Goal: Task Accomplishment & Management: Manage account settings

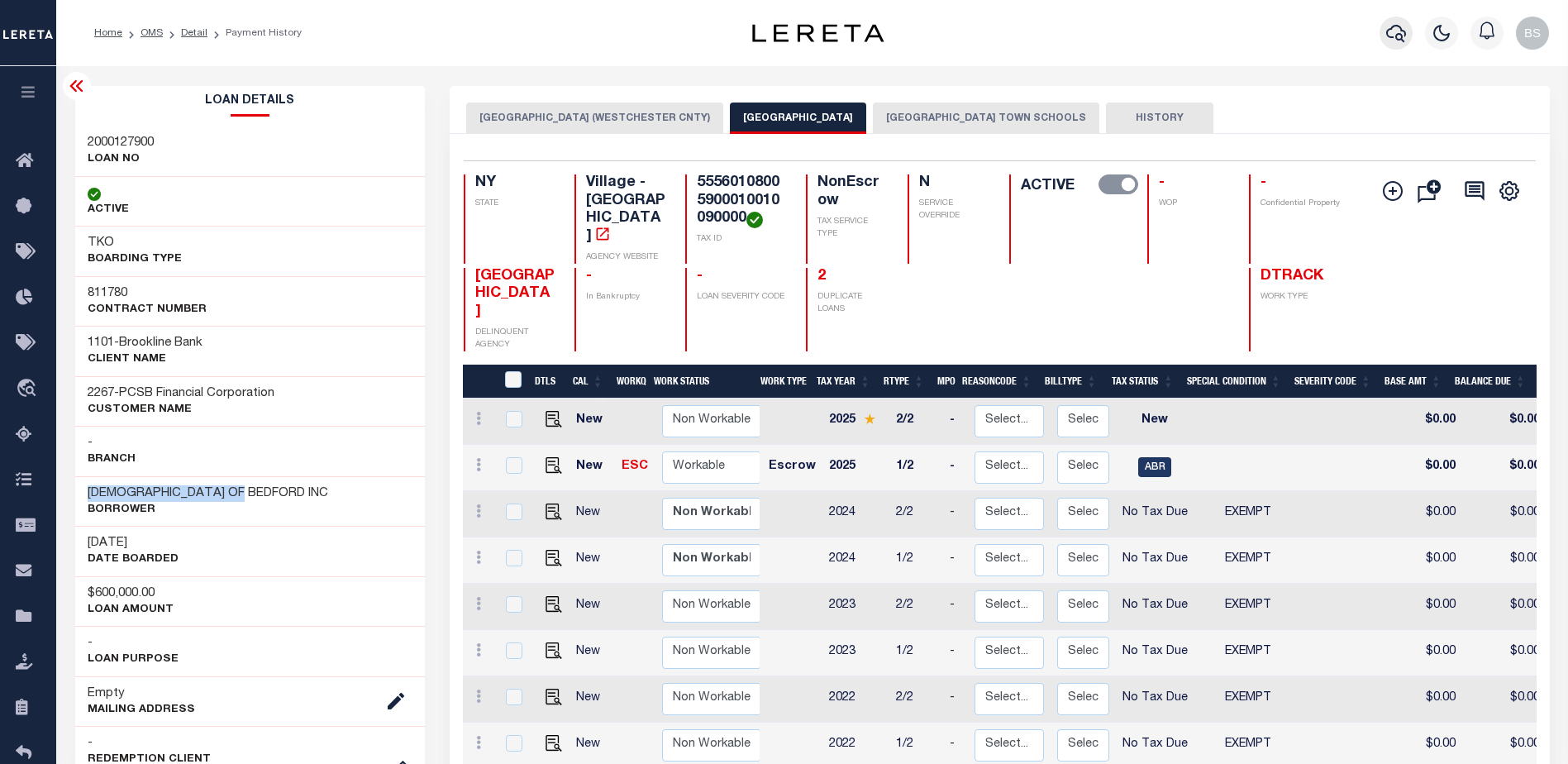
click at [1406, 31] on icon "button" at bounding box center [1396, 33] width 20 height 20
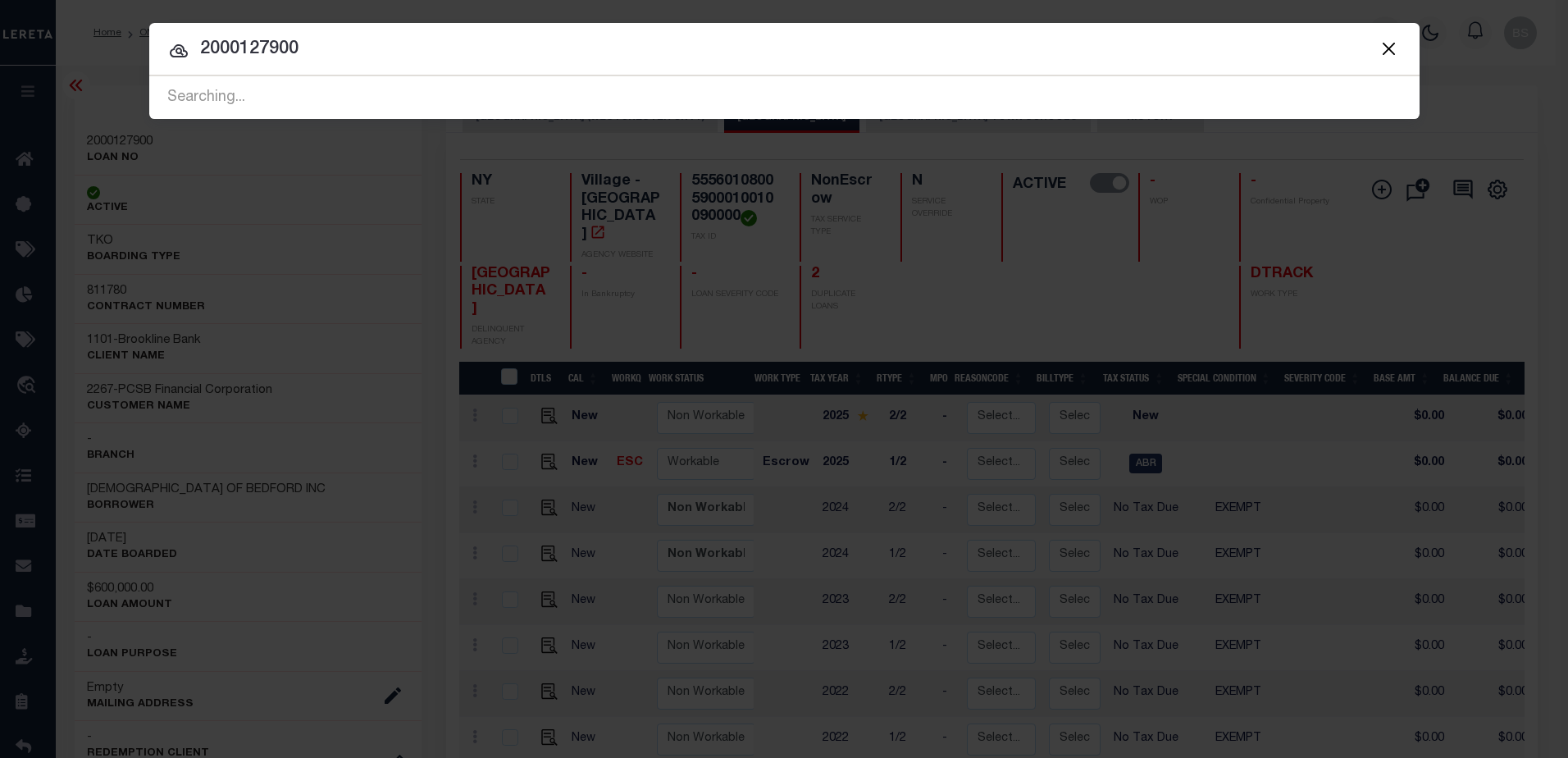
type input "2000127900"
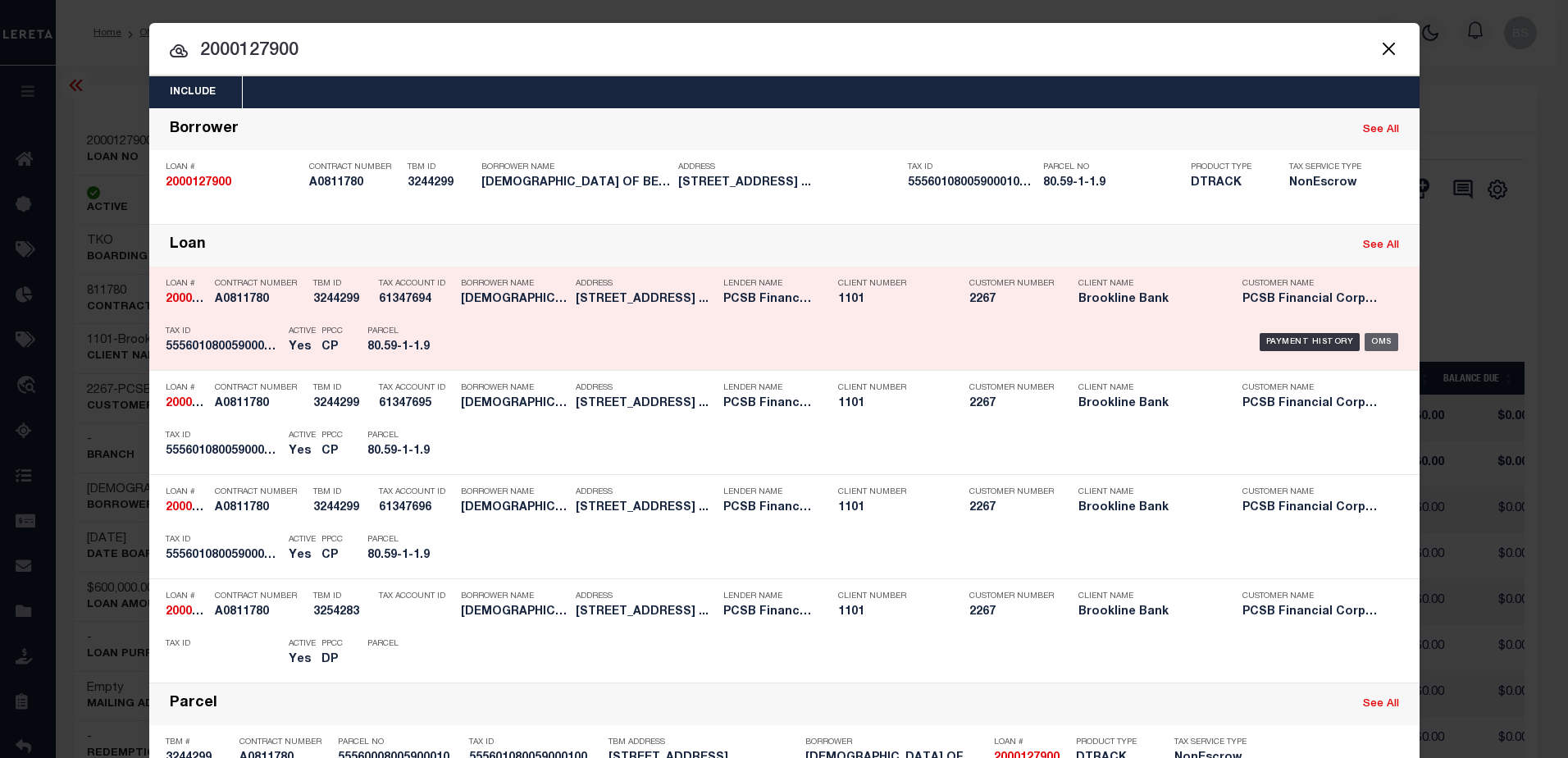
click at [1374, 338] on div "OMS" at bounding box center [1381, 342] width 33 height 18
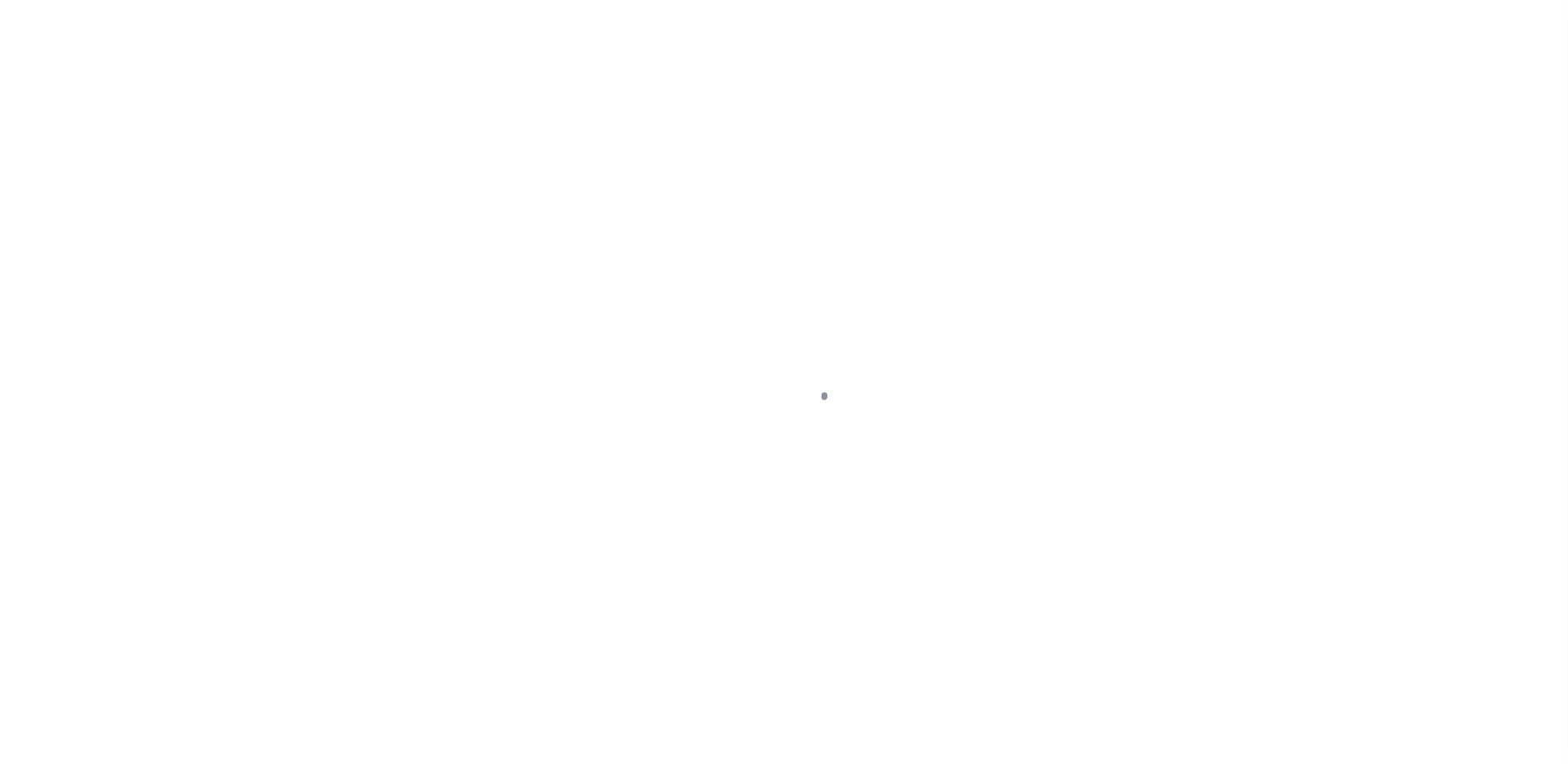
select select "NonEscrow"
type input "7 CARLTON DRIVE"
type input "55560008005900010010090000"
type input "MOUNT KISCO NY 10549"
type input "13936"
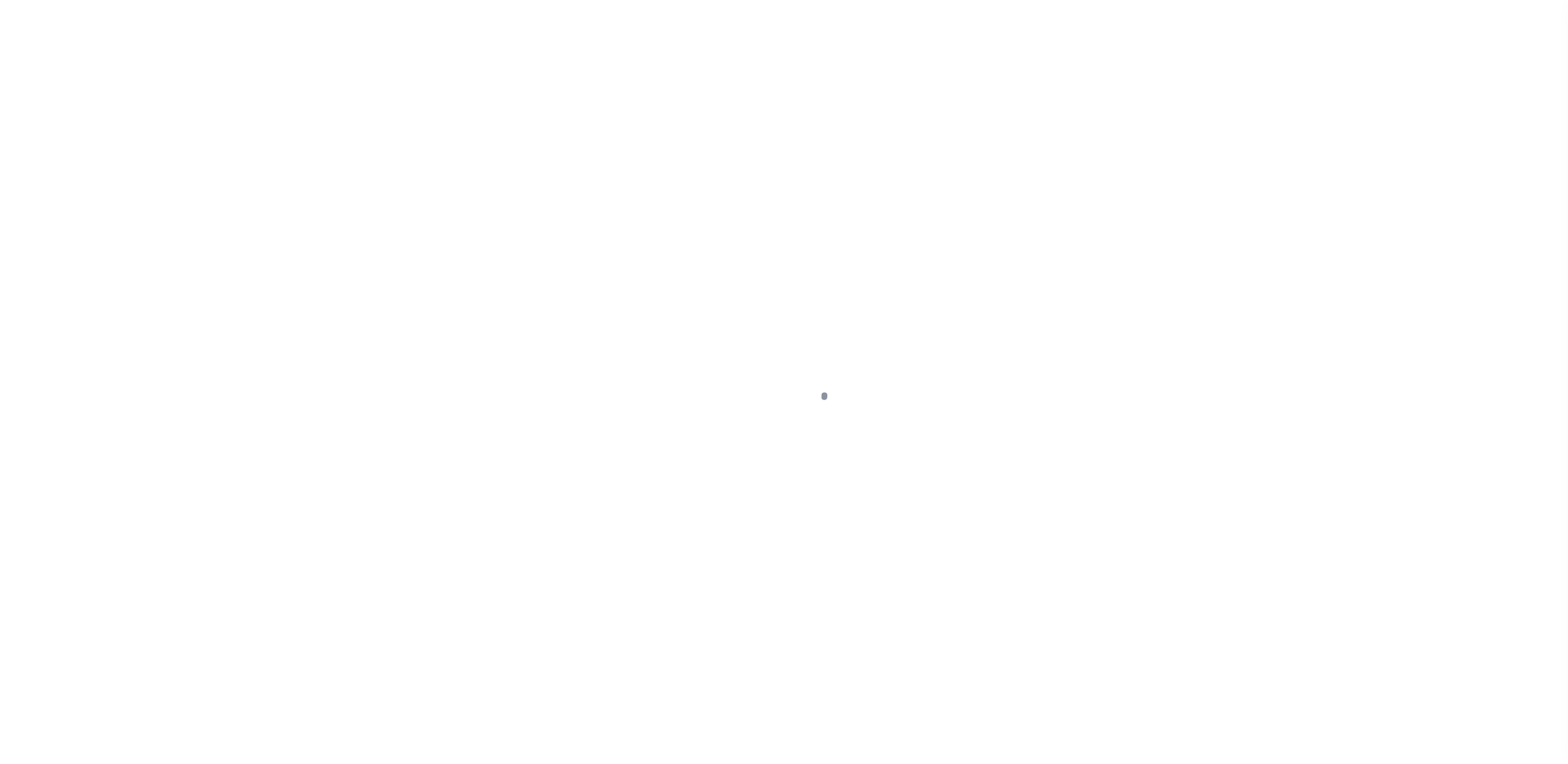
type input "NY"
select select
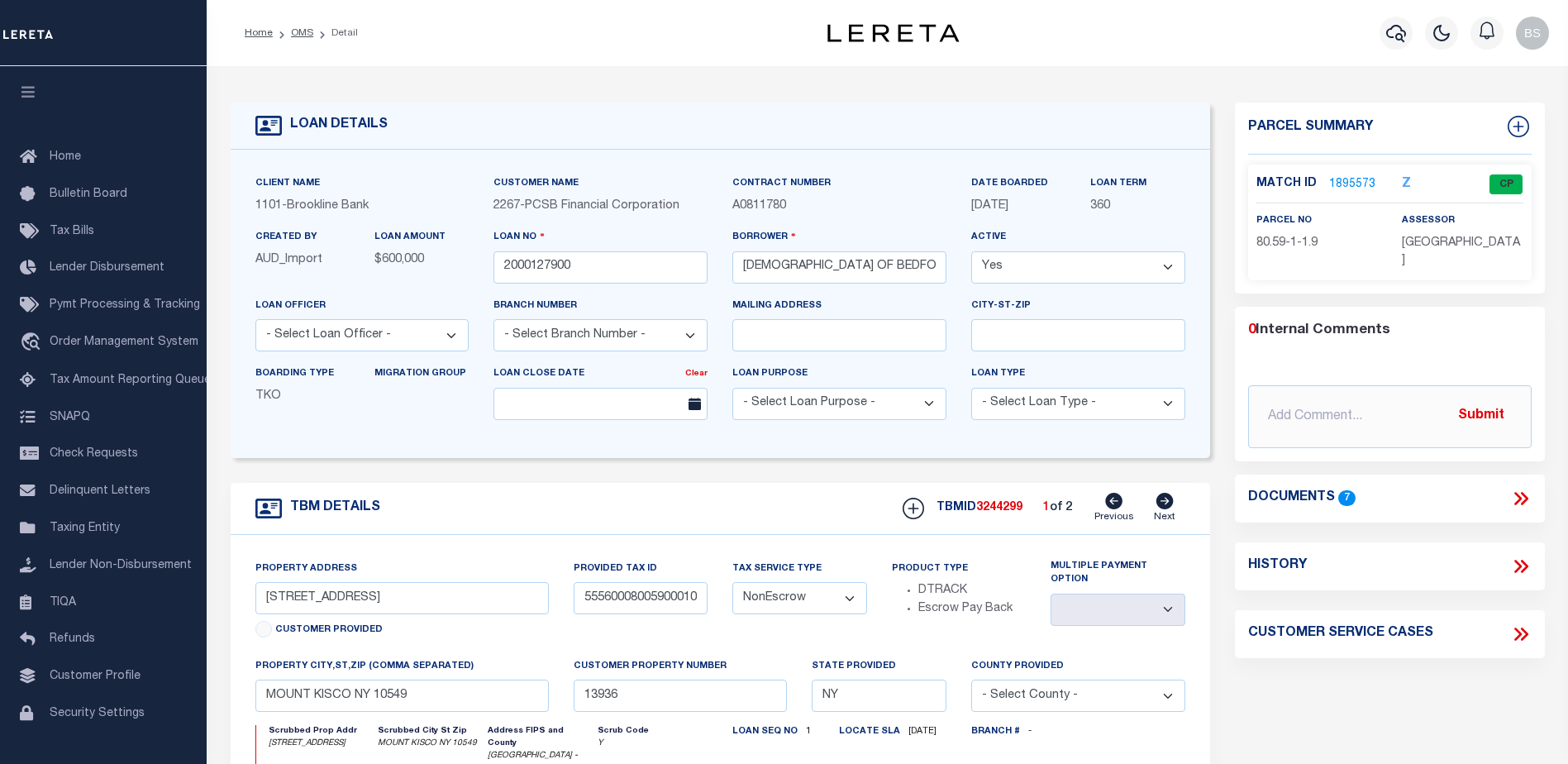
click at [1355, 183] on link "1895573" at bounding box center [1353, 184] width 47 height 18
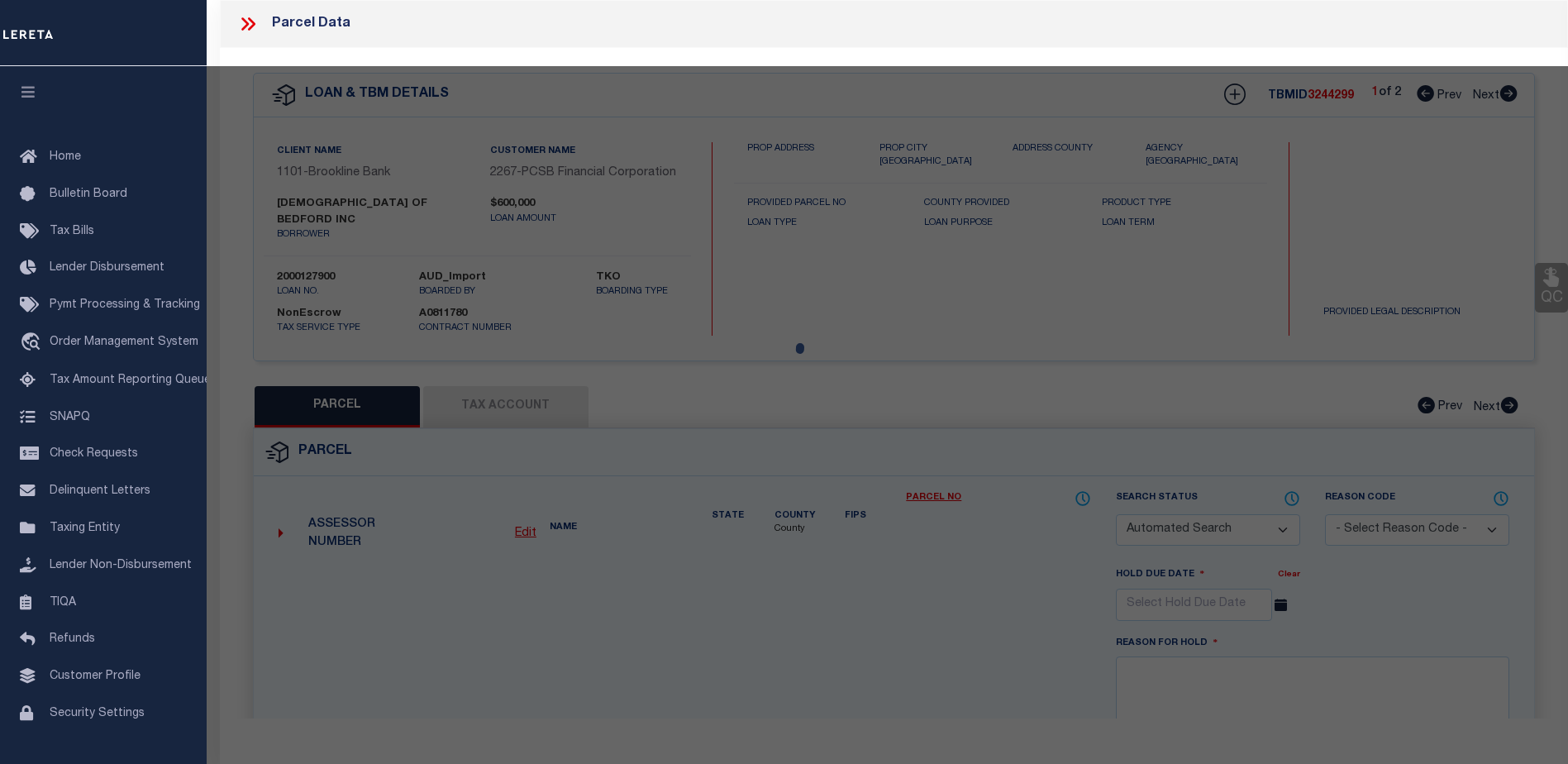
checkbox input "false"
select select "CP"
select select "099"
type input "[DEMOGRAPHIC_DATA] of Bedford, Inc"
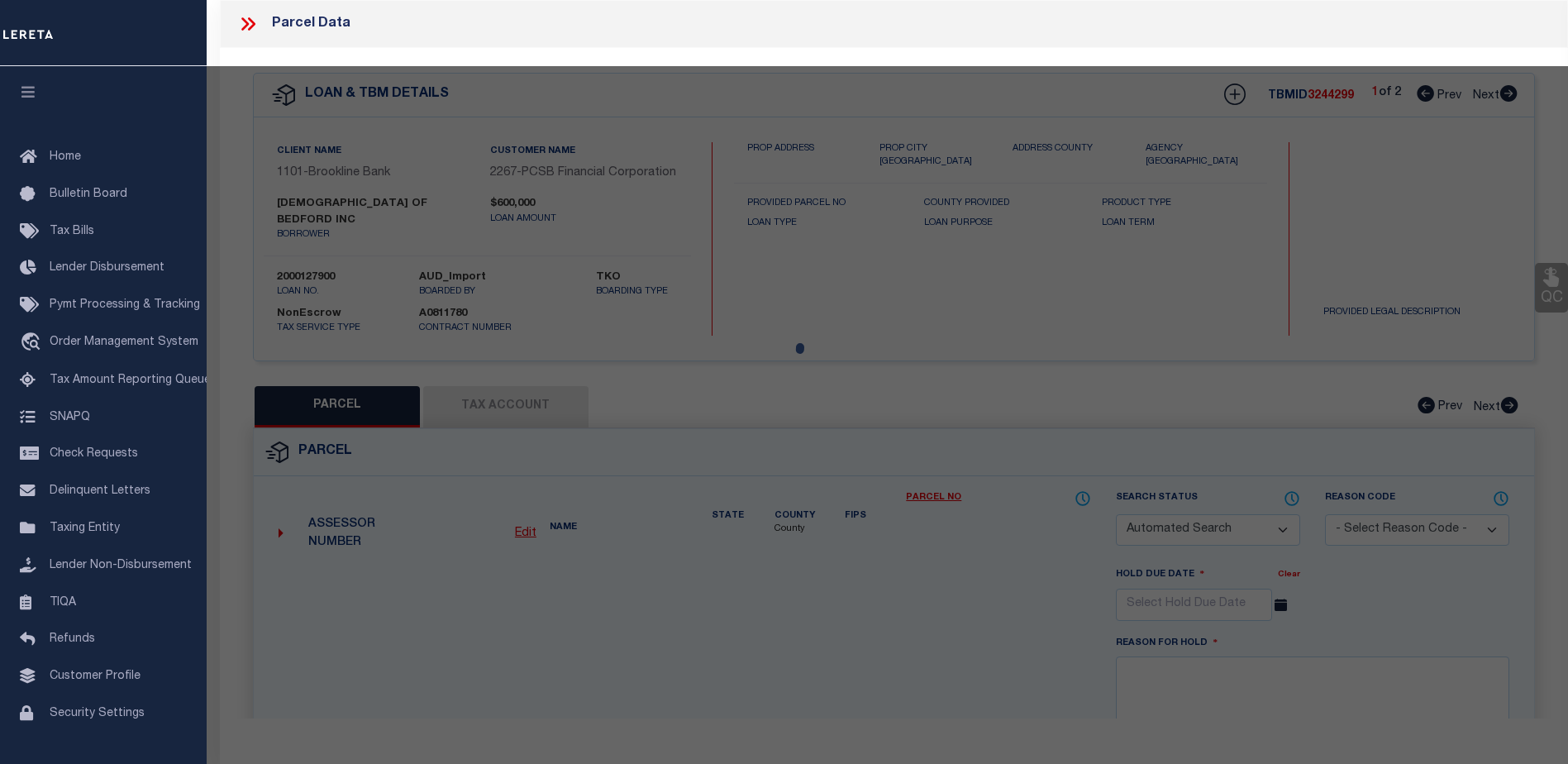
select select
type input "7 Carlton Dr"
type input "MOUNT KISCO NY 10549"
type textarea "1.9 Ac"
type textarea "This loan was search by address only, no legal attached, which match the given …"
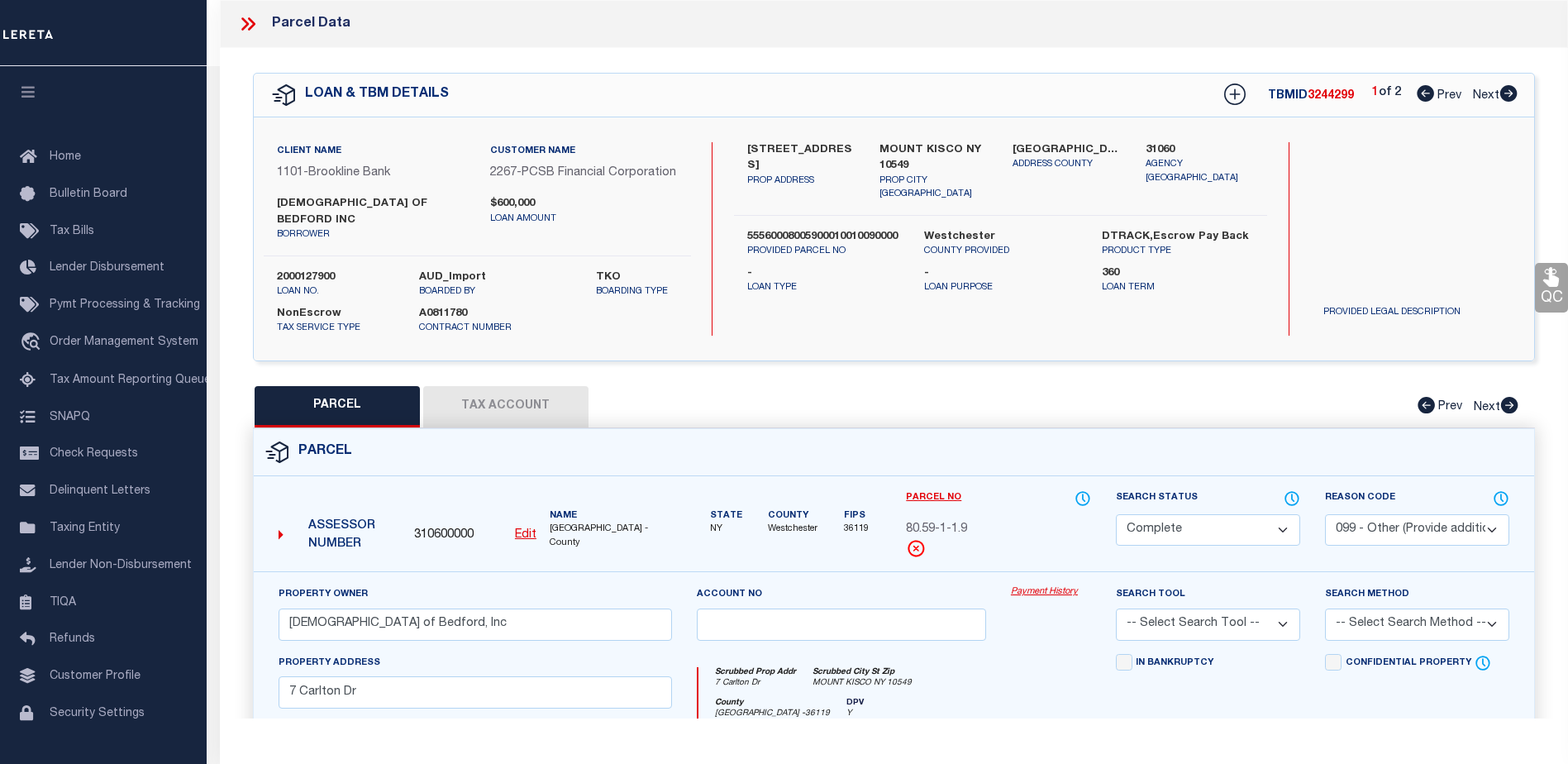
click at [1043, 596] on link "Payment History" at bounding box center [1051, 592] width 80 height 14
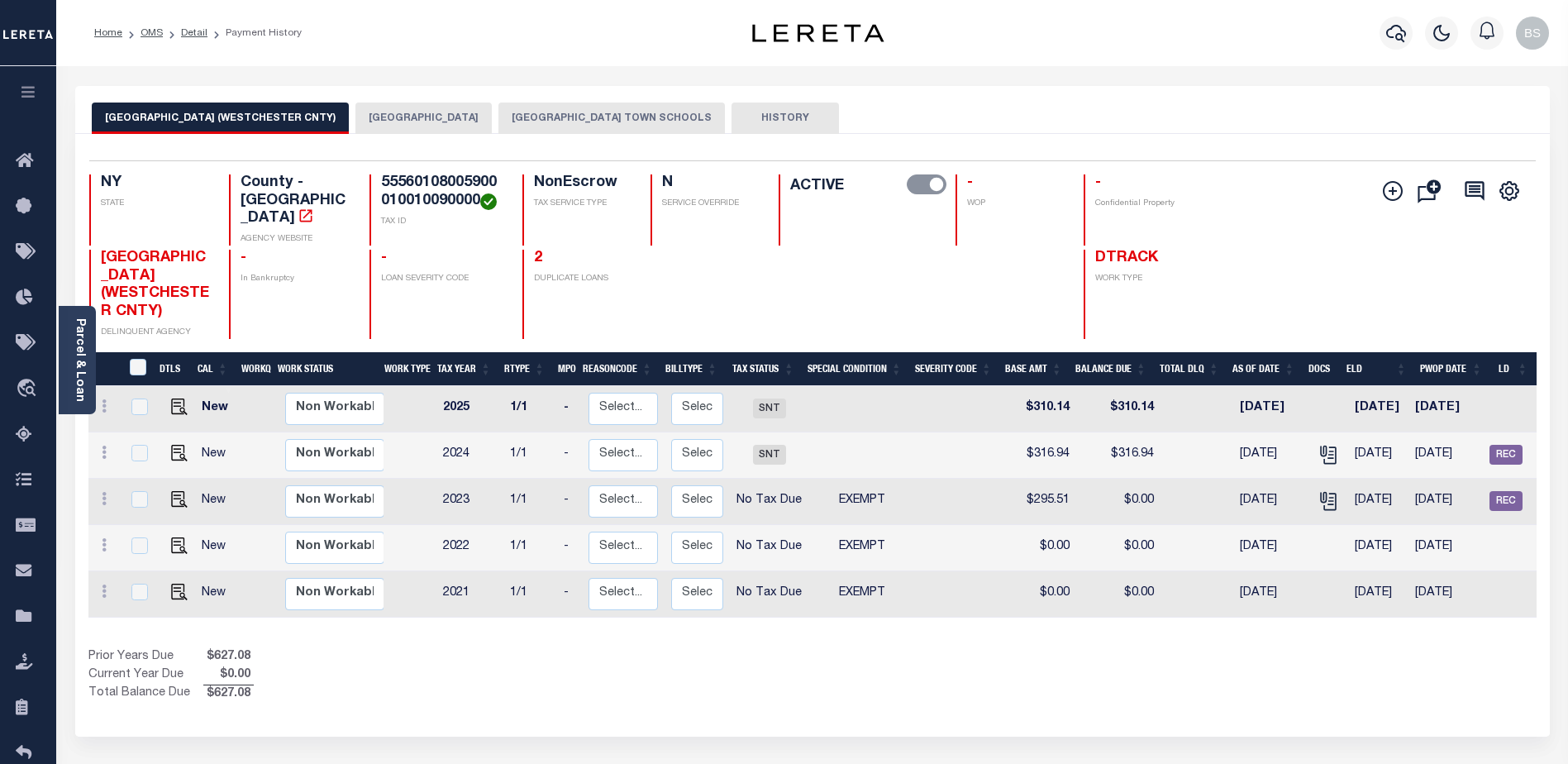
click at [450, 114] on button "MOUNT KISCO VILLAGE" at bounding box center [424, 118] width 136 height 32
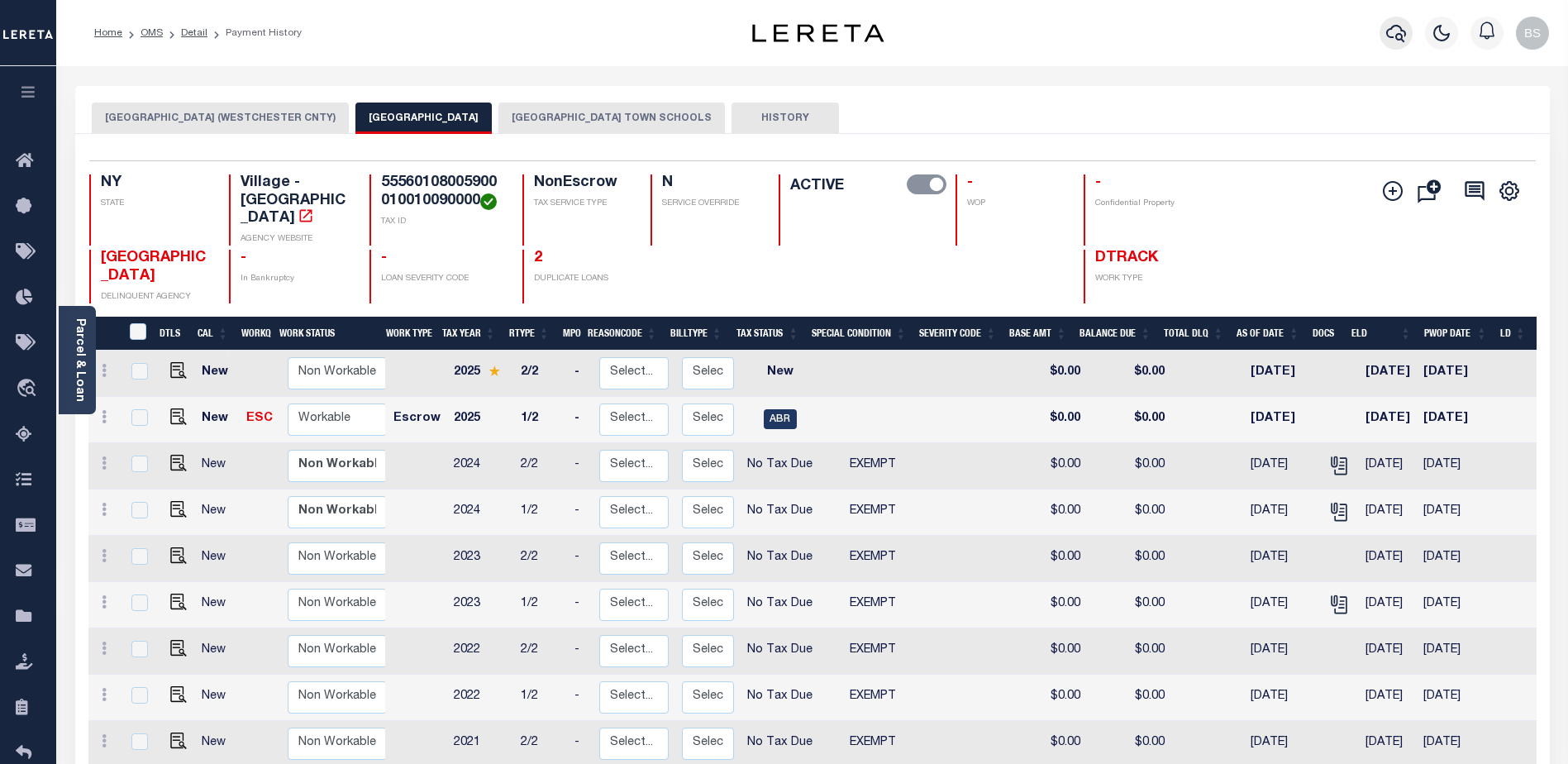
click at [1390, 35] on icon "button" at bounding box center [1396, 33] width 20 height 20
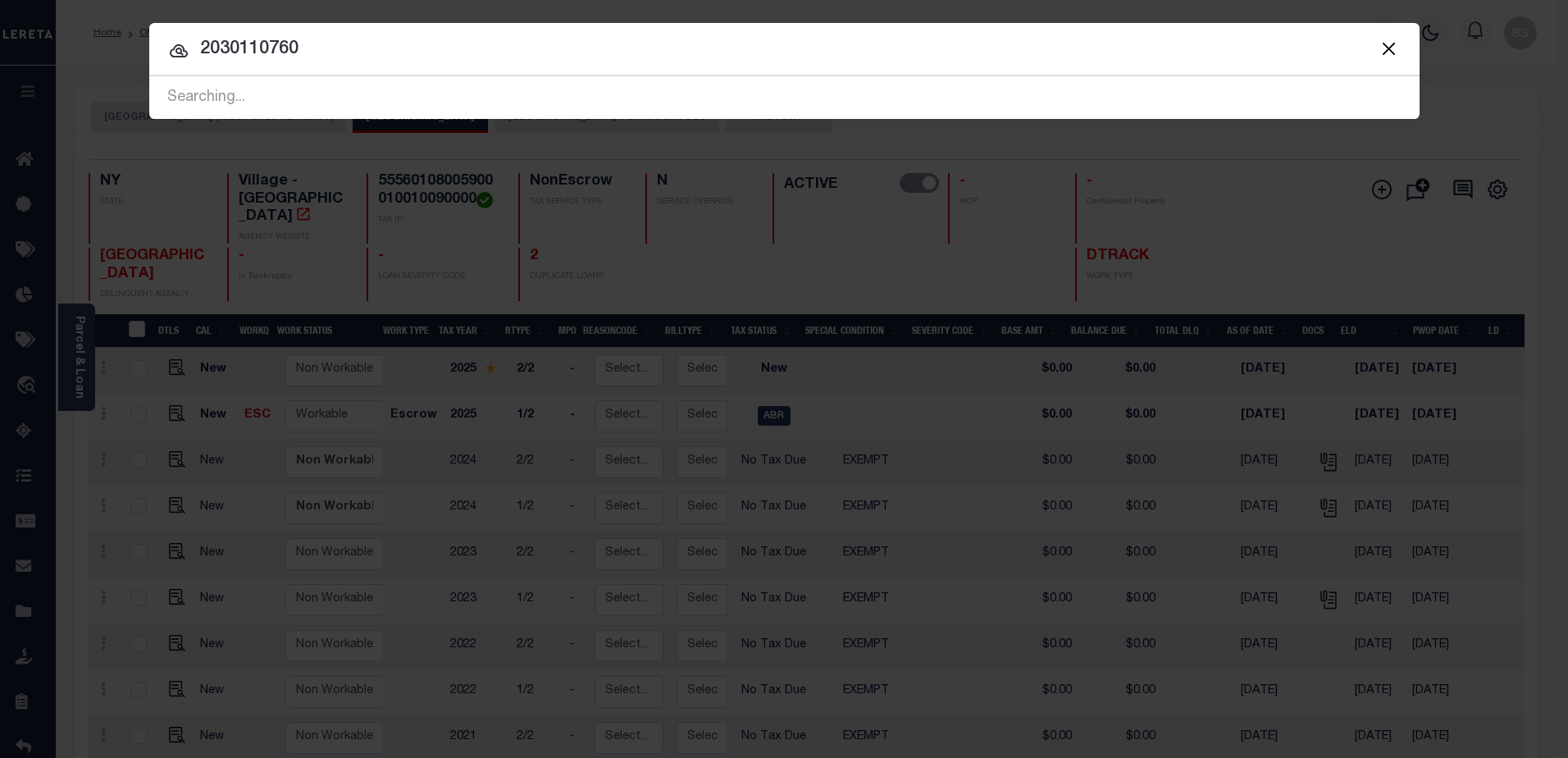
type input "2030110760"
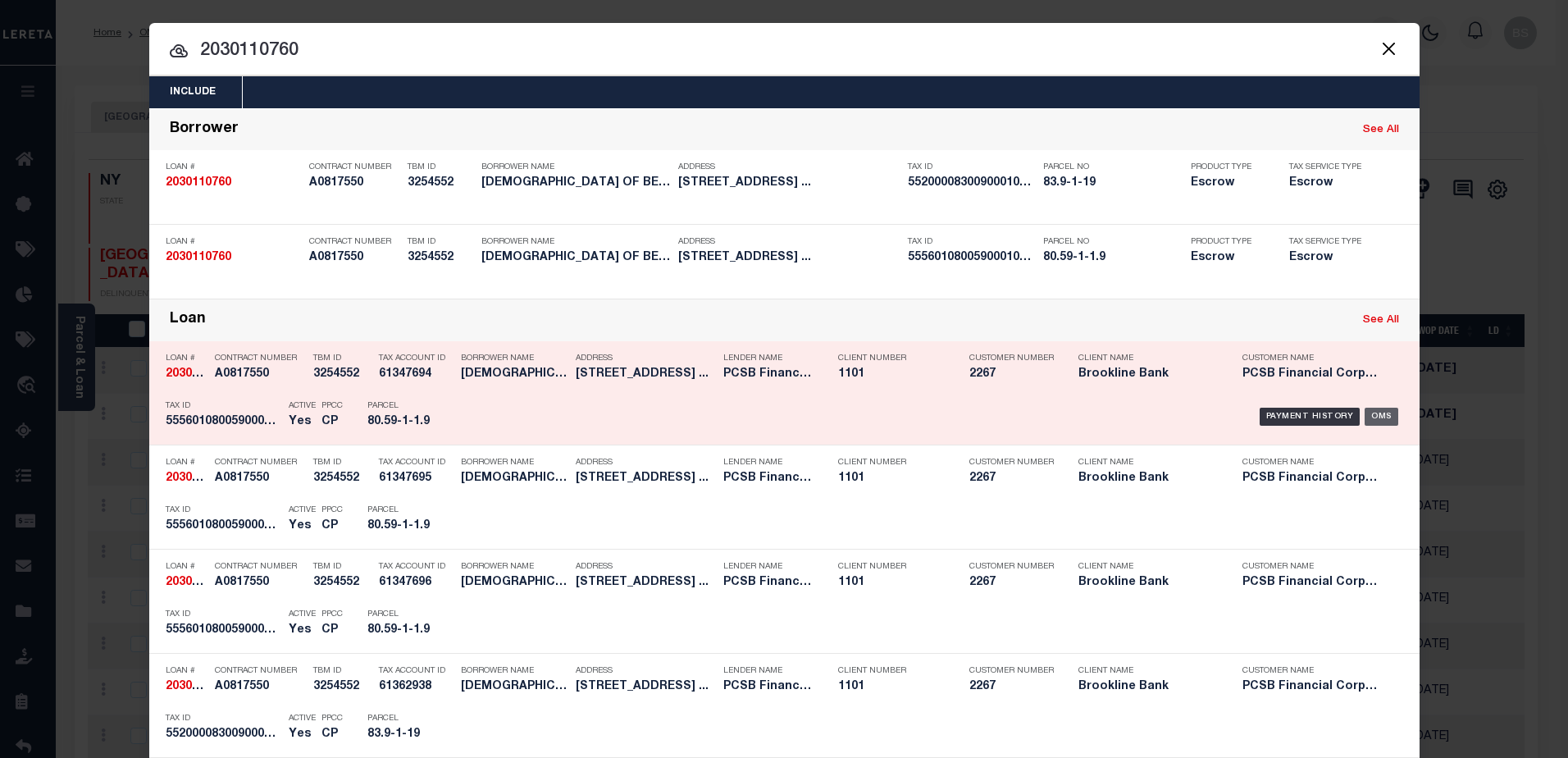
click at [1372, 422] on div "OMS" at bounding box center [1381, 417] width 33 height 18
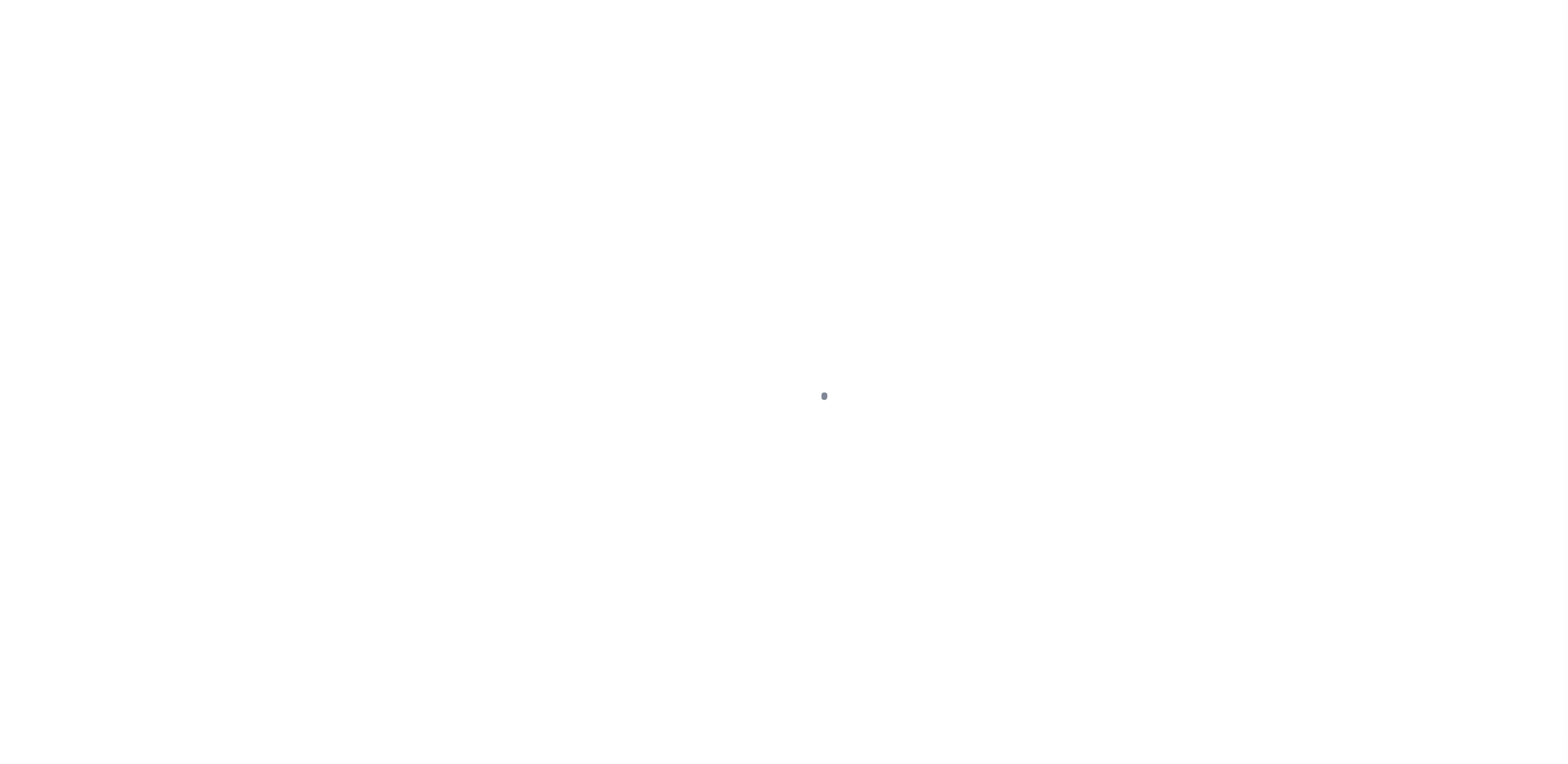
select select "Escrow"
type input "[STREET_ADDRESS]"
type input "83.9-1-19"
type input "BEDFORD NY 10506"
type input "15995"
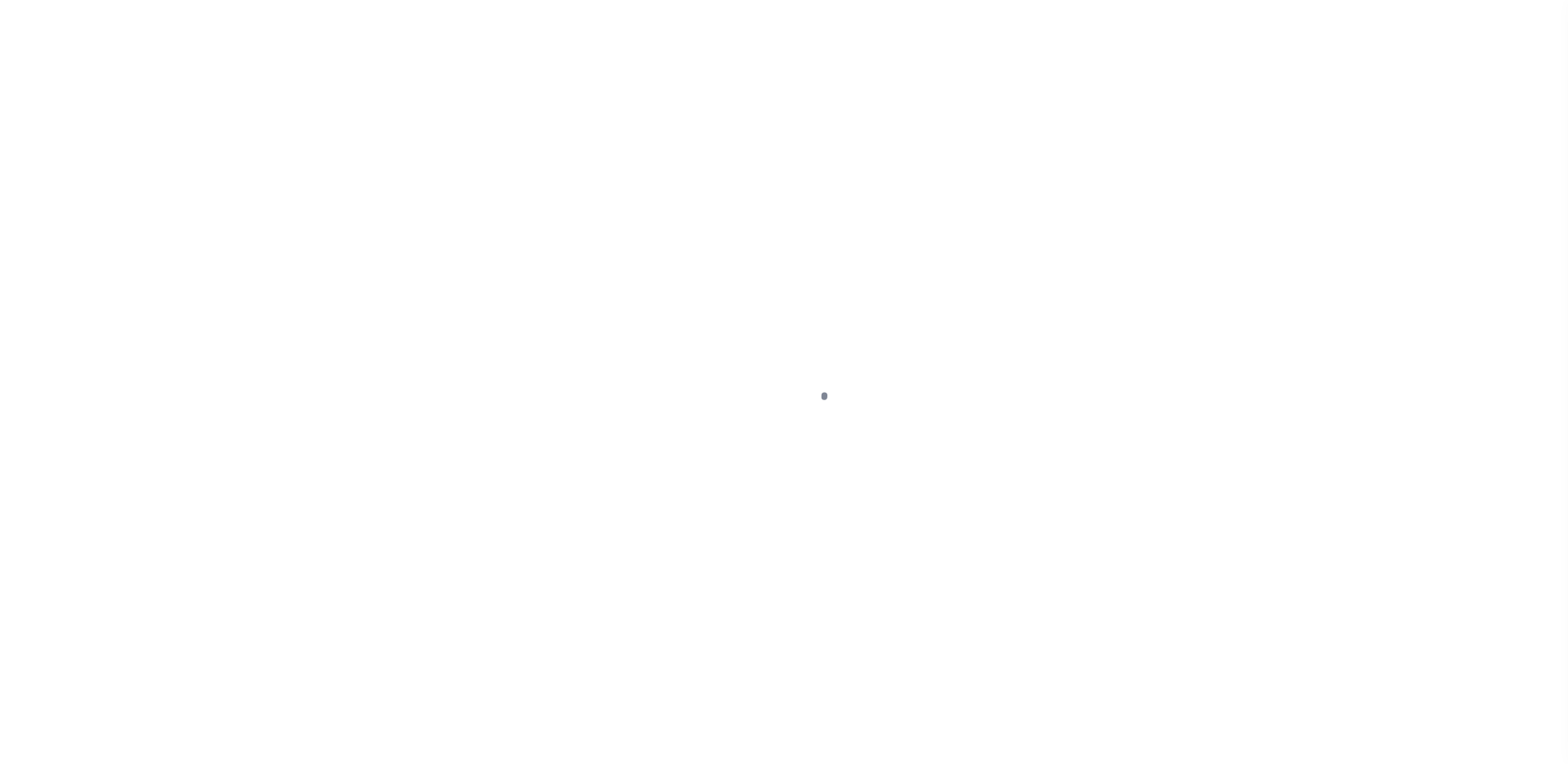
type input "NY"
select select
type textarea "LEGAL DESCRIPTION ON FILE. DOCUMENT ID: 0171019056"
select select
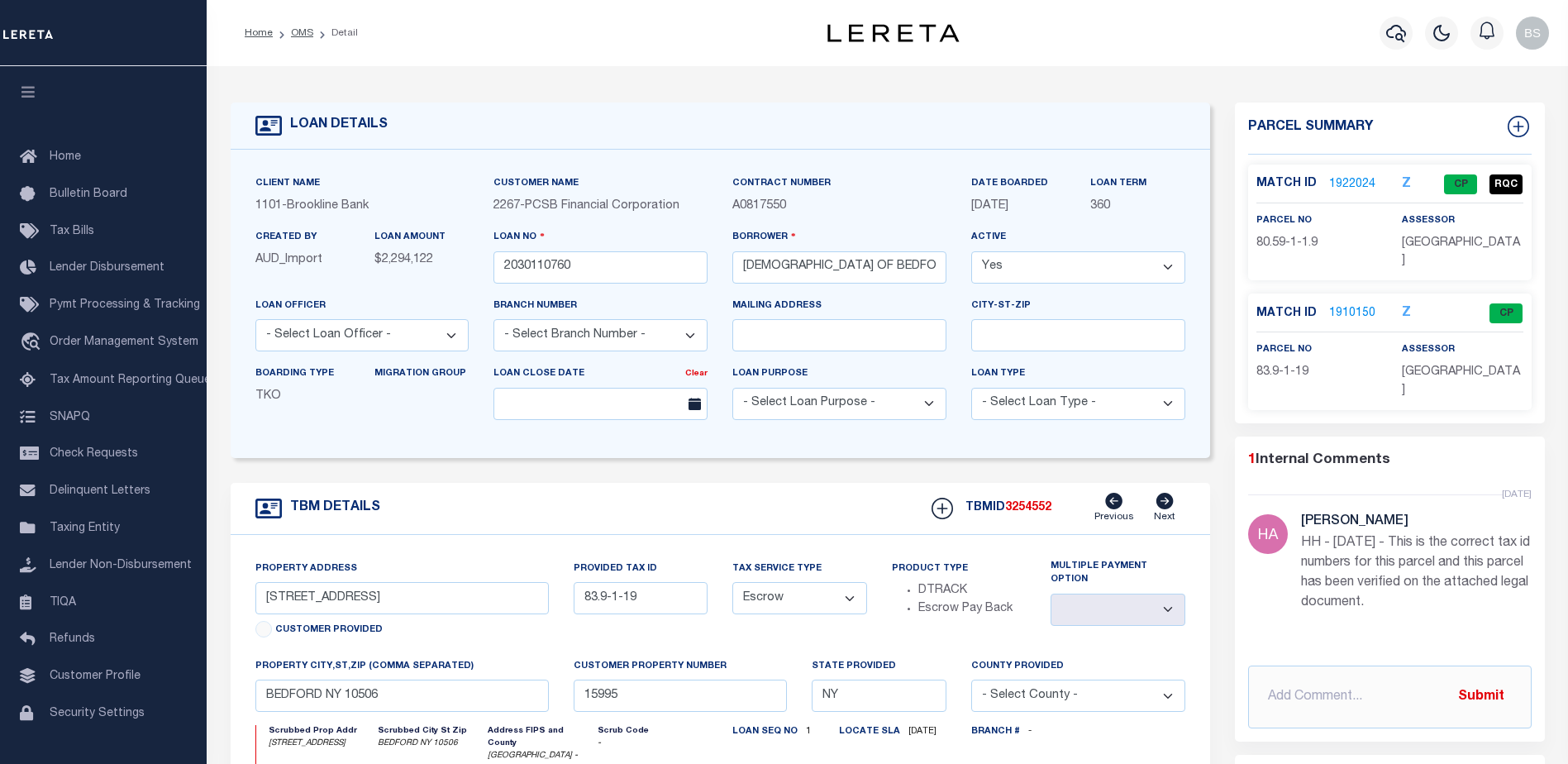
click at [1350, 183] on link "1922024" at bounding box center [1353, 184] width 47 height 18
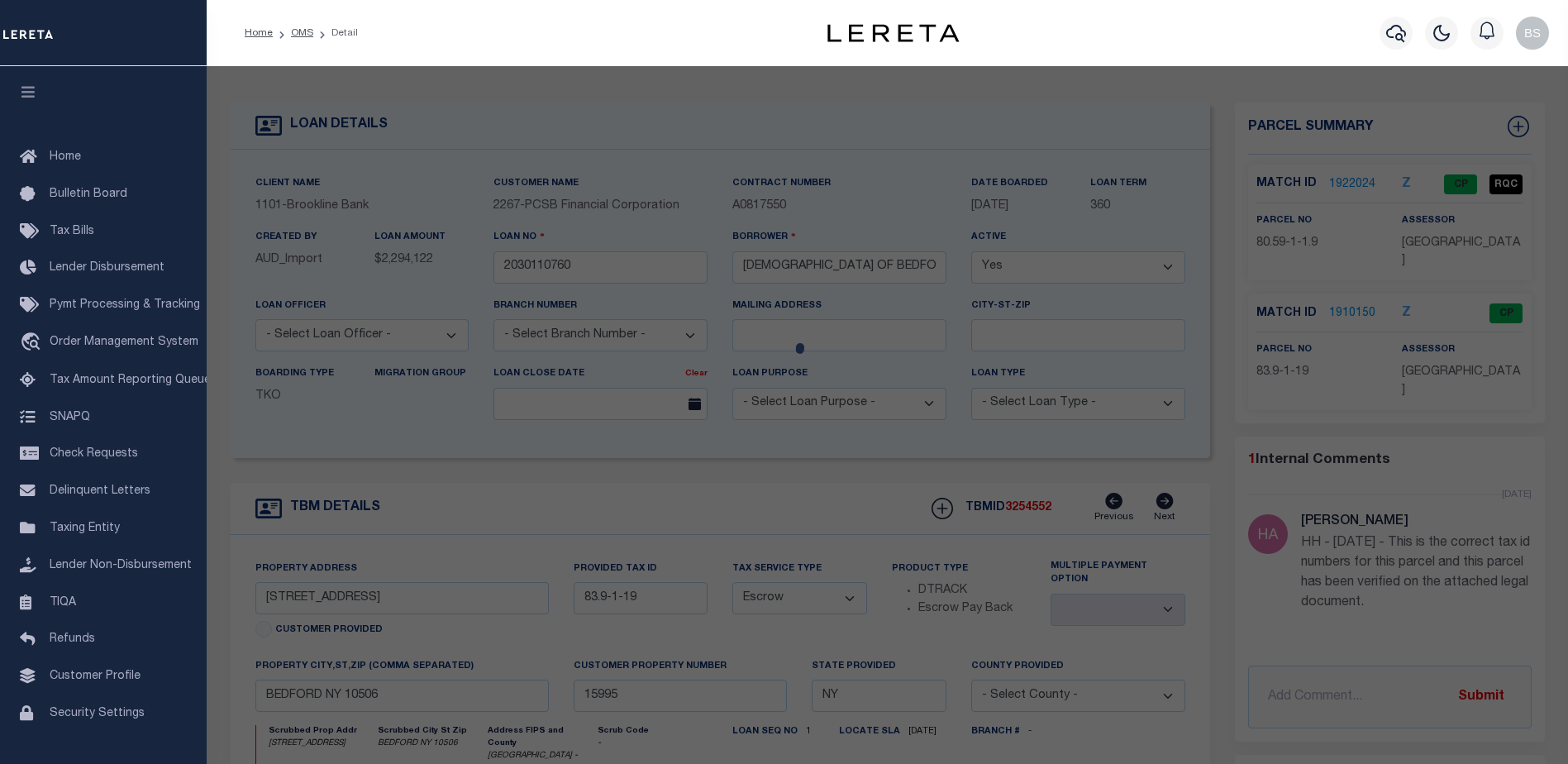
checkbox input "false"
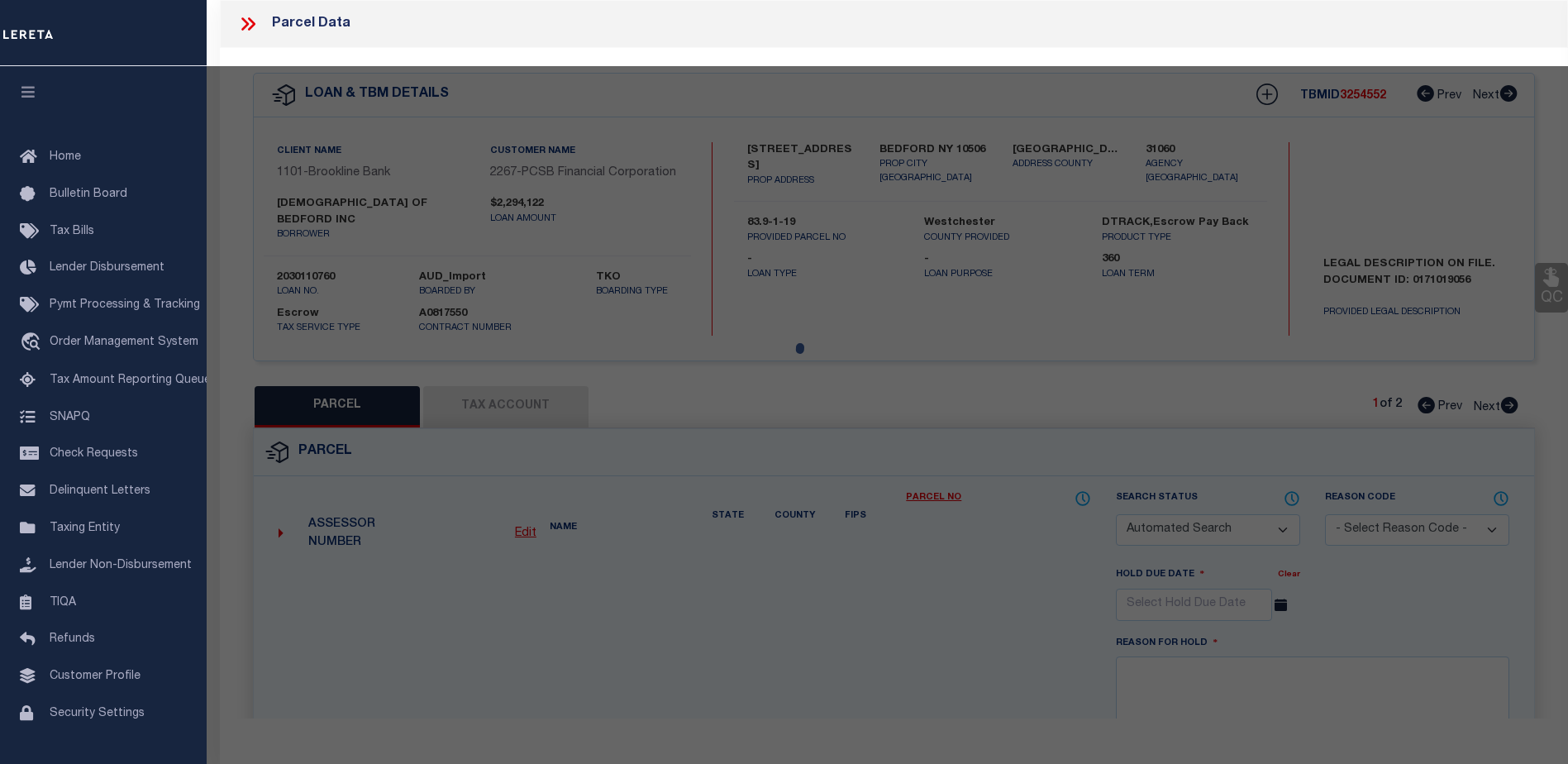
select select "CP"
select select "099"
type input "Chabad of Bedford, Inc"
select select "AGW"
select select "ADD"
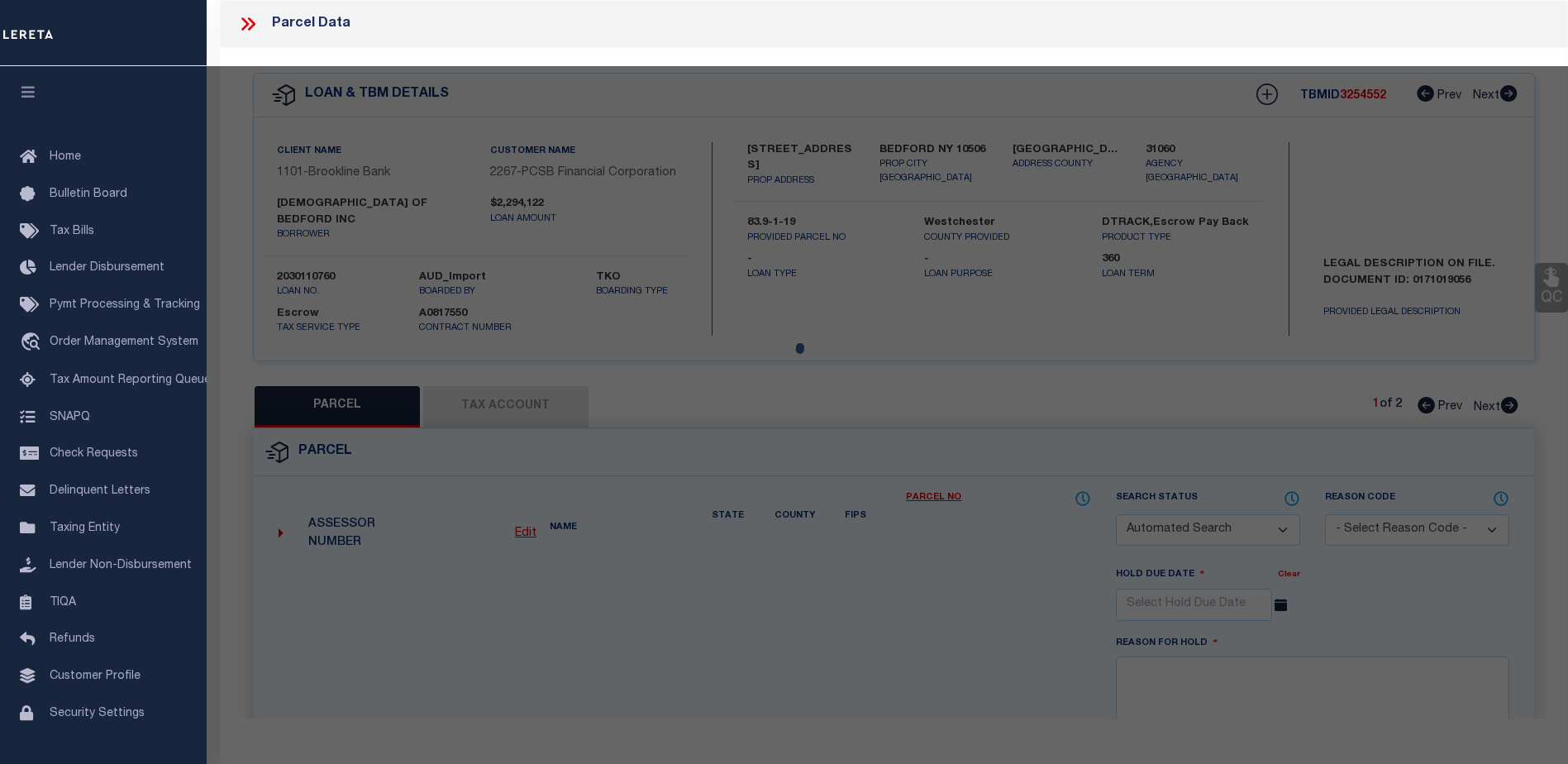
type input "7 Carlton Dr"
type input "MOUNT KISCO NY 10549"
type textarea "1.9 Ac"
type textarea "HH - 6/25/25 - This is the correct tax id numbers for this parcel and this parc…"
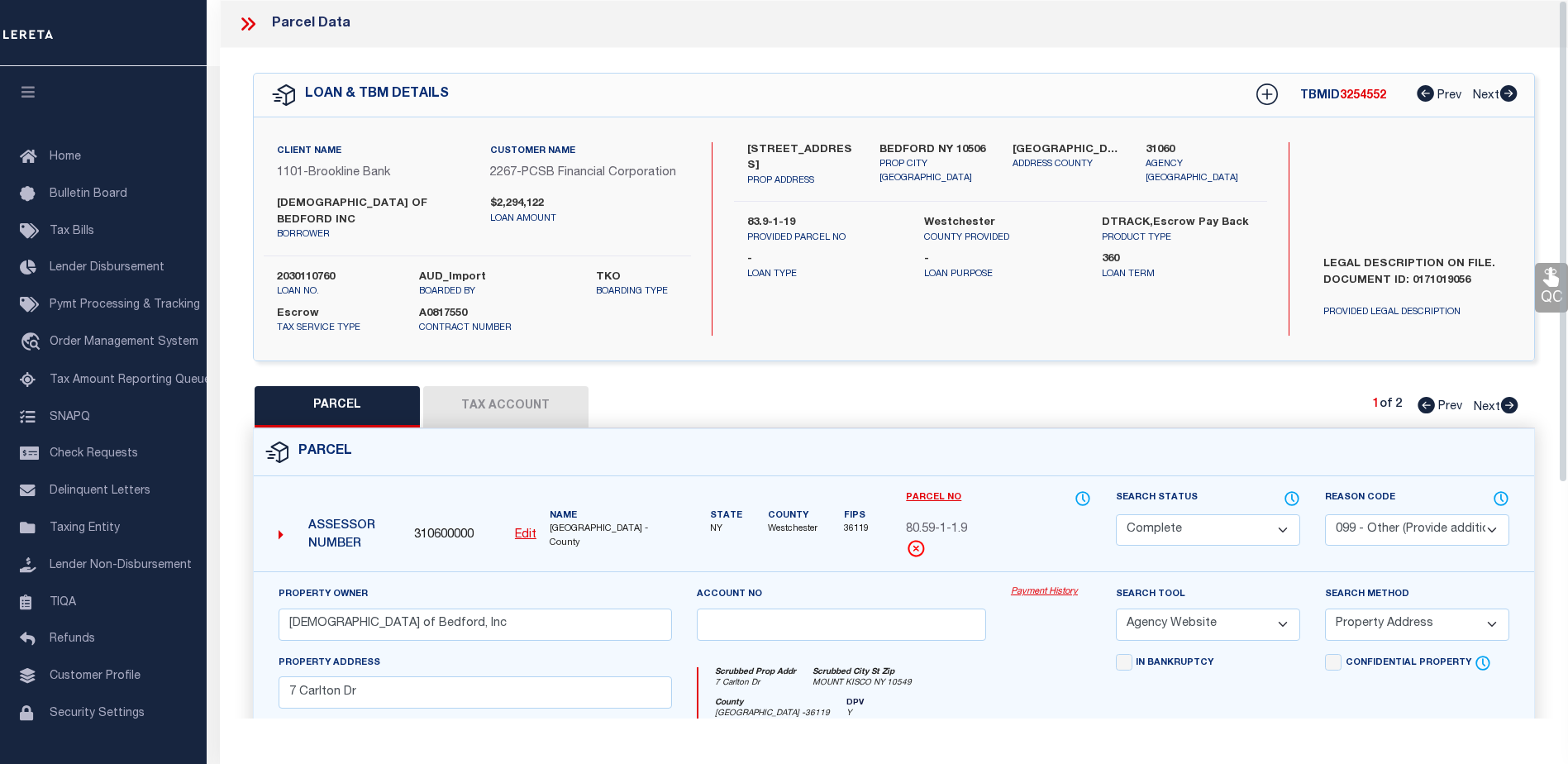
click at [1044, 594] on link "Payment History" at bounding box center [1051, 592] width 80 height 14
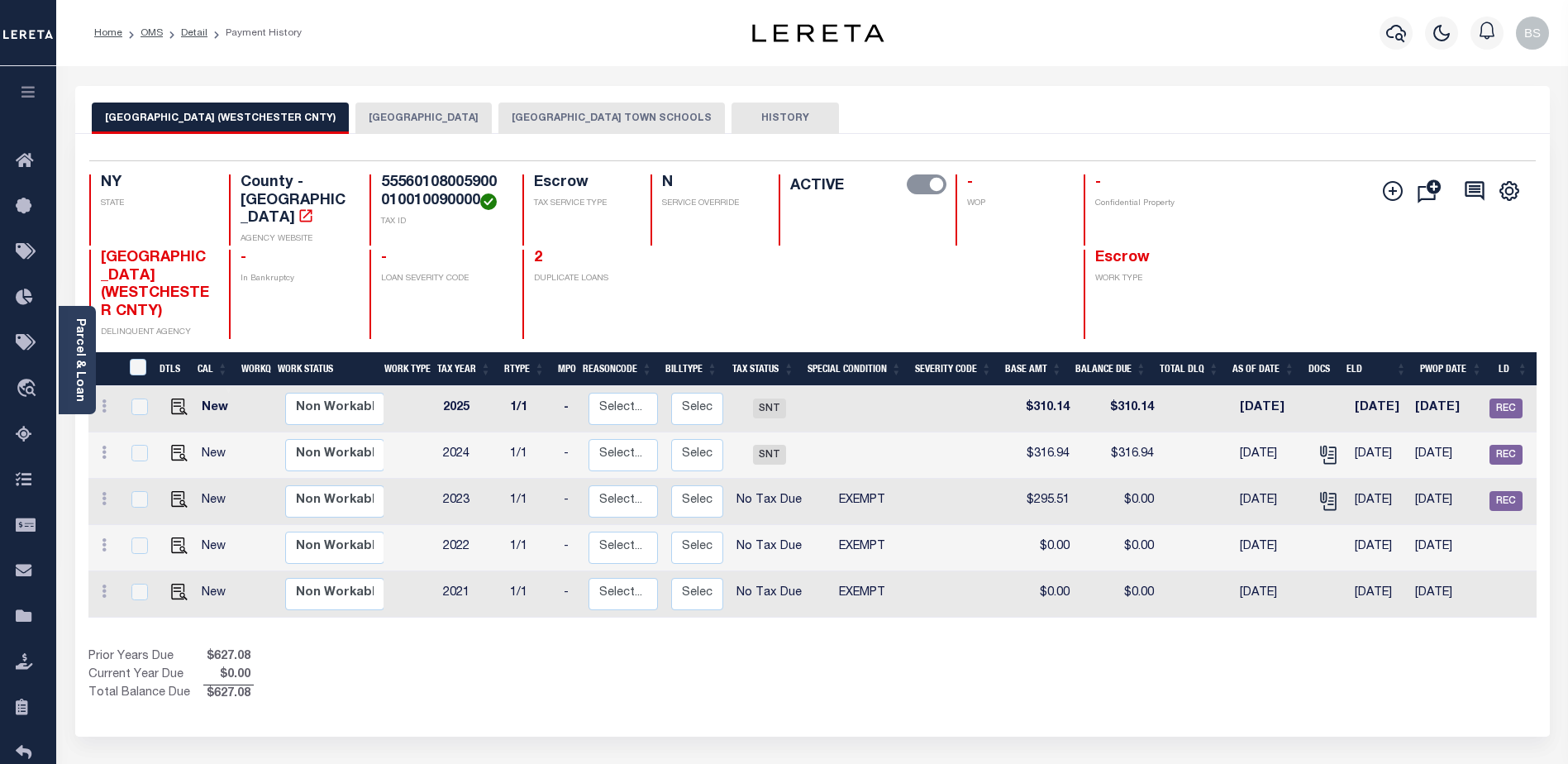
click at [400, 121] on button "[GEOGRAPHIC_DATA]" at bounding box center [424, 118] width 136 height 32
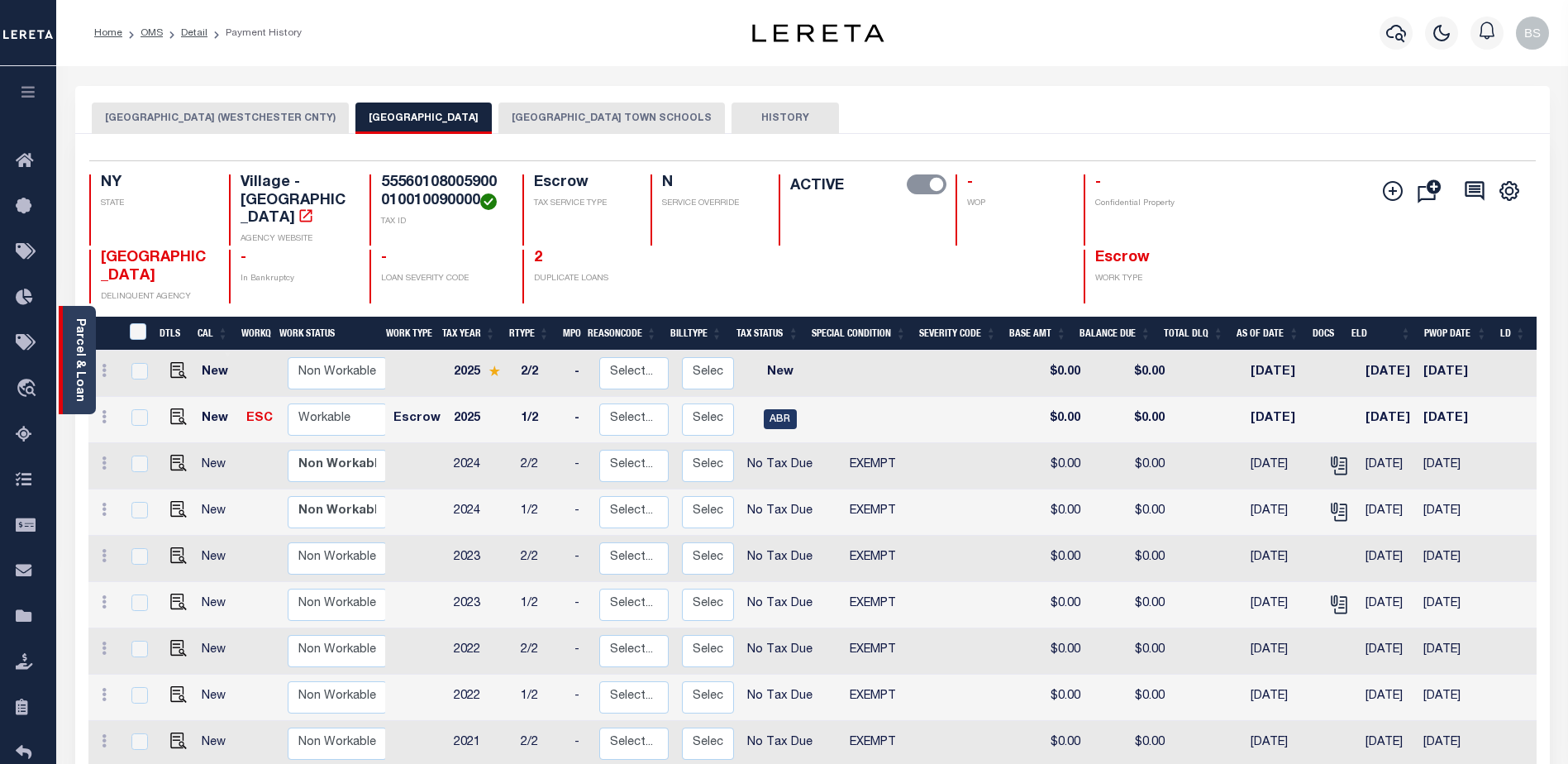
click at [83, 329] on link "Parcel & Loan" at bounding box center [79, 361] width 11 height 84
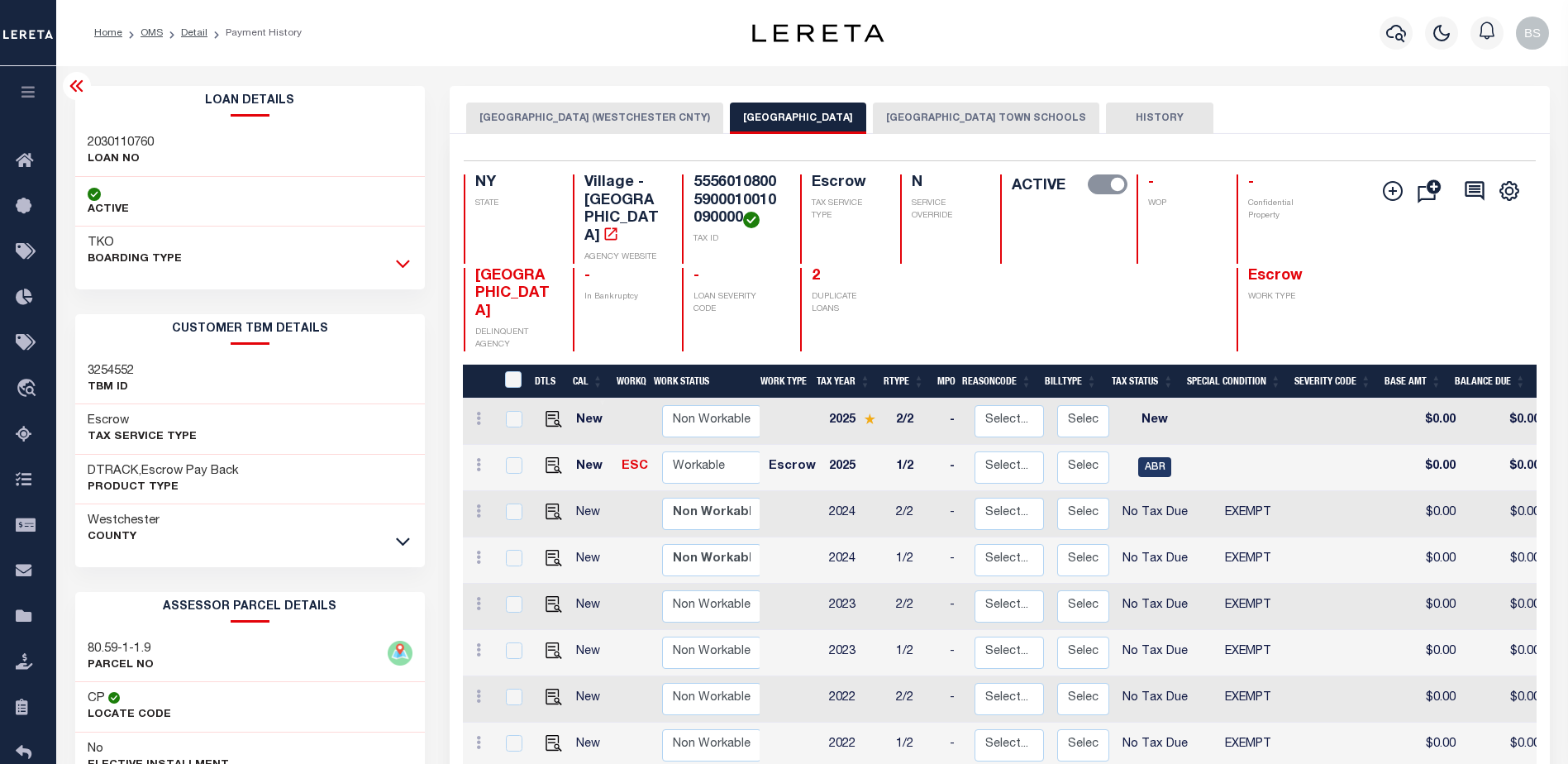
click at [401, 266] on icon at bounding box center [402, 264] width 14 height 8
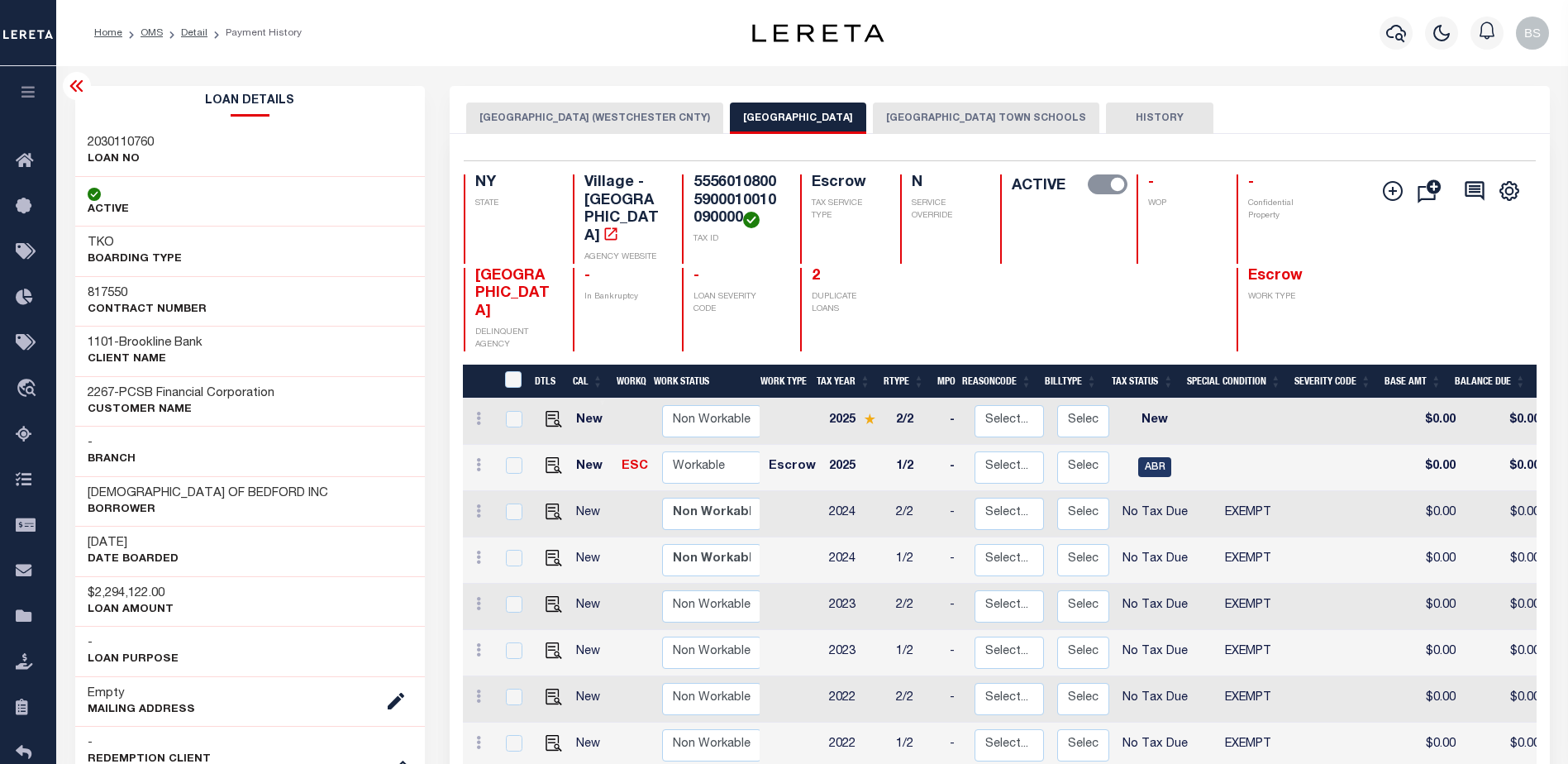
click at [77, 85] on icon at bounding box center [76, 86] width 20 height 20
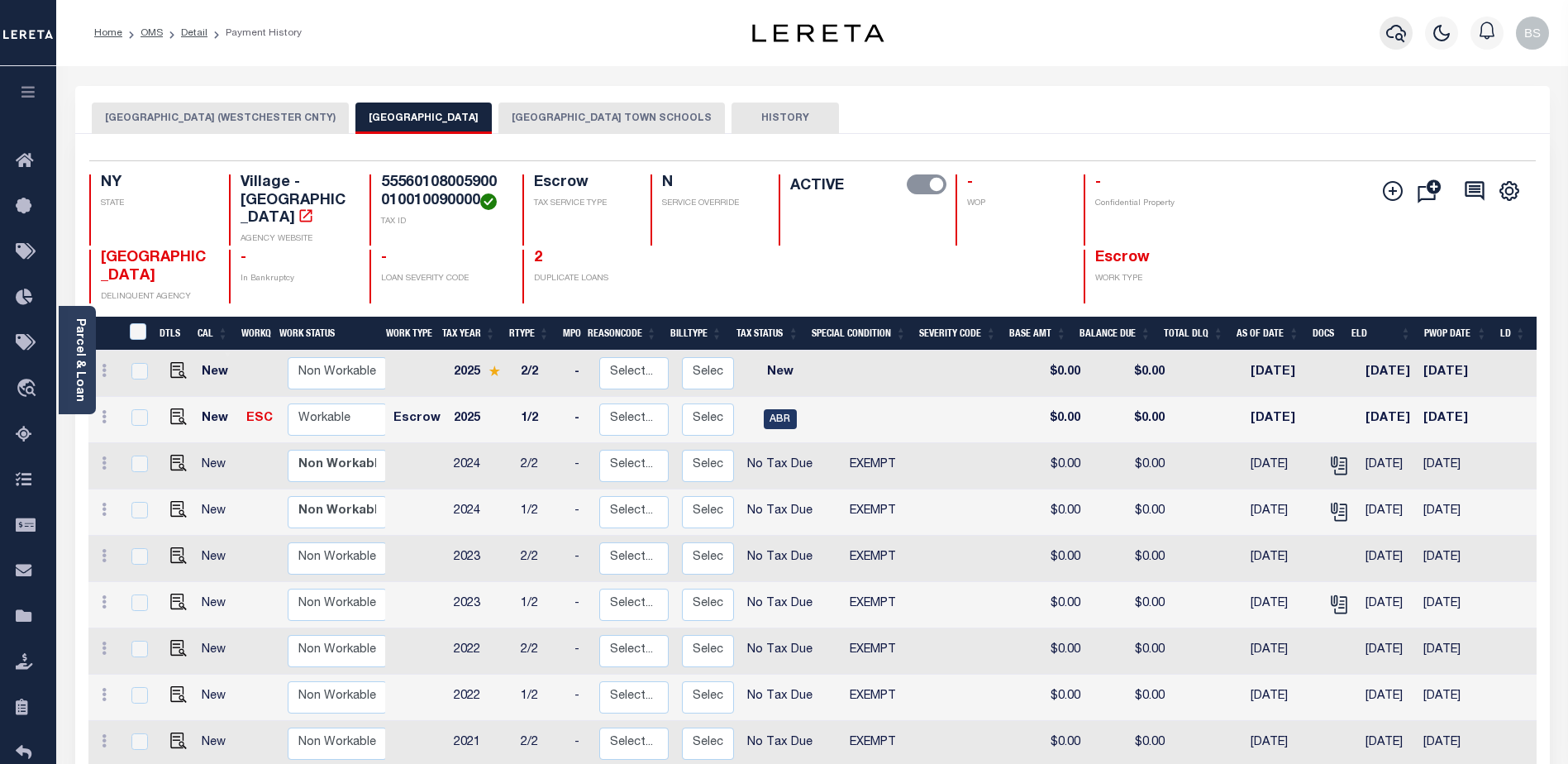
click at [1391, 25] on icon "button" at bounding box center [1396, 33] width 20 height 20
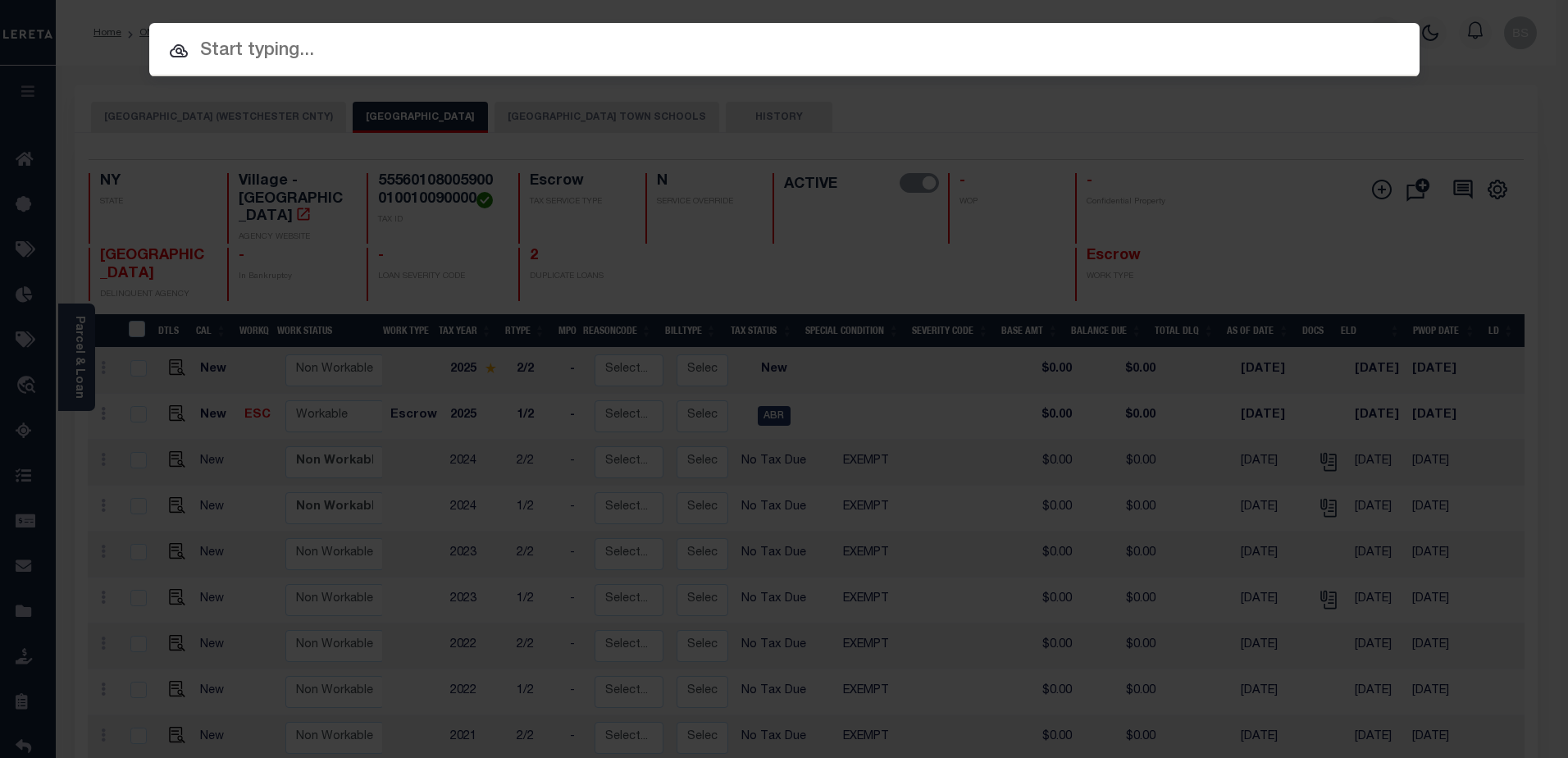
click at [311, 42] on input "text" at bounding box center [784, 51] width 1270 height 29
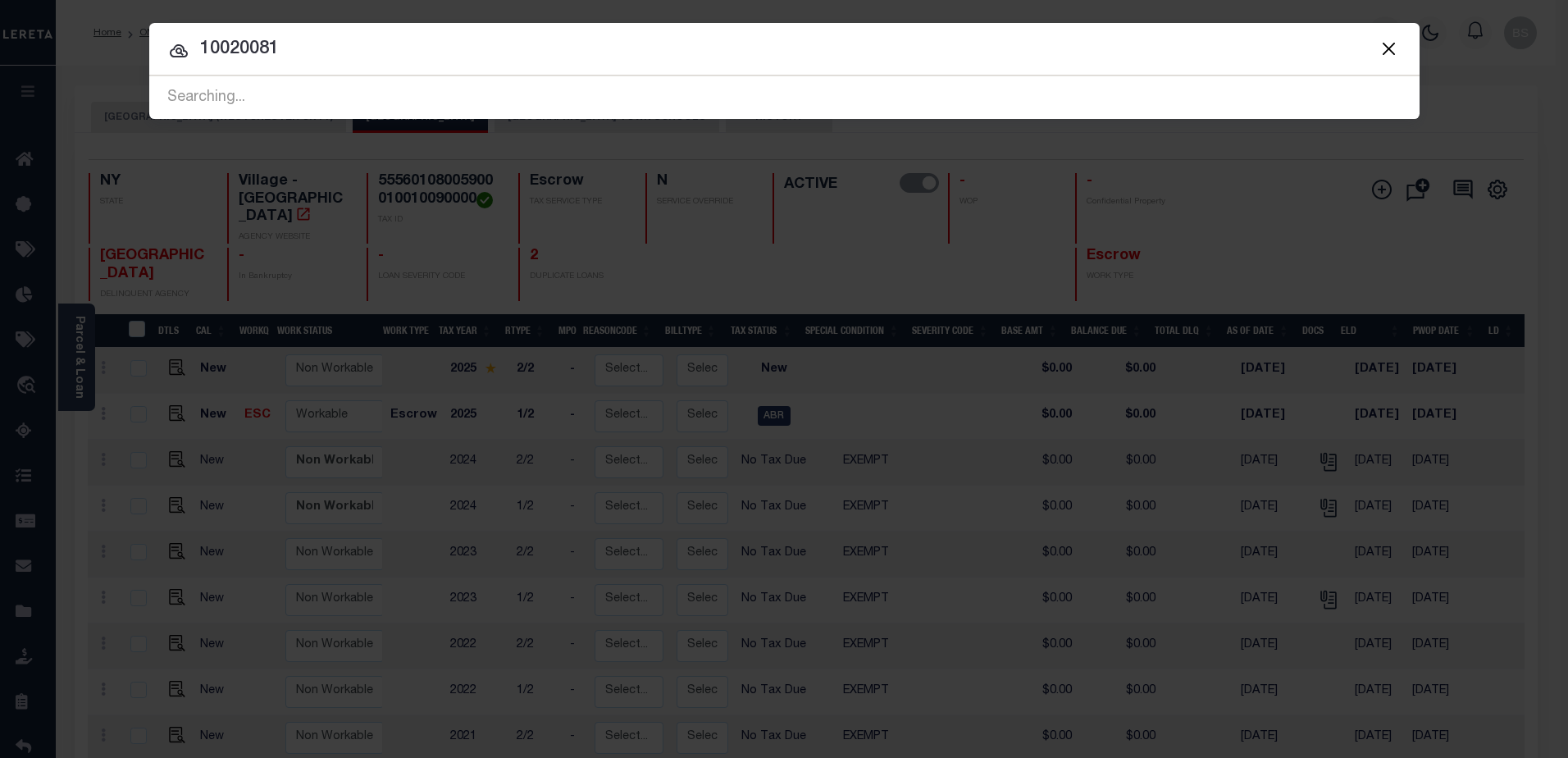
type input "10020081"
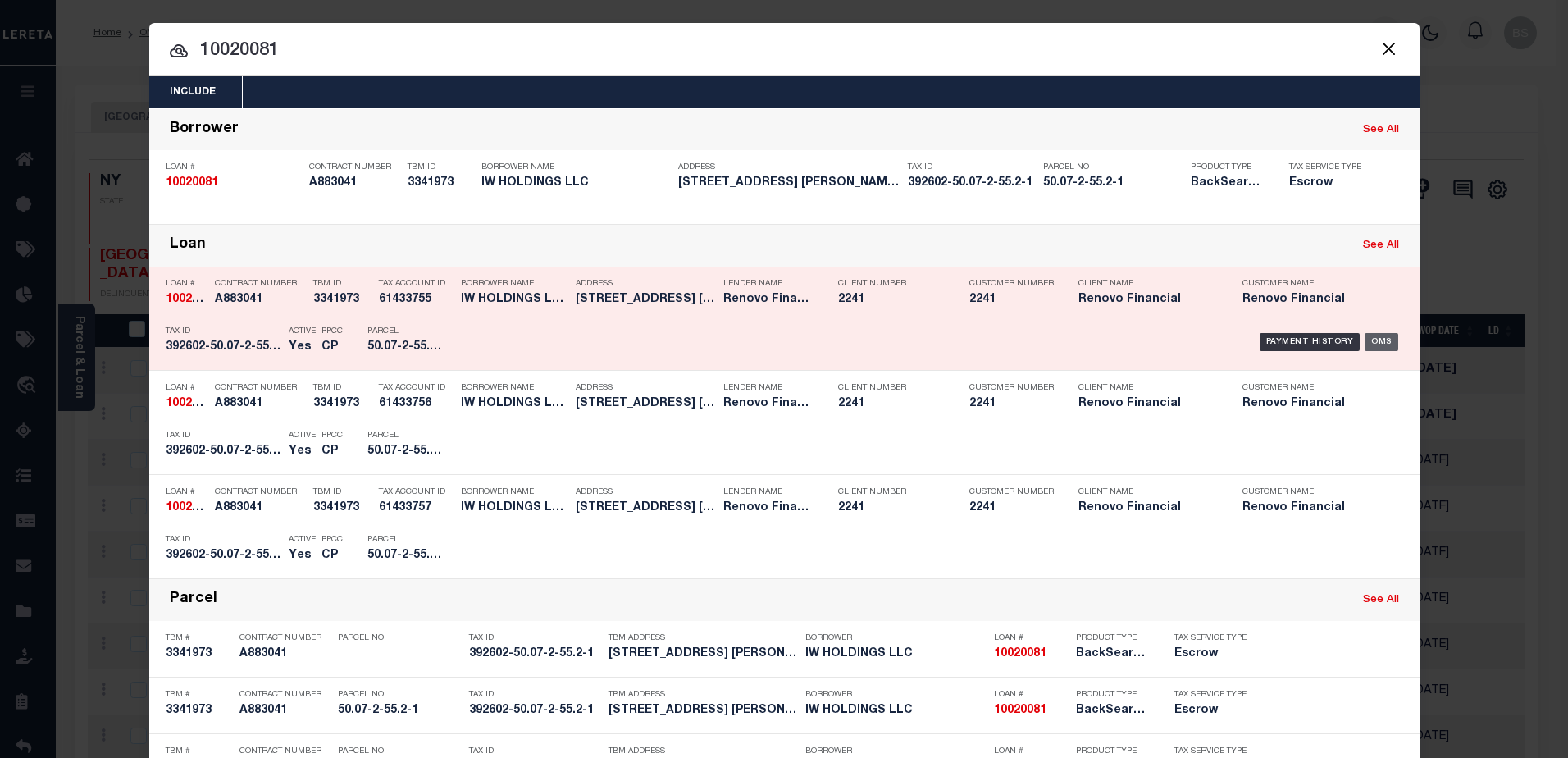
click at [1381, 345] on div "OMS" at bounding box center [1381, 342] width 33 height 18
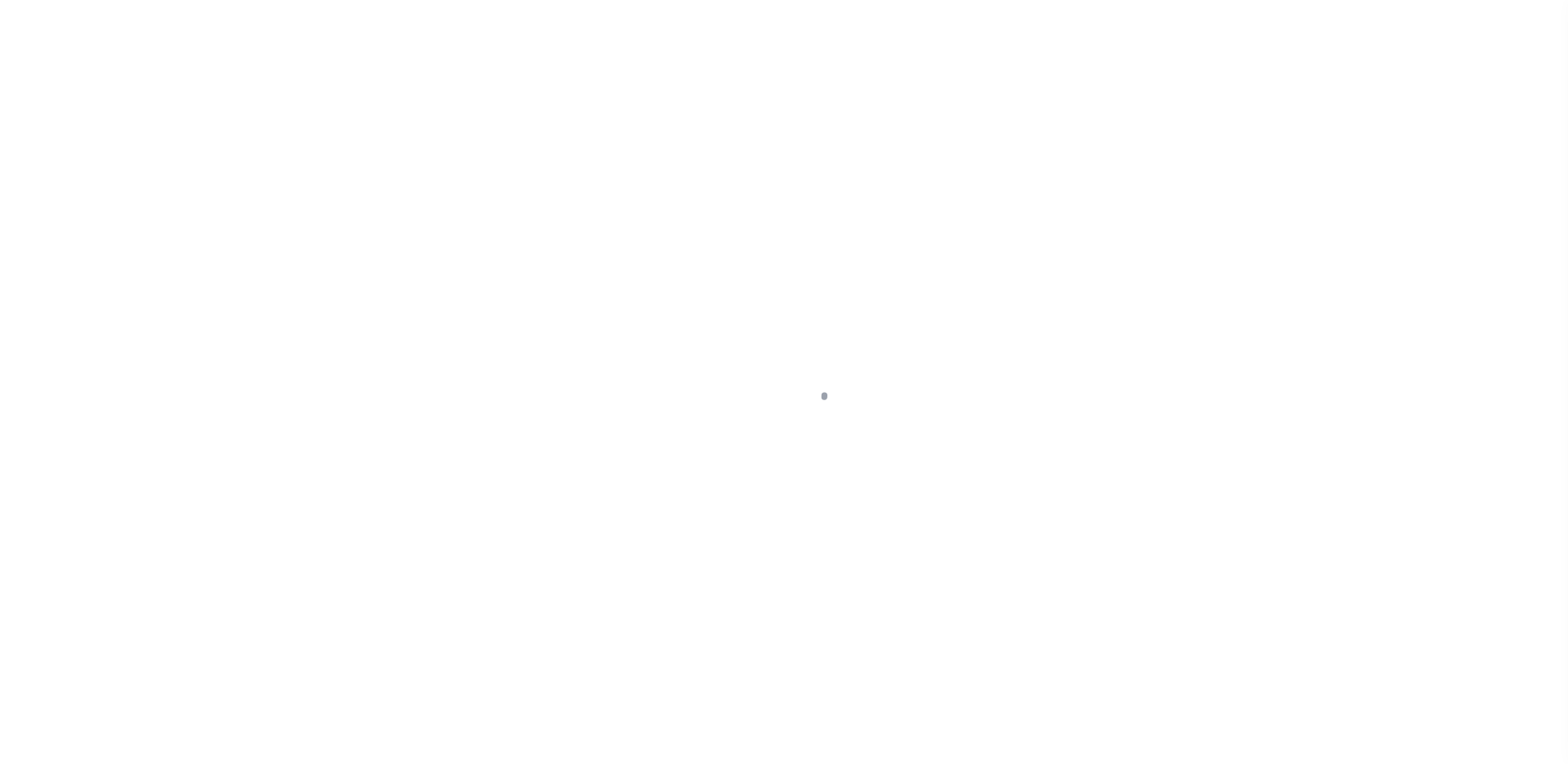
select select "14701"
select select "10"
select select "Escrow"
type input "25 JEFFERSON AVE 1"
type input "SPRING VALLEY, NY 10977"
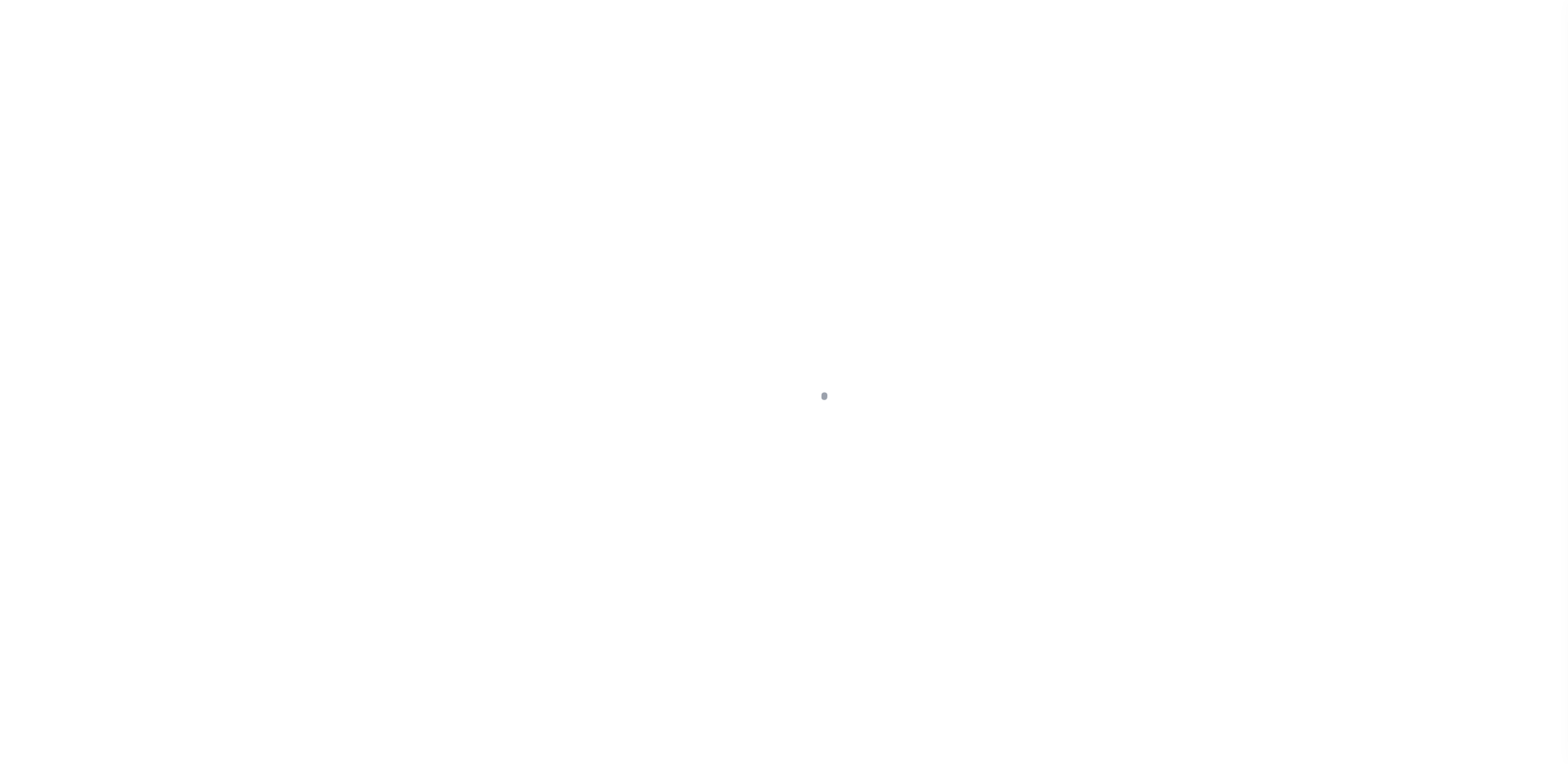
type input "a0kUS000001iwpL"
type input "NY"
select select
type textarea "LEGAL REQUIRED"
select select "25067"
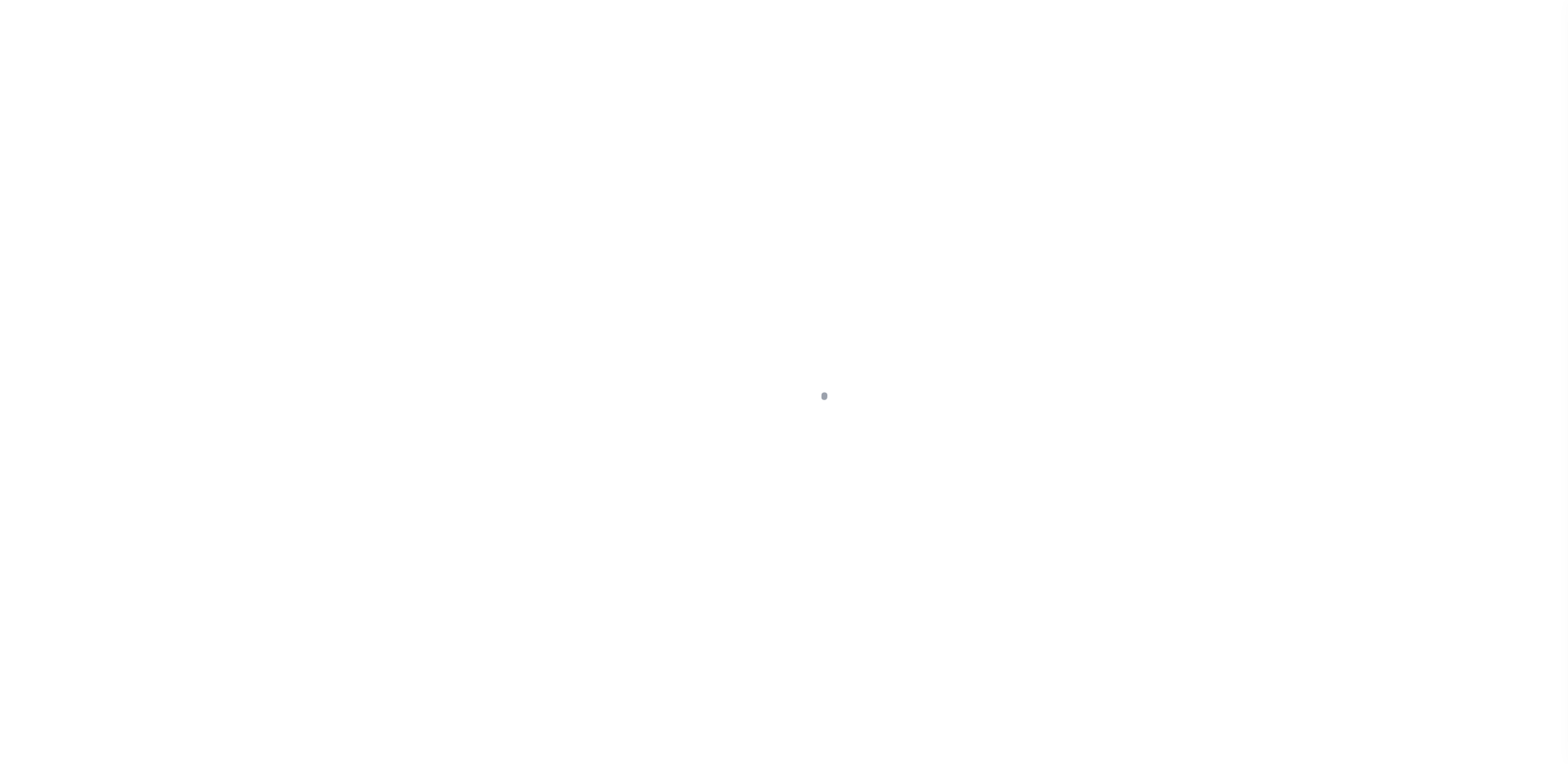
select select
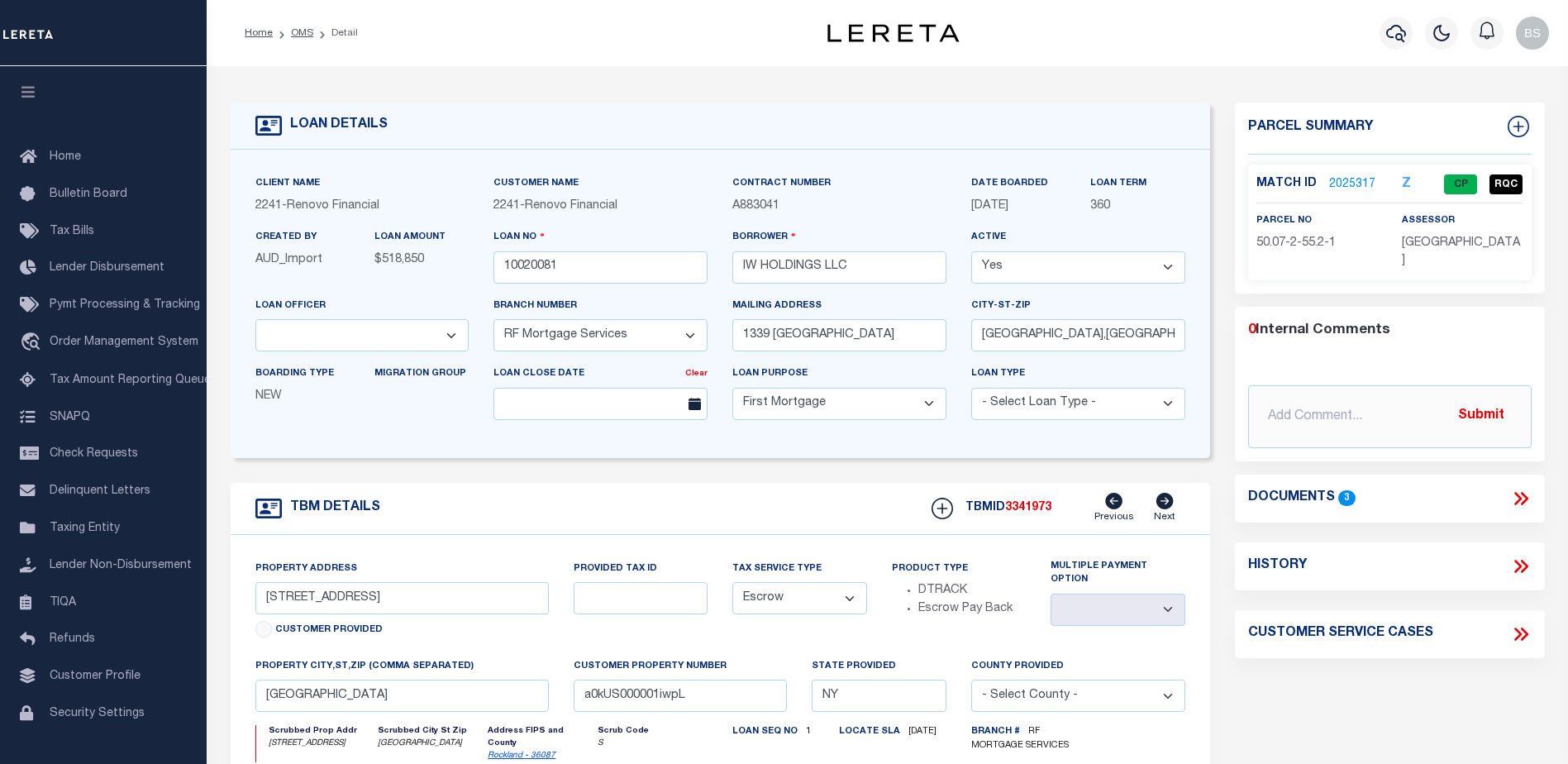
click at [1343, 180] on link "2025317" at bounding box center [1353, 184] width 47 height 18
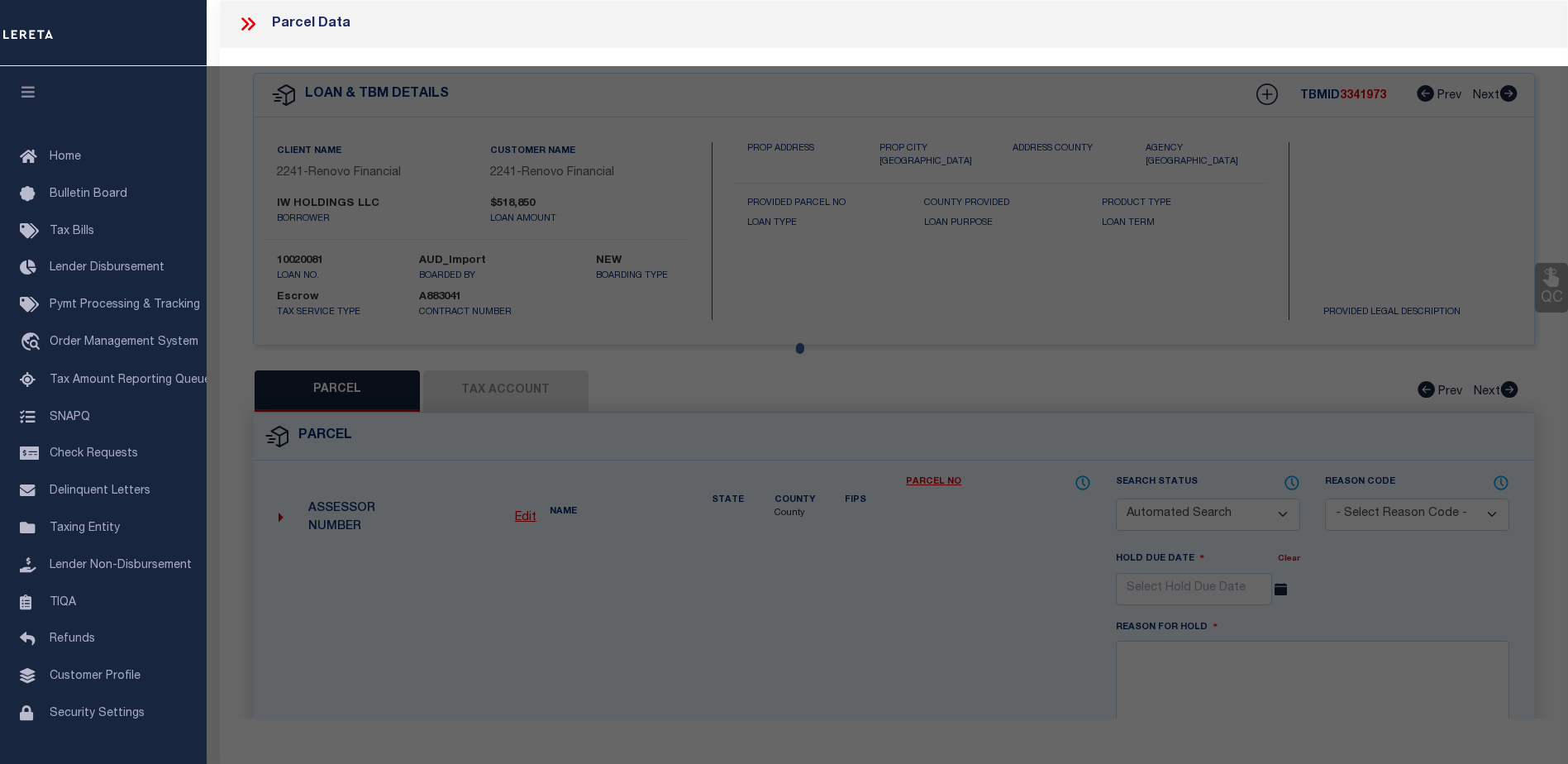
checkbox input "false"
select select "CP"
type input "WEINBERGER DANIEL"
select select "AGW"
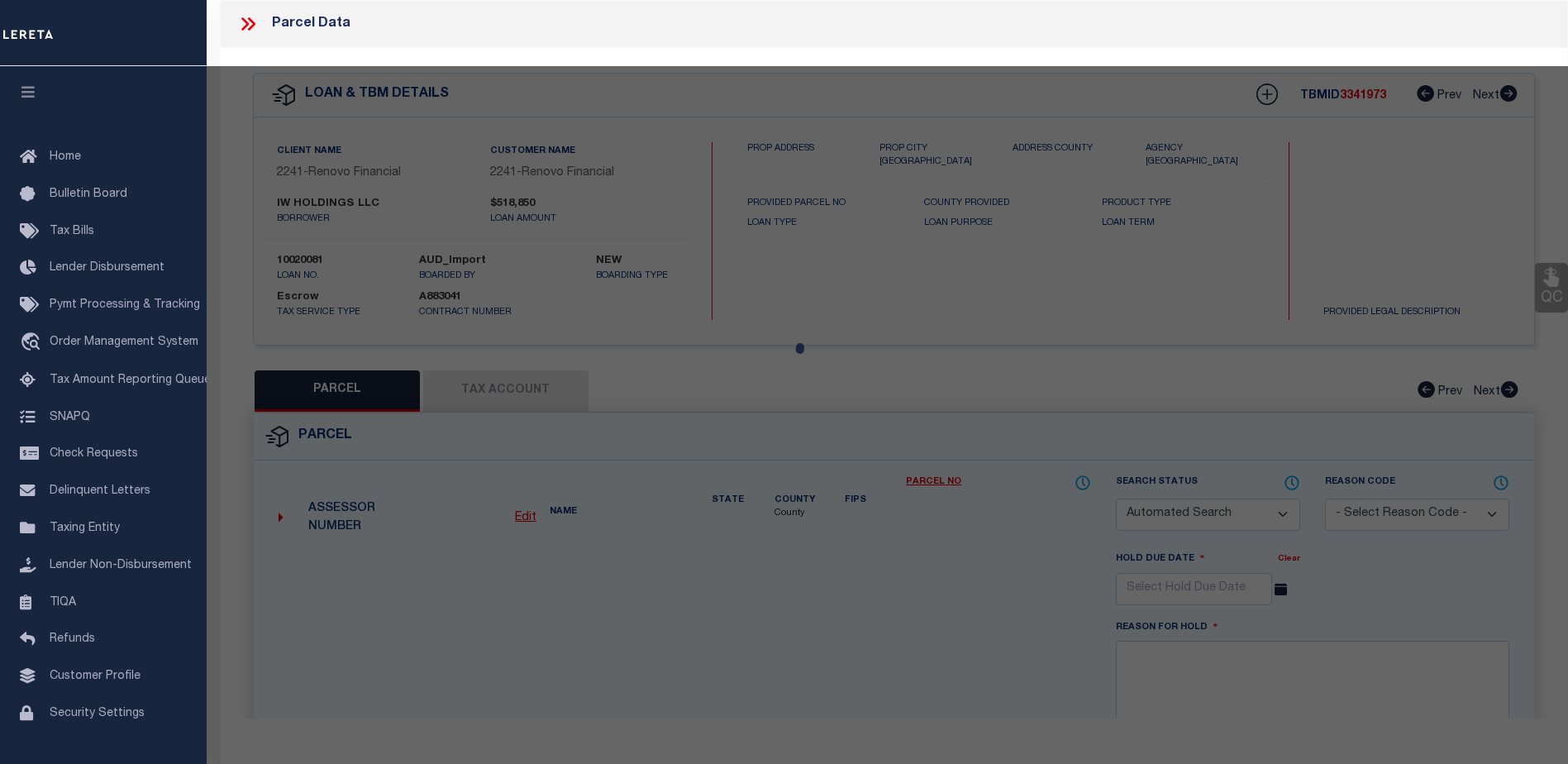
select select "ADD"
type input "25 JEFFERSON AV"
type input "[GEOGRAPHIC_DATA]"
type textarea "Acreage : 0.07"
type textarea "Completed based on given legal document"
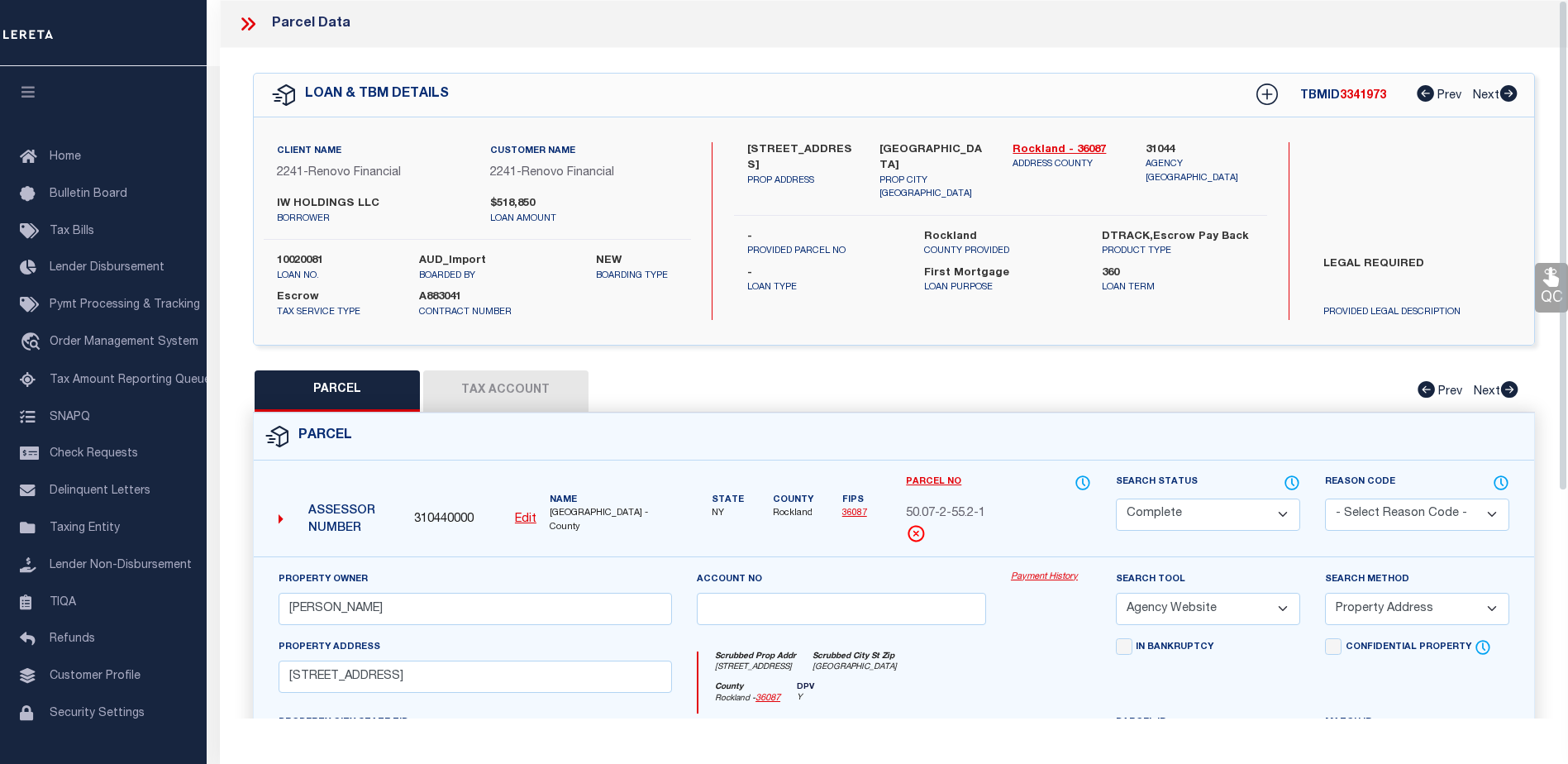
click at [1044, 579] on link "Payment History" at bounding box center [1051, 577] width 80 height 14
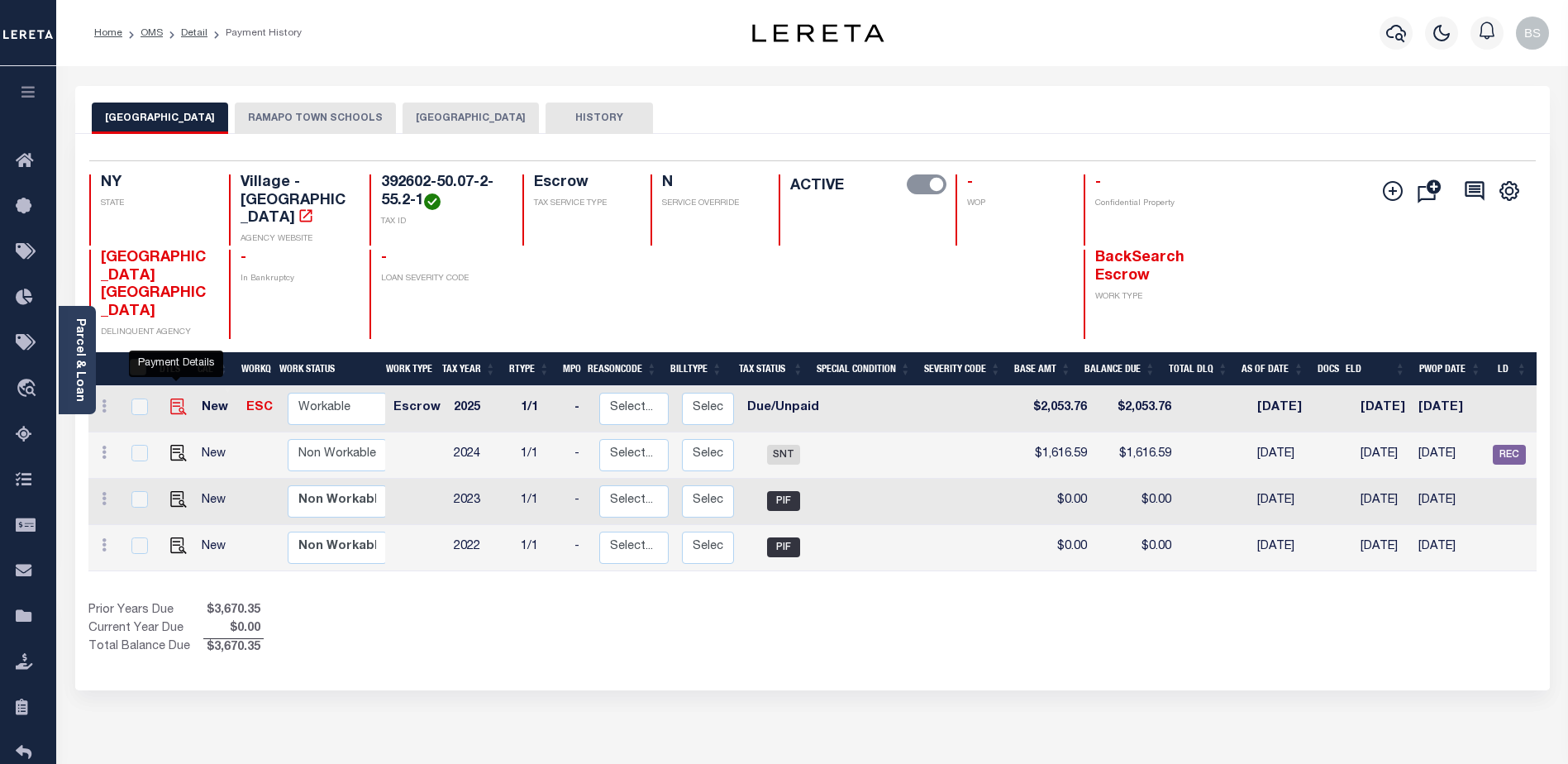
click at [172, 399] on img "" at bounding box center [179, 407] width 17 height 17
checkbox input "true"
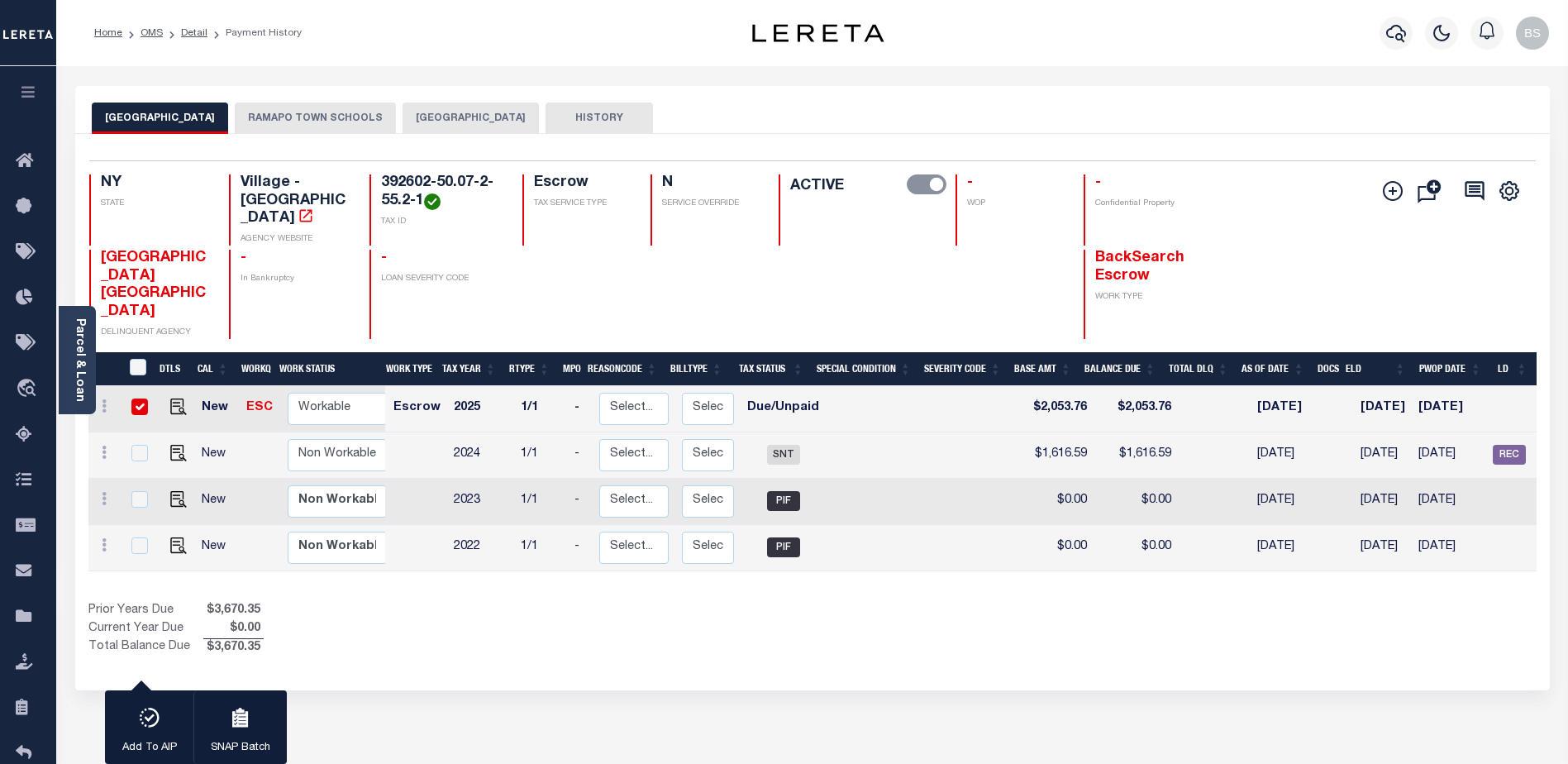
click at [200, 120] on button "NEW SQUARE VILLAGE" at bounding box center [159, 118] width 136 height 32
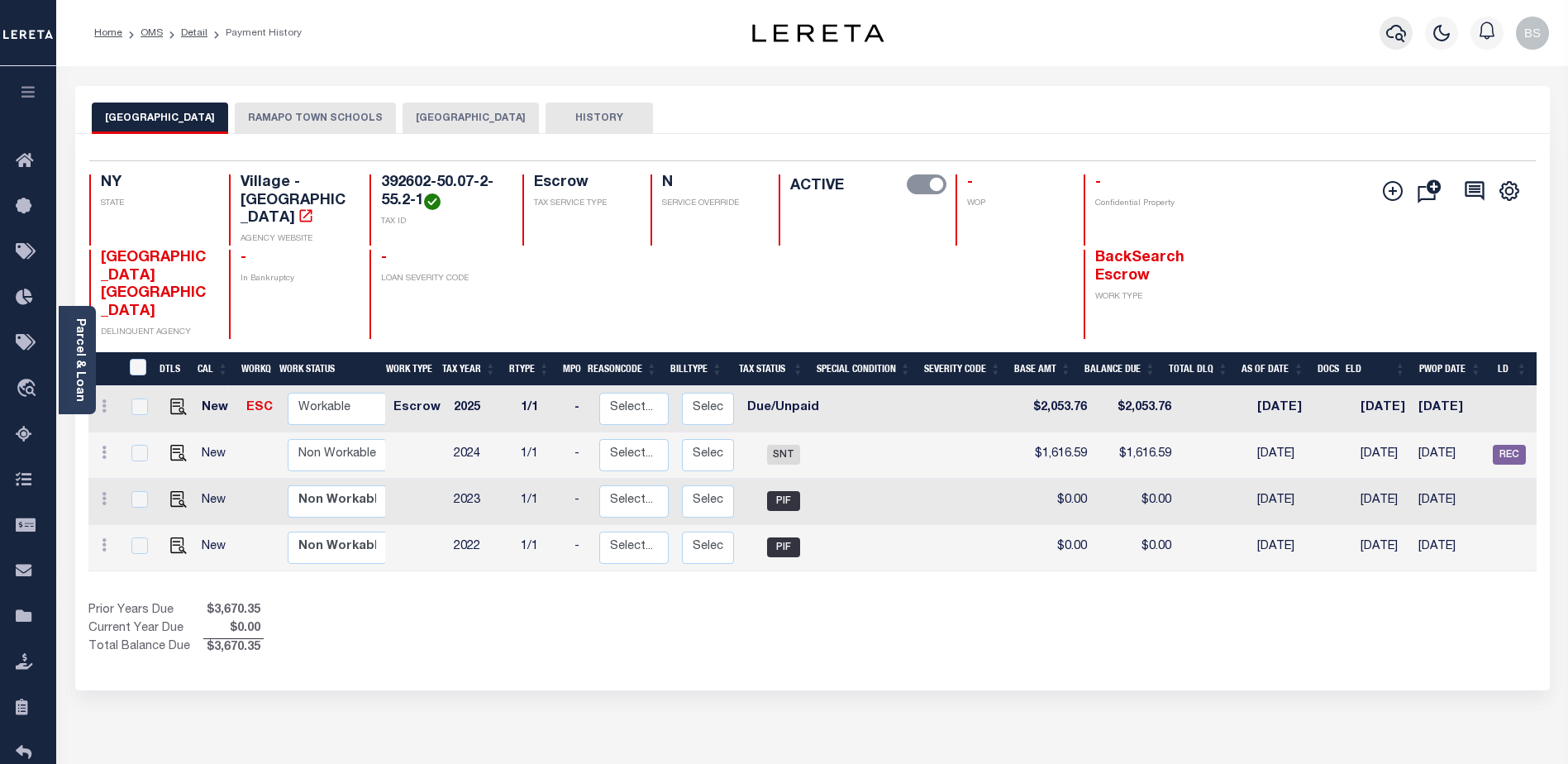
click at [1398, 27] on icon "button" at bounding box center [1396, 34] width 20 height 18
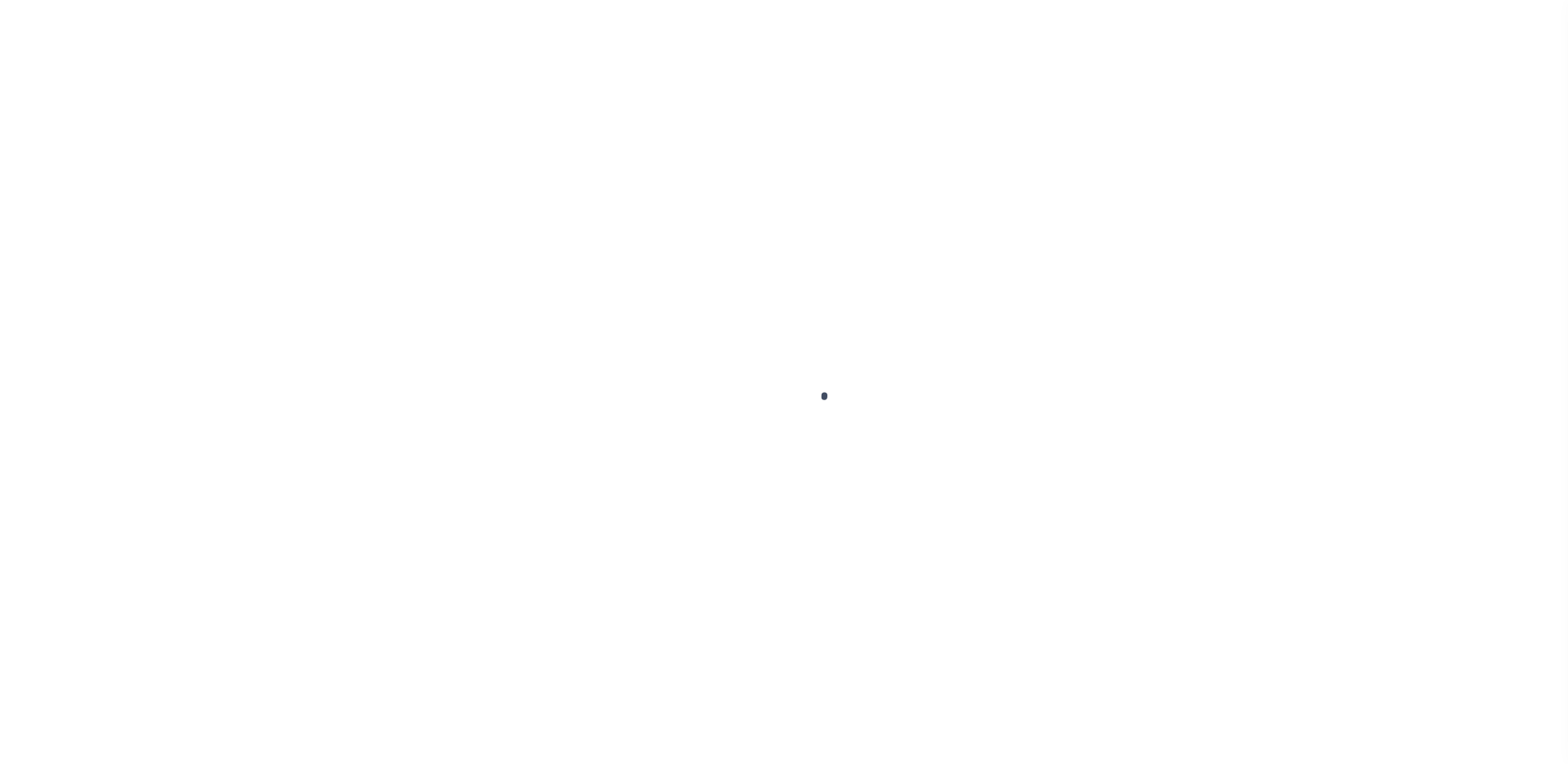
select select "DUE"
select select "14701"
select select "25067"
select select "10"
select select "Escrow"
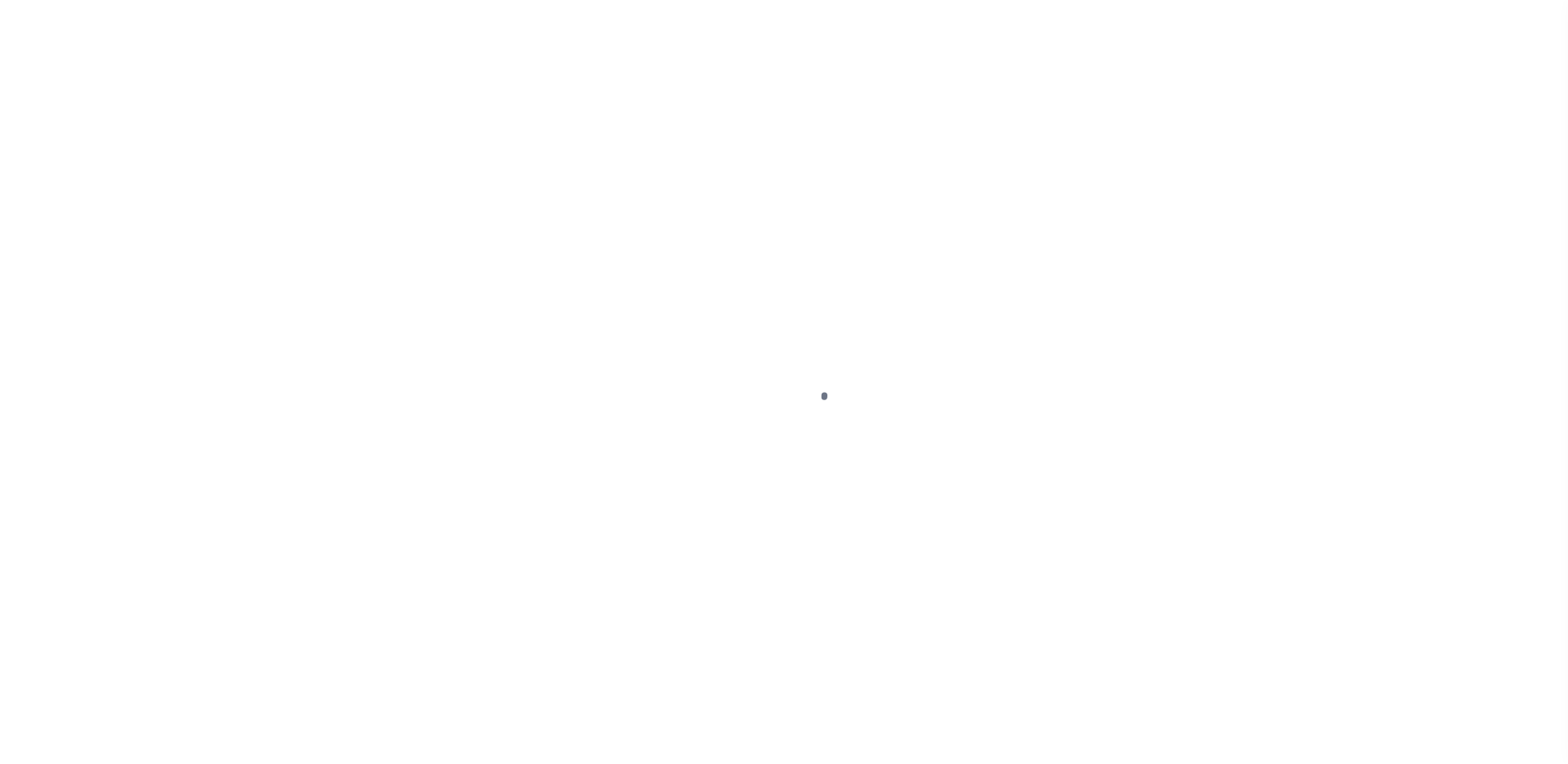
select select
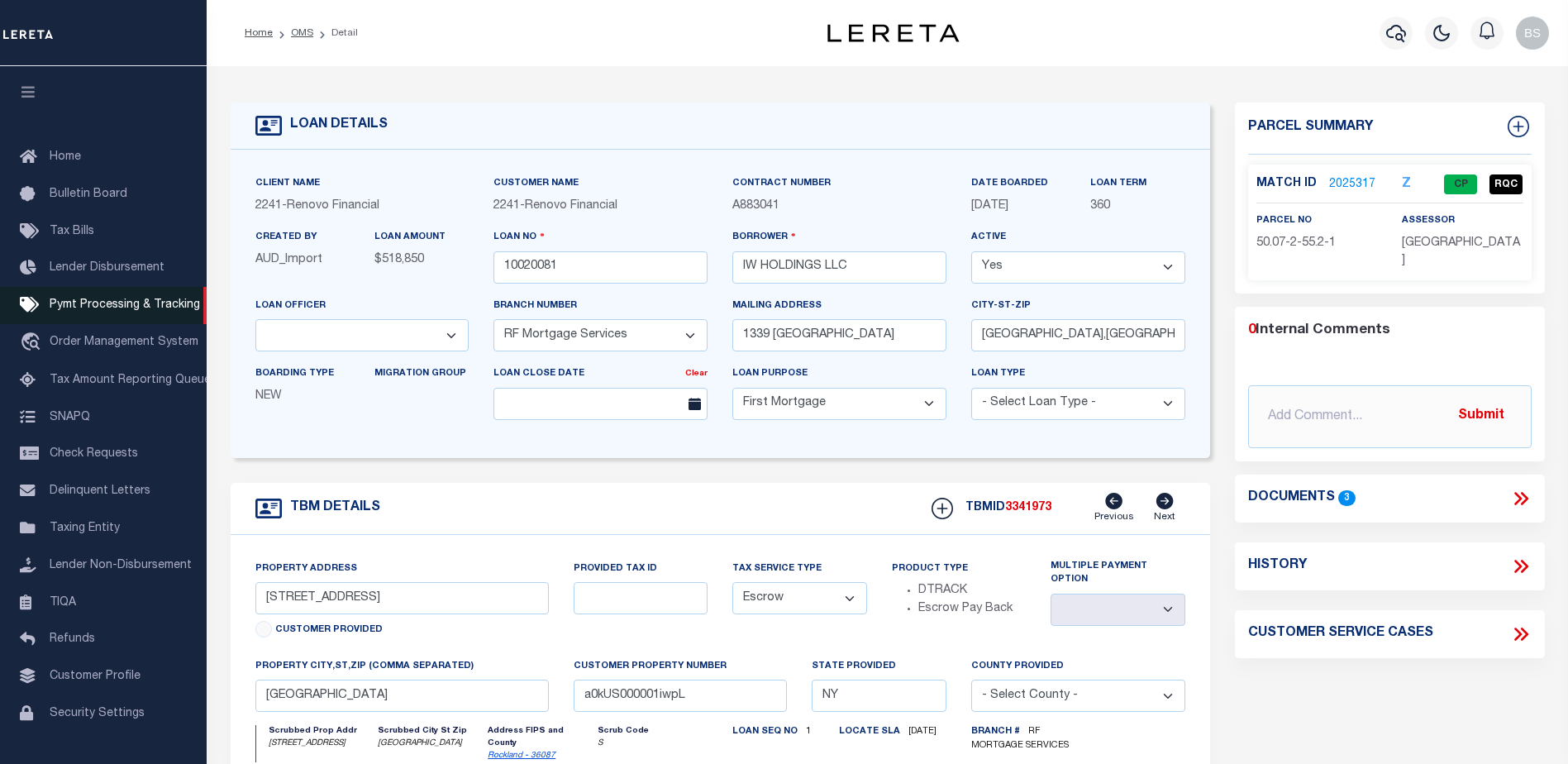
click at [86, 305] on span "Pymt Processing & Tracking" at bounding box center [124, 305] width 150 height 11
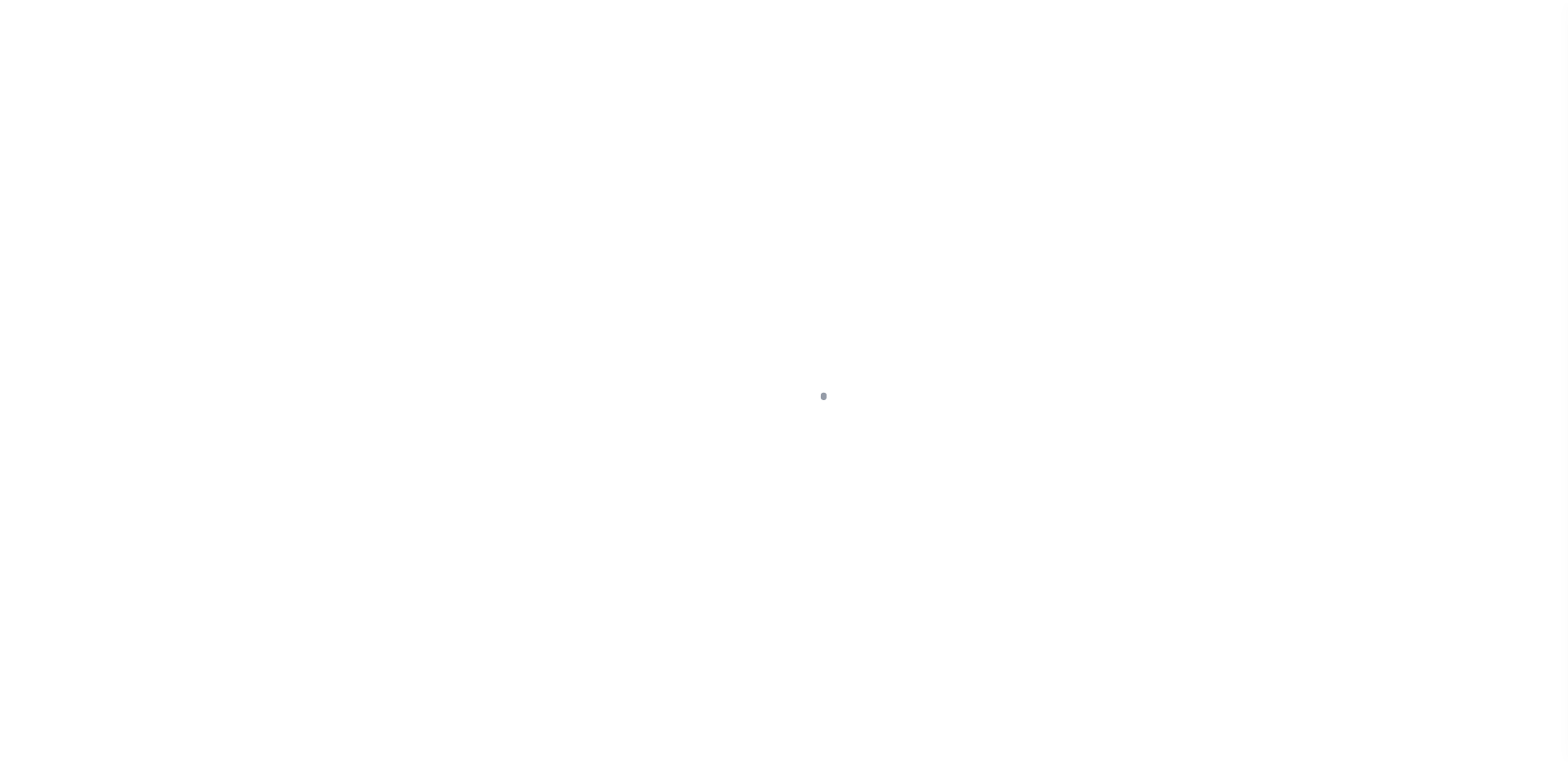
scroll to position [41, 0]
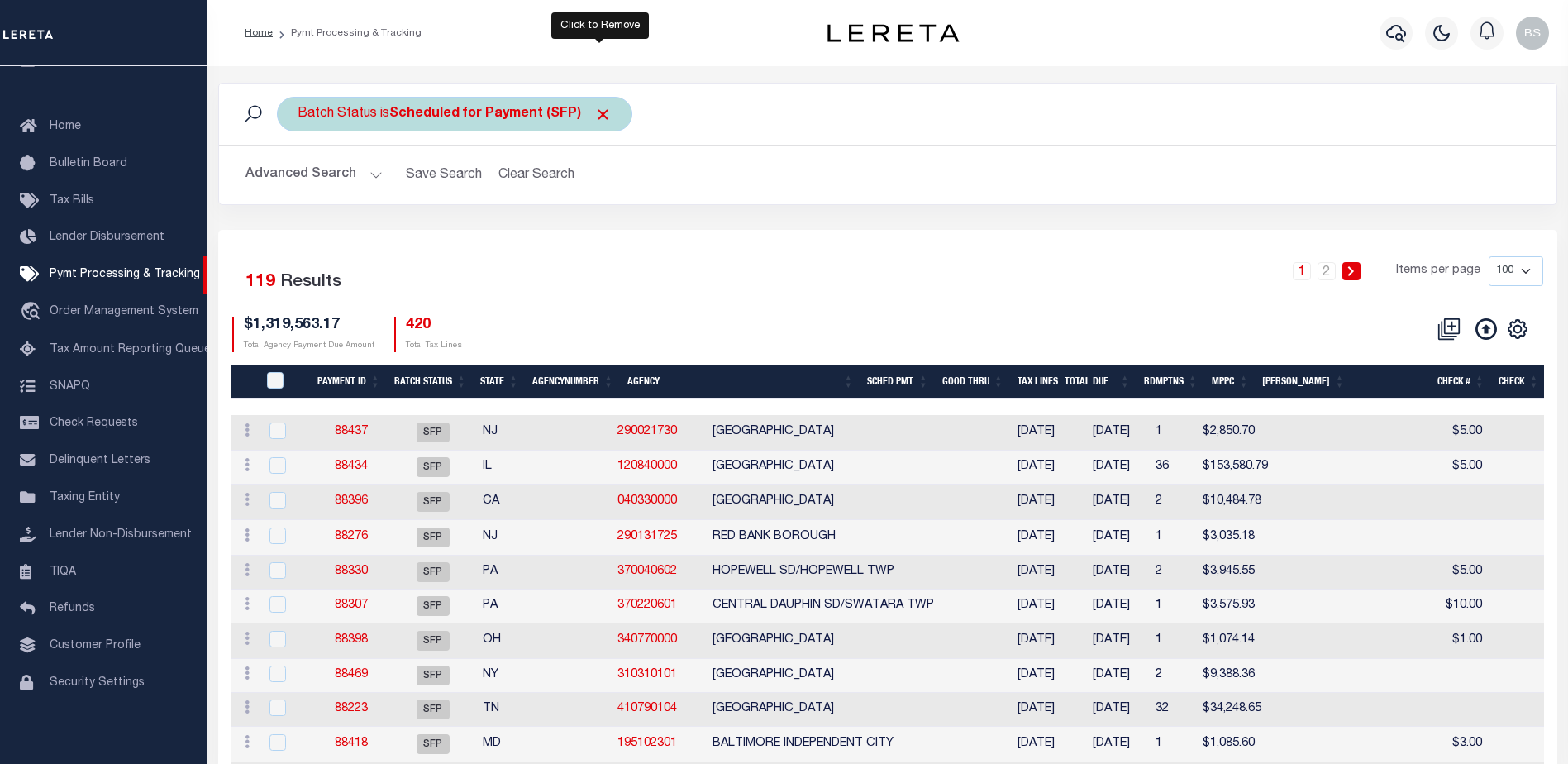
click at [605, 111] on span "Click to Remove" at bounding box center [603, 115] width 18 height 18
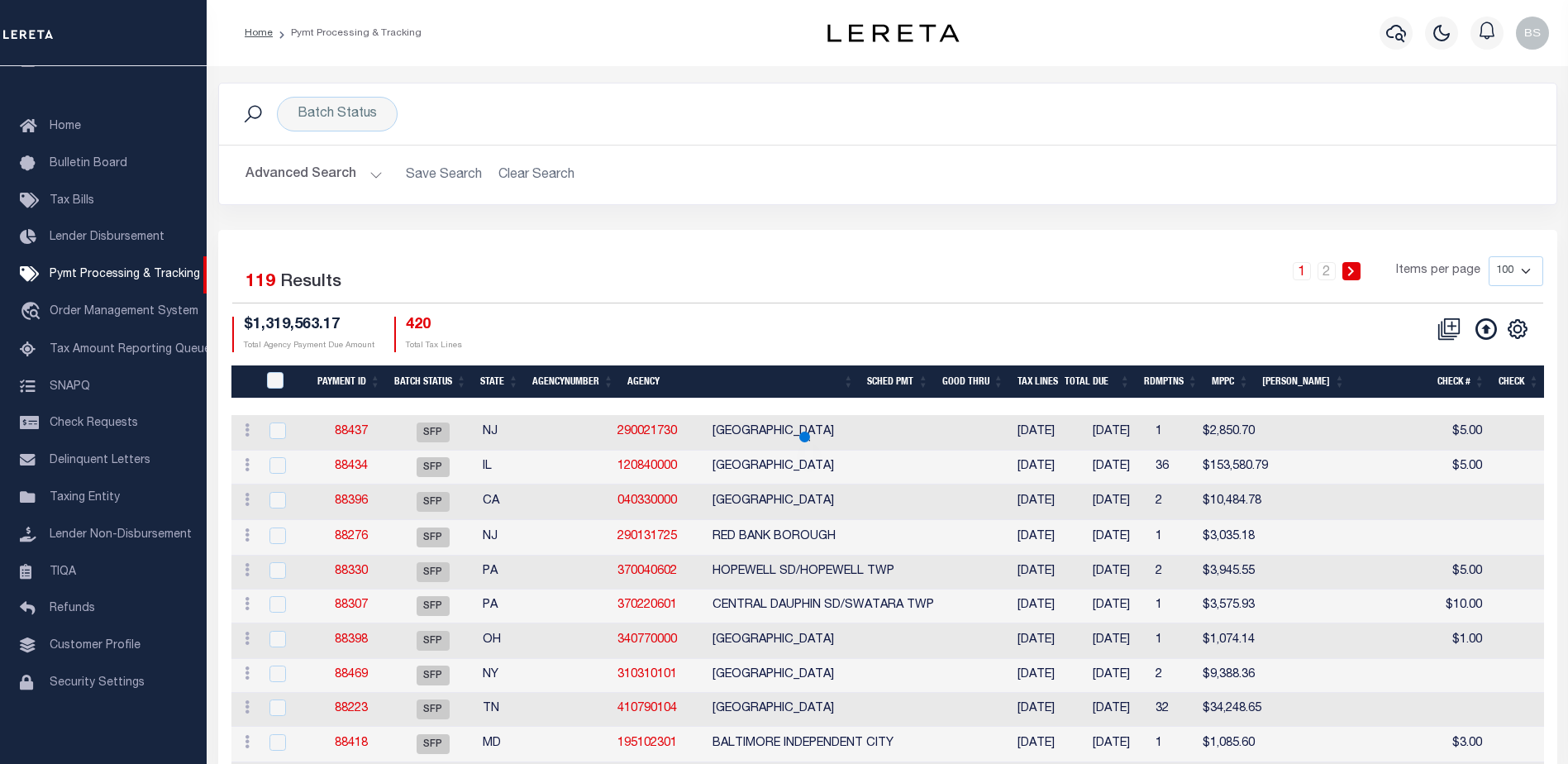
click at [371, 176] on button "Advanced Search" at bounding box center [314, 174] width 137 height 33
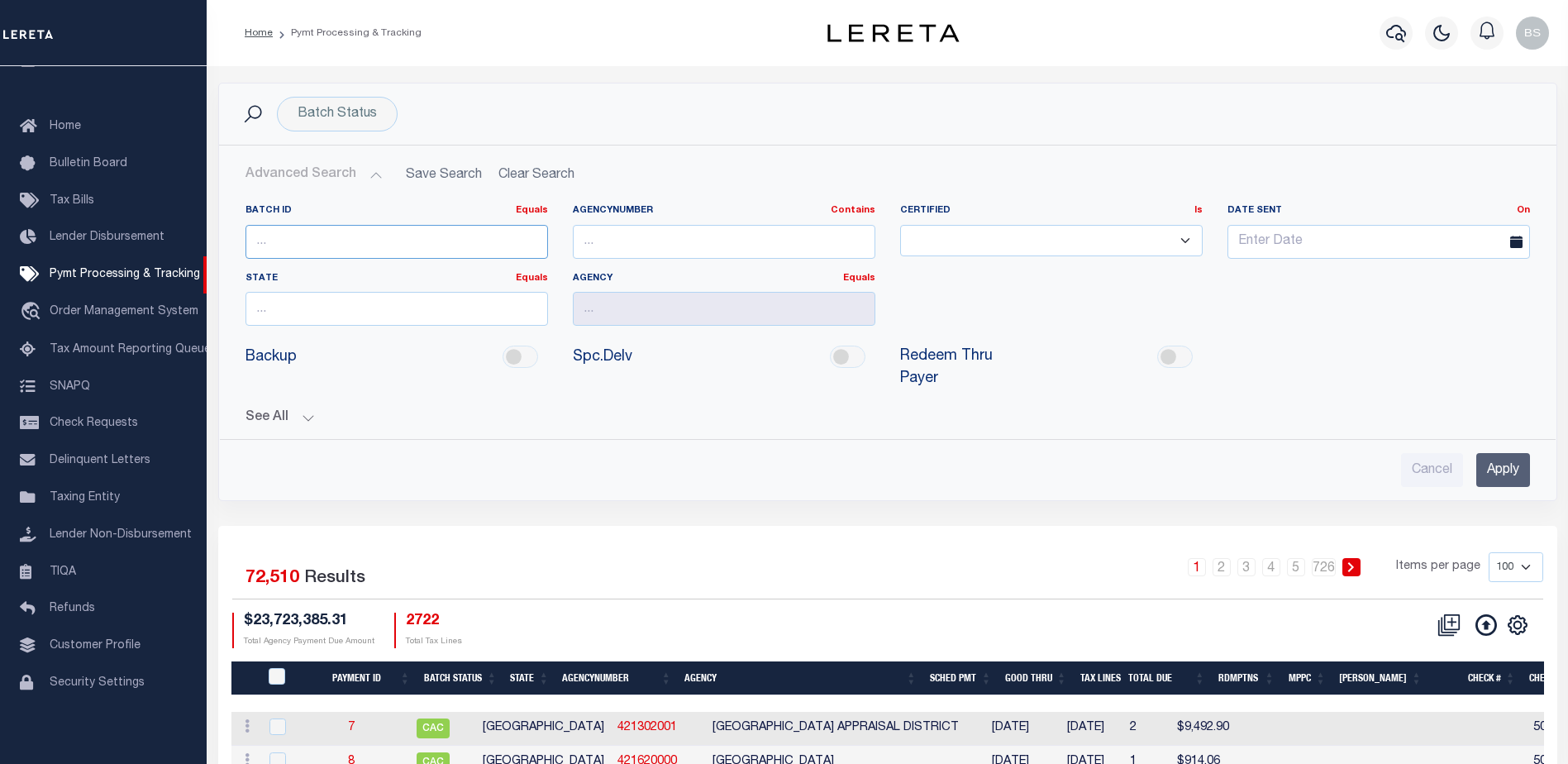
click at [334, 239] on input "number" at bounding box center [397, 241] width 303 height 34
type input "88247"
click at [1524, 453] on input "Apply" at bounding box center [1504, 470] width 54 height 34
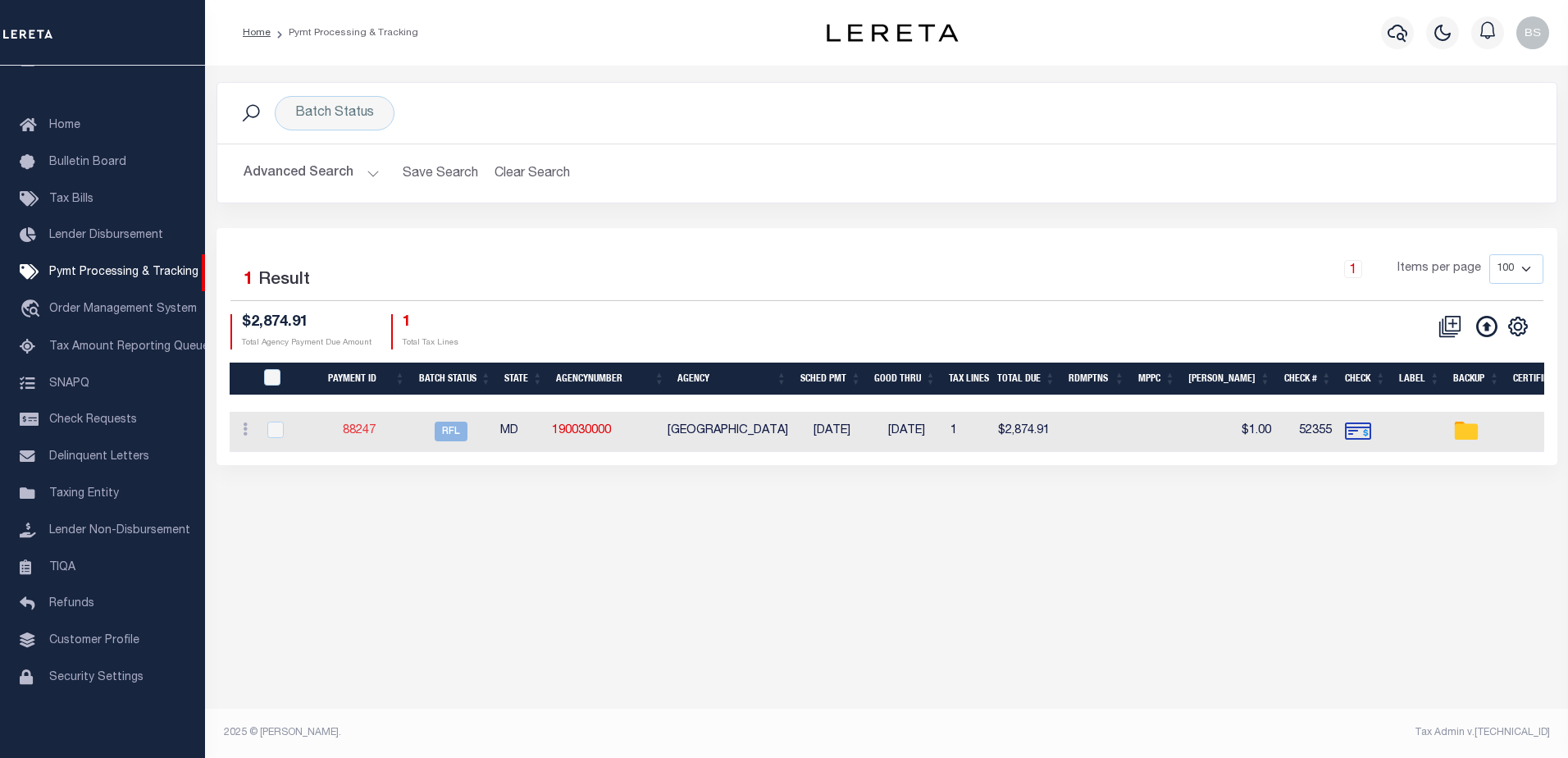
click at [371, 428] on link "88247" at bounding box center [359, 431] width 32 height 11
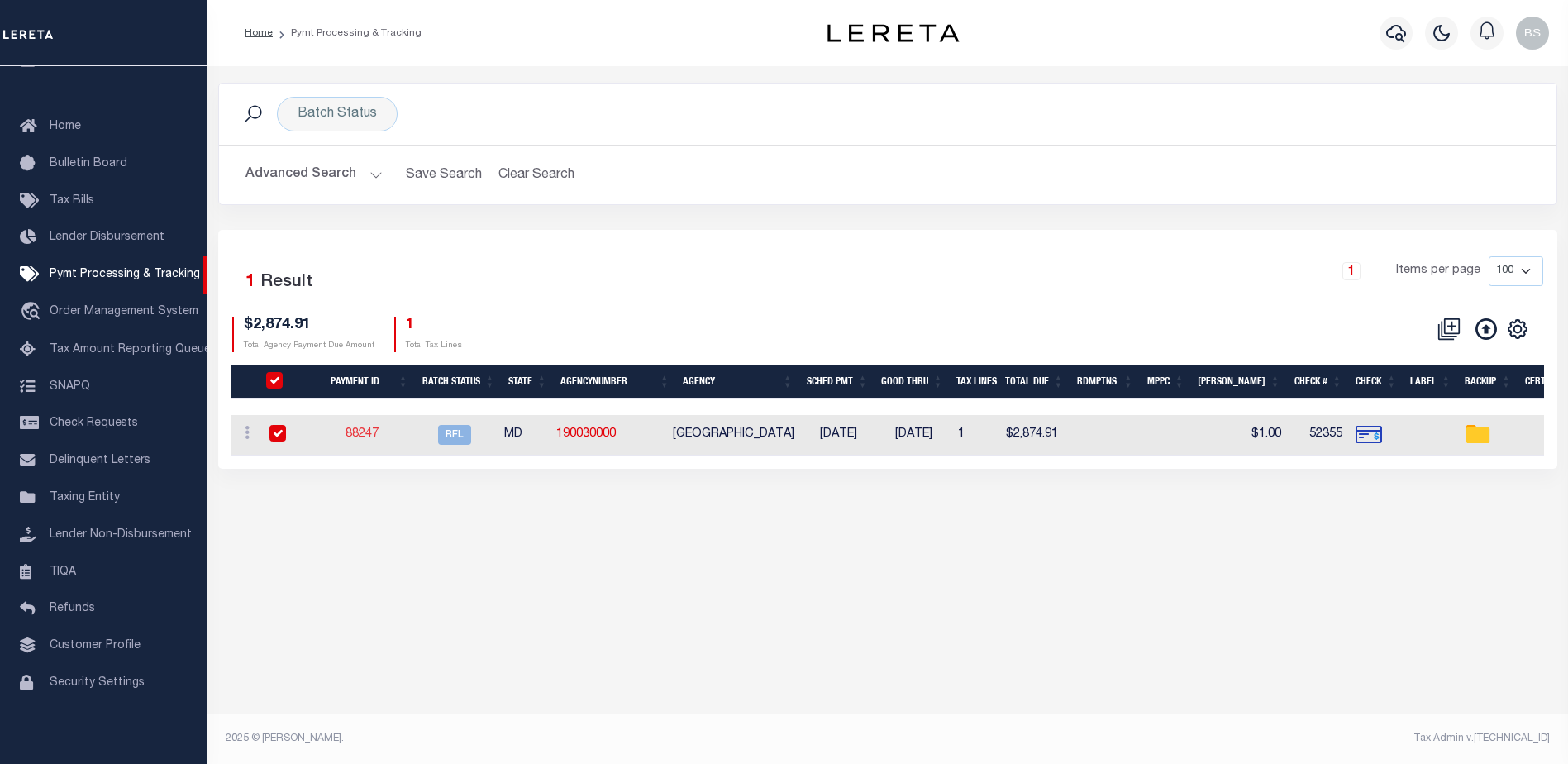
select select "RFL"
type input "08/06/2025"
type input "$2,864.15"
select select "CHK"
type input "52355"
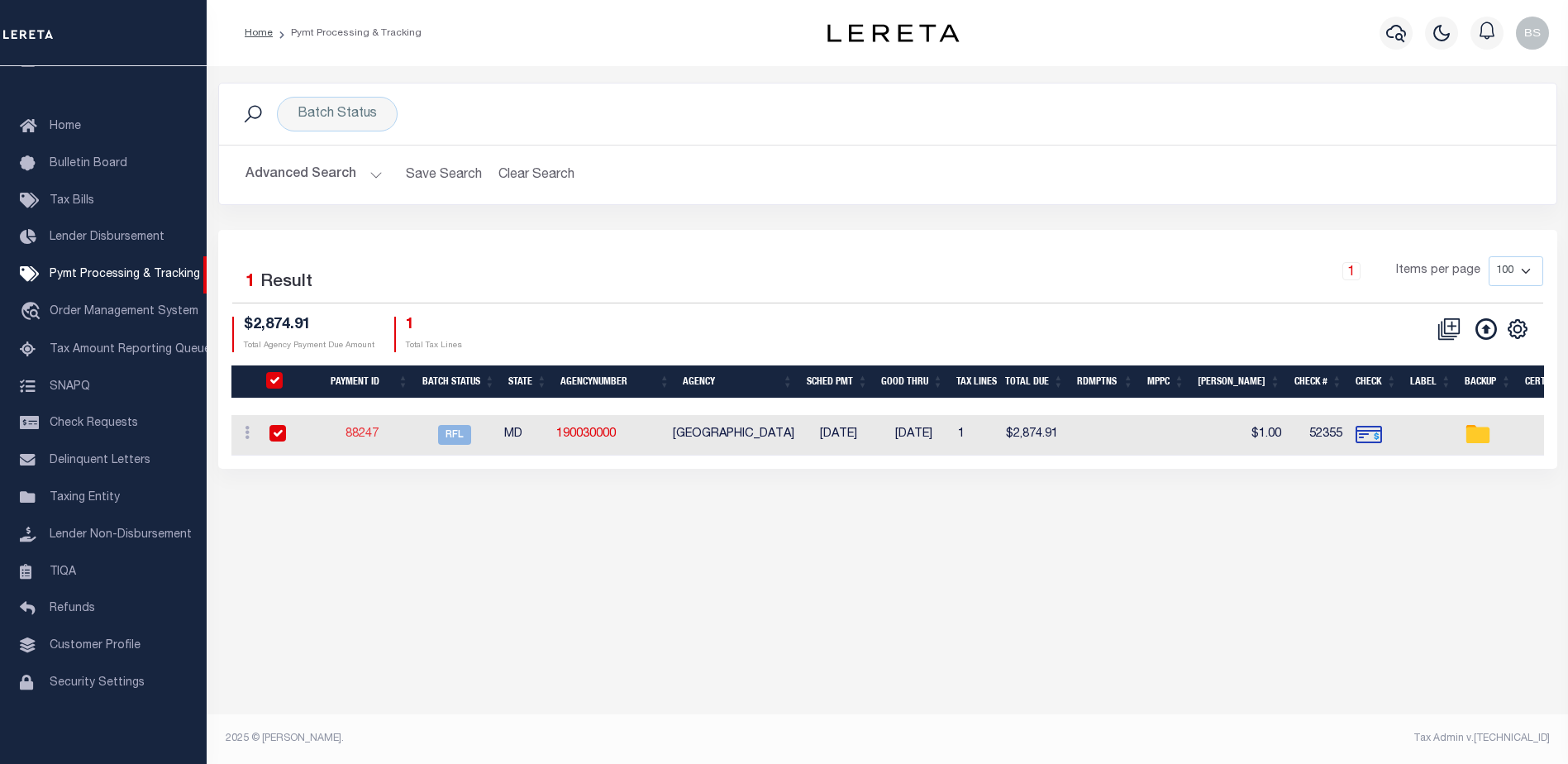
select select "Starek, Barbara"
type input "$1"
checkbox input "true"
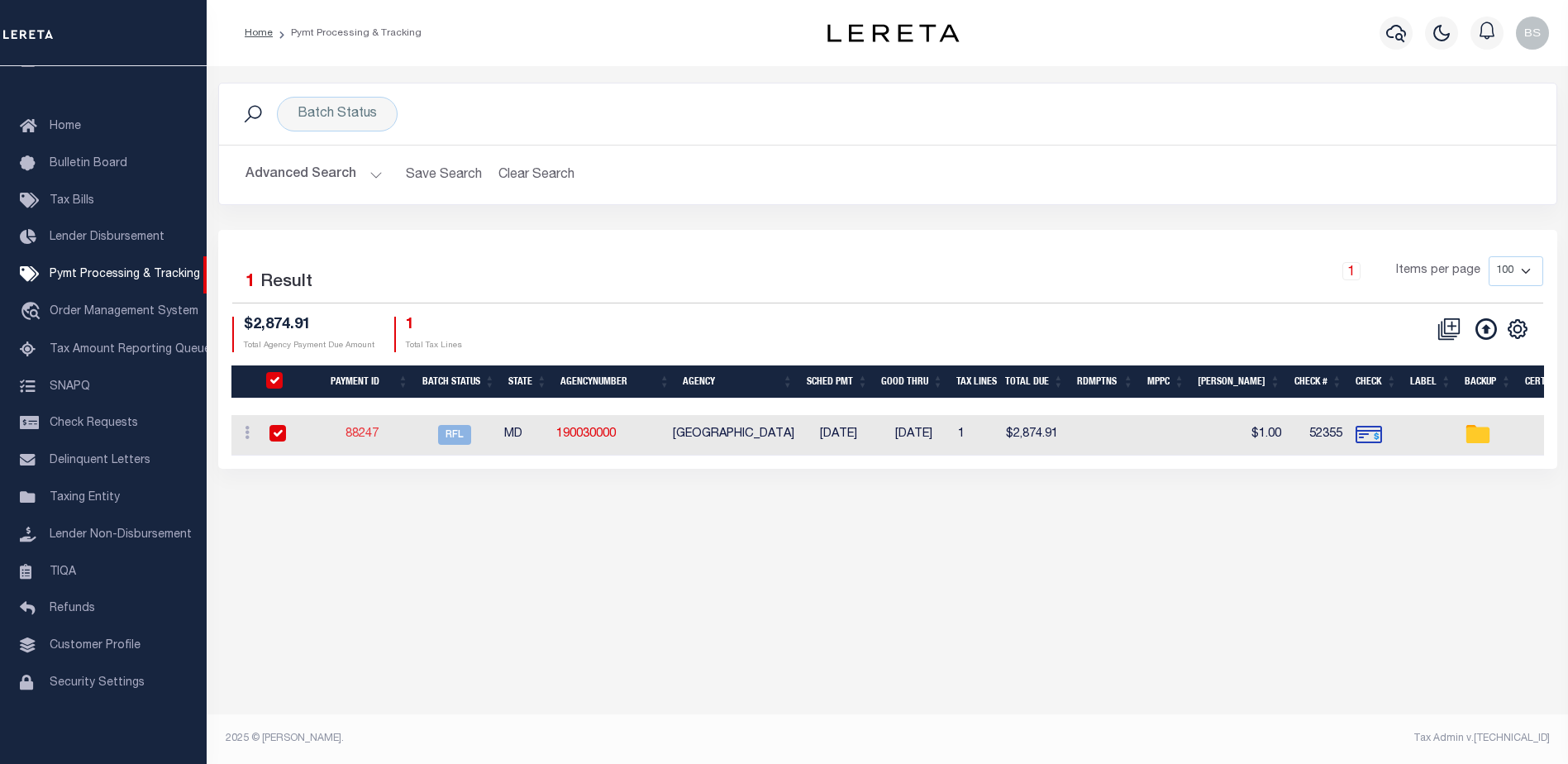
select select "FDX"
type input "08/06/2025"
type input "$72.35"
type input "883367897527"
select select
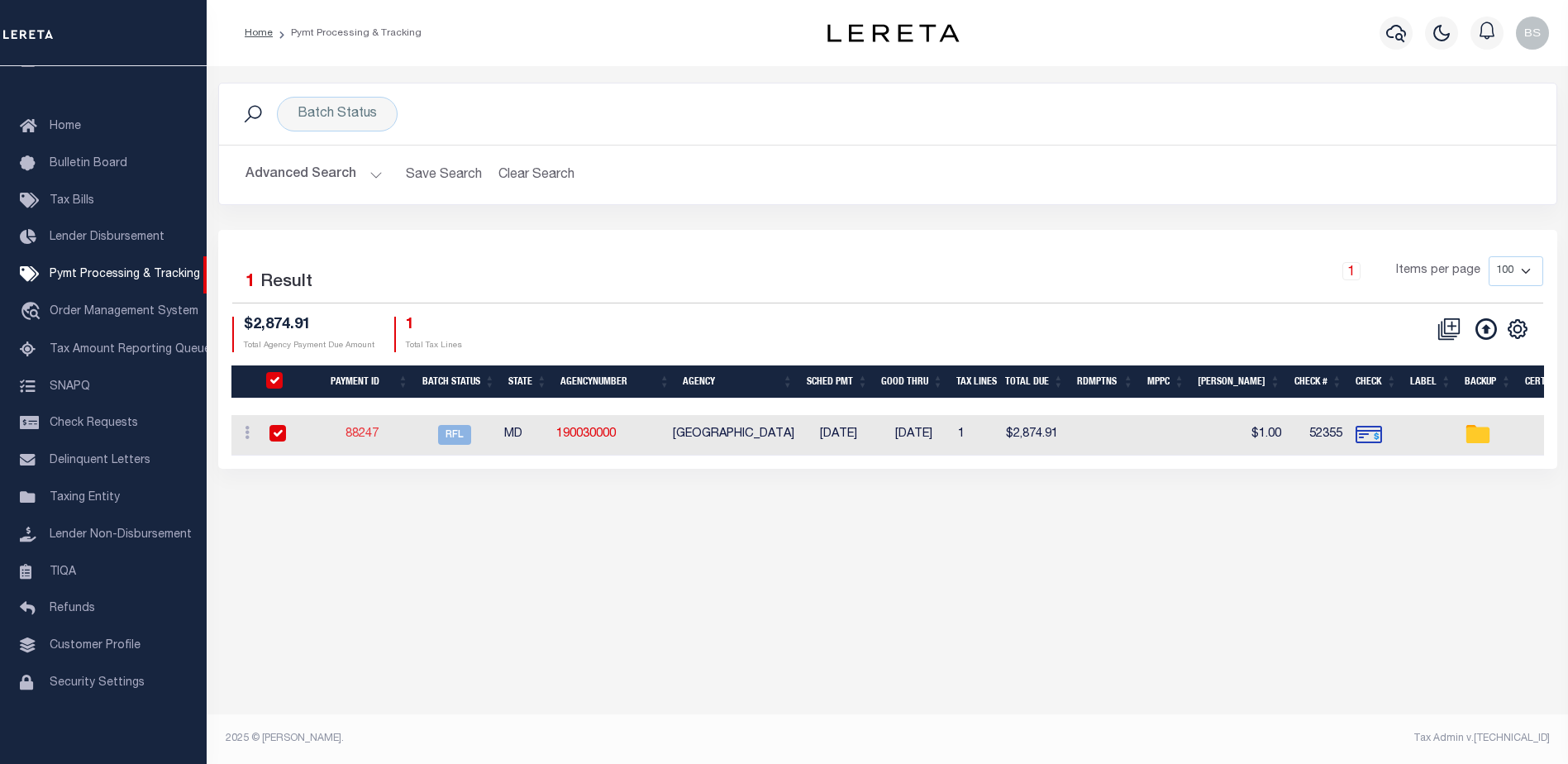
type input "N"
radio input "true"
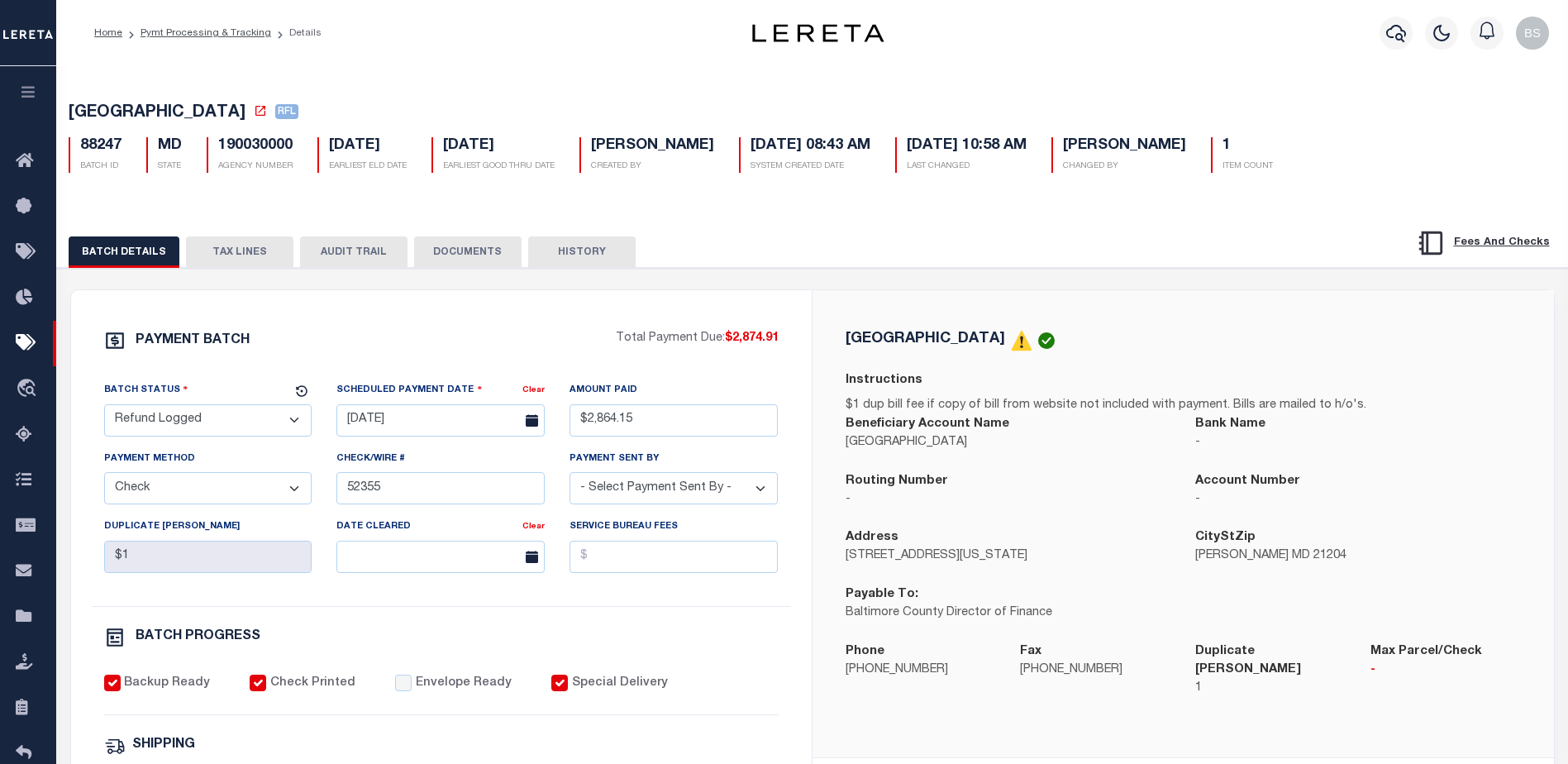
drag, startPoint x: 239, startPoint y: 260, endPoint x: 378, endPoint y: 256, distance: 139.1
click at [239, 260] on button "TAX LINES" at bounding box center [239, 252] width 107 height 32
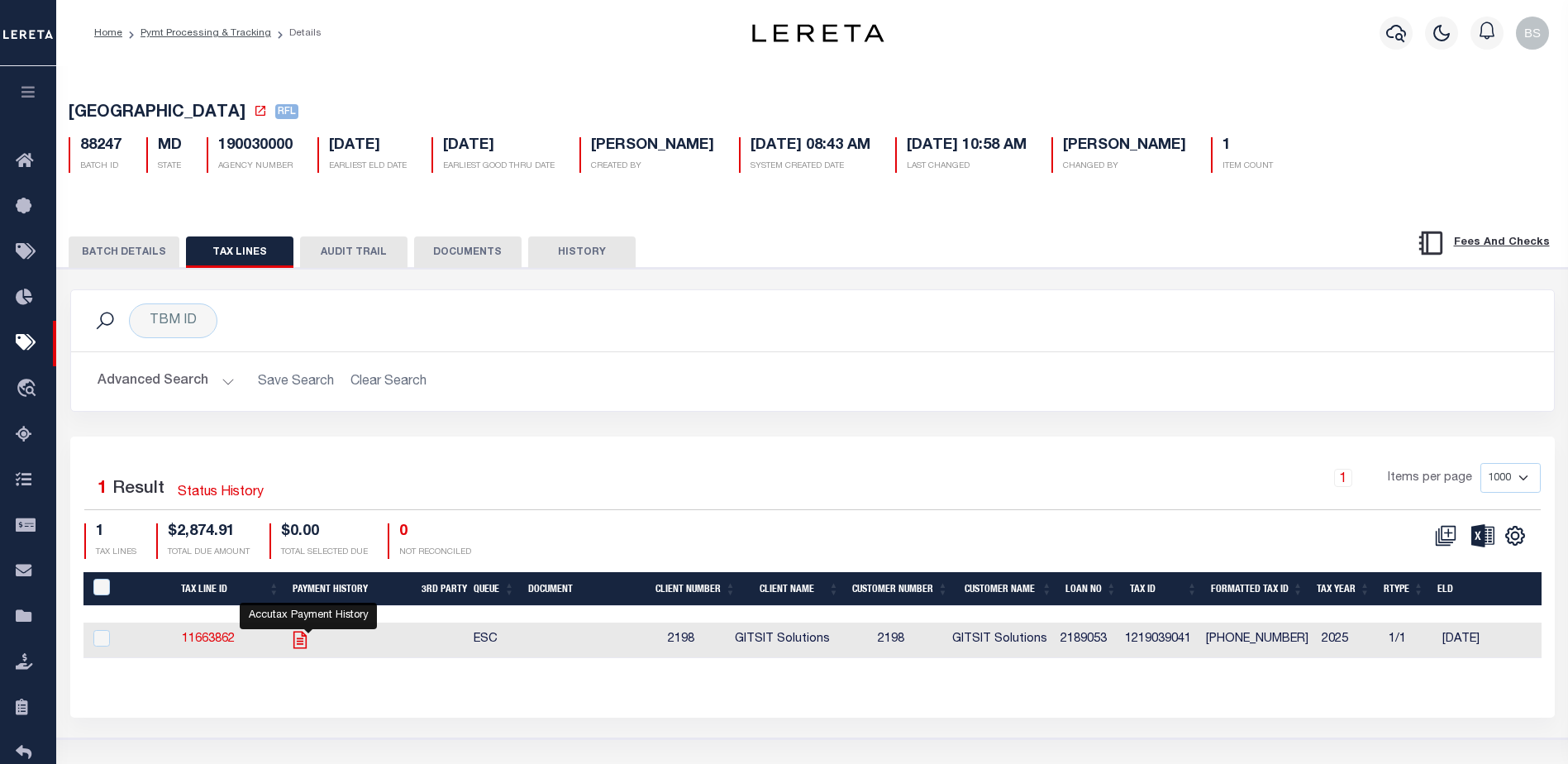
click at [307, 649] on icon "" at bounding box center [300, 639] width 21 height 21
checkbox input "true"
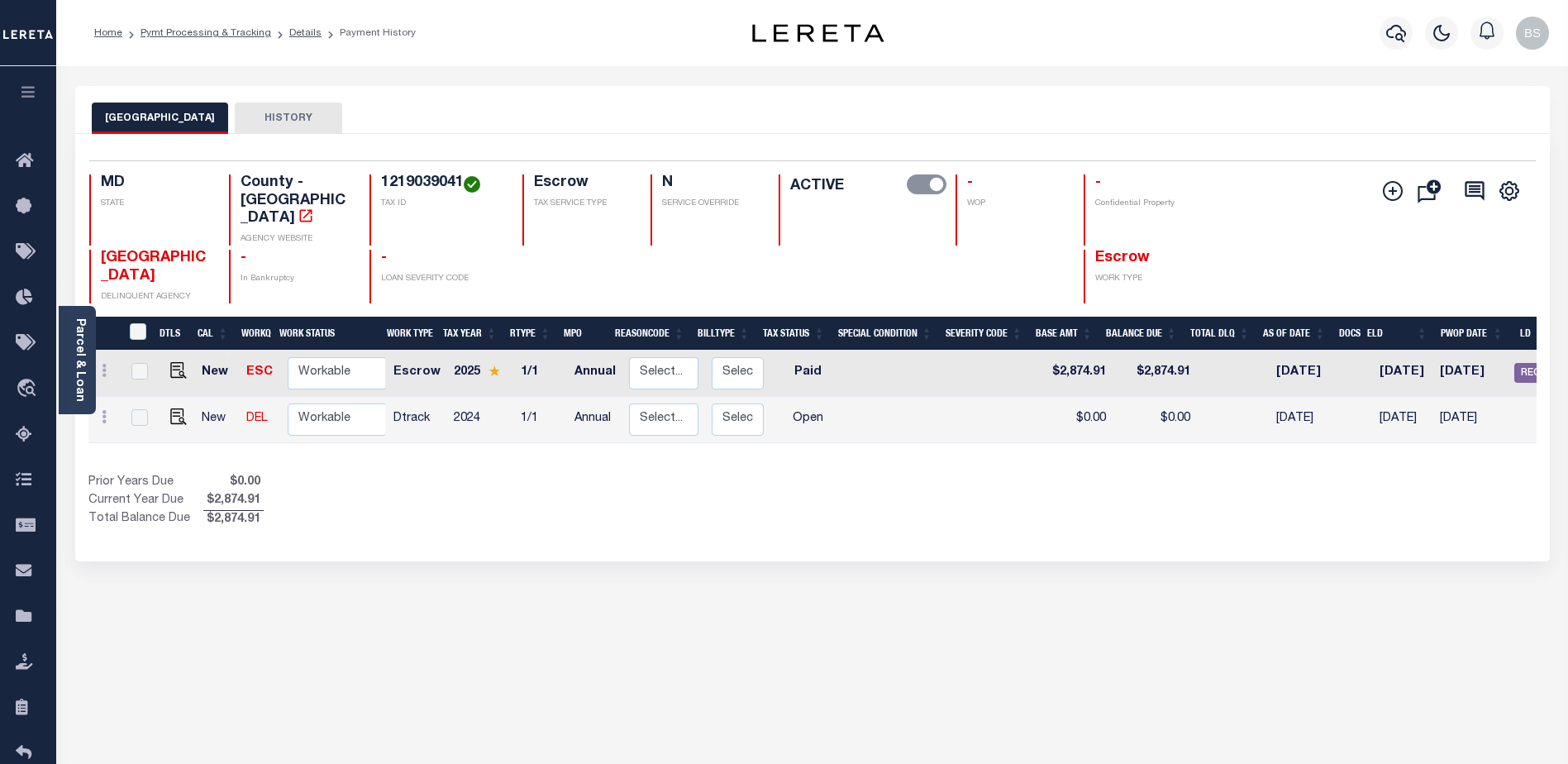
scroll to position [0, 195]
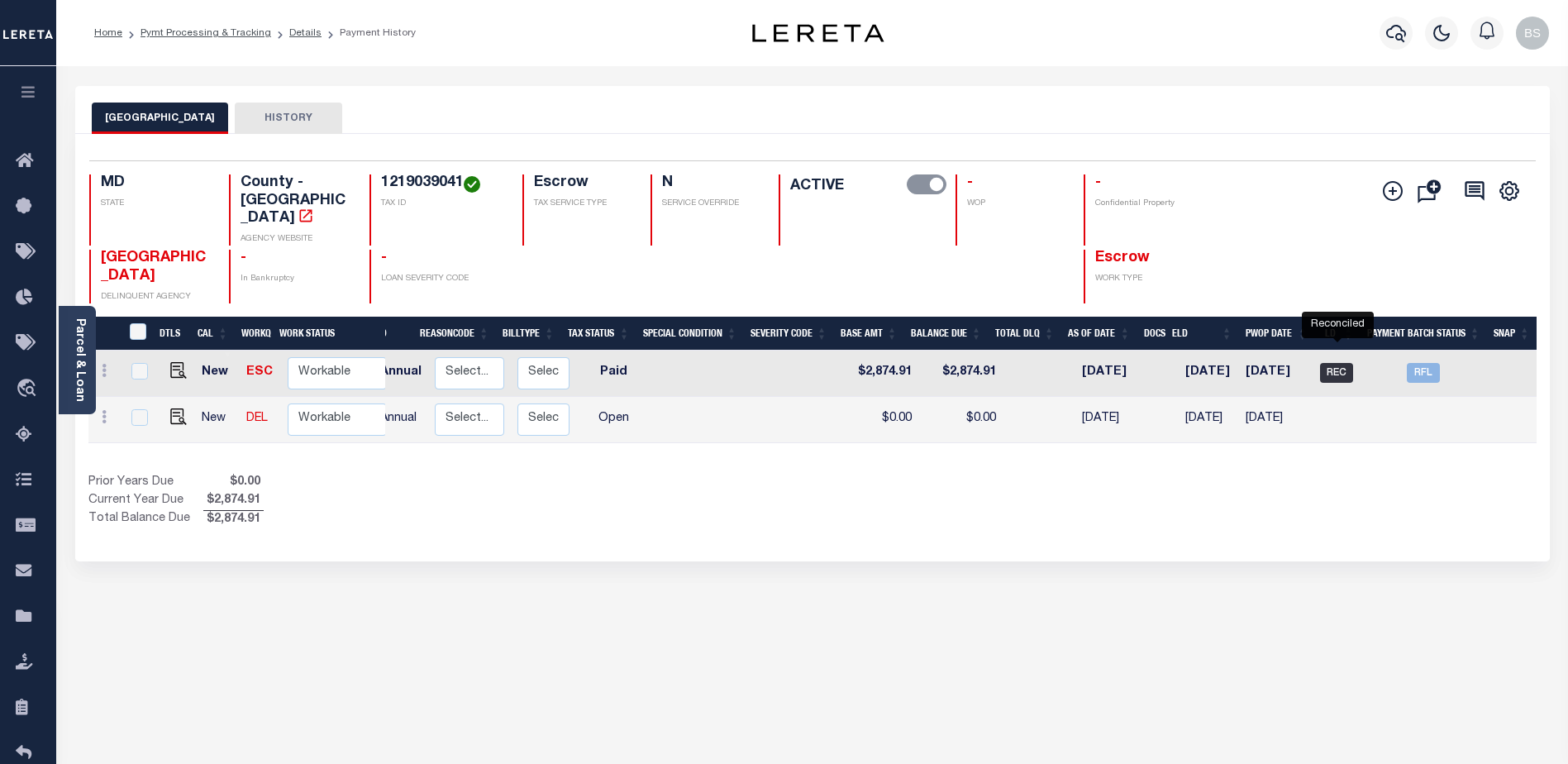
click at [1333, 363] on span "REC" at bounding box center [1336, 373] width 33 height 20
checkbox input "true"
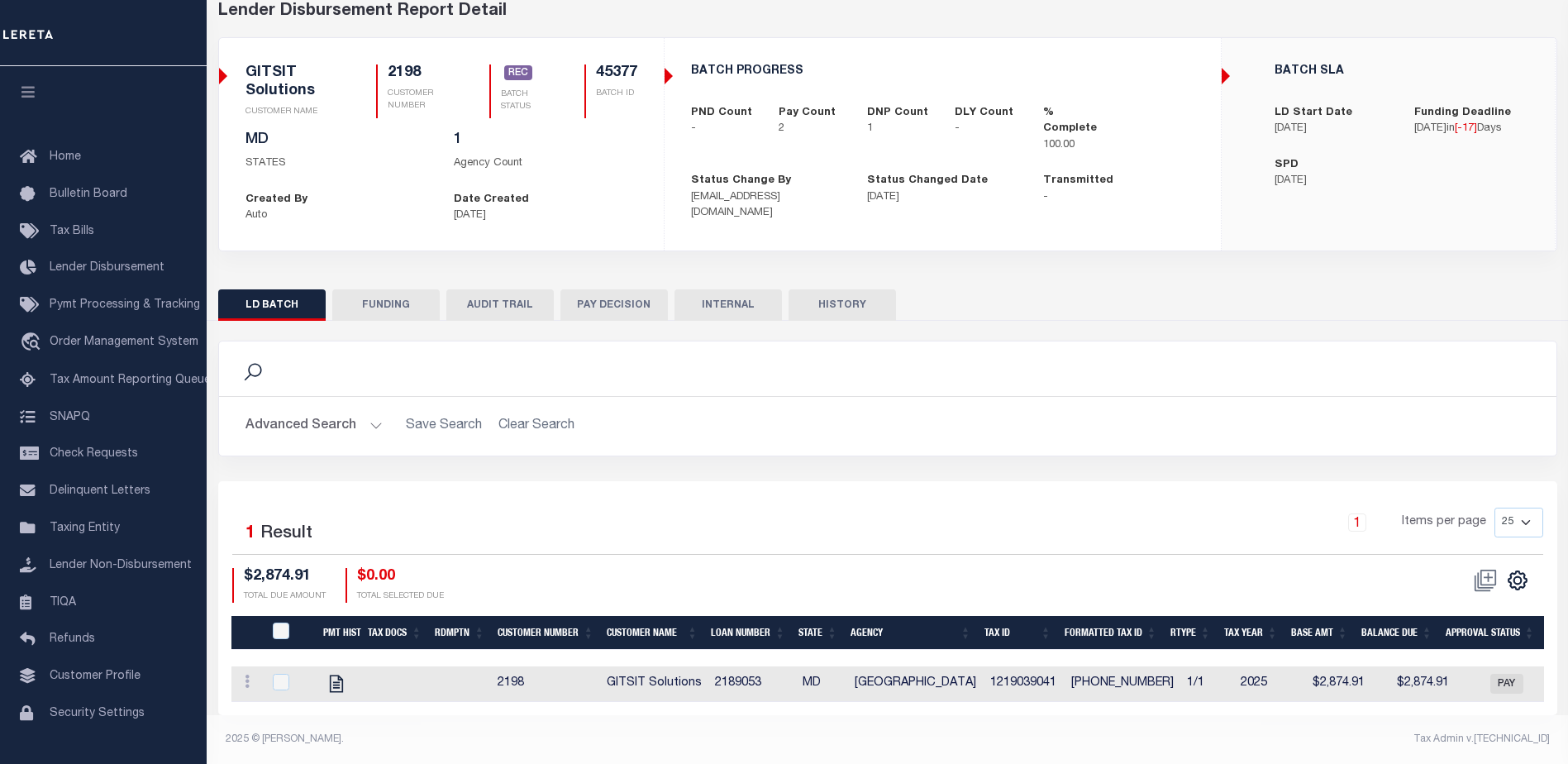
scroll to position [97, 0]
click at [388, 301] on button "FUNDING" at bounding box center [386, 305] width 107 height 32
type input "$5,084.17"
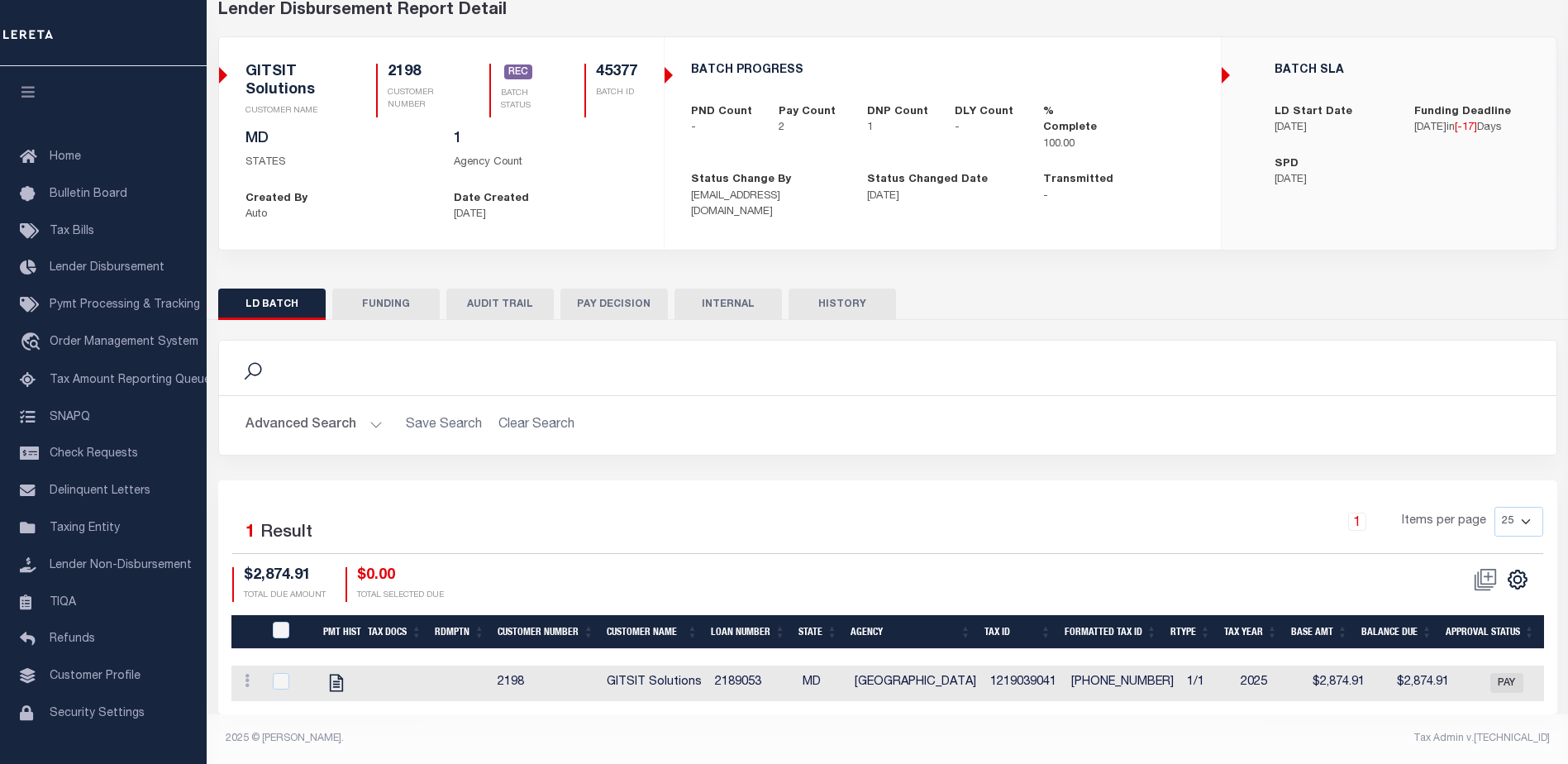
type input "$0"
type input "07/31/2025"
type input "53100303320345"
type input "08/01/2025"
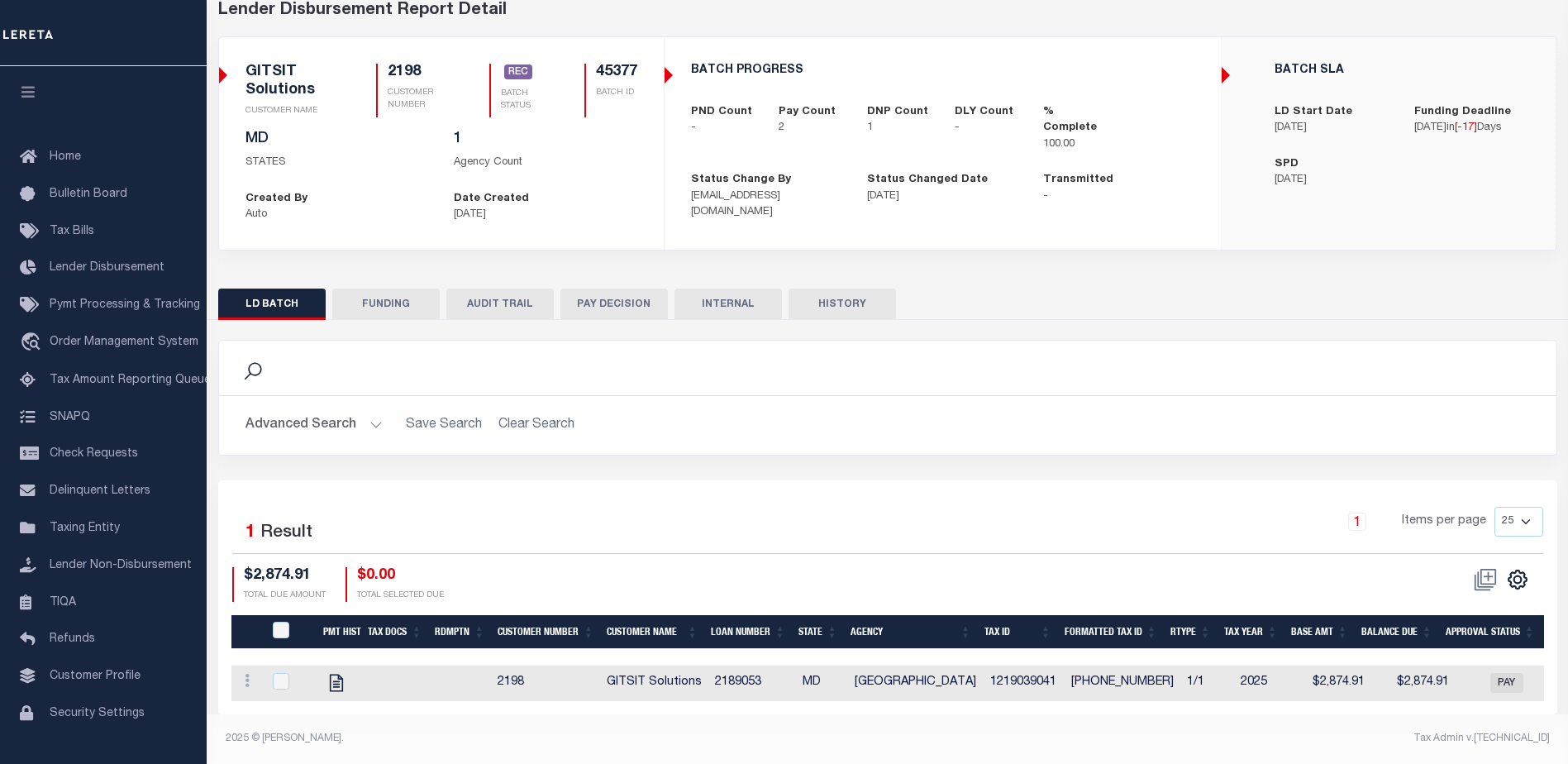
select select "100"
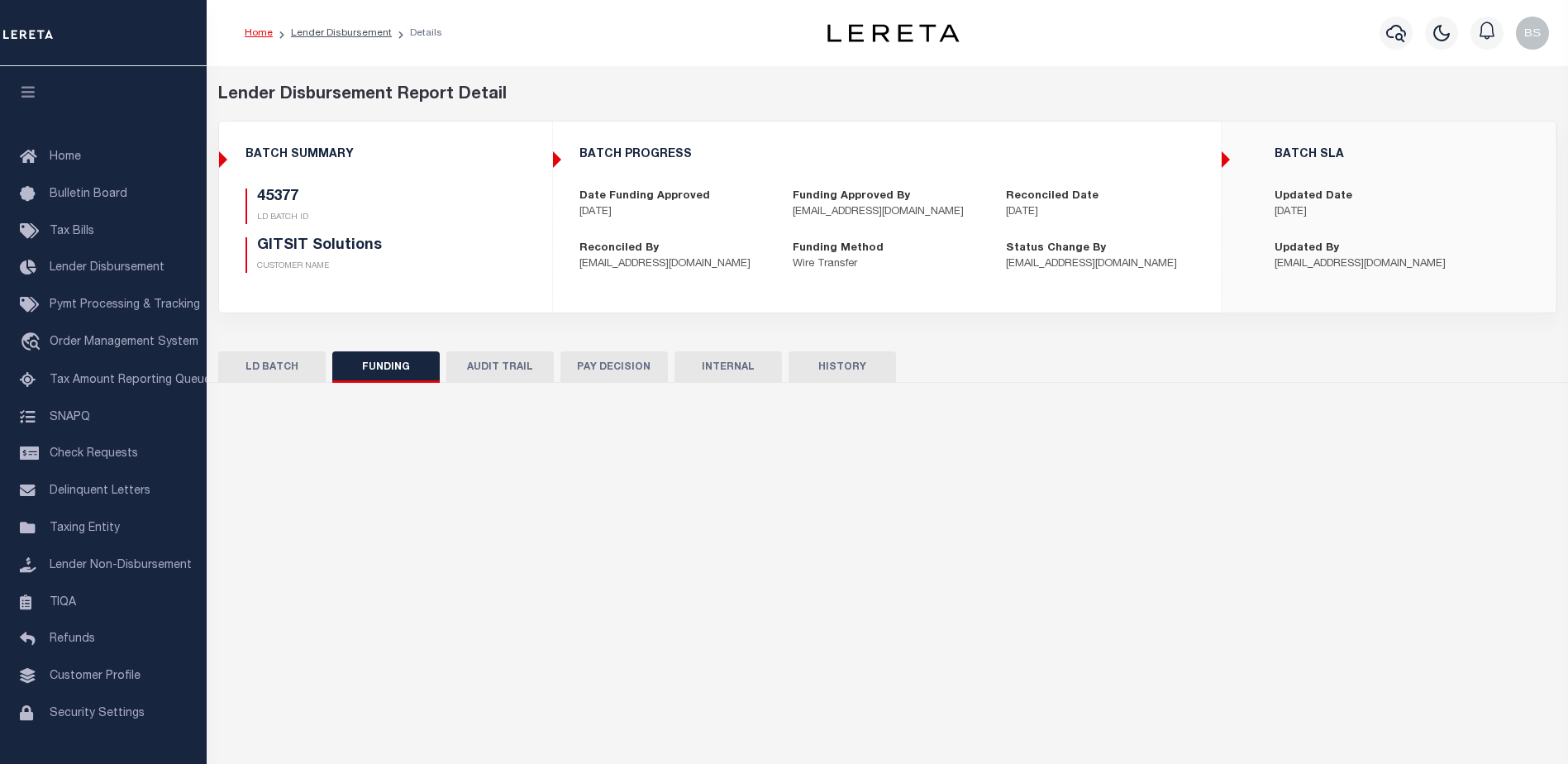
select select "100"
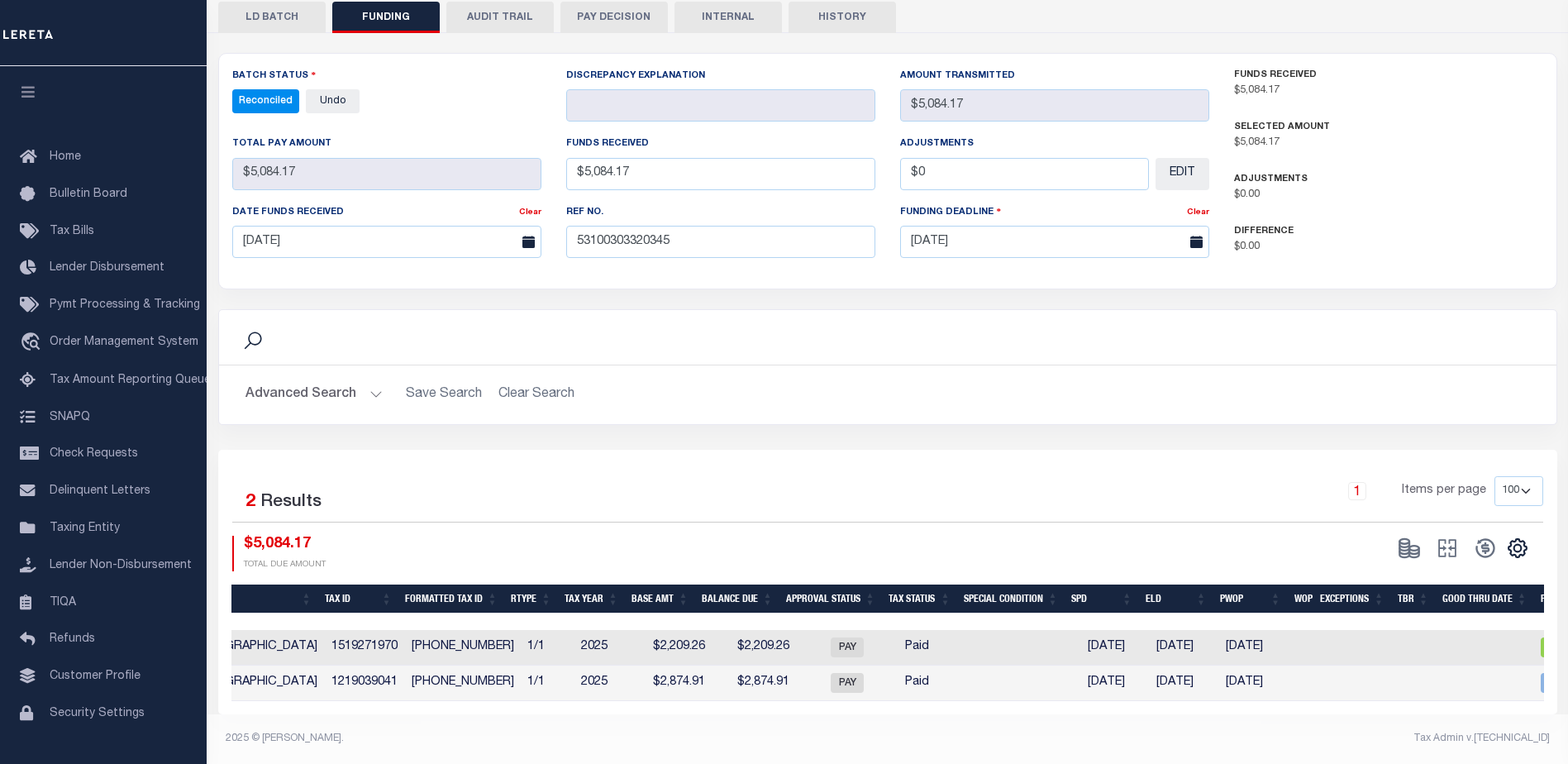
scroll to position [0, 607]
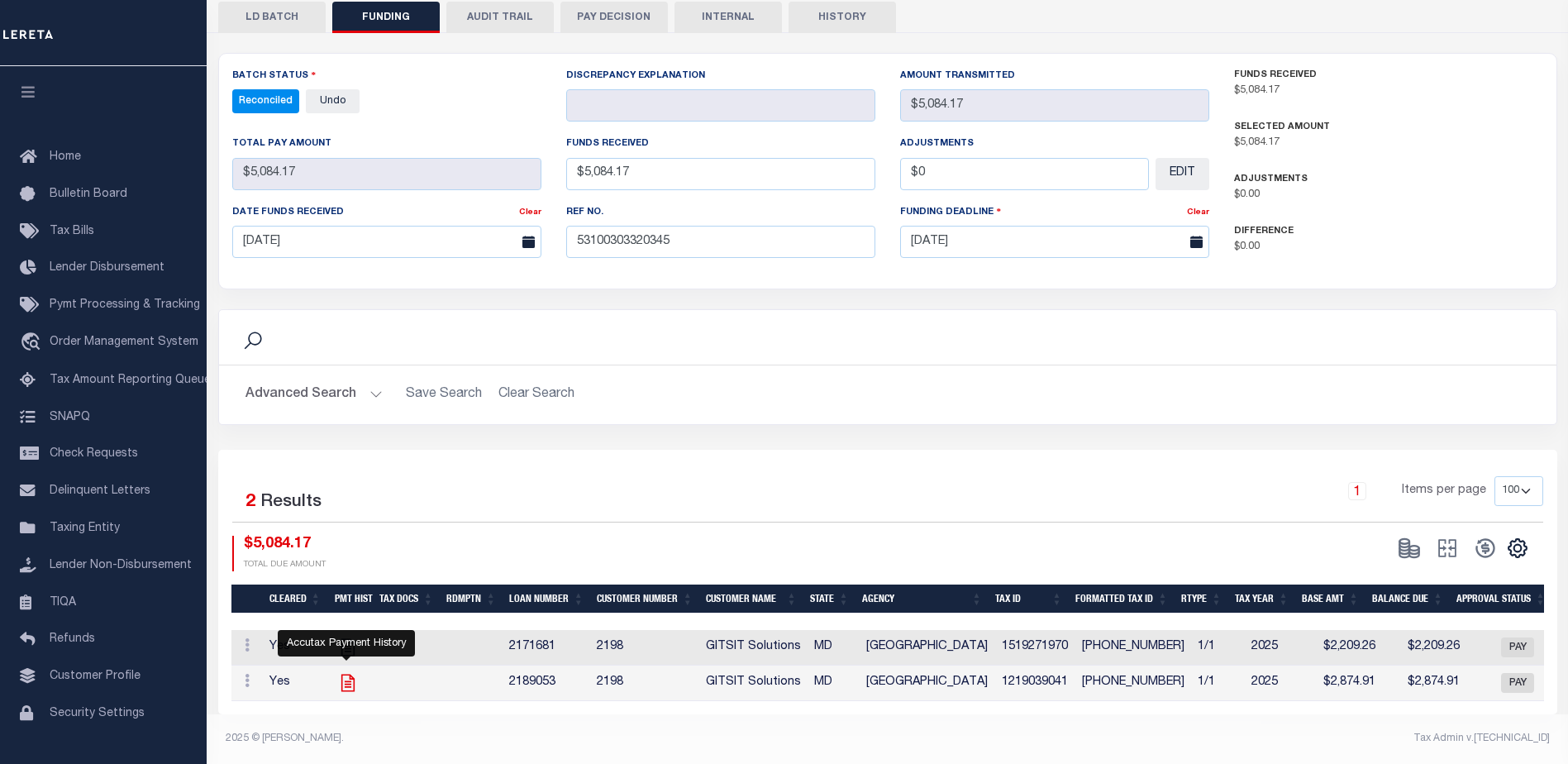
click at [341, 676] on icon "" at bounding box center [348, 683] width 13 height 18
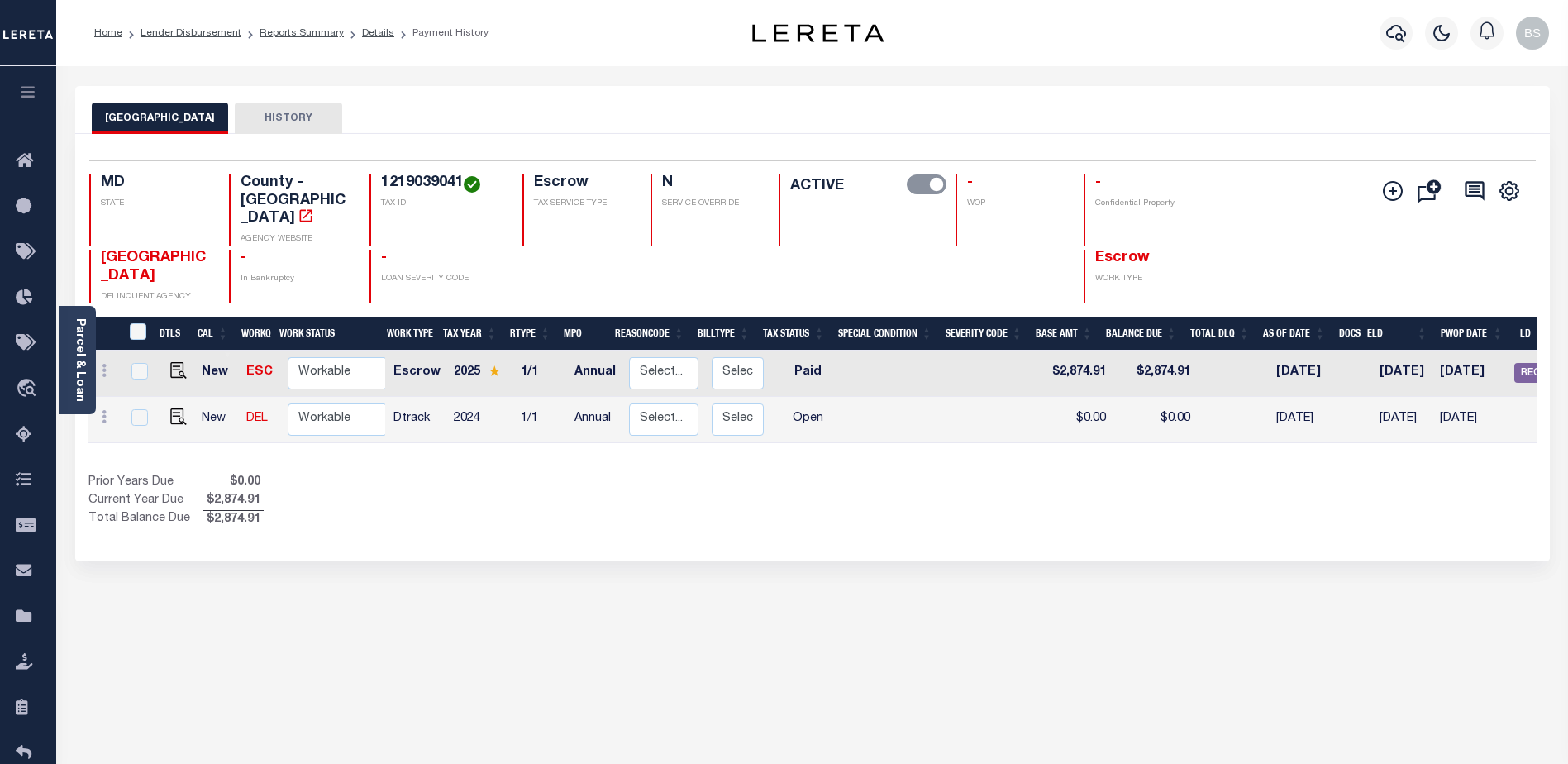
scroll to position [0, 195]
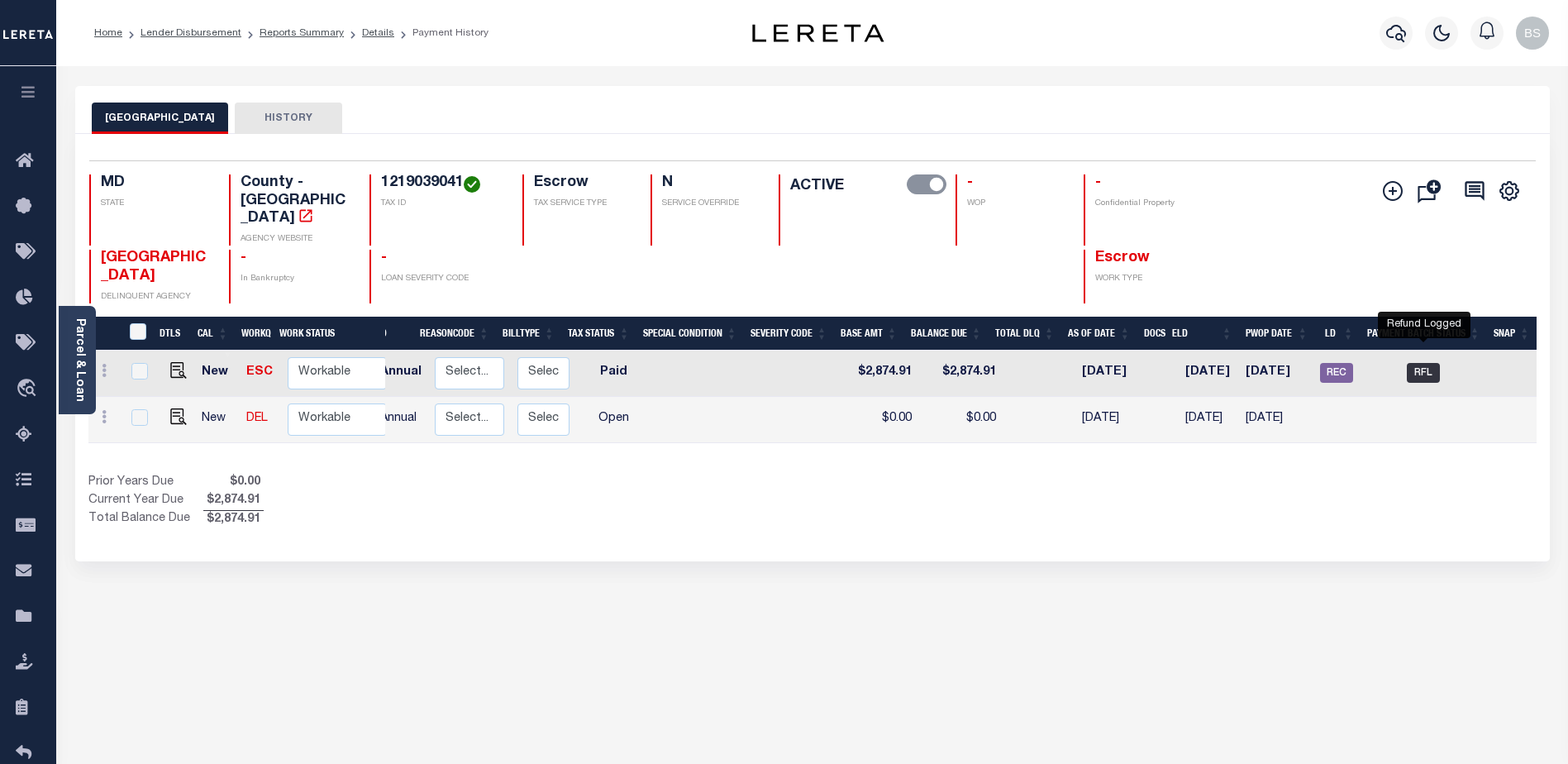
click at [1426, 363] on span "RFL" at bounding box center [1423, 373] width 33 height 20
checkbox input "true"
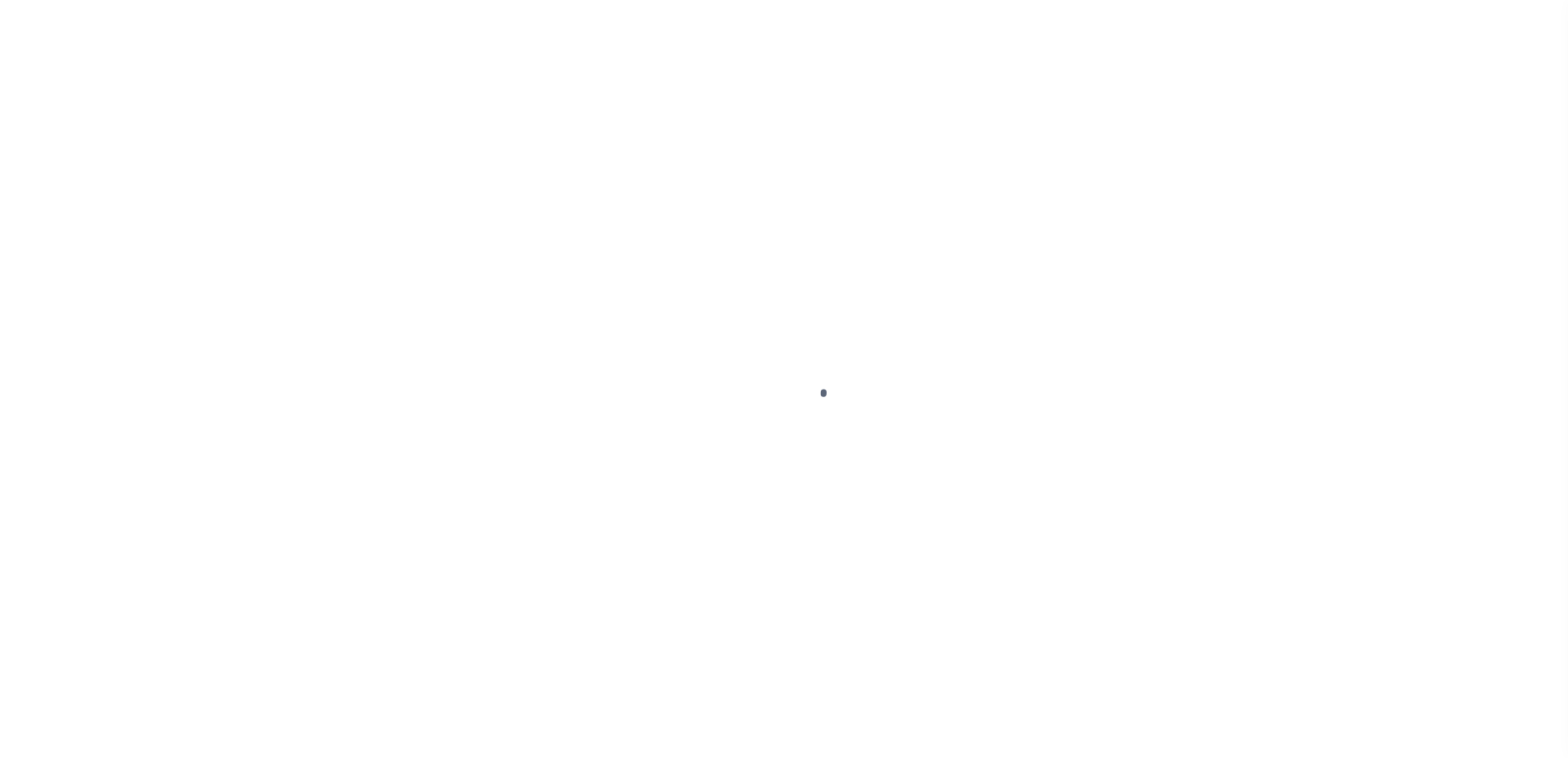
select select "RFL"
select select "CHK"
select select "[PERSON_NAME]"
select select "FDX"
select select
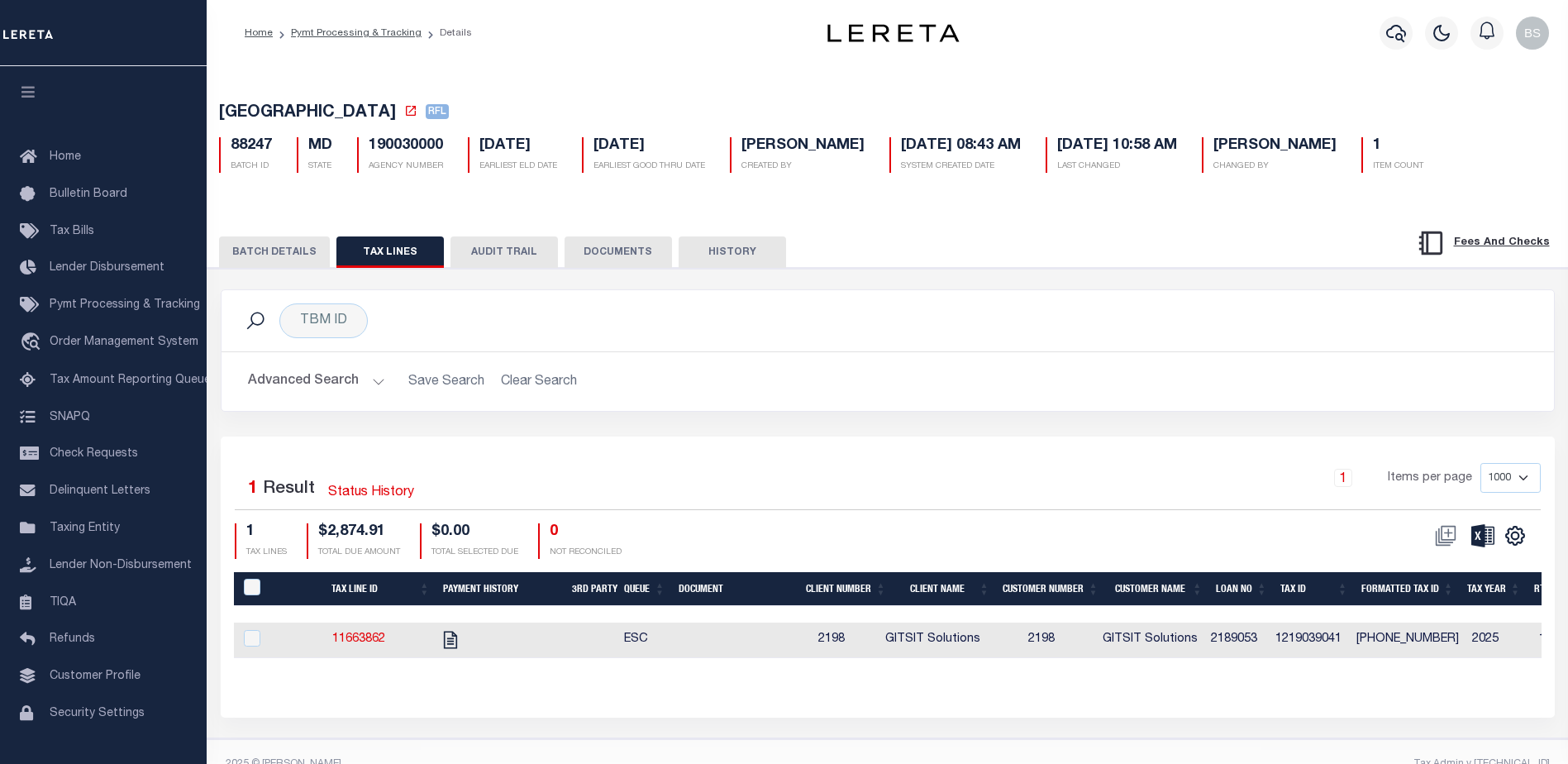
click at [247, 258] on button "BATCH DETAILS" at bounding box center [274, 252] width 111 height 32
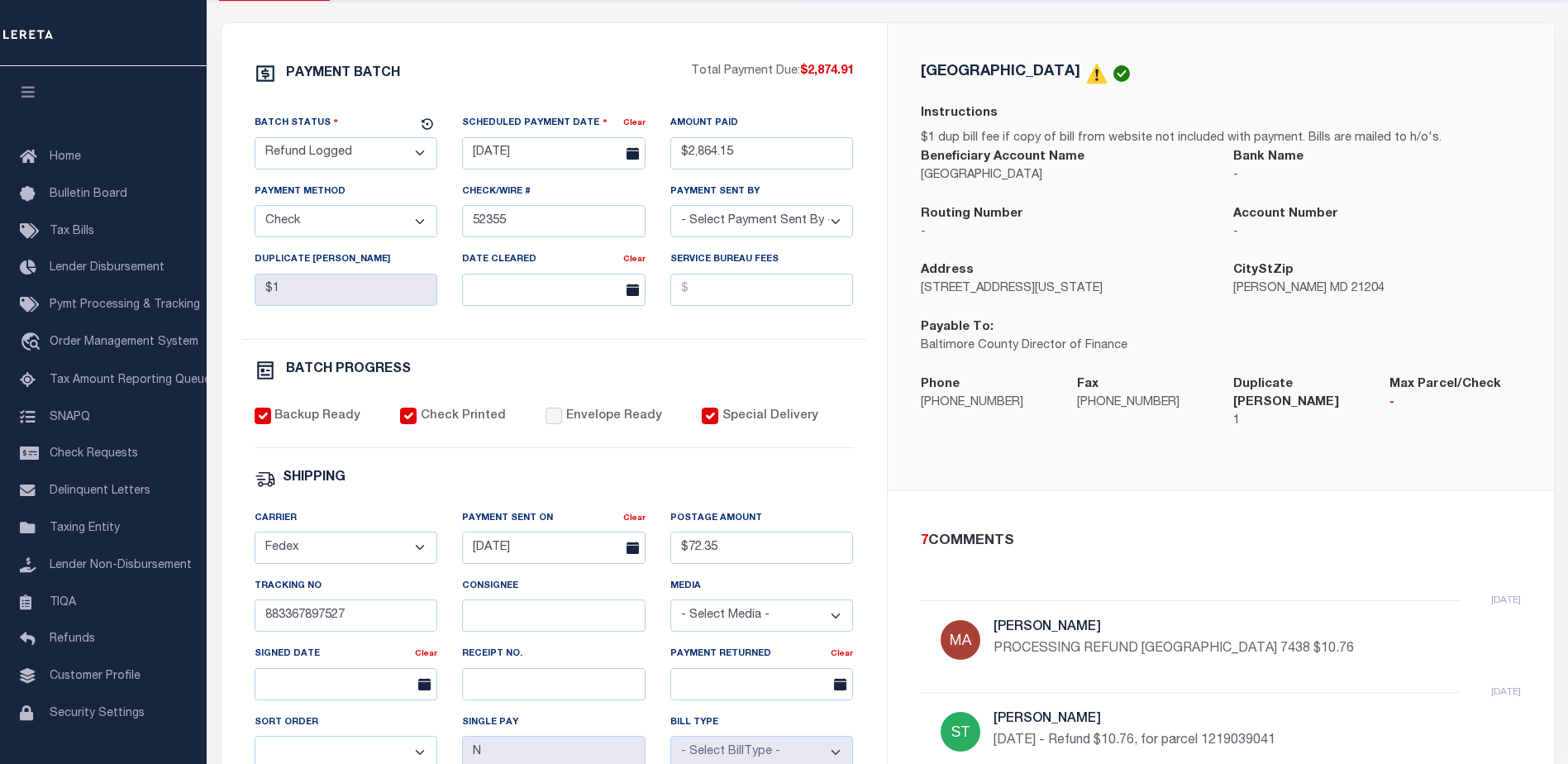
scroll to position [83, 0]
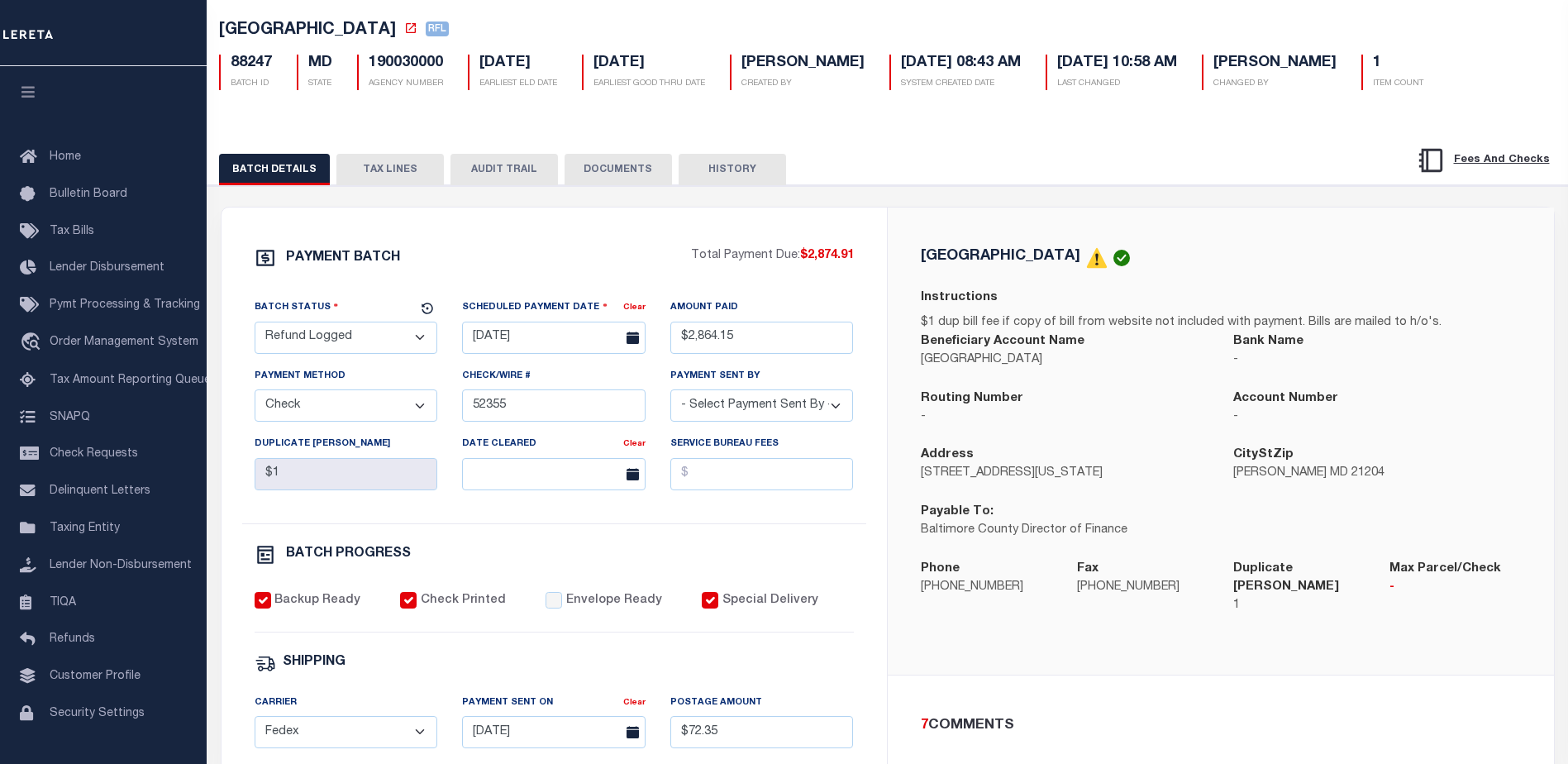
click at [381, 181] on button "TAX LINES" at bounding box center [389, 170] width 107 height 32
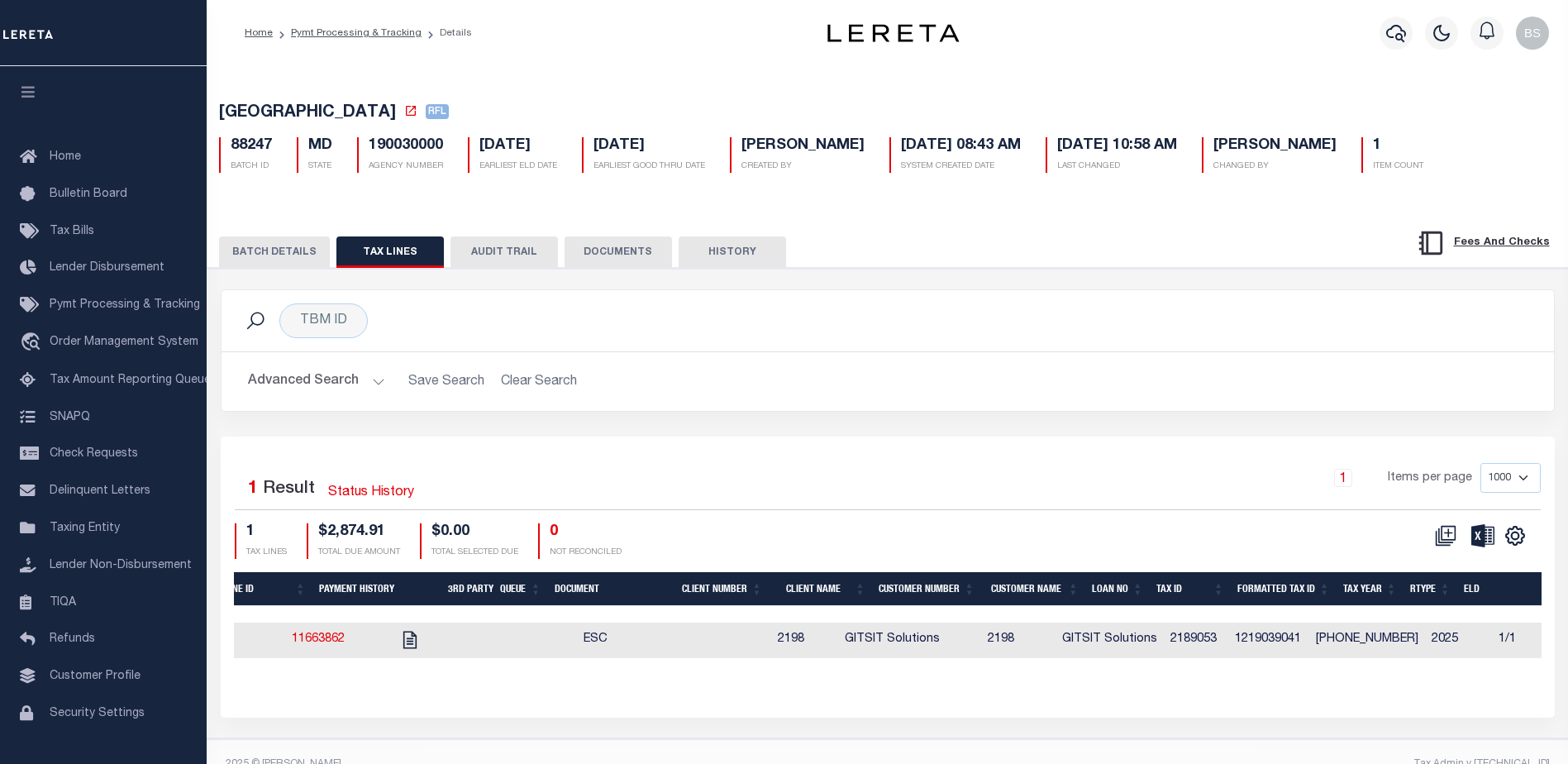
scroll to position [0, 40]
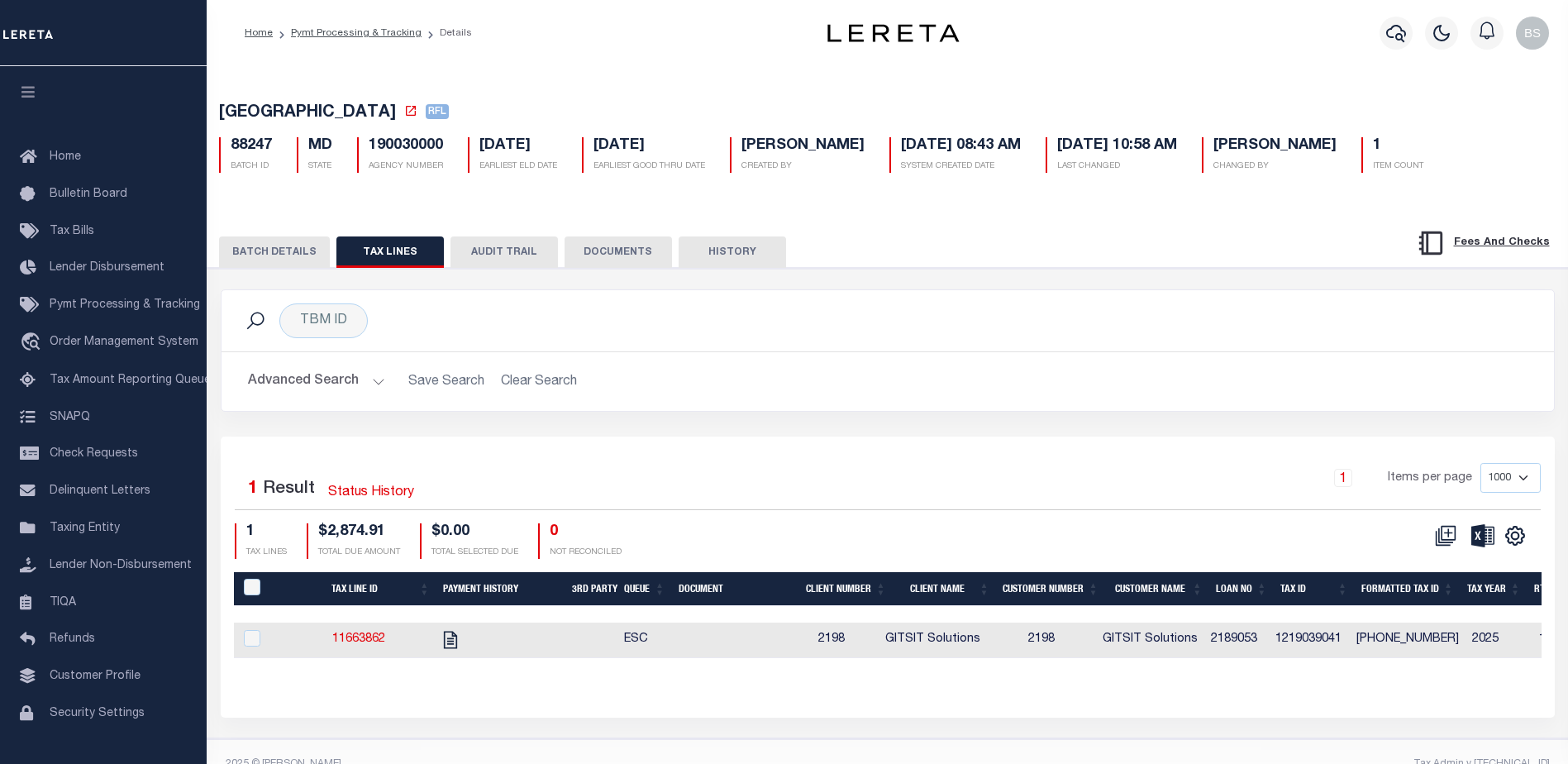
click at [288, 256] on button "BATCH DETAILS" at bounding box center [274, 252] width 111 height 32
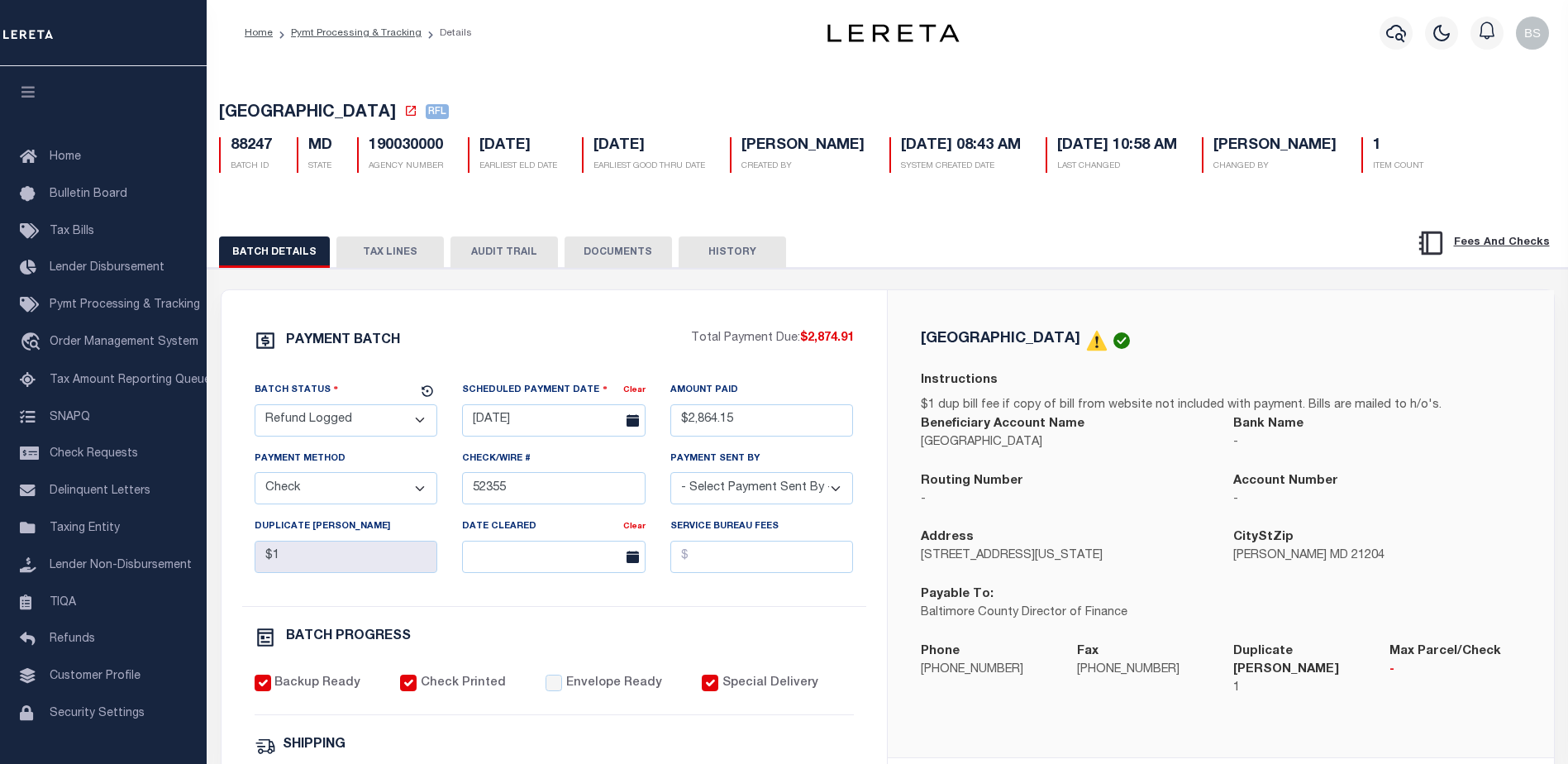
click at [398, 265] on button "TAX LINES" at bounding box center [389, 252] width 107 height 32
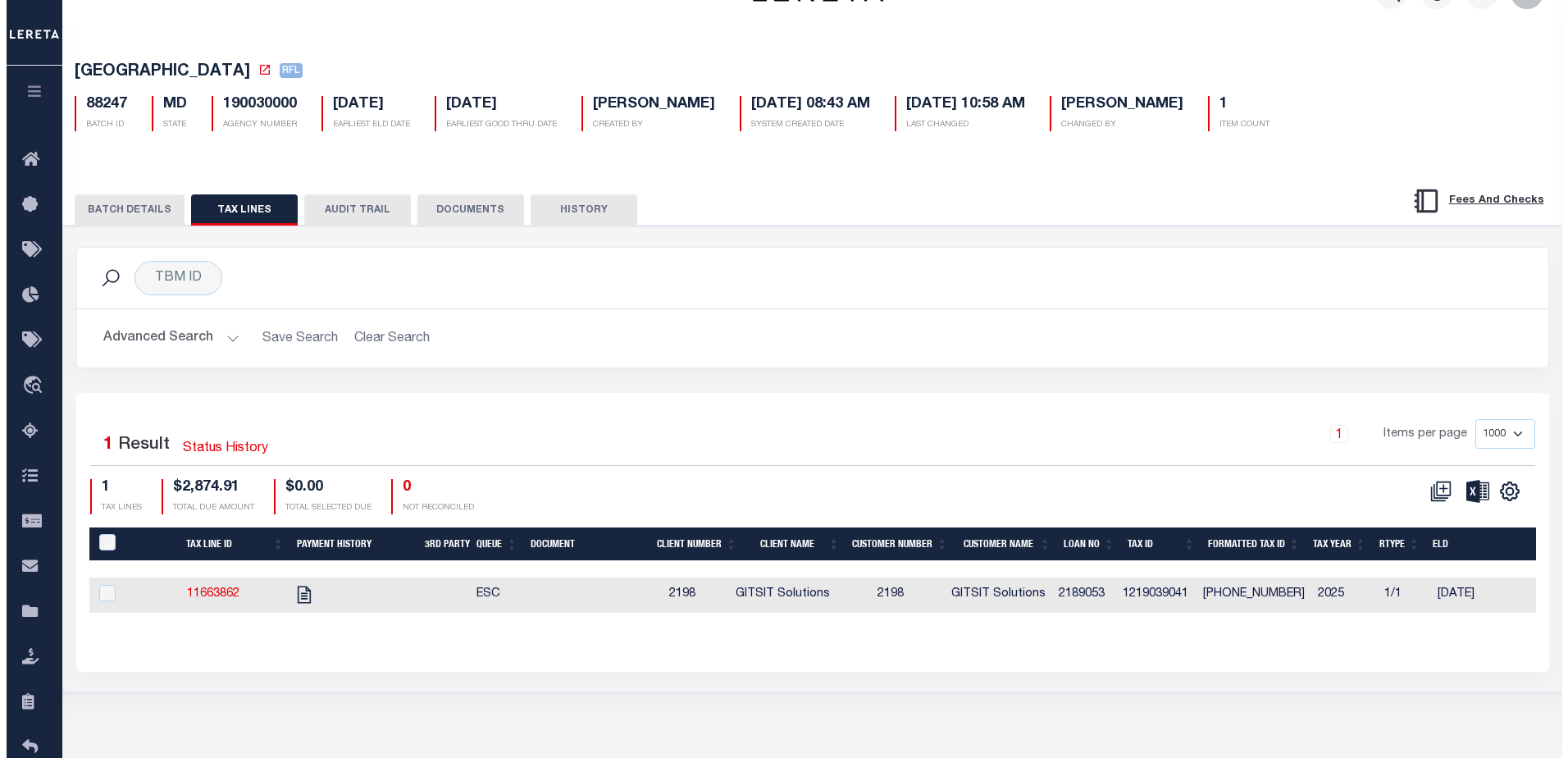
scroll to position [0, 0]
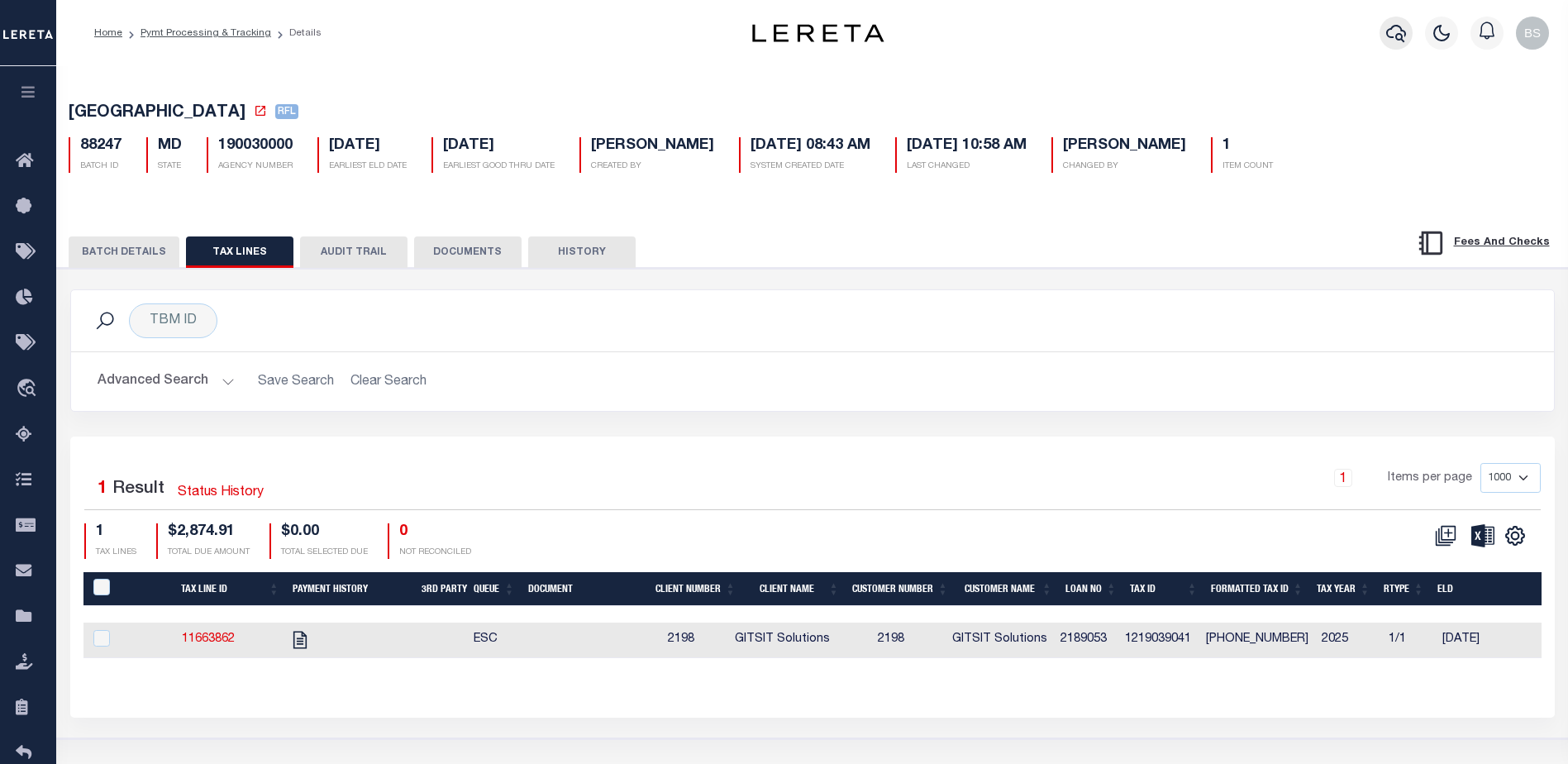
click at [1398, 26] on icon "button" at bounding box center [1396, 34] width 20 height 18
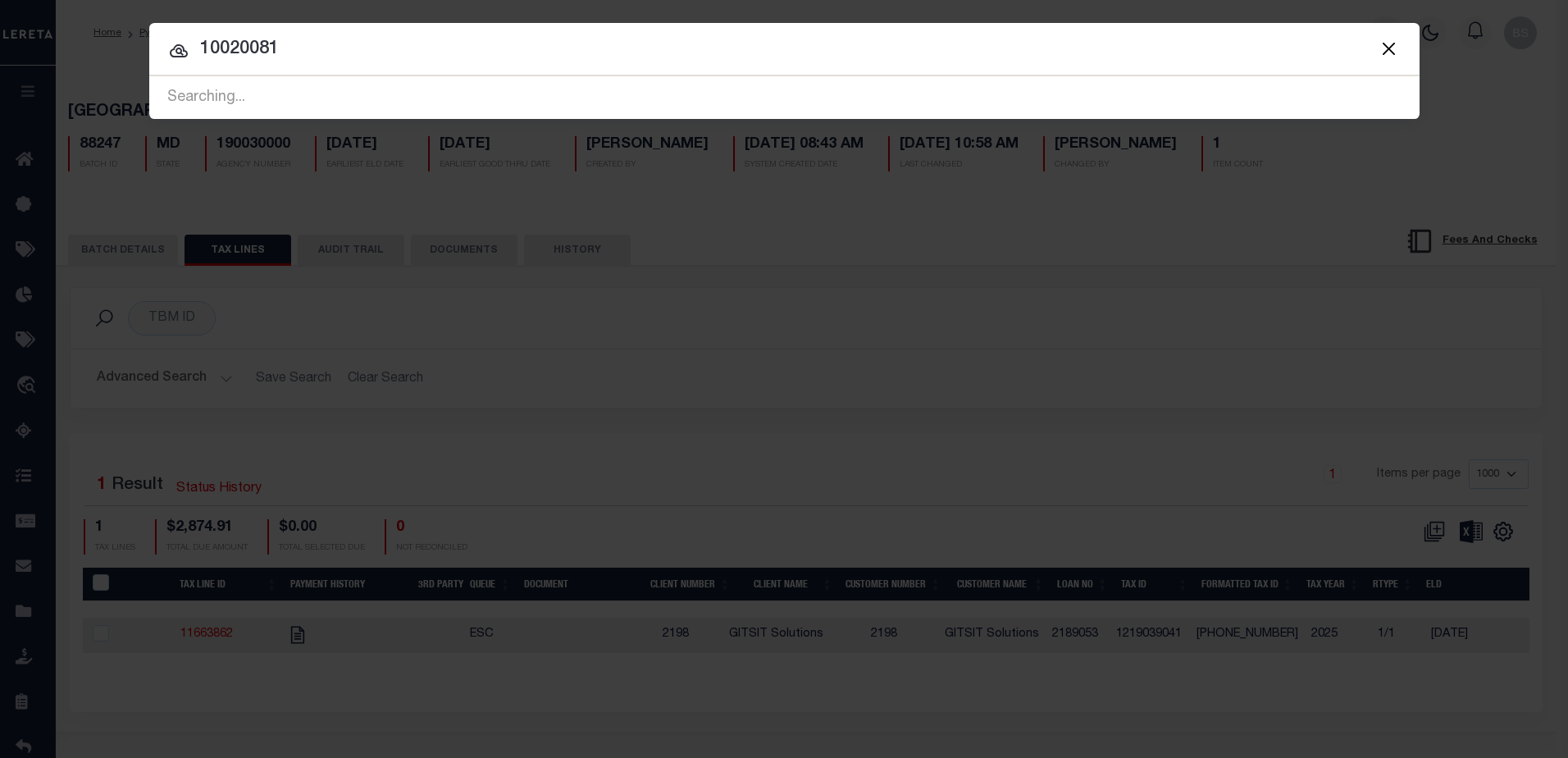
type input "10020081"
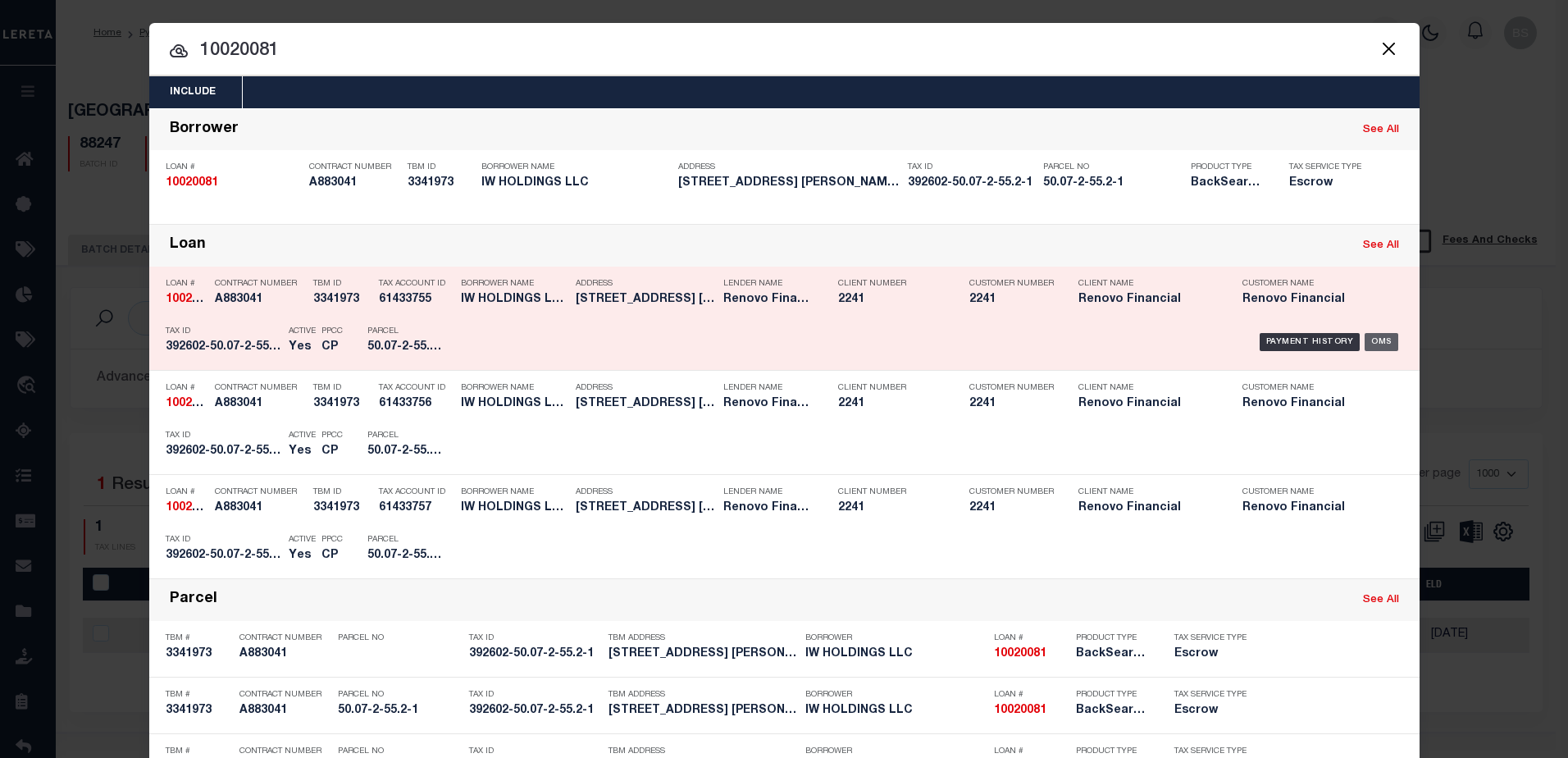
click at [1382, 344] on div "OMS" at bounding box center [1381, 342] width 33 height 18
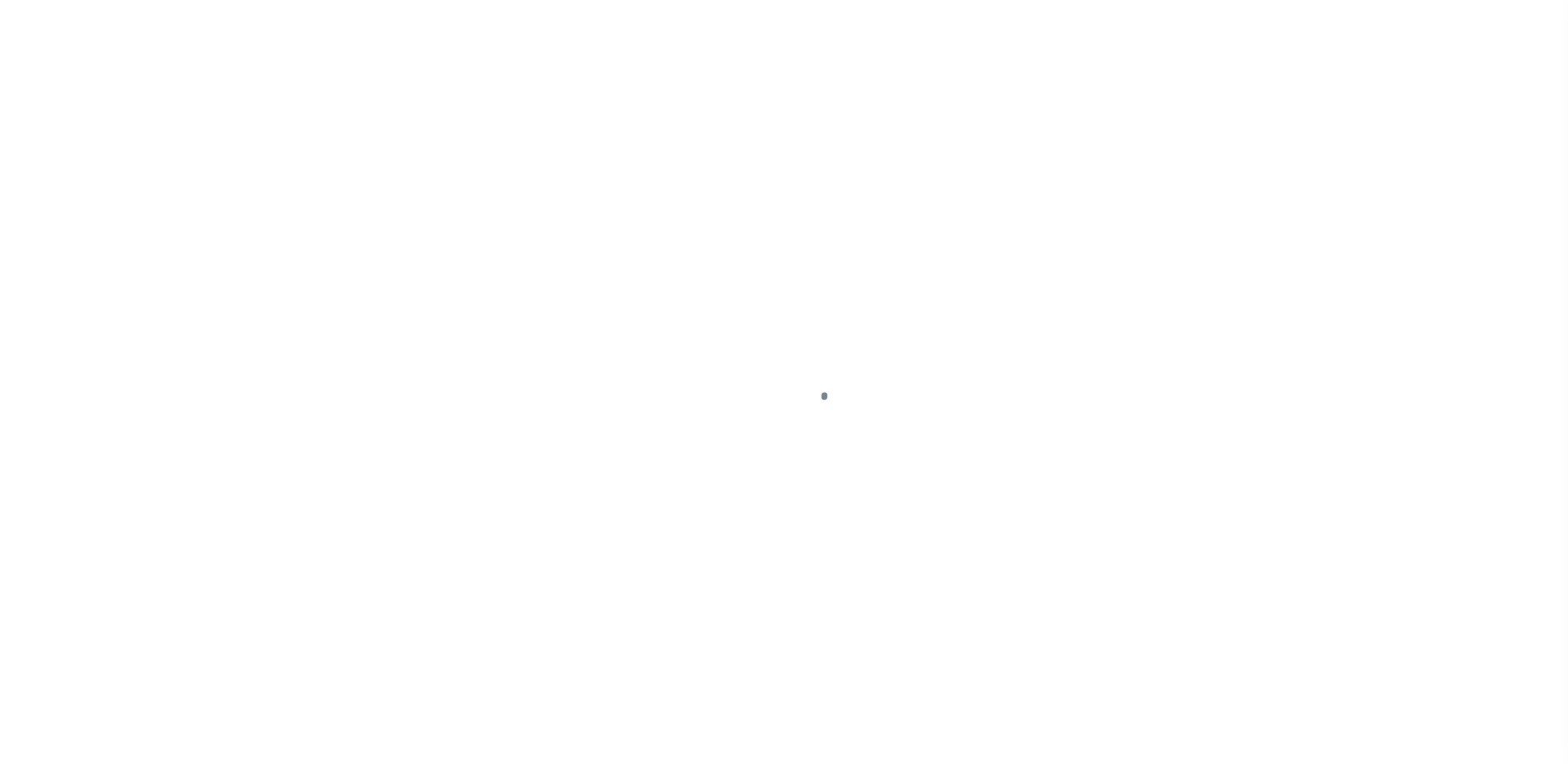
select select "10"
select select "Escrow"
type input "[STREET_ADDRESS]"
type input "[GEOGRAPHIC_DATA]"
type input "a0kUS000001iwpL"
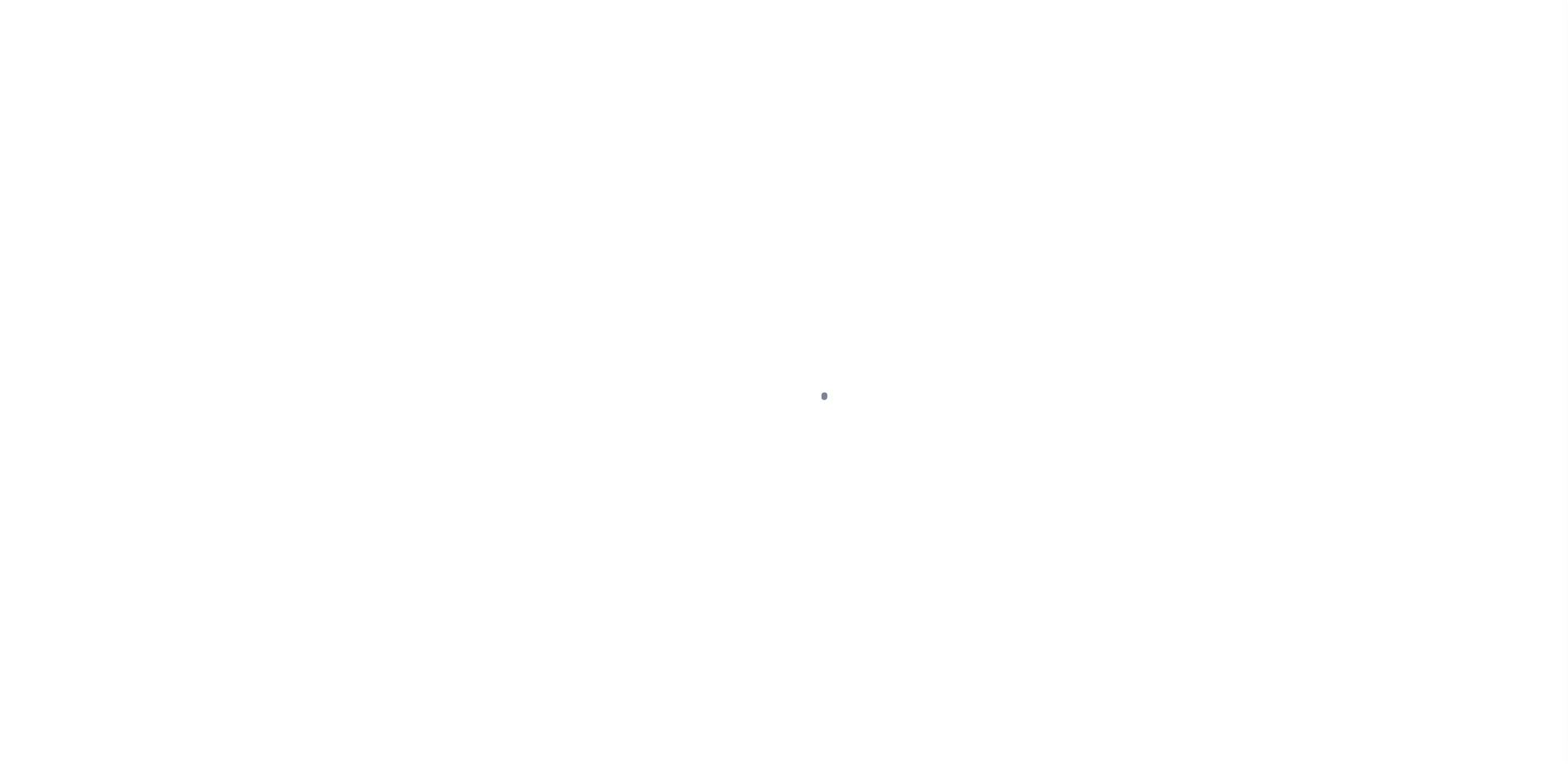
type input "NY"
select select
type textarea "LEGAL REQUIRED"
select select "14701"
select select "25067"
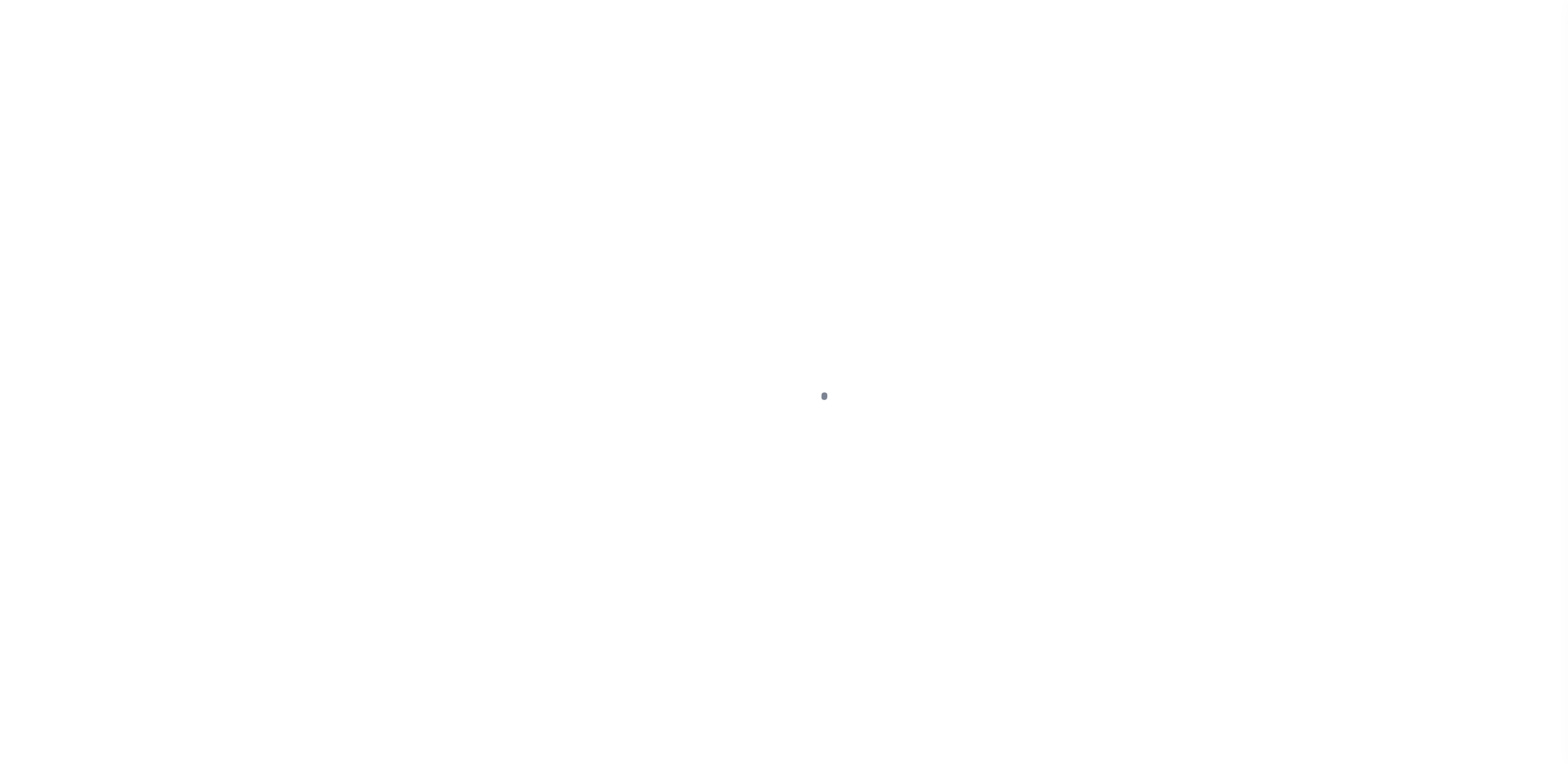
select select
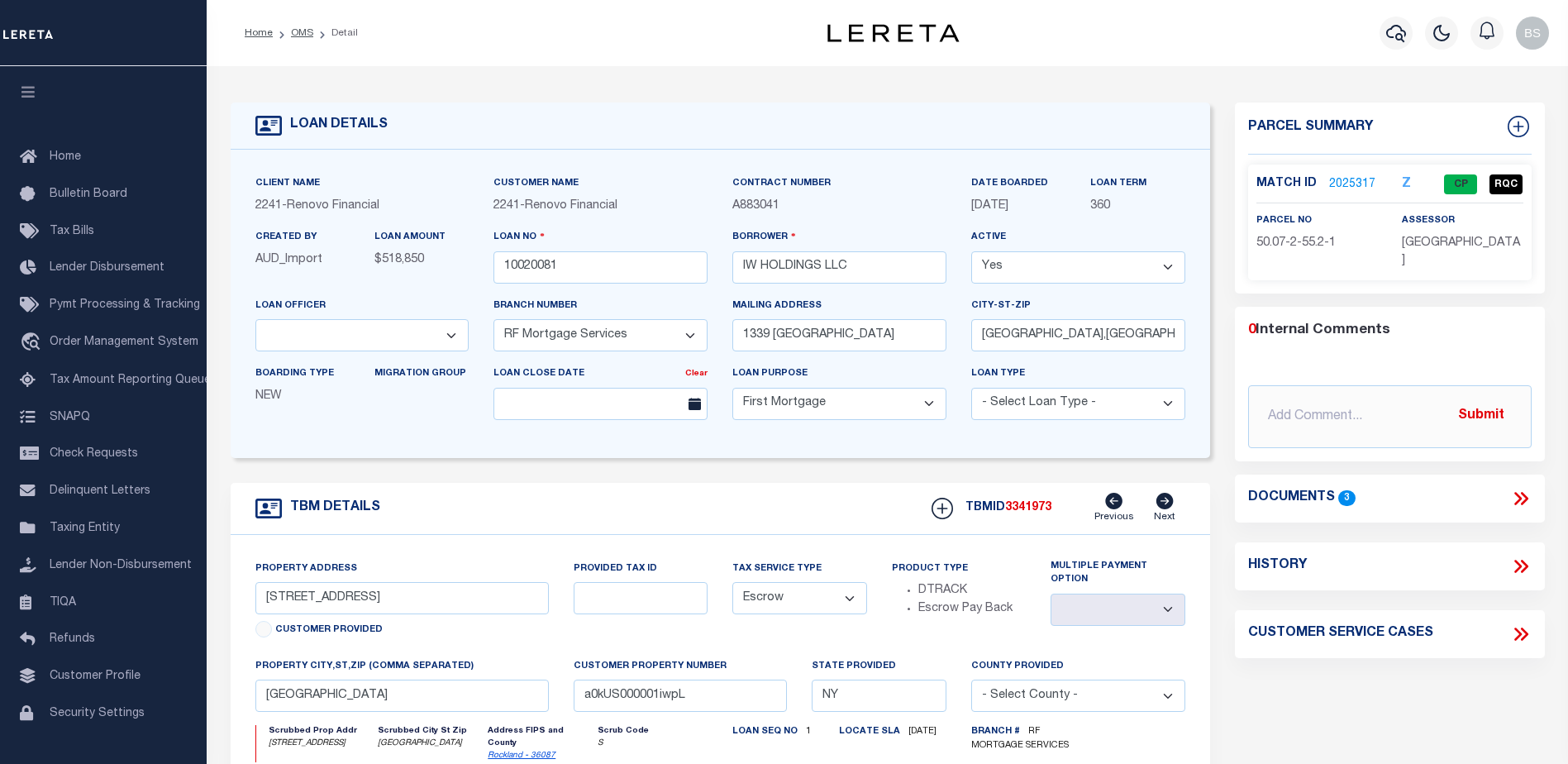
click at [1332, 188] on link "2025317" at bounding box center [1353, 184] width 47 height 18
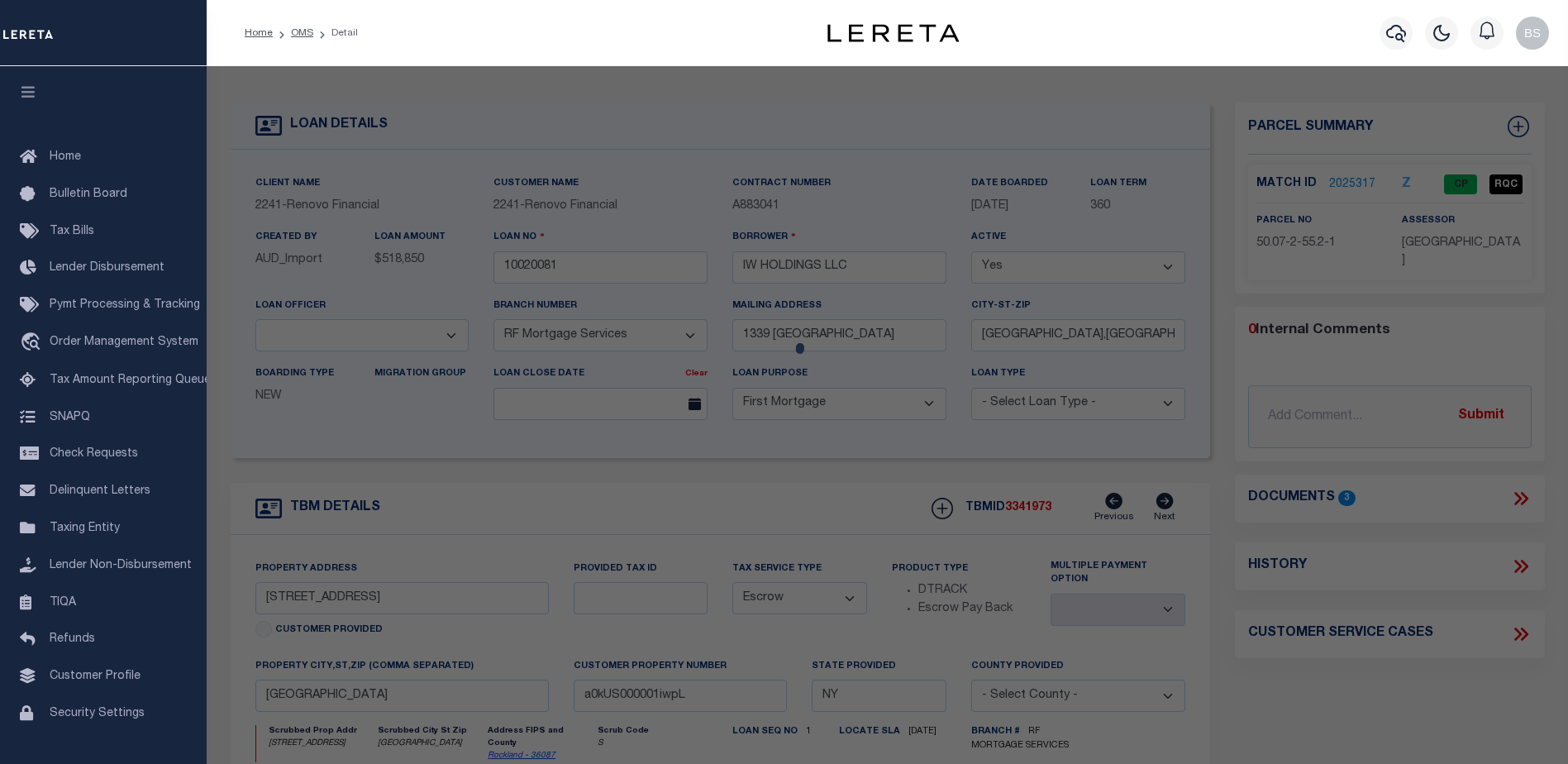
checkbox input "false"
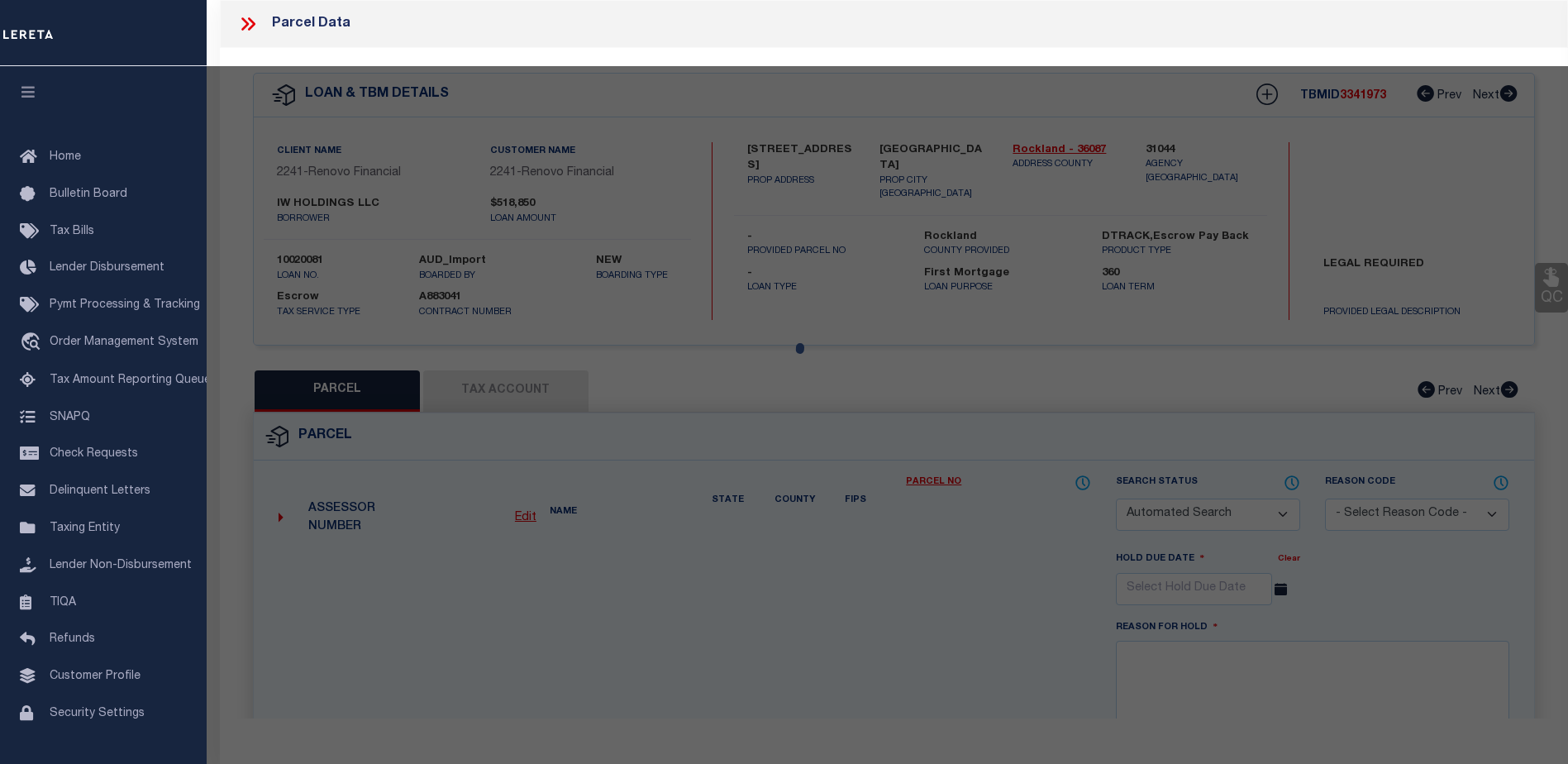
select select "CP"
type input "WEINBERGER DANIEL"
select select "AGW"
select select "ADD"
type input "25 JEFFERSON AV"
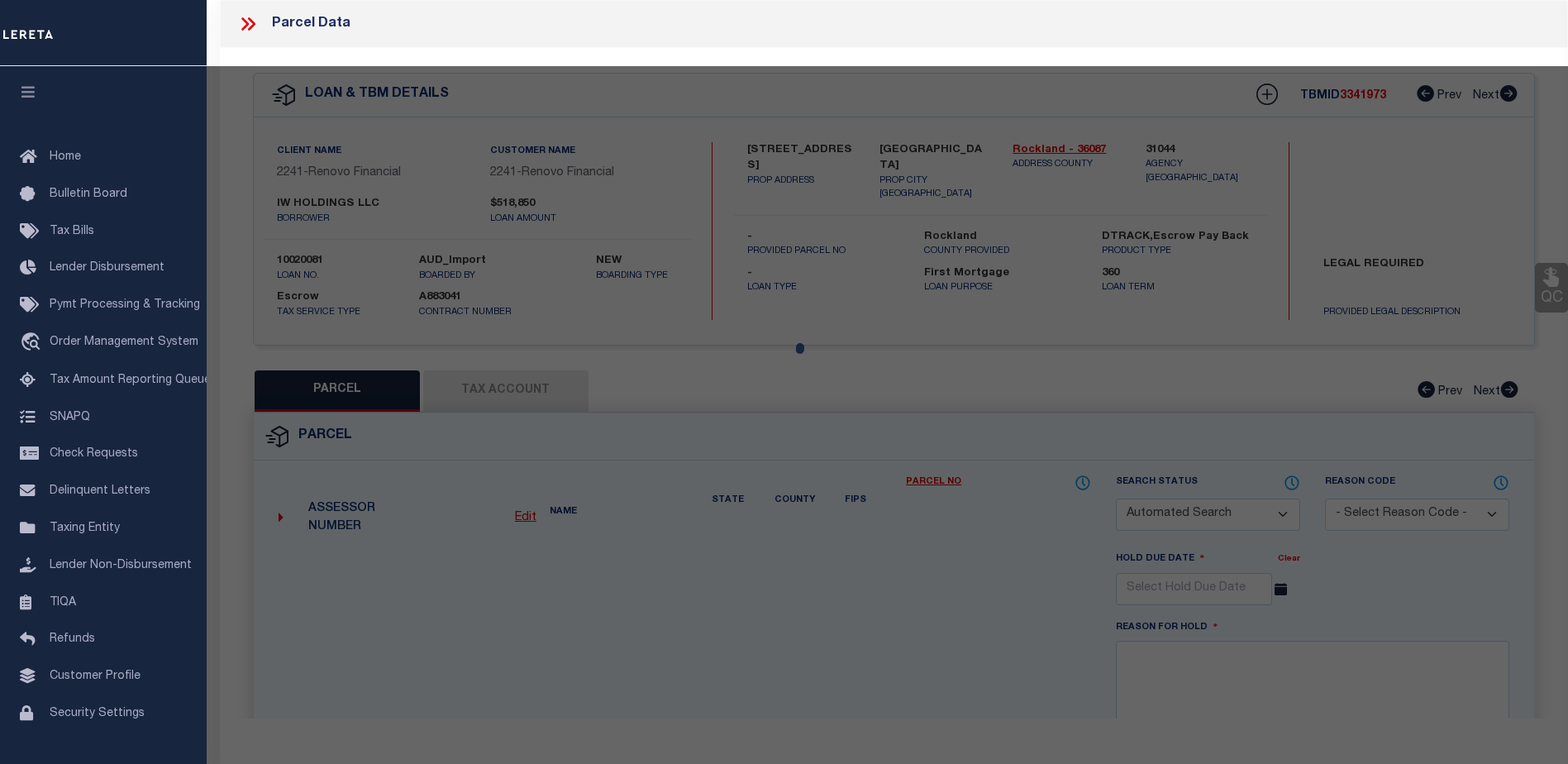
type input "SPRING VALLEY, NY10977"
type textarea "Acreage : 0.07"
type textarea "Completed based on given legal document"
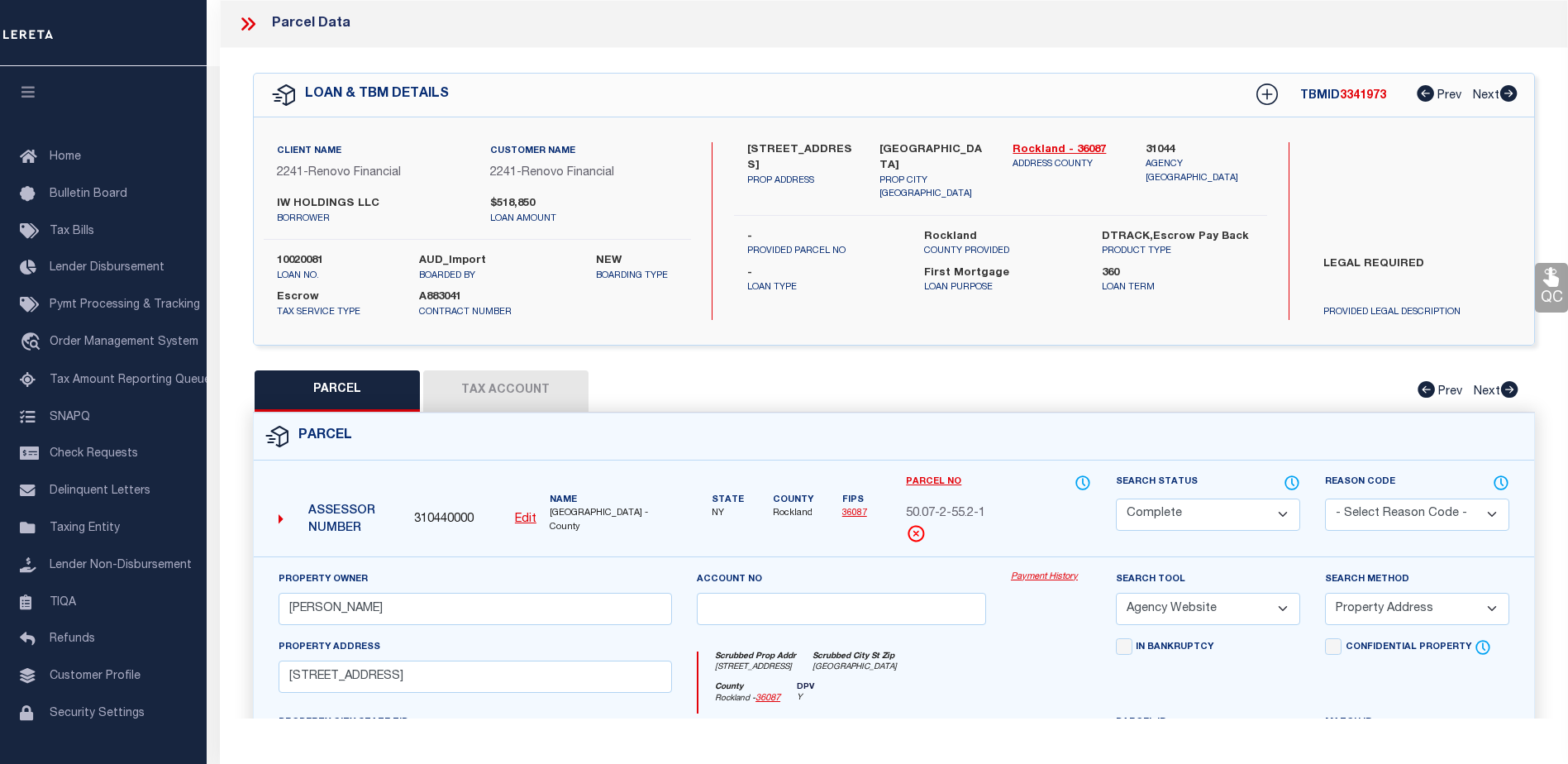
click at [1019, 575] on link "Payment History" at bounding box center [1051, 577] width 80 height 14
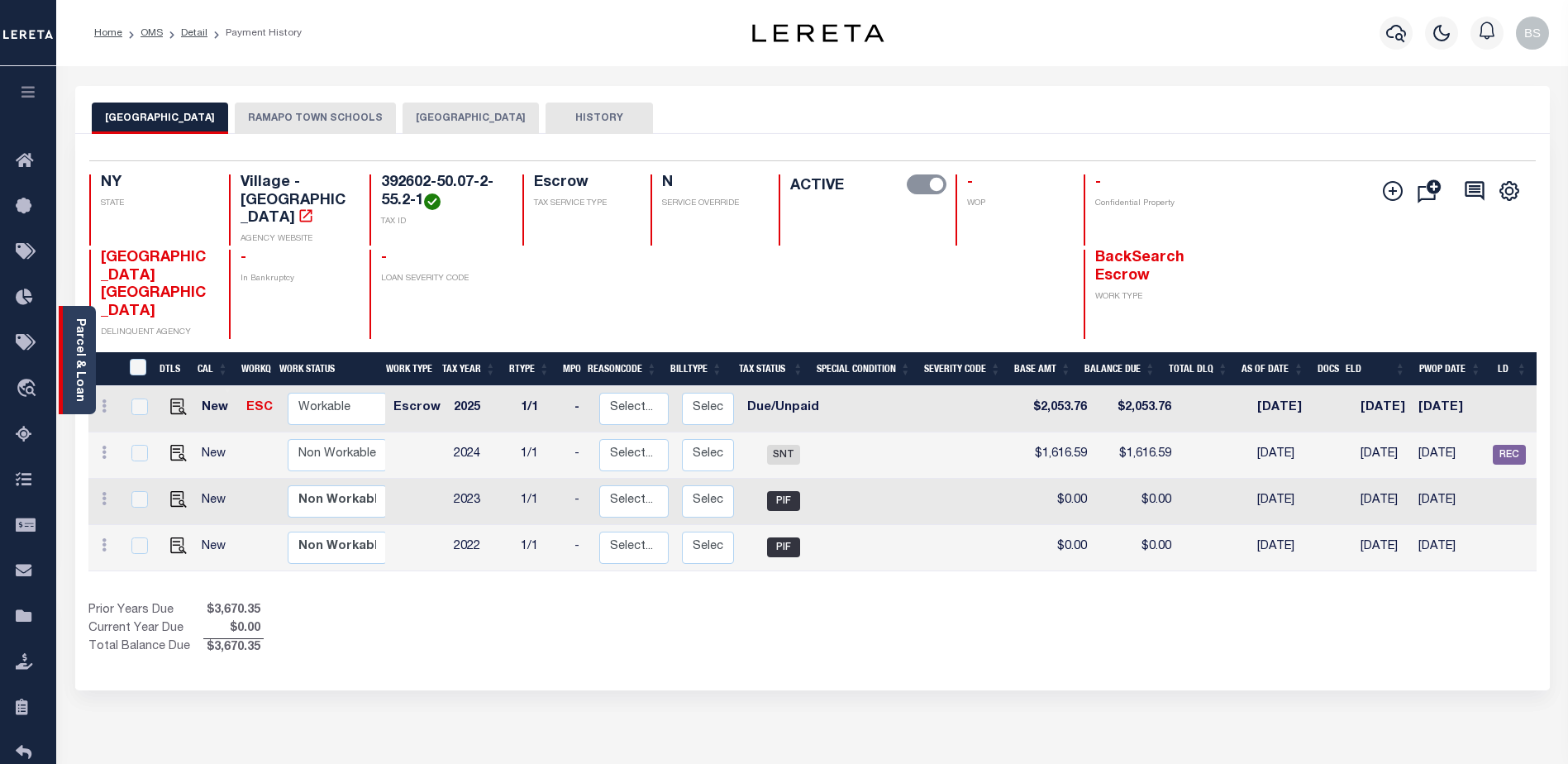
click at [76, 325] on link "Parcel & Loan" at bounding box center [79, 361] width 11 height 84
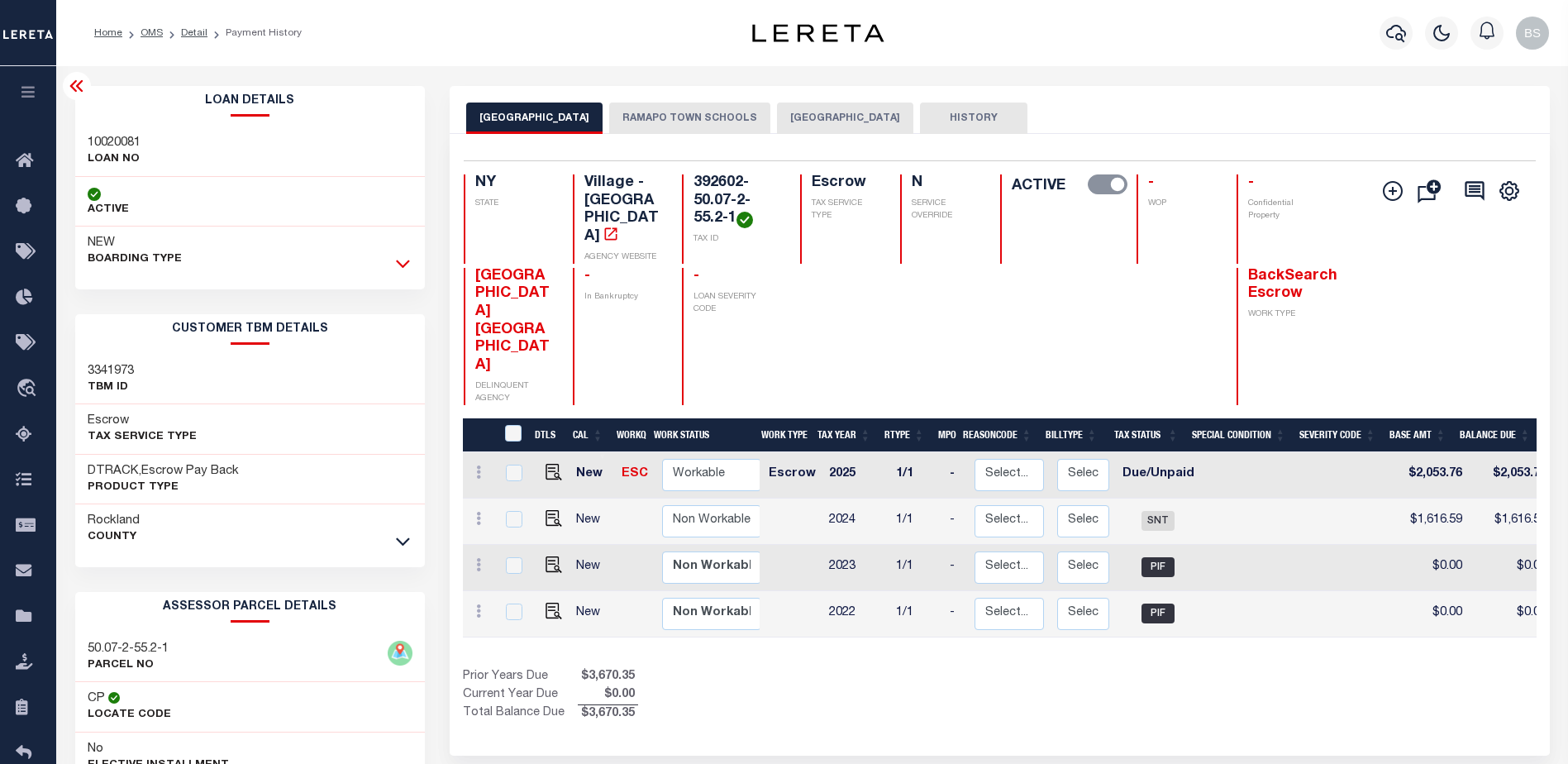
click at [399, 265] on icon at bounding box center [402, 264] width 14 height 8
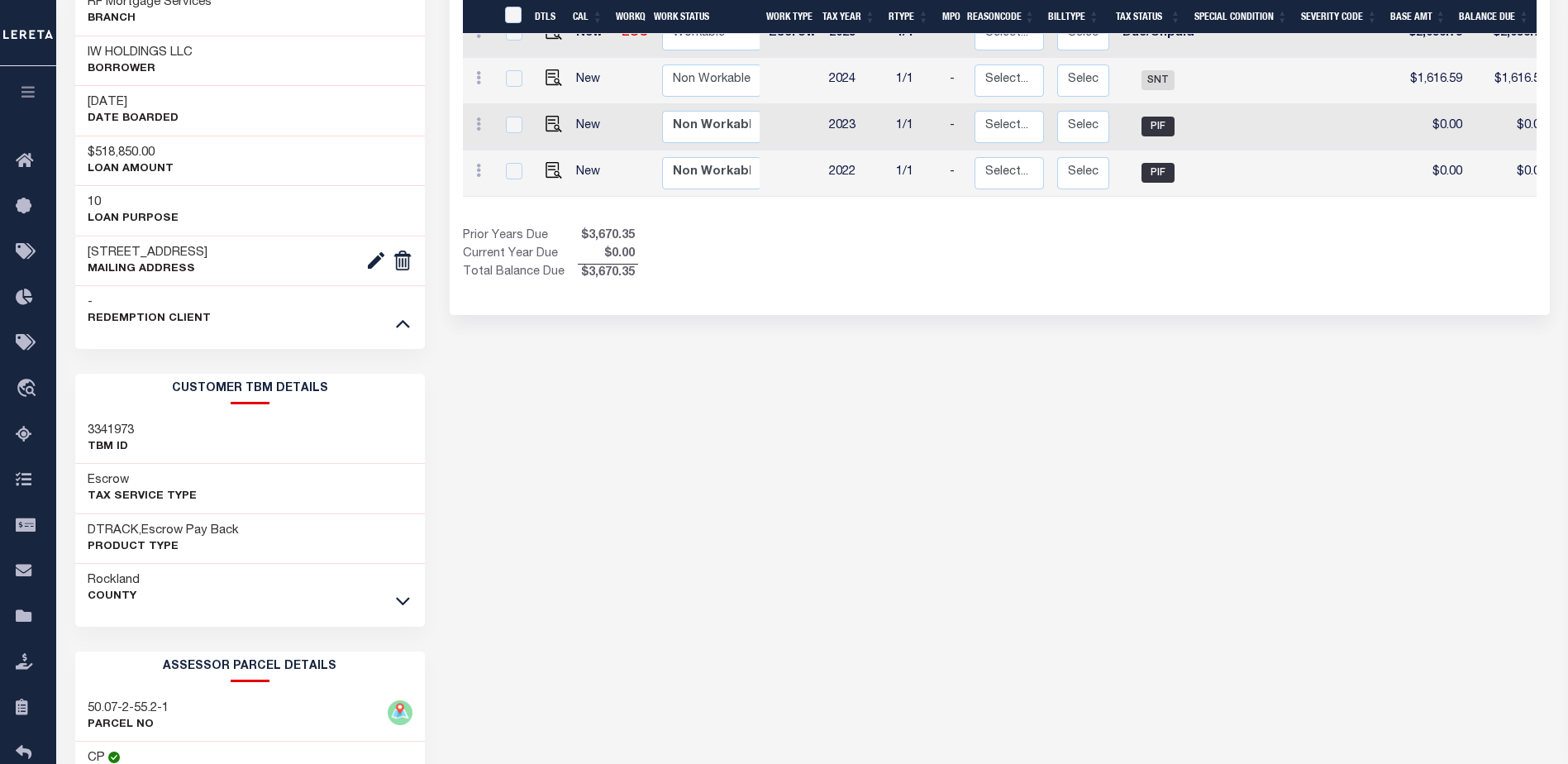
scroll to position [496, 0]
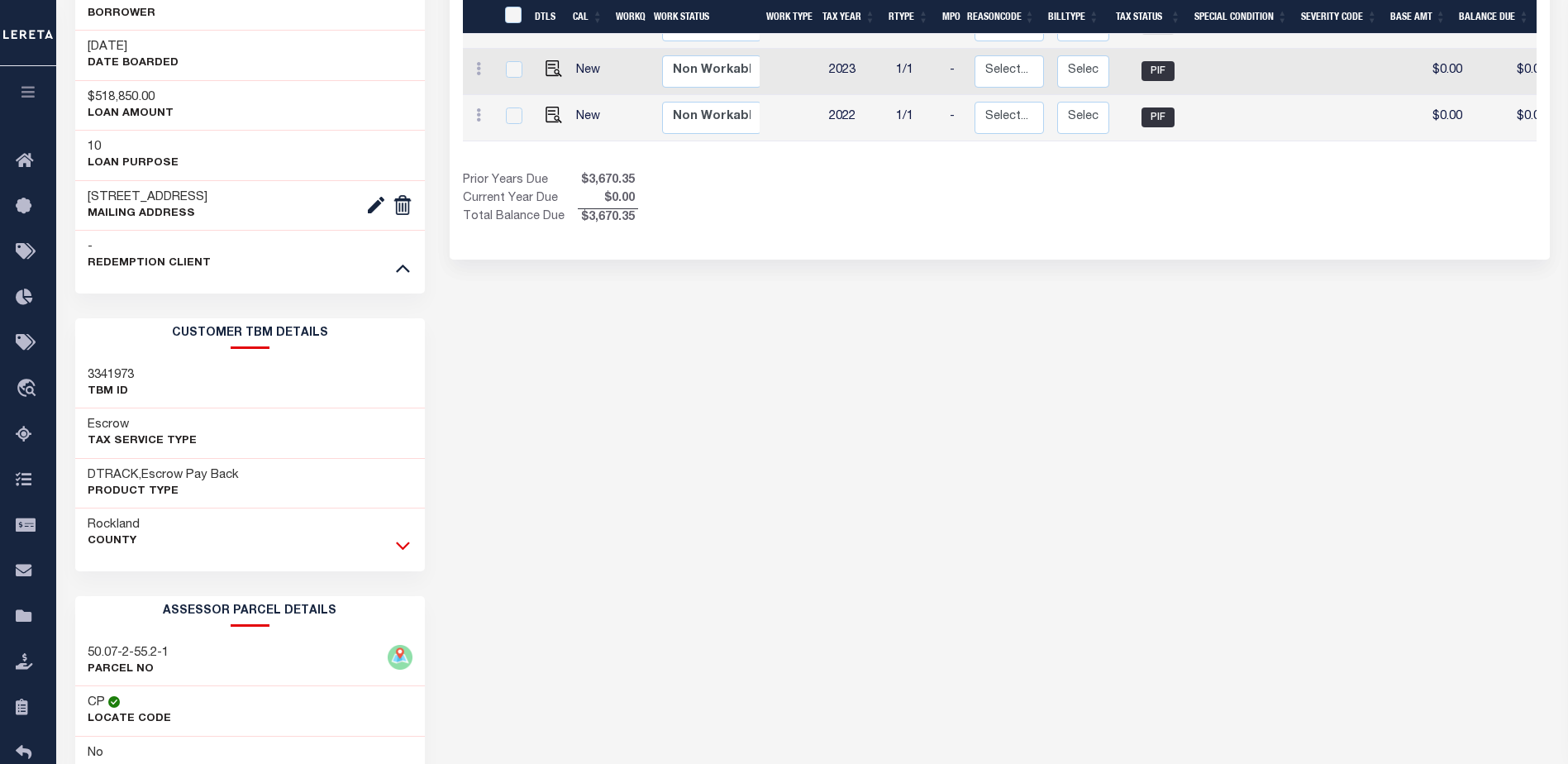
click at [404, 551] on icon at bounding box center [402, 545] width 14 height 18
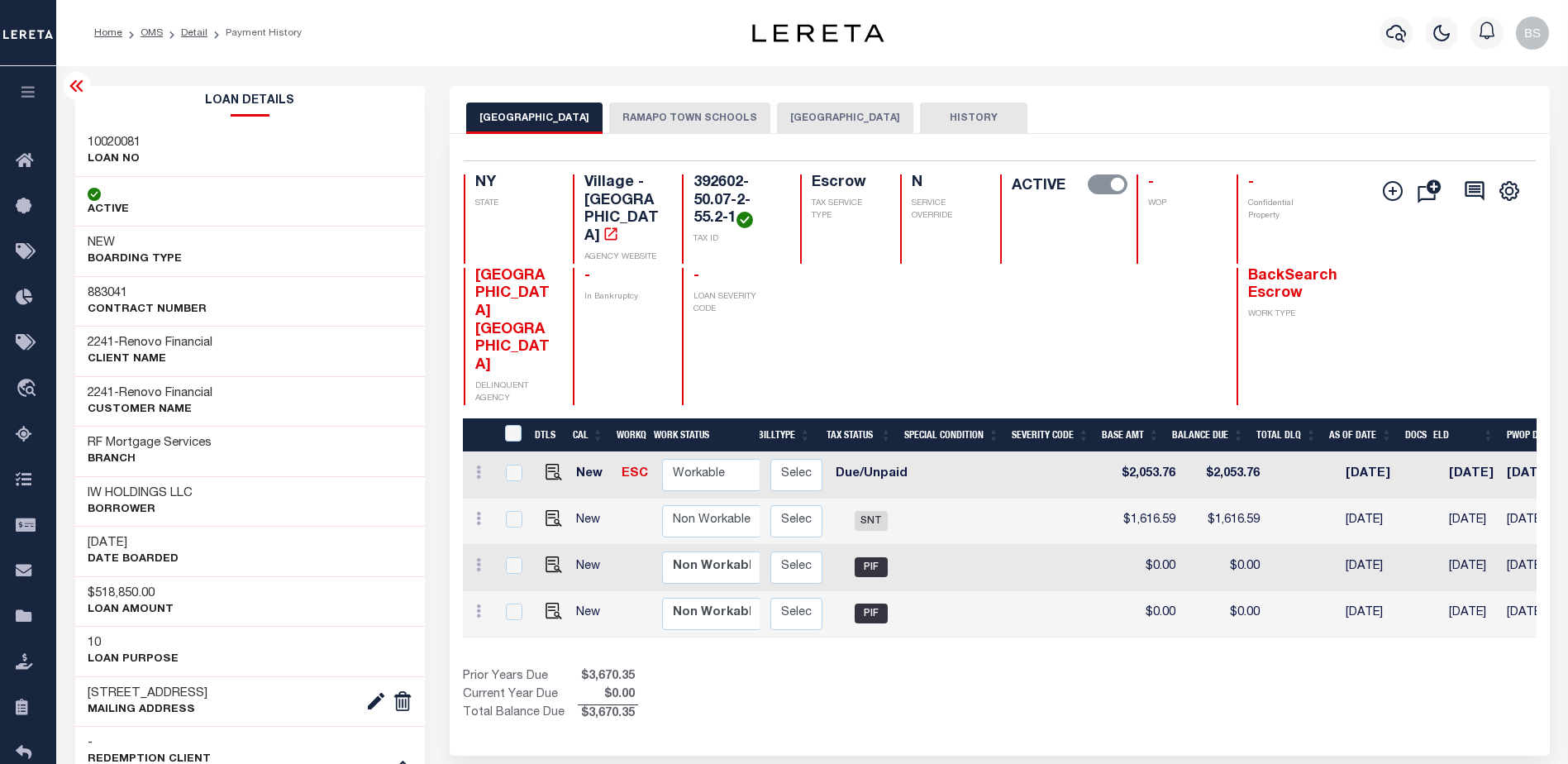
scroll to position [0, 0]
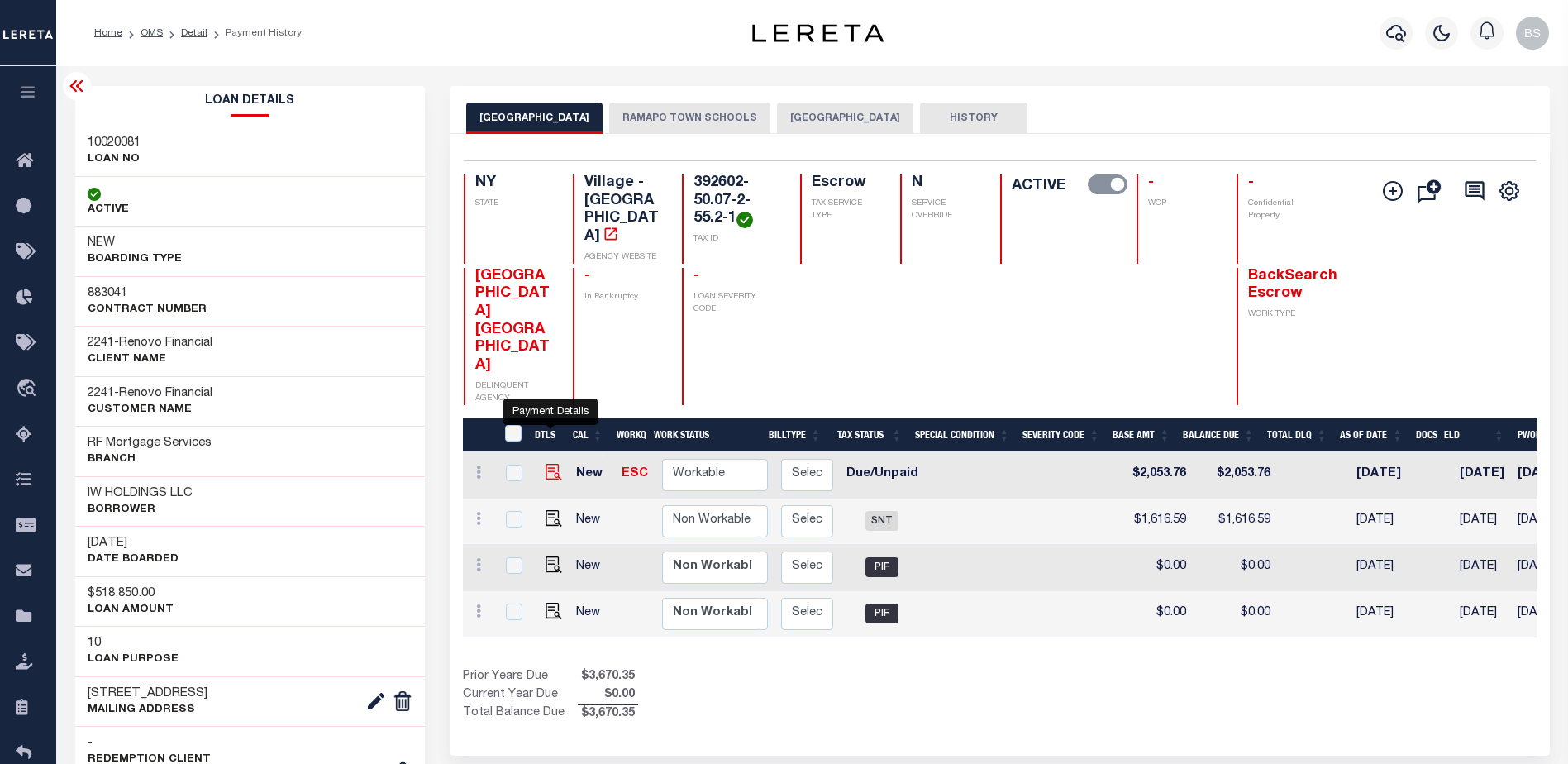
click at [546, 464] on img "" at bounding box center [554, 472] width 17 height 17
checkbox input "true"
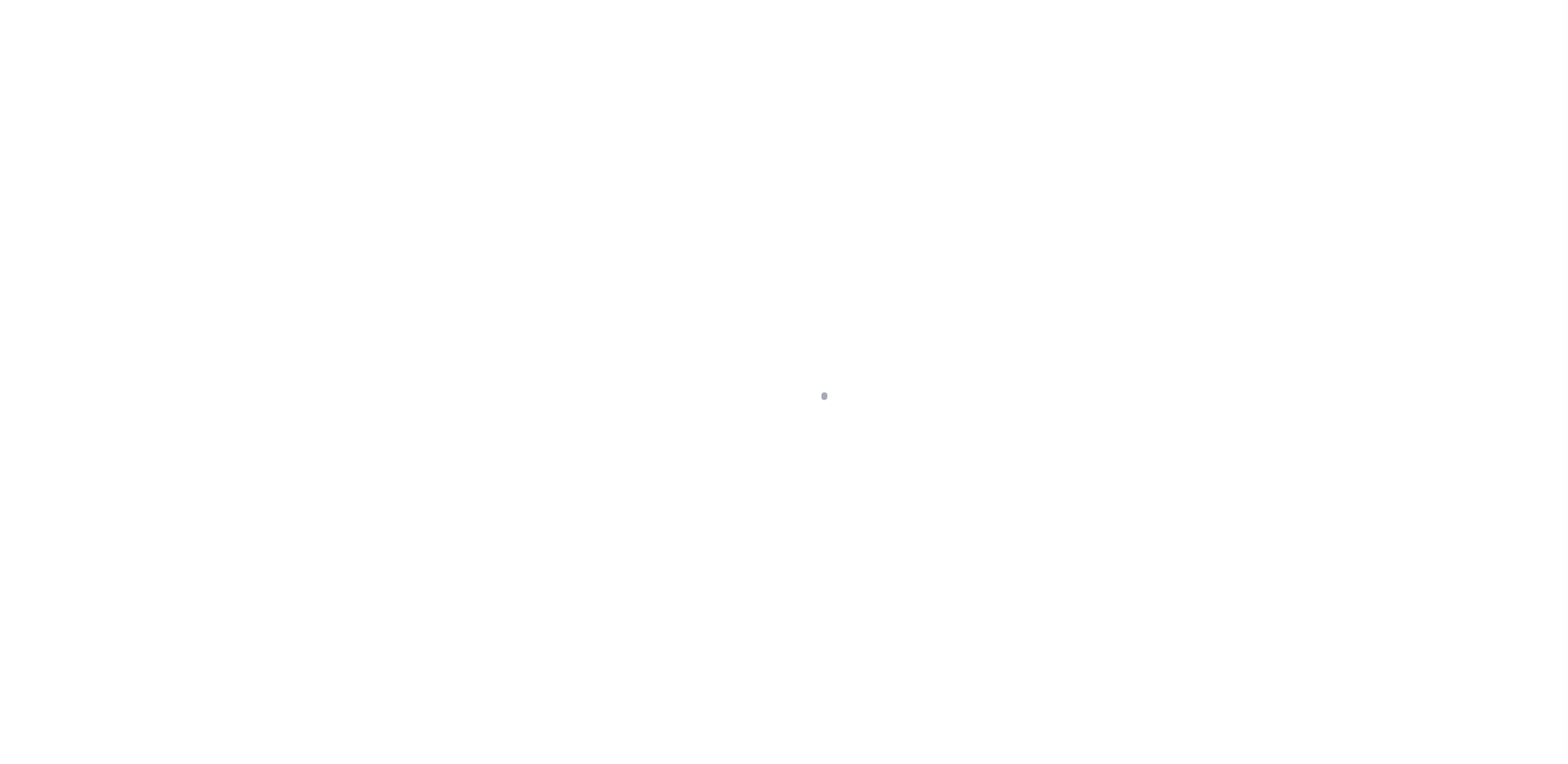
select select "DUE"
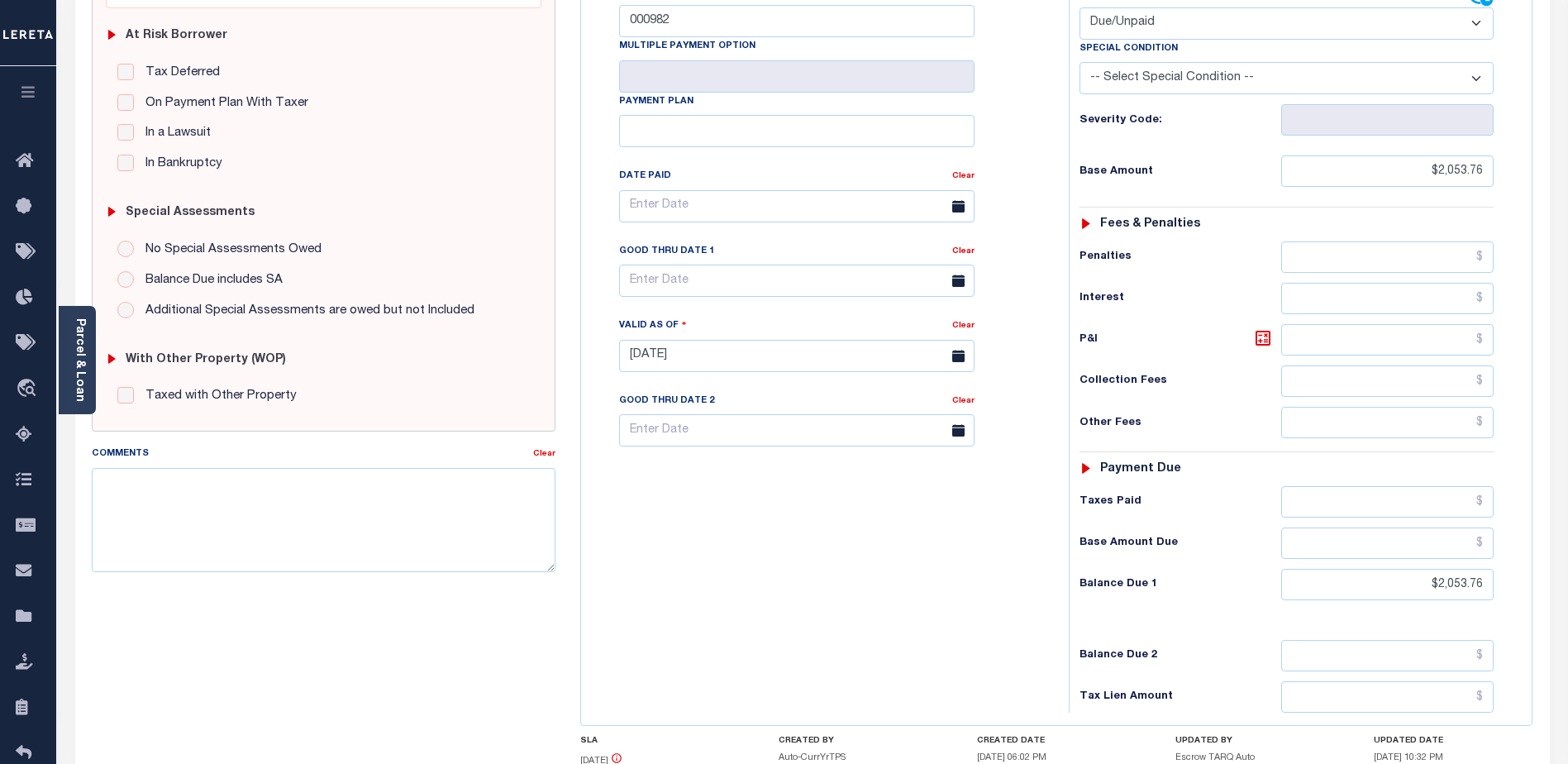
scroll to position [331, 0]
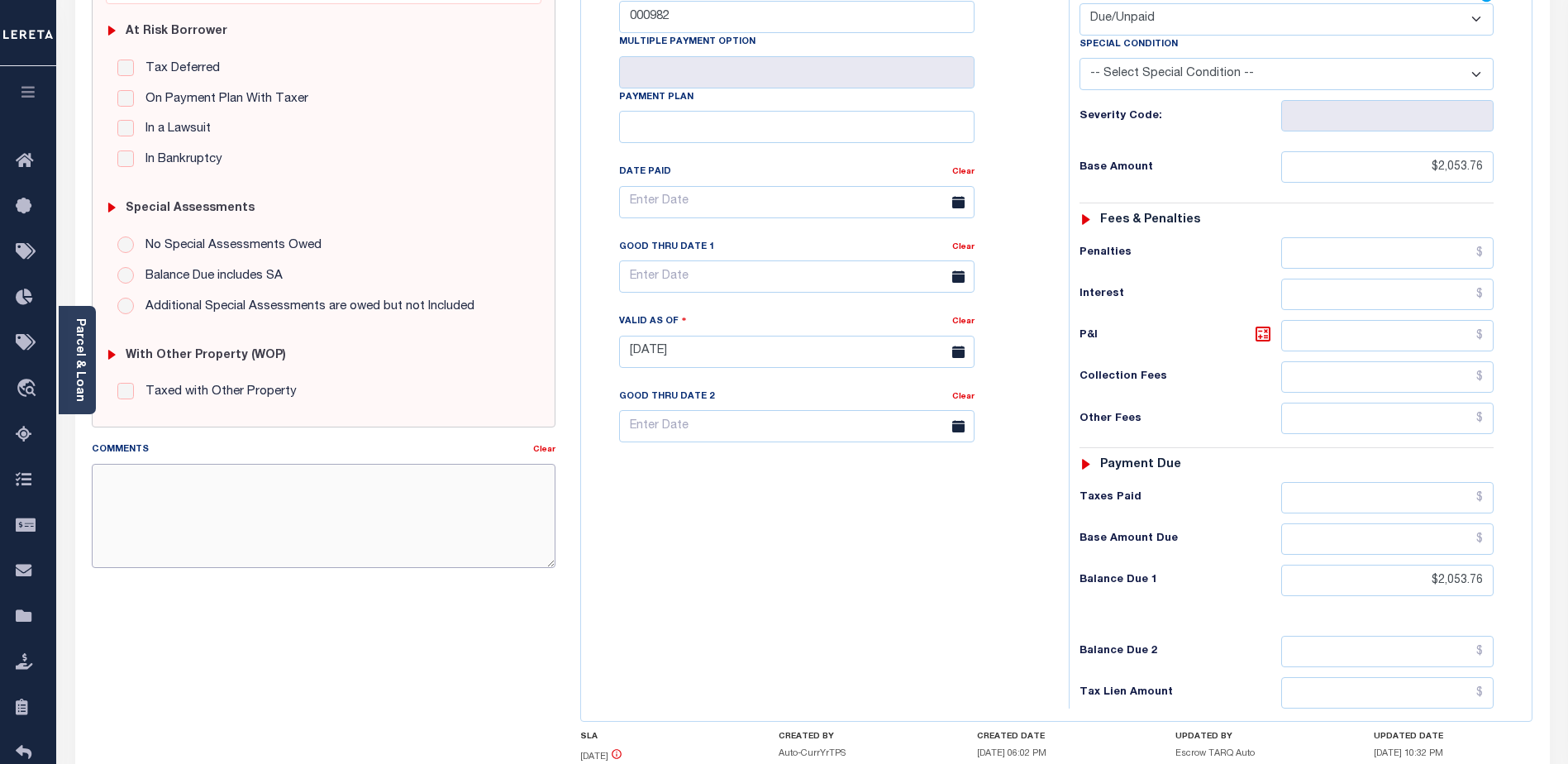
click at [283, 495] on textarea "Comments" at bounding box center [323, 516] width 464 height 104
type textarea "P&I $123.23 Lereta responsible due to system did not Autobatch"
type input "08/18/2025"
click at [891, 689] on div "Tax Bill No 000982 Multiple Payment Option Payment Plan" at bounding box center [821, 343] width 471 height 730
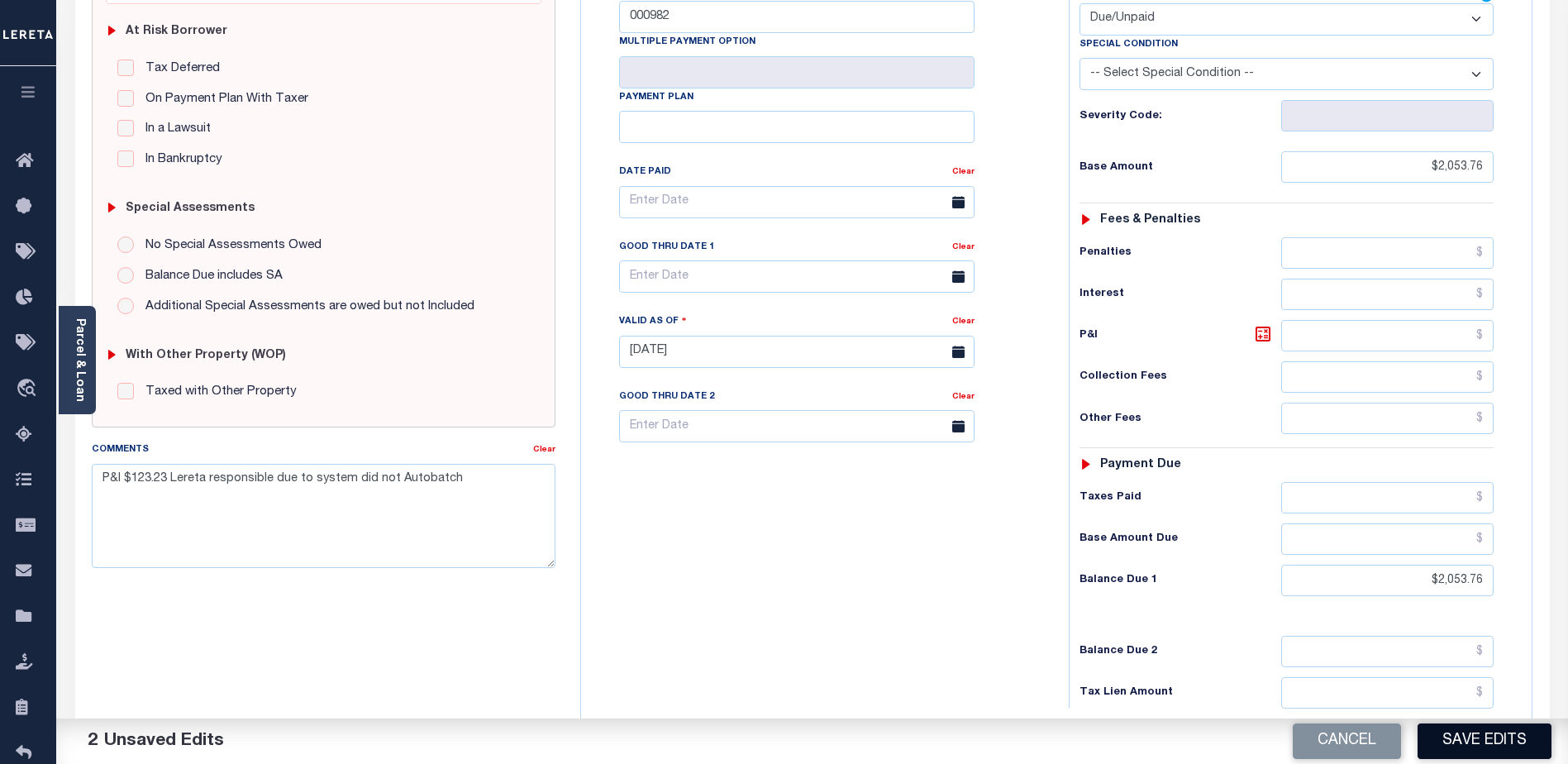
click at [1478, 754] on button "Save Edits" at bounding box center [1485, 741] width 134 height 35
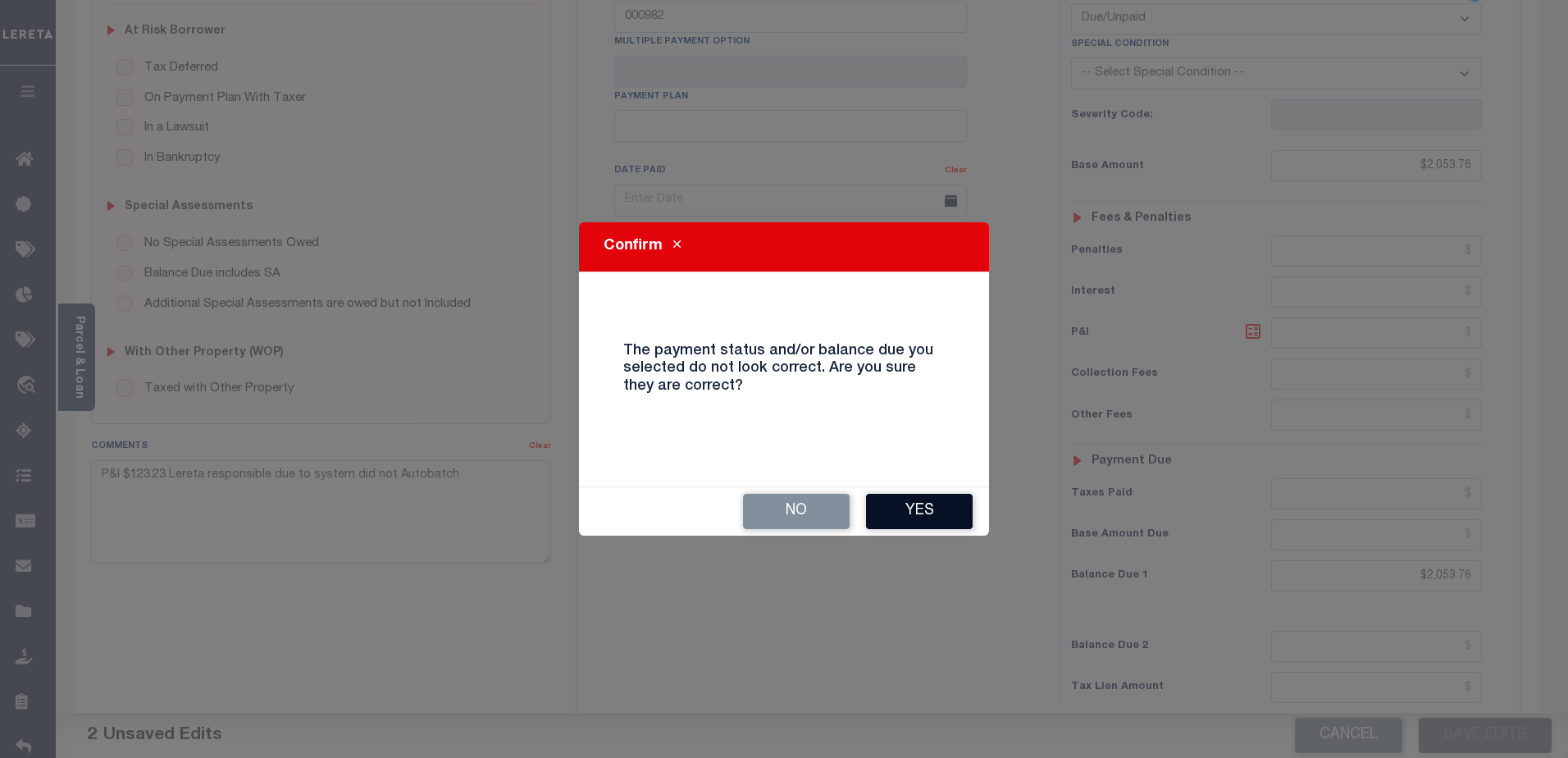
click at [937, 510] on button "Yes" at bounding box center [919, 511] width 106 height 35
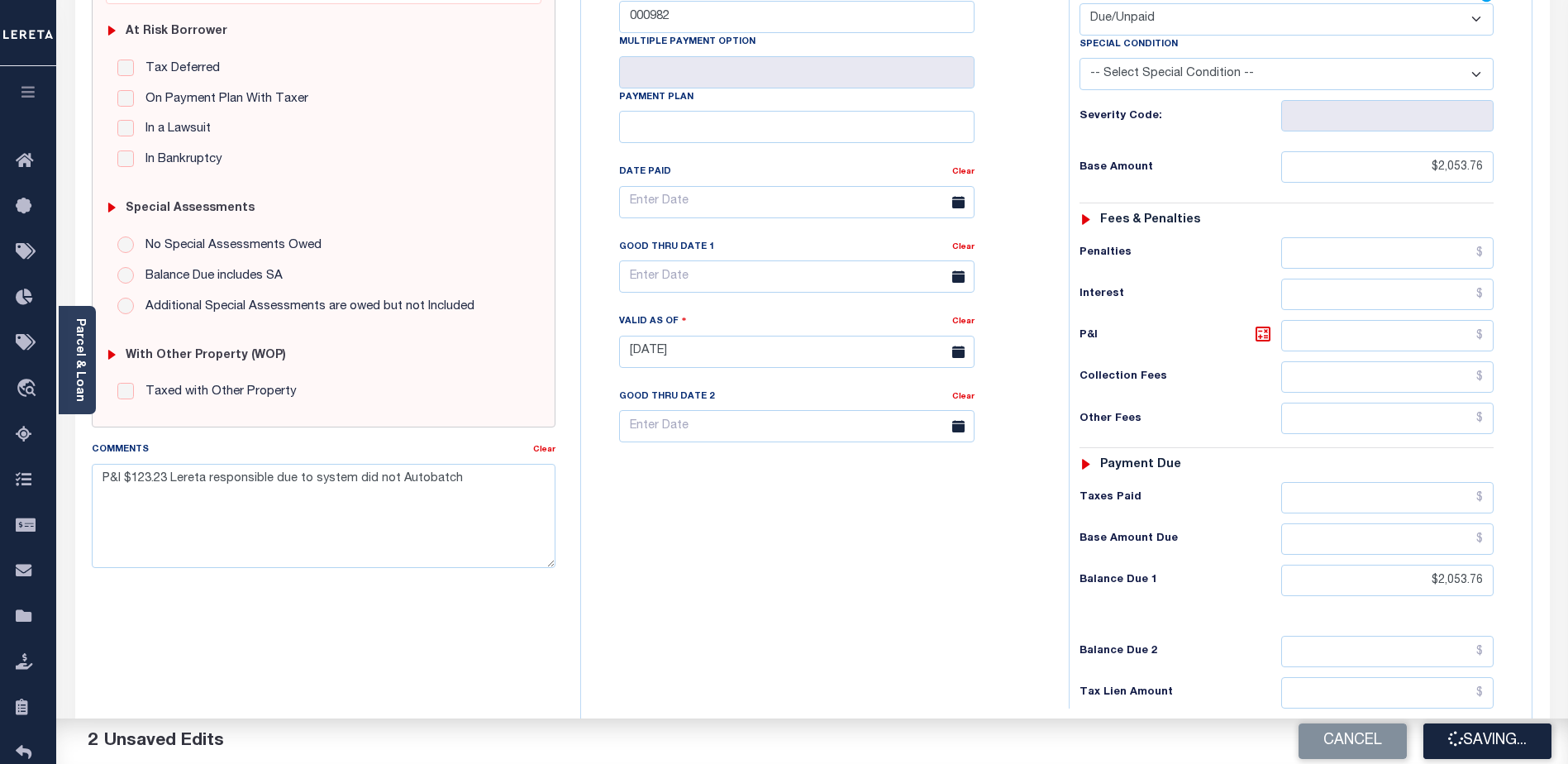
checkbox input "false"
type input "$2,053.76"
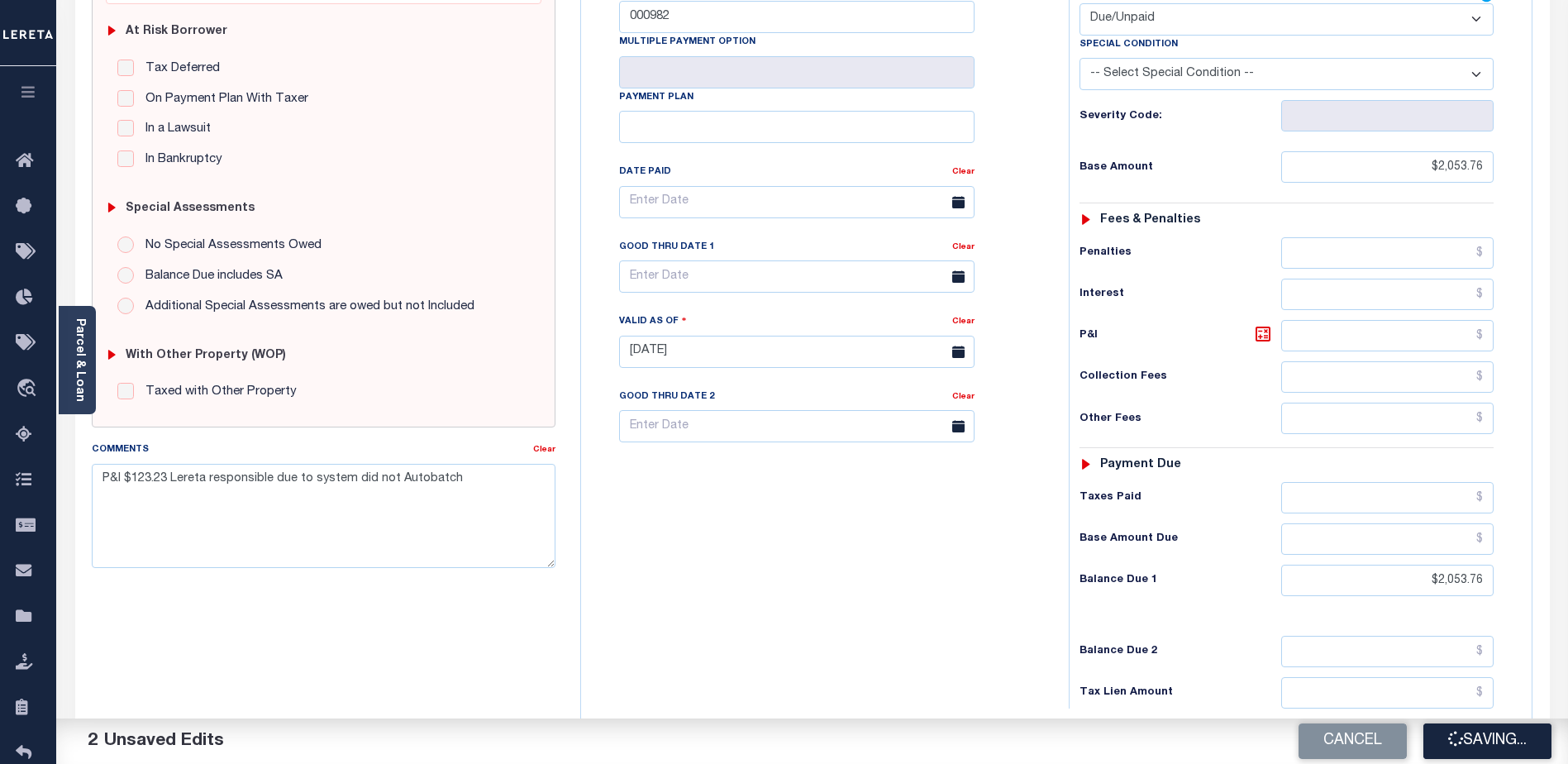
type input "$2,053.76"
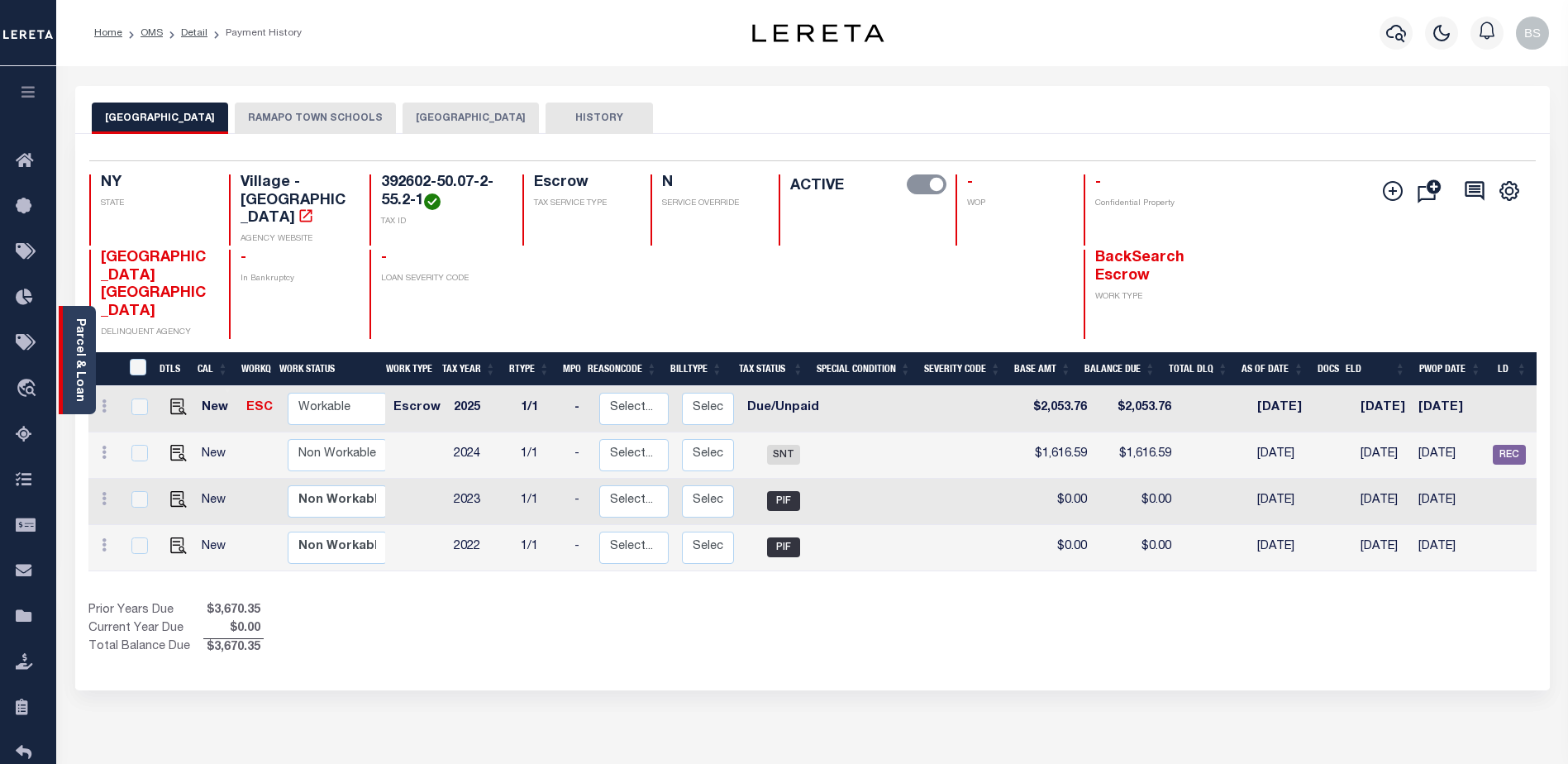
click at [74, 341] on link "Parcel & Loan" at bounding box center [79, 361] width 11 height 84
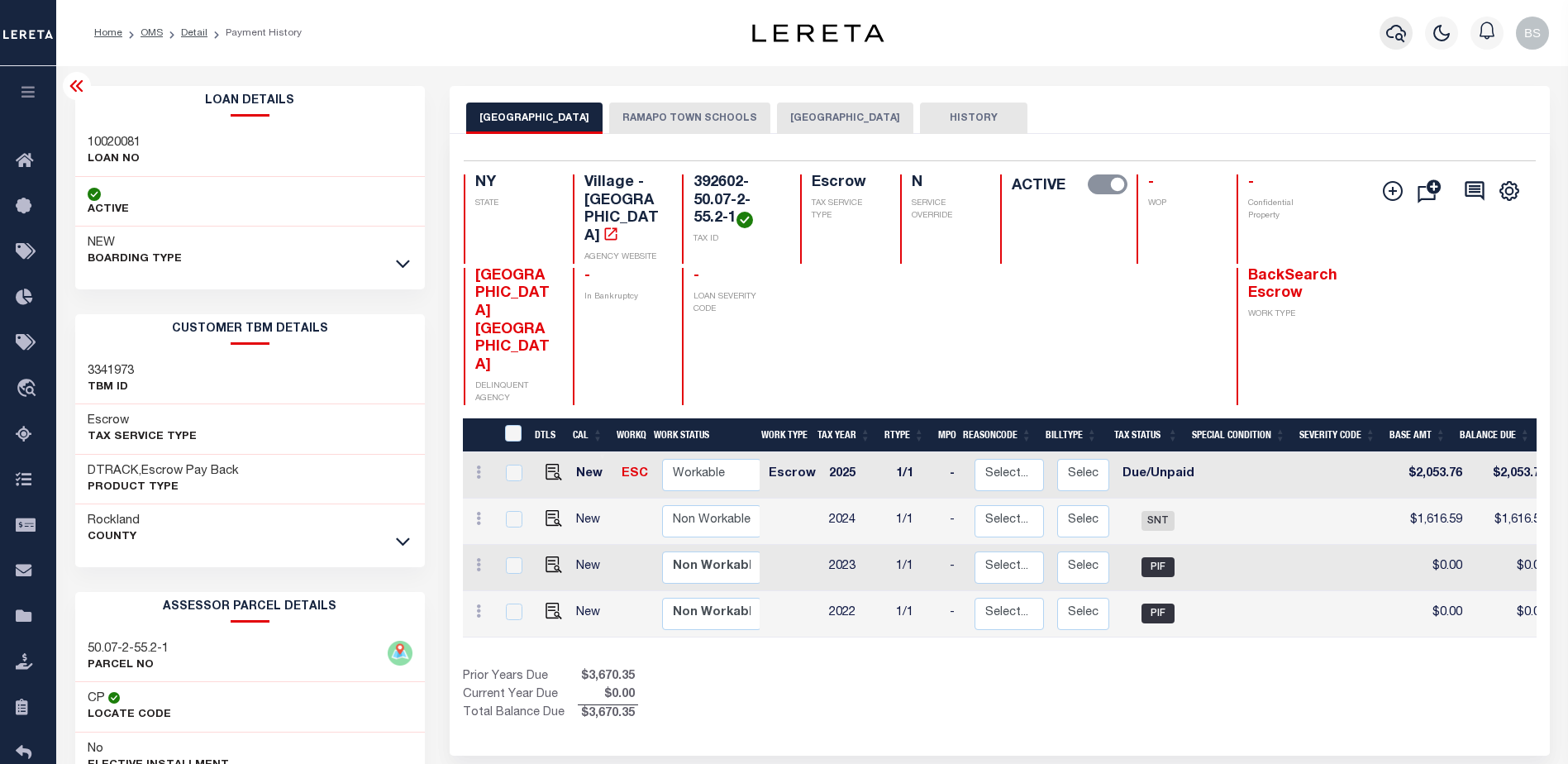
click at [1395, 38] on icon "button" at bounding box center [1396, 33] width 20 height 20
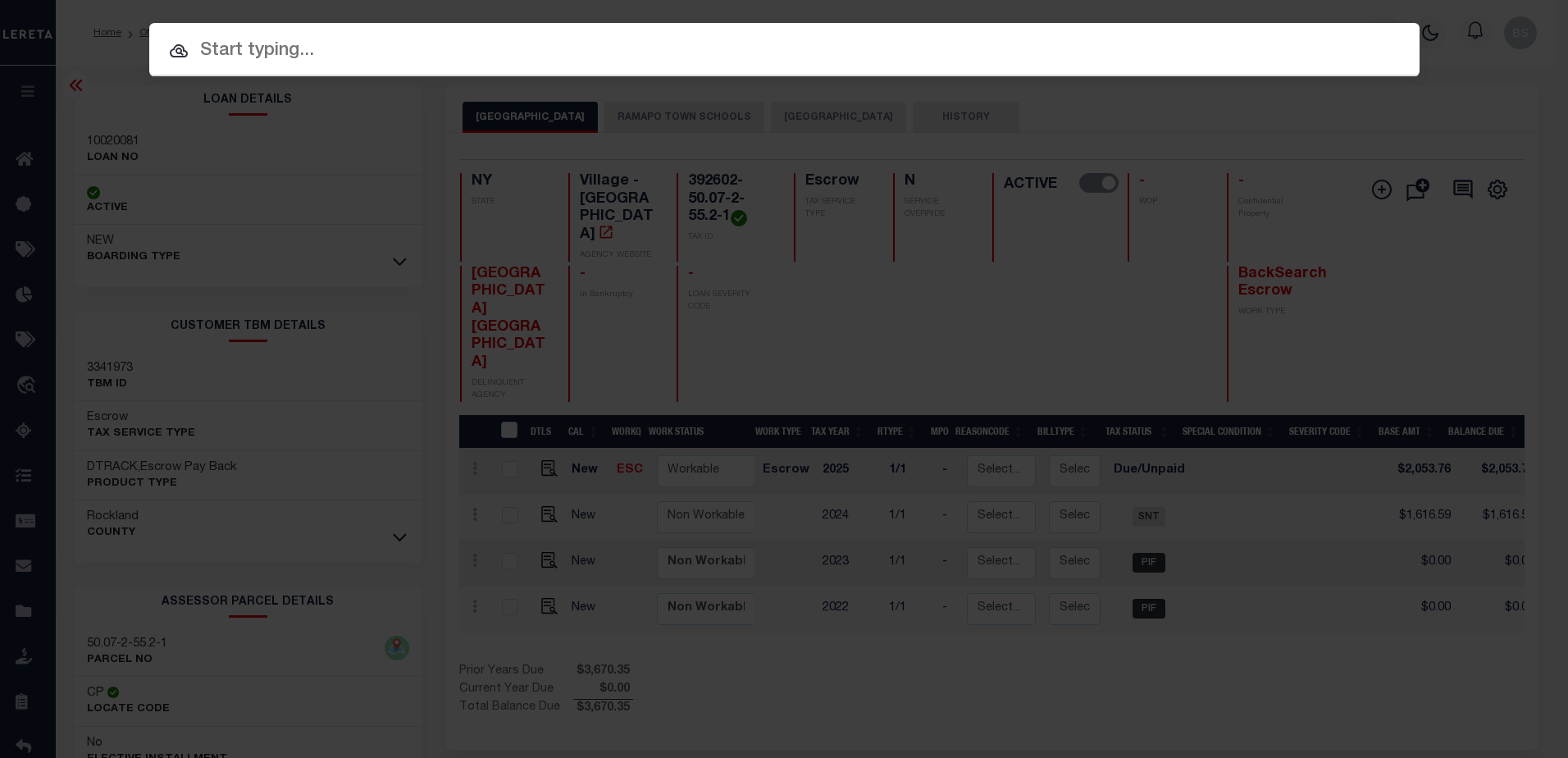
click at [272, 65] on div "Include Loans TBM Customers Borrowers Payments (Lender Non-Disb) Payments (Lend…" at bounding box center [784, 50] width 1270 height 54
click at [240, 46] on input "text" at bounding box center [784, 51] width 1270 height 29
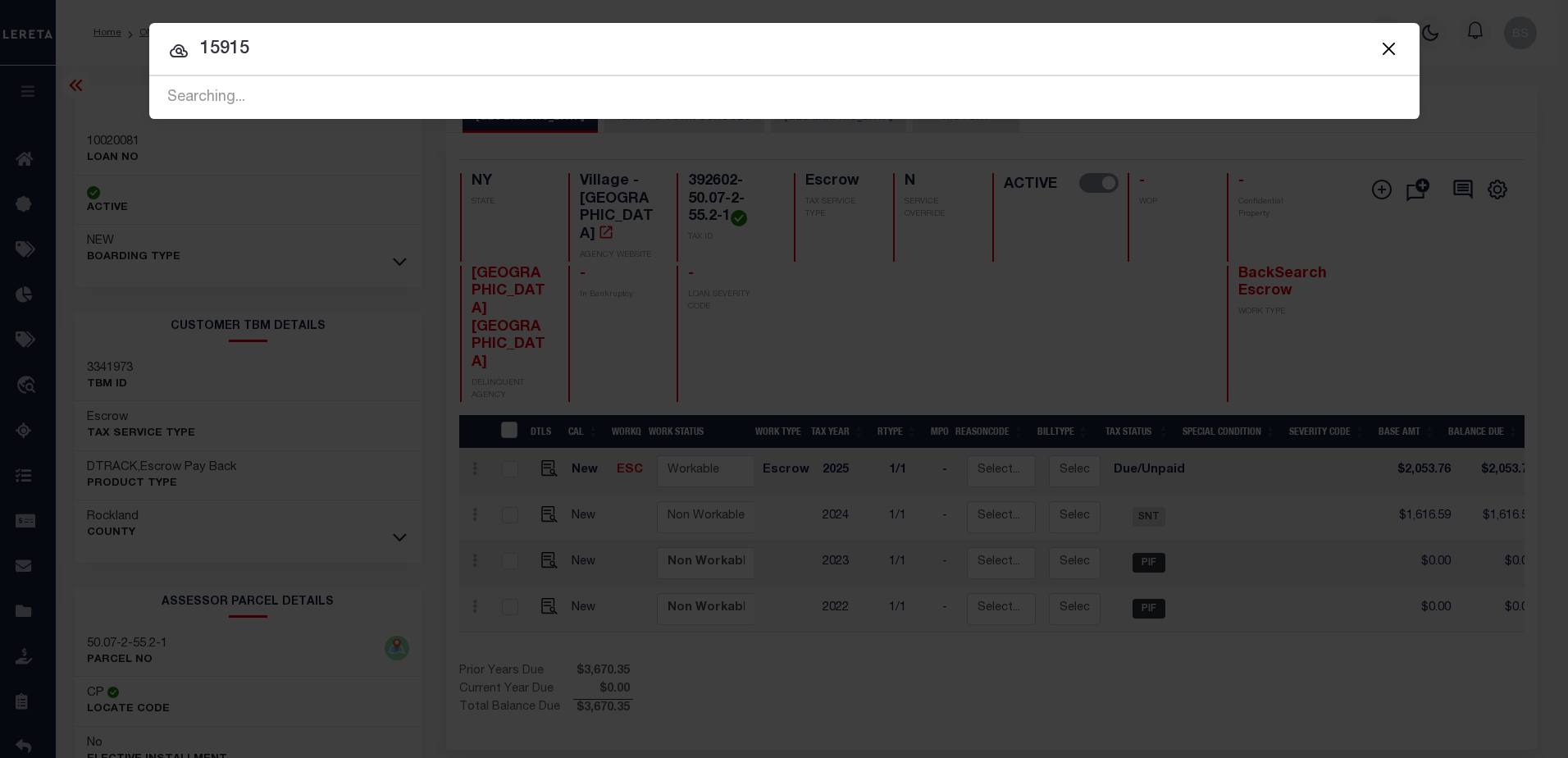
type input "15915"
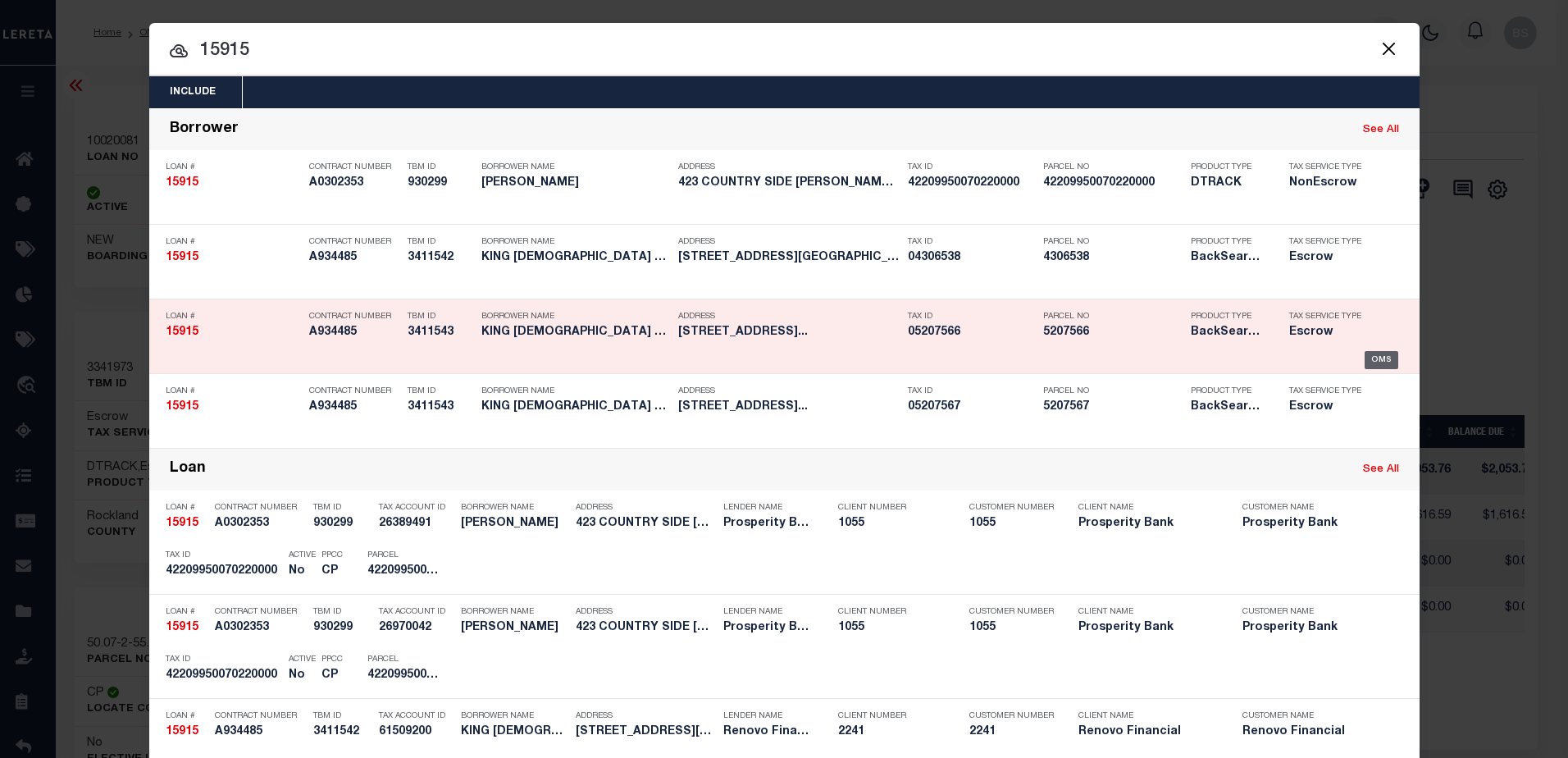
click at [1377, 358] on div "OMS" at bounding box center [1381, 361] width 33 height 18
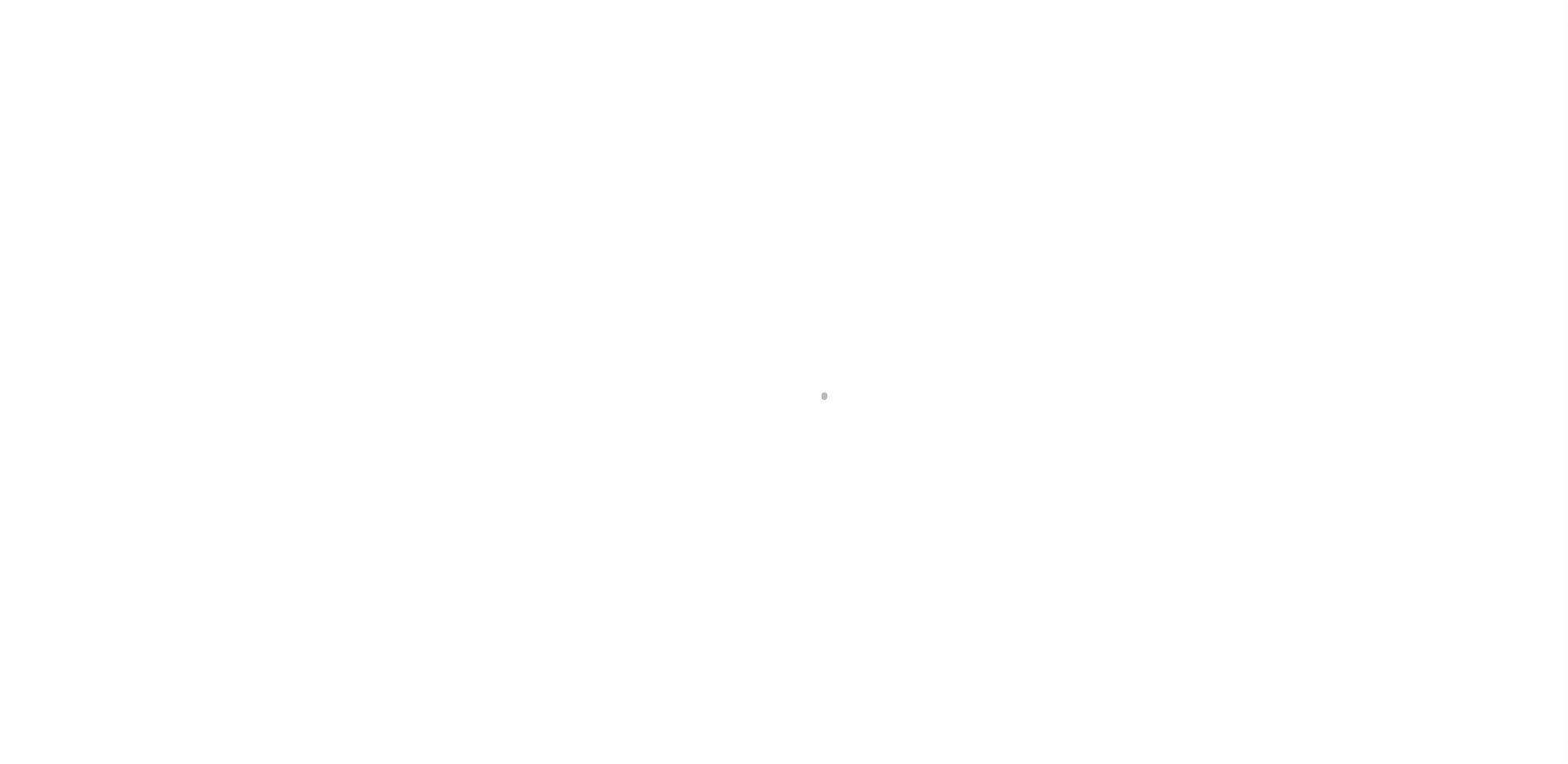
select select "14701"
select select "10"
select select "Escrow"
type input "[STREET_ADDRESS]"
select select
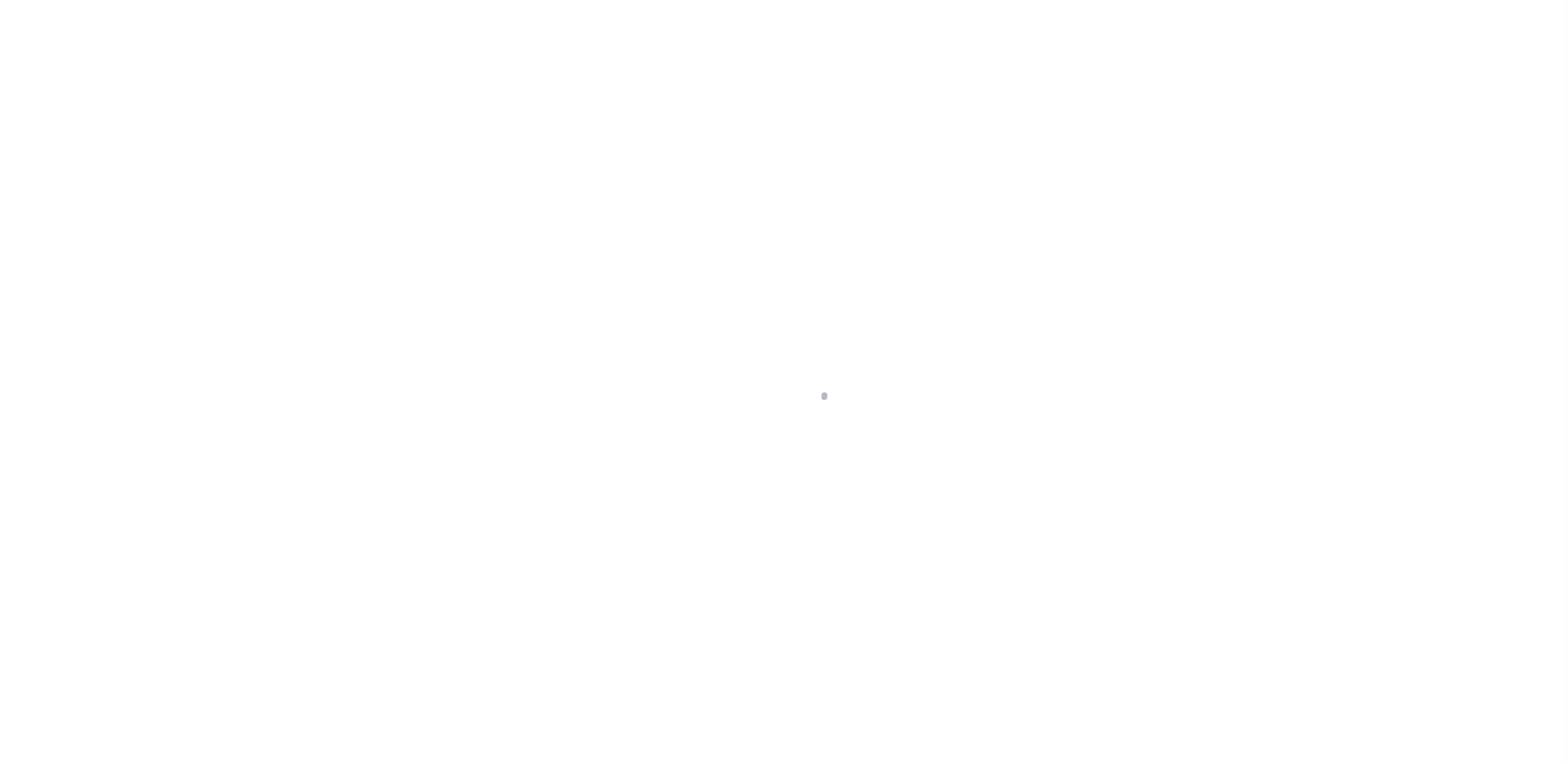
type input "[GEOGRAPHIC_DATA]"
type input "a0kUS000007aWoX"
type input "OH"
select select
type textarea "LEGAL REQUIRED"
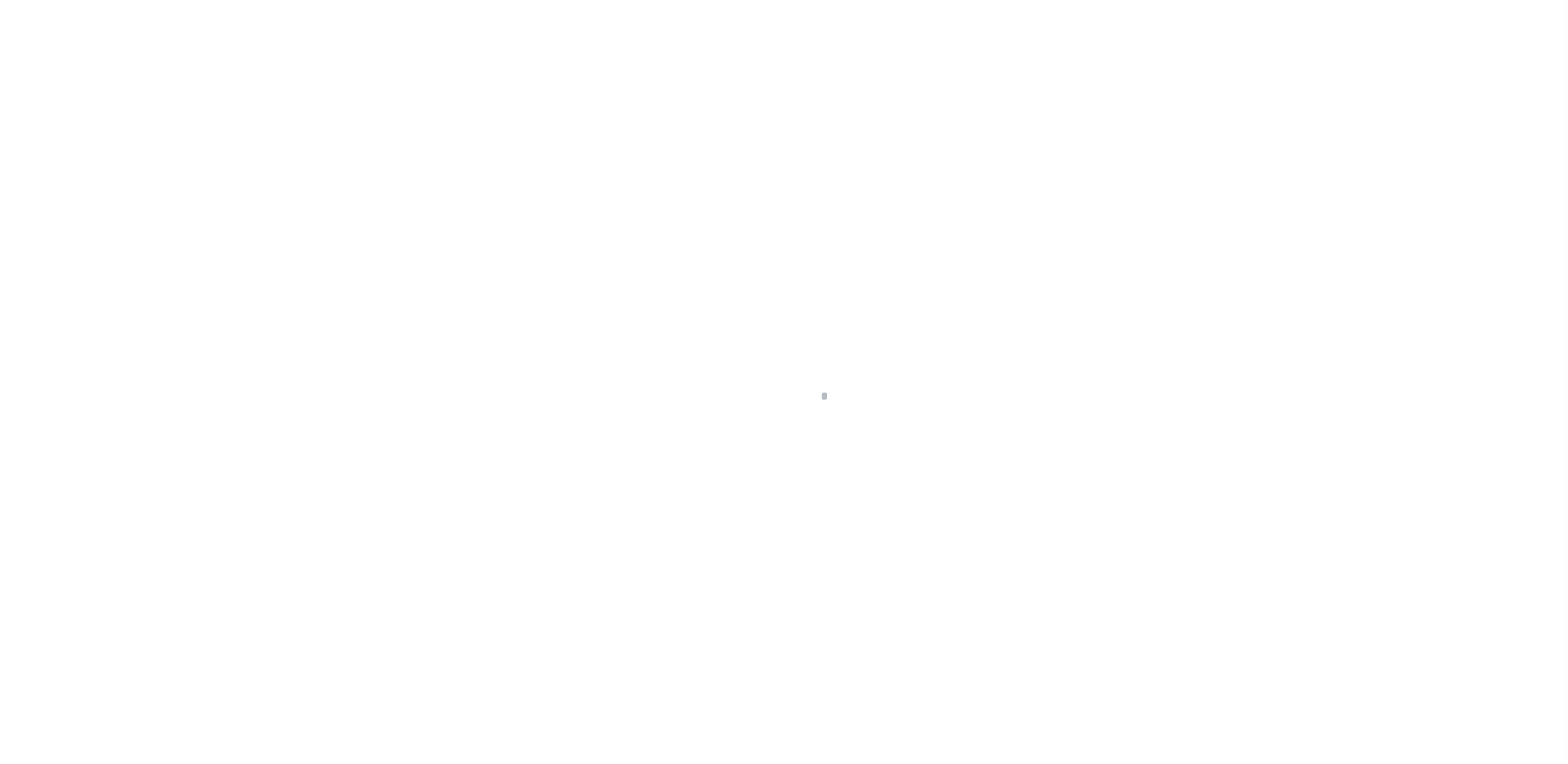
select select "25066"
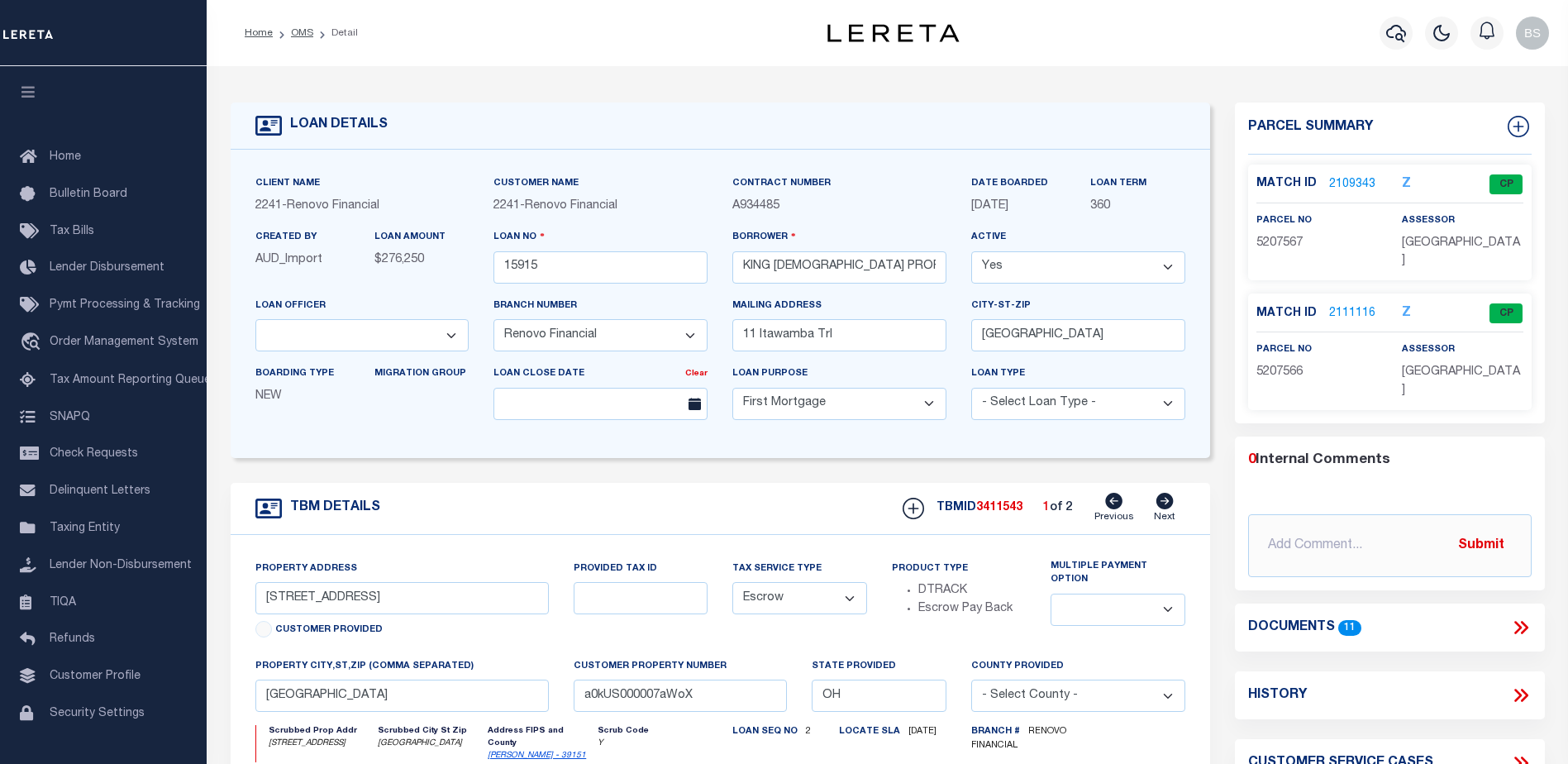
click at [1349, 305] on link "2111116" at bounding box center [1353, 313] width 47 height 18
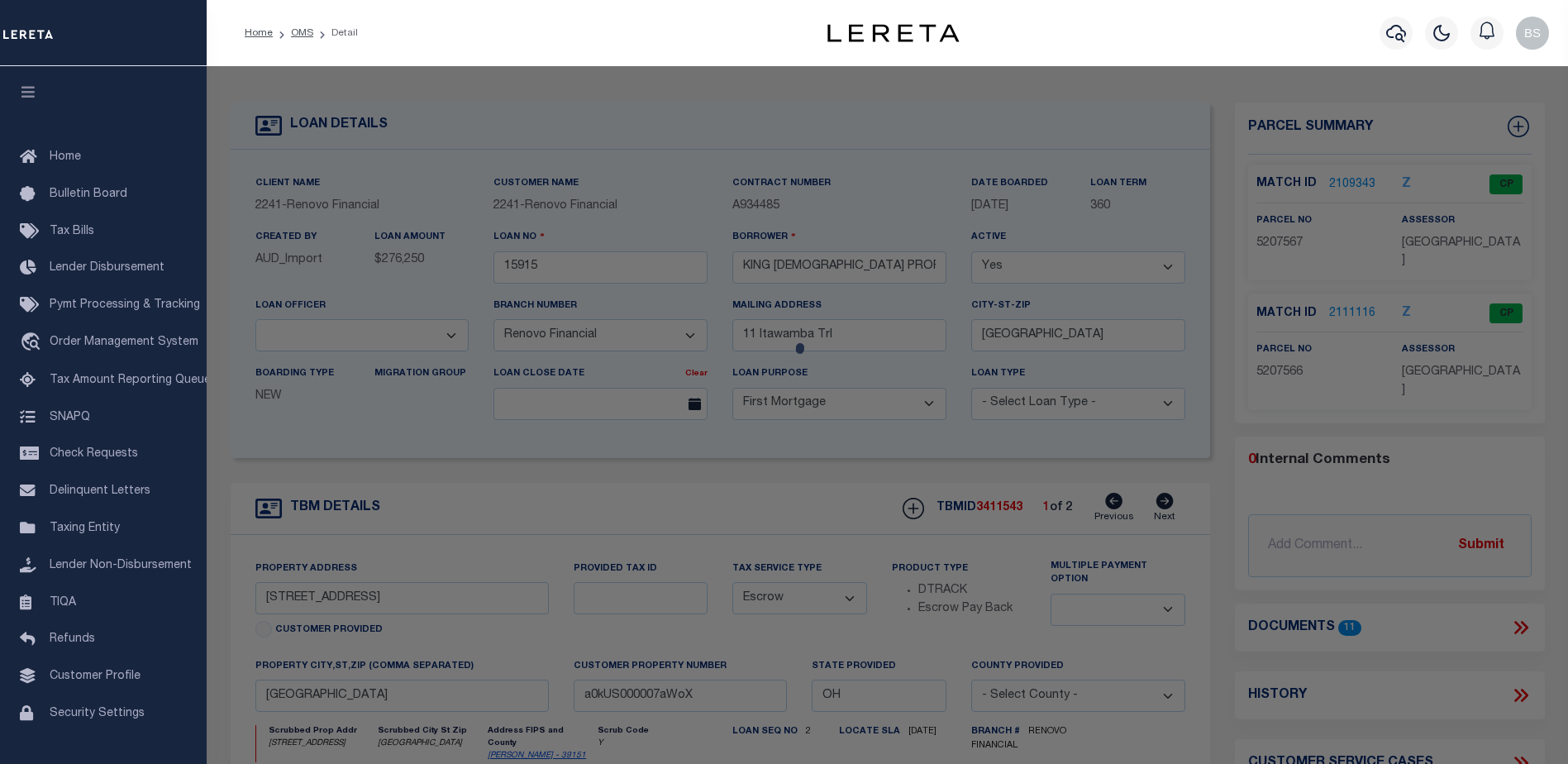
checkbox input "false"
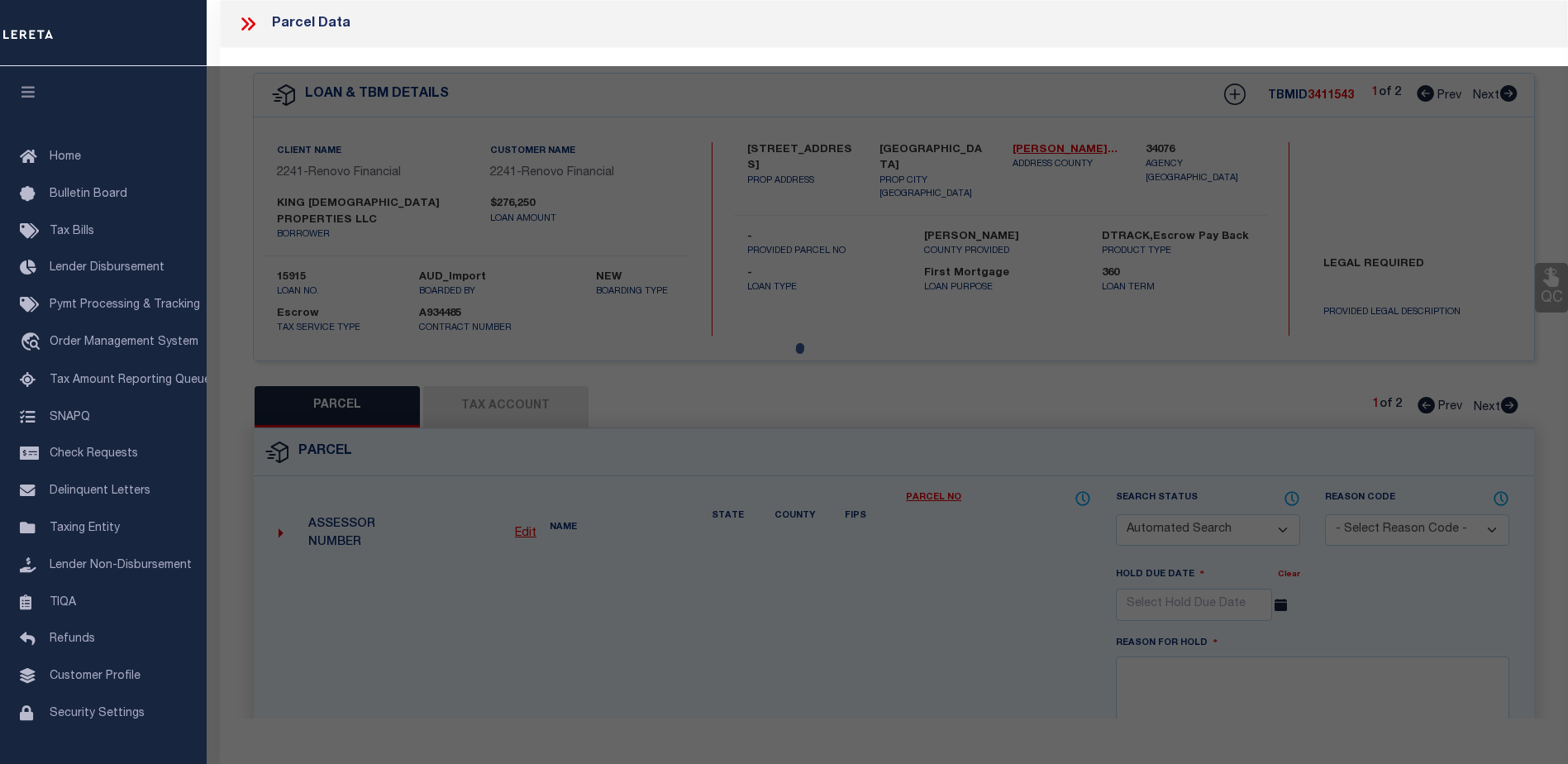
select select "CP"
select select "ACT"
type input "KING [DEMOGRAPHIC_DATA] PROPERTIES LLC"
select select "AGW"
select select "ADD"
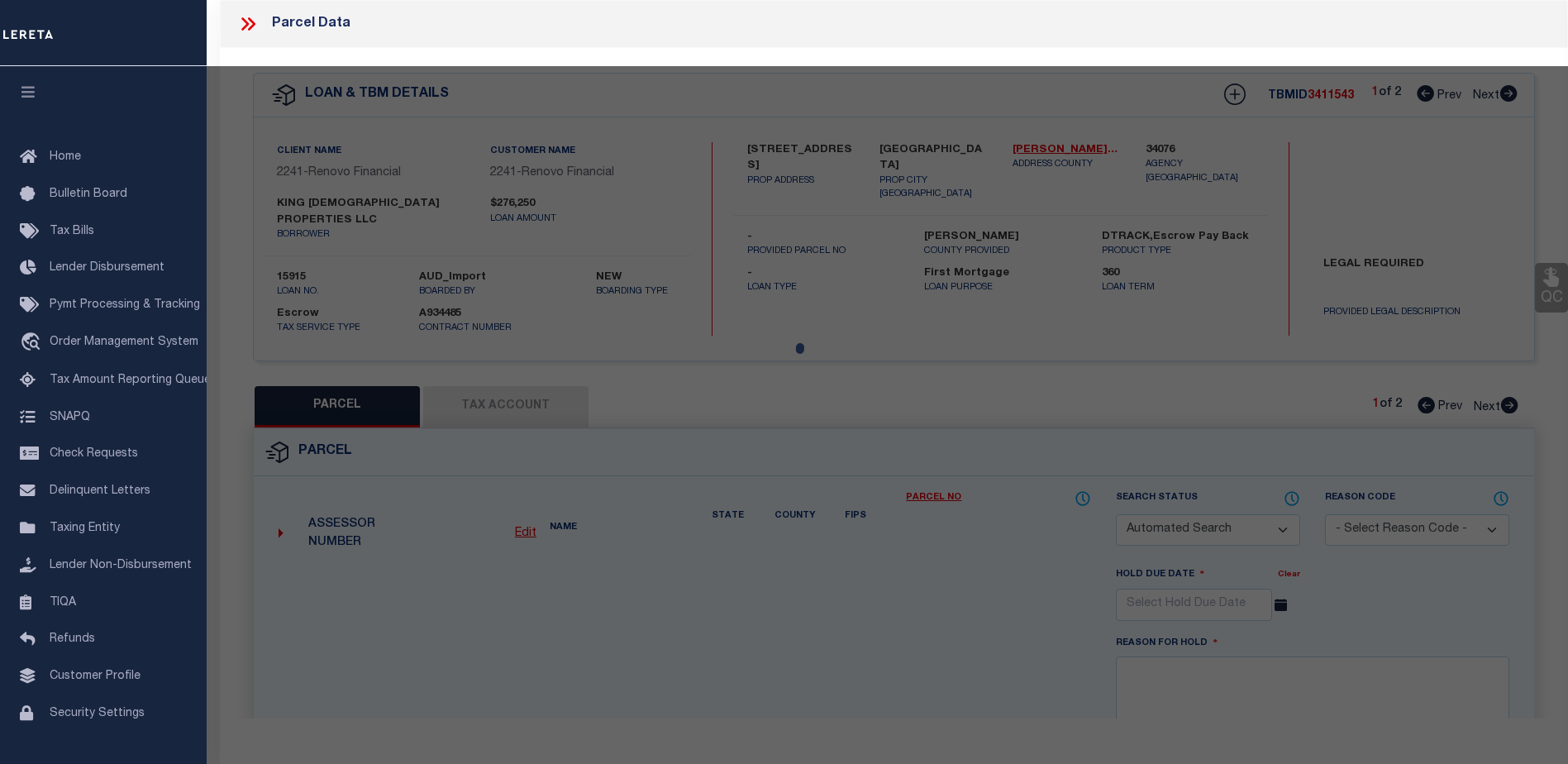
type input "[STREET_ADDRESS]"
checkbox input "false"
type input "Canton, OH 44708"
type textarea "60 WH LAKESIDE HTS"
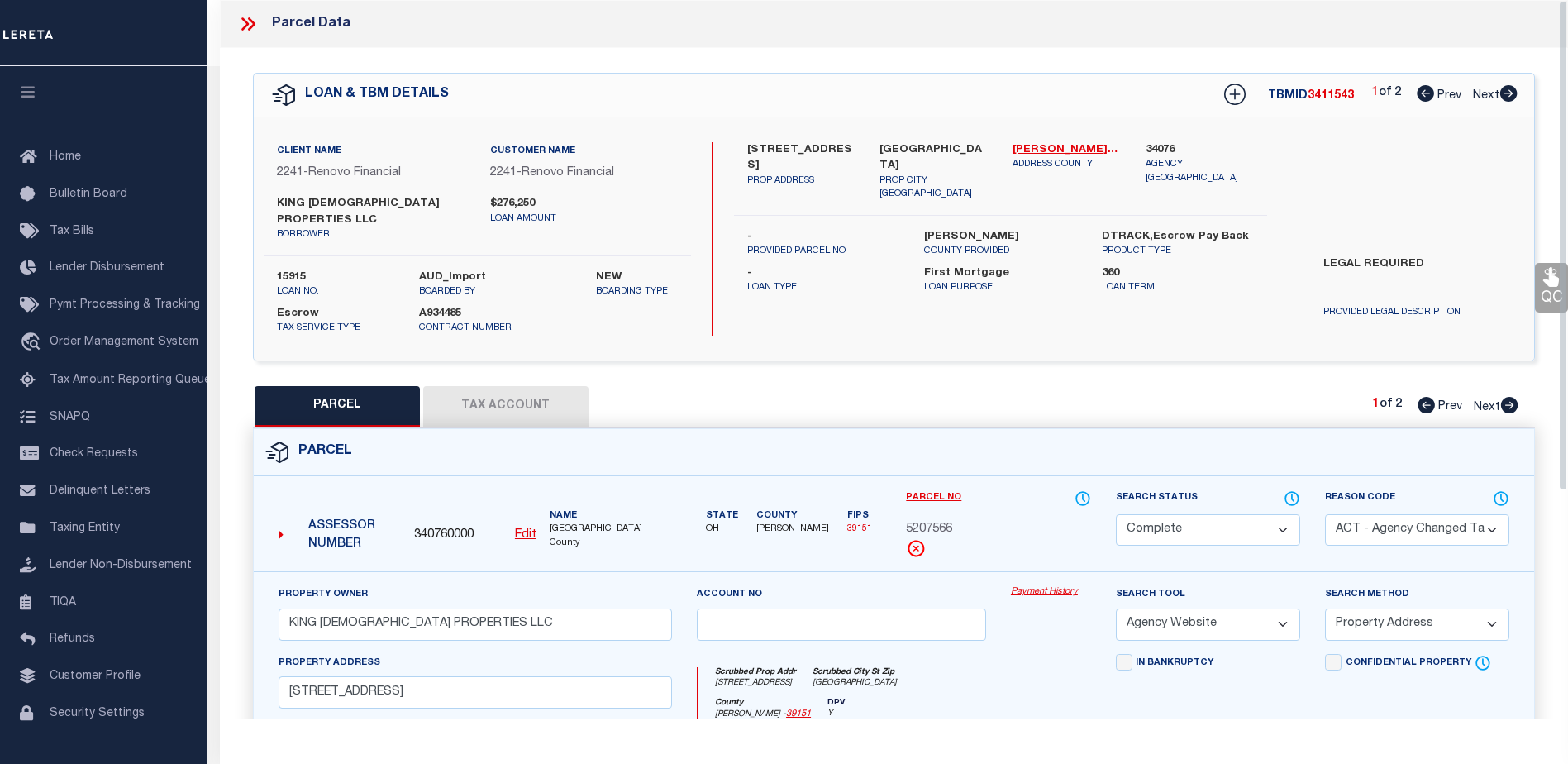
click at [1051, 585] on link "Payment History" at bounding box center [1051, 592] width 80 height 14
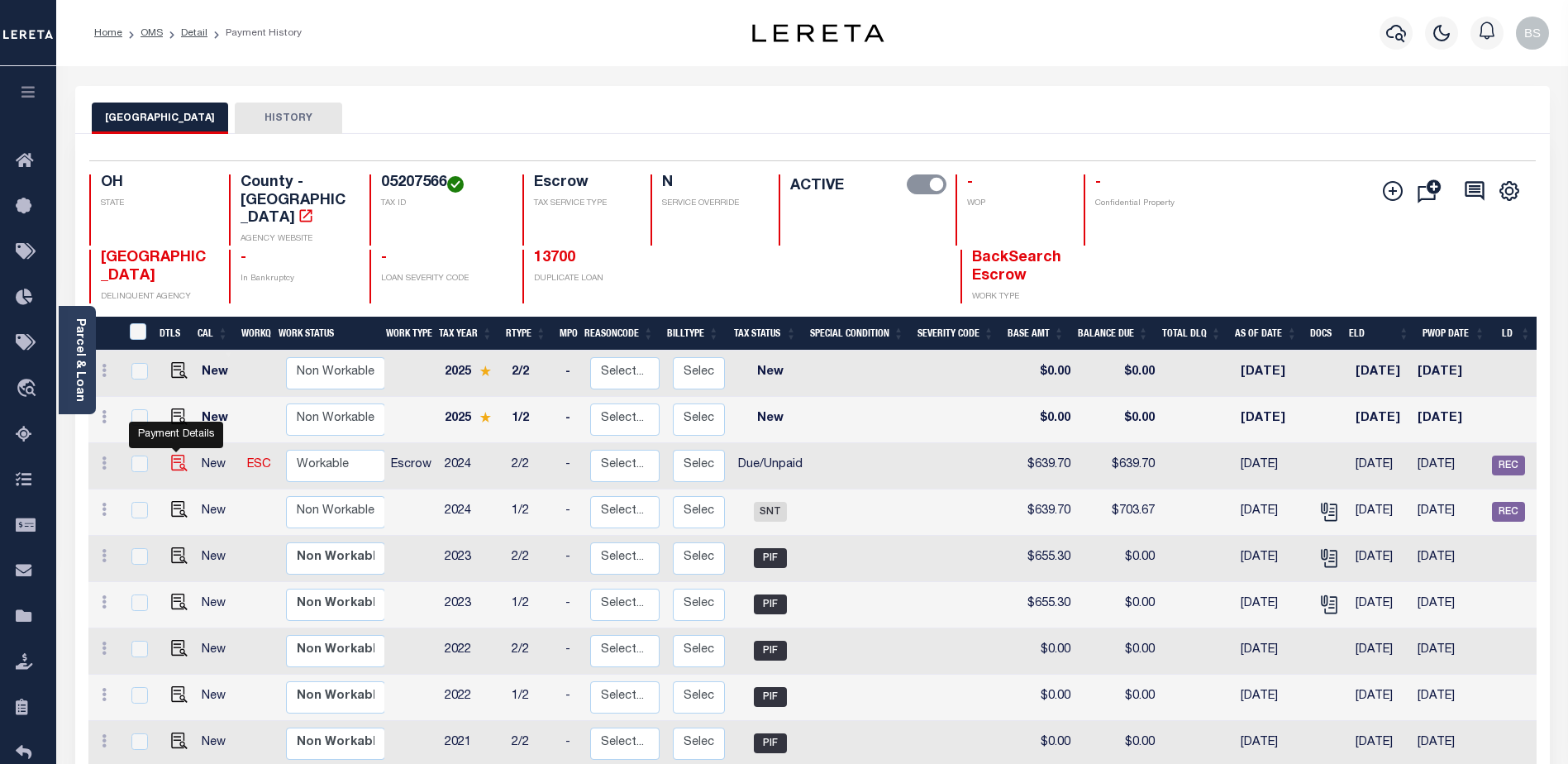
click at [171, 455] on img "" at bounding box center [180, 463] width 17 height 17
checkbox input "true"
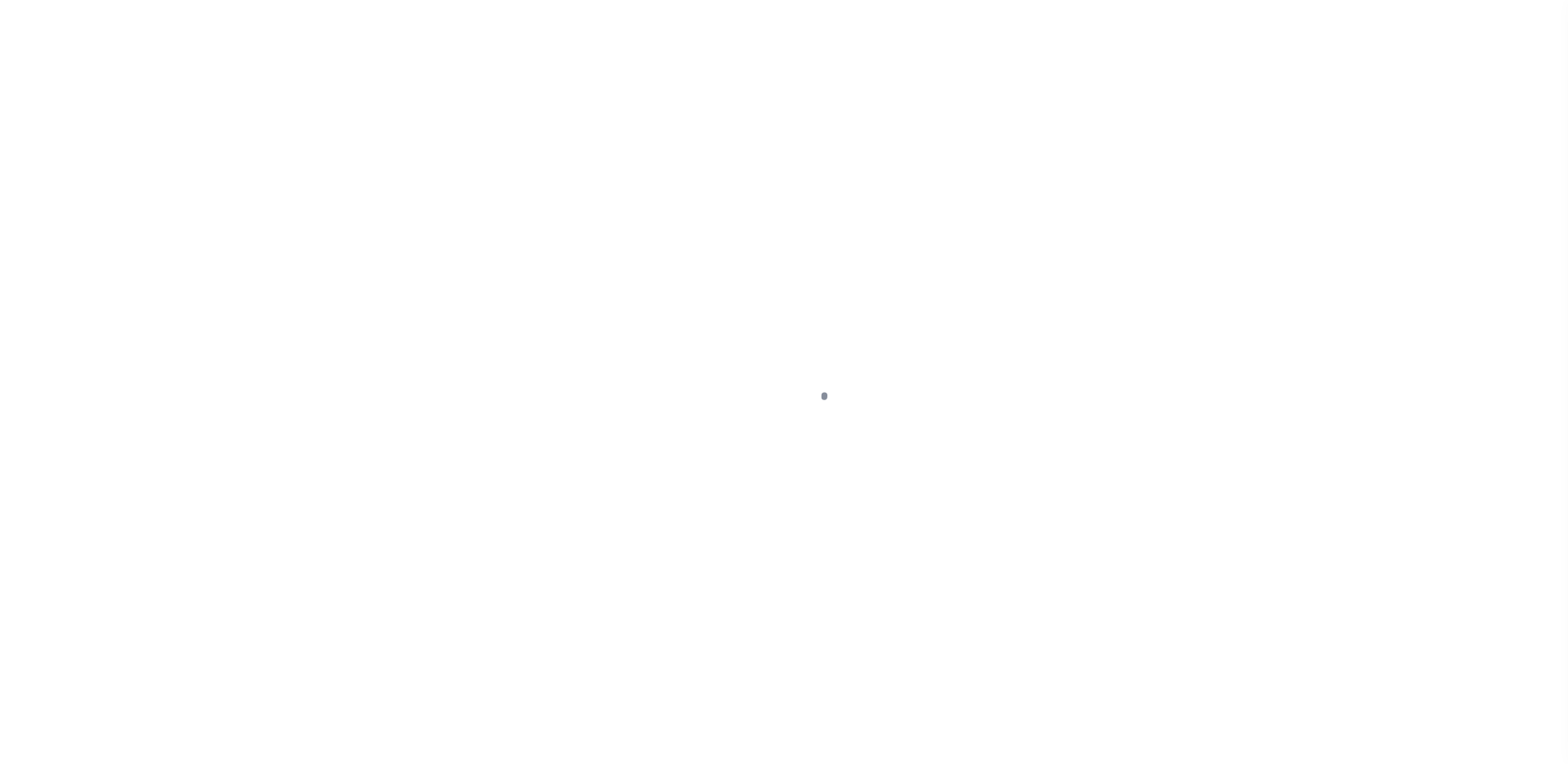
select select "DUE"
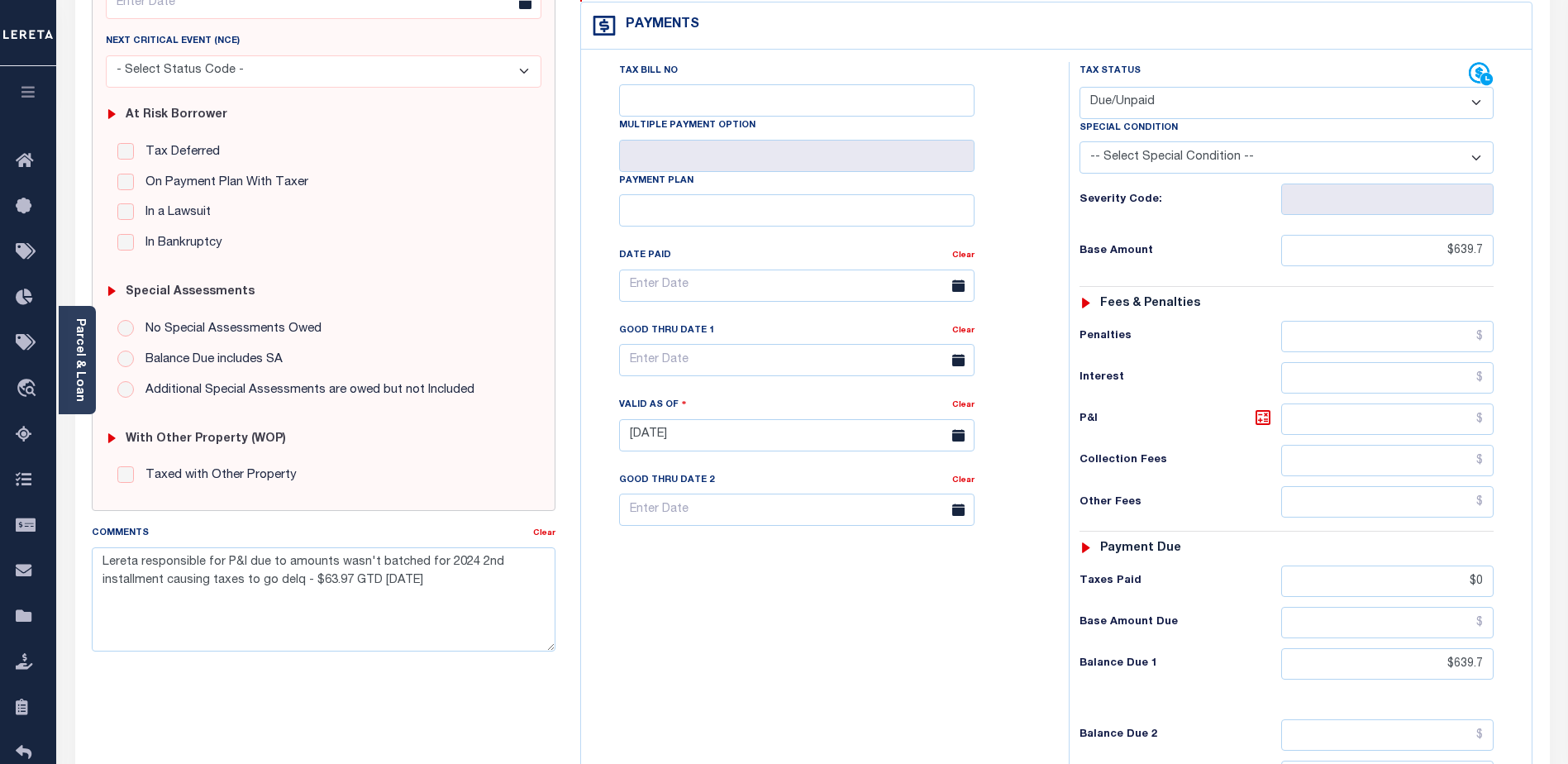
scroll to position [248, 0]
drag, startPoint x: 423, startPoint y: 585, endPoint x: 83, endPoint y: 562, distance: 340.8
click at [83, 562] on div "Comments Clear Lereta responsible for P&I due to amounts wasn't batched for 202…" at bounding box center [323, 593] width 488 height 141
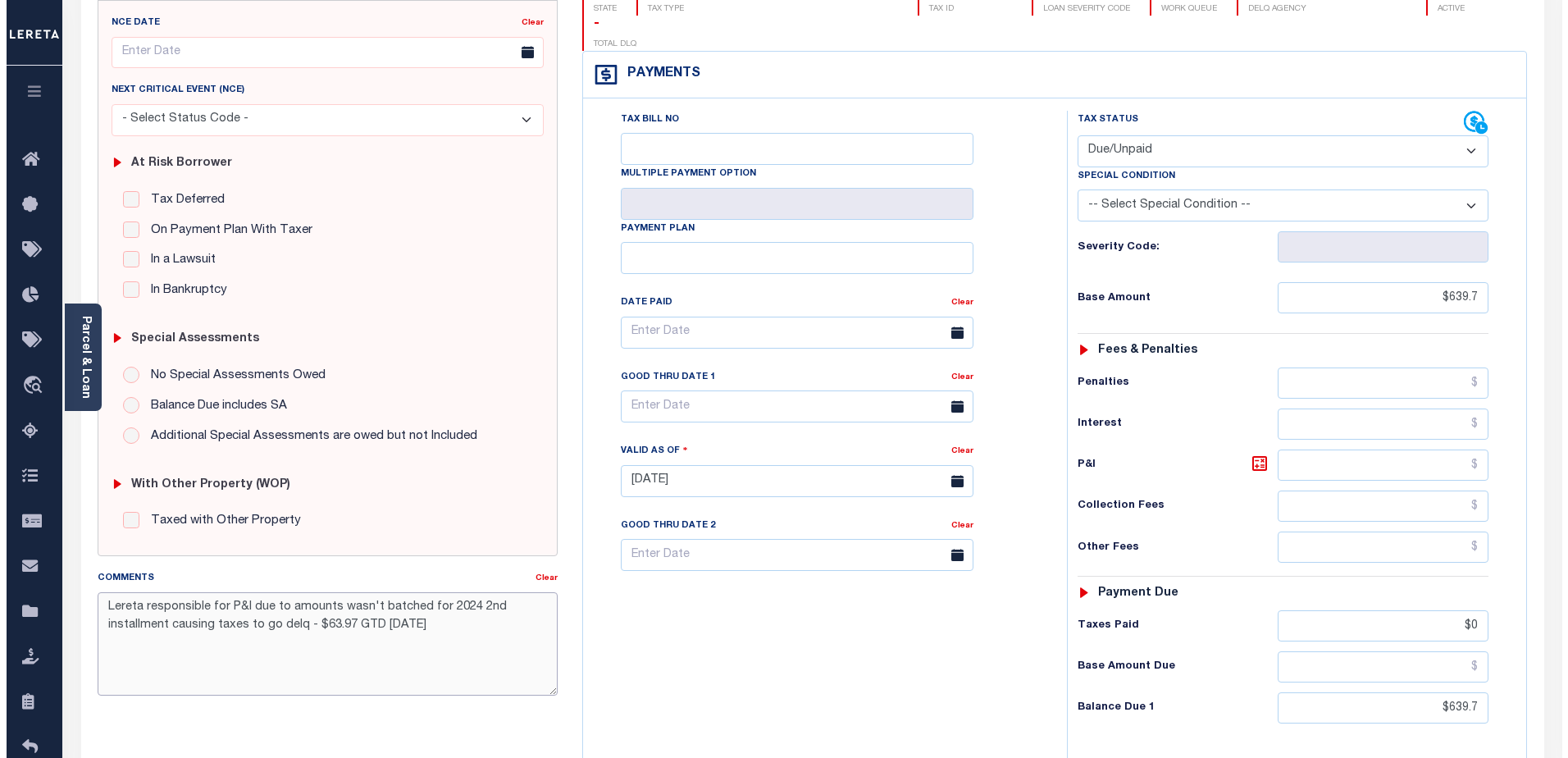
scroll to position [0, 0]
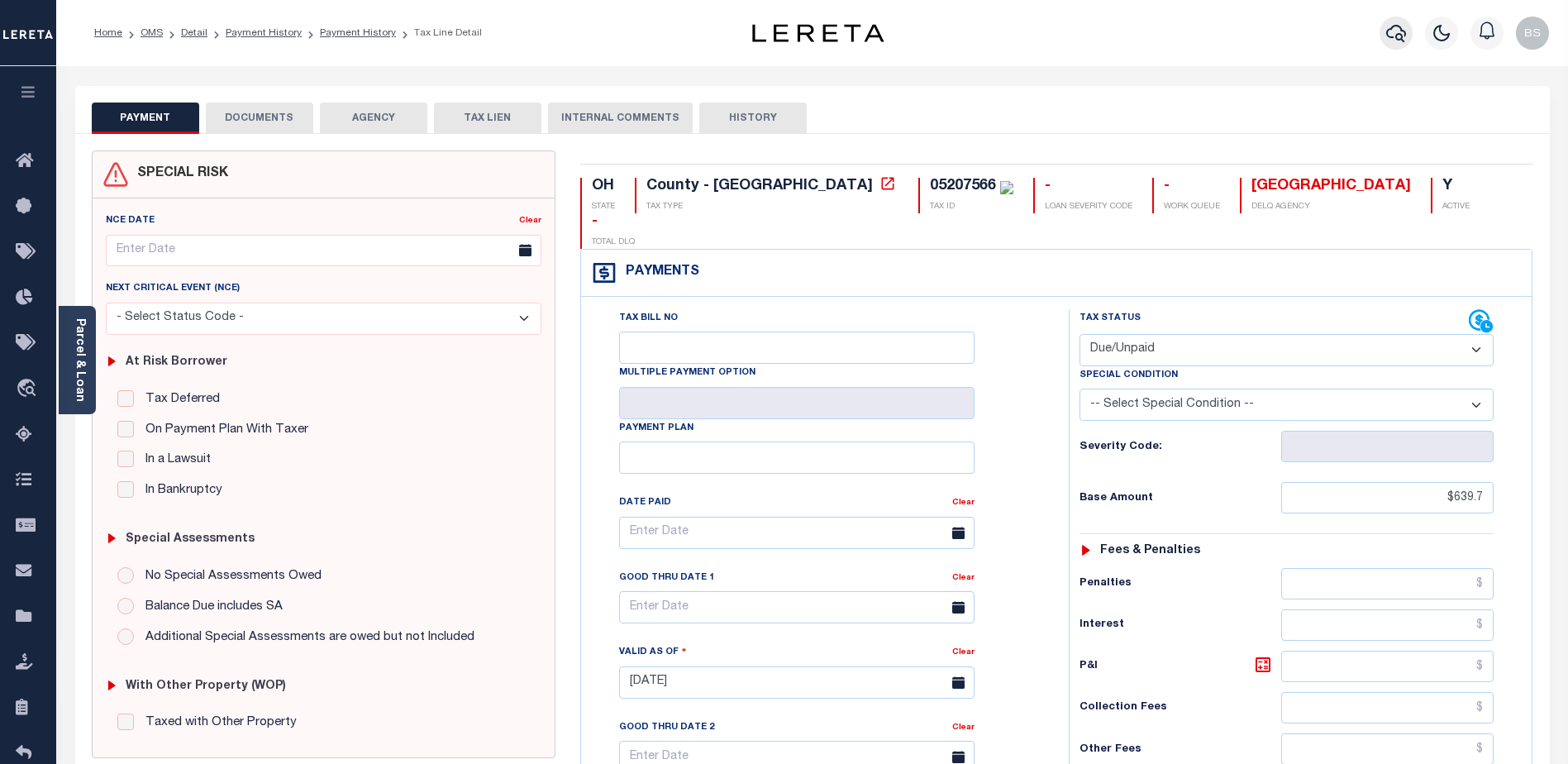
click at [1396, 25] on icon "button" at bounding box center [1396, 33] width 20 height 20
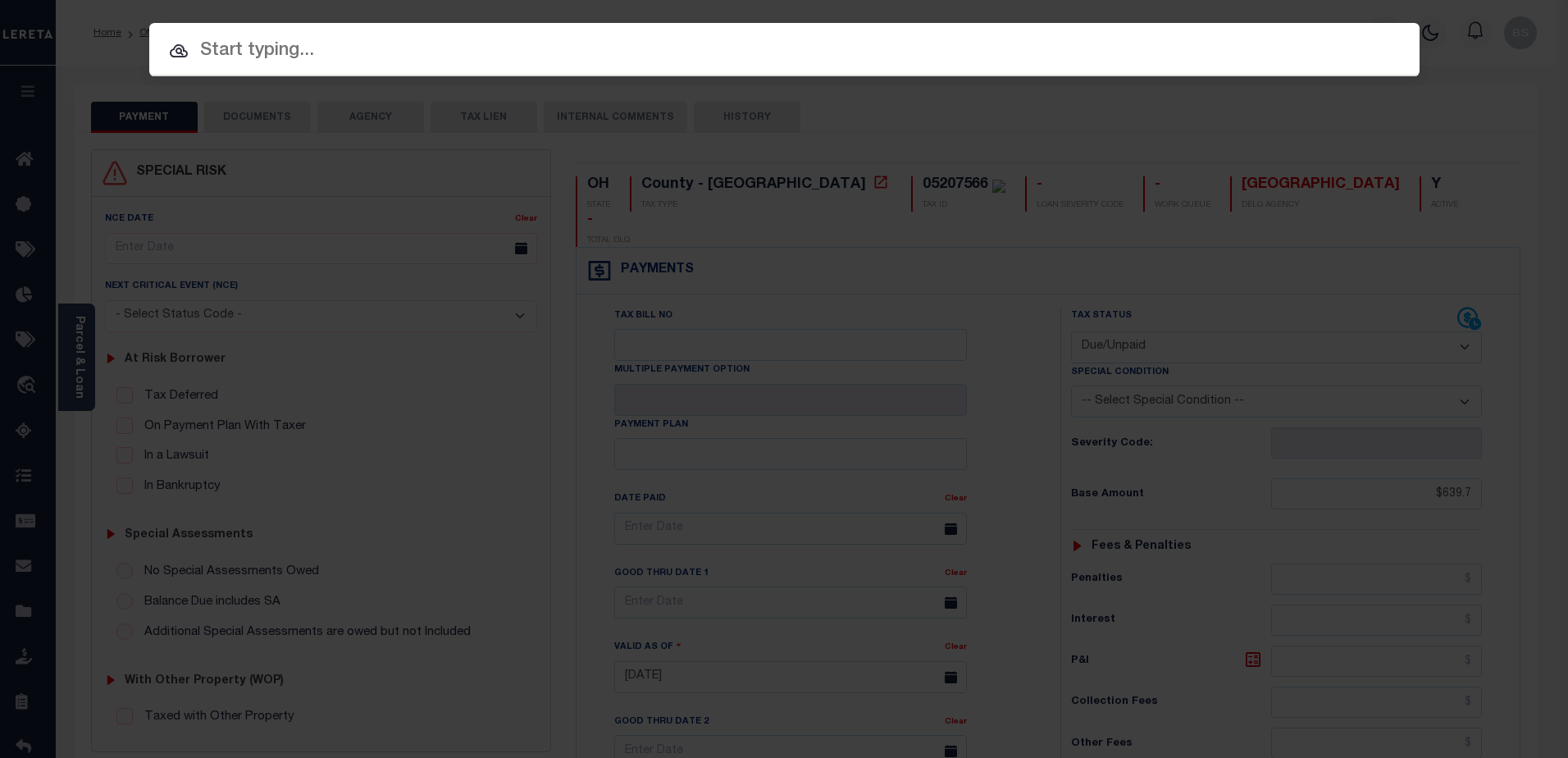
click at [219, 52] on input "text" at bounding box center [784, 51] width 1270 height 29
click at [248, 43] on input "text" at bounding box center [784, 51] width 1270 height 29
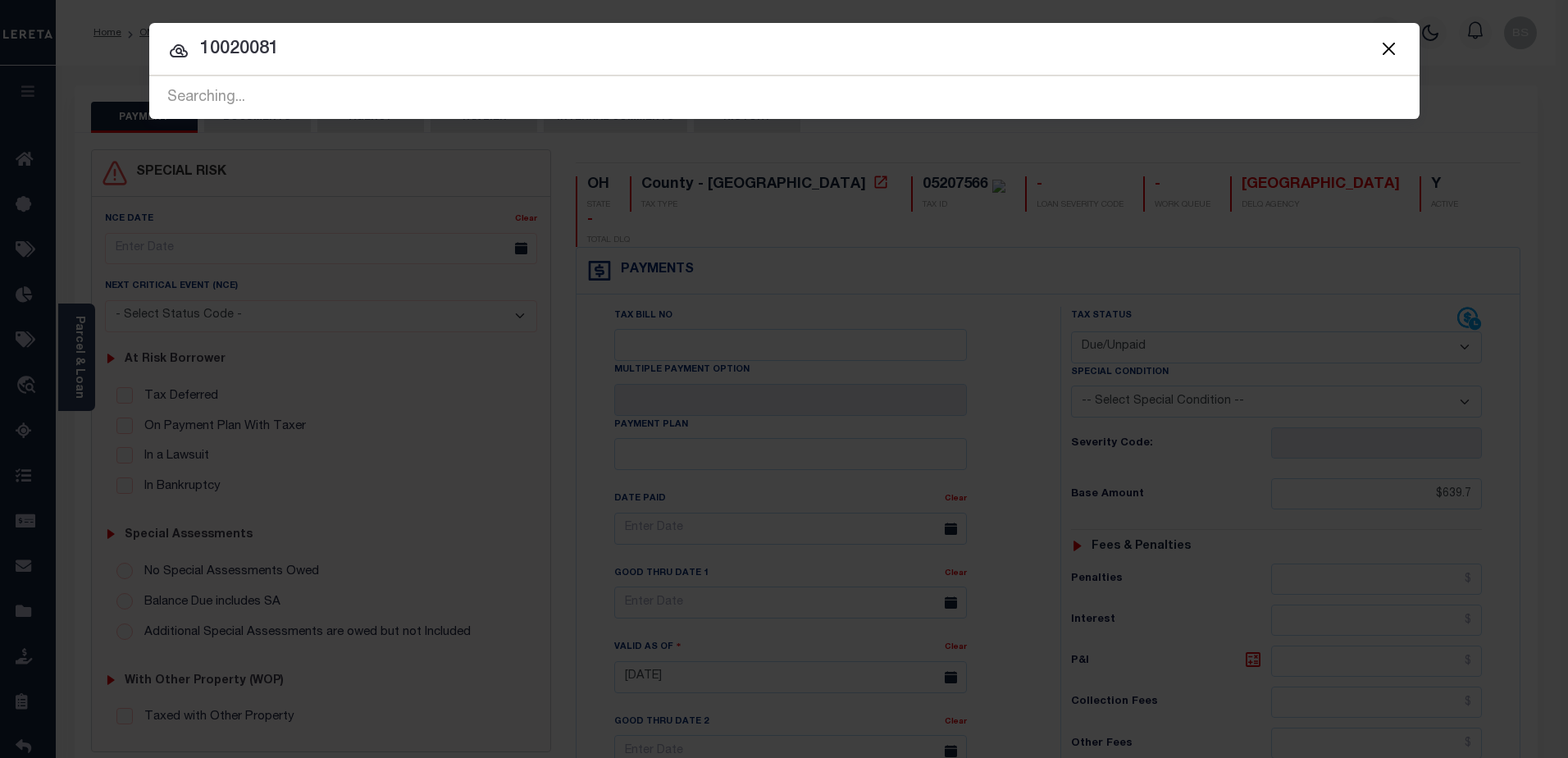
type input "10020081"
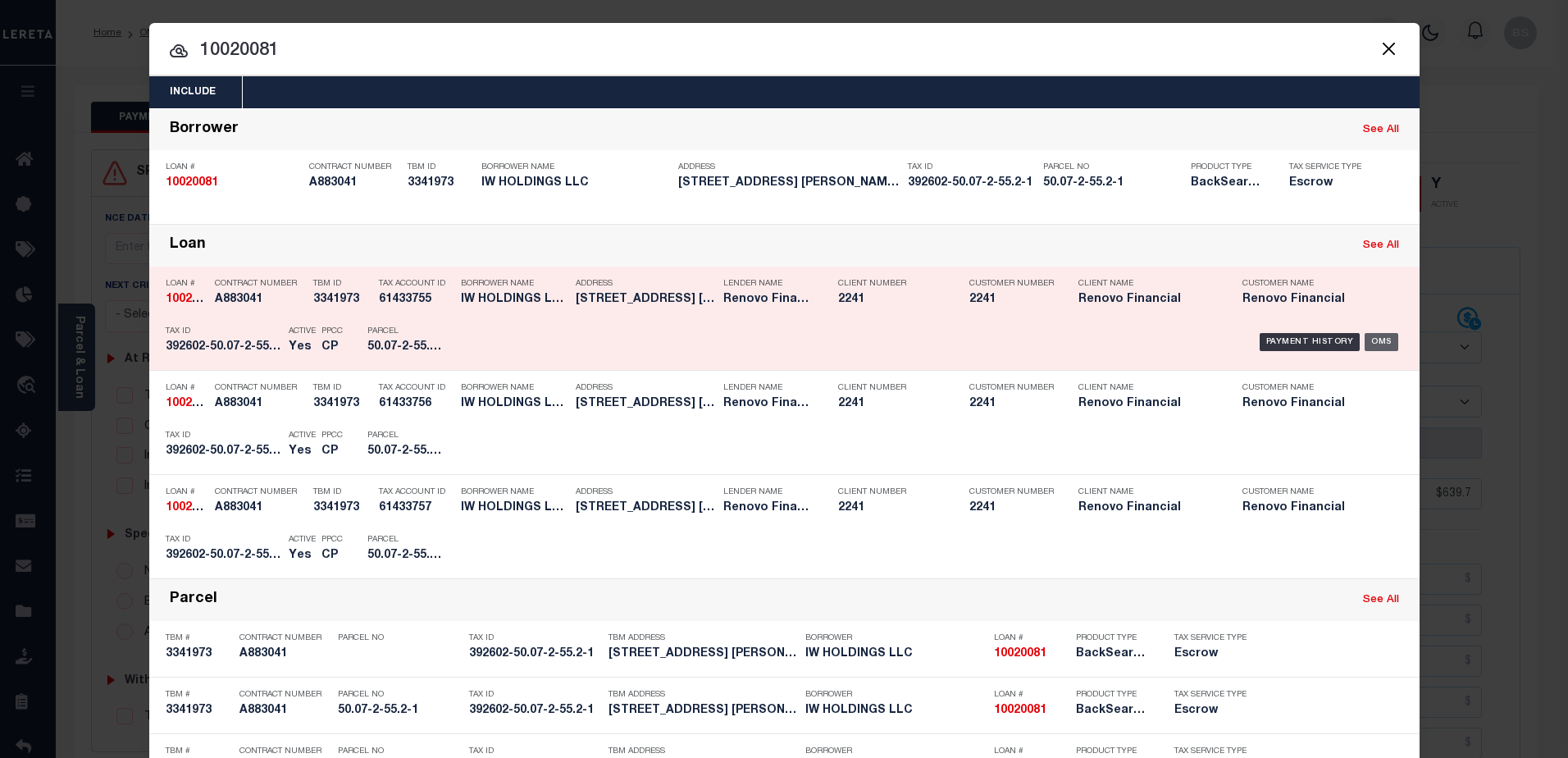
click at [1371, 345] on div "OMS" at bounding box center [1381, 342] width 33 height 18
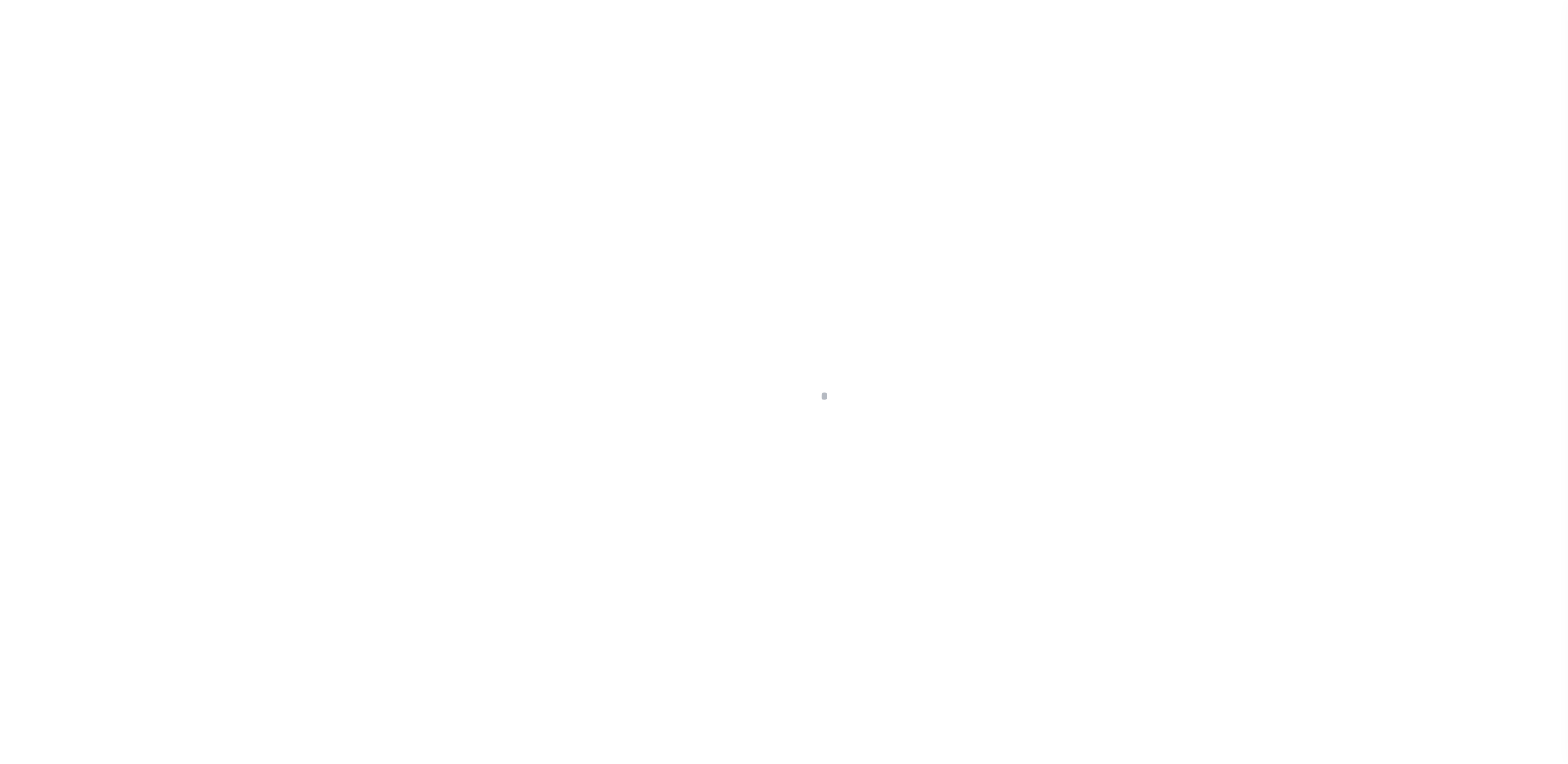
select select "14701"
select select "25067"
select select "10"
select select "Escrow"
select select
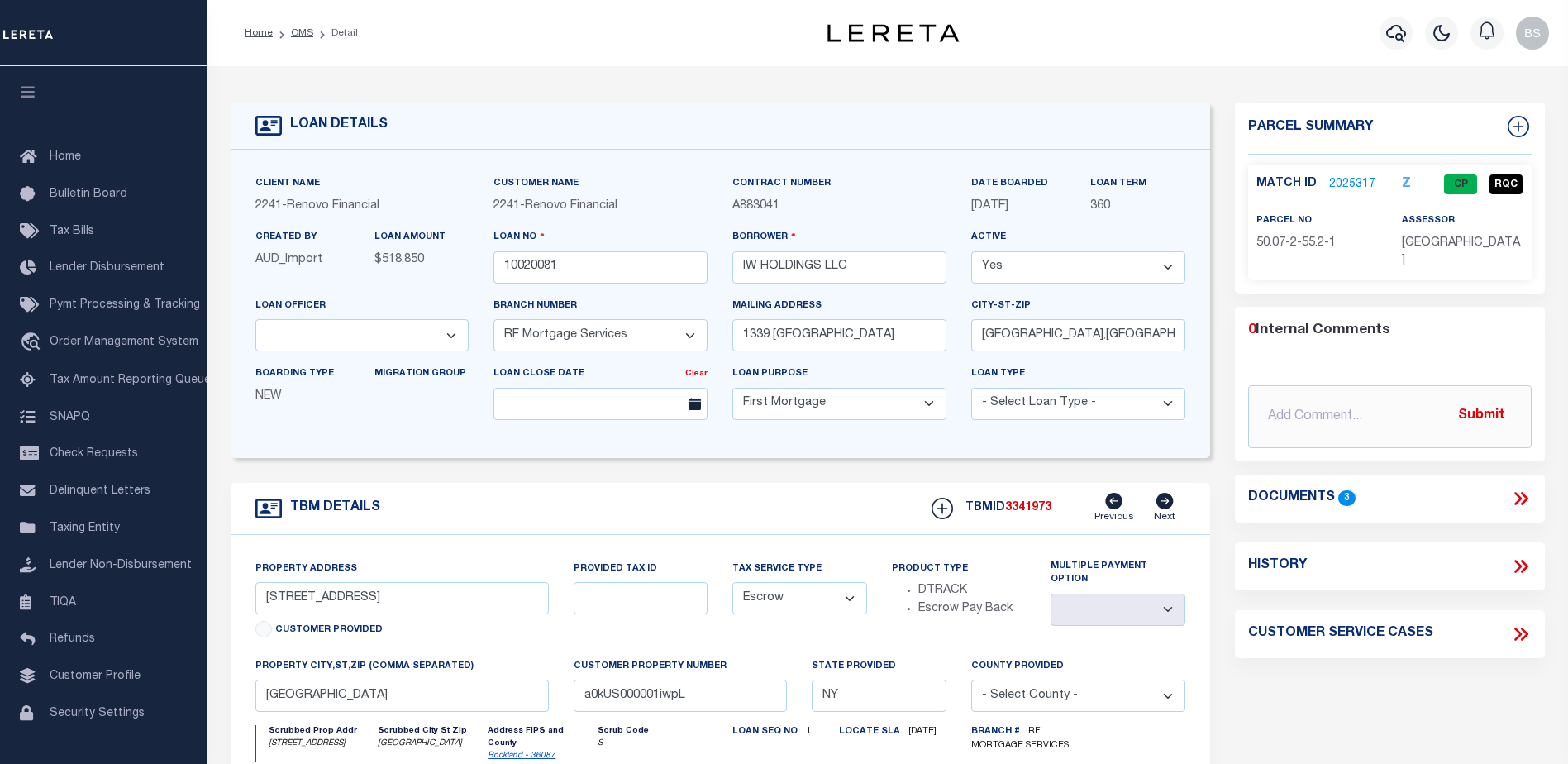
click at [1359, 184] on link "2025317" at bounding box center [1353, 184] width 47 height 18
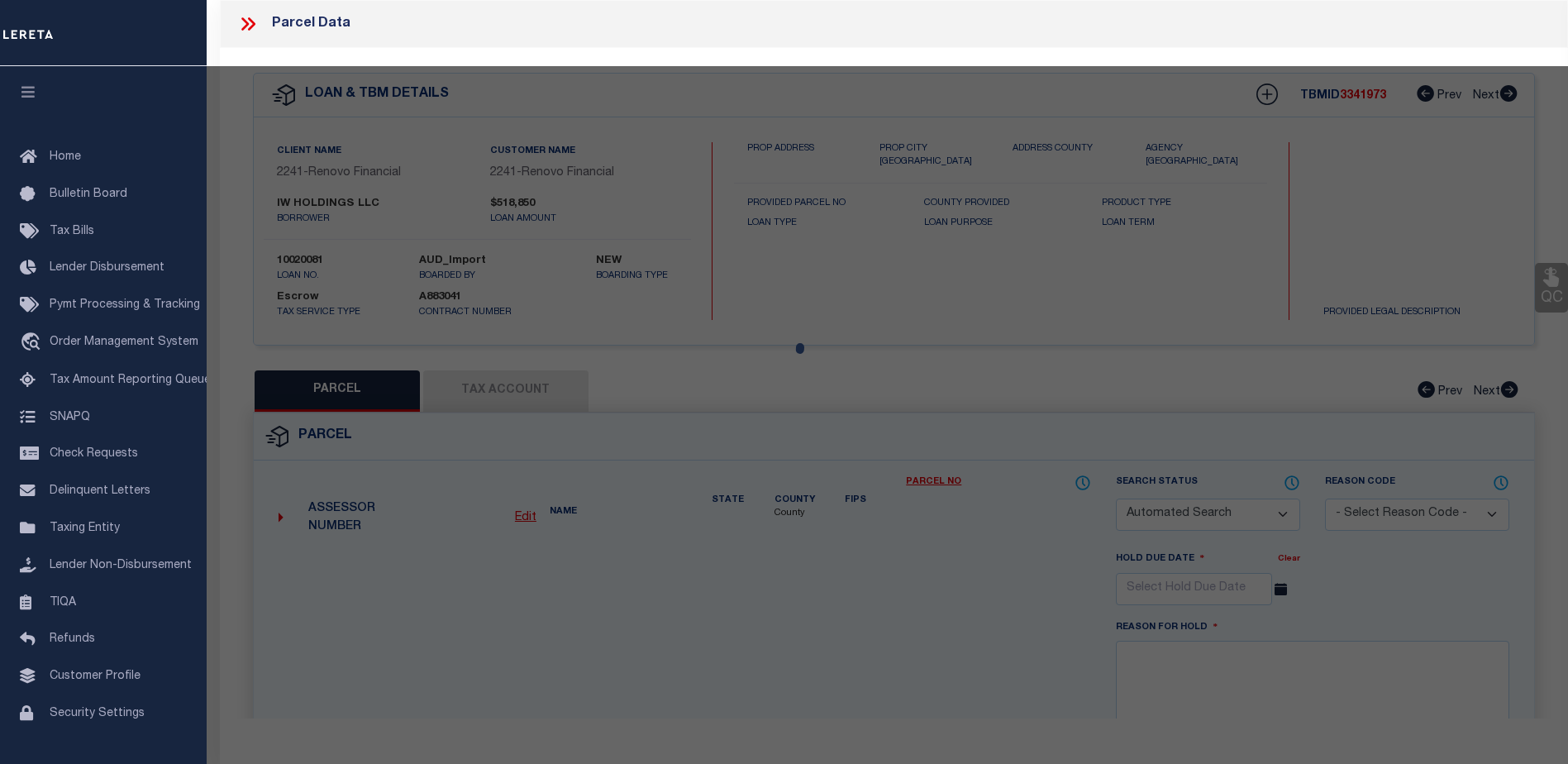
checkbox input "false"
select select "CP"
type input "WEINBERGER DANIEL"
select select "AGW"
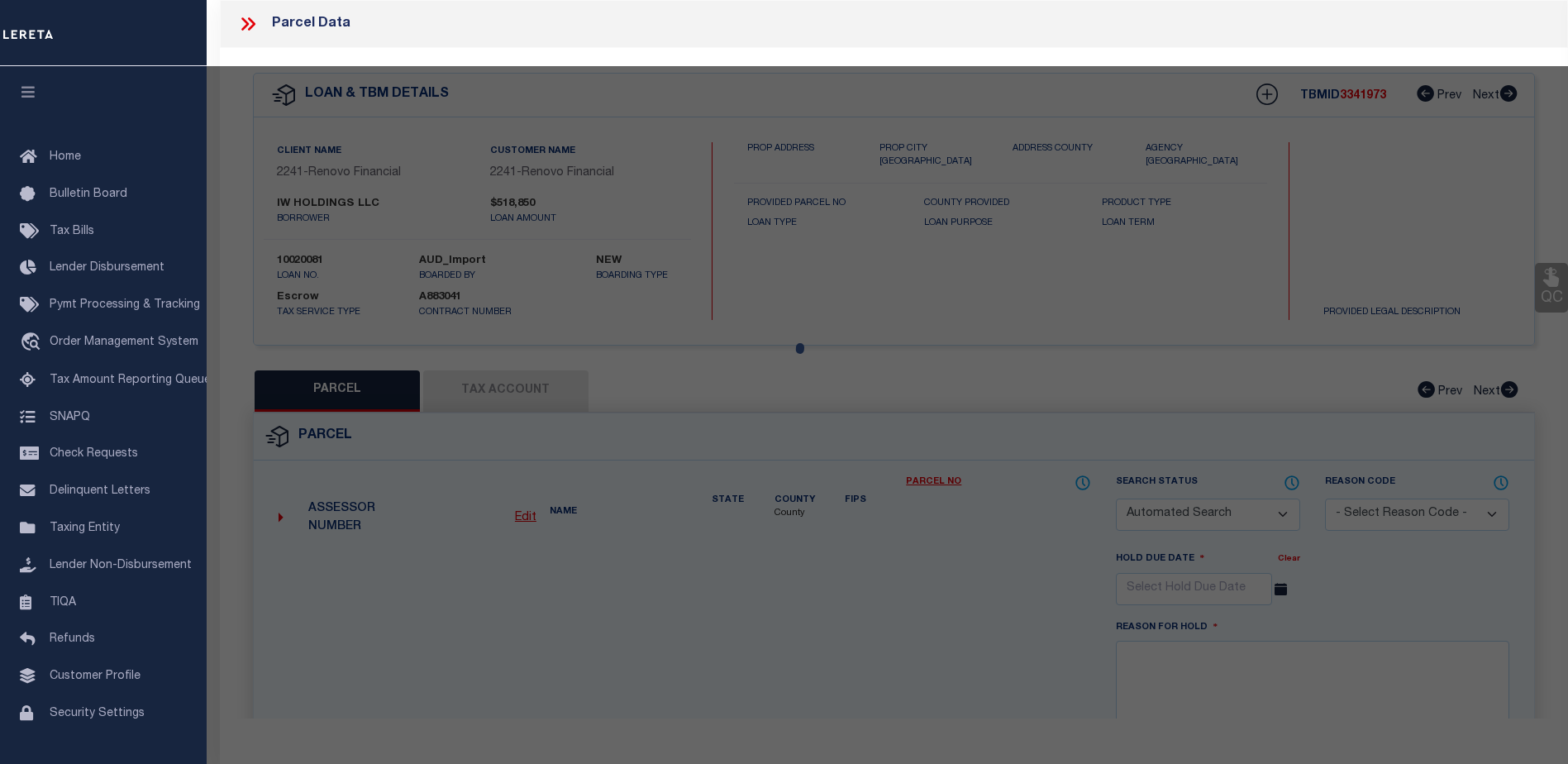
select select "ADD"
type input "25 JEFFERSON AV"
checkbox input "false"
type input "SPRING VALLEY, NY10977"
type textarea "Acreage : 0.07"
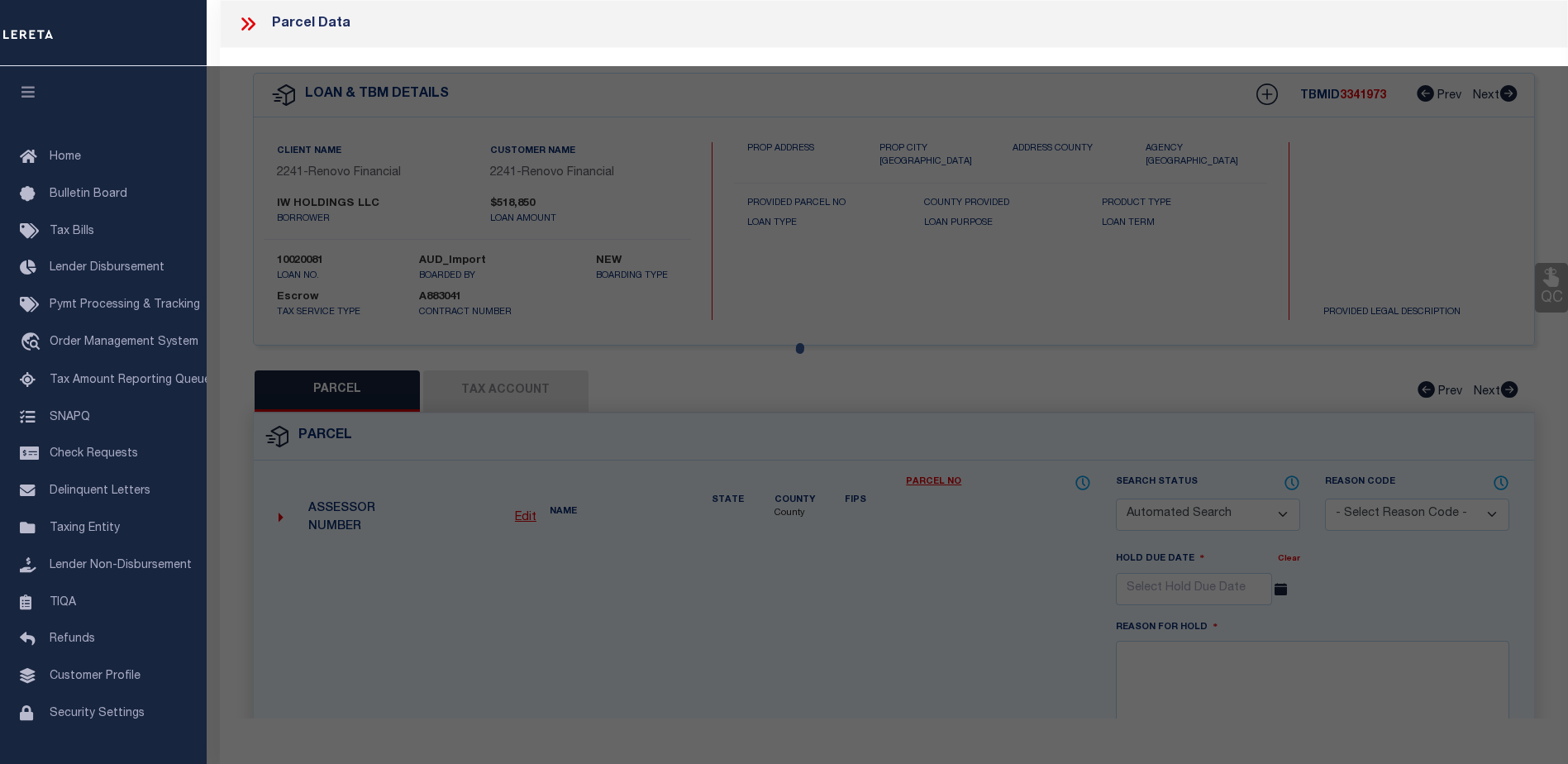
type textarea "Completed based on given legal document"
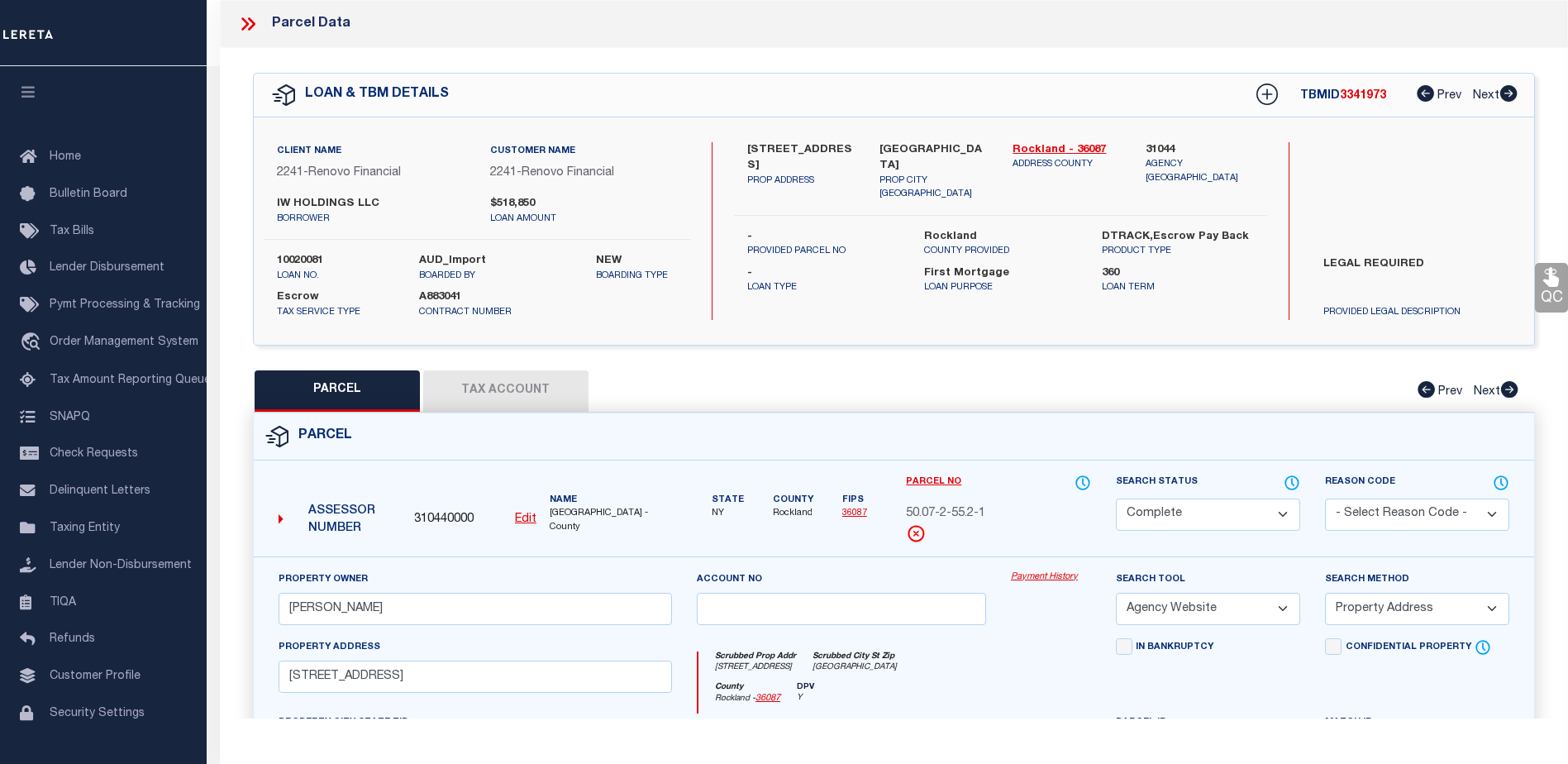
click at [1023, 578] on link "Payment History" at bounding box center [1051, 577] width 80 height 14
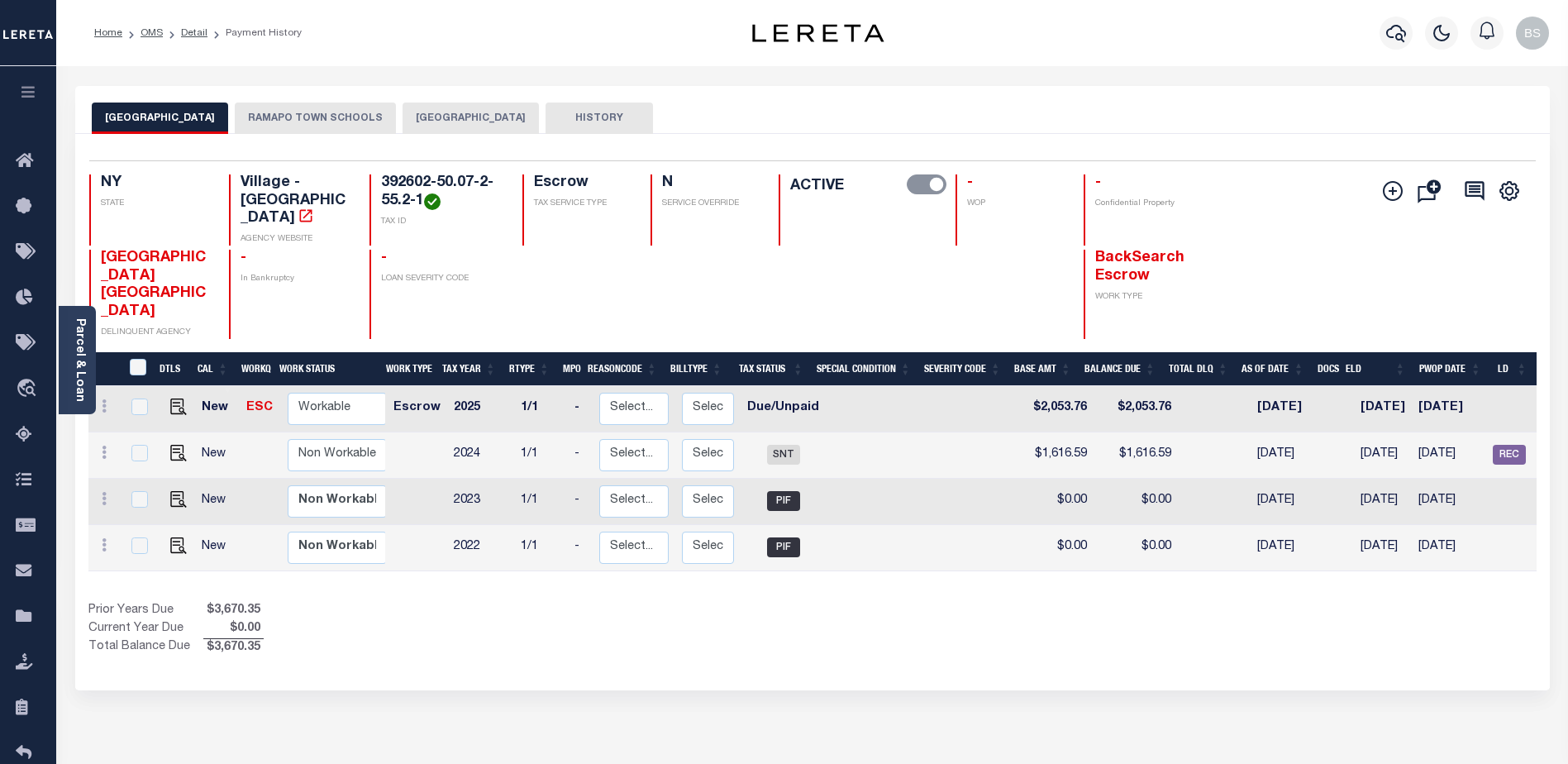
click at [161, 110] on button "[GEOGRAPHIC_DATA]" at bounding box center [159, 118] width 136 height 32
click at [173, 399] on img "" at bounding box center [179, 407] width 17 height 17
checkbox input "true"
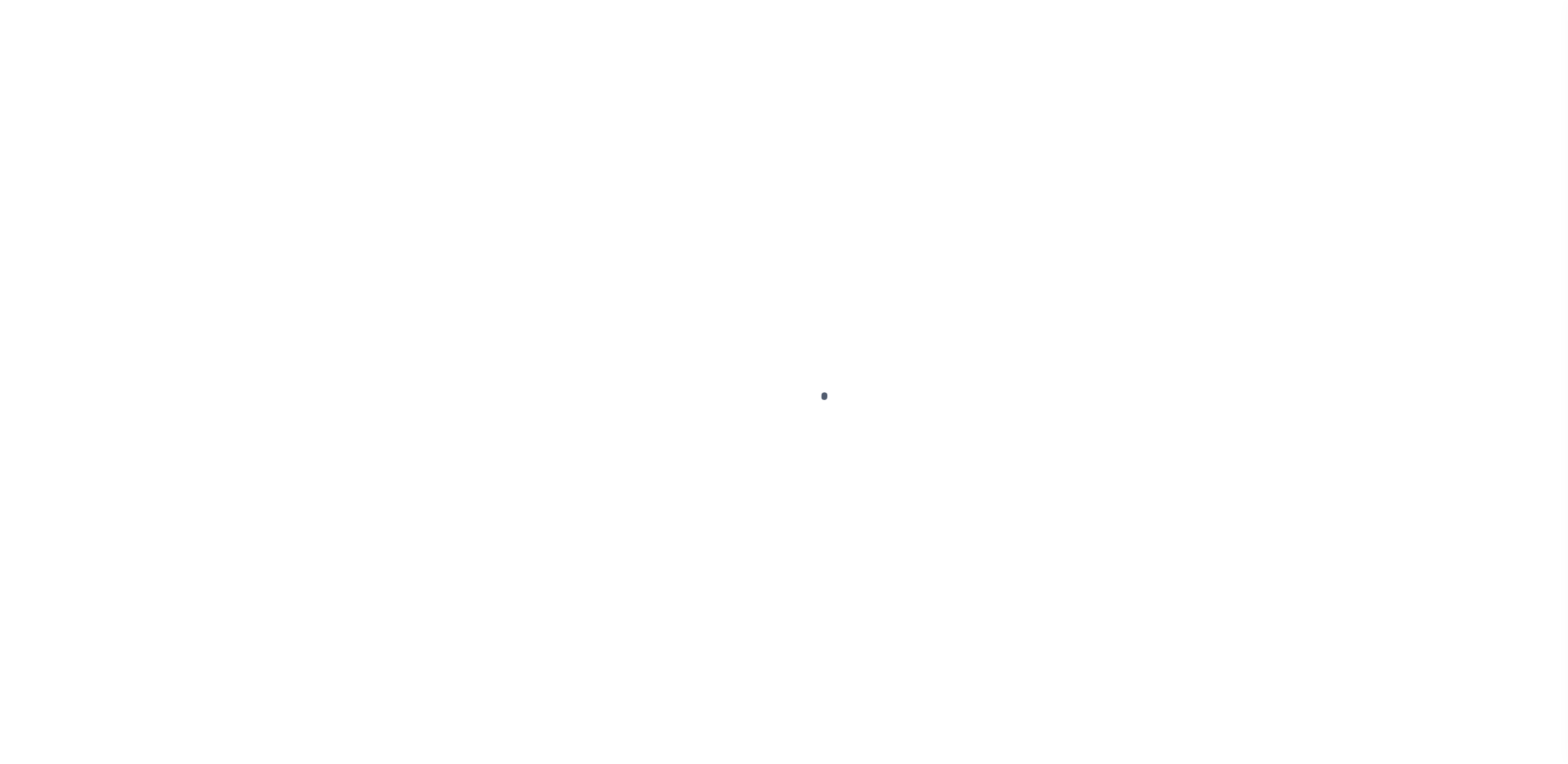
select select "DUE"
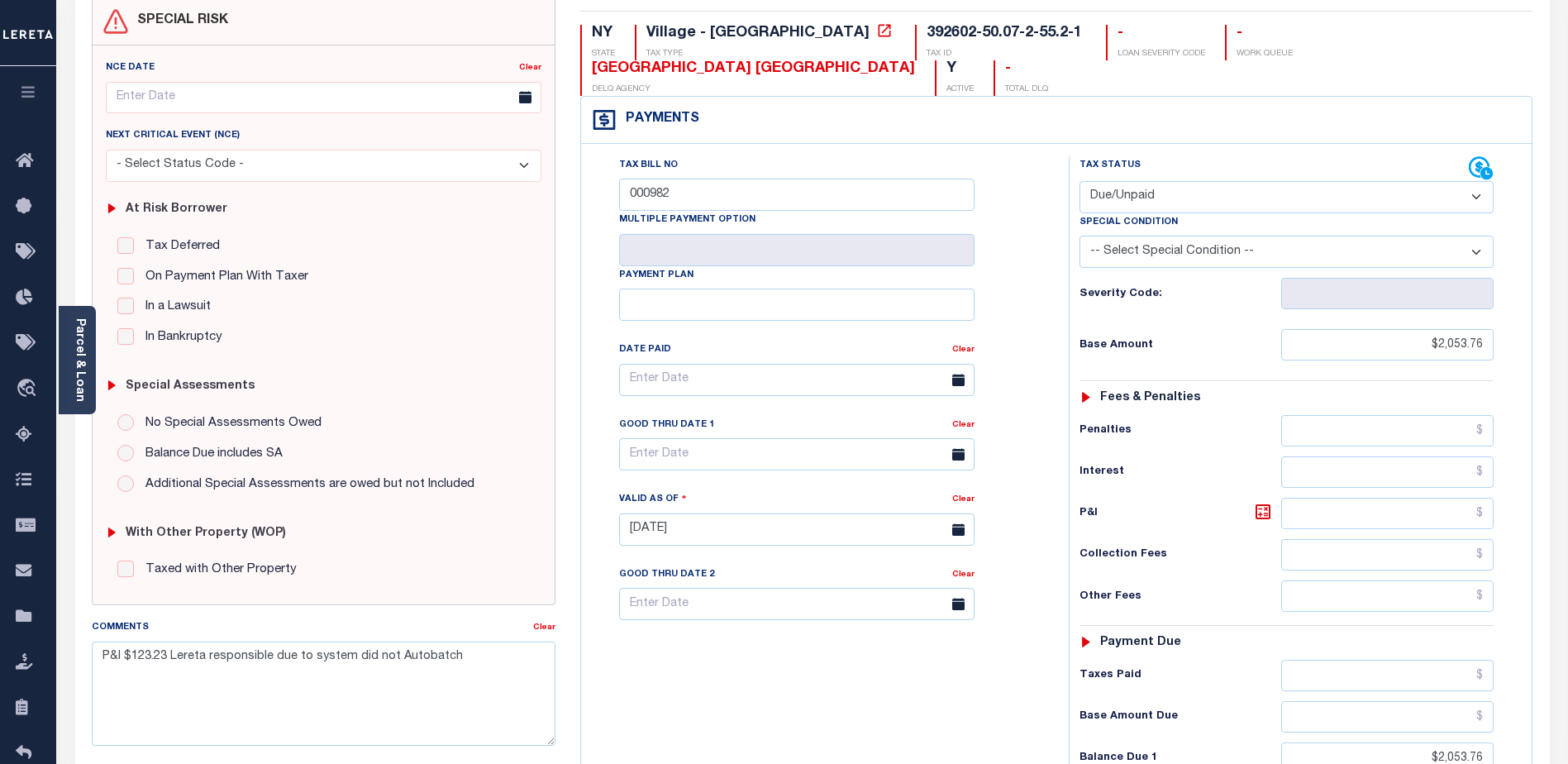
scroll to position [248, 0]
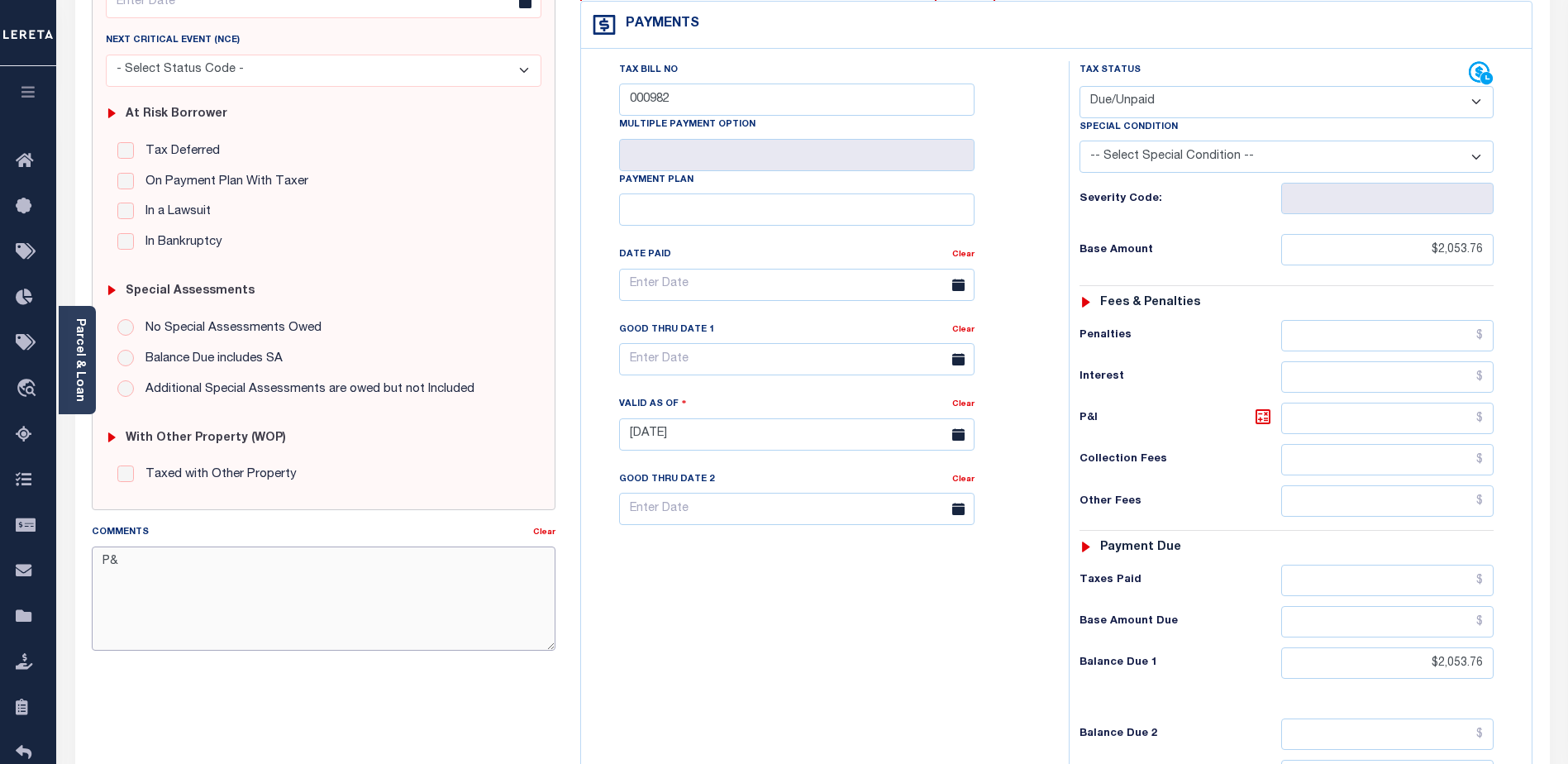
type textarea "P"
paste textarea "Lereta responsible for P&I due to amounts wasn't batched for 2024 2nd installme…"
drag, startPoint x: 315, startPoint y: 580, endPoint x: 346, endPoint y: 576, distance: 31.3
click at [319, 578] on textarea "Lereta responsible for P&I due to amounts wasn't batched for 2024 2nd installme…" at bounding box center [323, 598] width 464 height 104
drag, startPoint x: 314, startPoint y: 582, endPoint x: 341, endPoint y: 583, distance: 27.0
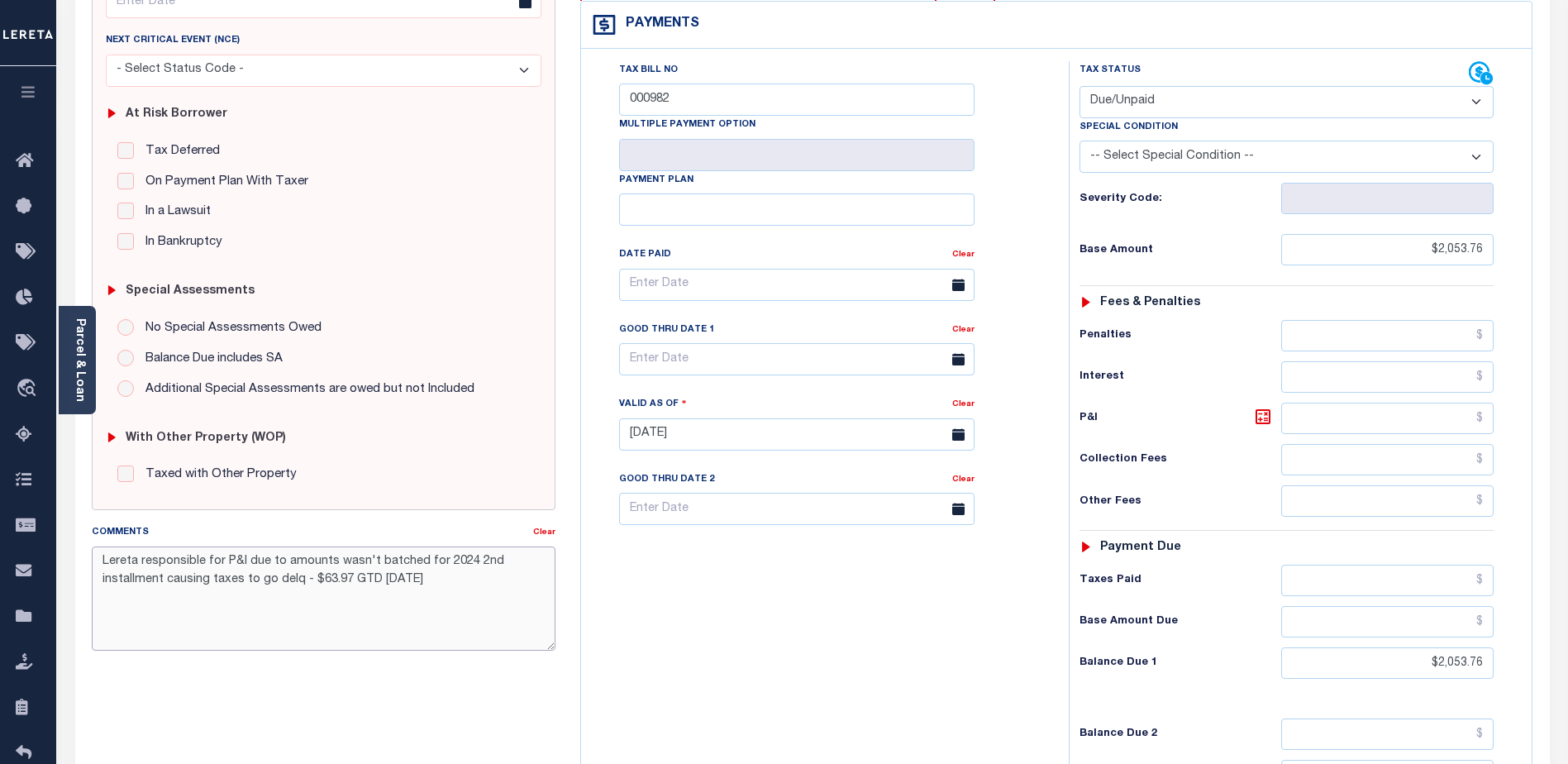
click at [341, 583] on textarea "Lereta responsible for P&I due to amounts wasn't batched for 2024 2nd installme…" at bounding box center [323, 598] width 464 height 104
click at [387, 625] on textarea "Lereta responsible for P&I due to amounts wasn't batched for 2024 2nd installme…" at bounding box center [323, 598] width 464 height 104
type textarea "Lereta responsible for P&I due to amounts wasn't batched for 2024 2nd installme…"
click at [933, 678] on div "Tax Bill No 000982 Multiple Payment Option Payment Plan" at bounding box center [821, 426] width 471 height 730
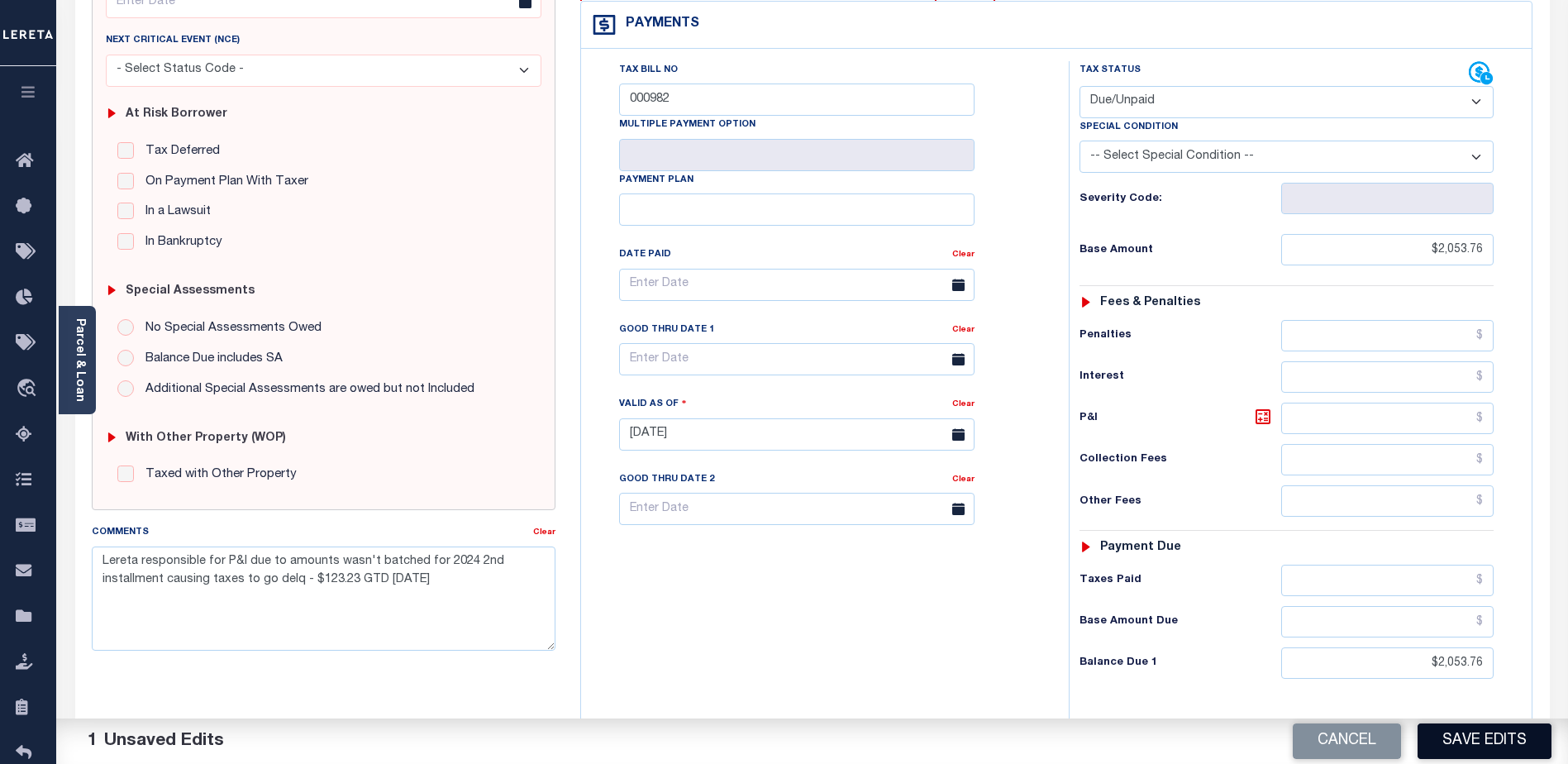
click at [1478, 744] on button "Save Edits" at bounding box center [1485, 741] width 134 height 35
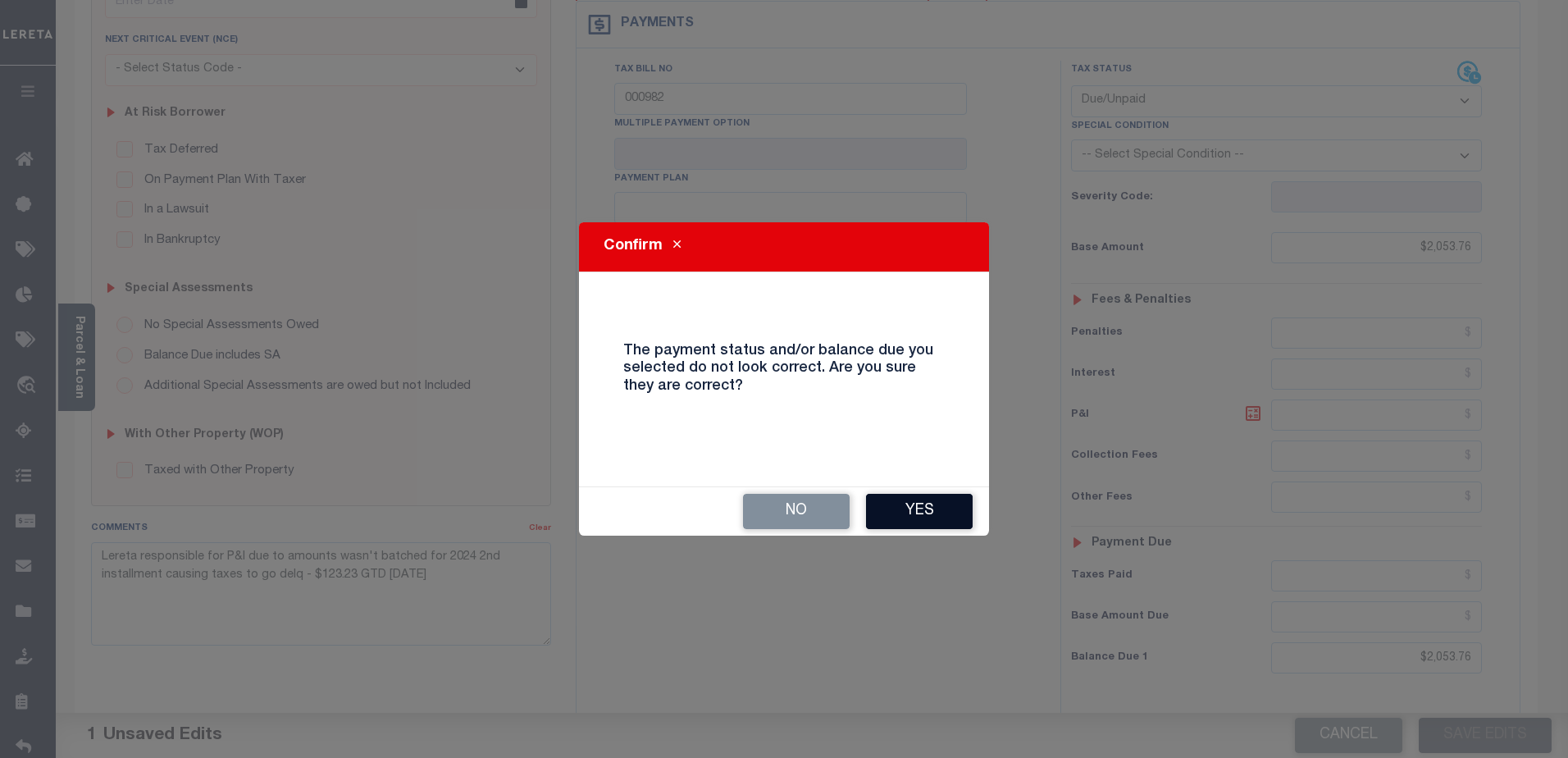
click at [929, 513] on button "Yes" at bounding box center [919, 511] width 106 height 35
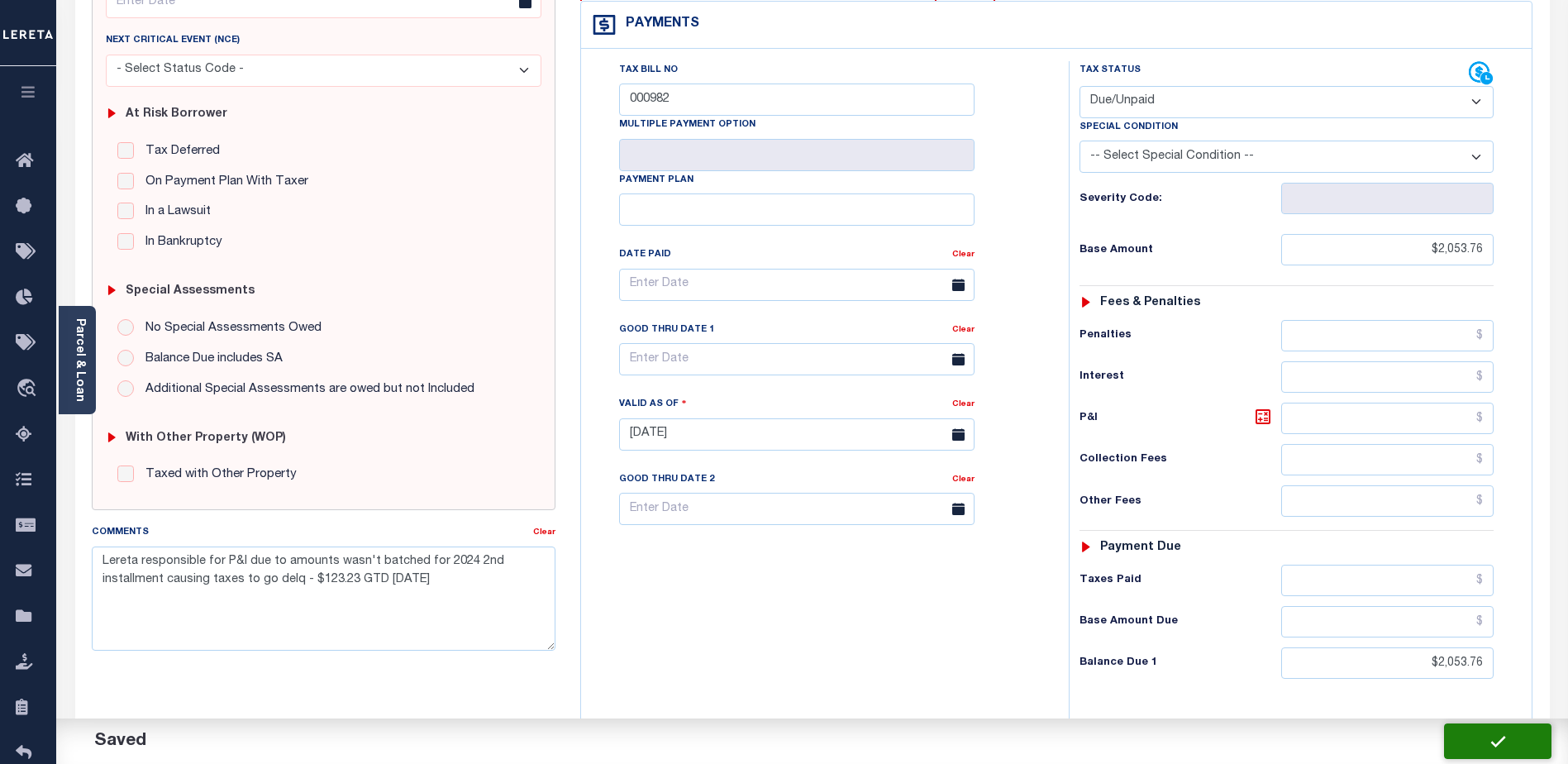
checkbox input "false"
type input "$2,053.76"
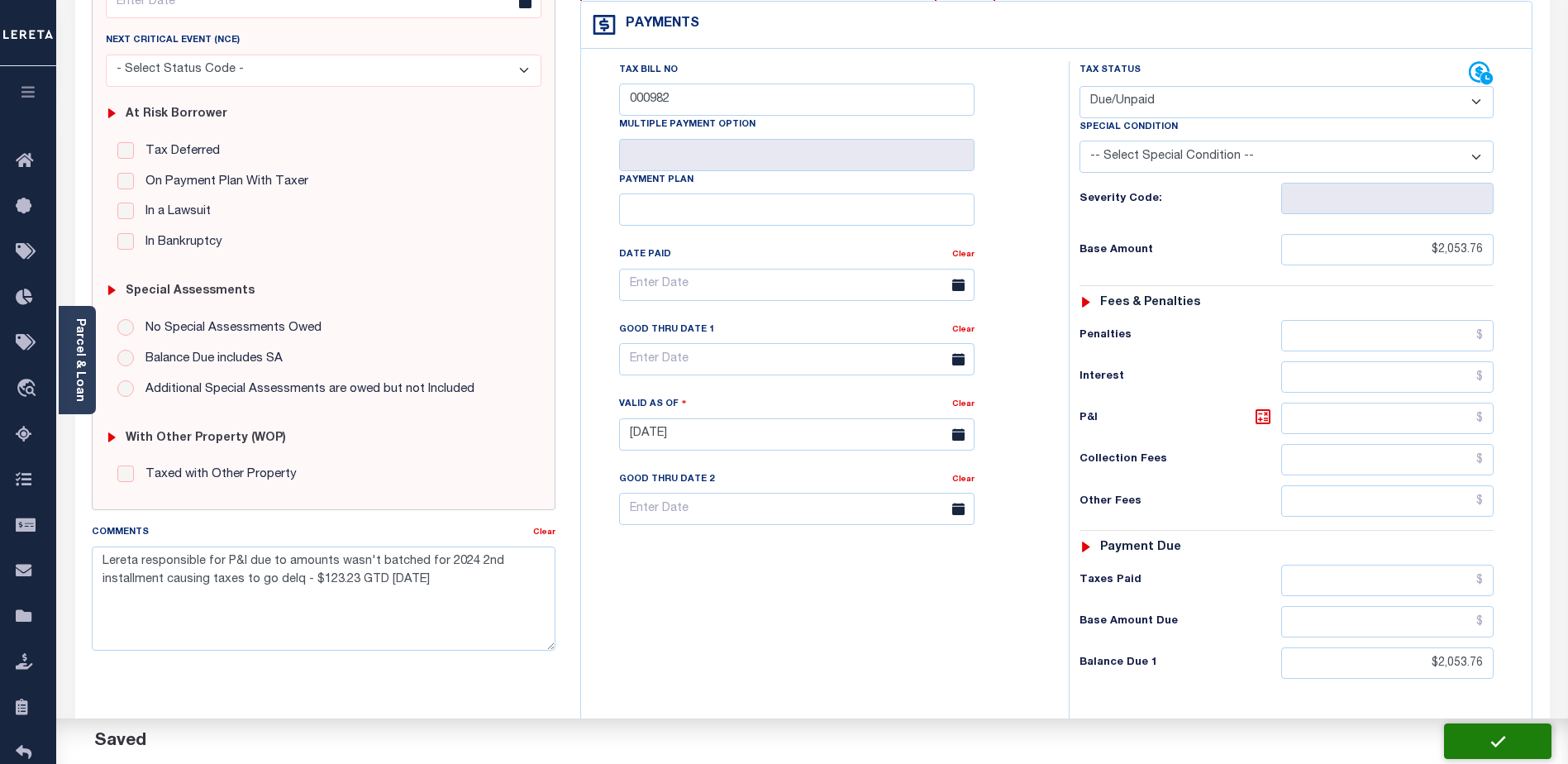
type input "$2,053.76"
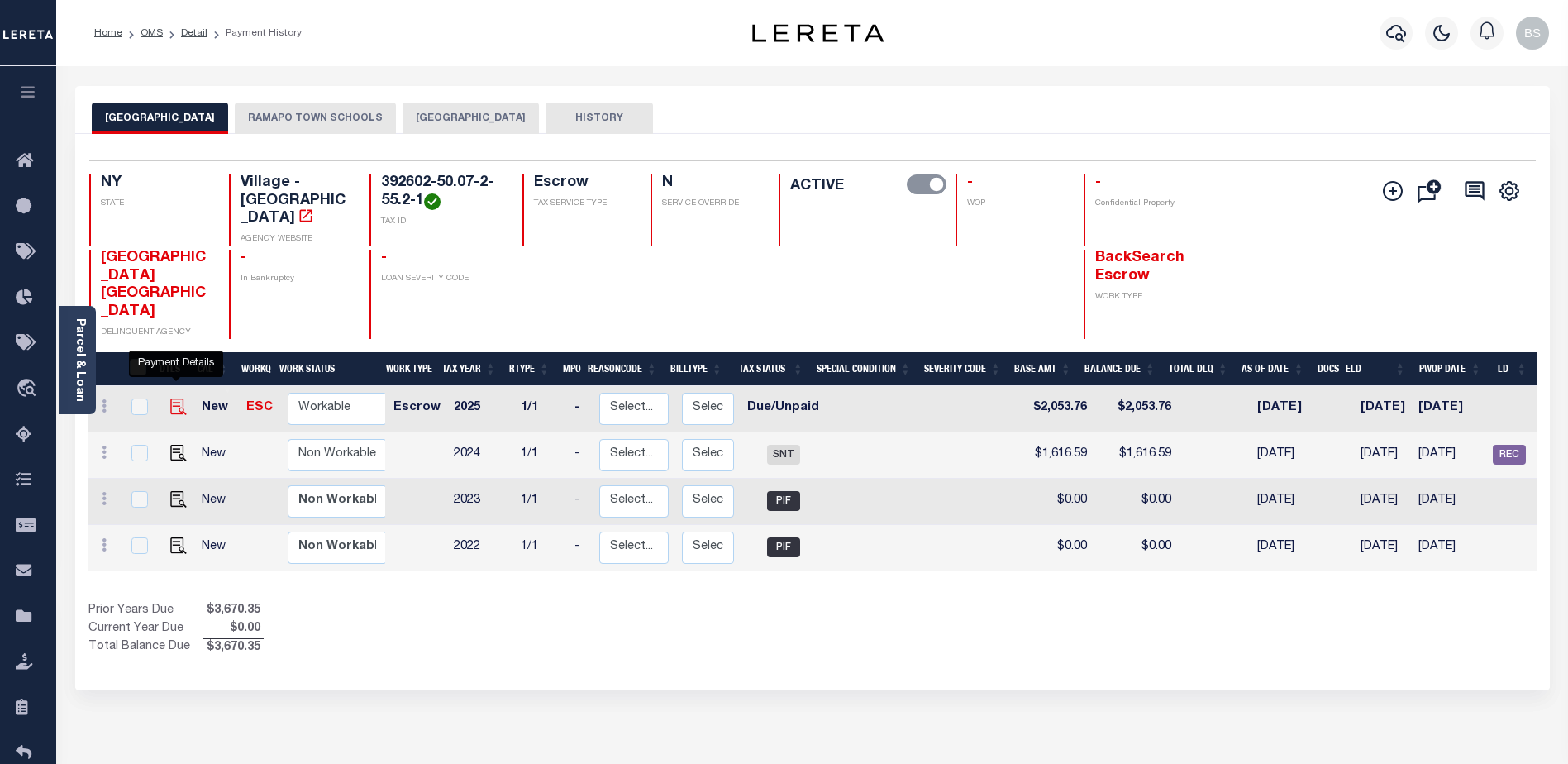
click at [176, 399] on img "" at bounding box center [179, 407] width 17 height 17
checkbox input "true"
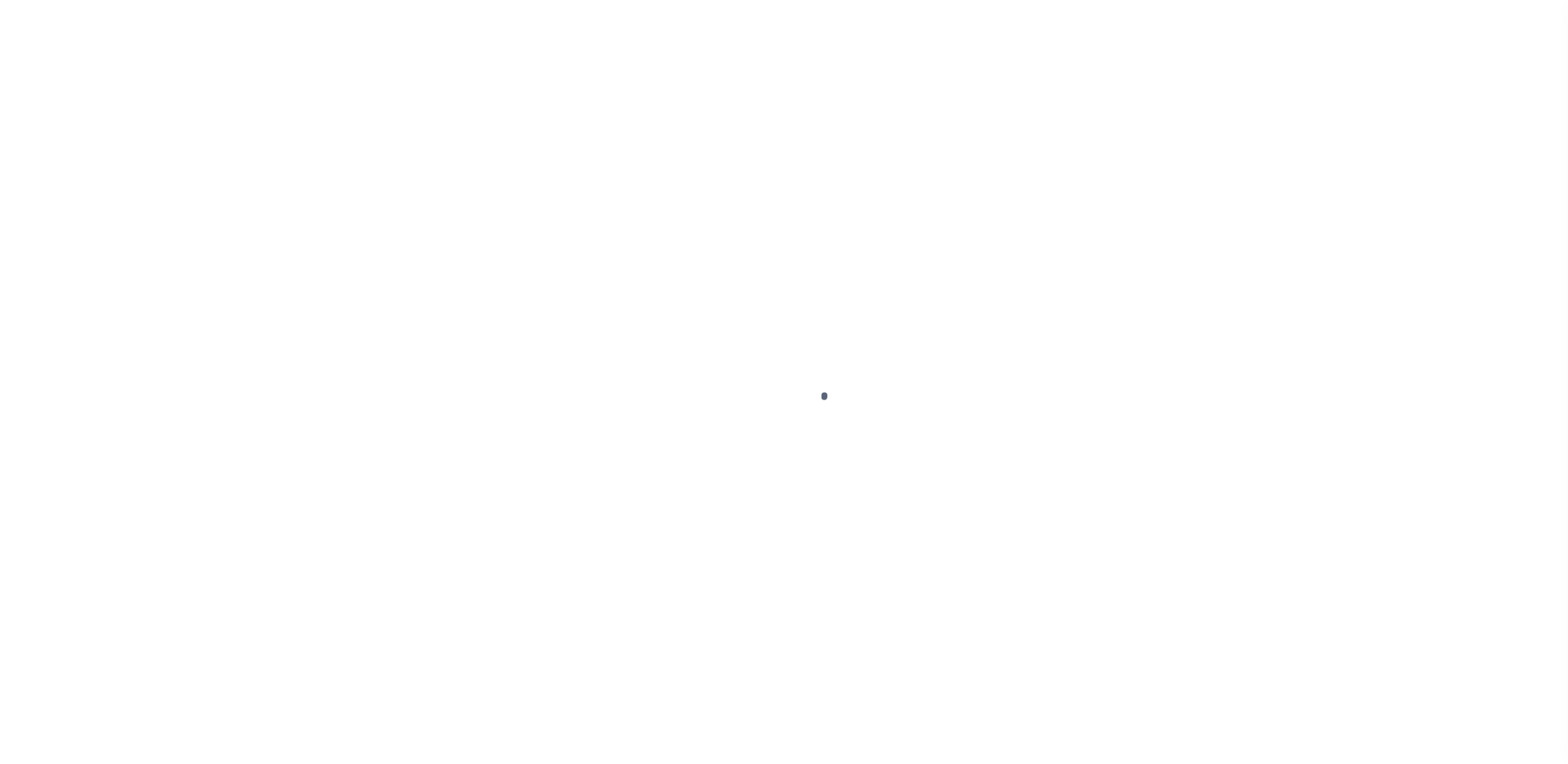
select select "DUE"
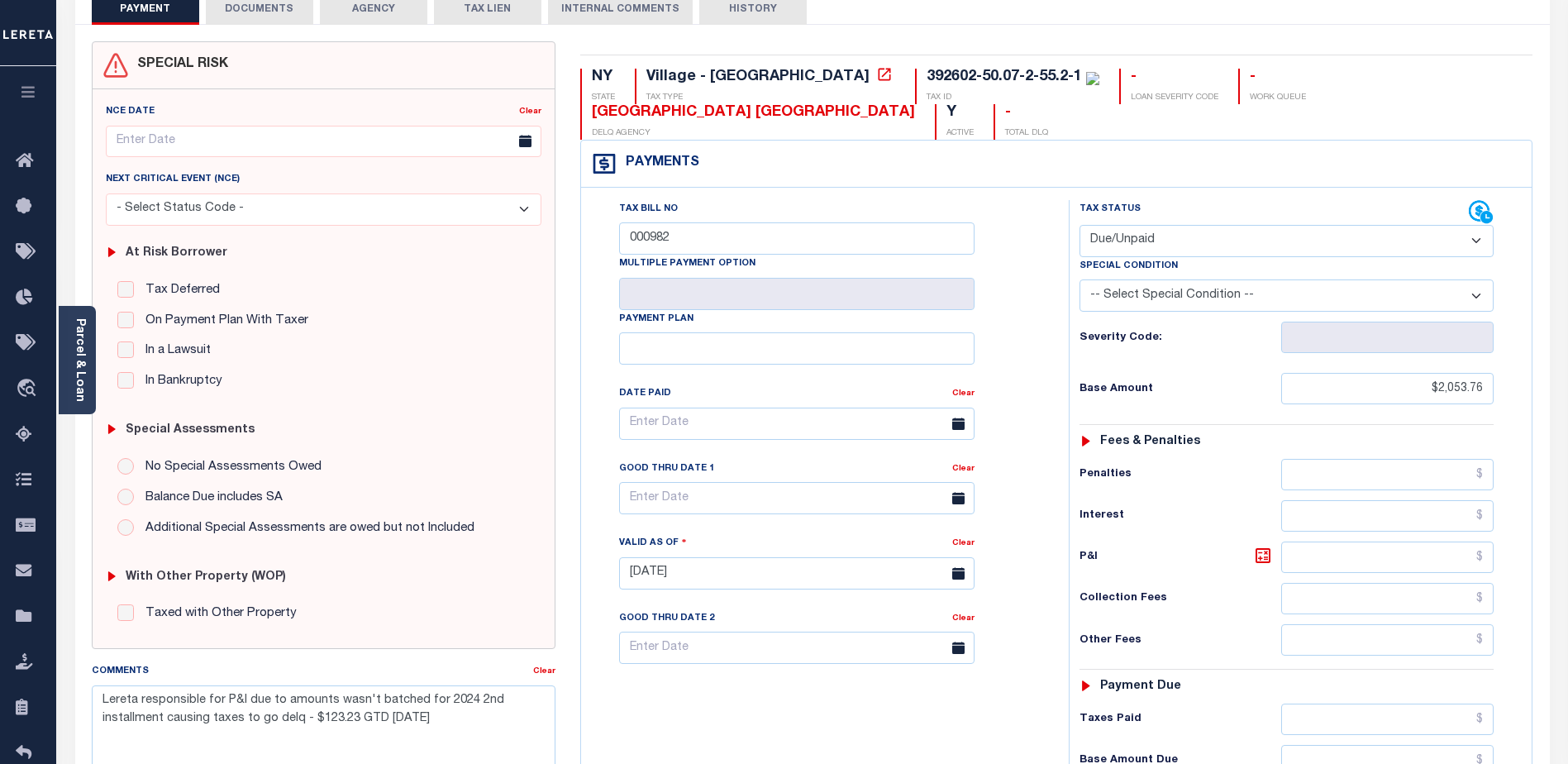
scroll to position [248, 0]
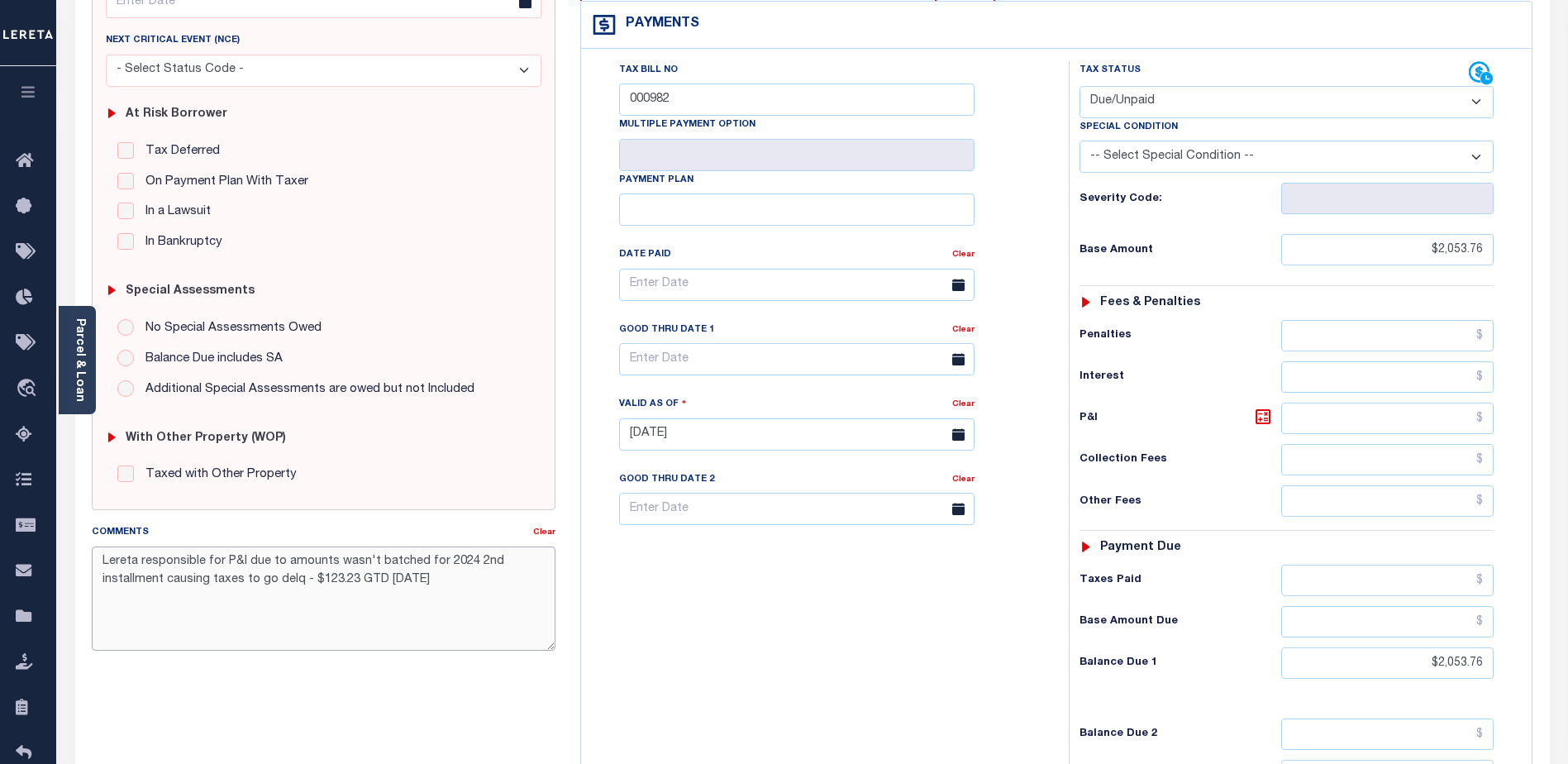
click at [456, 563] on textarea "Lereta responsible for P&I due to amounts wasn't batched for 2024 2nd installme…" at bounding box center [323, 598] width 464 height 104
click at [512, 560] on textarea "Lereta responsible for P&I due to amounts wasn't batched for 2025 2nd installme…" at bounding box center [323, 598] width 464 height 104
click at [532, 573] on textarea "Lereta responsible for P&I due to amounts wasn't batched for 2025 installment c…" at bounding box center [323, 598] width 464 height 104
click at [525, 562] on textarea "Lereta responsible for P&I due to amounts wasn't batched for 2025 installment c…" at bounding box center [323, 598] width 464 height 104
click at [471, 598] on textarea "Lereta responsible for P&I due to amounts wasn't batched for 2025 Annual causin…" at bounding box center [323, 598] width 464 height 104
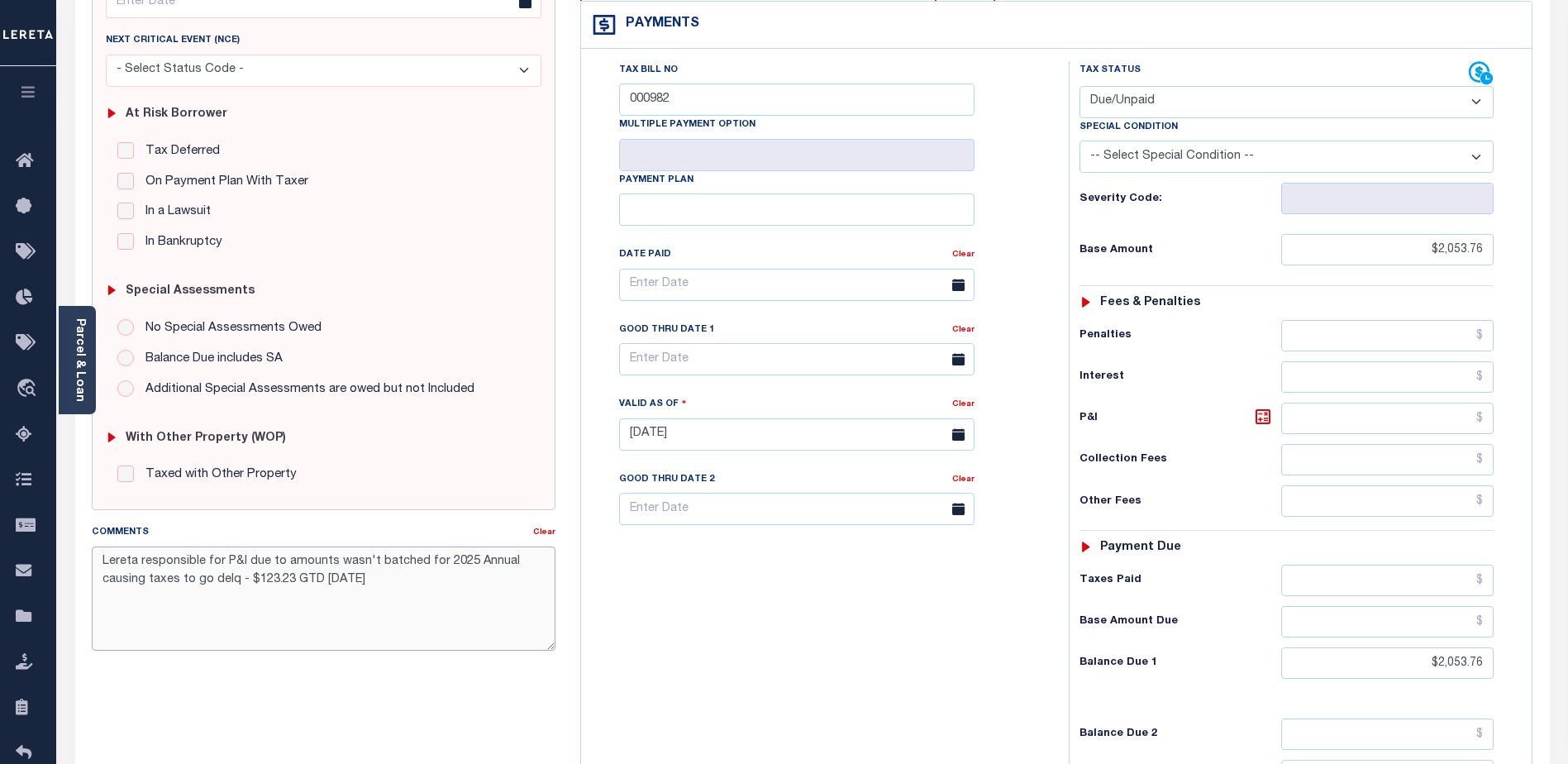
type textarea "Lereta responsible for P&I due to amounts wasn't batched for 2025 Annual causin…"
drag, startPoint x: 729, startPoint y: 631, endPoint x: 744, endPoint y: 633, distance: 15.1
click at [729, 632] on div "Tax Bill No 000982 Multiple Payment Option Payment Plan" at bounding box center [821, 426] width 471 height 730
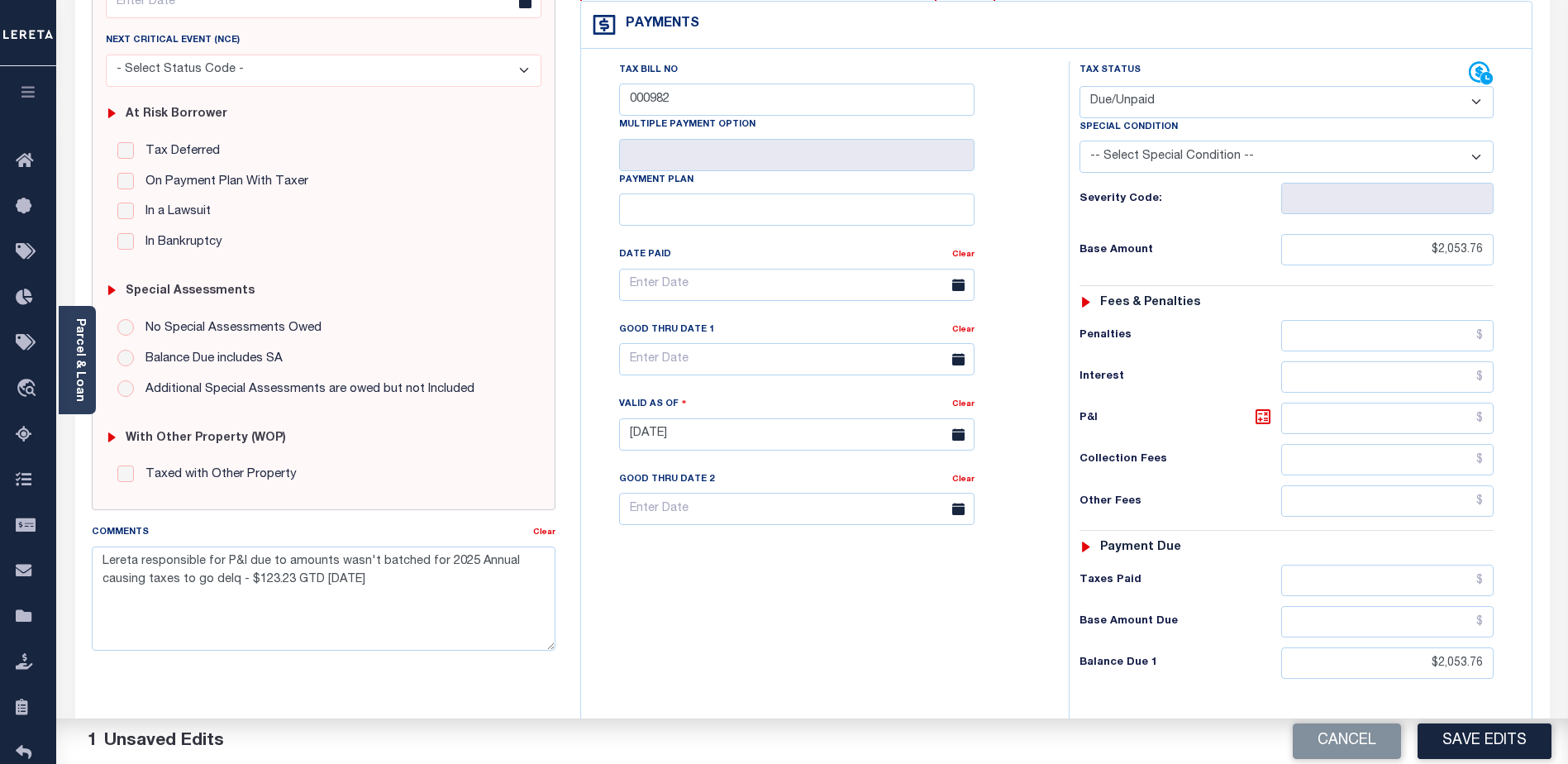
click at [1494, 744] on button "Save Edits" at bounding box center [1485, 741] width 134 height 35
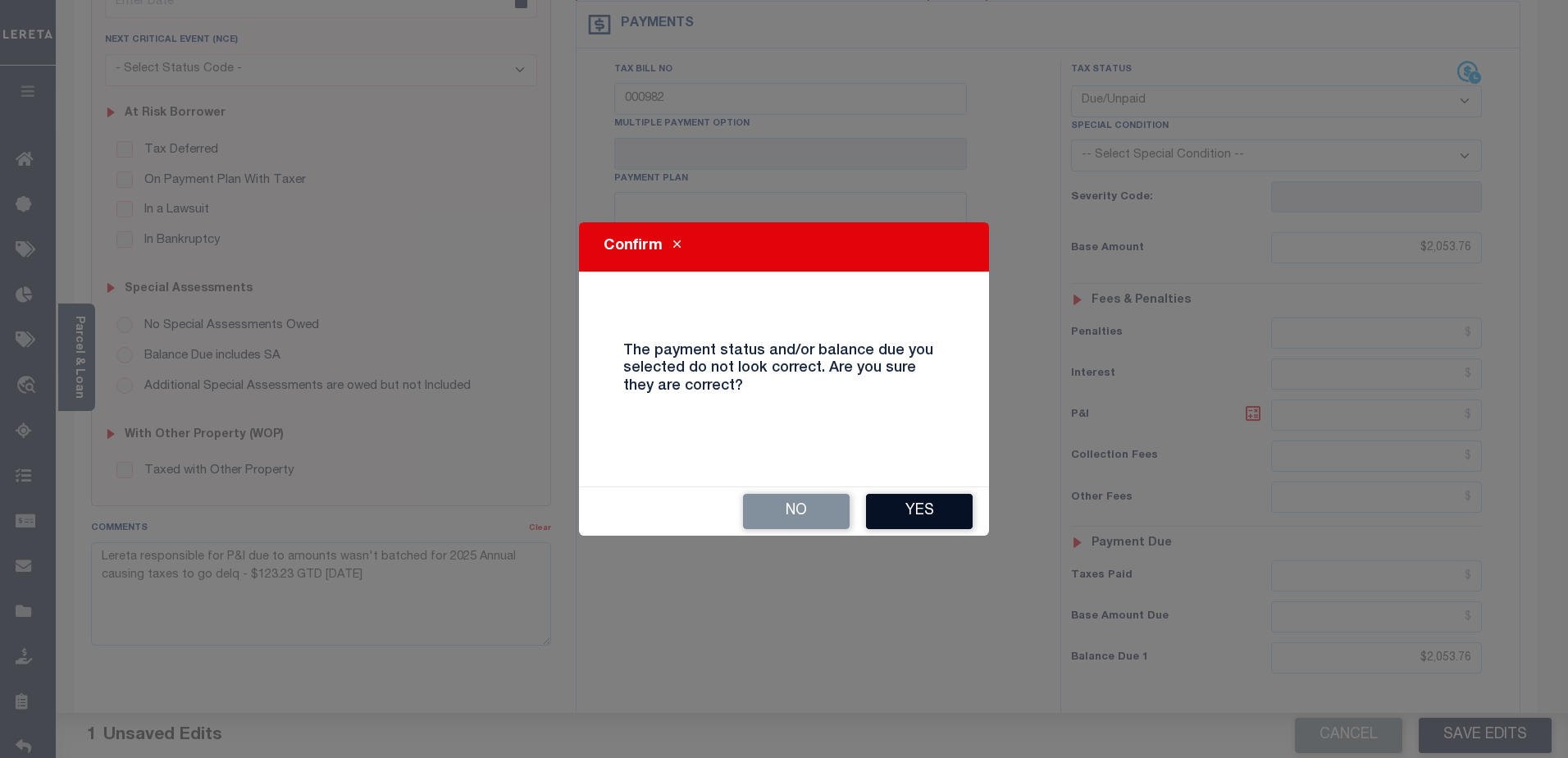
click at [927, 515] on button "Yes" at bounding box center [919, 511] width 106 height 35
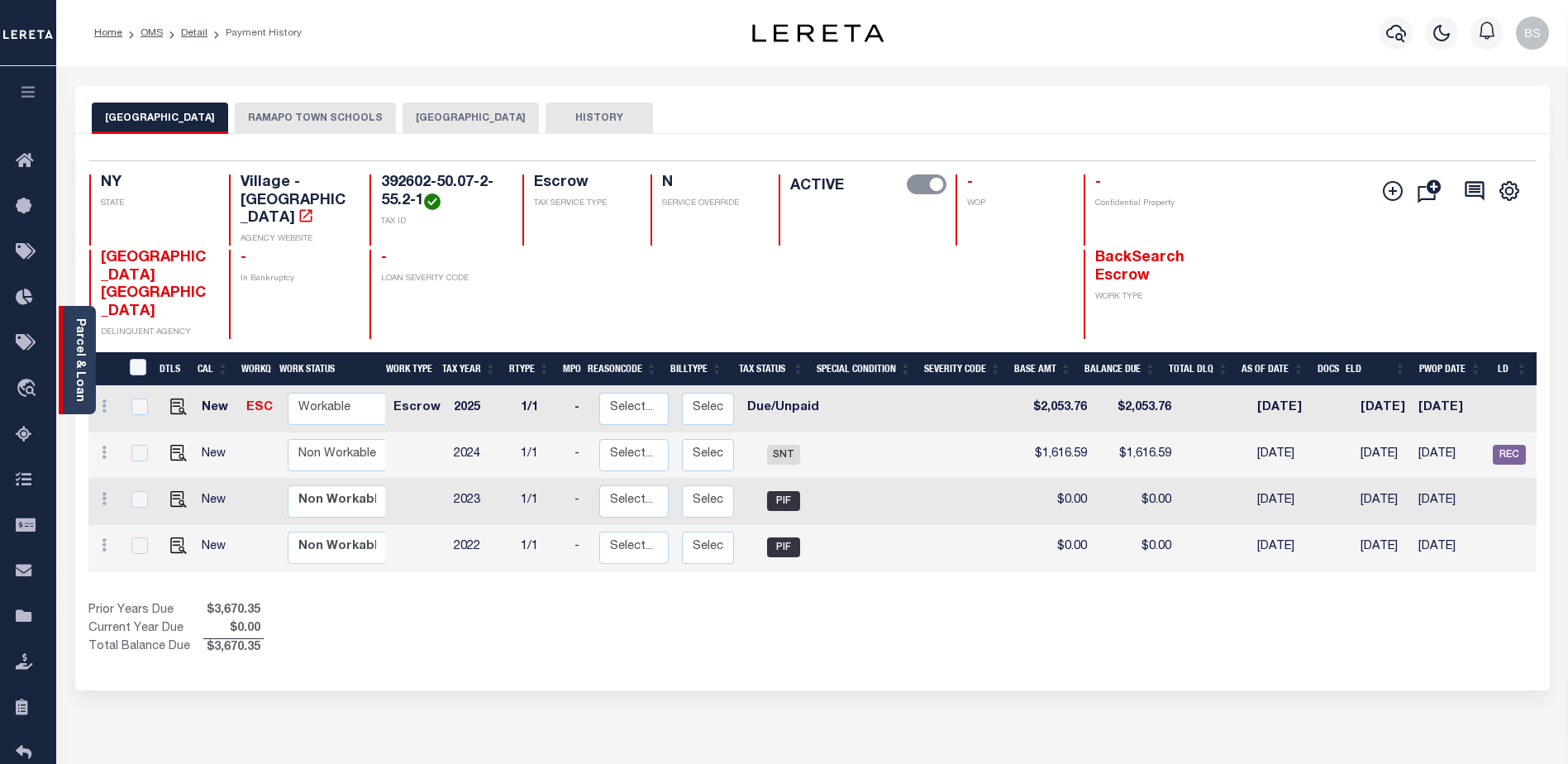
click at [79, 342] on link "Parcel & Loan" at bounding box center [79, 361] width 11 height 84
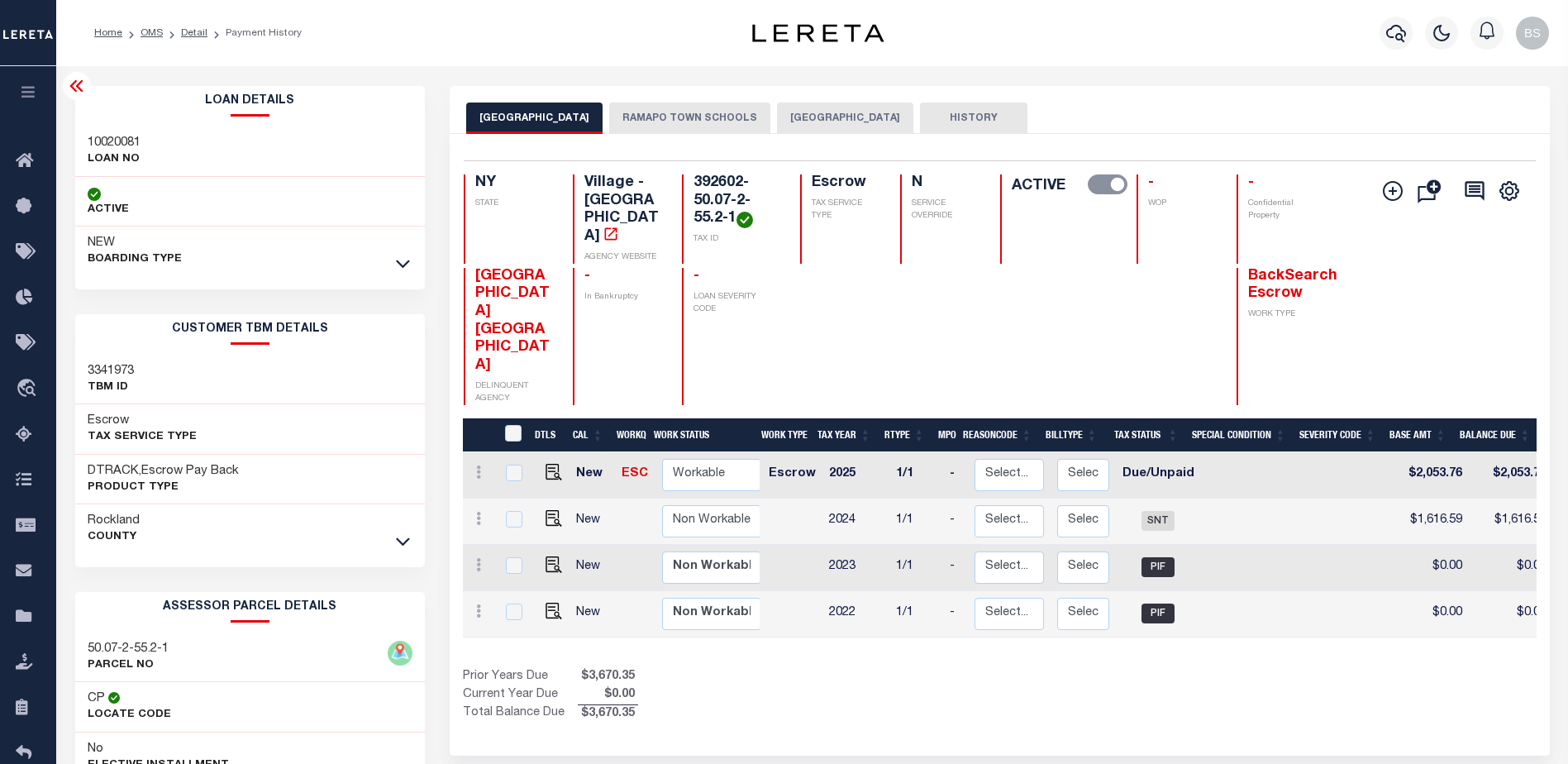
click at [410, 261] on link at bounding box center [402, 263] width 19 height 11
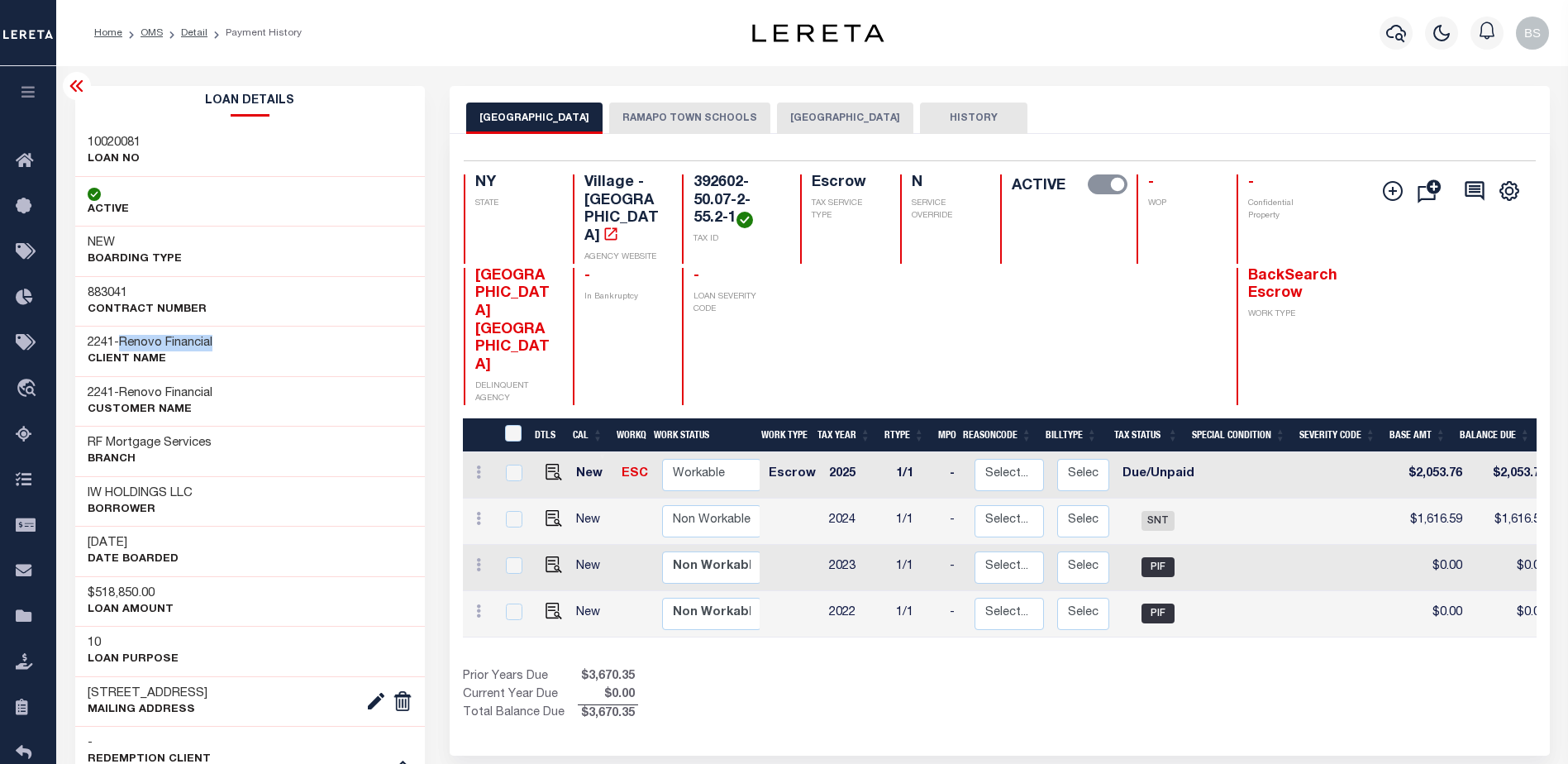
drag, startPoint x: 127, startPoint y: 341, endPoint x: 241, endPoint y: 344, distance: 114.0
click at [241, 344] on div "2241 - Renovo Financial CLIENT Name" at bounding box center [251, 351] width 350 height 50
copy span "Renovo Financial"
click at [20, 165] on icon at bounding box center [29, 161] width 26 height 20
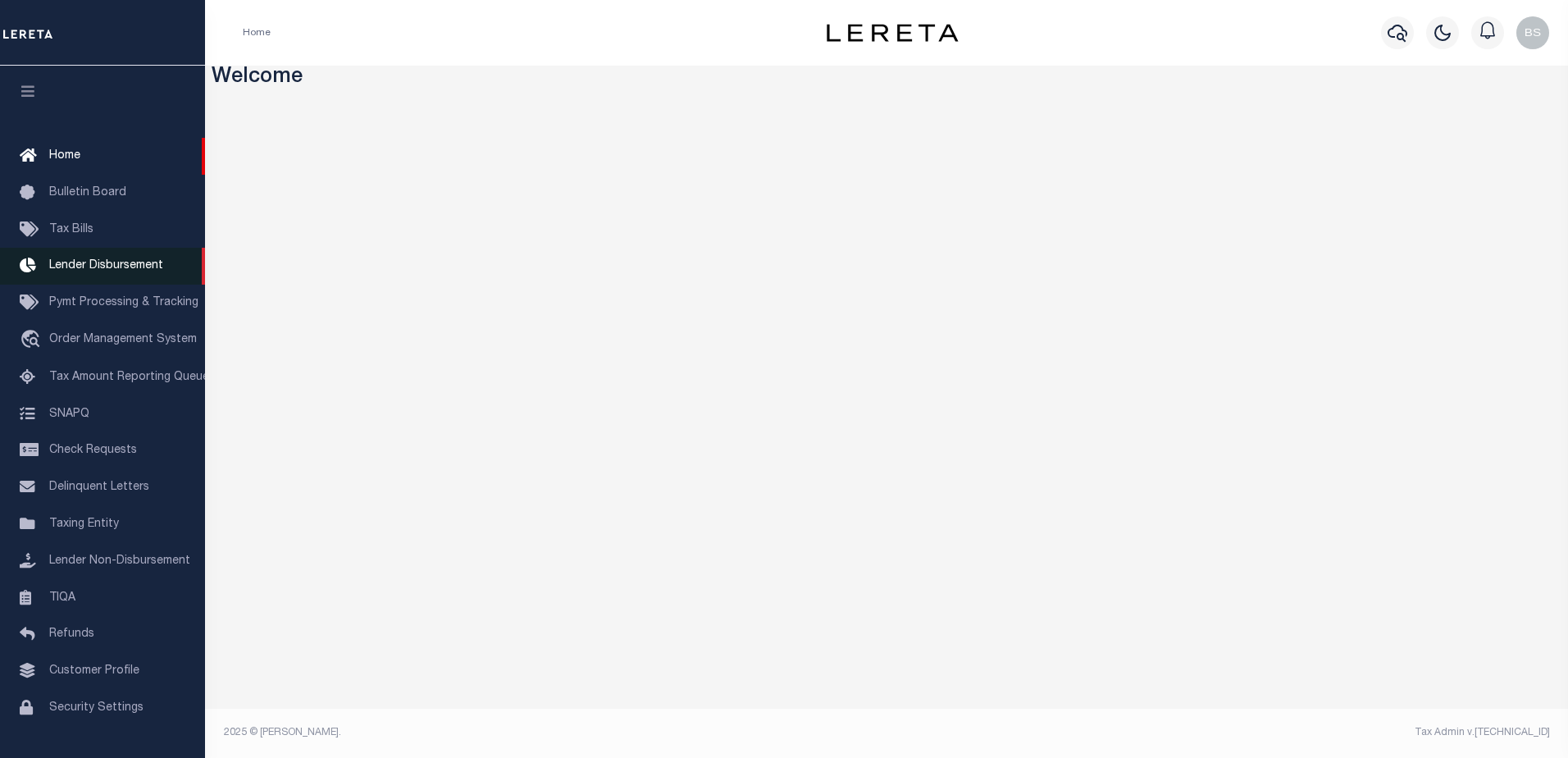
click at [92, 272] on span "Lender Disbursement" at bounding box center [105, 265] width 114 height 11
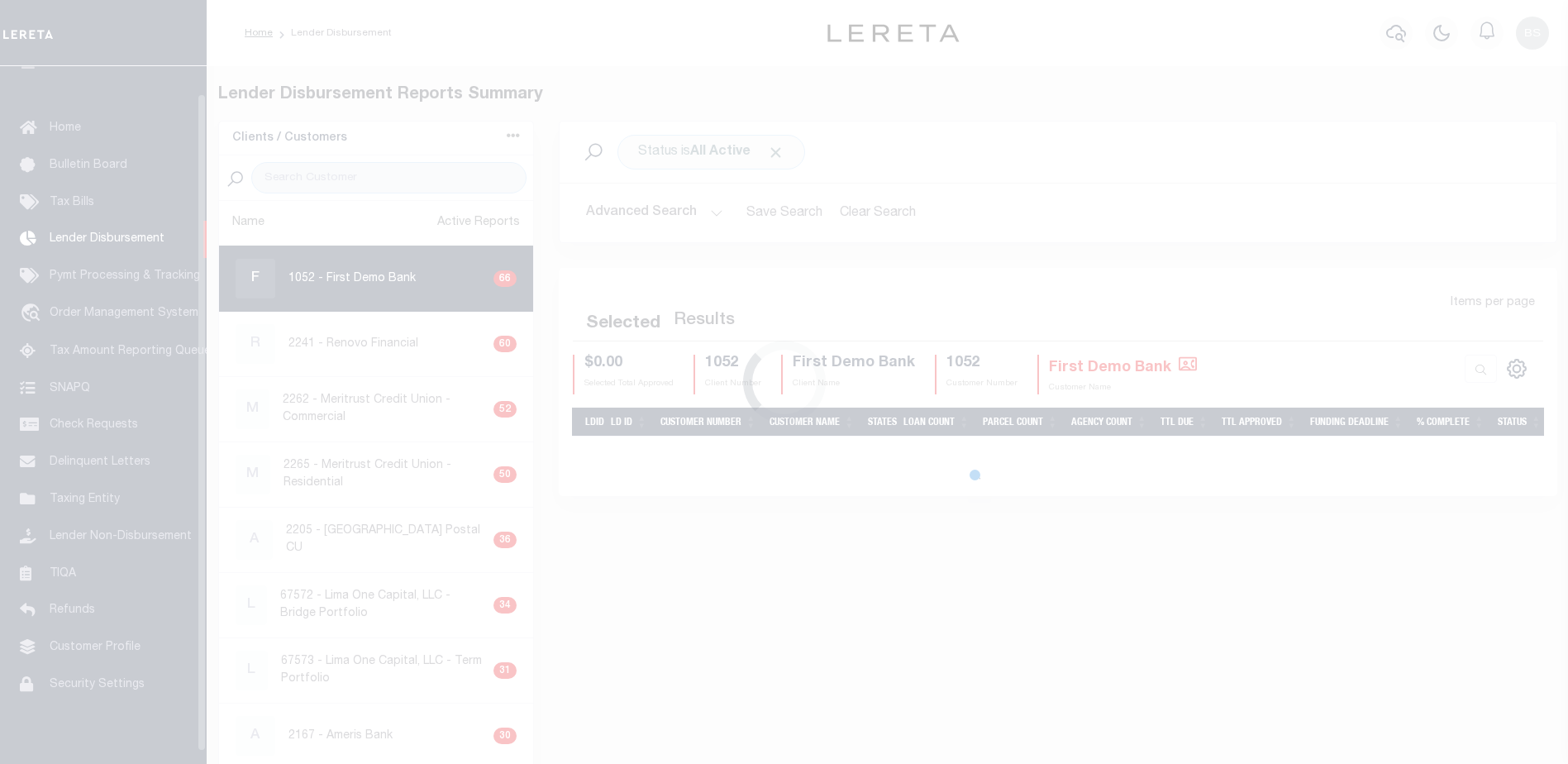
scroll to position [29, 0]
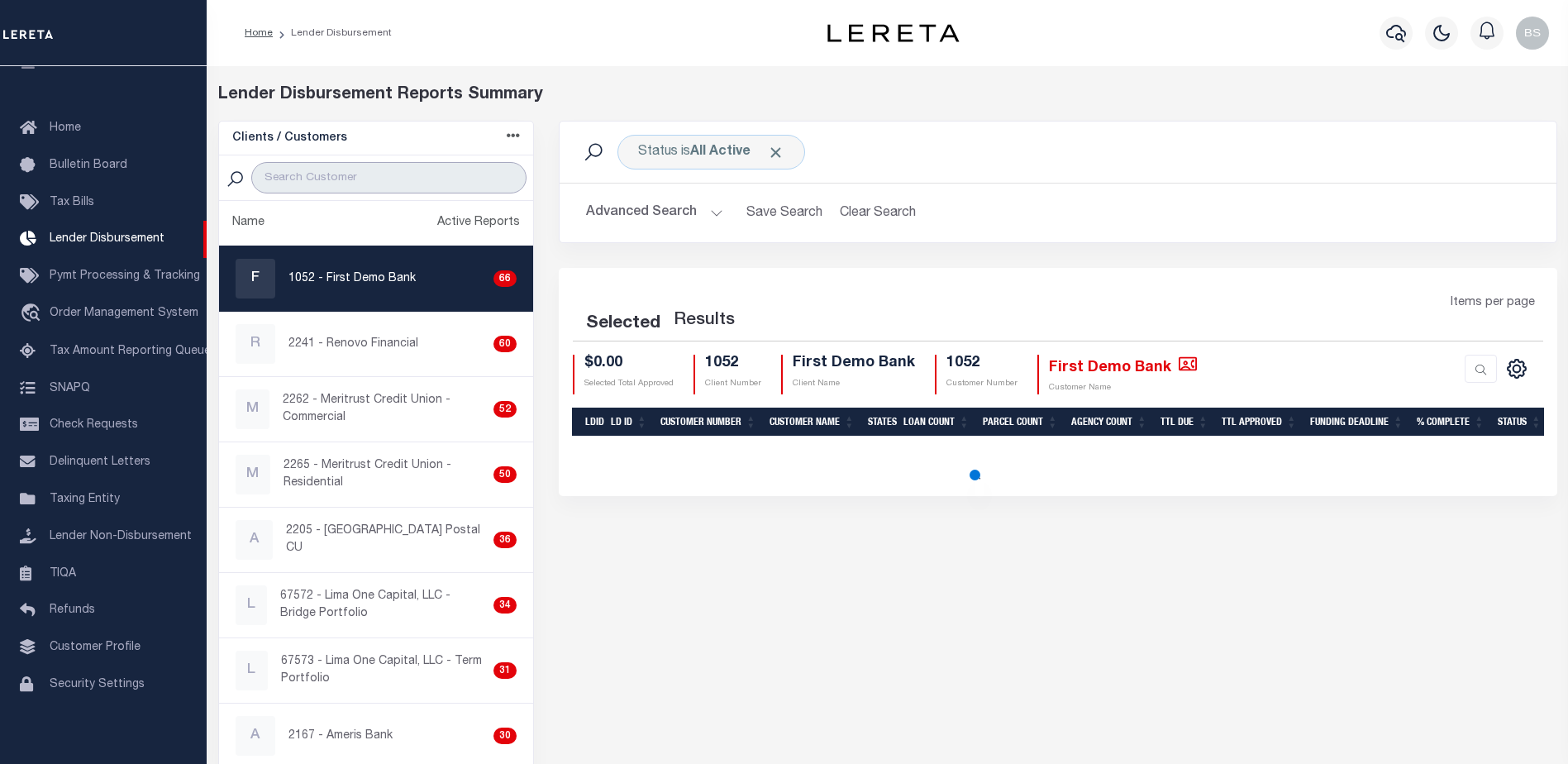
click at [448, 172] on input "search" at bounding box center [389, 178] width 275 height 32
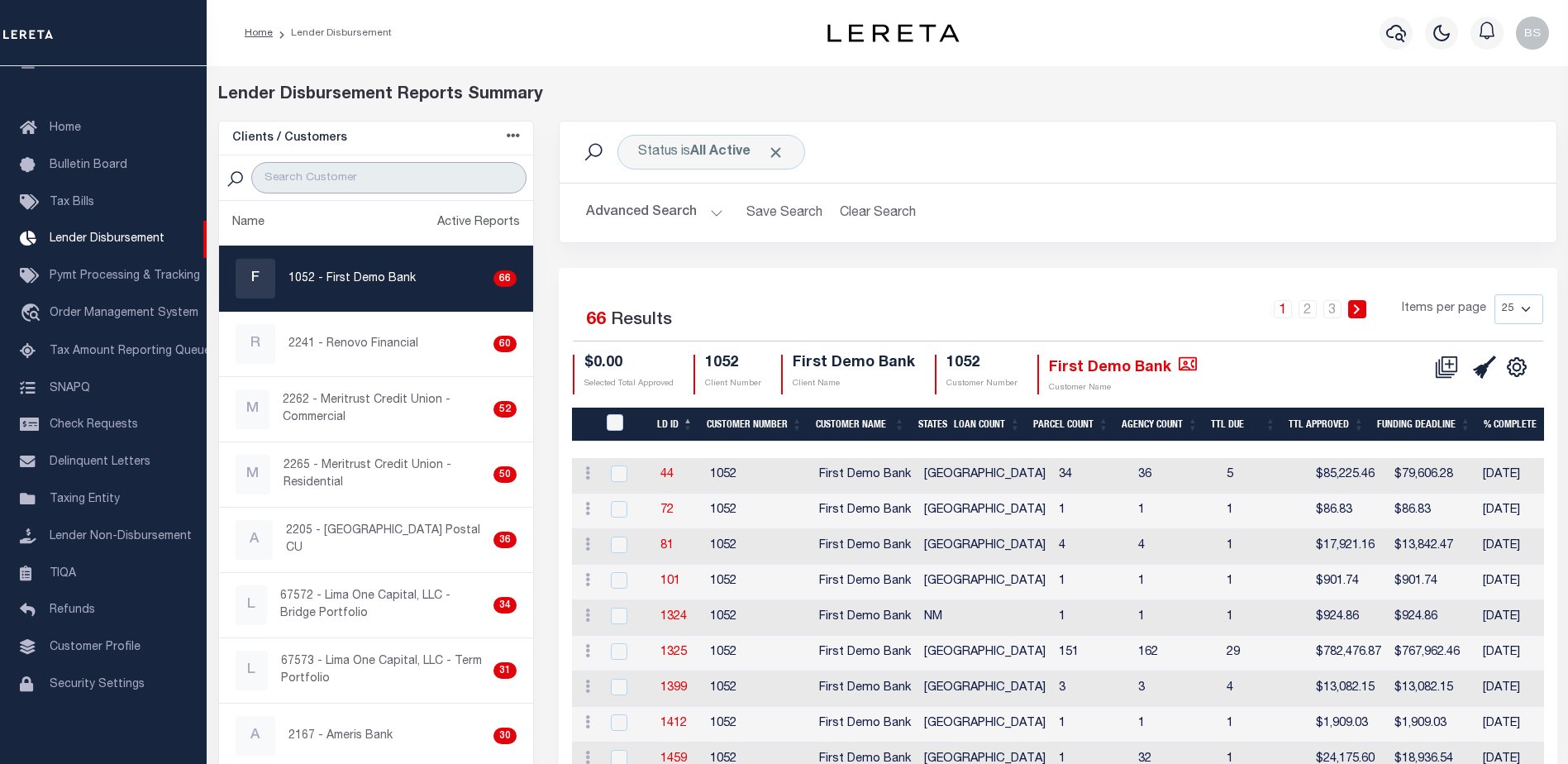
paste input "Renovo Financial"
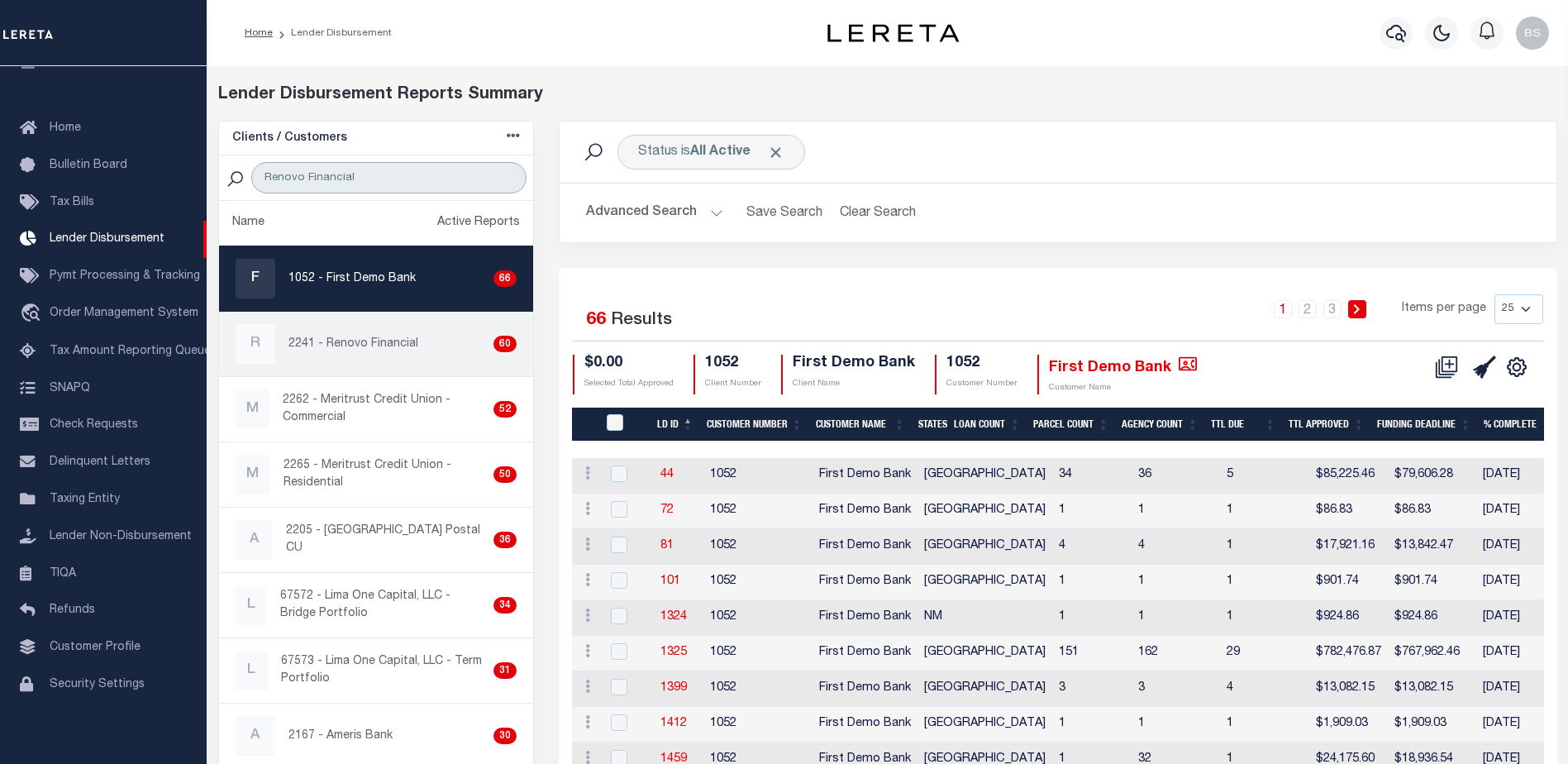
type input "Renovo Financial"
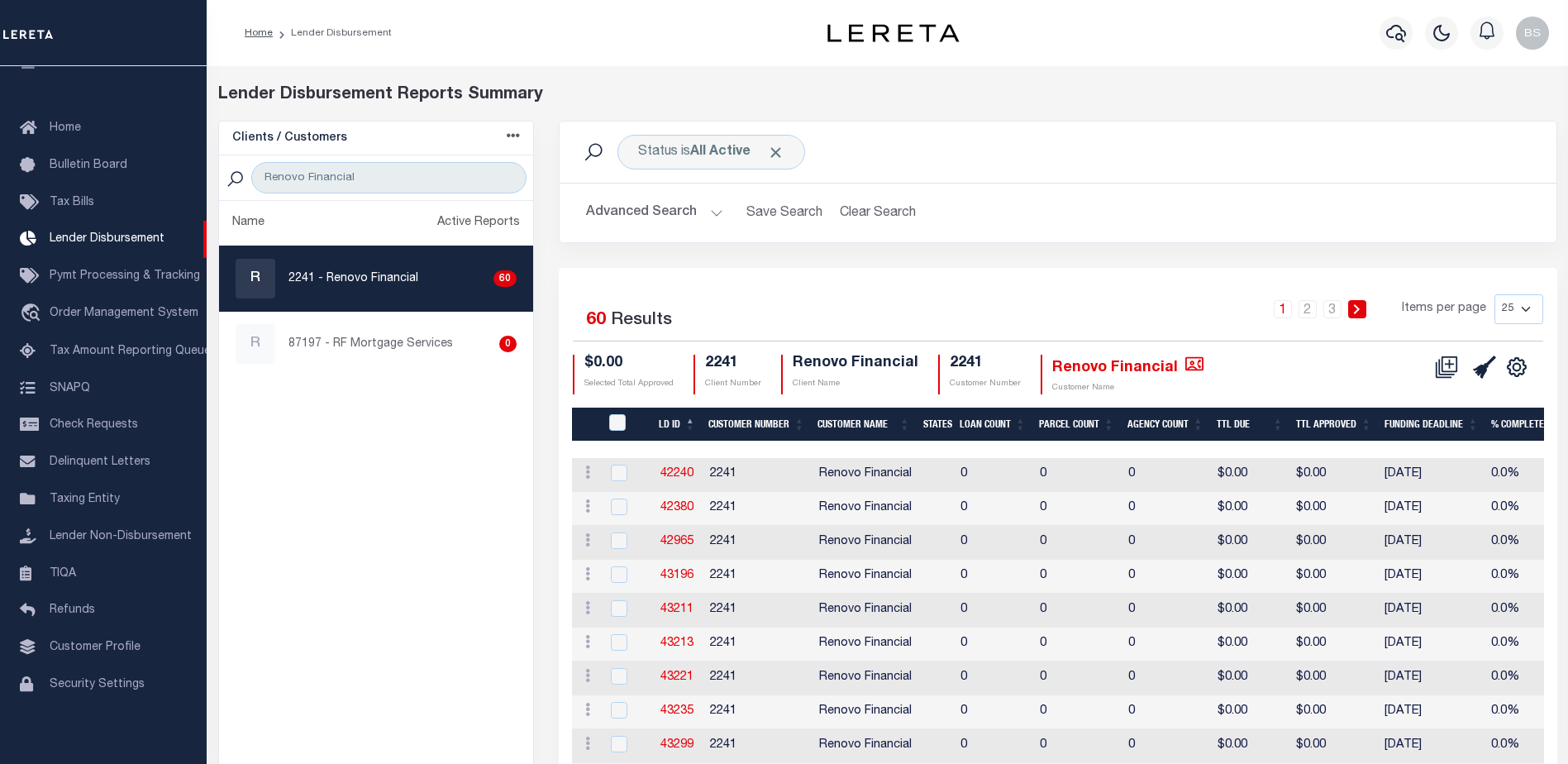
click at [377, 303] on link "R 2241 - Renovo Financial 60" at bounding box center [376, 278] width 315 height 64
checkbox input "true"
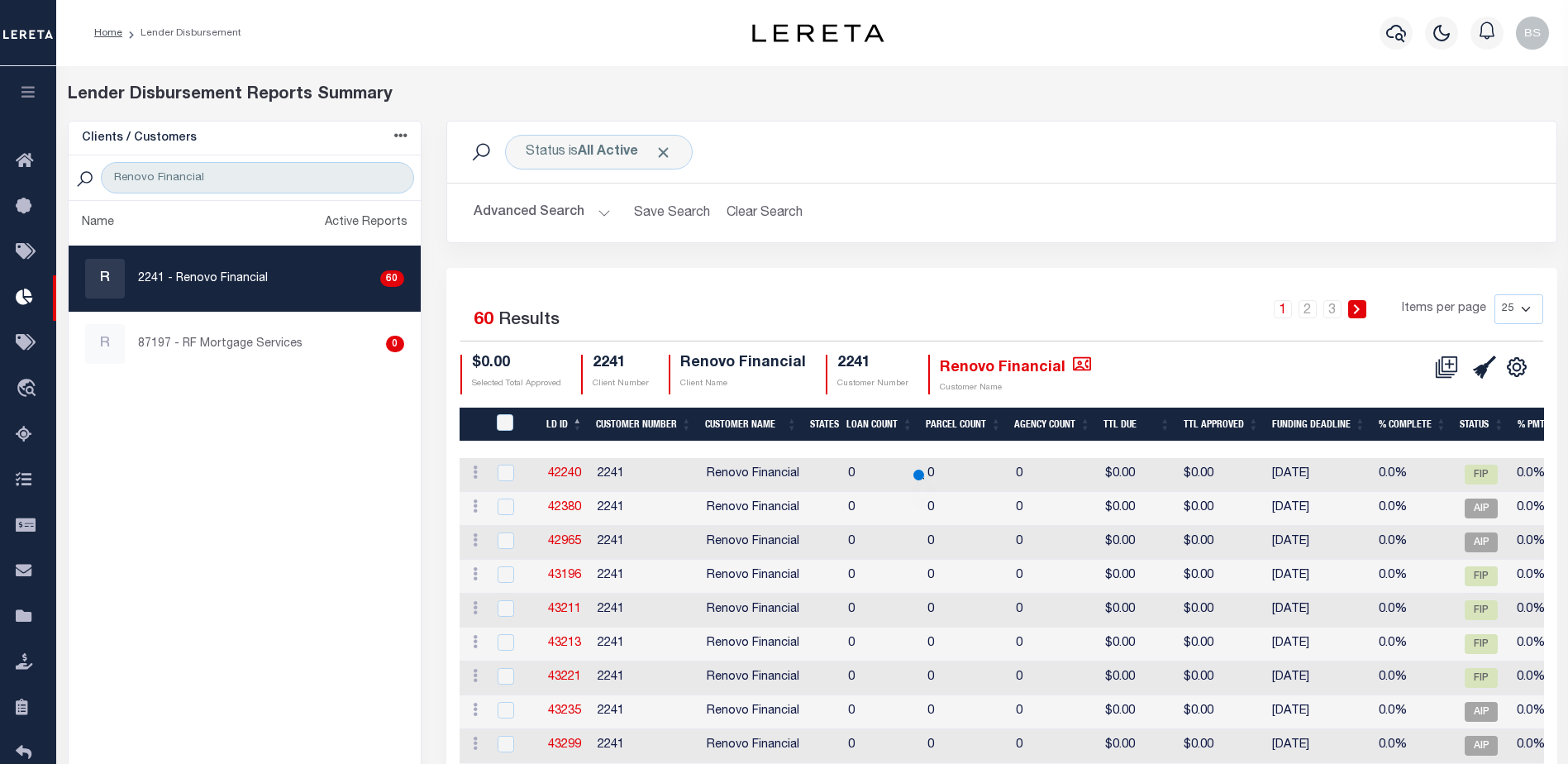
click at [1523, 312] on select "25 50 100 200" at bounding box center [1519, 309] width 48 height 30
select select "200"
click at [1494, 294] on select "25 50 100 200" at bounding box center [1519, 309] width 48 height 30
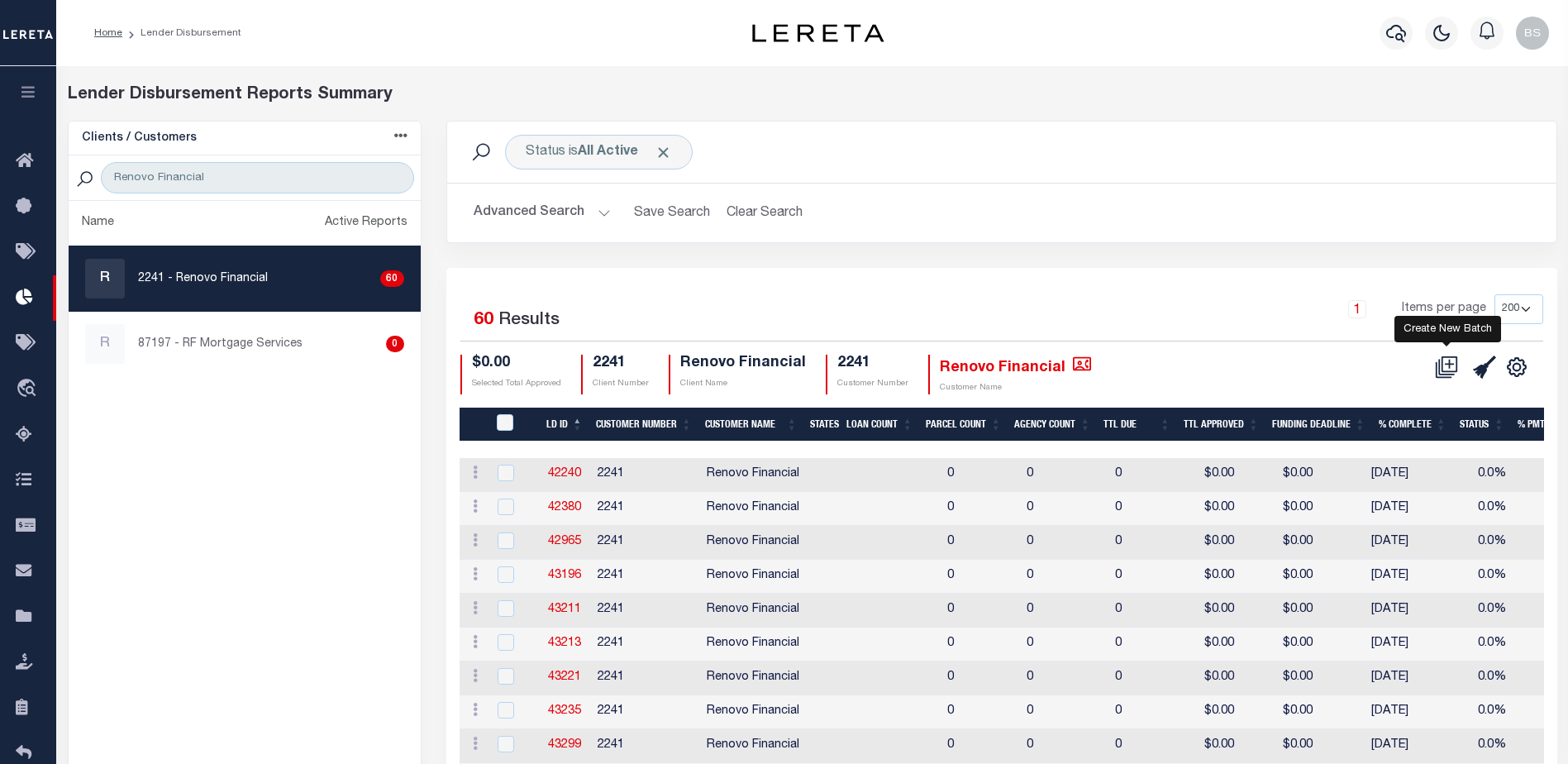
click at [1449, 364] on icon at bounding box center [1451, 363] width 9 height 9
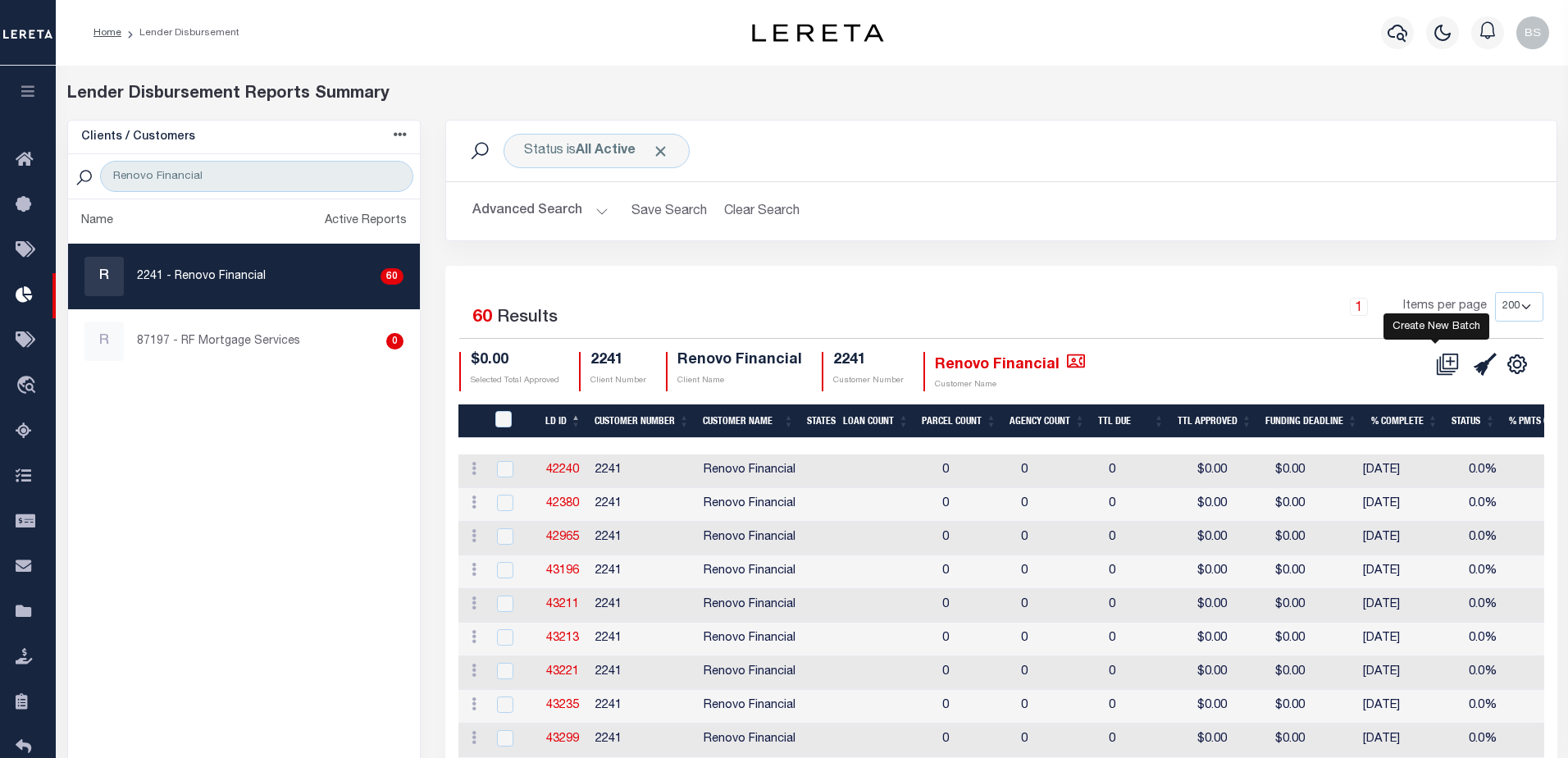
select select "7"
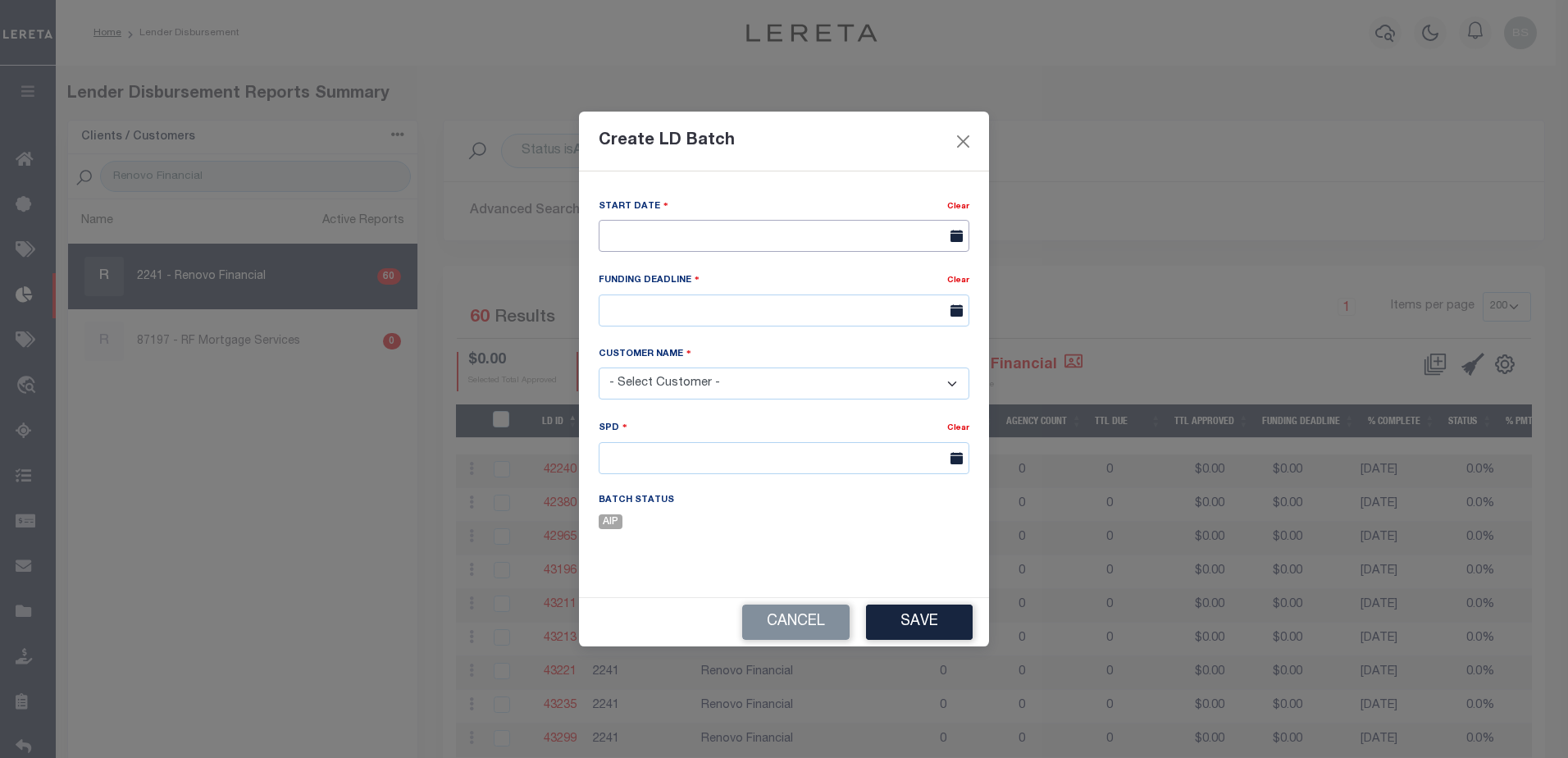
click at [734, 233] on input "text" at bounding box center [784, 236] width 371 height 32
click at [643, 427] on span "18" at bounding box center [653, 423] width 32 height 32
type input "08/18/2025"
click at [665, 321] on input "text" at bounding box center [784, 311] width 371 height 32
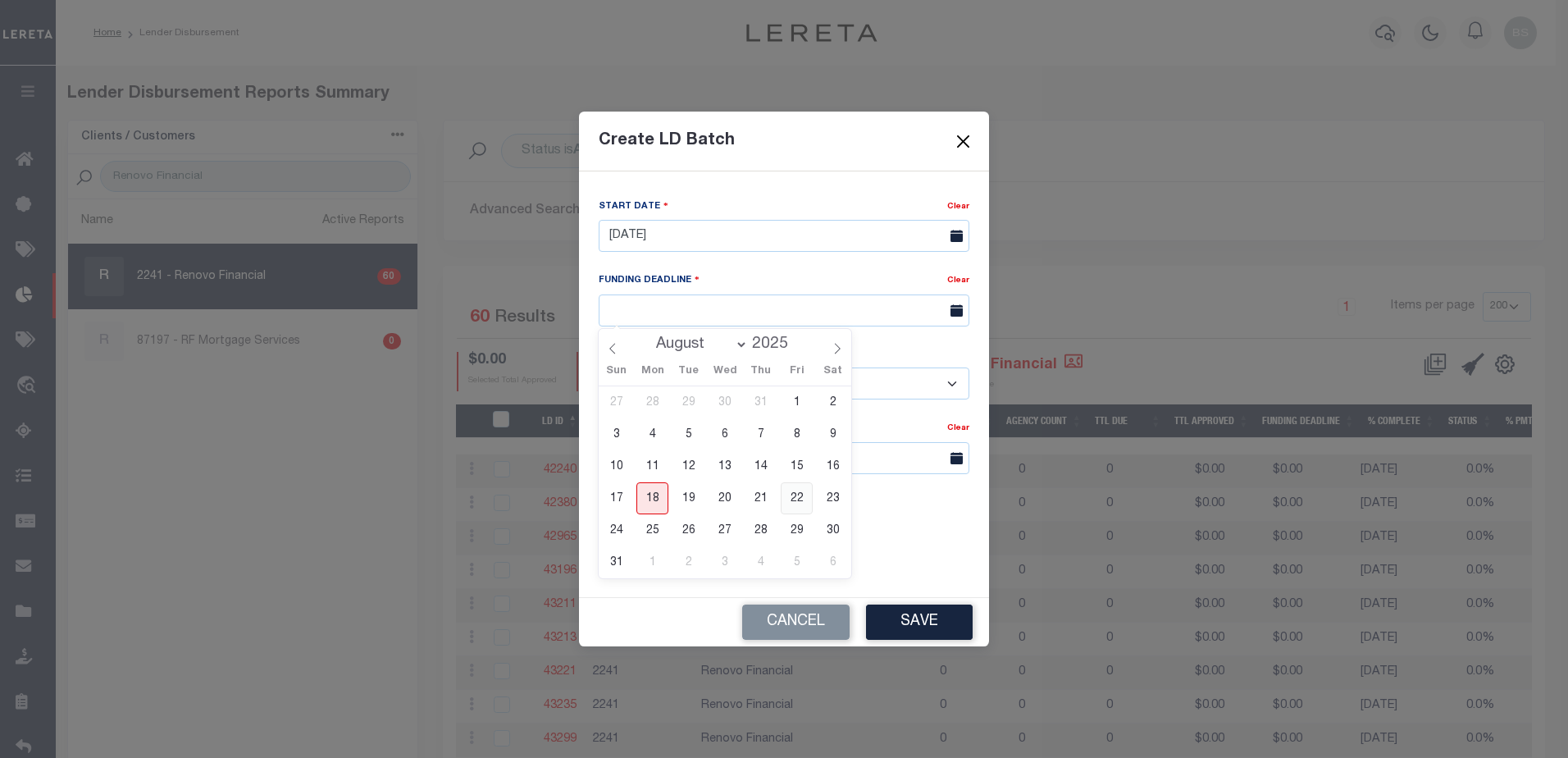
click at [795, 491] on span "22" at bounding box center [797, 498] width 32 height 32
type input "08/22/25"
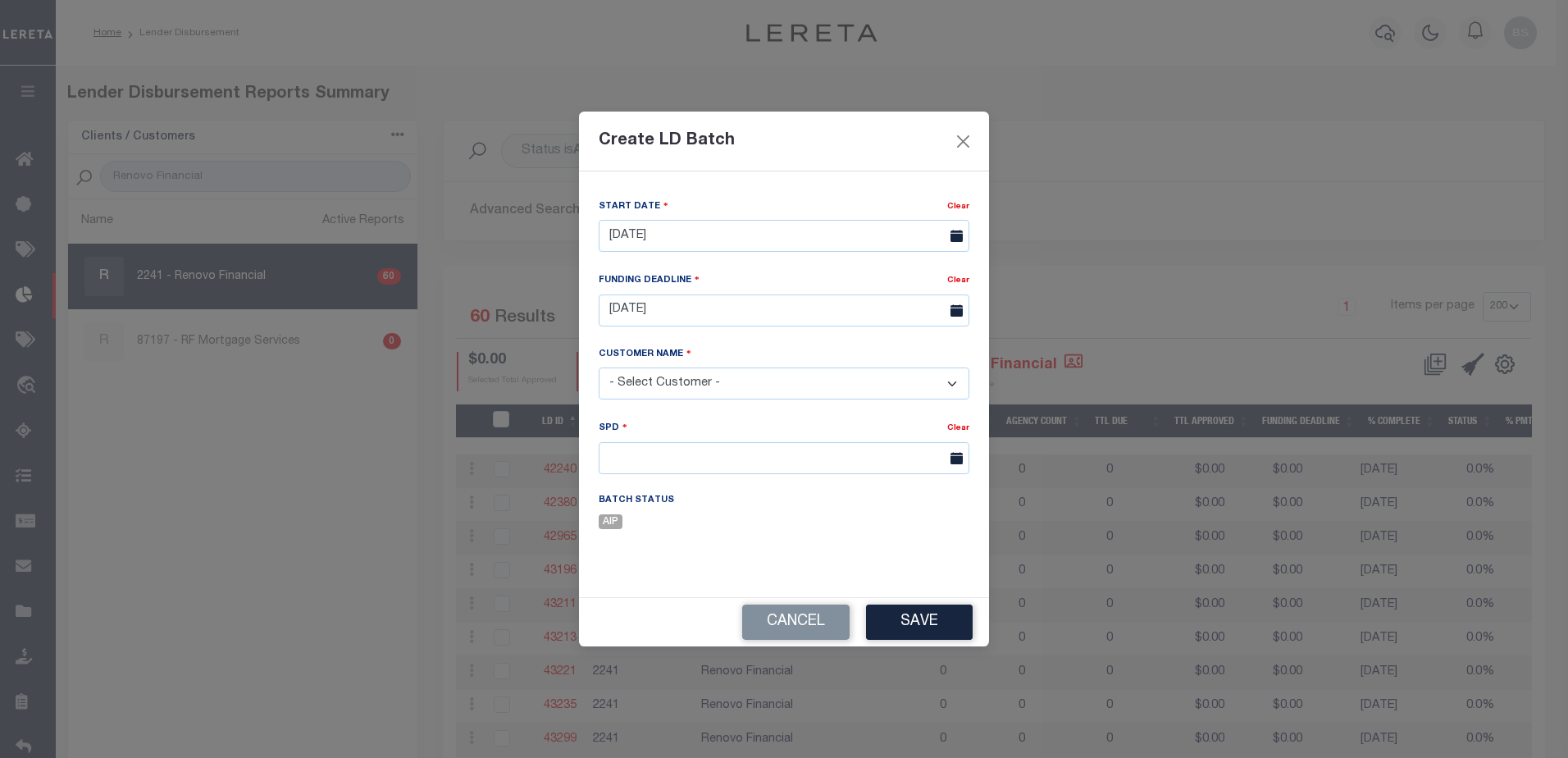
click at [715, 380] on select "- Select Customer - Accumatch - Refunds All In Credit Union Amarillo National B…" at bounding box center [784, 384] width 371 height 32
select select "2241"
click at [599, 368] on select "- Select Customer - Accumatch - Refunds All In Credit Union Amarillo National B…" at bounding box center [784, 384] width 371 height 32
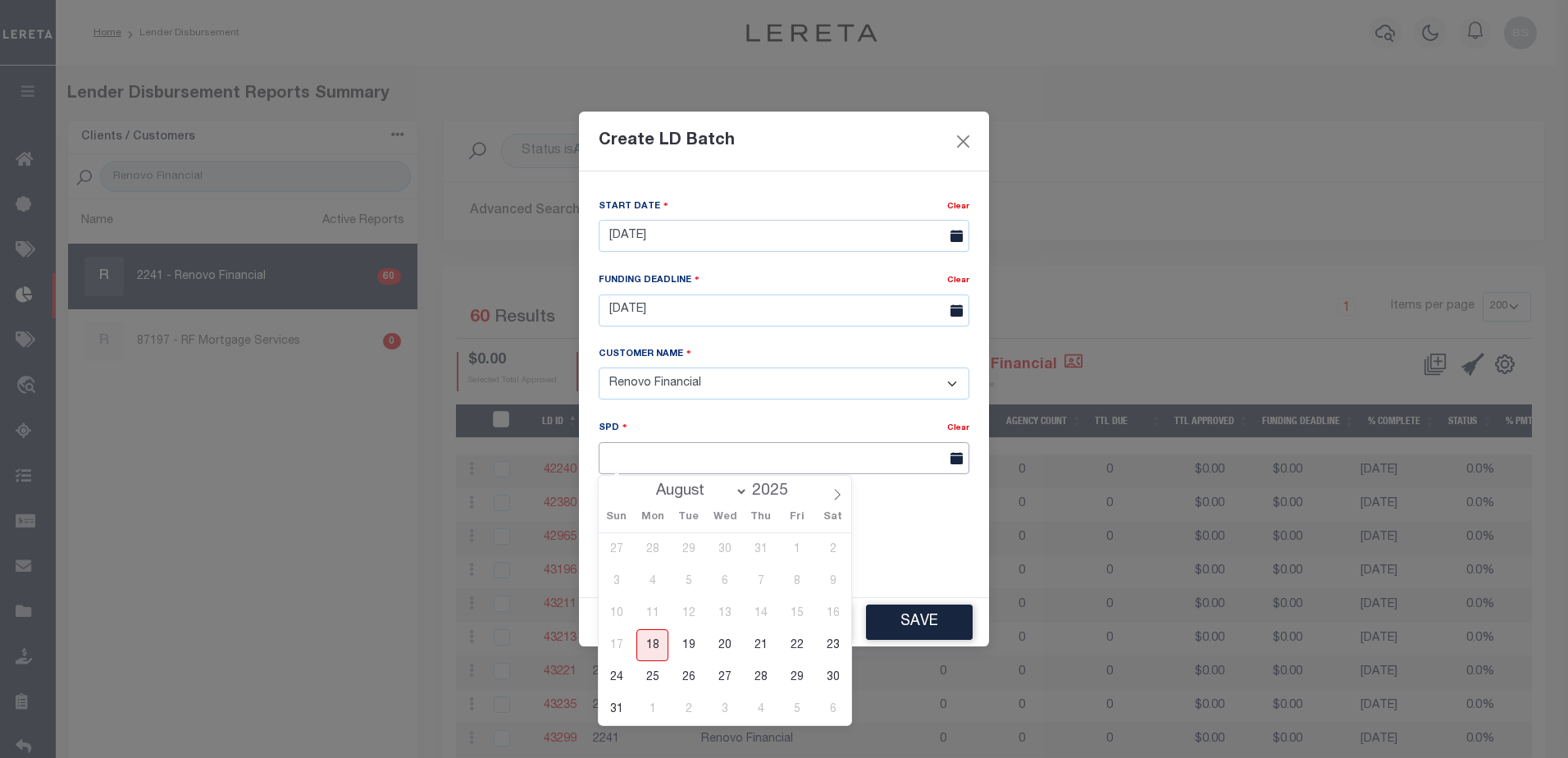
click at [714, 463] on input "text" at bounding box center [784, 458] width 371 height 32
click at [798, 640] on span "22" at bounding box center [797, 645] width 32 height 32
type input "08/22/2025"
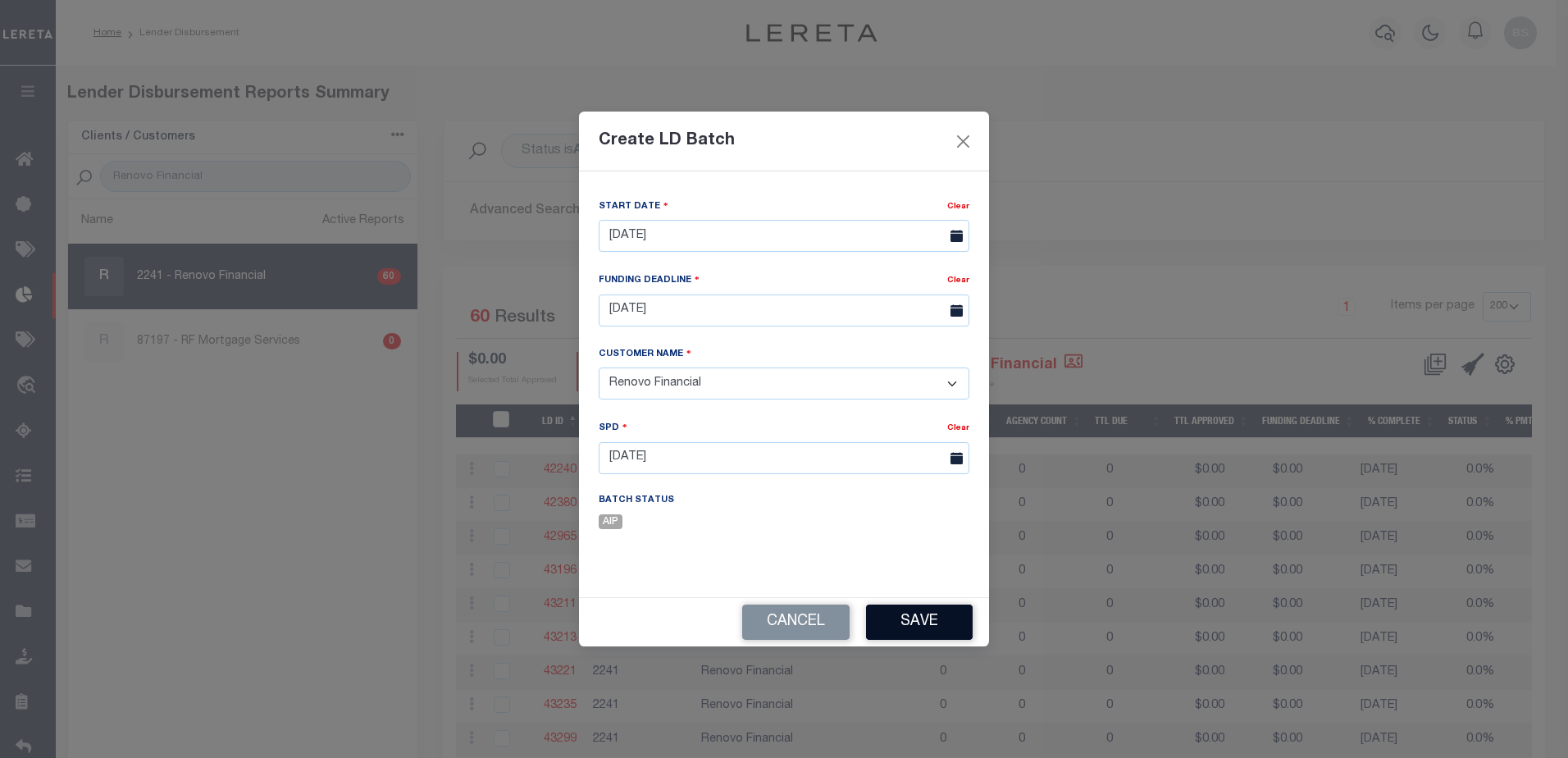
click at [907, 627] on button "Save" at bounding box center [919, 622] width 106 height 35
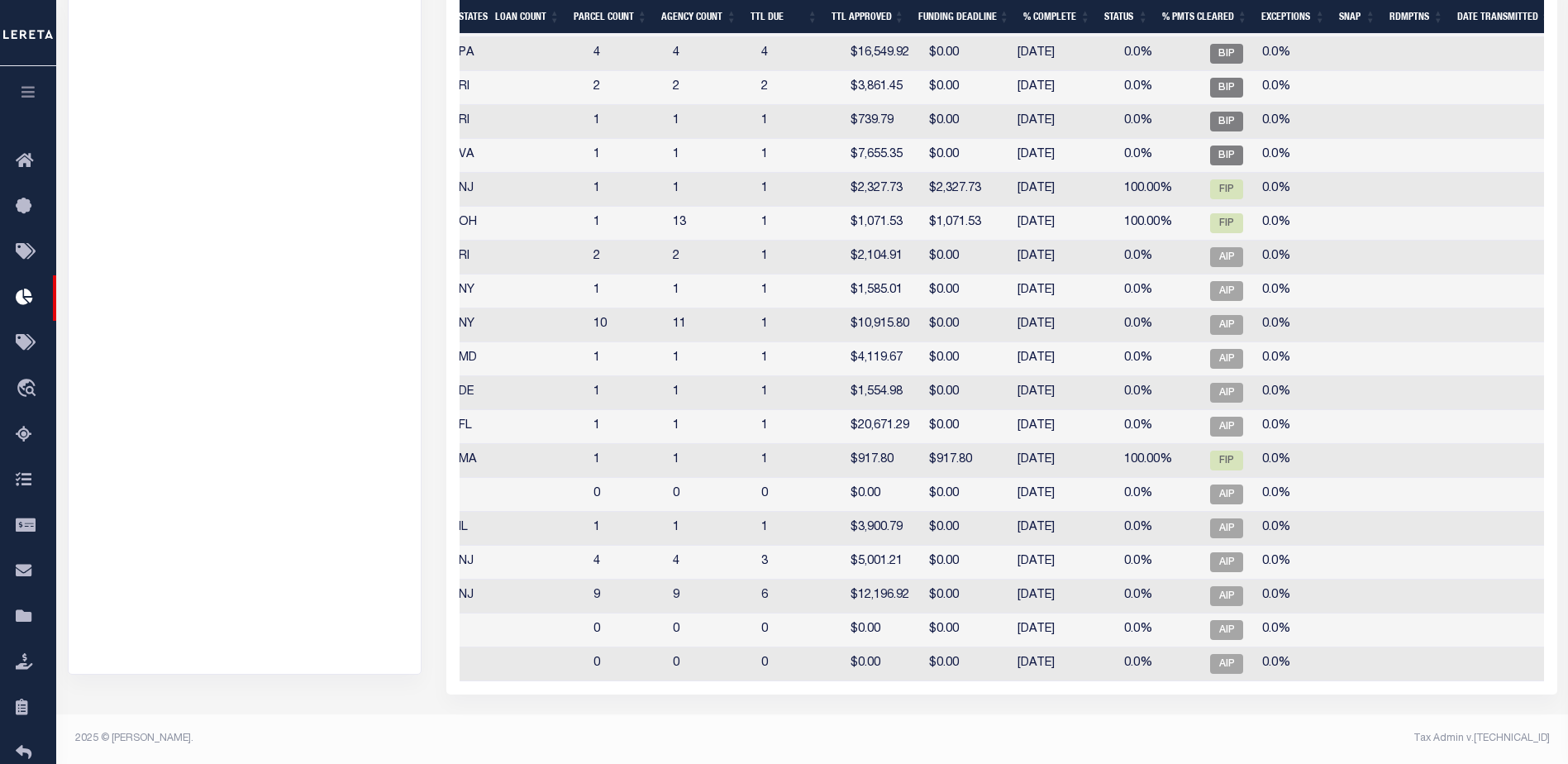
scroll to position [0, 137]
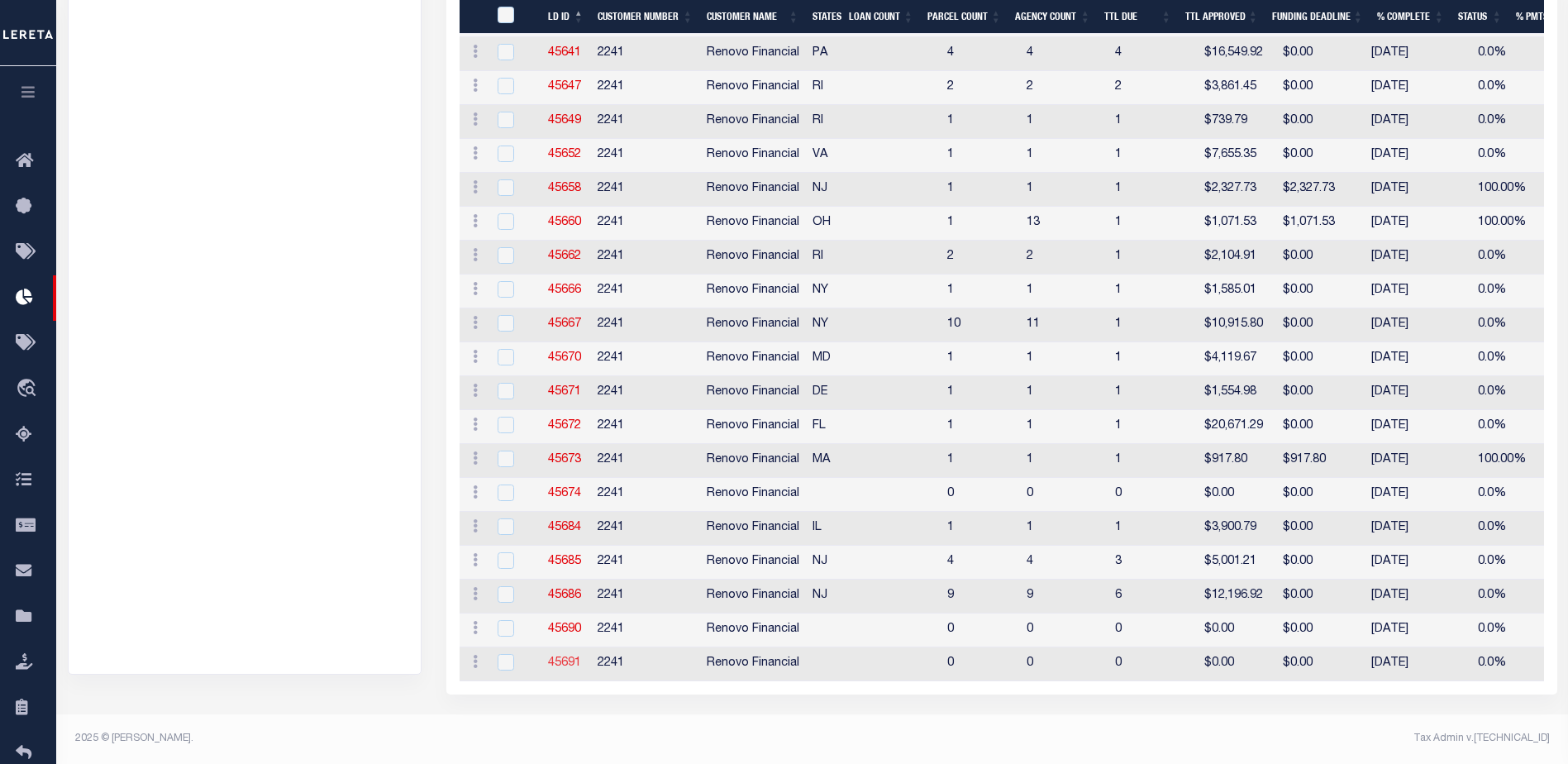
click at [567, 657] on link "45691" at bounding box center [564, 662] width 33 height 11
checkbox input "true"
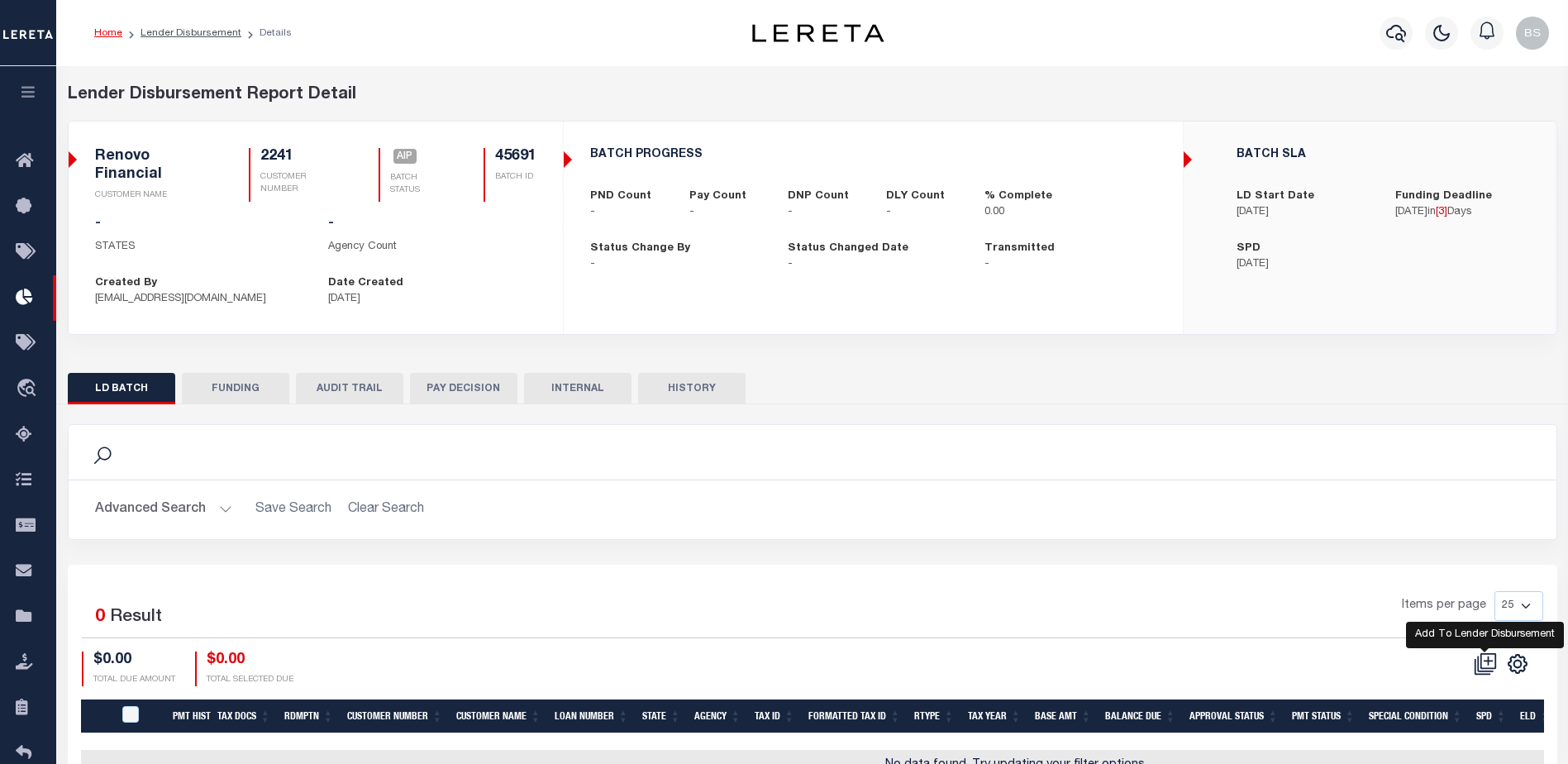
click at [1488, 659] on icon at bounding box center [1489, 661] width 9 height 9
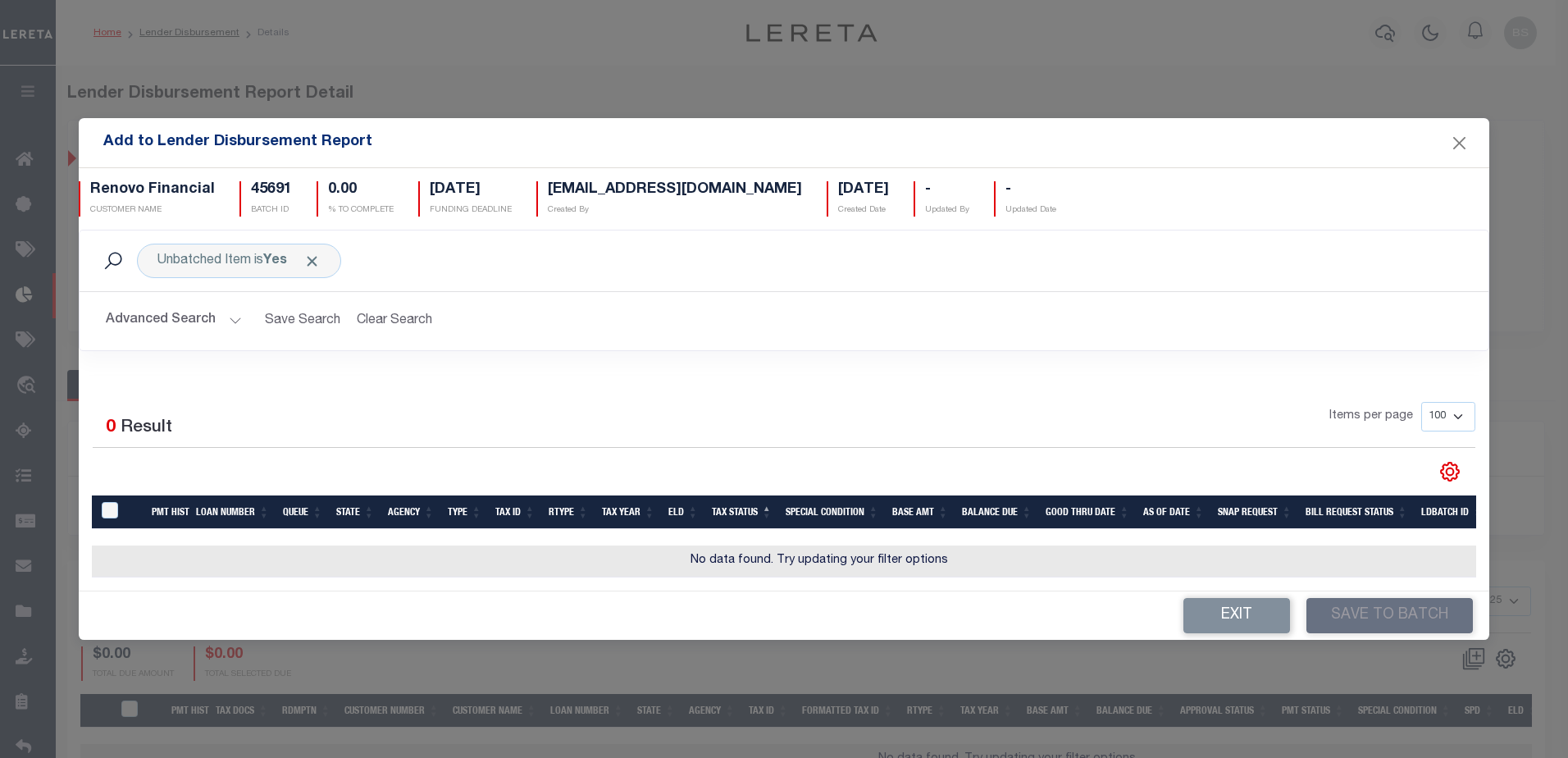
click at [231, 312] on button "Advanced Search" at bounding box center [173, 321] width 136 height 32
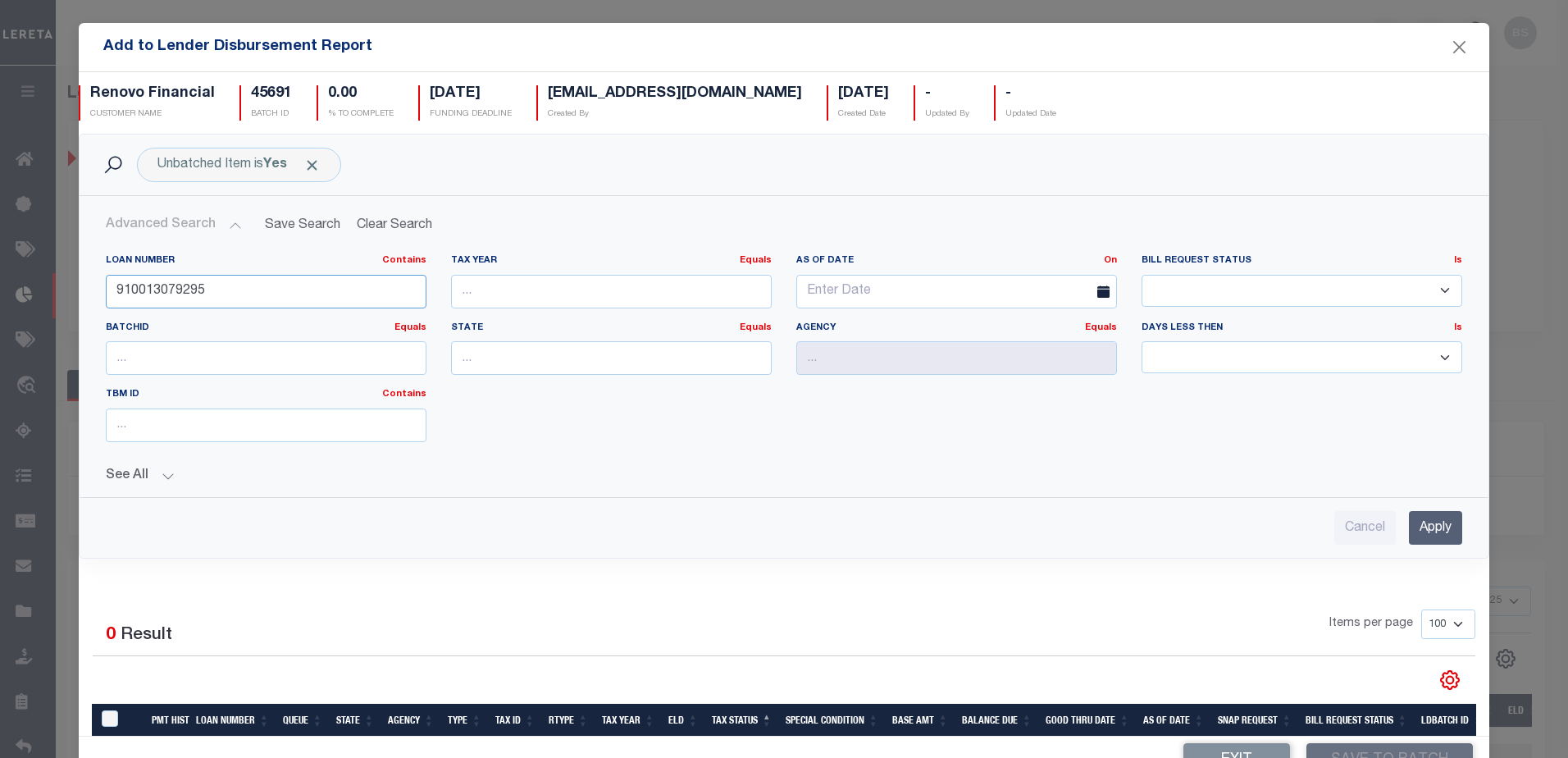
click at [240, 287] on input "910013079295" at bounding box center [265, 291] width 321 height 33
type input "9"
click at [223, 293] on input "text" at bounding box center [265, 291] width 321 height 33
type input "10020081"
click at [1409, 533] on input "Apply" at bounding box center [1436, 528] width 54 height 33
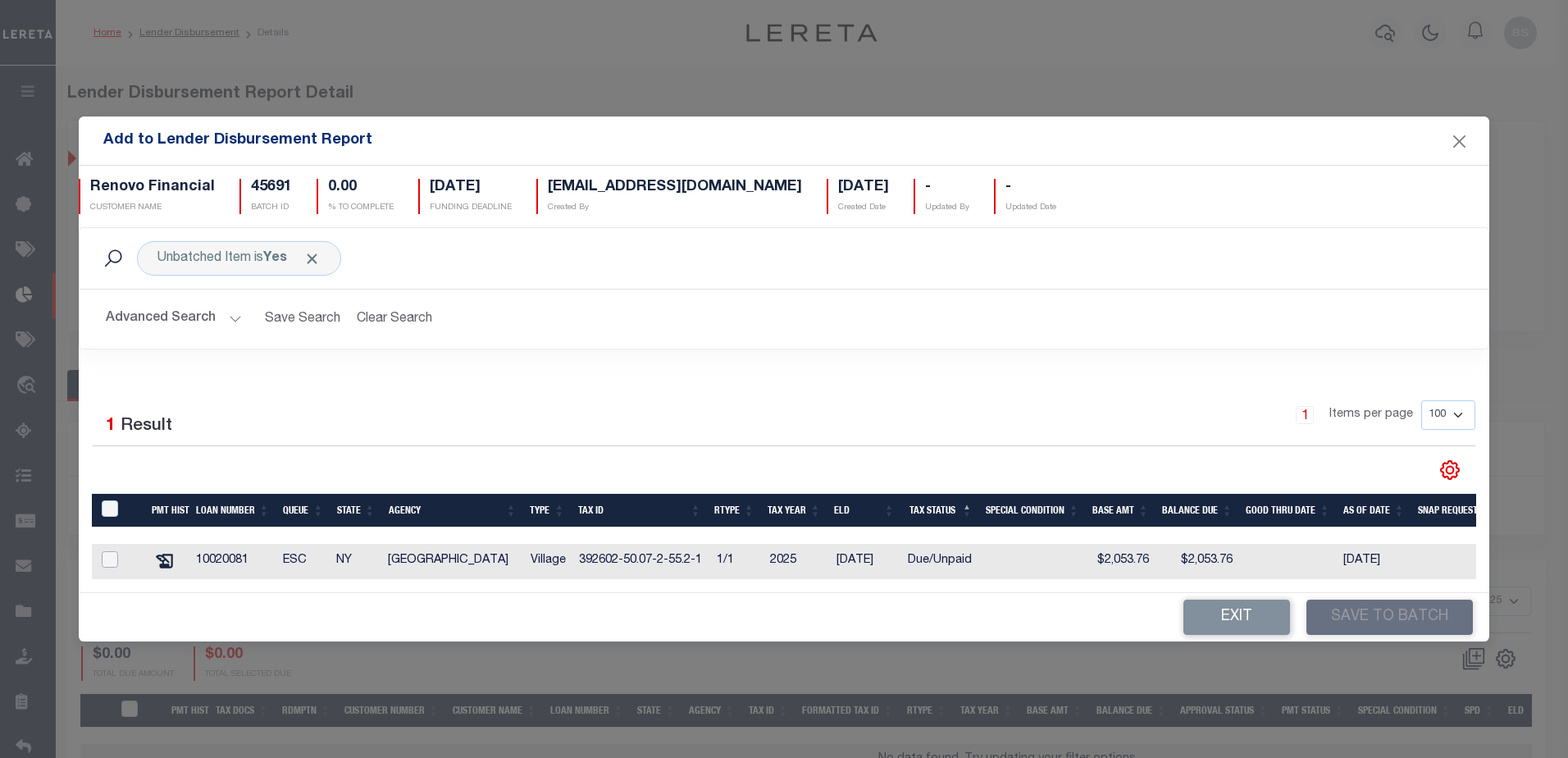
click at [108, 555] on input "checkbox" at bounding box center [110, 559] width 17 height 17
checkbox input "true"
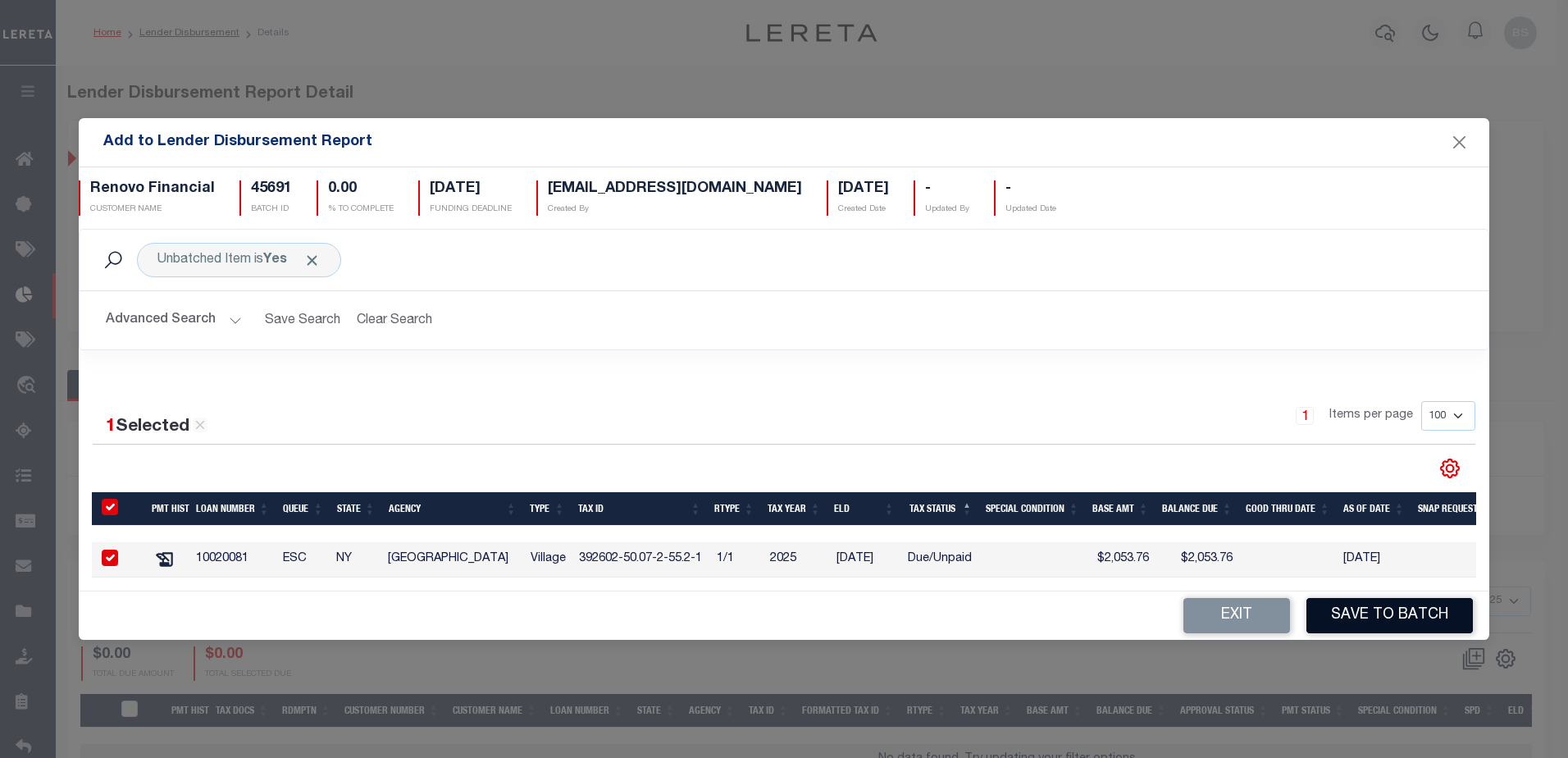
click at [1422, 624] on button "Save to Batch" at bounding box center [1390, 616] width 166 height 35
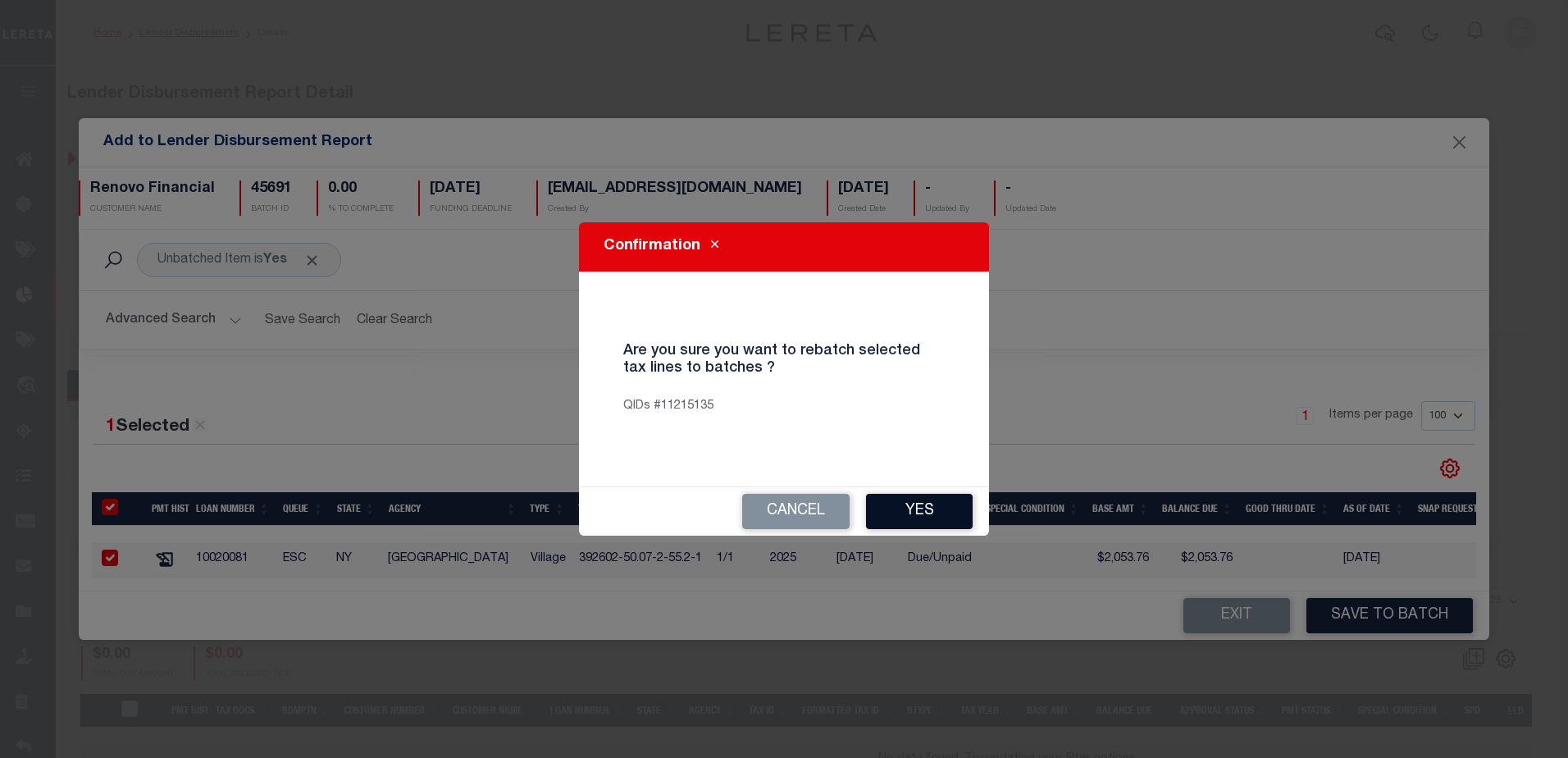
click at [942, 506] on button "Yes" at bounding box center [919, 511] width 106 height 35
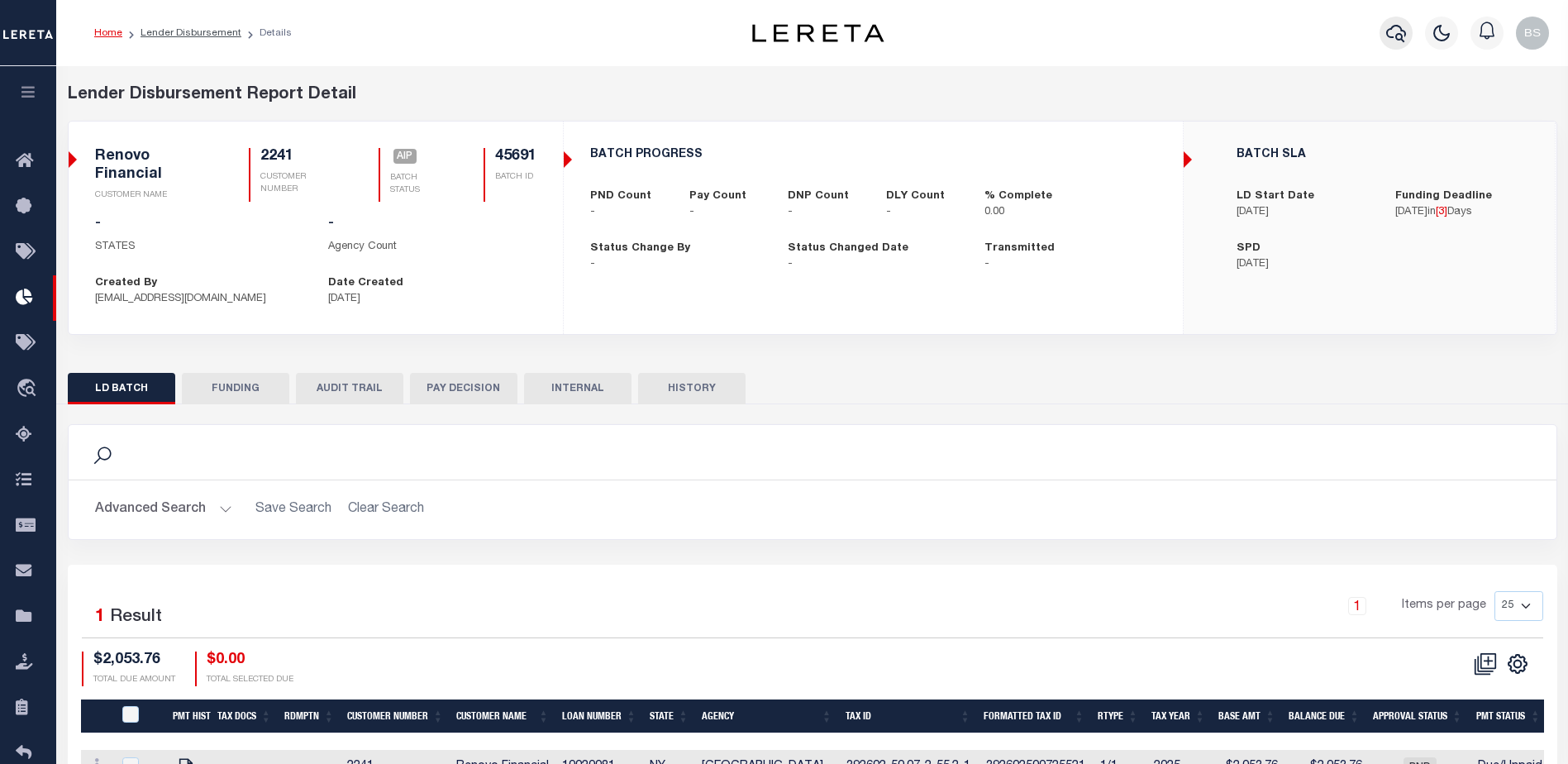
click at [1391, 19] on button "button" at bounding box center [1396, 33] width 33 height 33
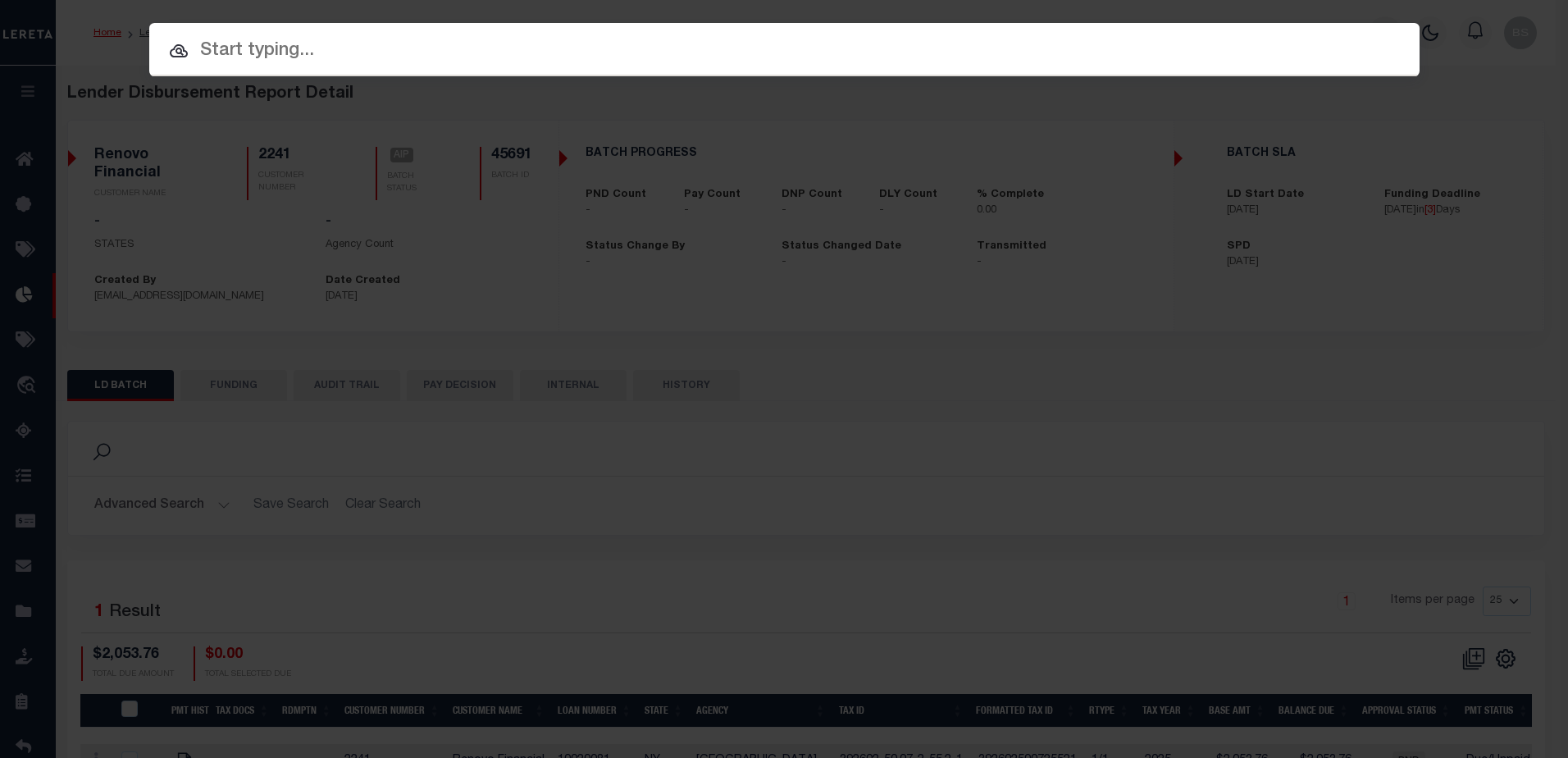
drag, startPoint x: 325, startPoint y: 47, endPoint x: 333, endPoint y: 48, distance: 8.1
click at [328, 48] on input "text" at bounding box center [784, 51] width 1270 height 29
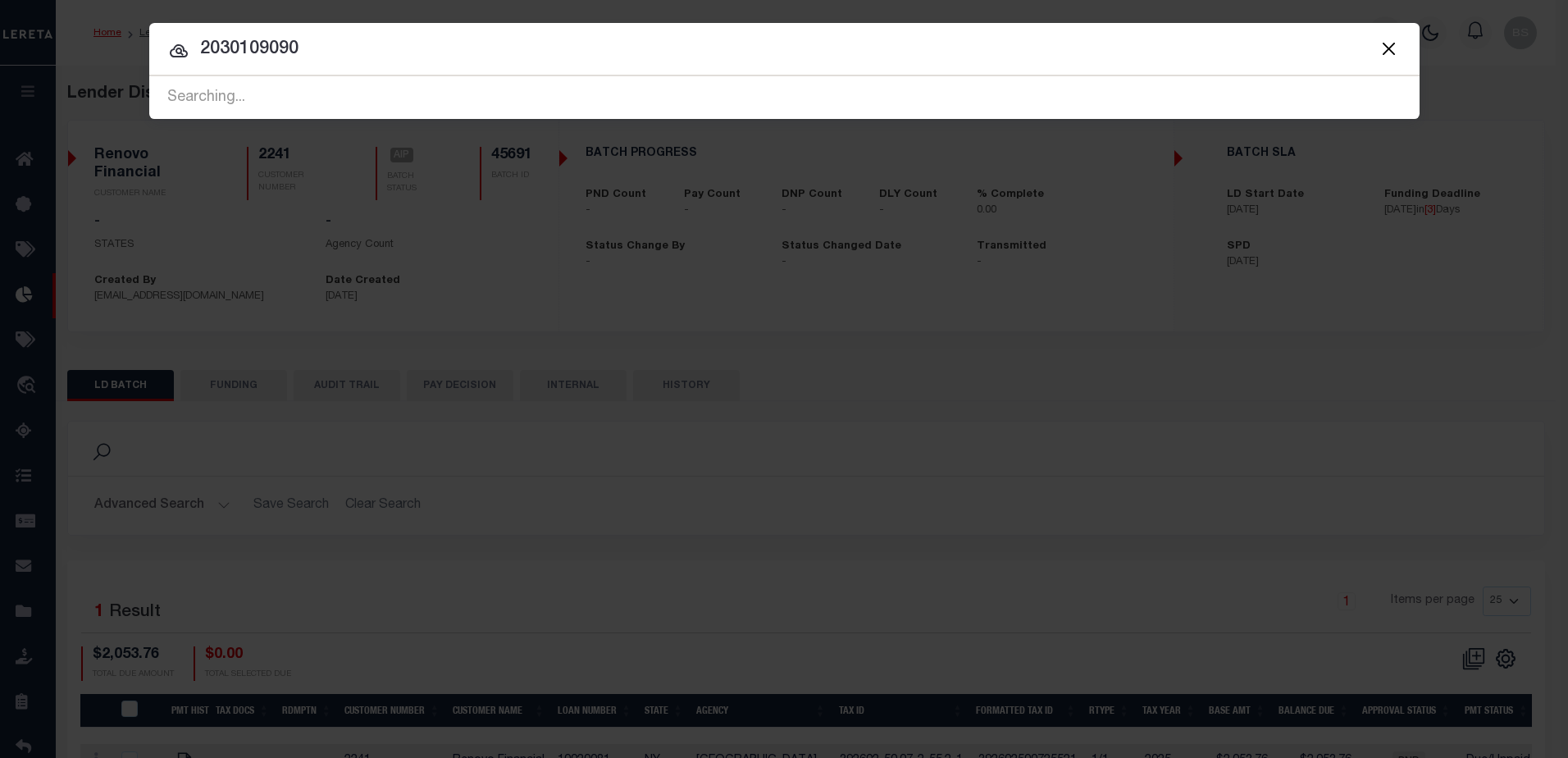
type input "2030109090"
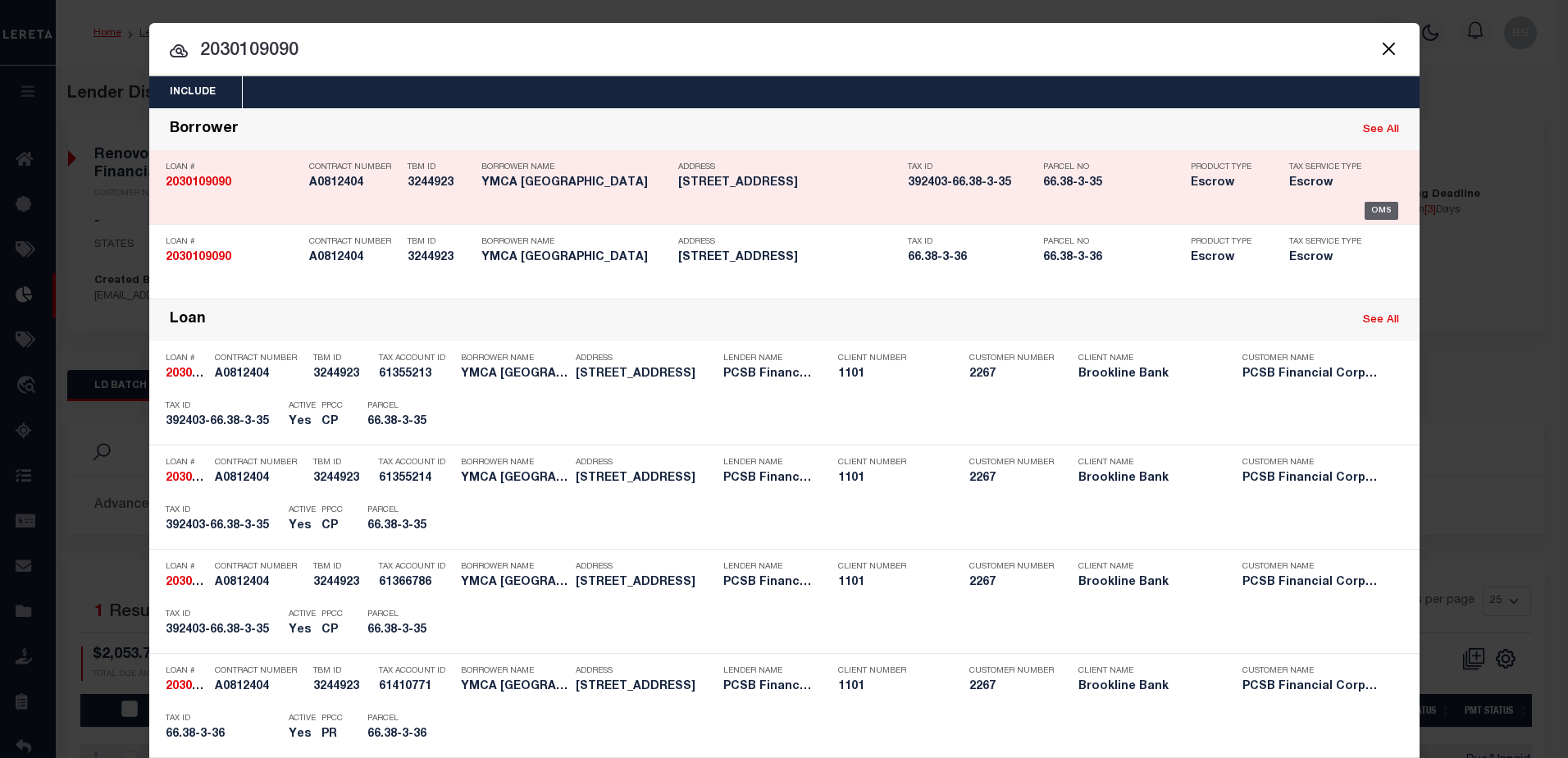
click at [1380, 215] on div "OMS" at bounding box center [1381, 211] width 33 height 18
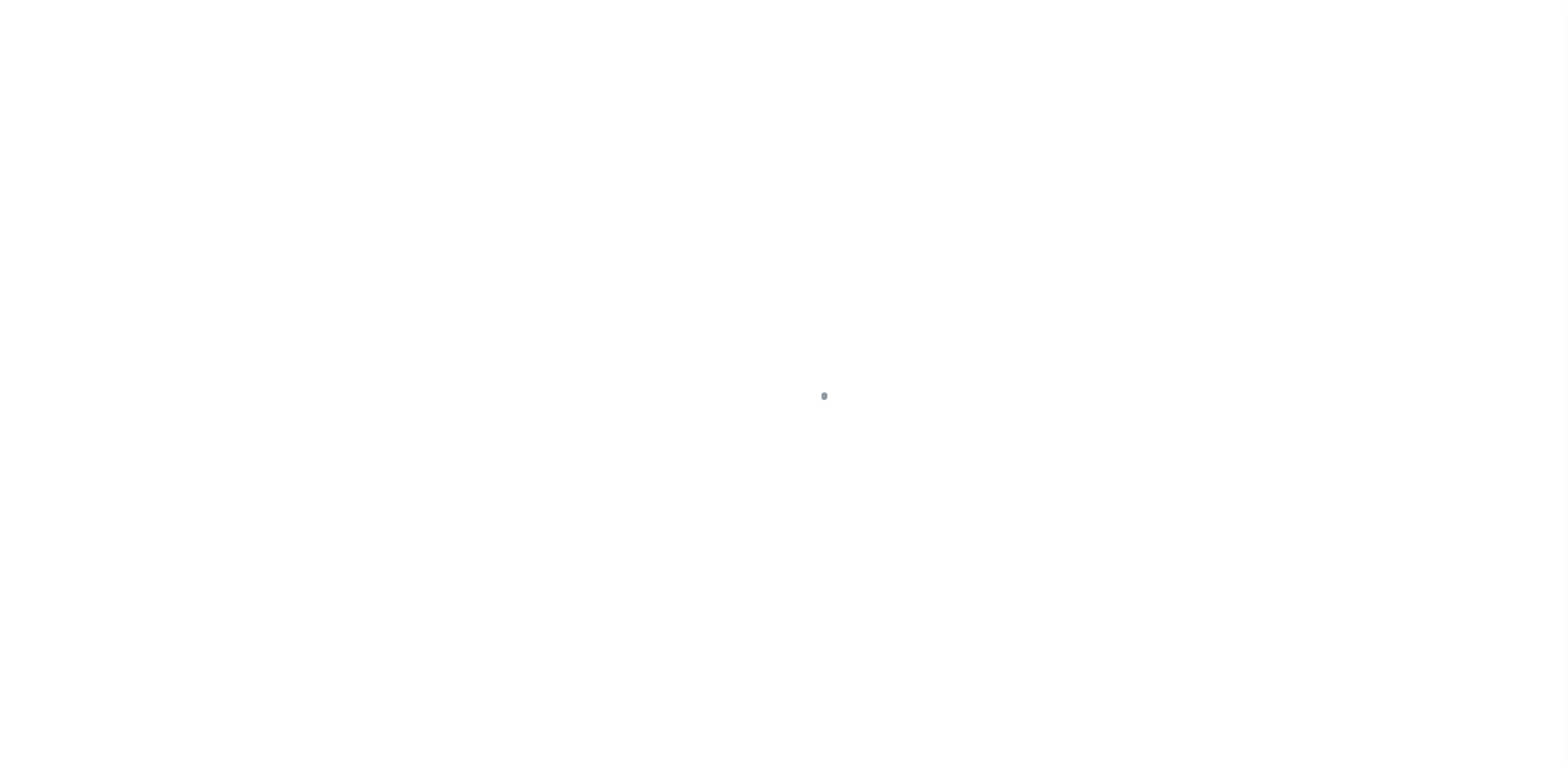
select select "Escrow"
type input "[STREET_ADDRESS]"
type input "39240306603800030360000000"
type input "NYACK NY 10960"
type input "11498"
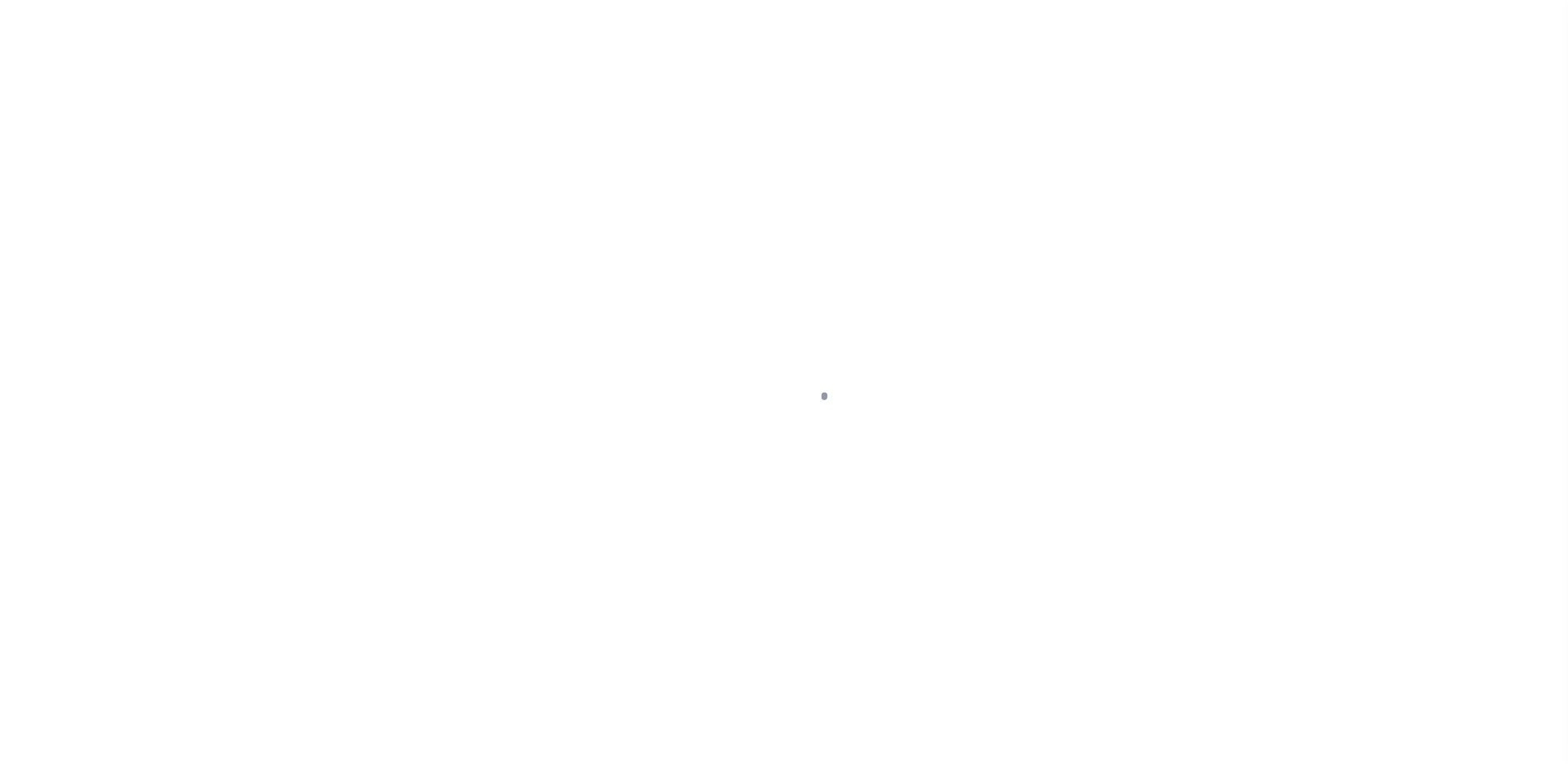
type input "NY"
select select
type textarea "The only parcel that should be paid on this loan is parcel 66.38-3-35 Released …"
select select
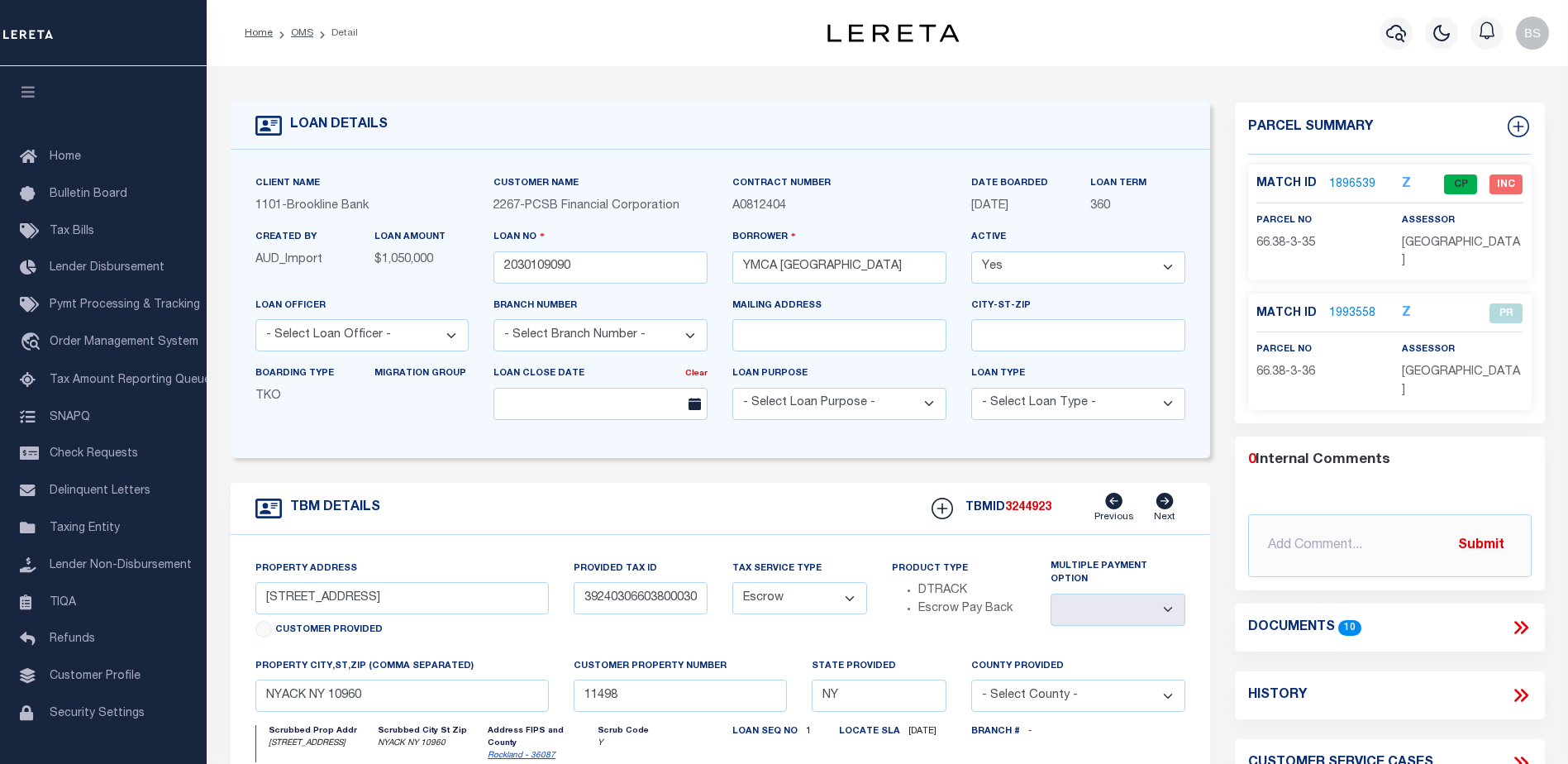
click at [1337, 305] on link "1993558" at bounding box center [1353, 313] width 47 height 18
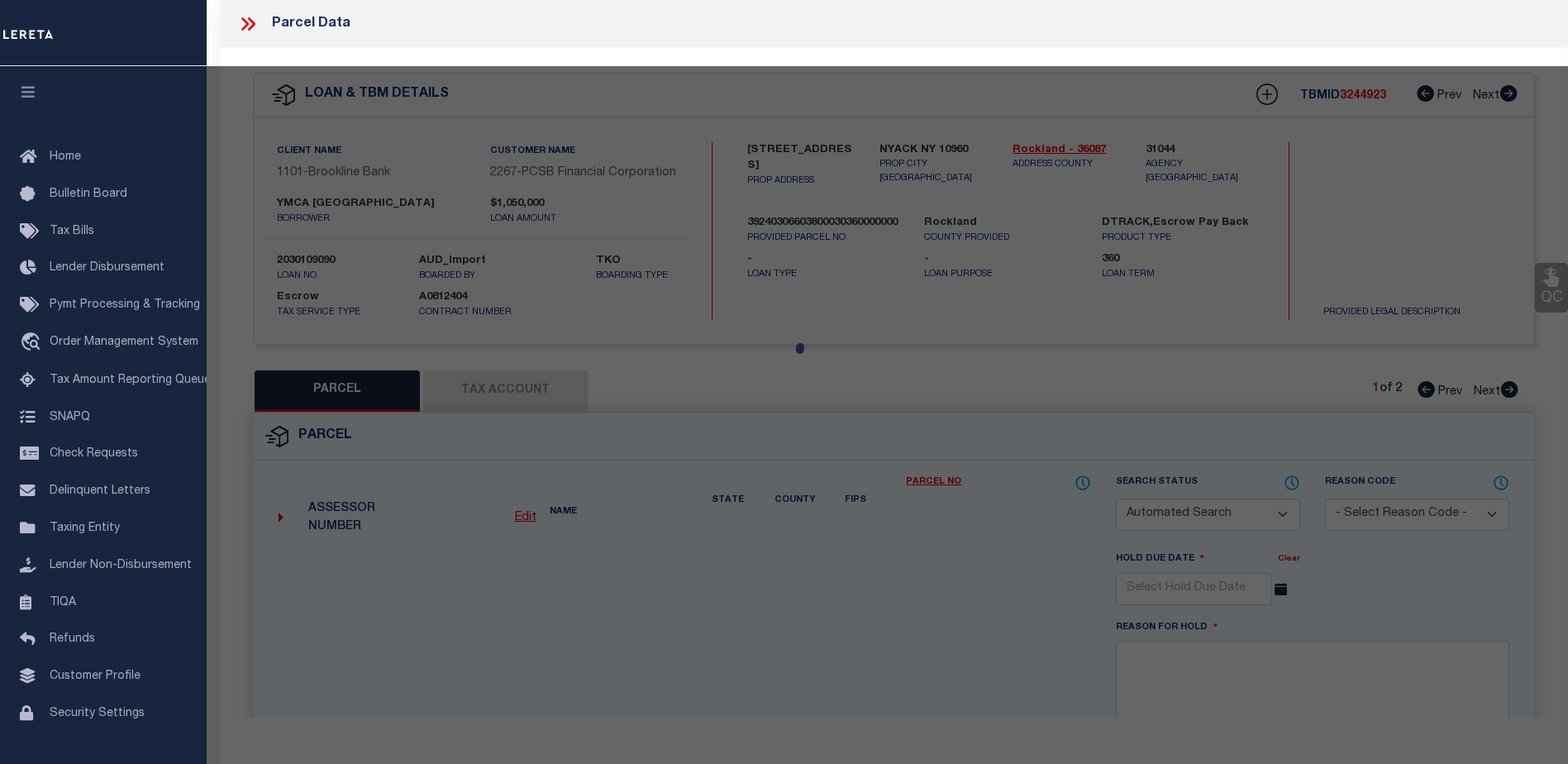
checkbox input "false"
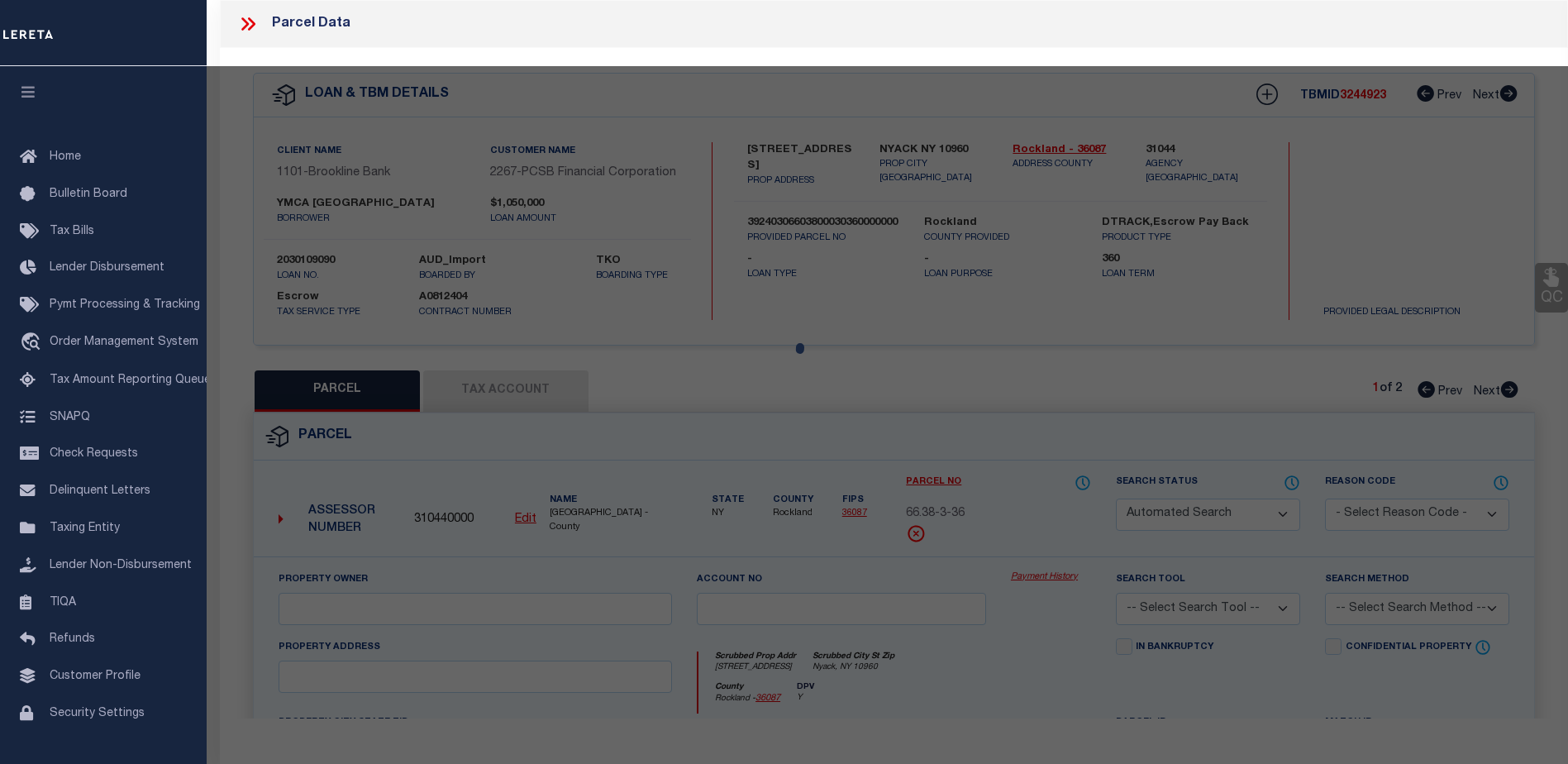
select select "PR"
type input "Young Mens [DEMOGRAPHIC_DATA][PERSON_NAME]"
select select
type input "[STREET_ADDRESS]"
checkbox input "false"
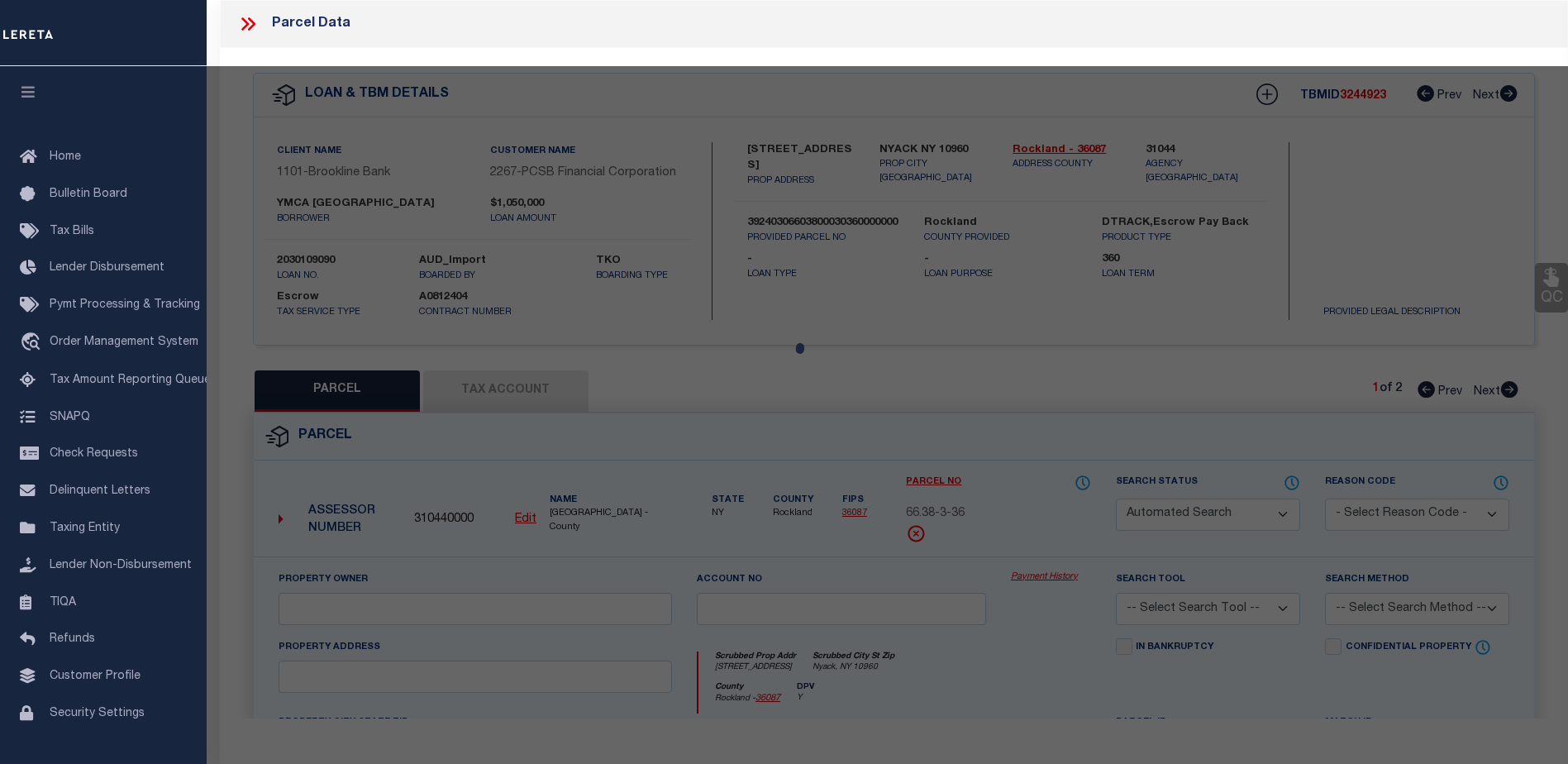
type input "Nyack, NY 10960"
type textarea "new parcel"
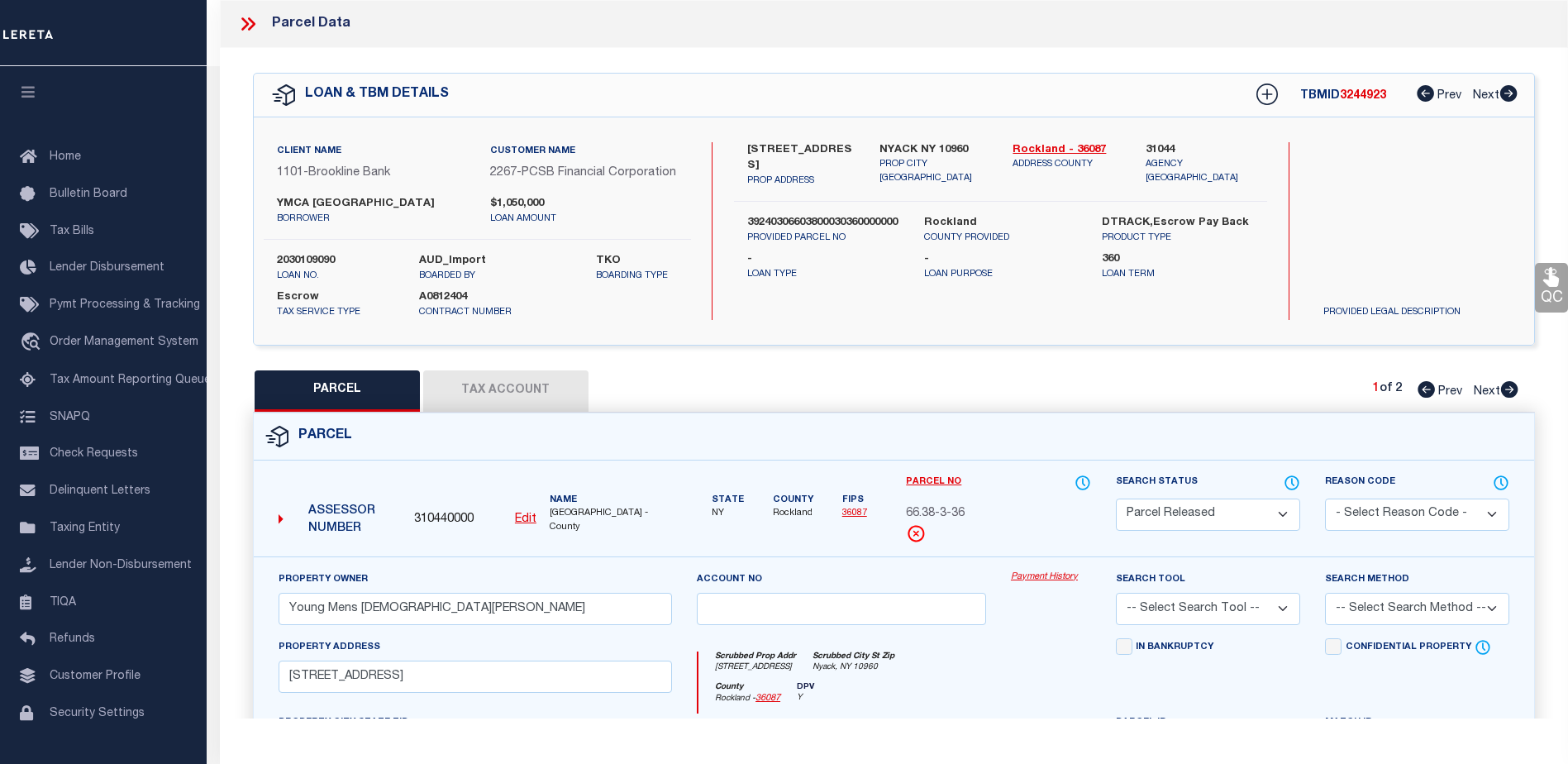
click at [1035, 584] on link "Payment History" at bounding box center [1051, 577] width 80 height 14
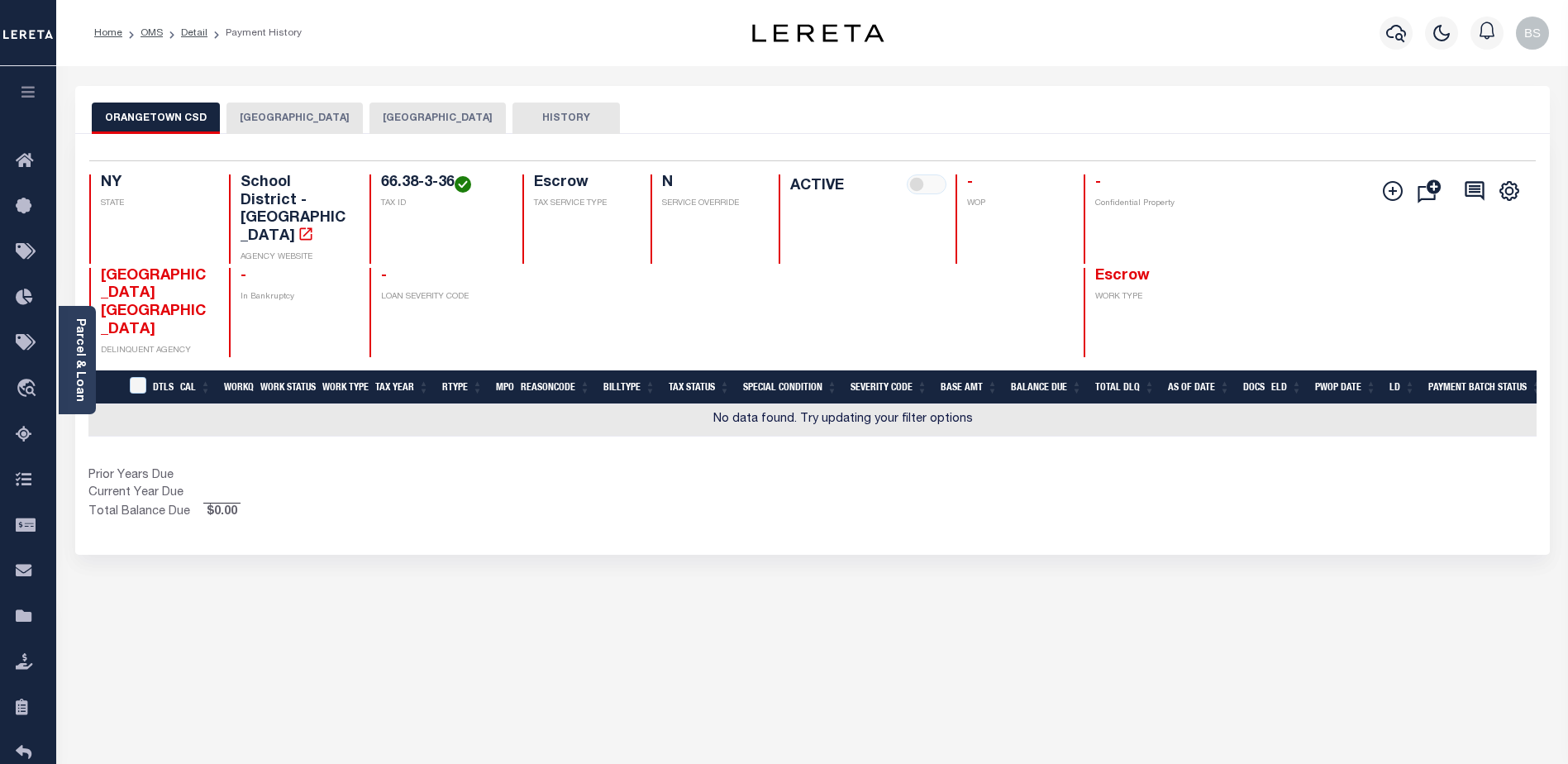
click at [438, 122] on button "[GEOGRAPHIC_DATA]" at bounding box center [438, 118] width 136 height 32
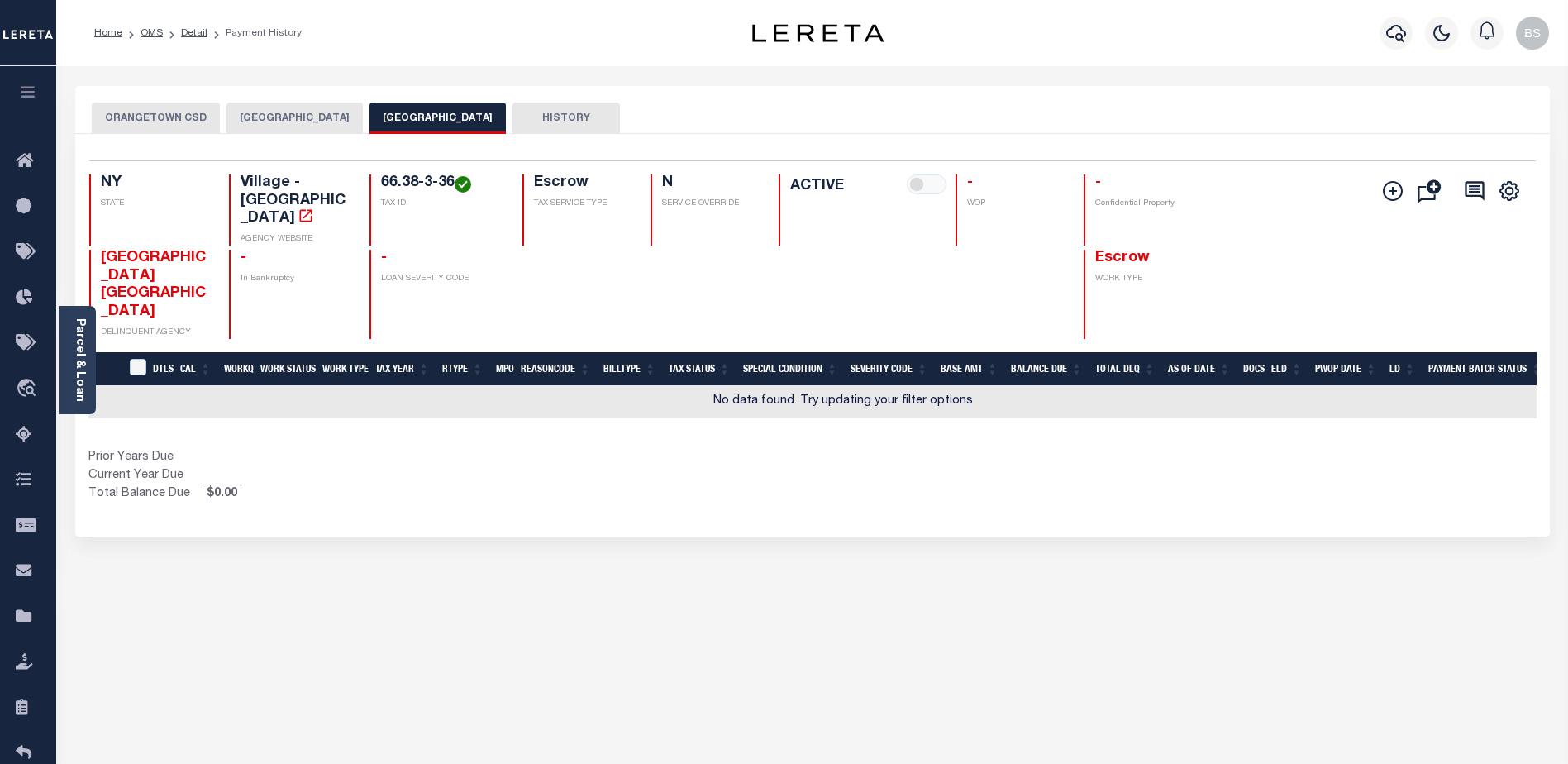
click at [436, 115] on button "[GEOGRAPHIC_DATA]" at bounding box center [438, 118] width 136 height 32
click at [1392, 38] on icon "button" at bounding box center [1396, 34] width 20 height 18
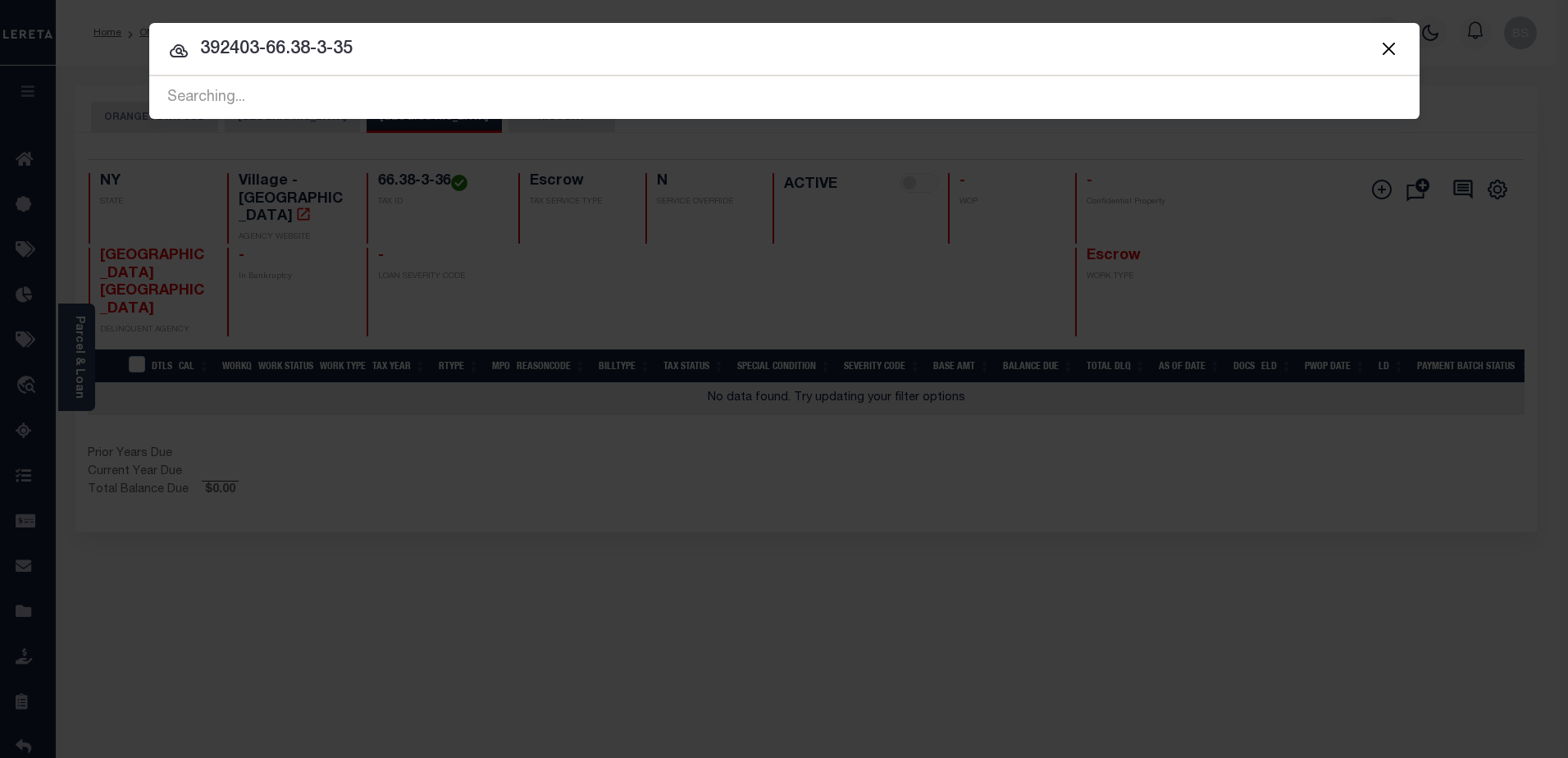
type input "392403-66.38-3-35"
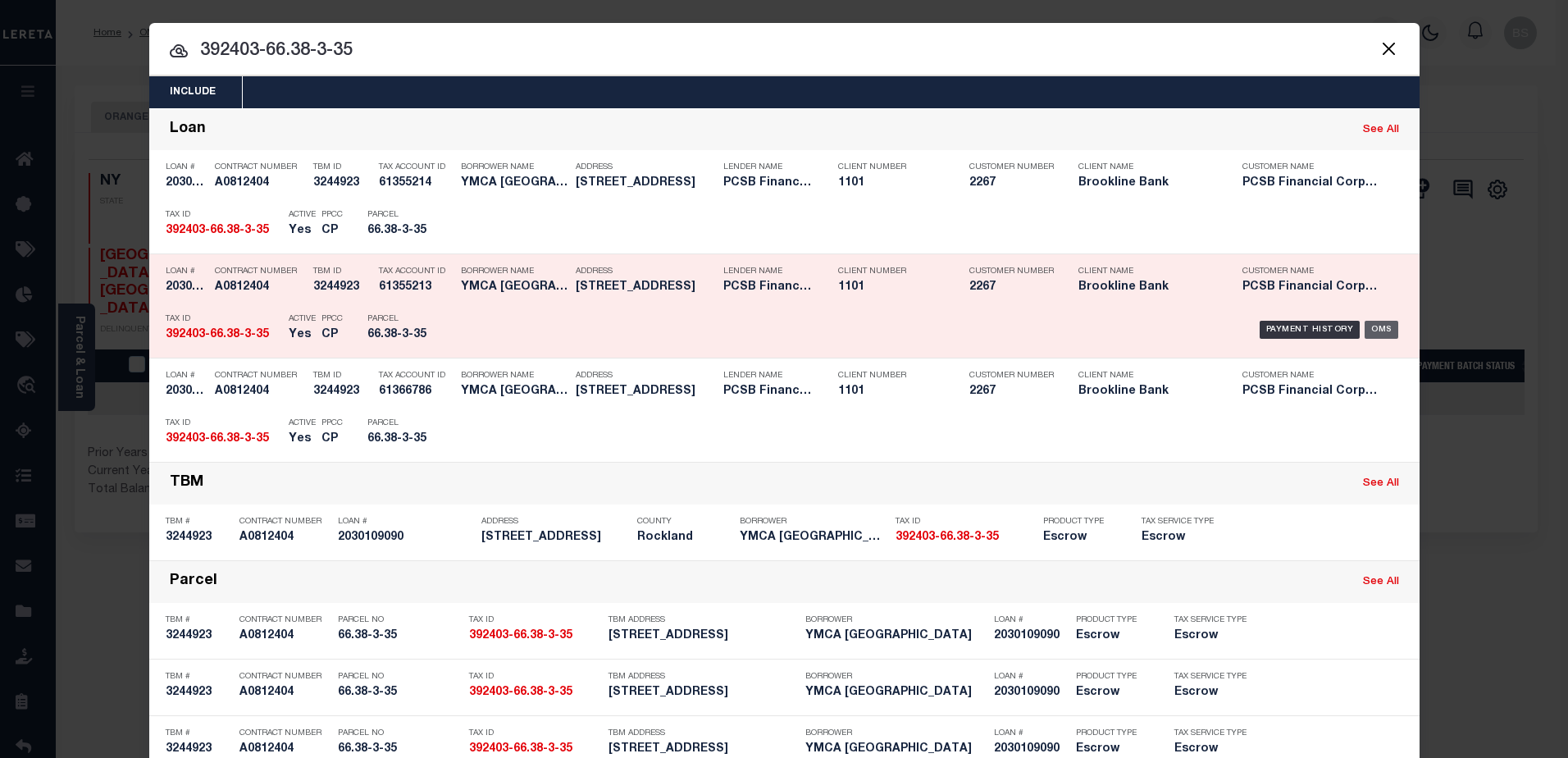
click at [1375, 332] on div "OMS" at bounding box center [1381, 330] width 33 height 18
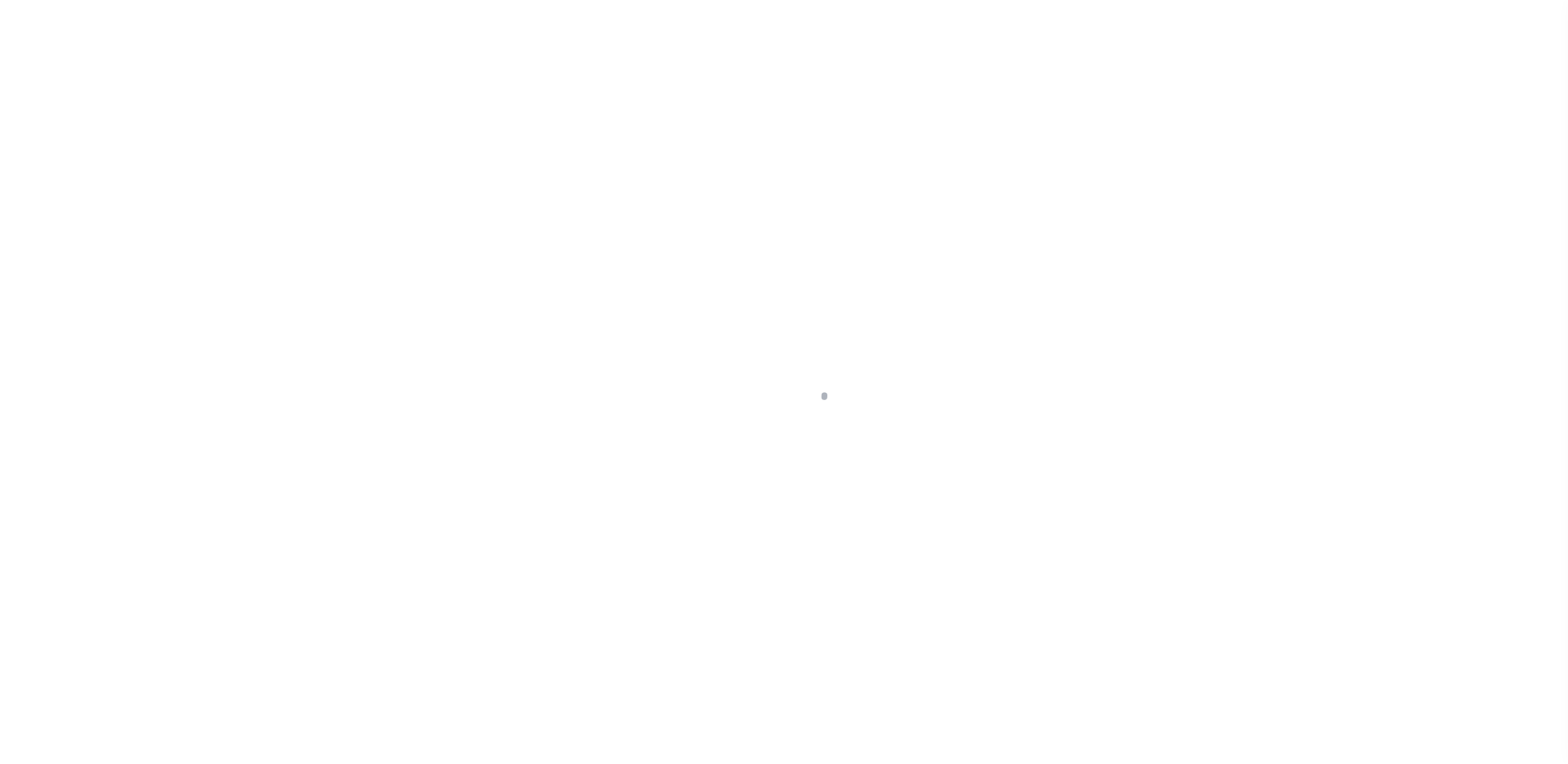
select select "Escrow"
type input "[STREET_ADDRESS]"
type input "39240306603800030360000000"
type input "NYACK NY 10960"
type input "11498"
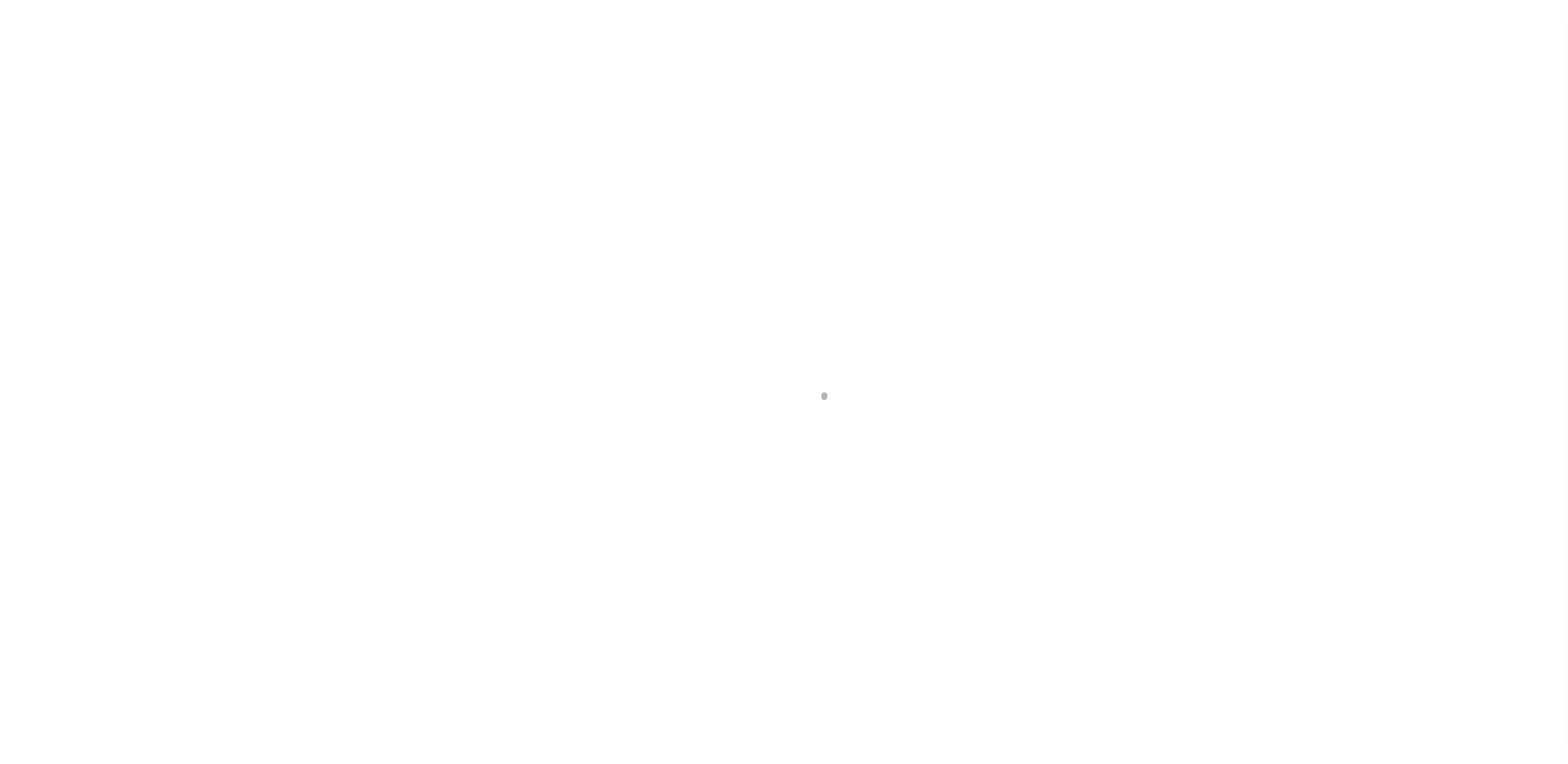
type input "NY"
select select
type textarea "The only parcel that should be paid on this loan is parcel 66.38-3-35 Released …"
select select
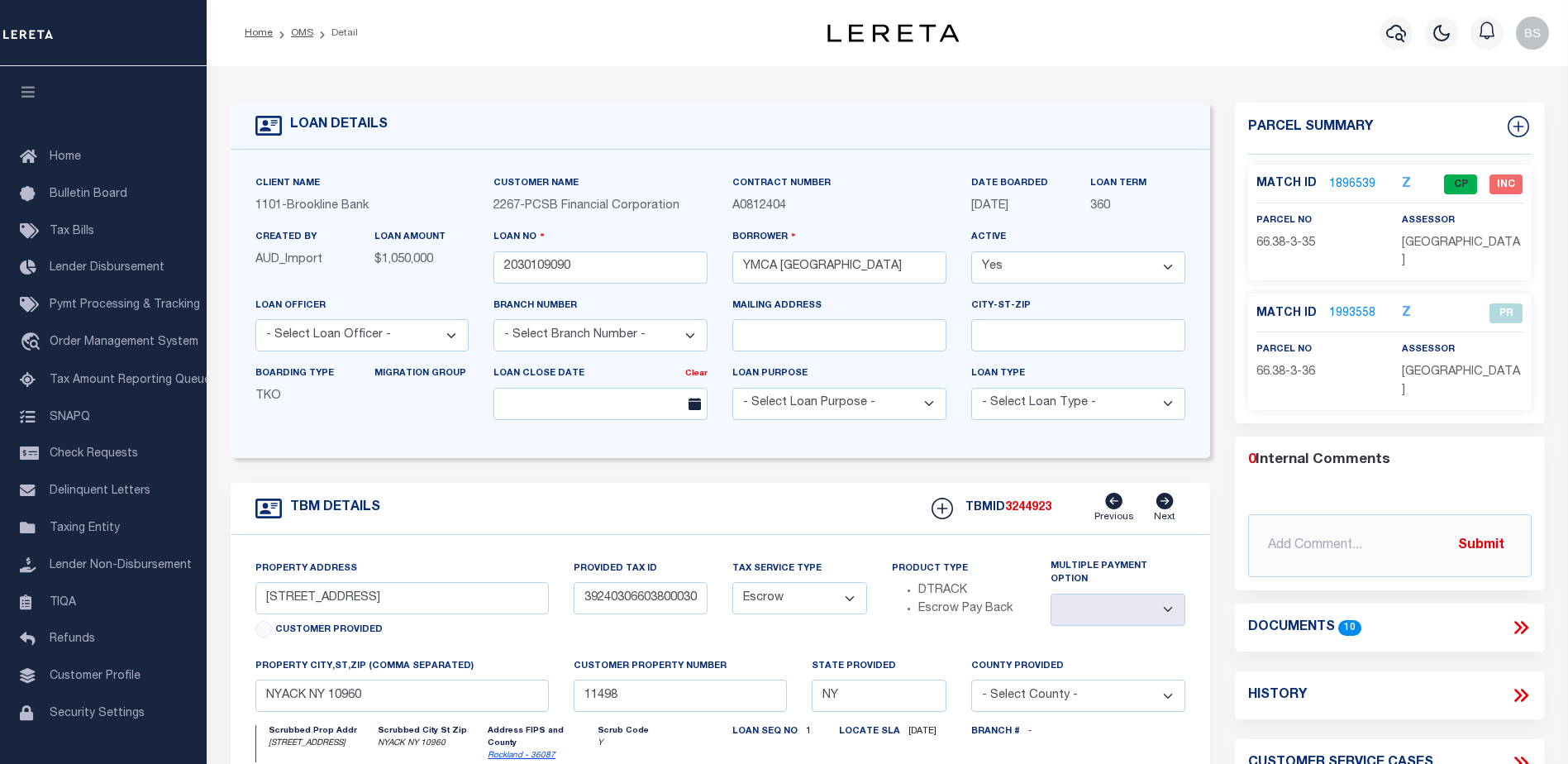
click at [1353, 187] on link "1896539" at bounding box center [1353, 184] width 47 height 18
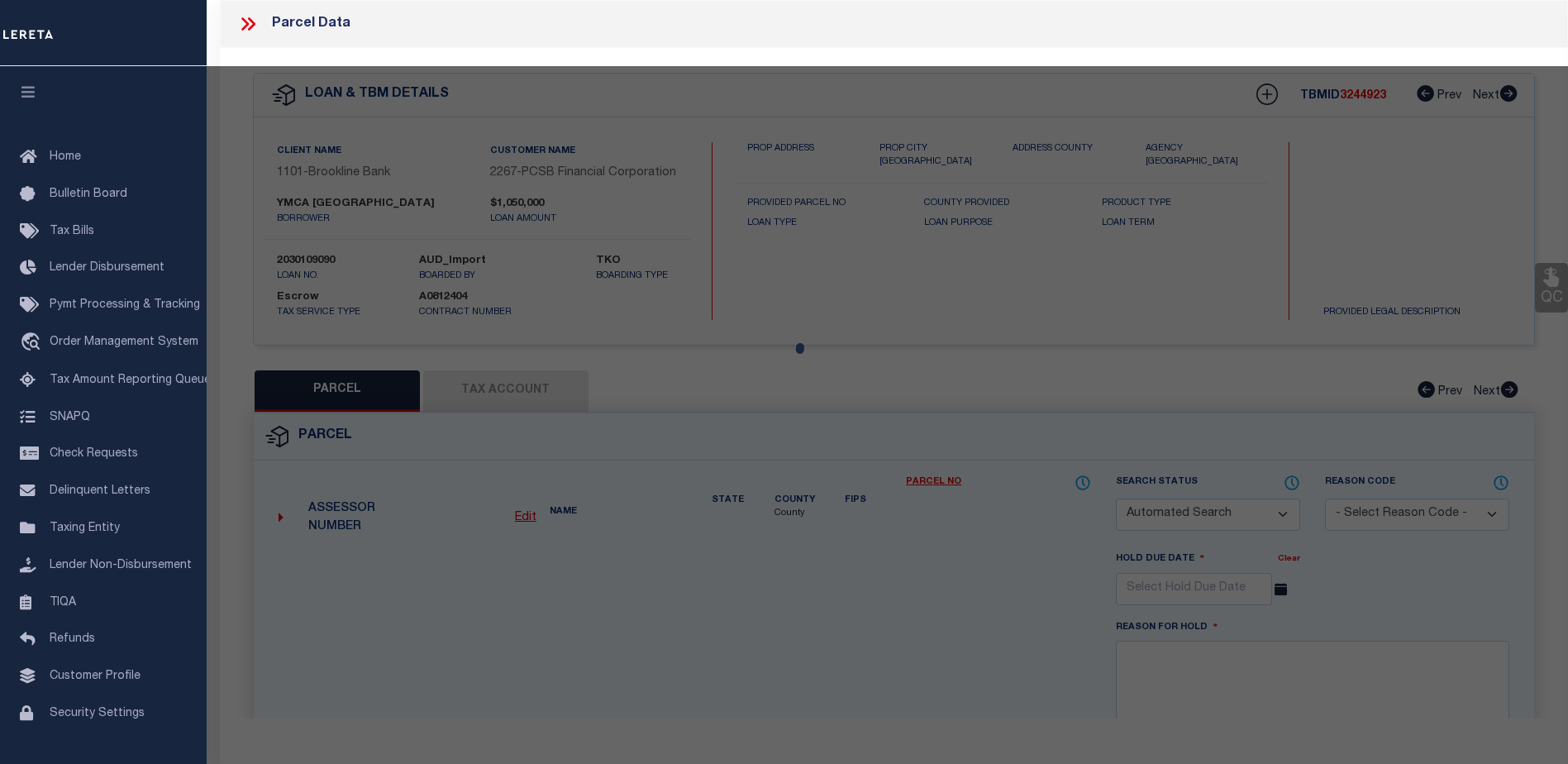
checkbox input "false"
select select "CP"
type input "YOUNG MENS CHRISTIAN ASSOC"
type input "392403-066.038-03-035.000-0000"
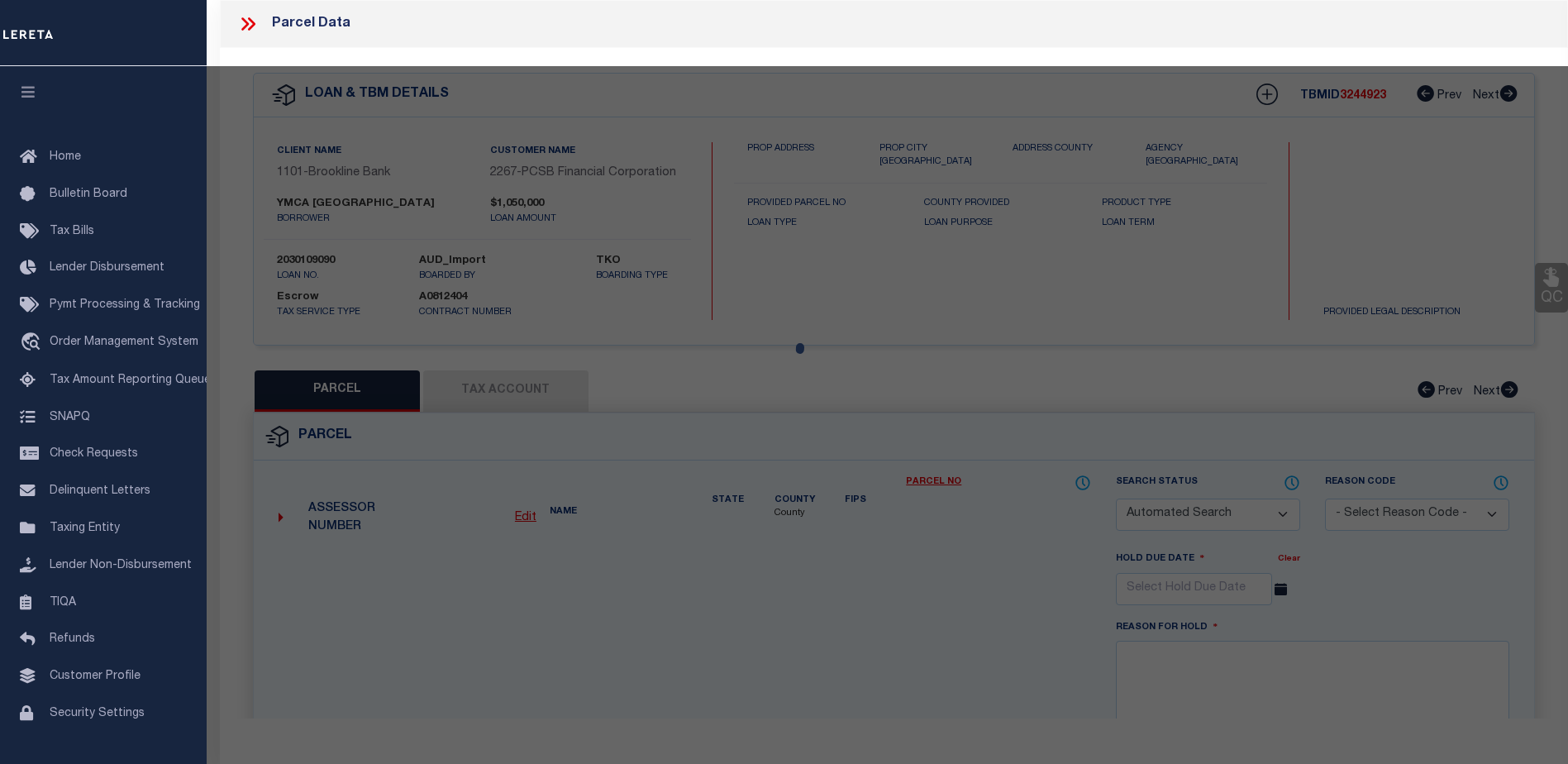
select select "AGW"
select select "ADD"
type input "35 S BROADWAY"
type input "NYACK NY 10960"
type textarea "CENSUS TRACT 131.02"
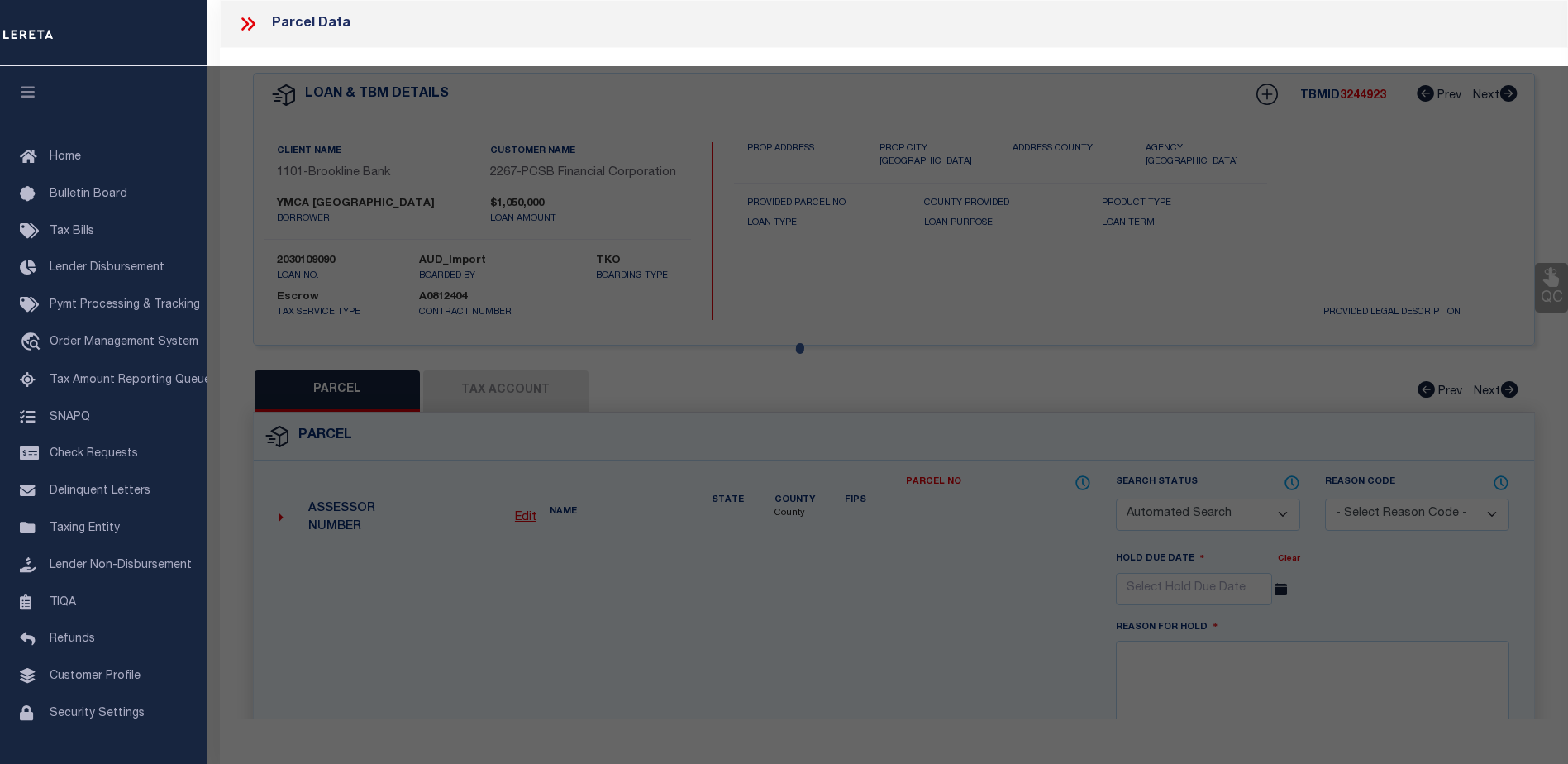
type textarea "Tax ID Special Project"
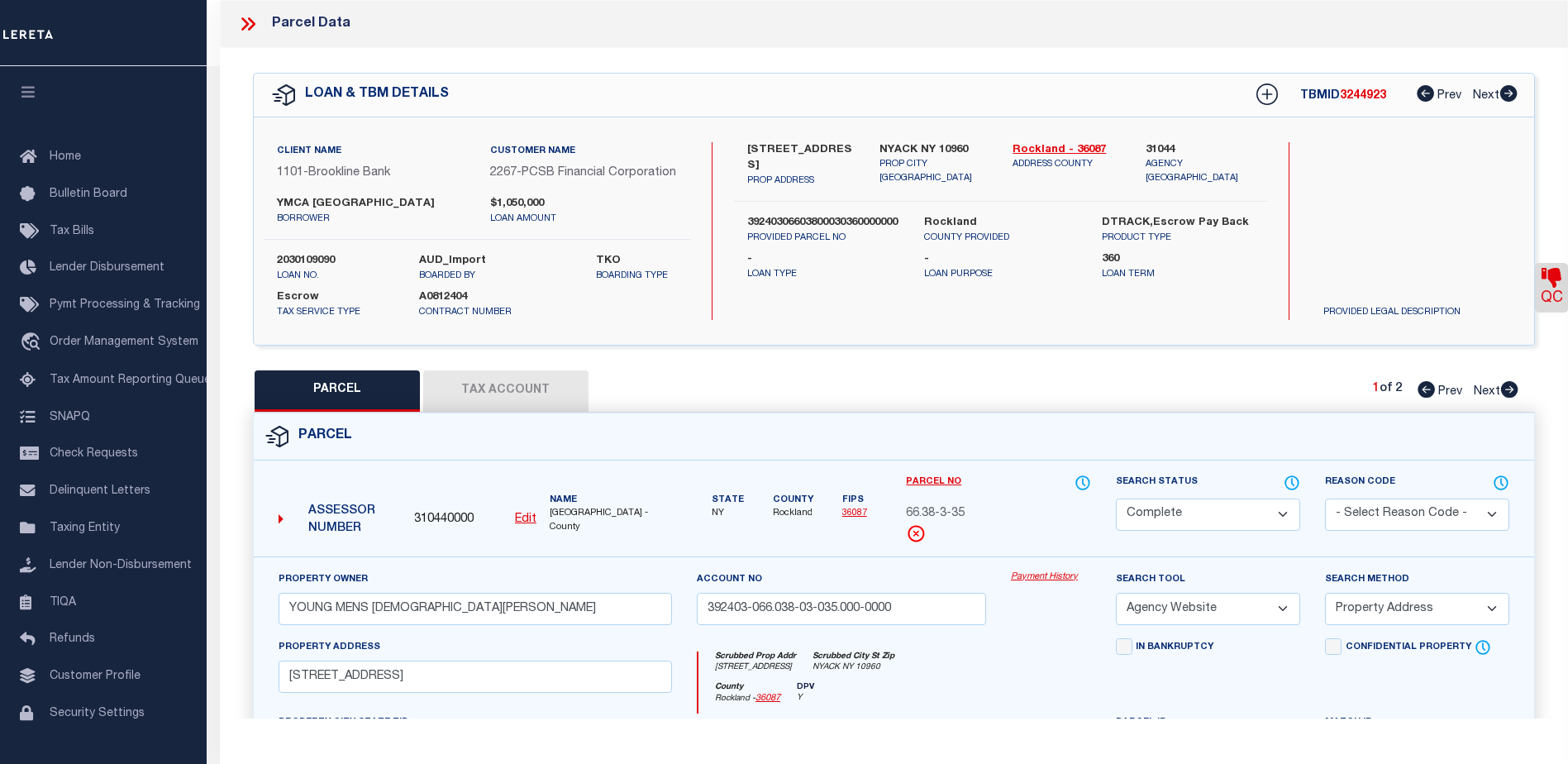
click at [1046, 584] on link "Payment History" at bounding box center [1051, 577] width 80 height 14
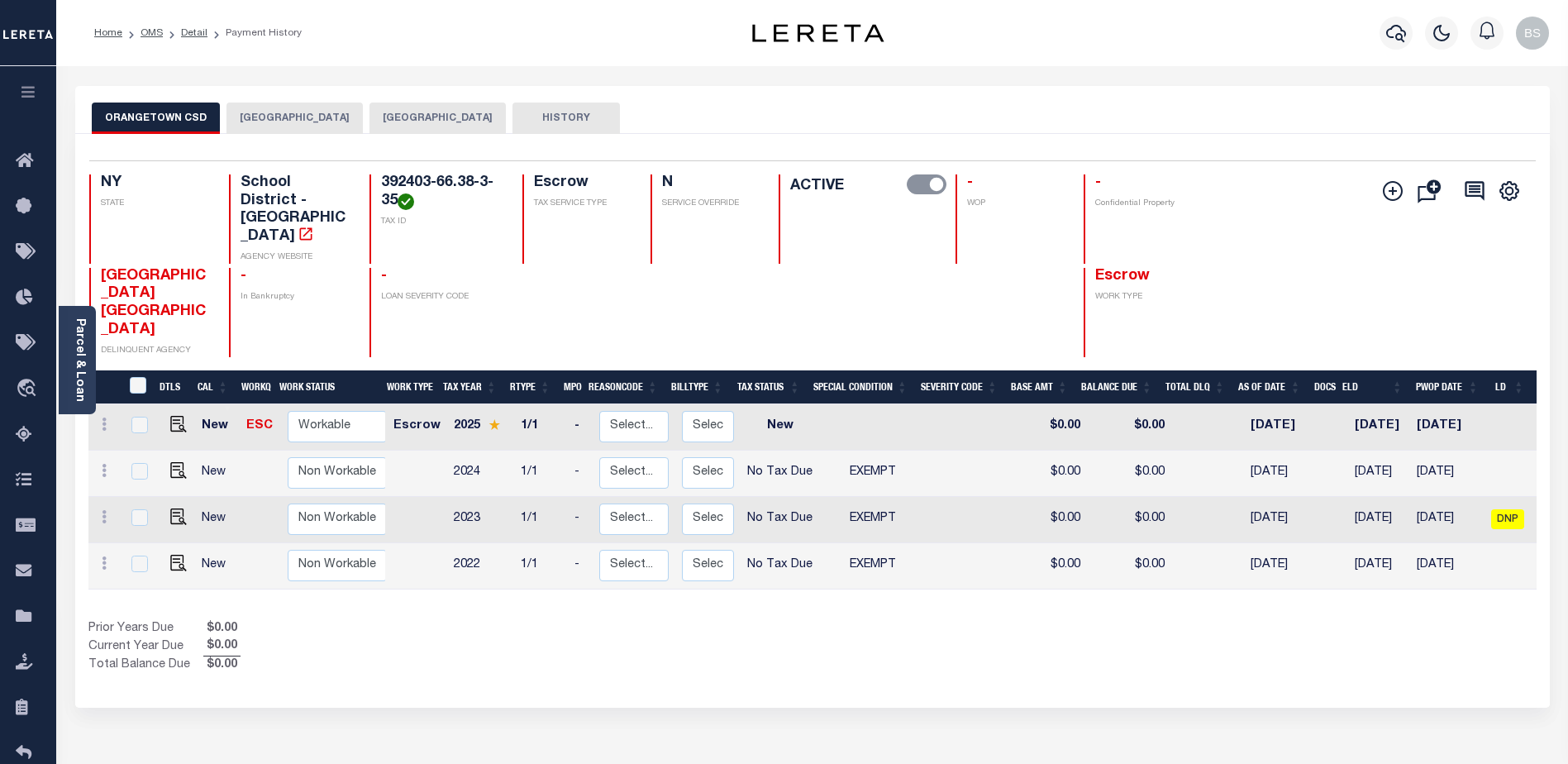
click at [388, 123] on button "[GEOGRAPHIC_DATA]" at bounding box center [438, 118] width 136 height 32
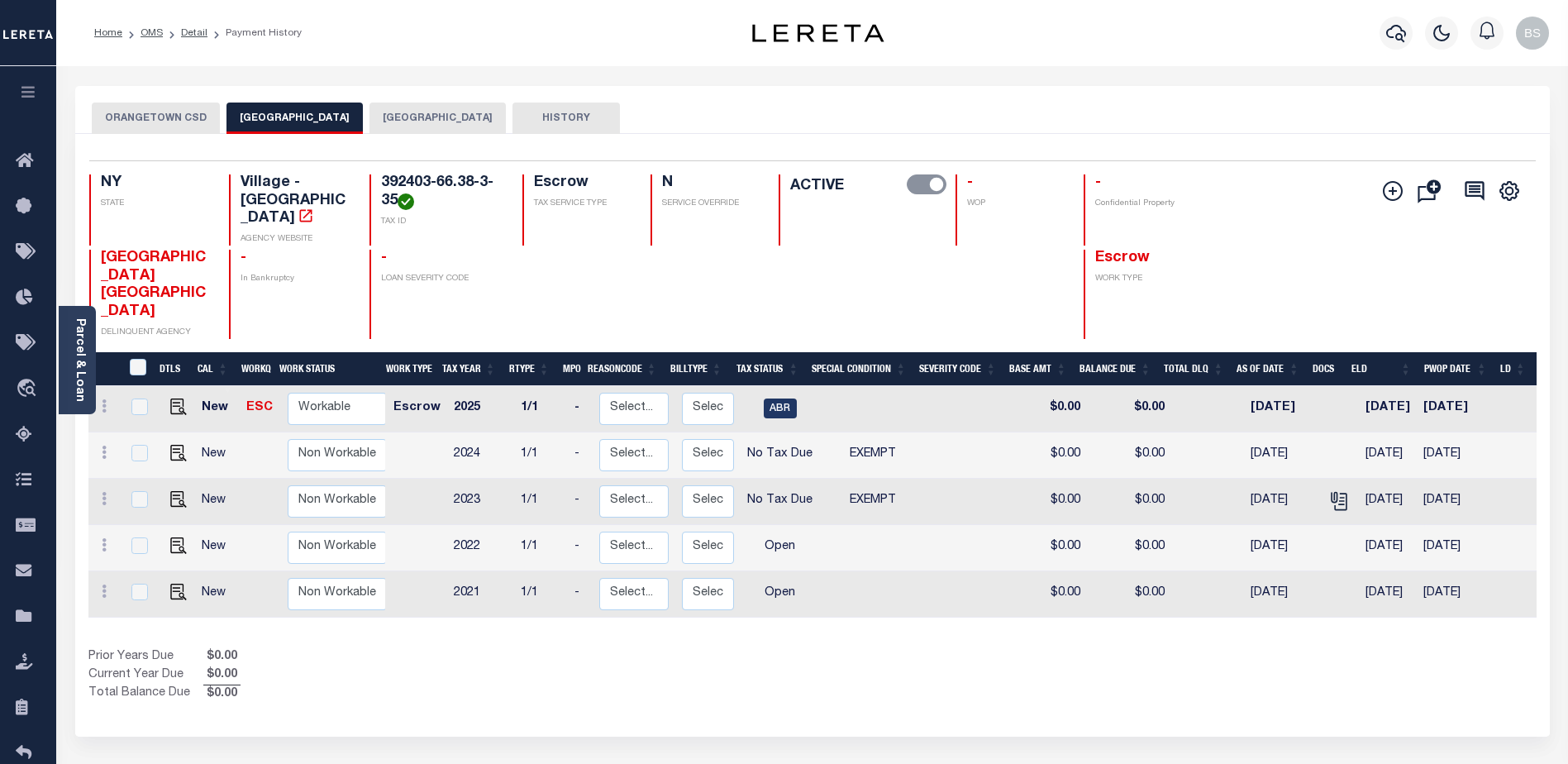
click at [439, 113] on button "[GEOGRAPHIC_DATA]" at bounding box center [438, 118] width 136 height 32
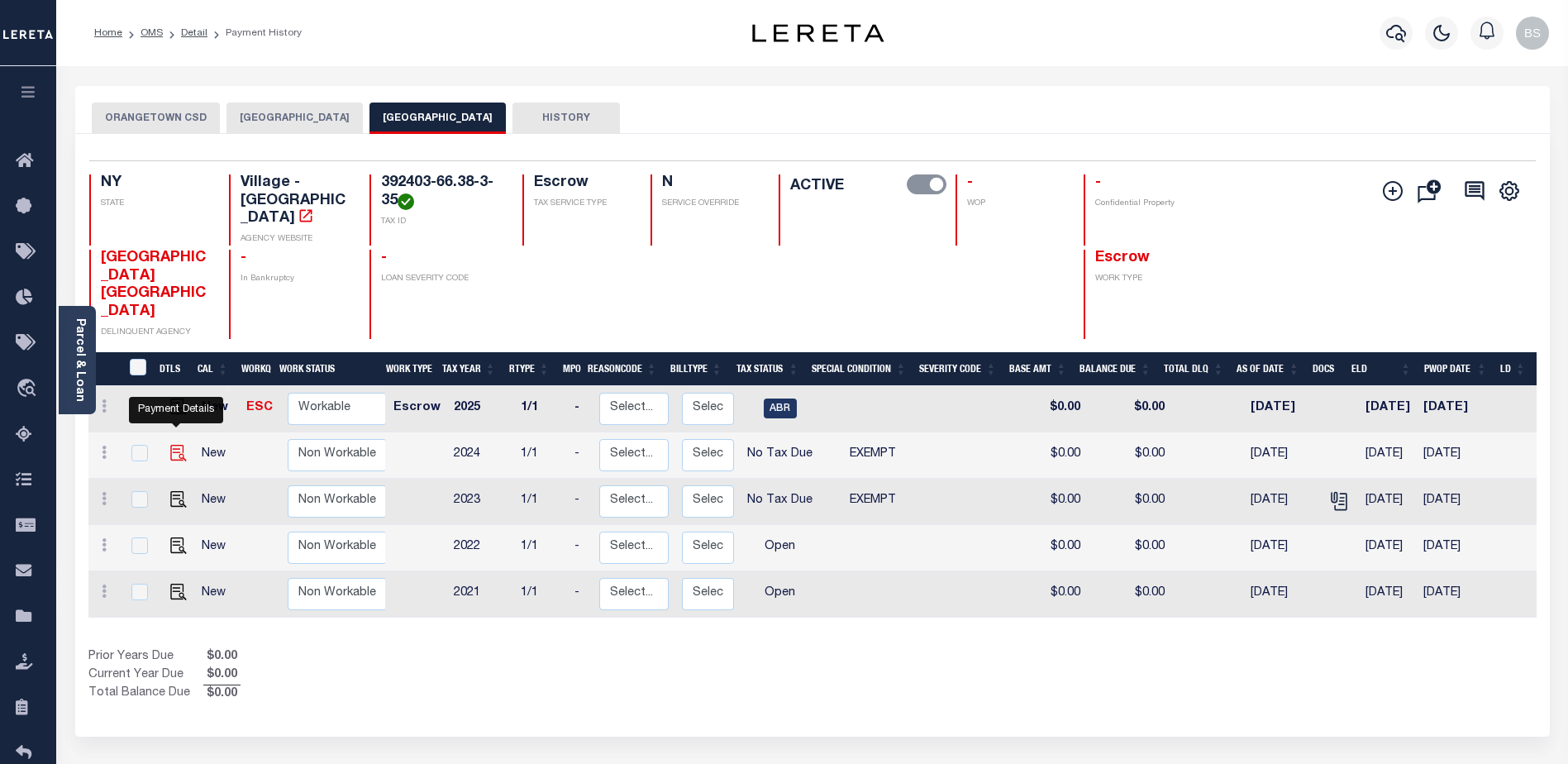
click at [170, 444] on img "" at bounding box center [179, 453] width 17 height 17
checkbox input "true"
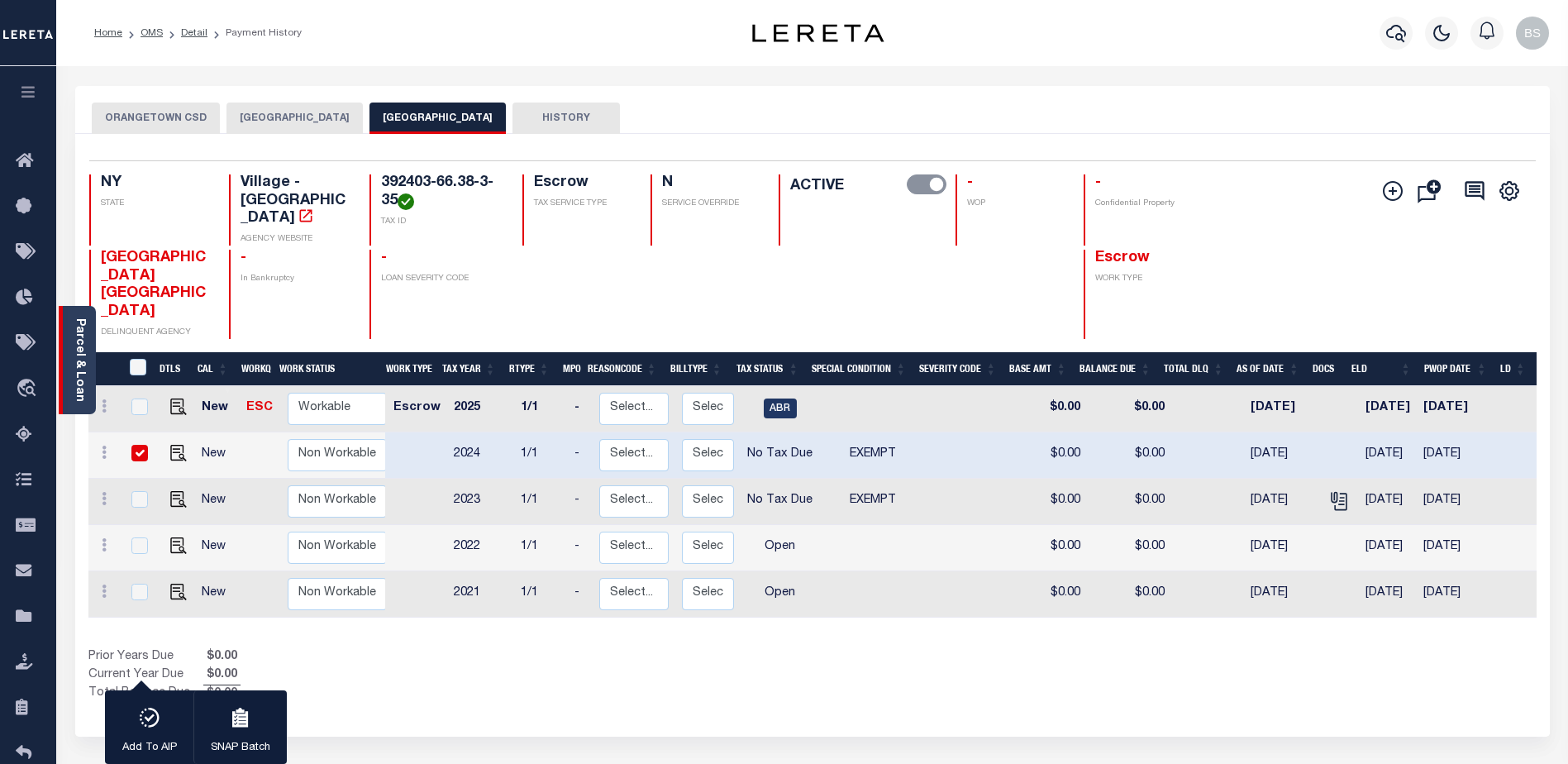
click at [70, 340] on div "Parcel & Loan" at bounding box center [77, 360] width 37 height 108
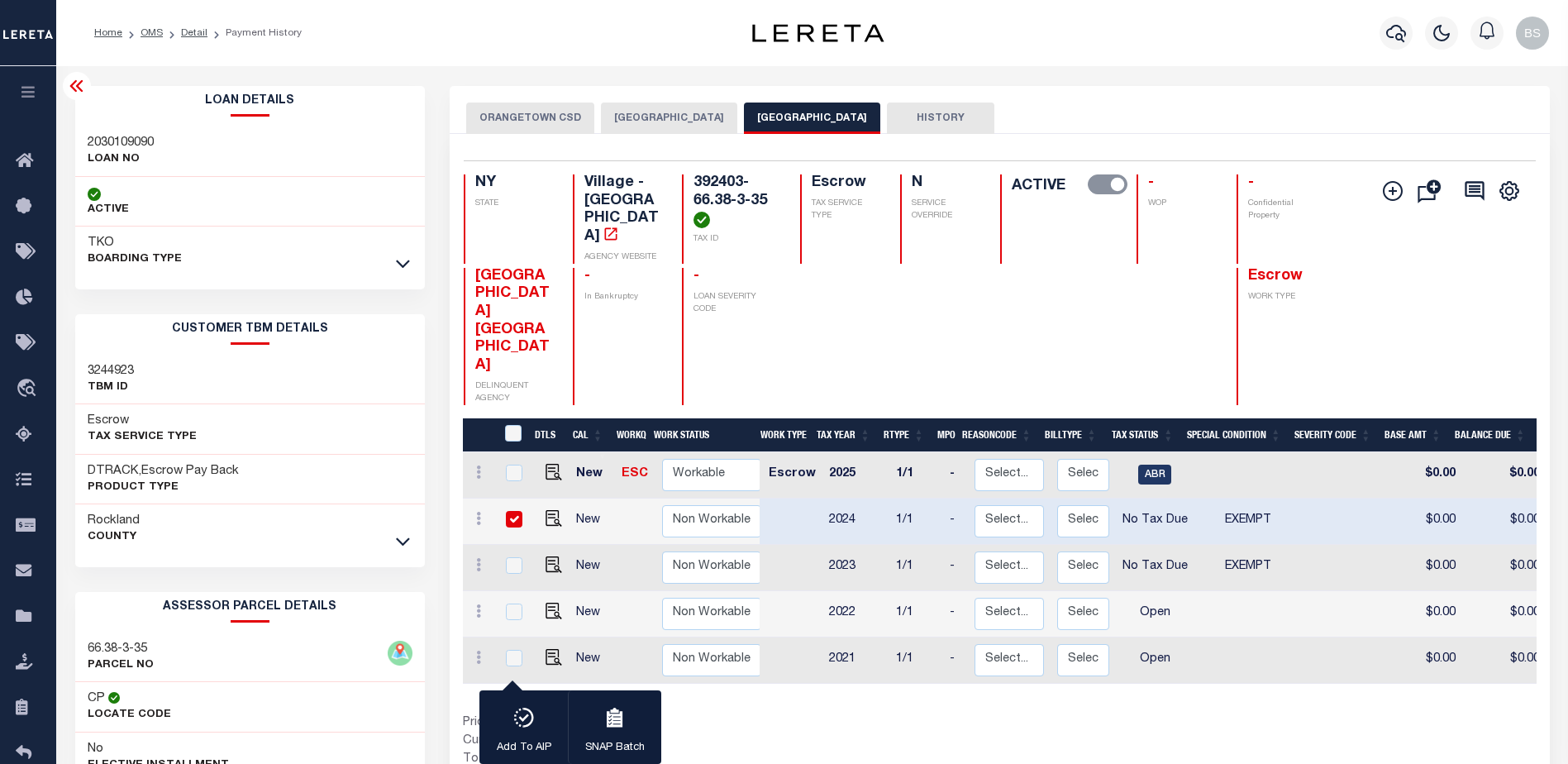
click at [410, 545] on link at bounding box center [402, 540] width 19 height 11
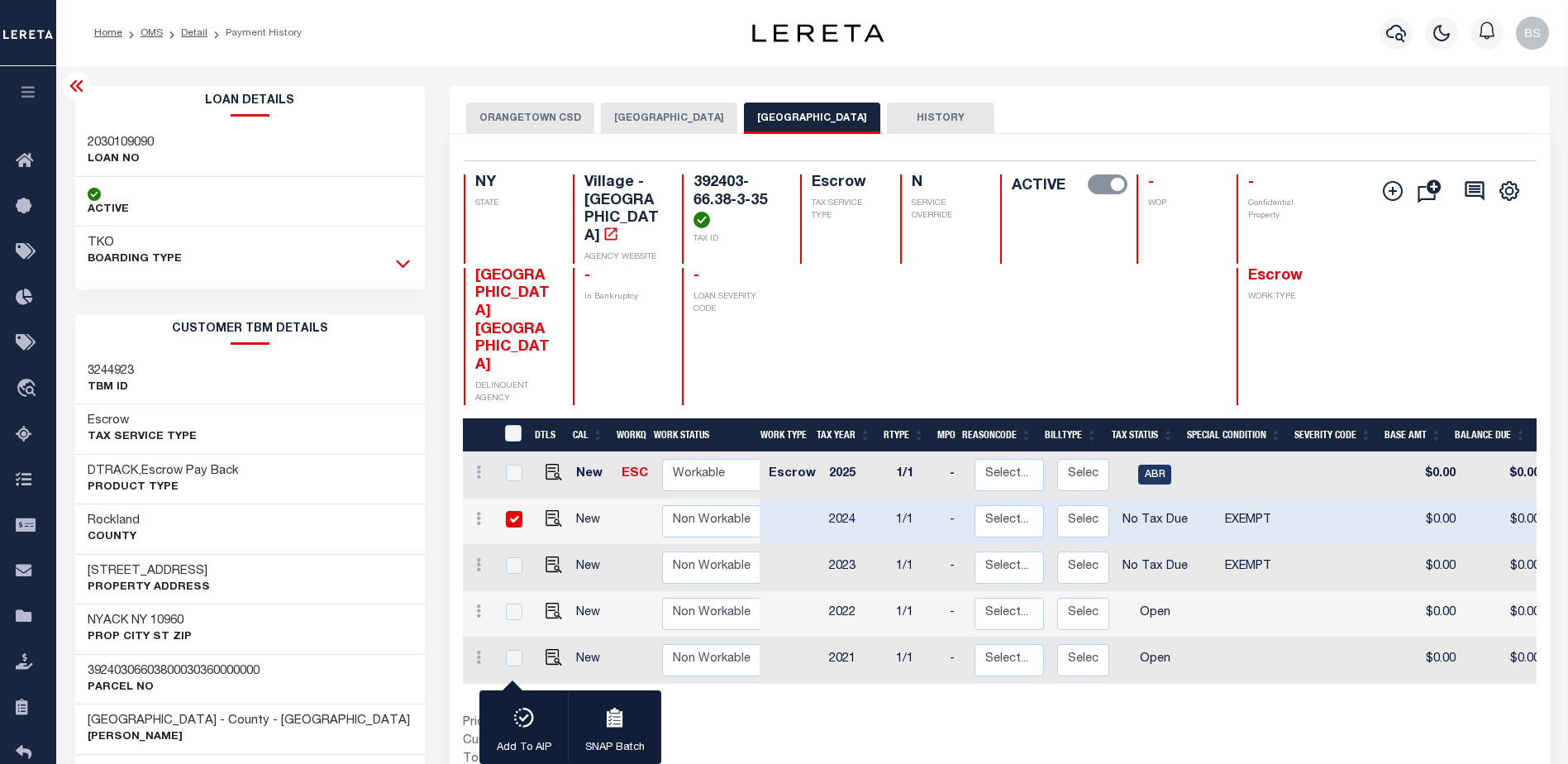
click at [402, 260] on icon at bounding box center [402, 263] width 14 height 18
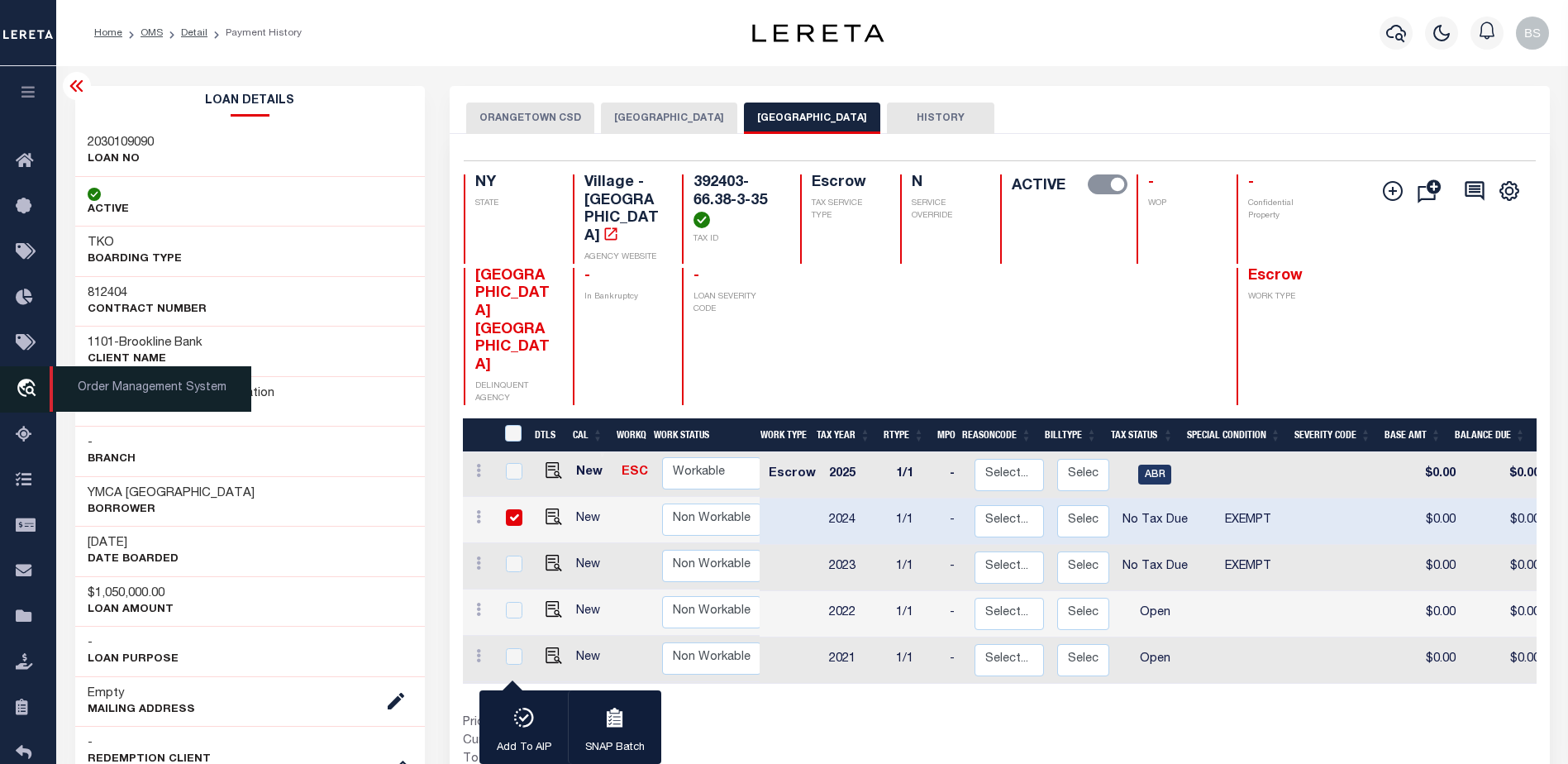
scroll to position [83, 0]
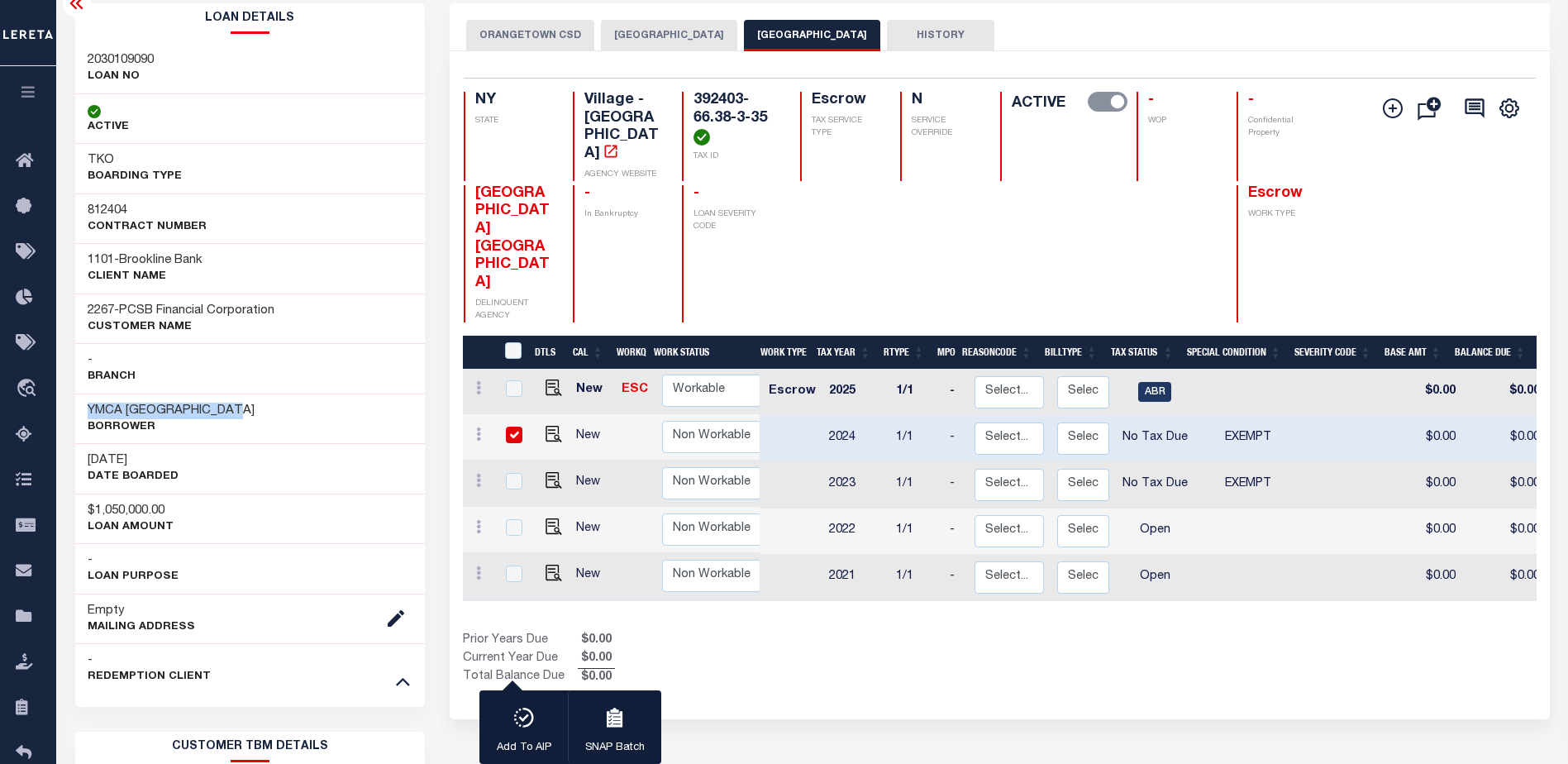
drag, startPoint x: 86, startPoint y: 409, endPoint x: 250, endPoint y: 415, distance: 164.1
click at [250, 415] on div "YMCA ROCKLAND COUNTY Borrower" at bounding box center [251, 418] width 350 height 50
copy h3 "YMCA [GEOGRAPHIC_DATA]"
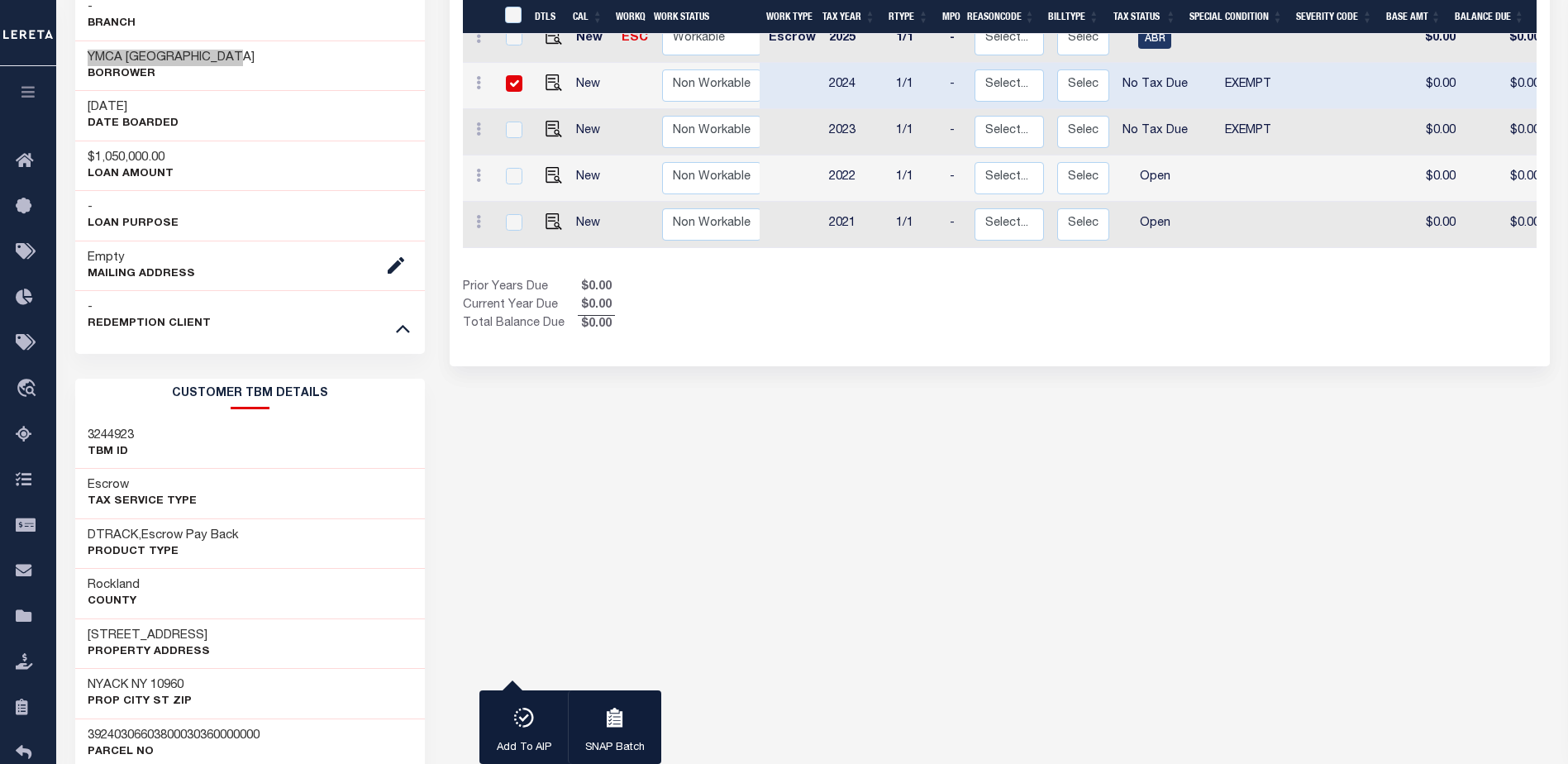
scroll to position [496, 0]
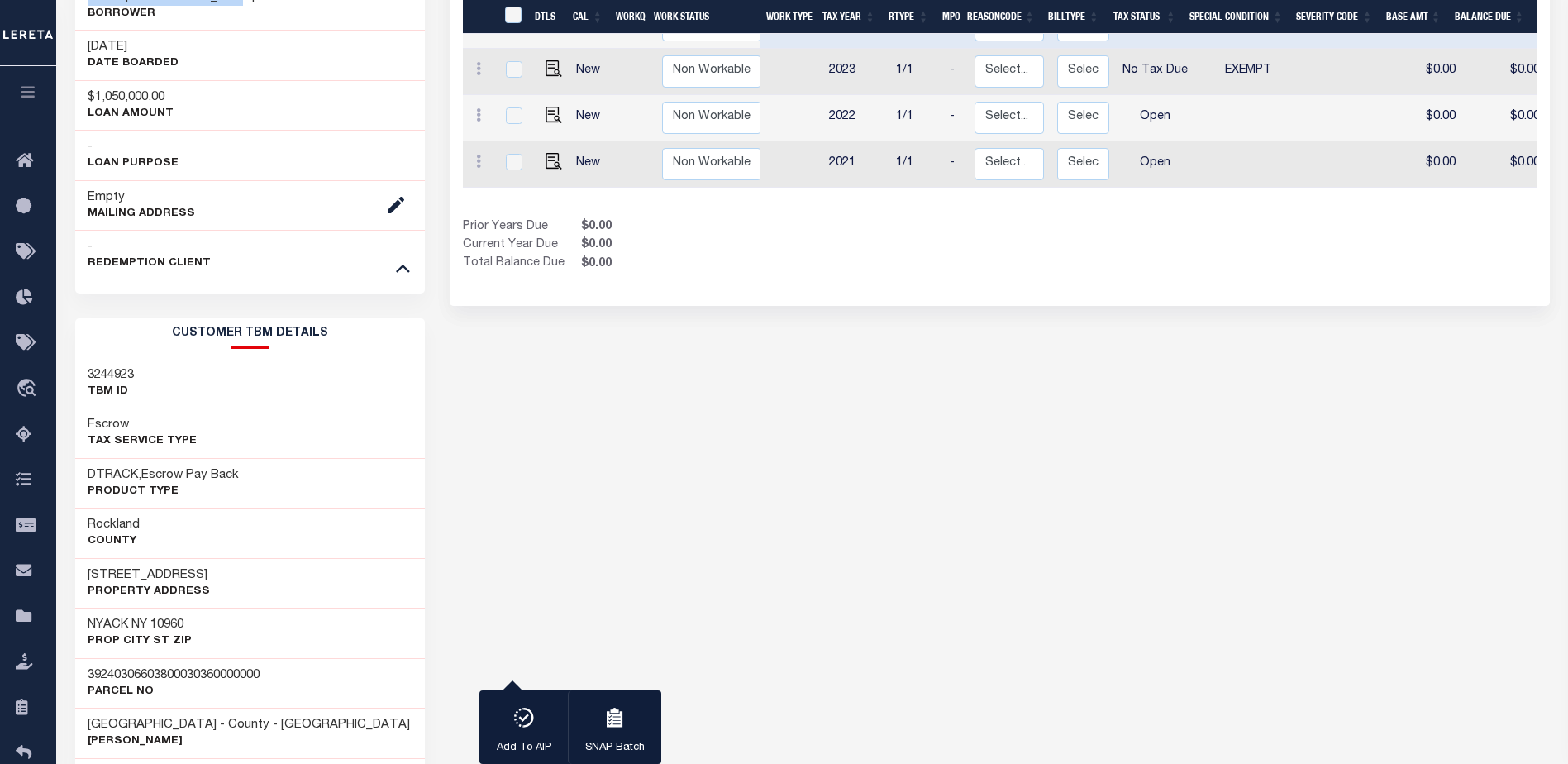
drag, startPoint x: 227, startPoint y: 574, endPoint x: 80, endPoint y: 578, distance: 147.1
click at [78, 578] on div "35 SOUTH BROADWAY Property Address" at bounding box center [251, 583] width 350 height 50
copy h3 "35 SOUTH BROADWAY"
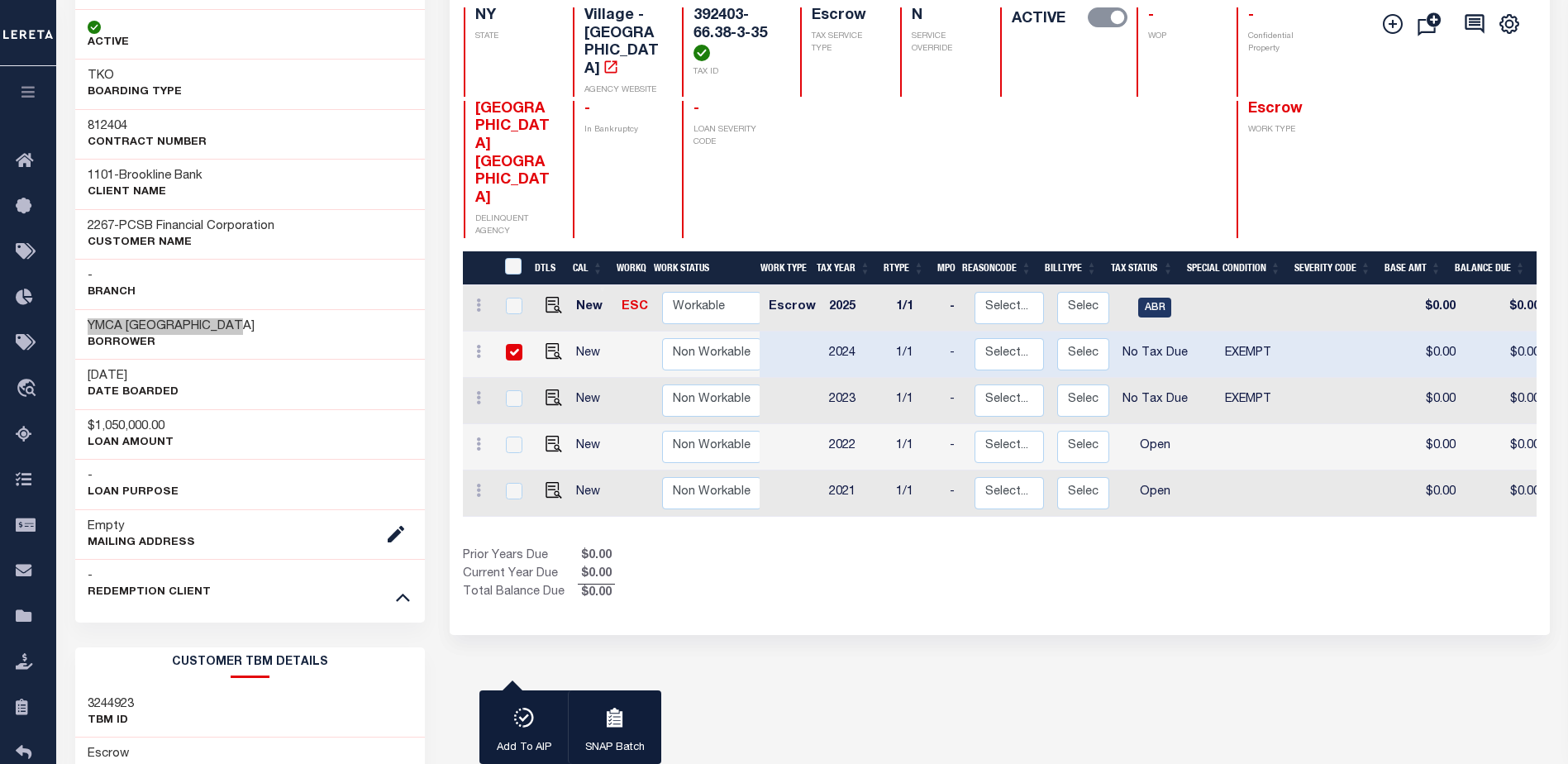
scroll to position [165, 0]
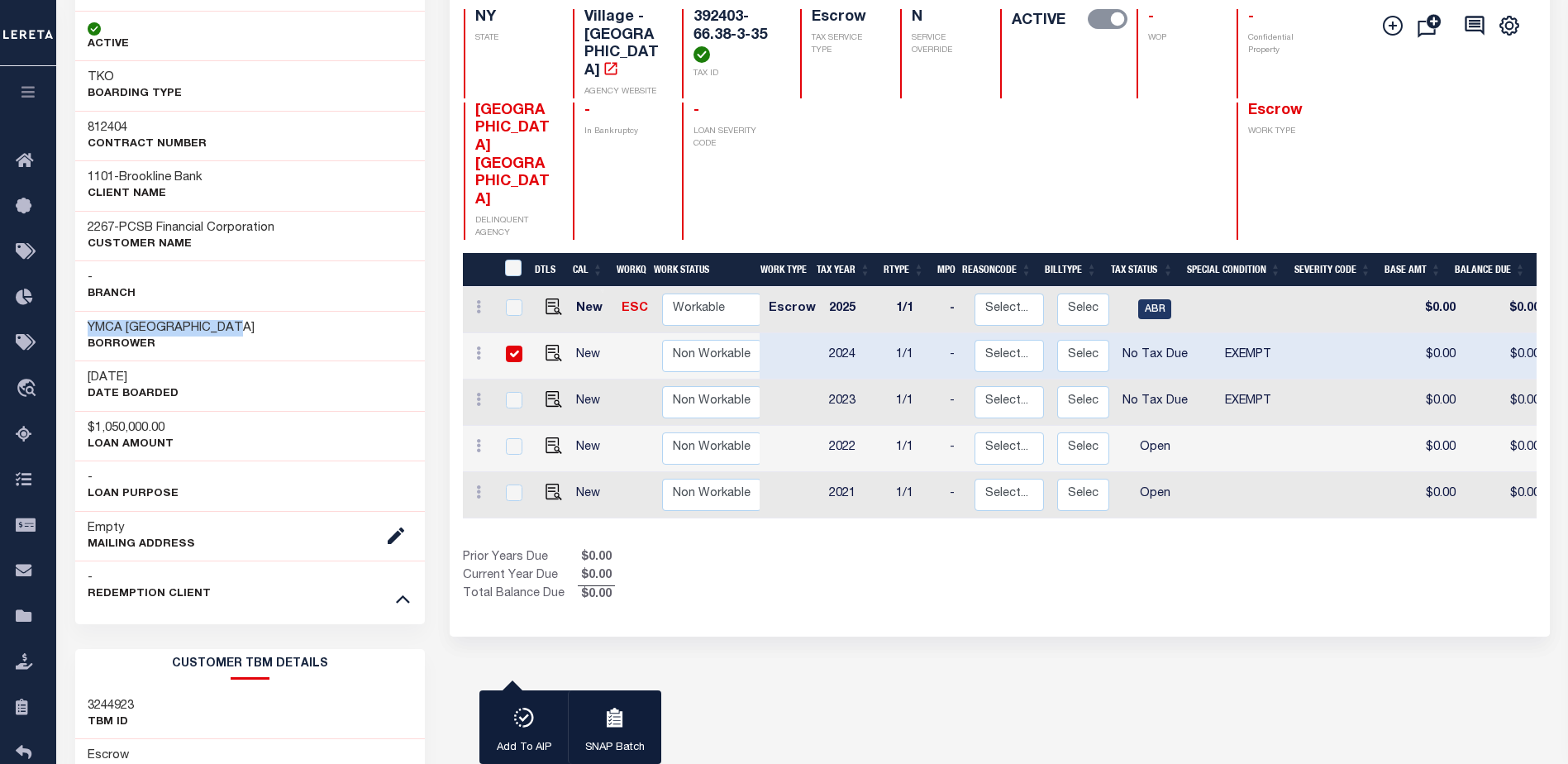
click at [508, 346] on input "checkbox" at bounding box center [514, 354] width 17 height 17
checkbox input "false"
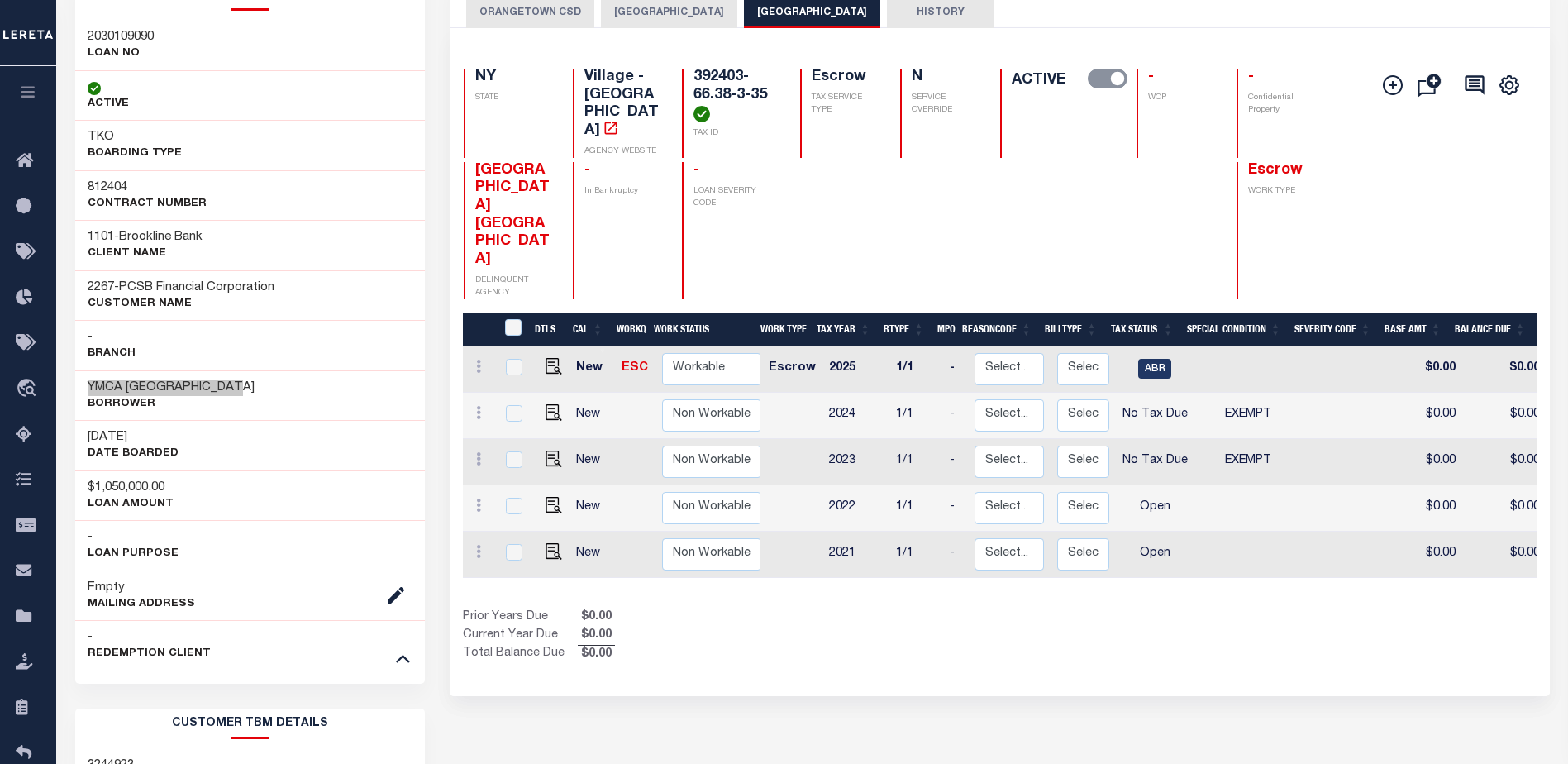
scroll to position [0, 0]
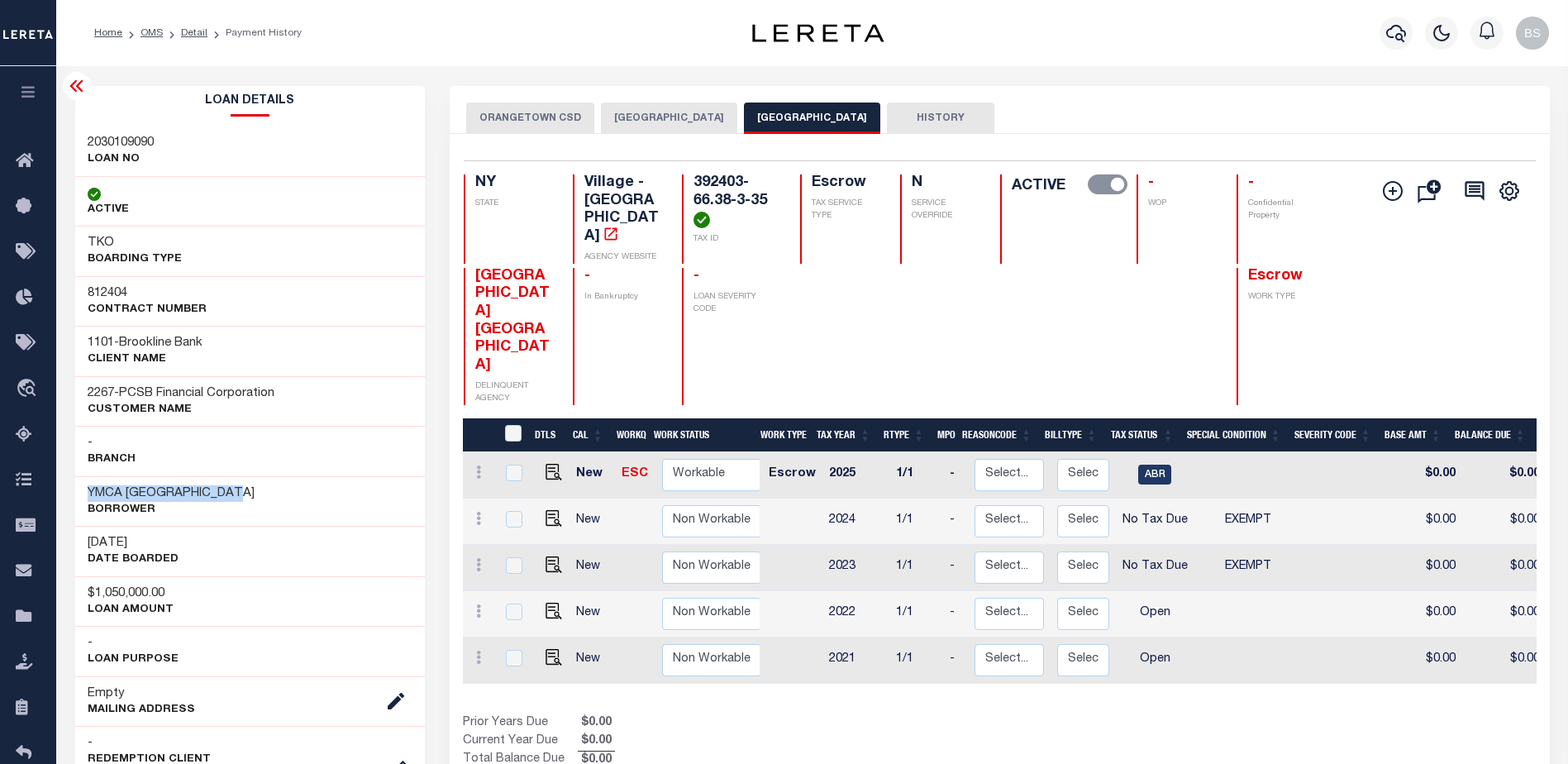
drag, startPoint x: 260, startPoint y: 488, endPoint x: 86, endPoint y: 487, distance: 174.0
click at [86, 487] on div "YMCA ROCKLAND COUNTY Borrower" at bounding box center [251, 501] width 350 height 50
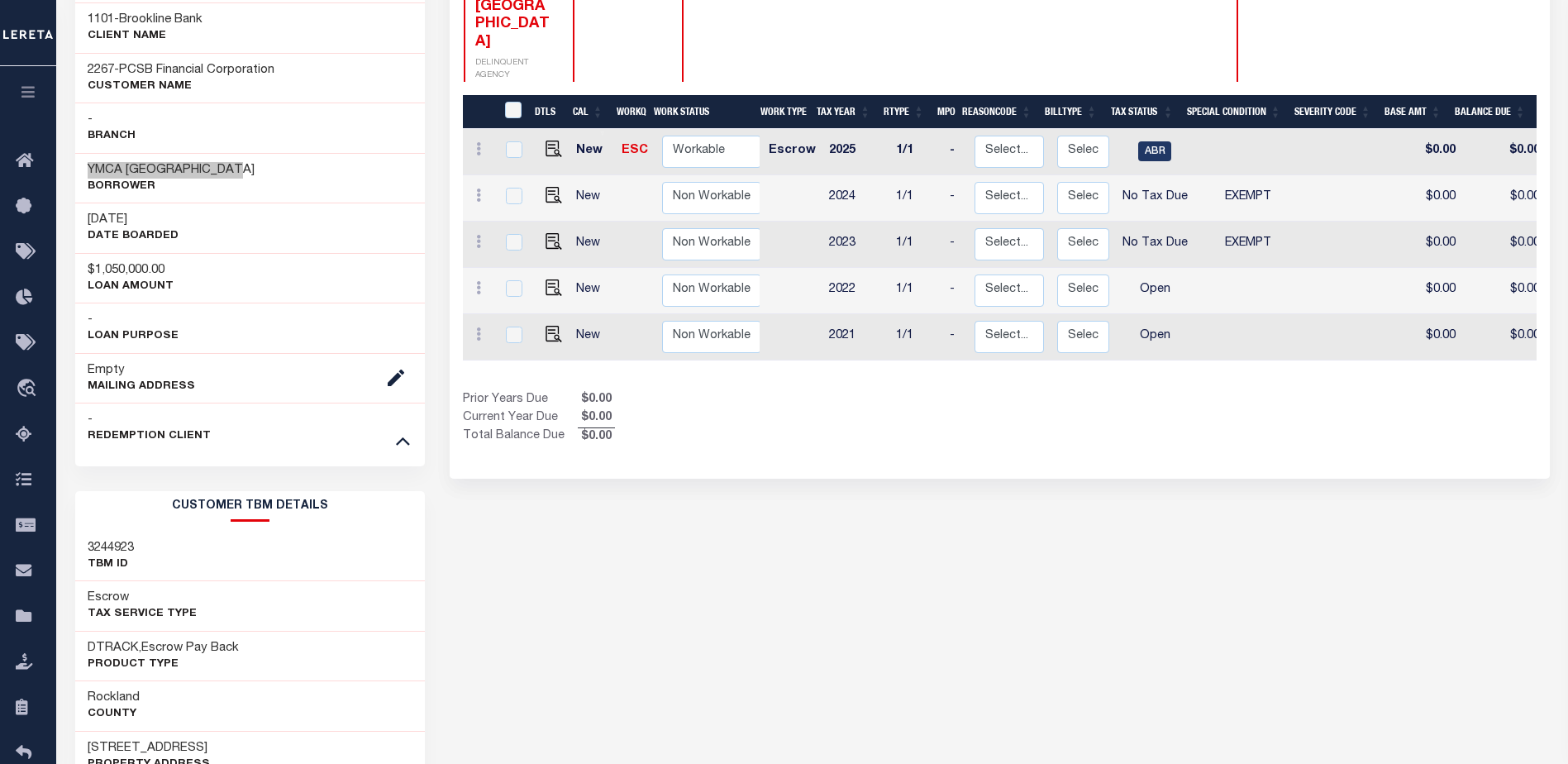
scroll to position [248, 0]
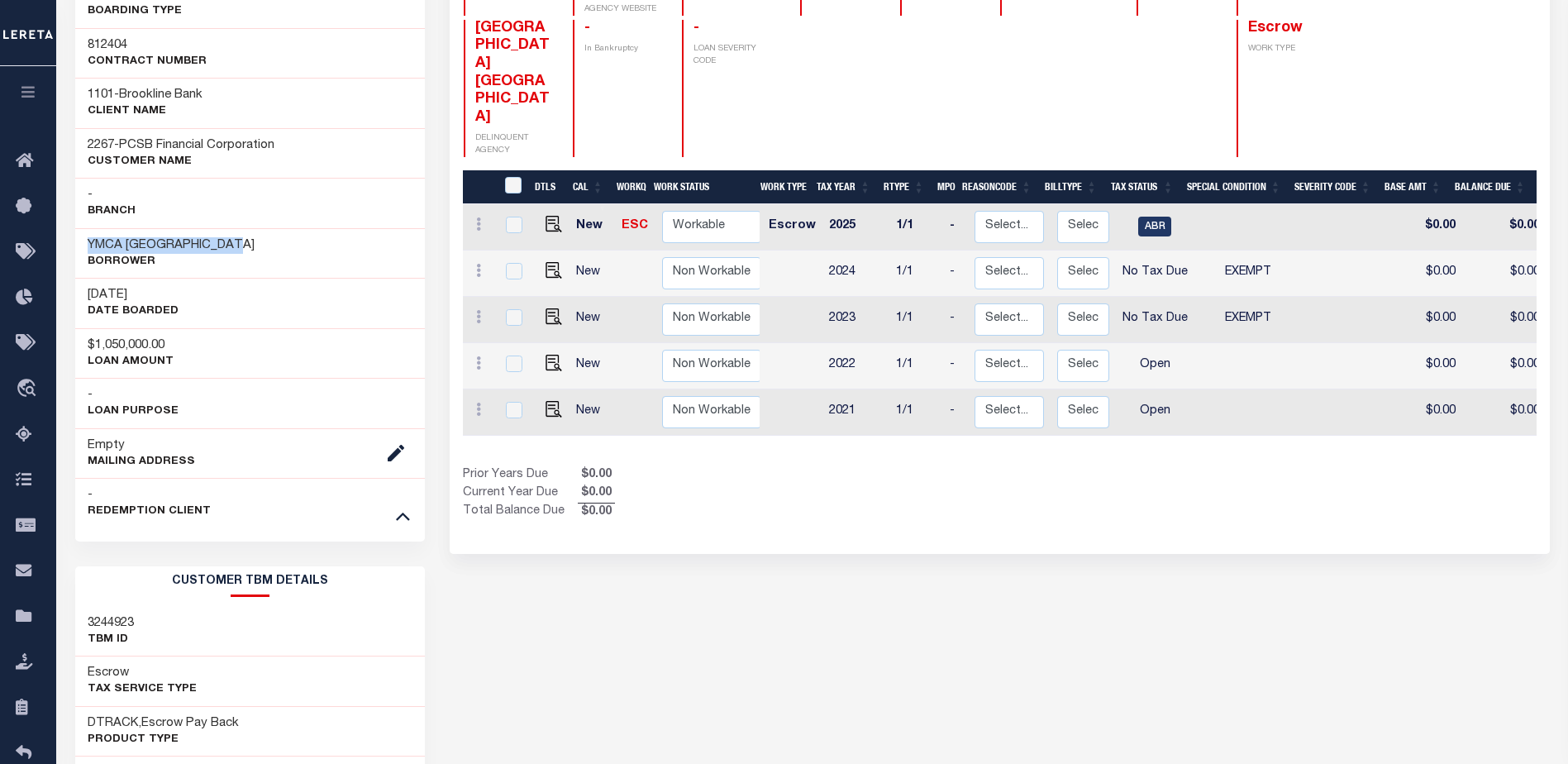
copy h3 "YMCA ROCKLAND COUNTY"
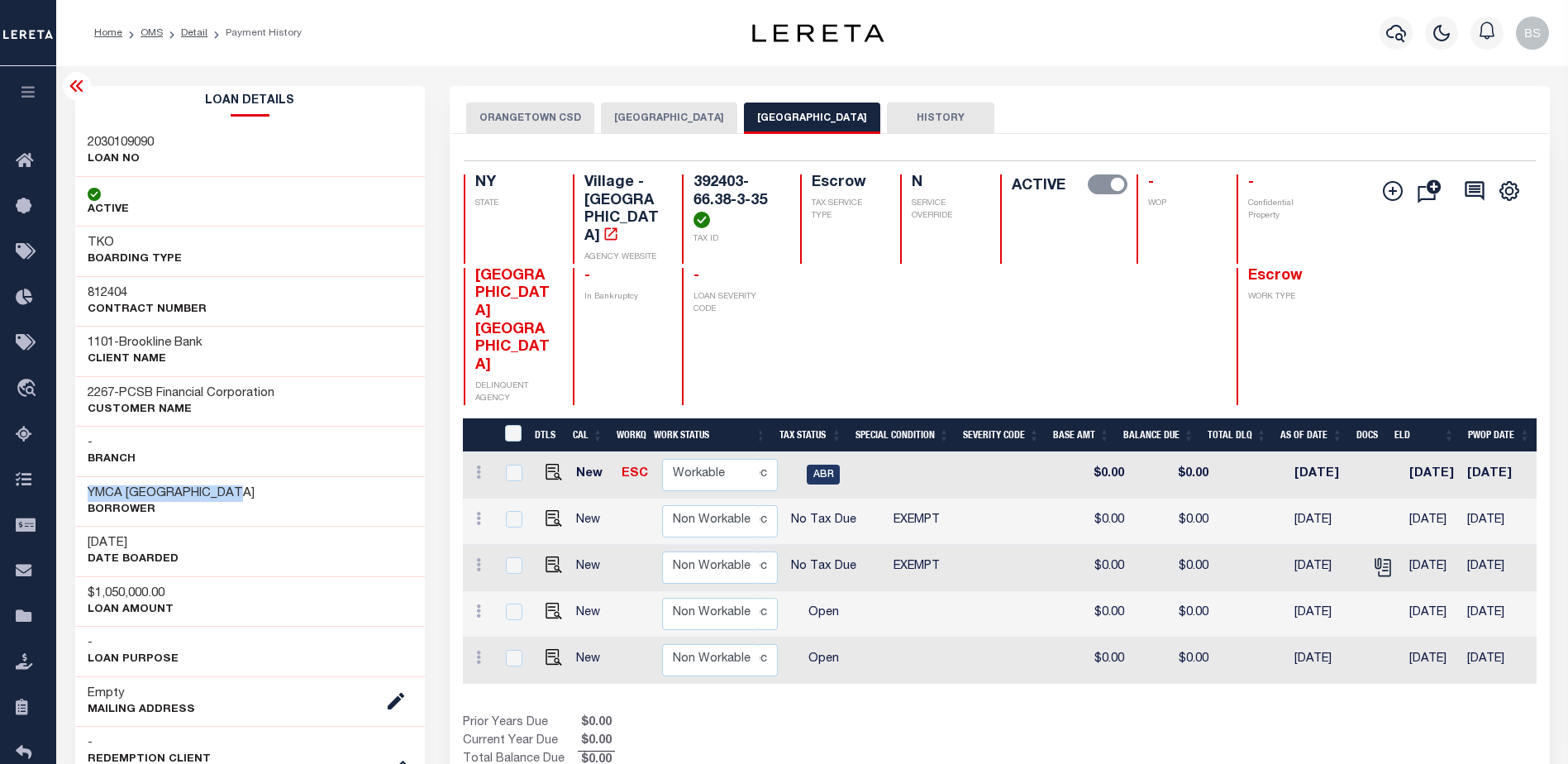
scroll to position [0, 0]
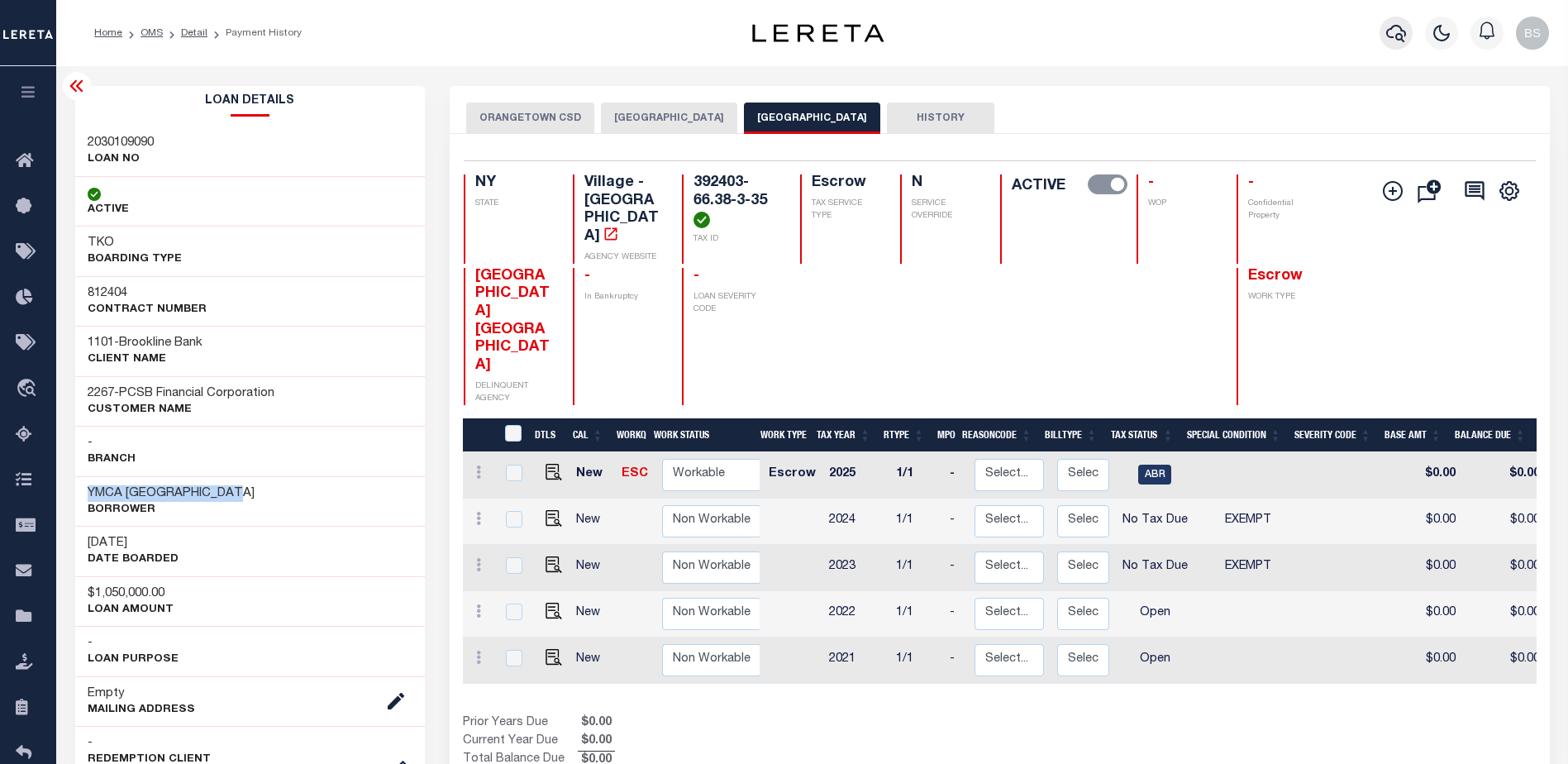
click at [1391, 38] on icon "button" at bounding box center [1396, 34] width 20 height 18
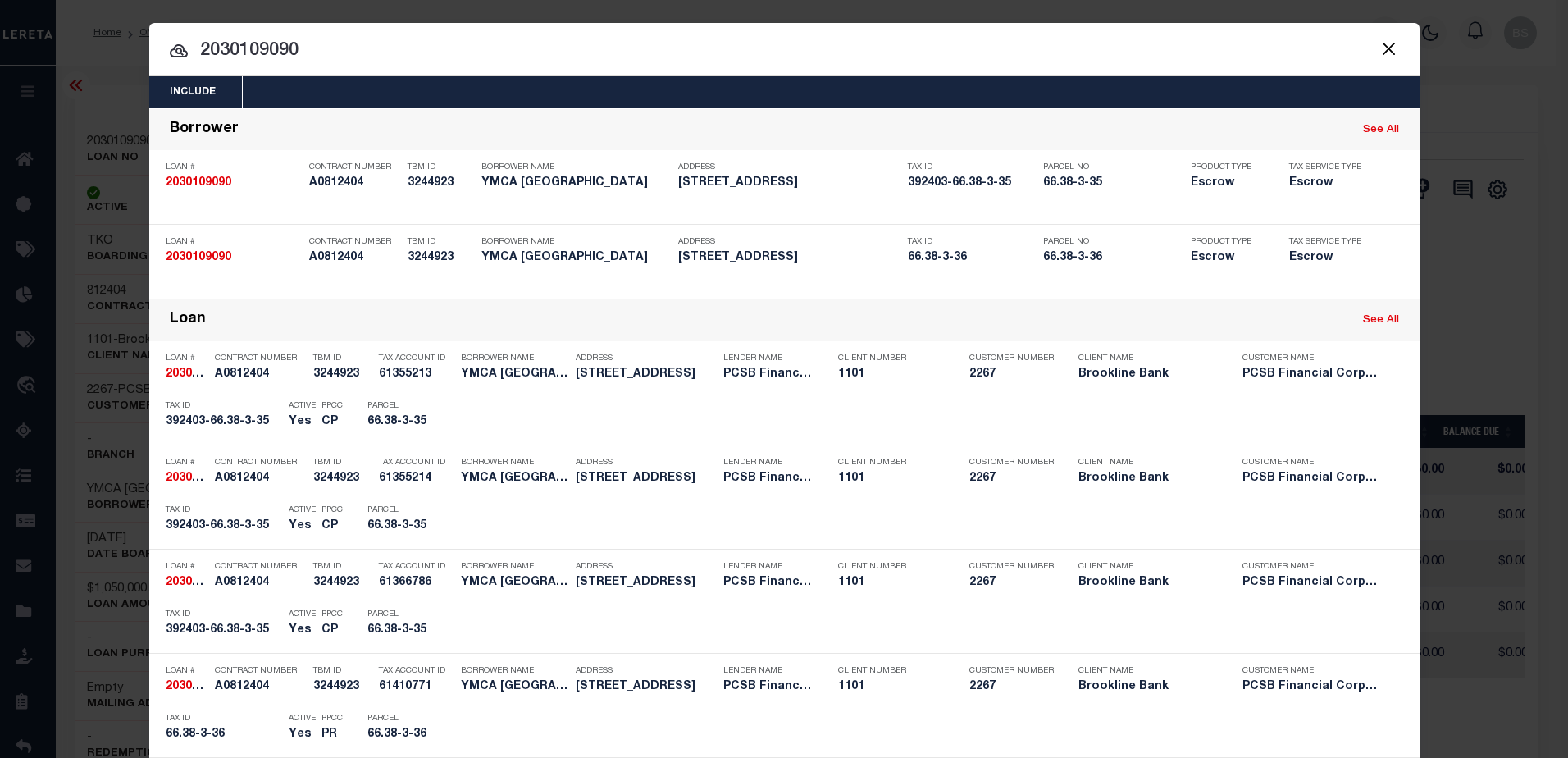
click at [349, 54] on input "2030109090" at bounding box center [784, 51] width 1270 height 29
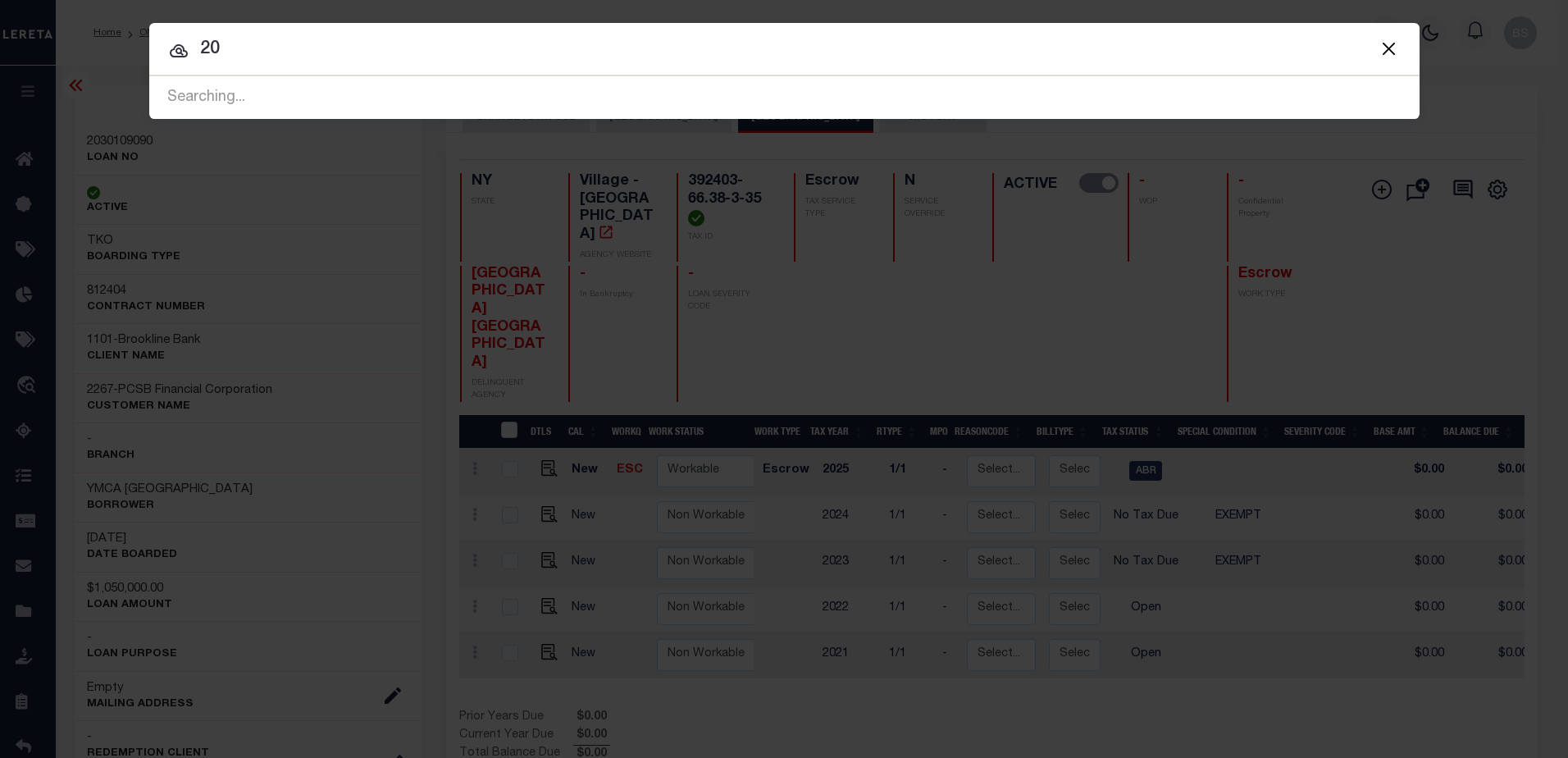
type input "2"
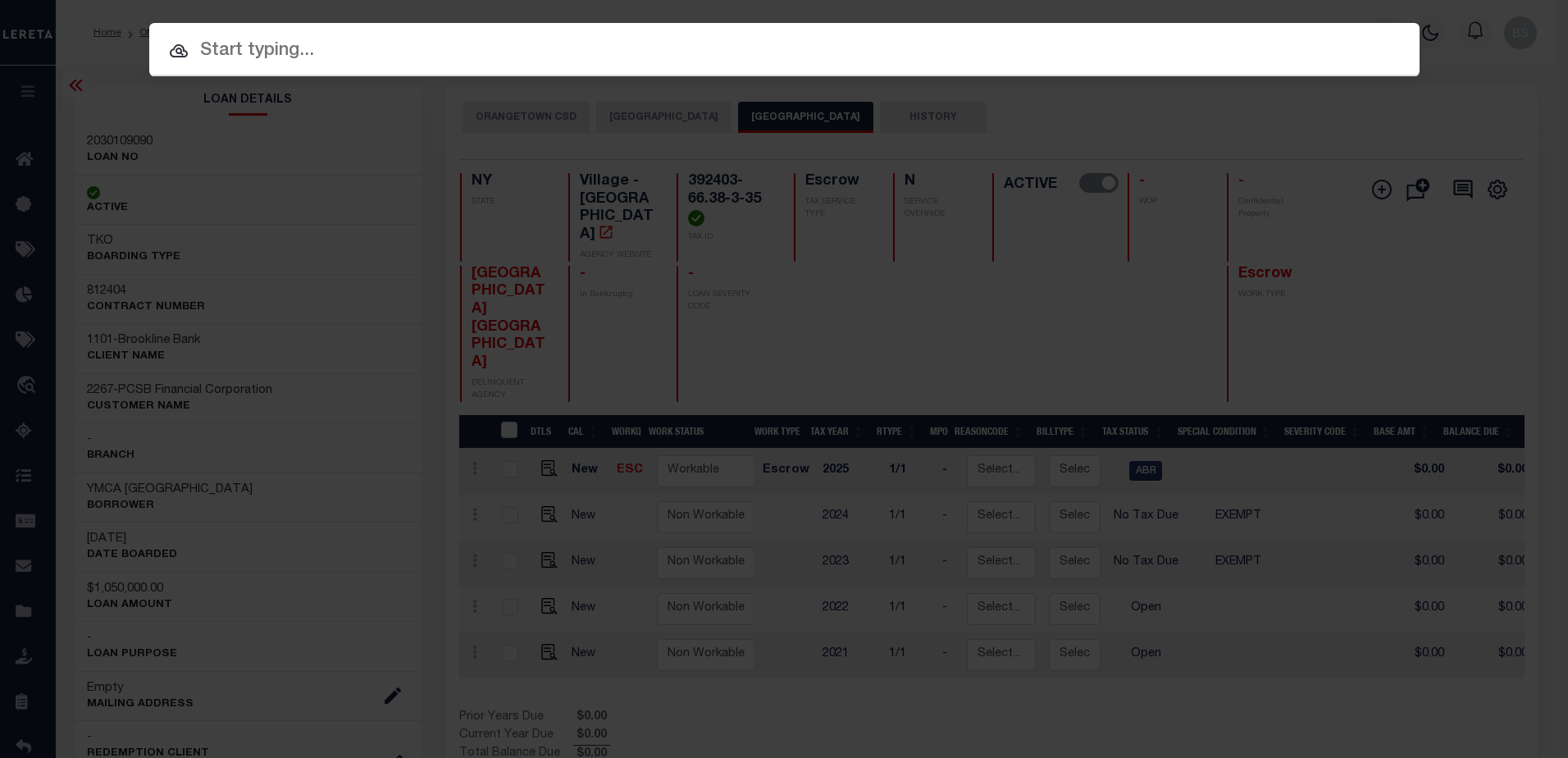
click at [230, 49] on input "text" at bounding box center [784, 51] width 1270 height 29
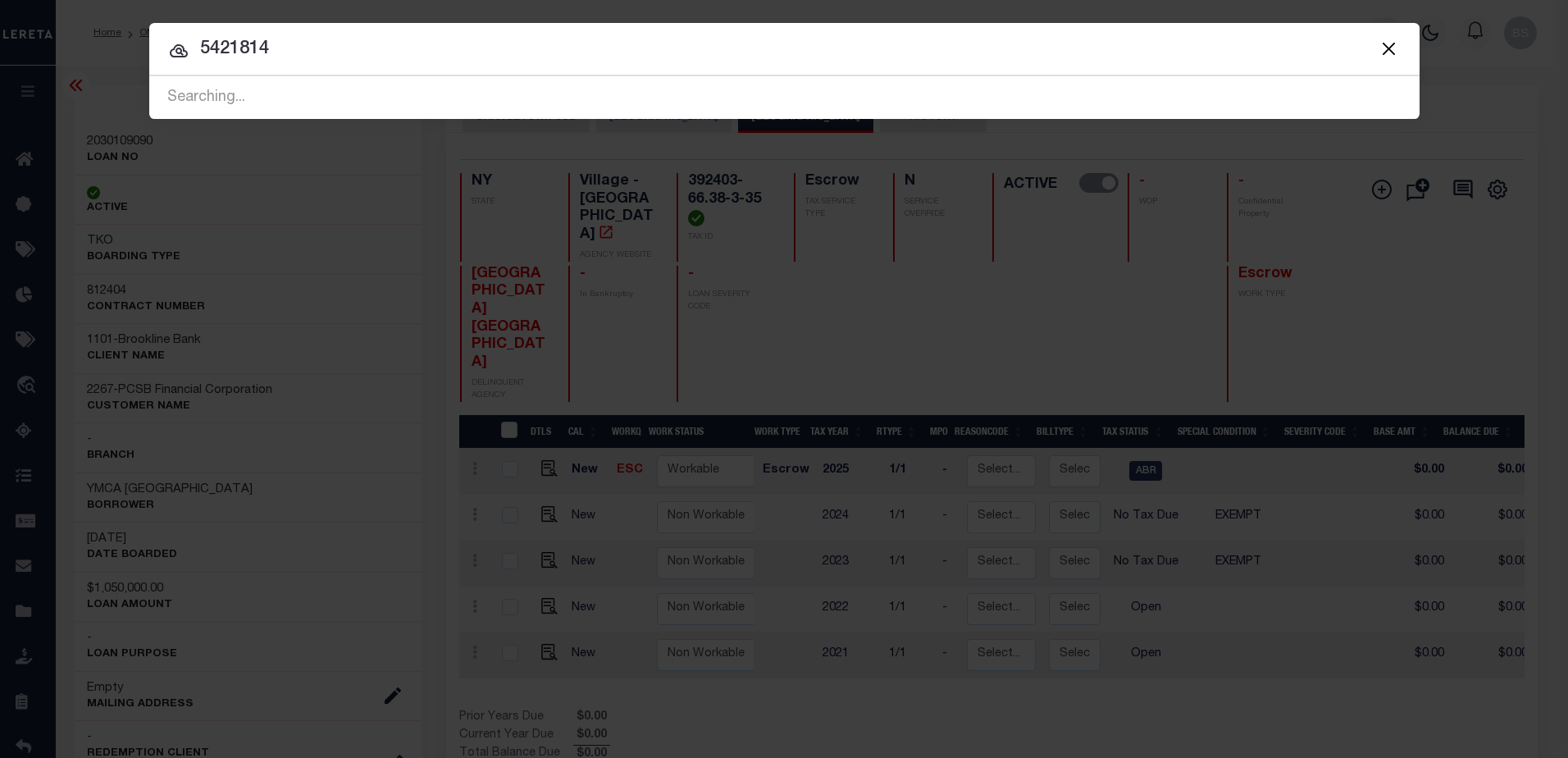
type input "5421814"
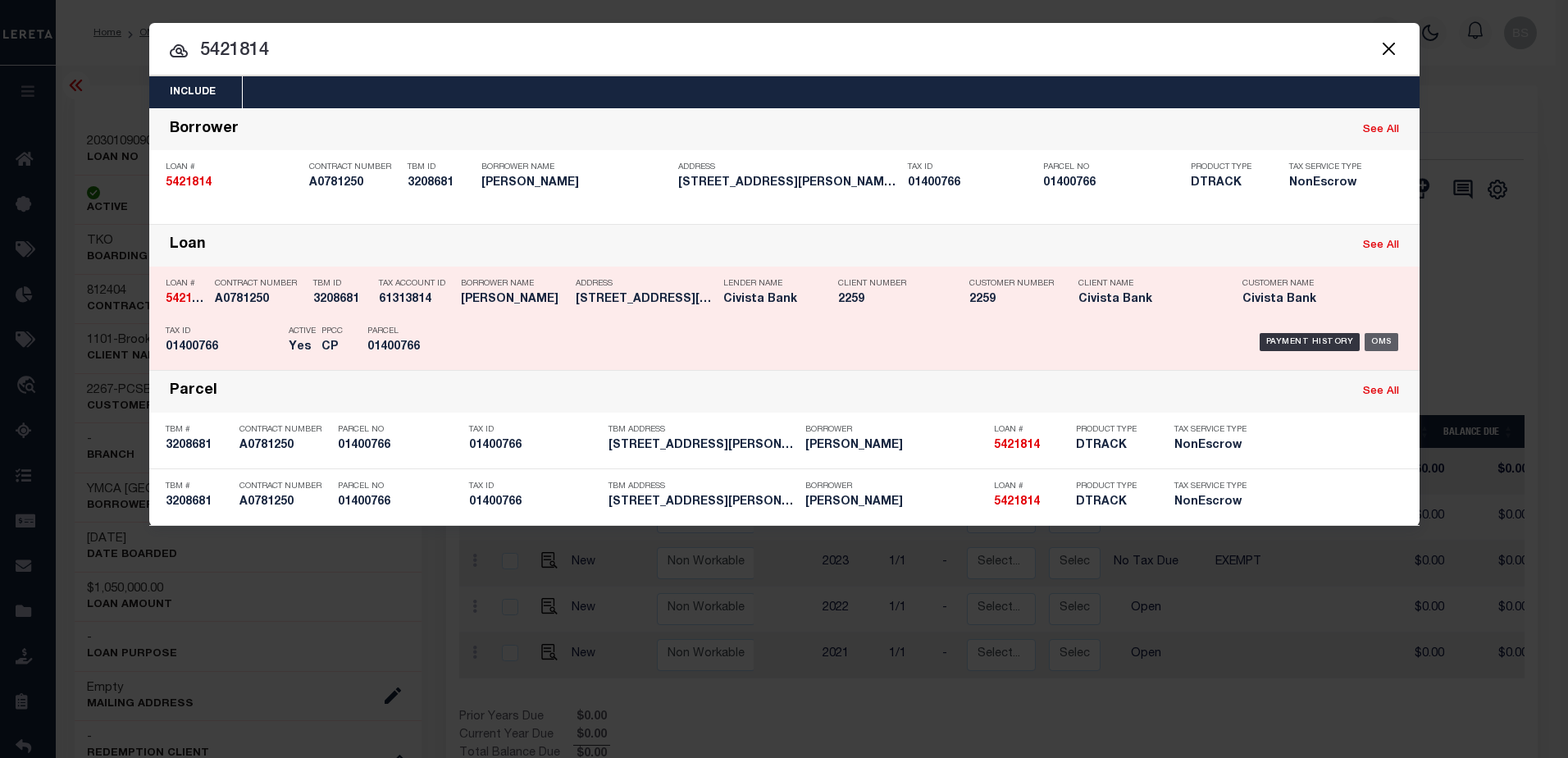
click at [1379, 335] on div "OMS" at bounding box center [1381, 342] width 33 height 18
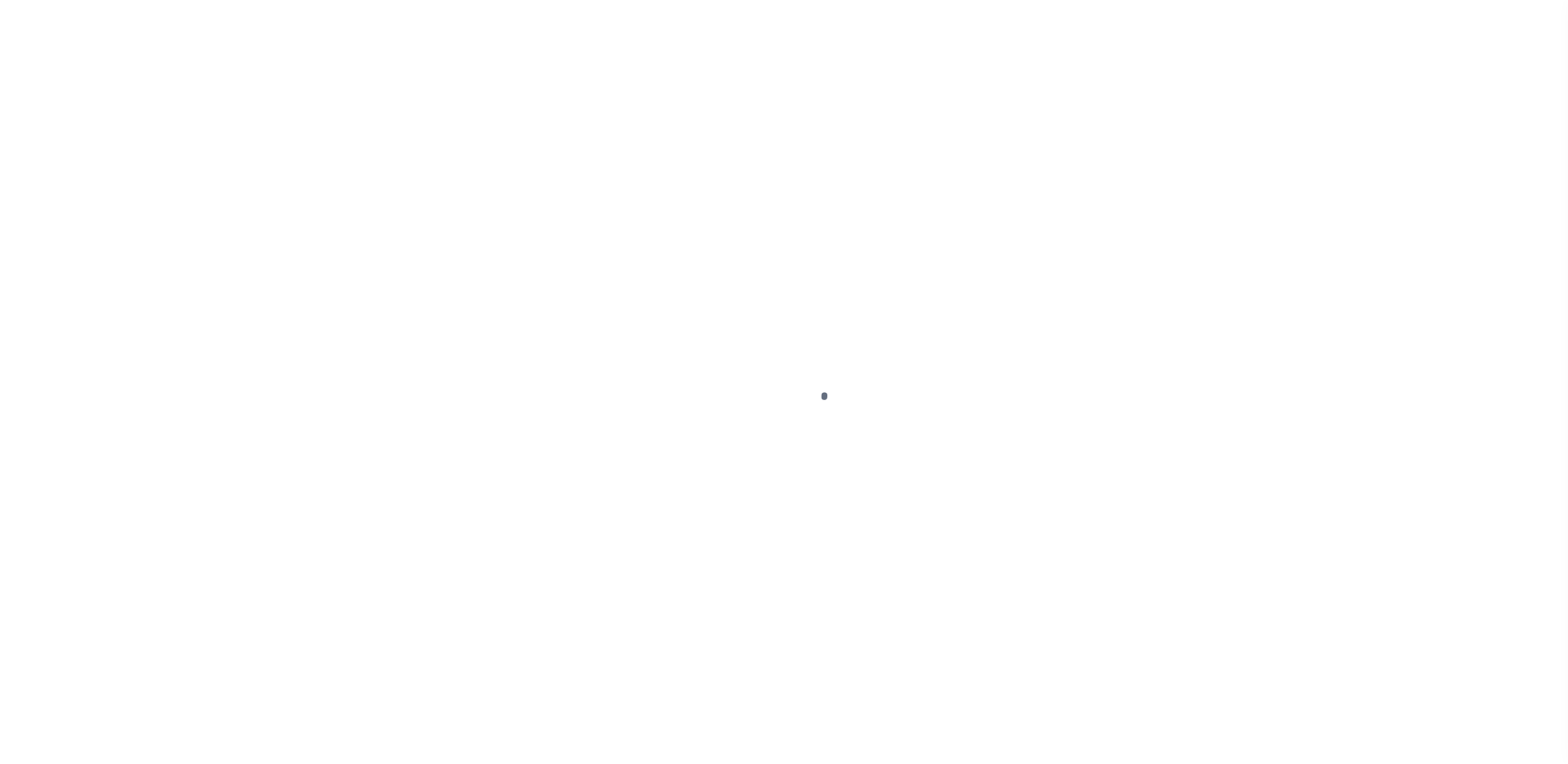
select select "NTX"
select select "5"
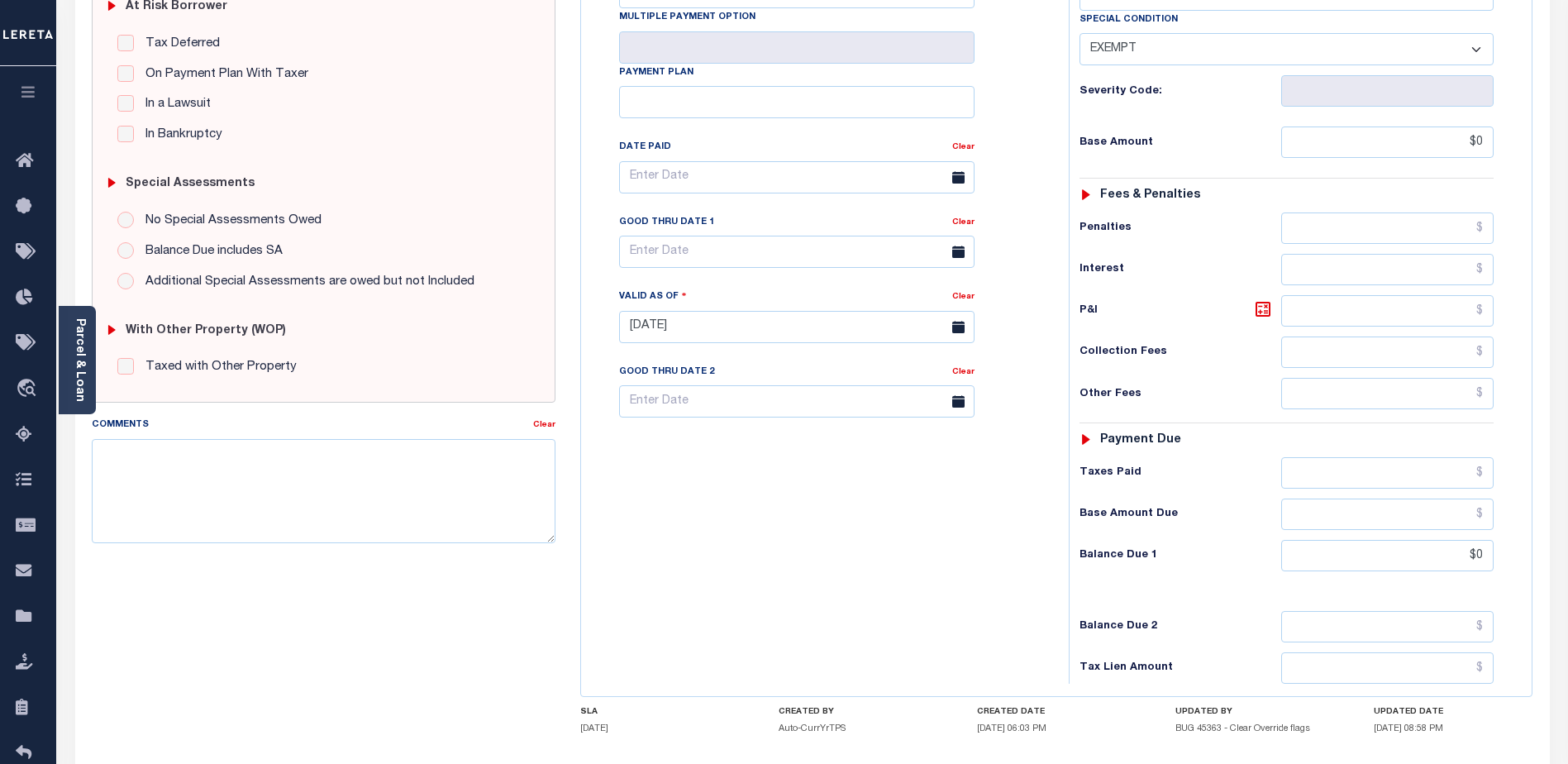
scroll to position [414, 0]
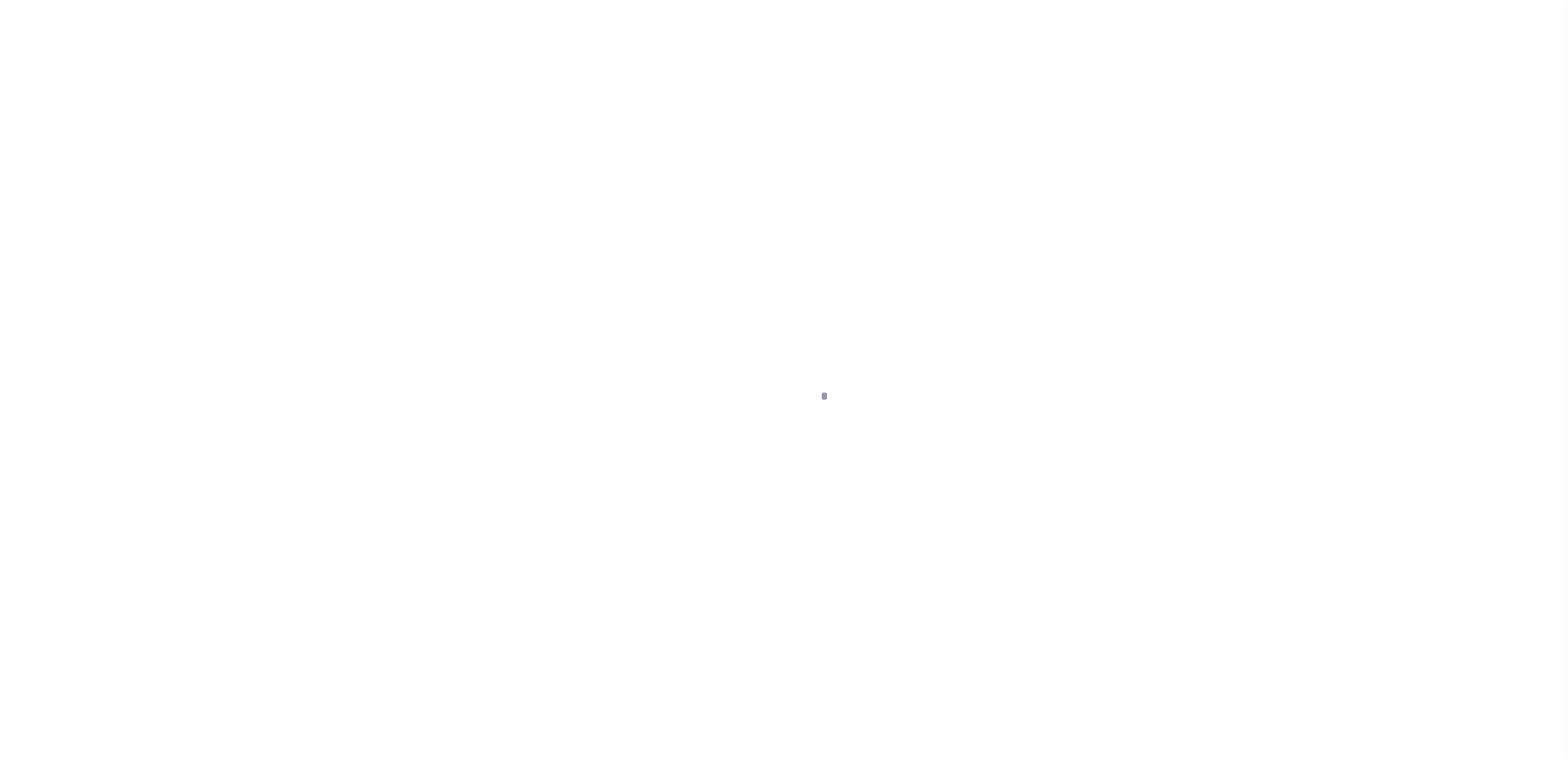
select select "20761"
select select "7615"
select select "NonEscrow"
type input "[STREET_ADDRESS][PERSON_NAME]"
type input "01400766"
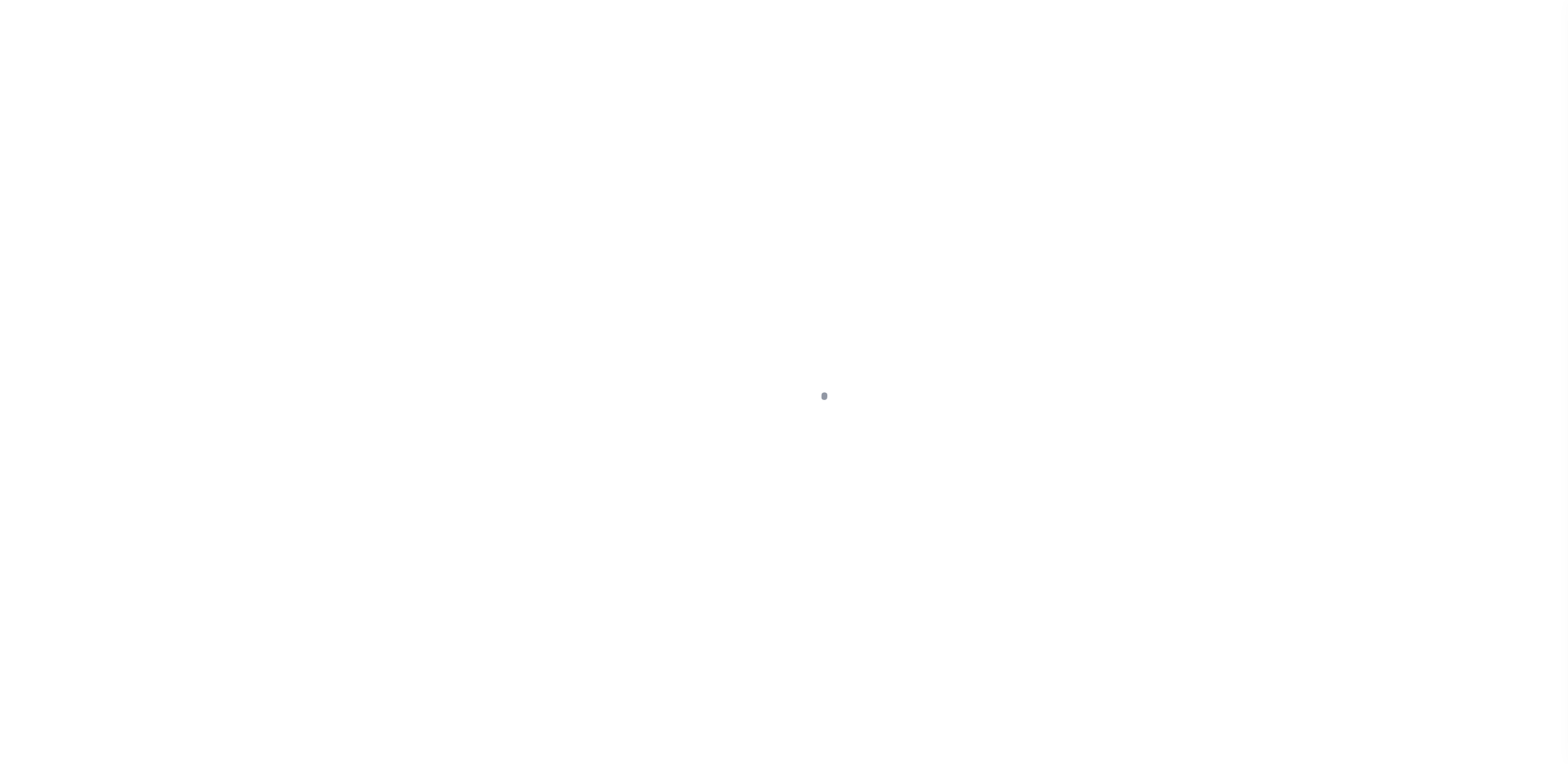
select select
type input "LAKESIDE MARBLEHEAD OH 434409608"
type input "R"
type input "OH"
select select
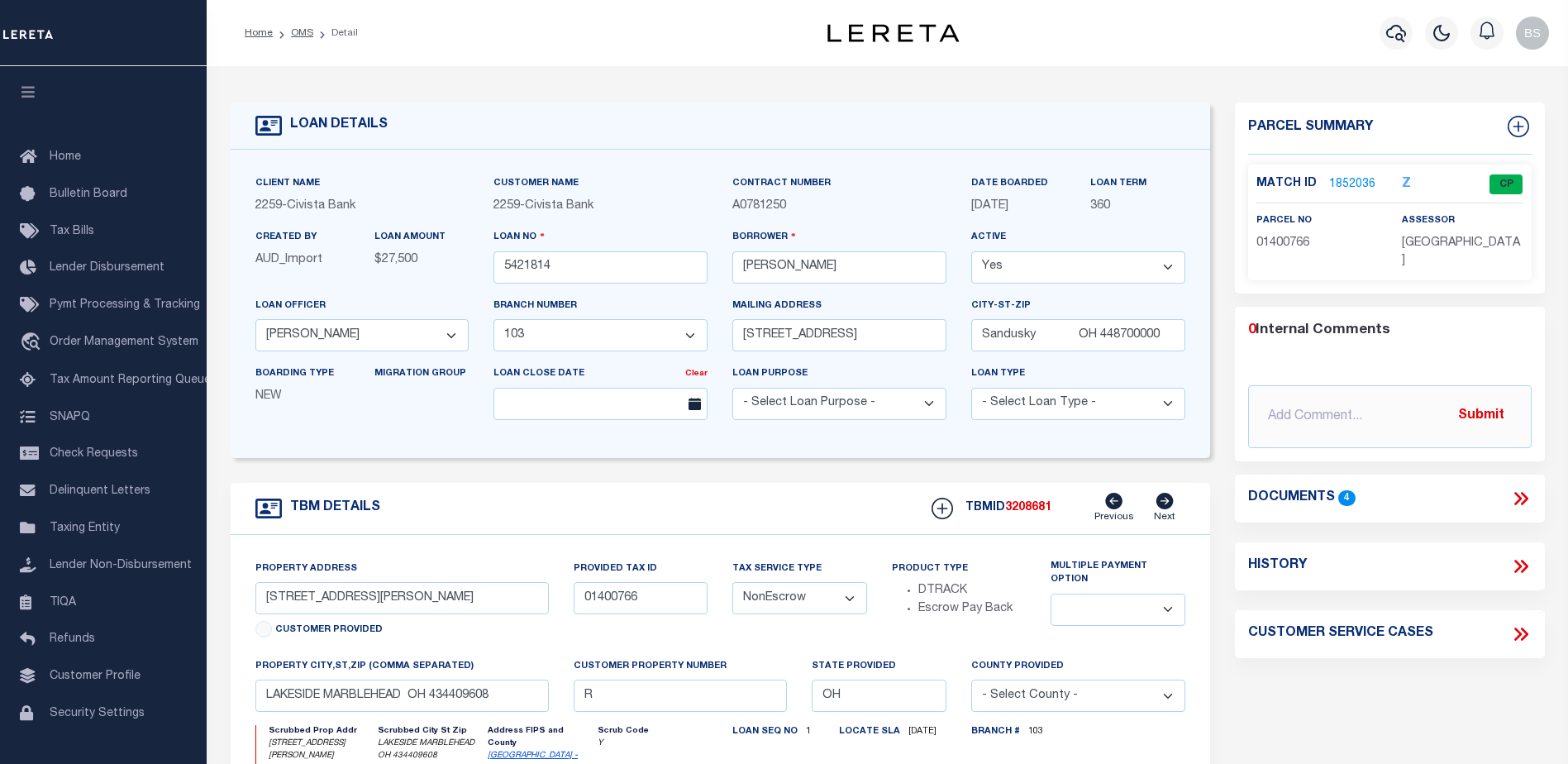
click at [1353, 178] on link "1852036" at bounding box center [1353, 184] width 47 height 18
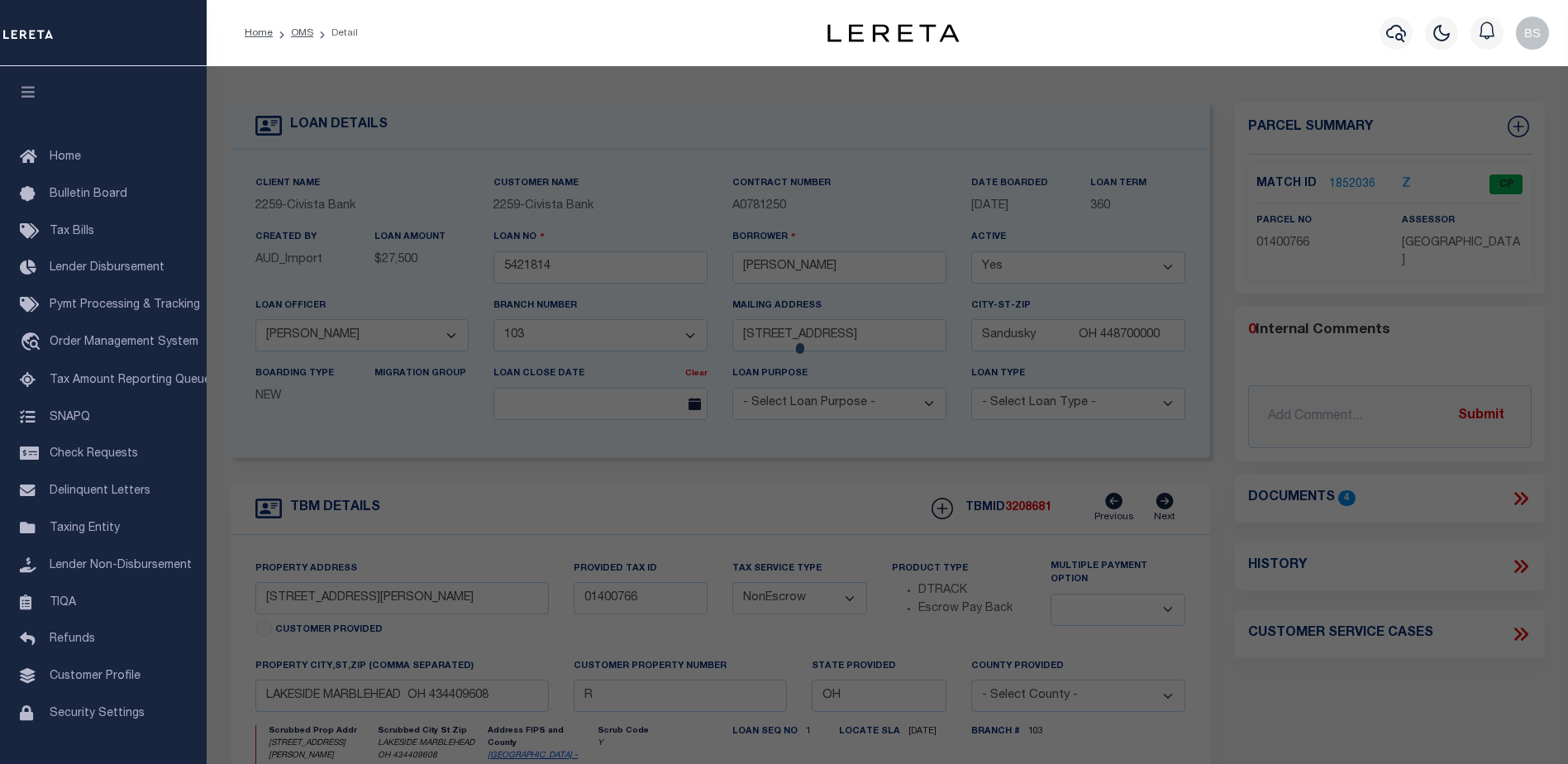
checkbox input "false"
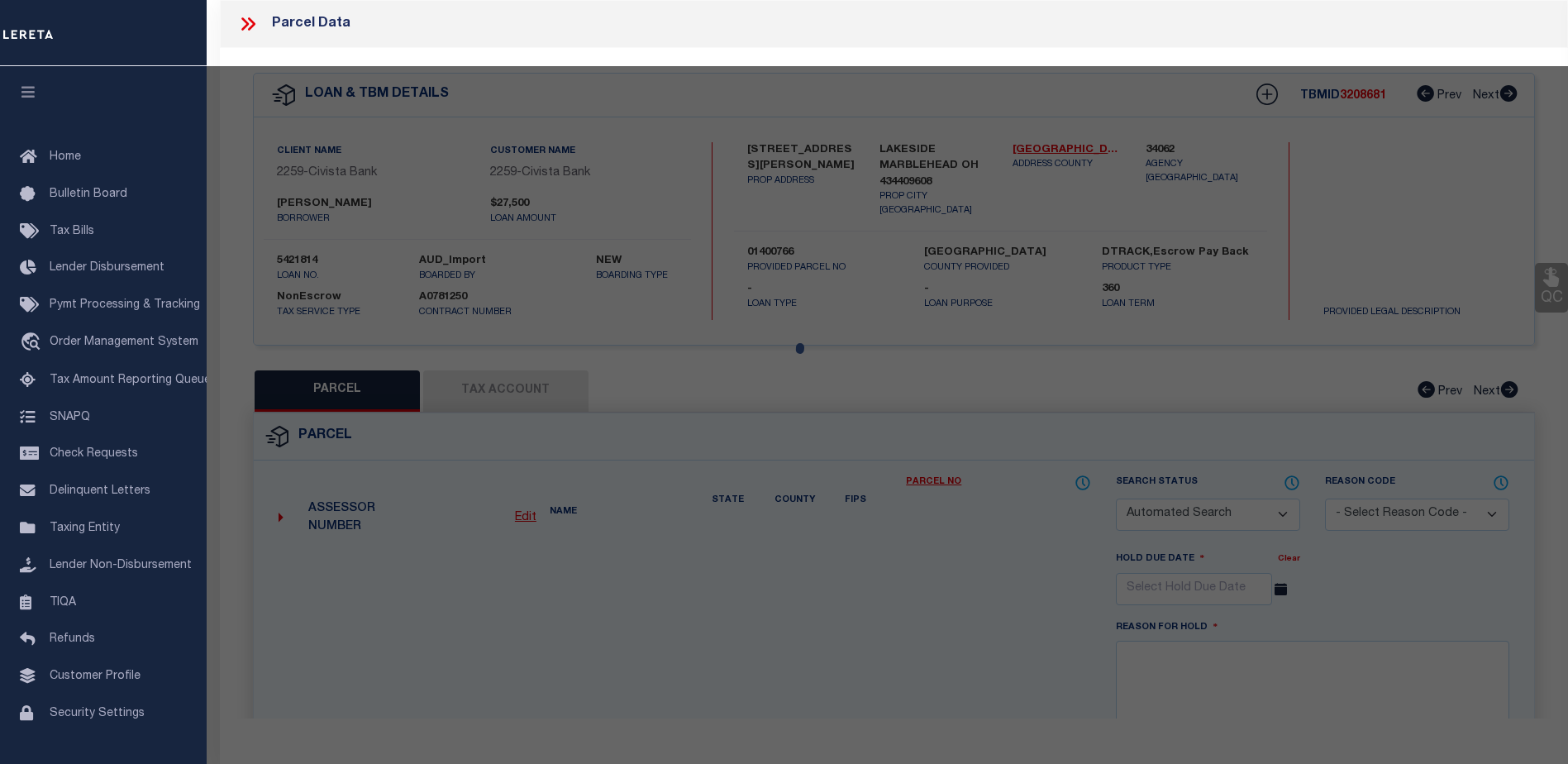
select select "CP"
type input "MARY SUE YARATCH WROS & MATTHEW YARATCH"
select select
type input "1510 N BUCK RD"
type input "LAKESIDE MARBLEHEAD OH 434409608"
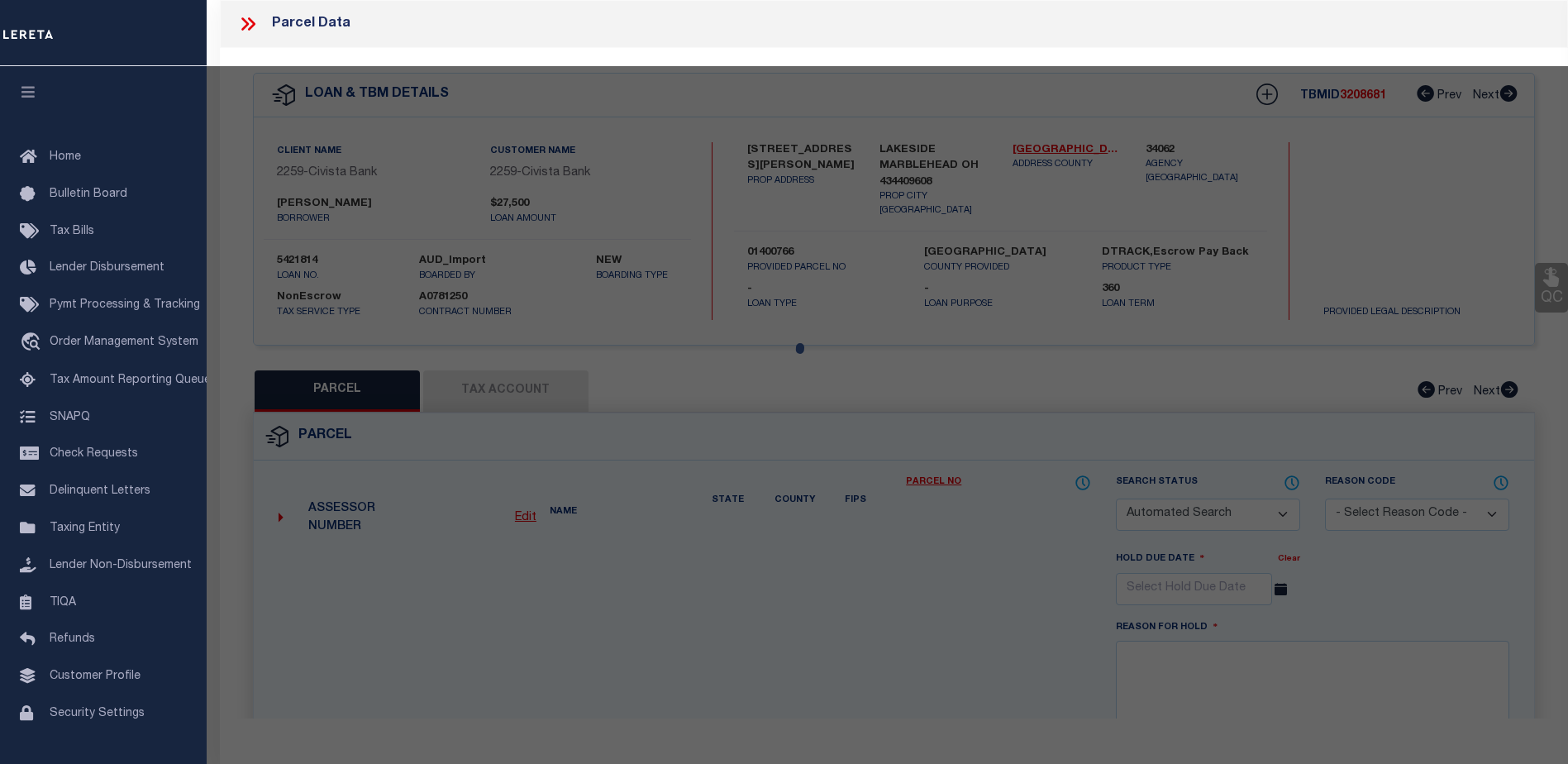
type textarea "LOT 107"
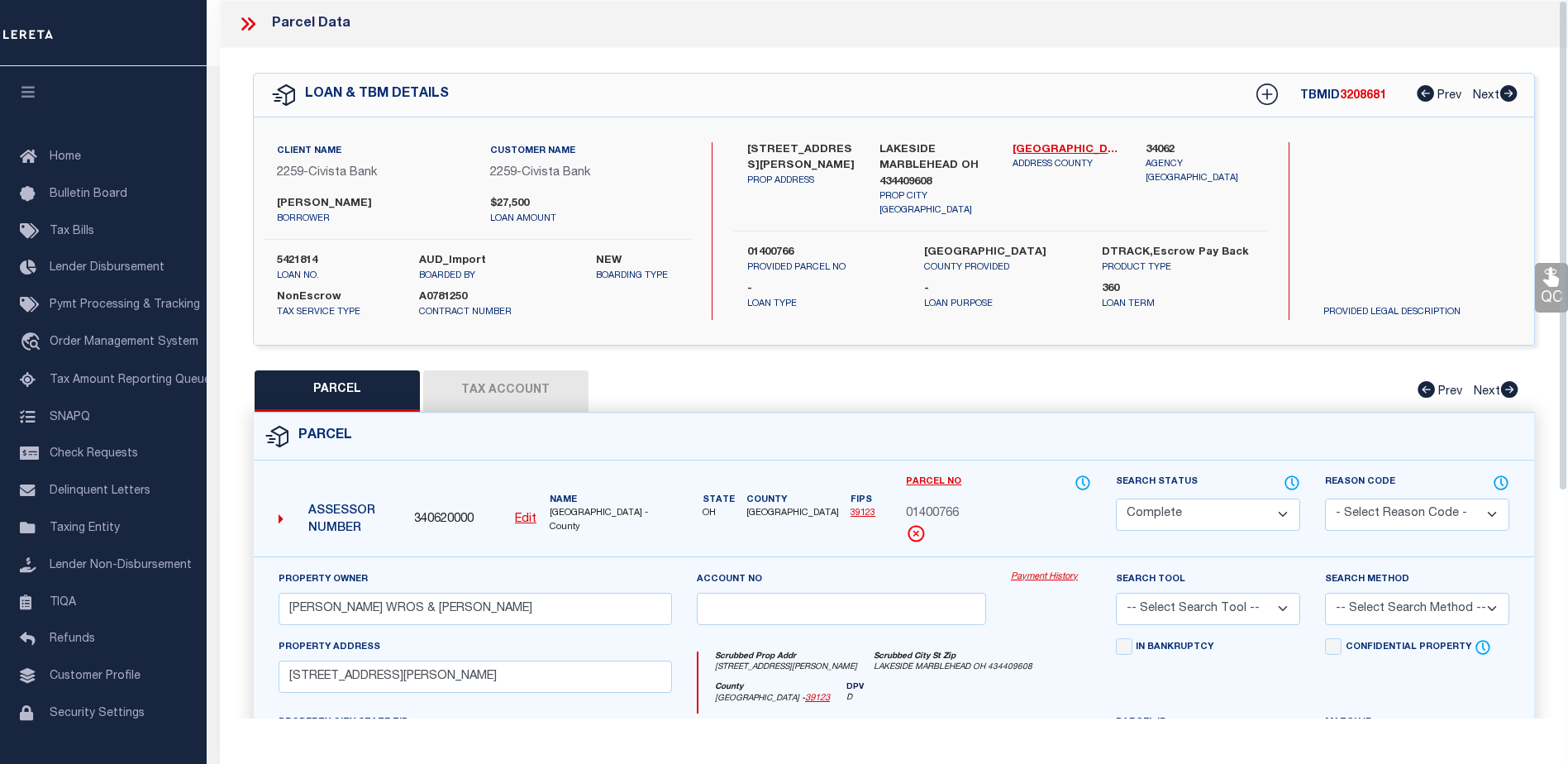
click at [1057, 572] on link "Payment History" at bounding box center [1051, 577] width 80 height 14
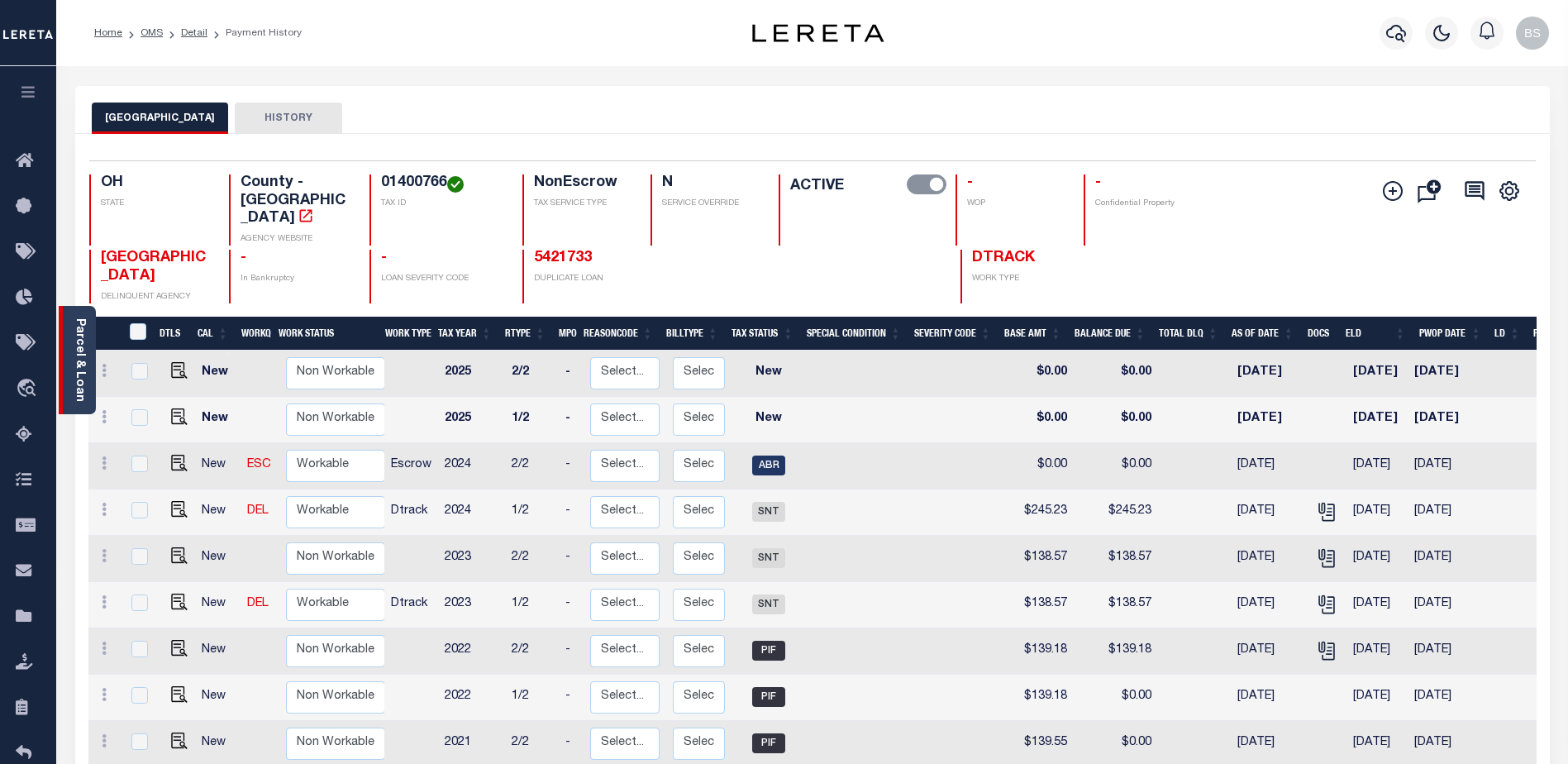
click at [76, 317] on div "Parcel & Loan" at bounding box center [77, 360] width 37 height 108
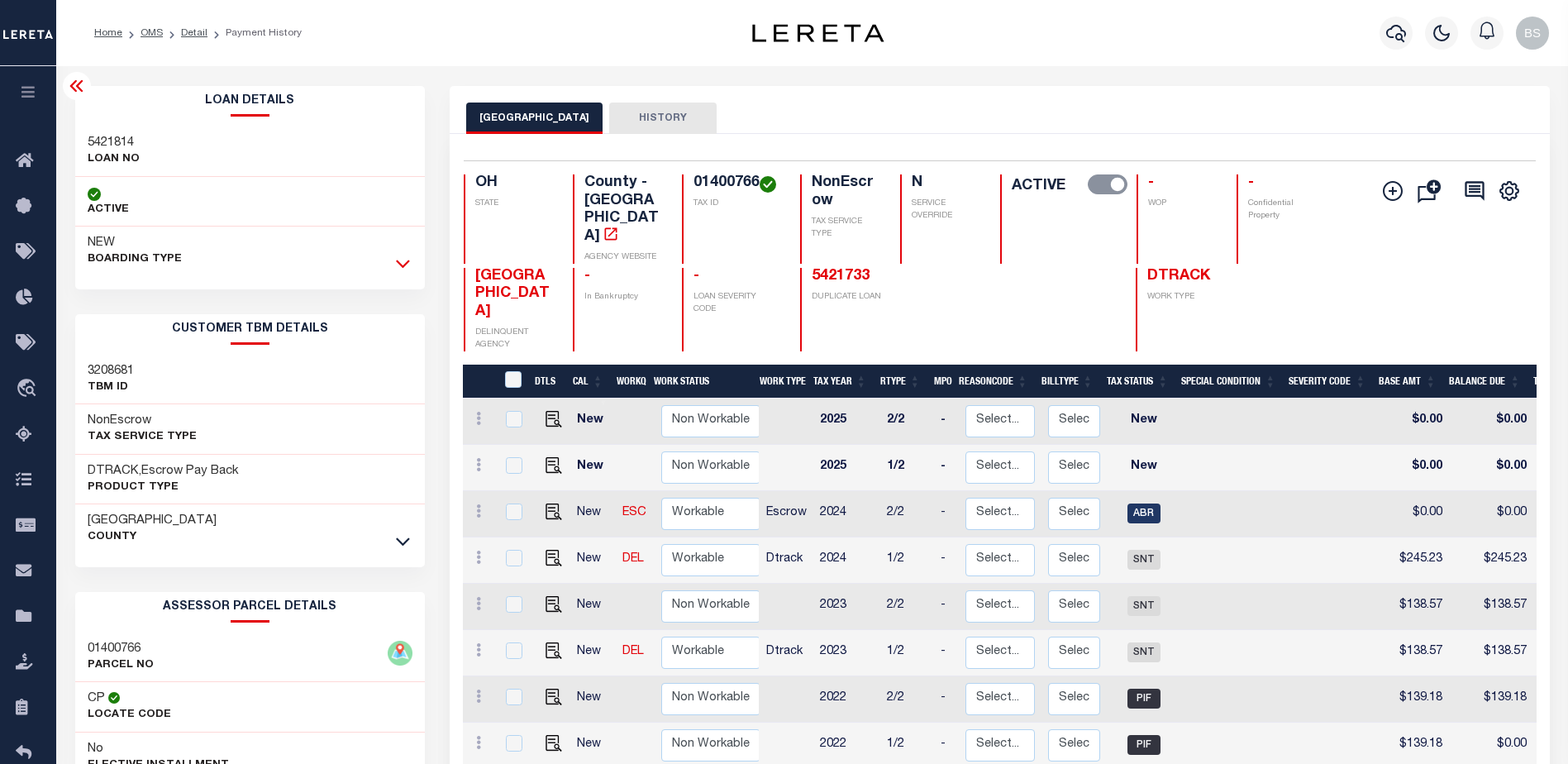
click at [404, 259] on icon at bounding box center [402, 263] width 14 height 18
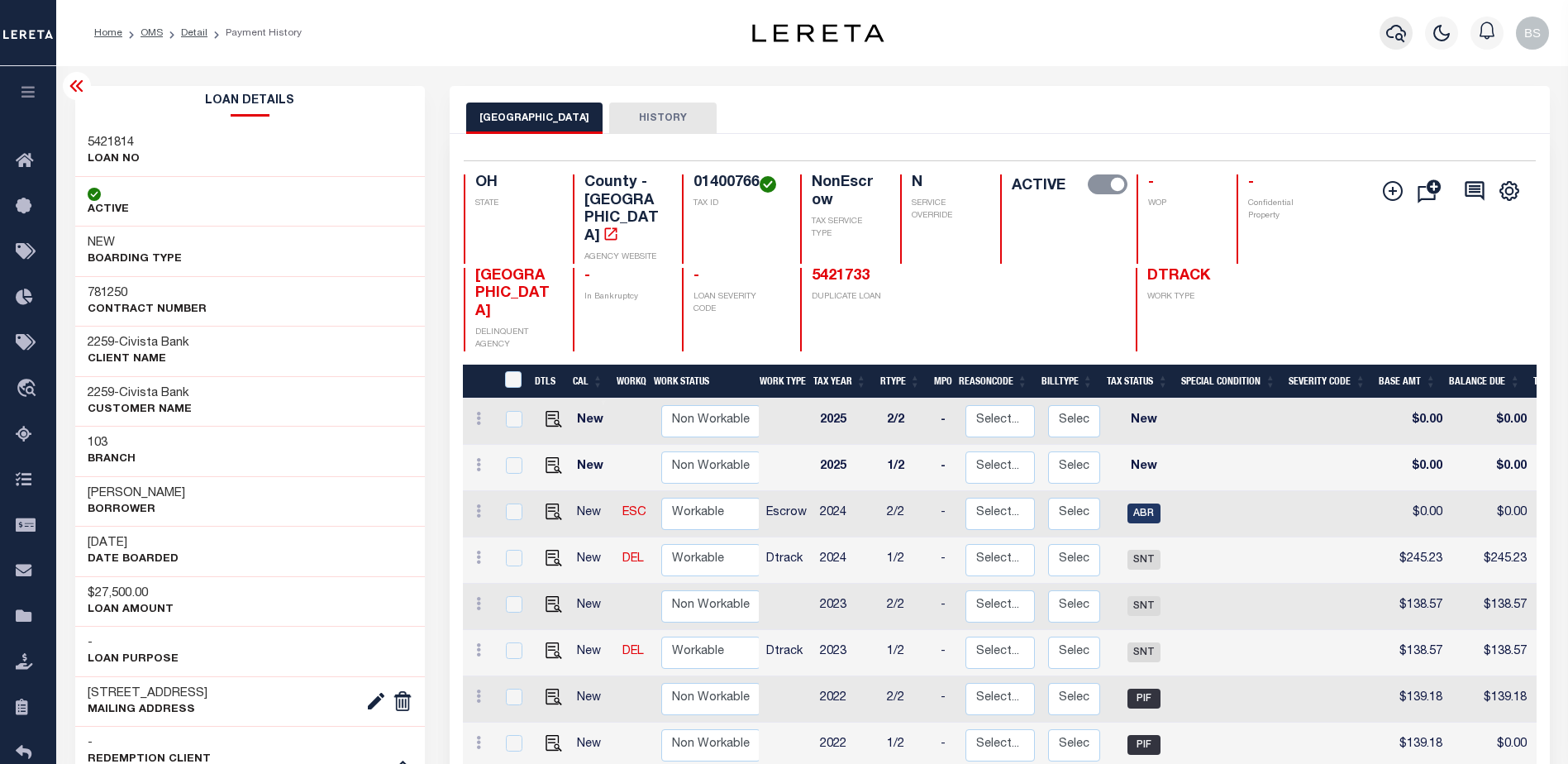
click at [1393, 27] on icon "button" at bounding box center [1396, 34] width 20 height 18
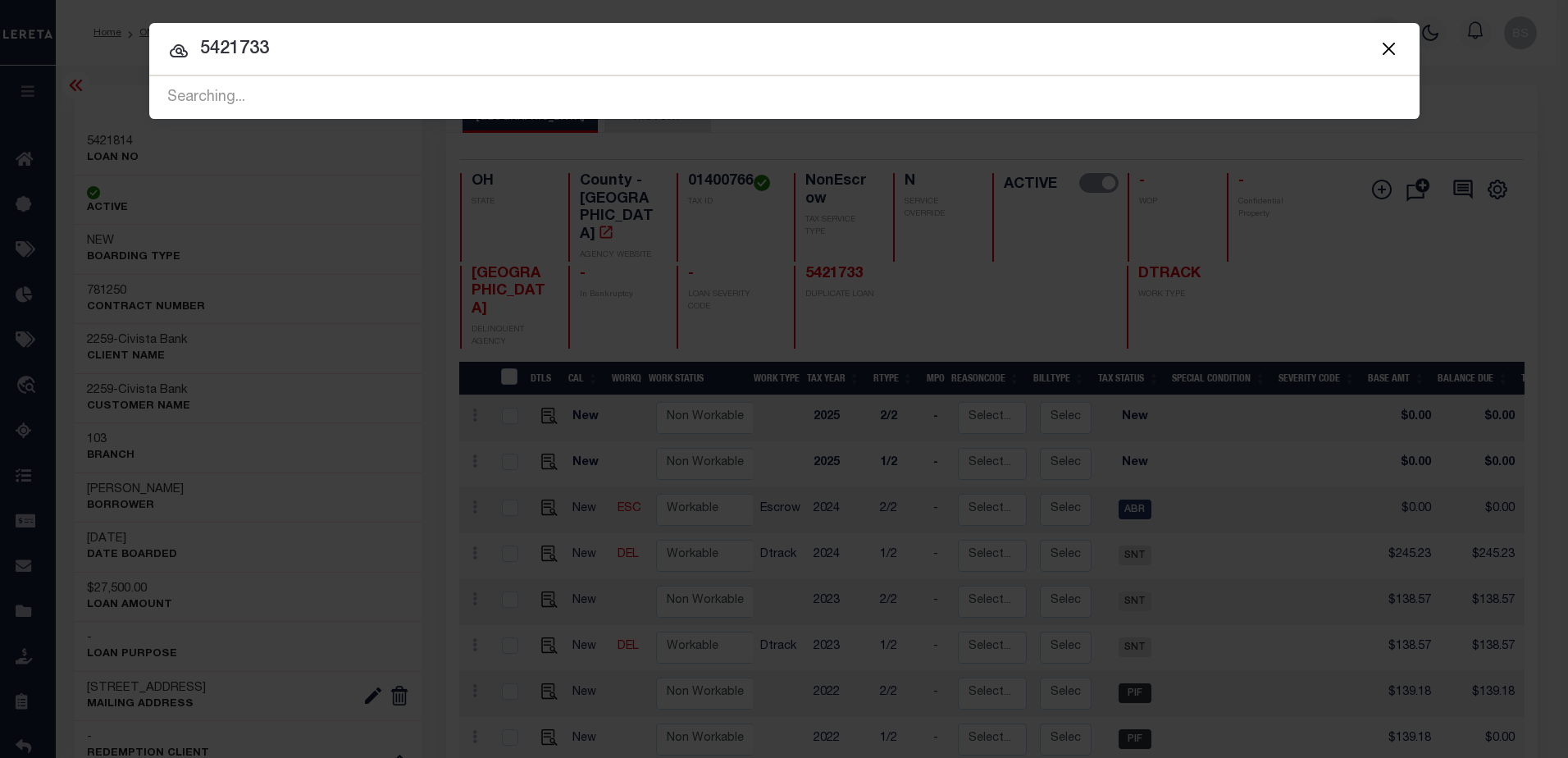
type input "5421733"
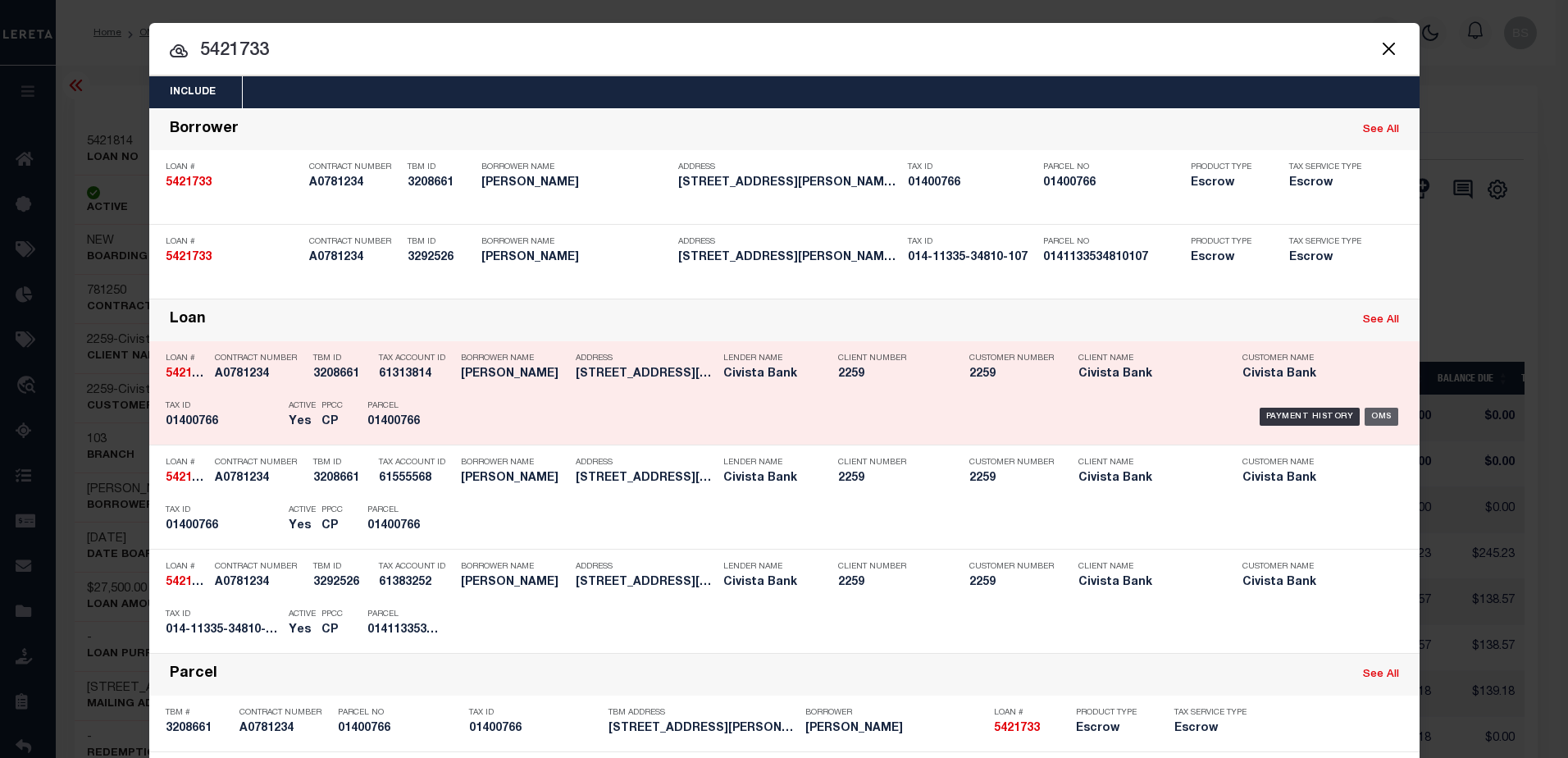
click at [1372, 412] on div "OMS" at bounding box center [1381, 417] width 33 height 18
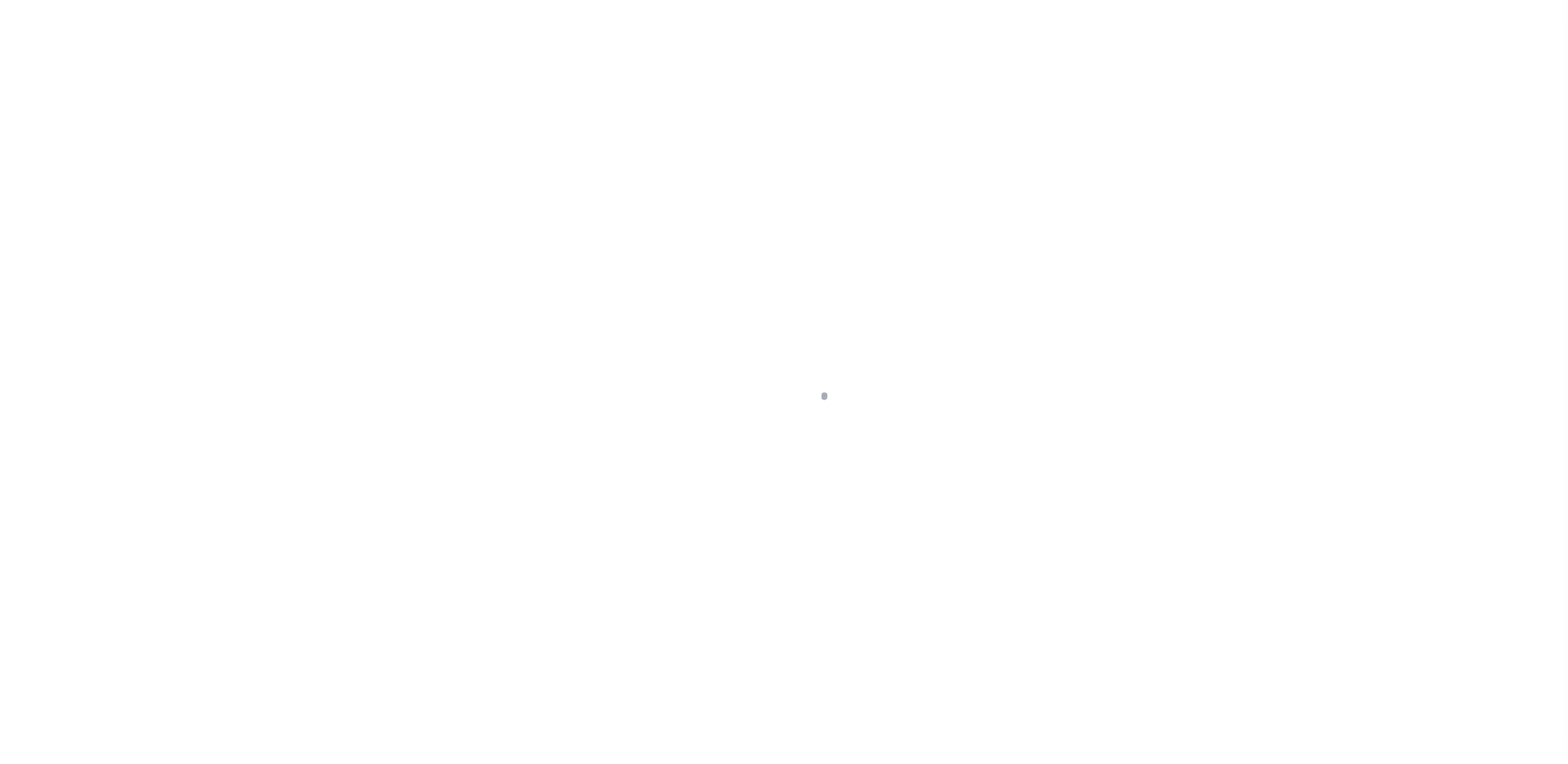
select select "Escrow"
type input "[STREET_ADDRESS][PERSON_NAME]"
type input "01400766"
select select
type input "LAKESIDE MARBLEHEAD OH 434409608"
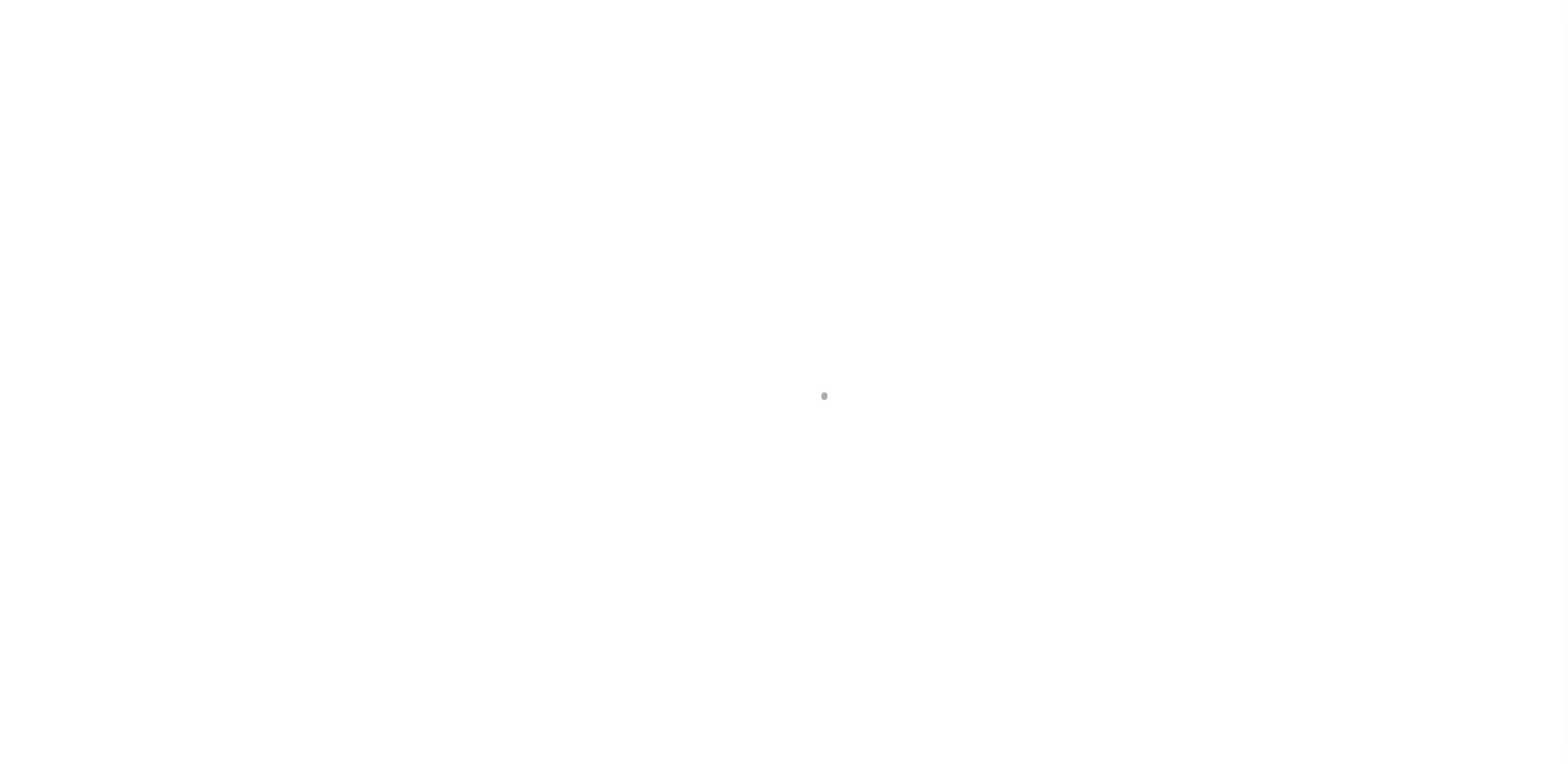
type input "OH"
select select
select select "20761"
select select "7615"
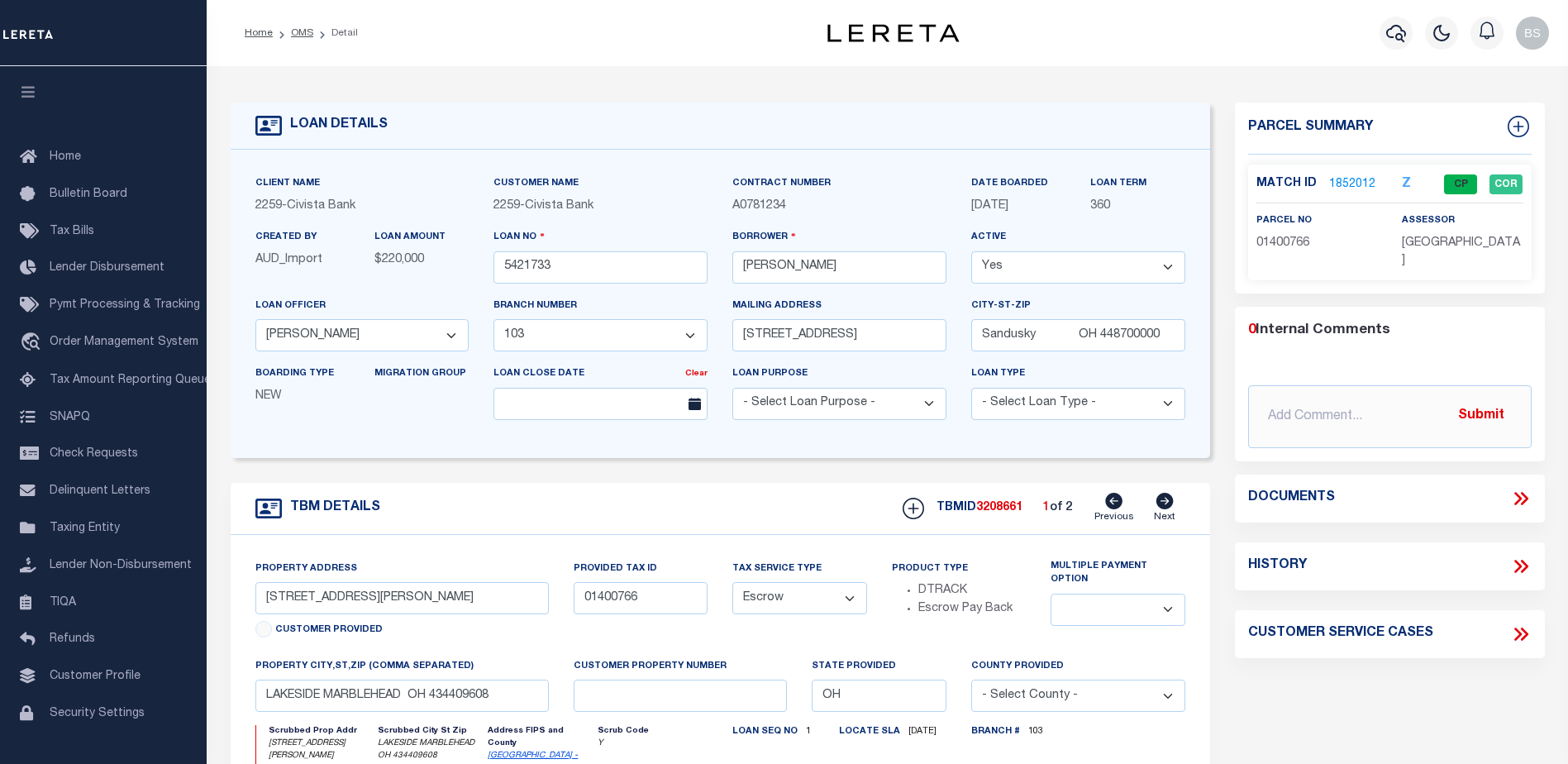
click at [1343, 177] on link "1852012" at bounding box center [1353, 184] width 47 height 18
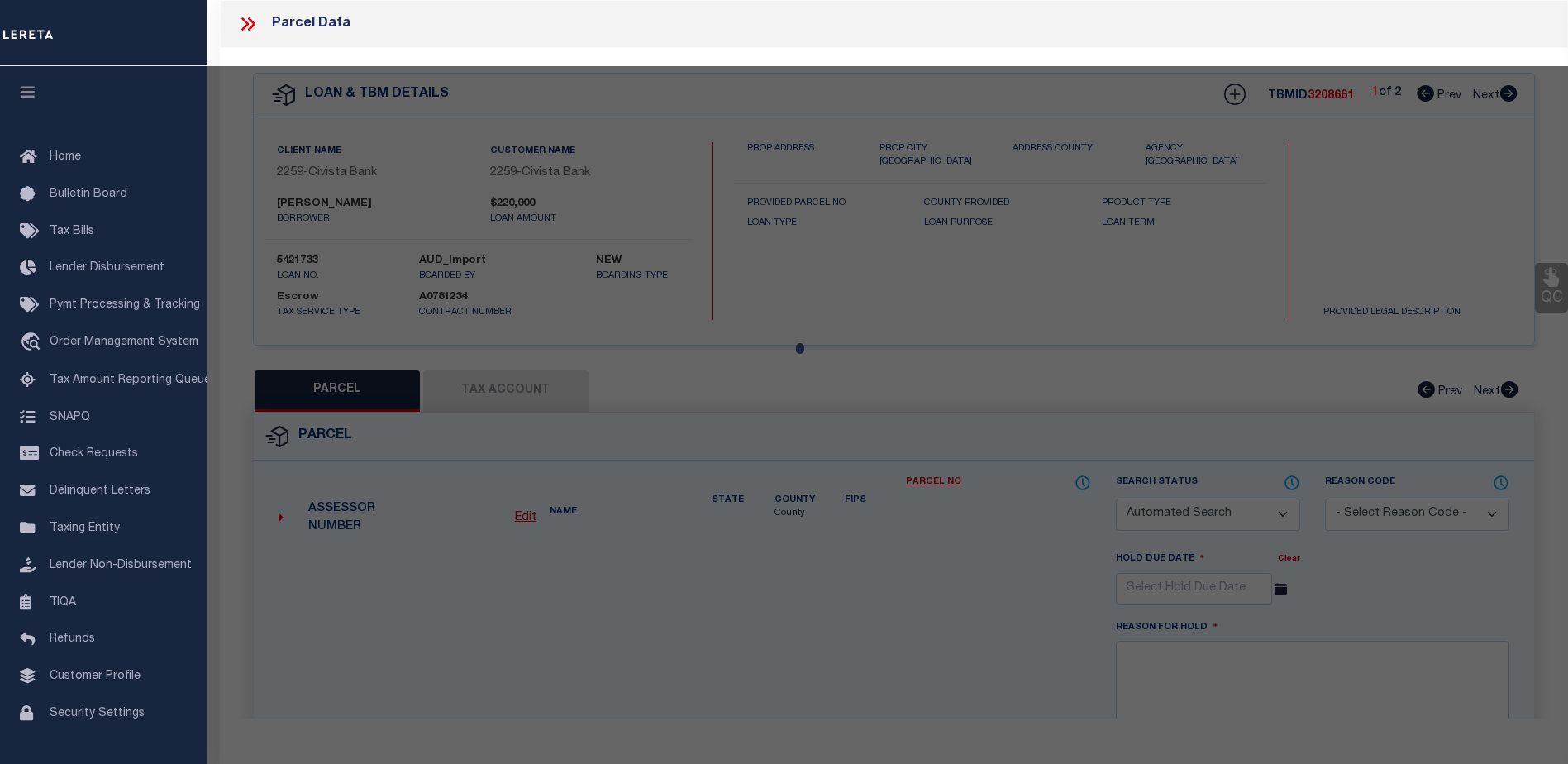
checkbox input "false"
select select "CP"
type input "MARY SUE YARATCH WROS & MATTHEW YARATCH"
select select "AGW"
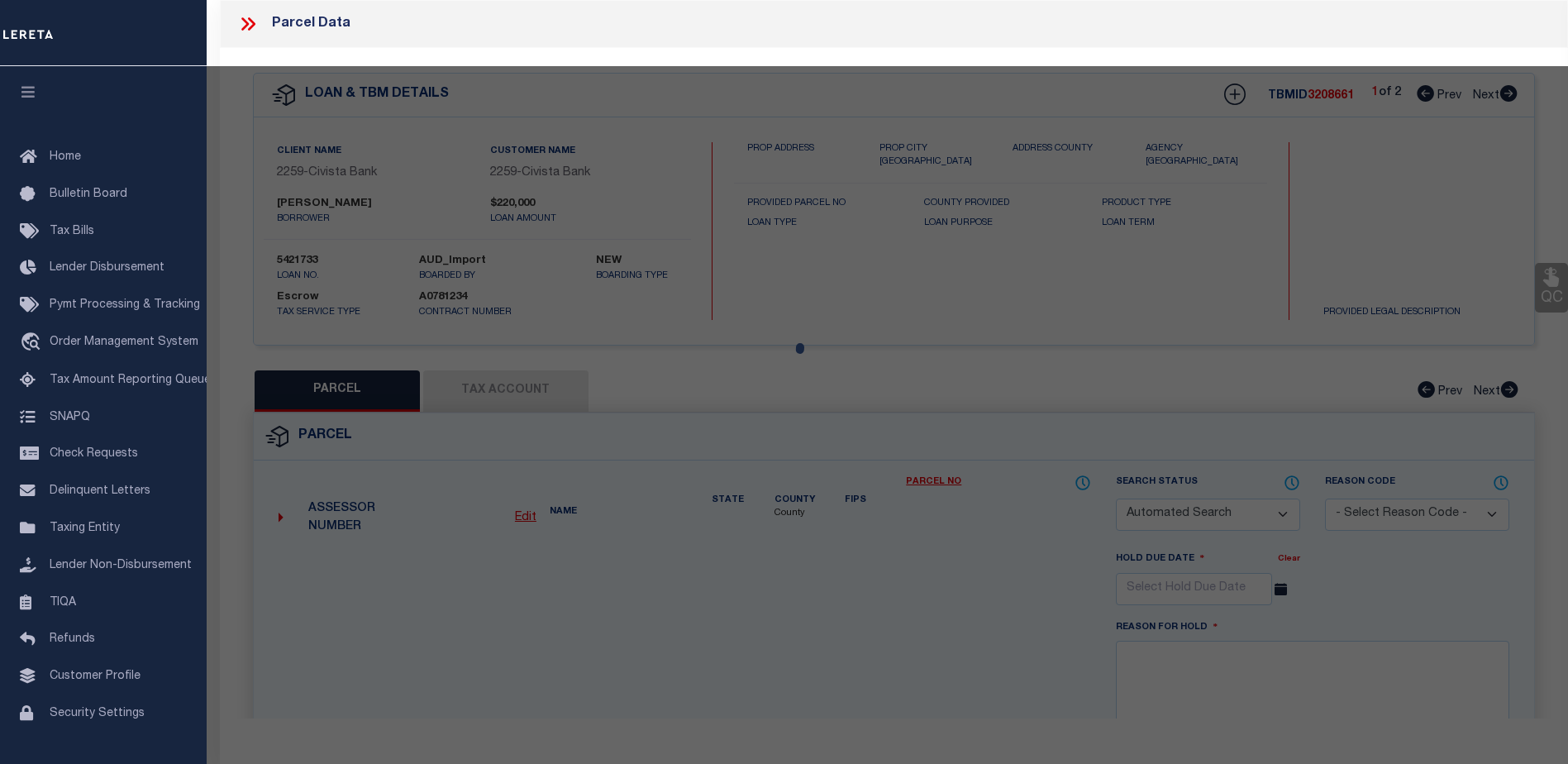
select select "LIP"
type input "1510 N BUCK RD"
type input "LAKESIDE MARBLEHEAD OH 434409608"
type textarea "LOT 107"
type textarea "7/7/25 Inactive county lien since this is a mobile home acct. 7/15/24 Reactivat…"
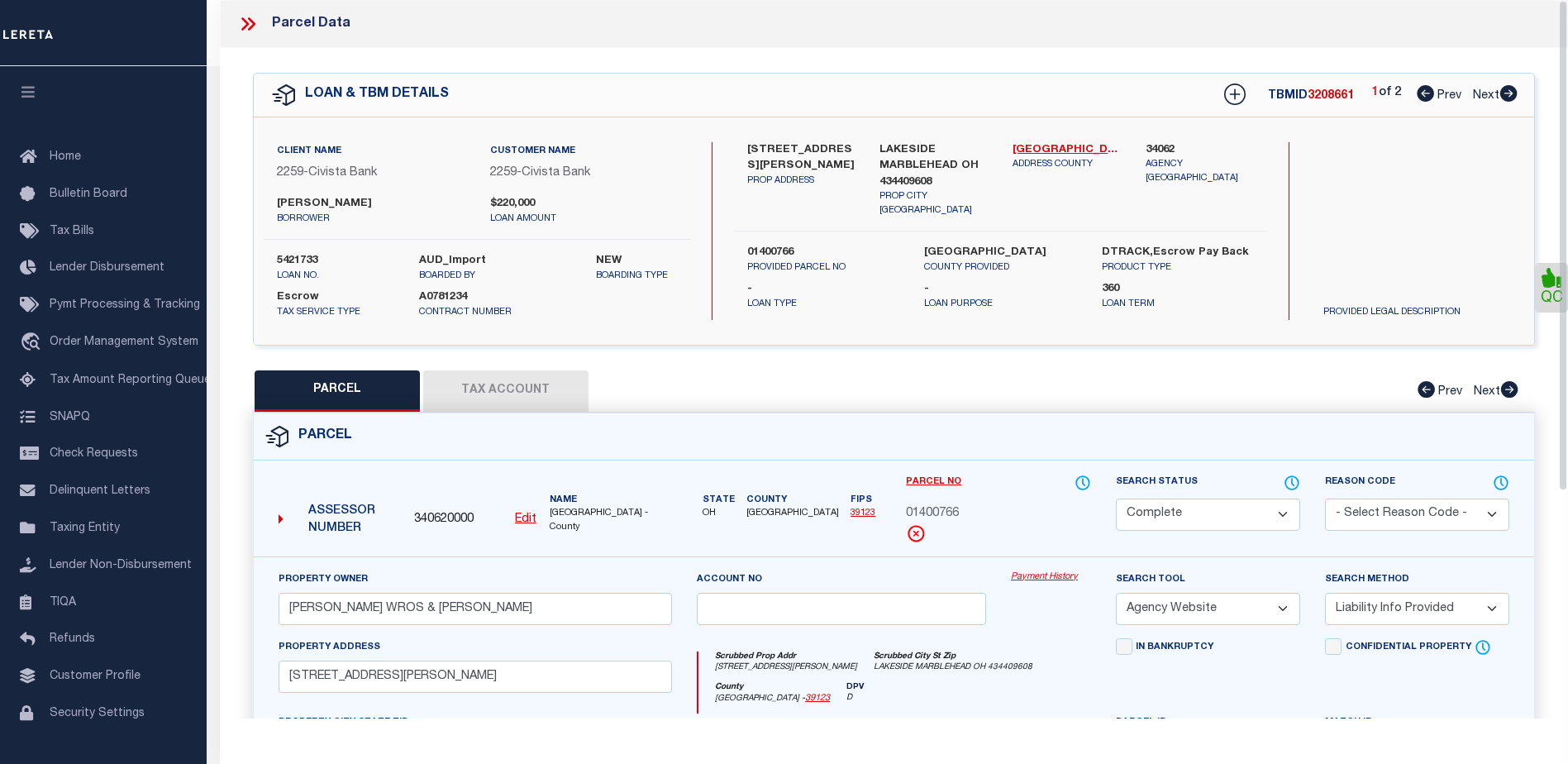
click at [1029, 580] on link "Payment History" at bounding box center [1051, 577] width 80 height 14
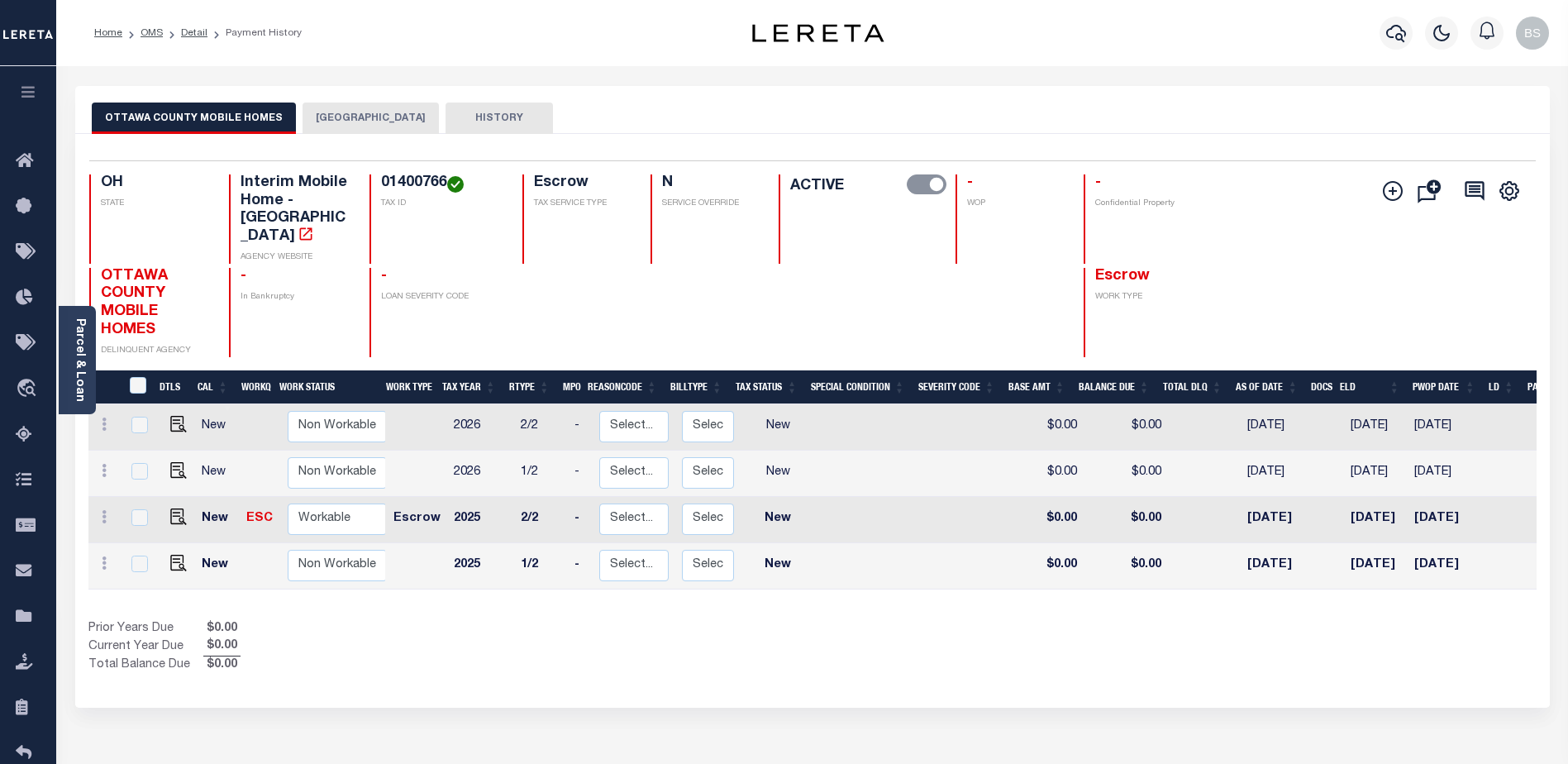
click at [394, 118] on button "[GEOGRAPHIC_DATA]" at bounding box center [371, 118] width 136 height 32
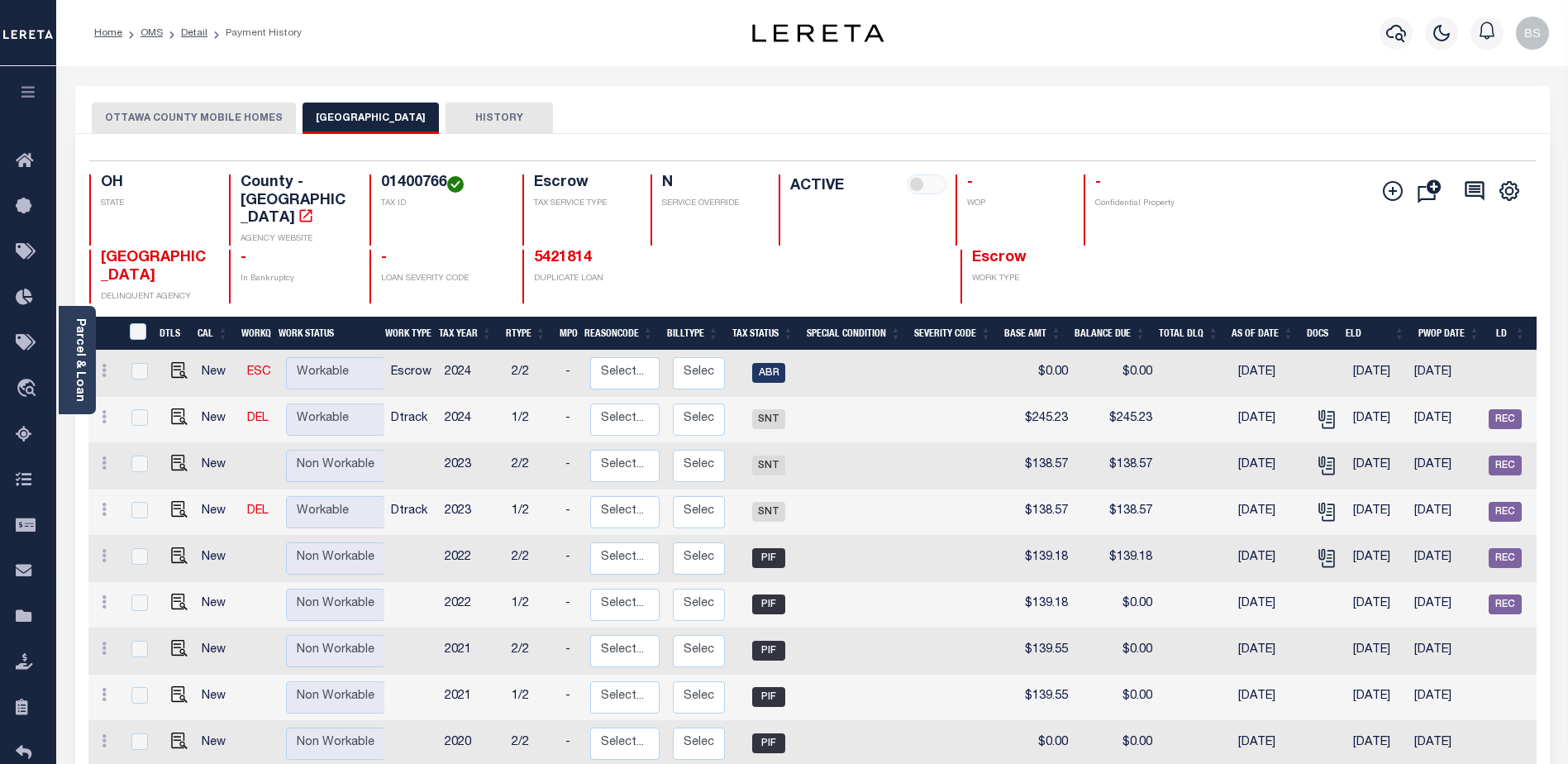
click at [1067, 41] on div "Profile Sign out" at bounding box center [1248, 33] width 614 height 58
click at [863, 102] on div "[GEOGRAPHIC_DATA] MOBILE HOMES OTTAWA COUNTY HISTORY" at bounding box center [812, 109] width 1475 height 48
click at [19, 150] on link "Home" at bounding box center [28, 161] width 56 height 46
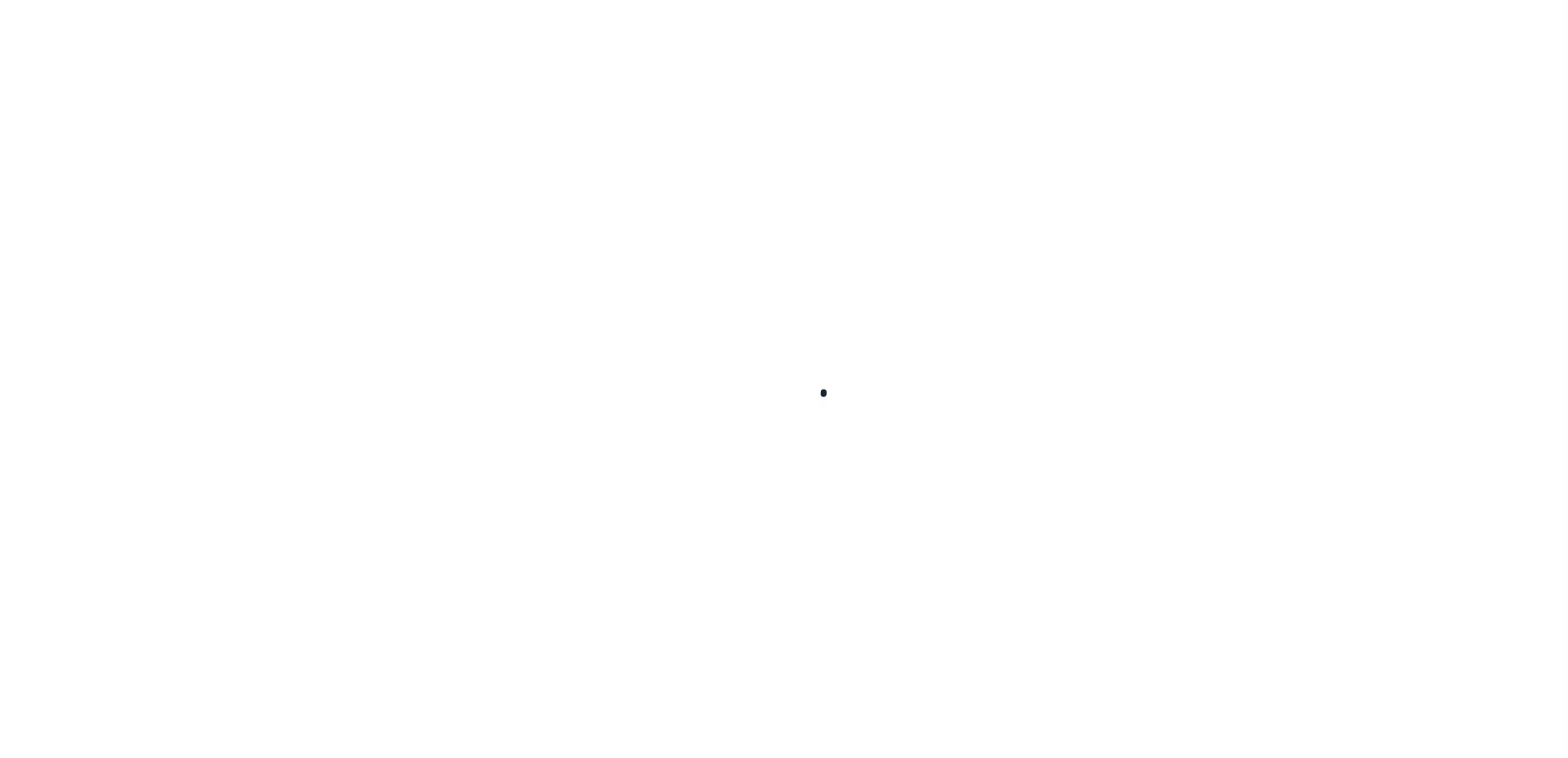
click at [19, 162] on div at bounding box center [784, 379] width 1568 height 758
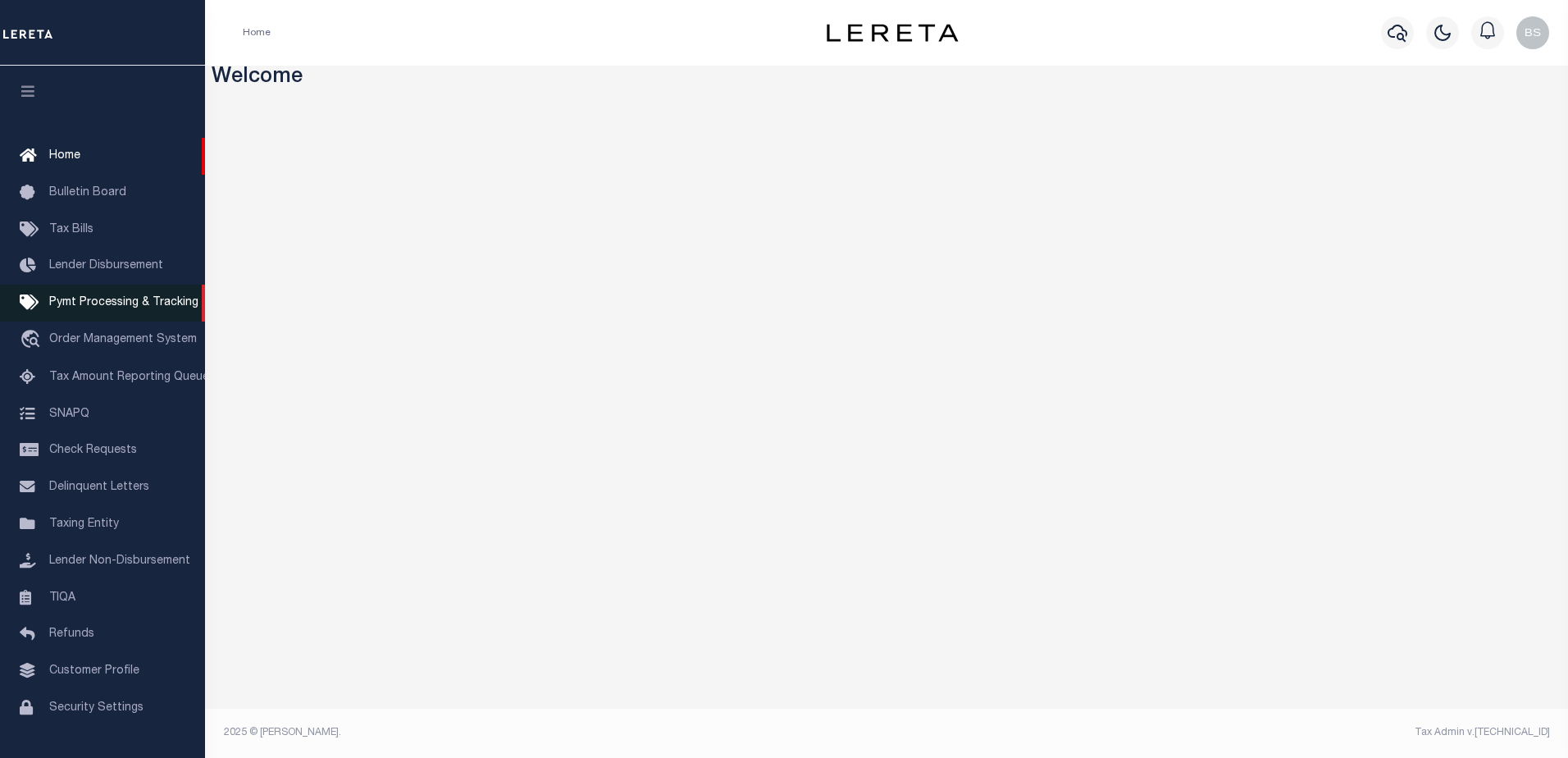
click at [74, 306] on span "Pymt Processing & Tracking" at bounding box center [123, 302] width 149 height 11
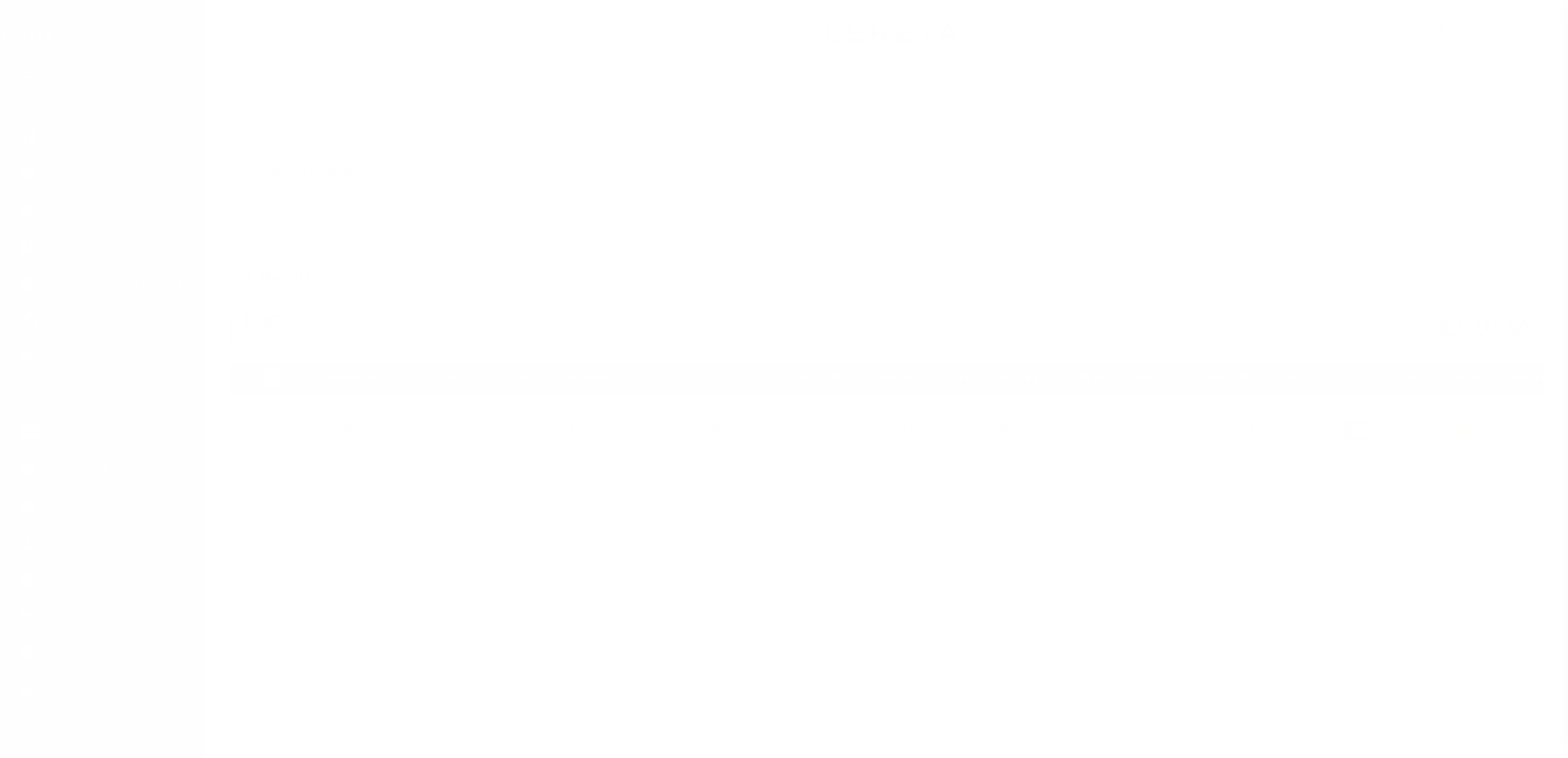
scroll to position [41, 0]
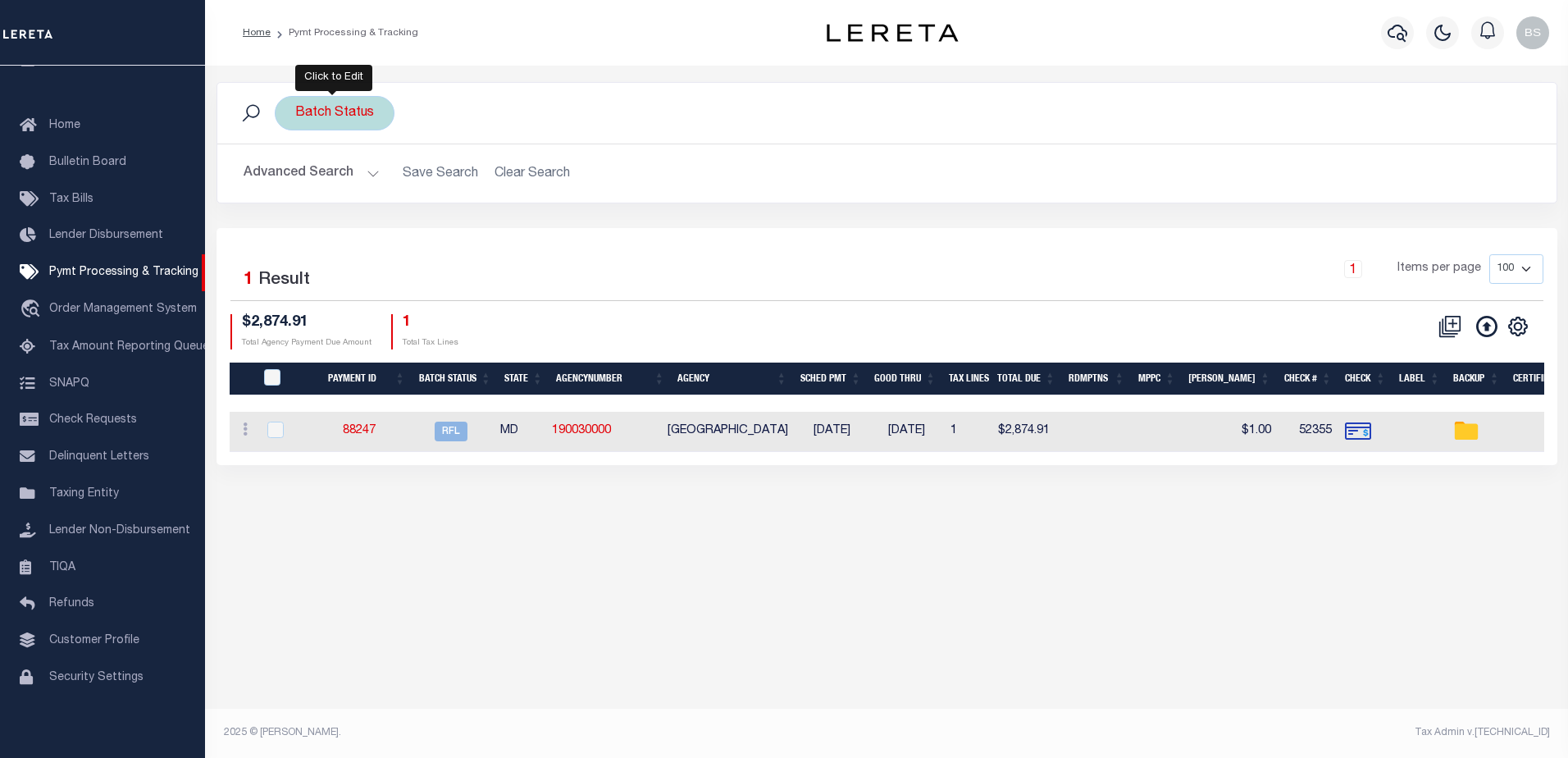
click at [337, 119] on div "Batch Status" at bounding box center [335, 113] width 120 height 34
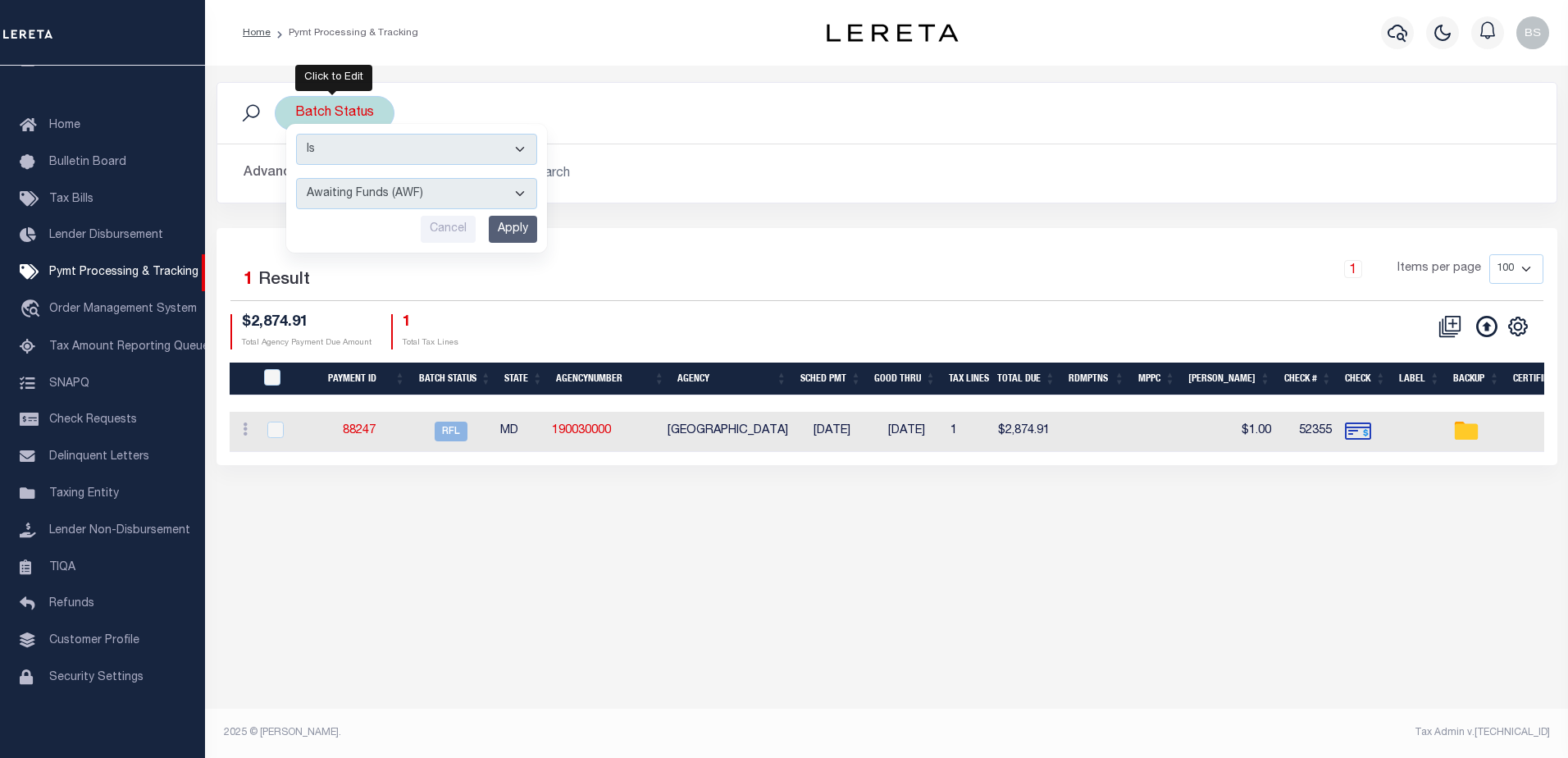
click at [519, 192] on select "Awaiting Funds (AWF) Cleared and Complete (CAC) New Check Needed (NCN) Payment …" at bounding box center [416, 194] width 241 height 31
select select "SFP"
click at [296, 178] on select "Awaiting Funds (AWF) Cleared and Complete (CAC) New Check Needed (NCN) Payment …" at bounding box center [416, 194] width 241 height 31
click at [519, 226] on input "Apply" at bounding box center [513, 228] width 48 height 27
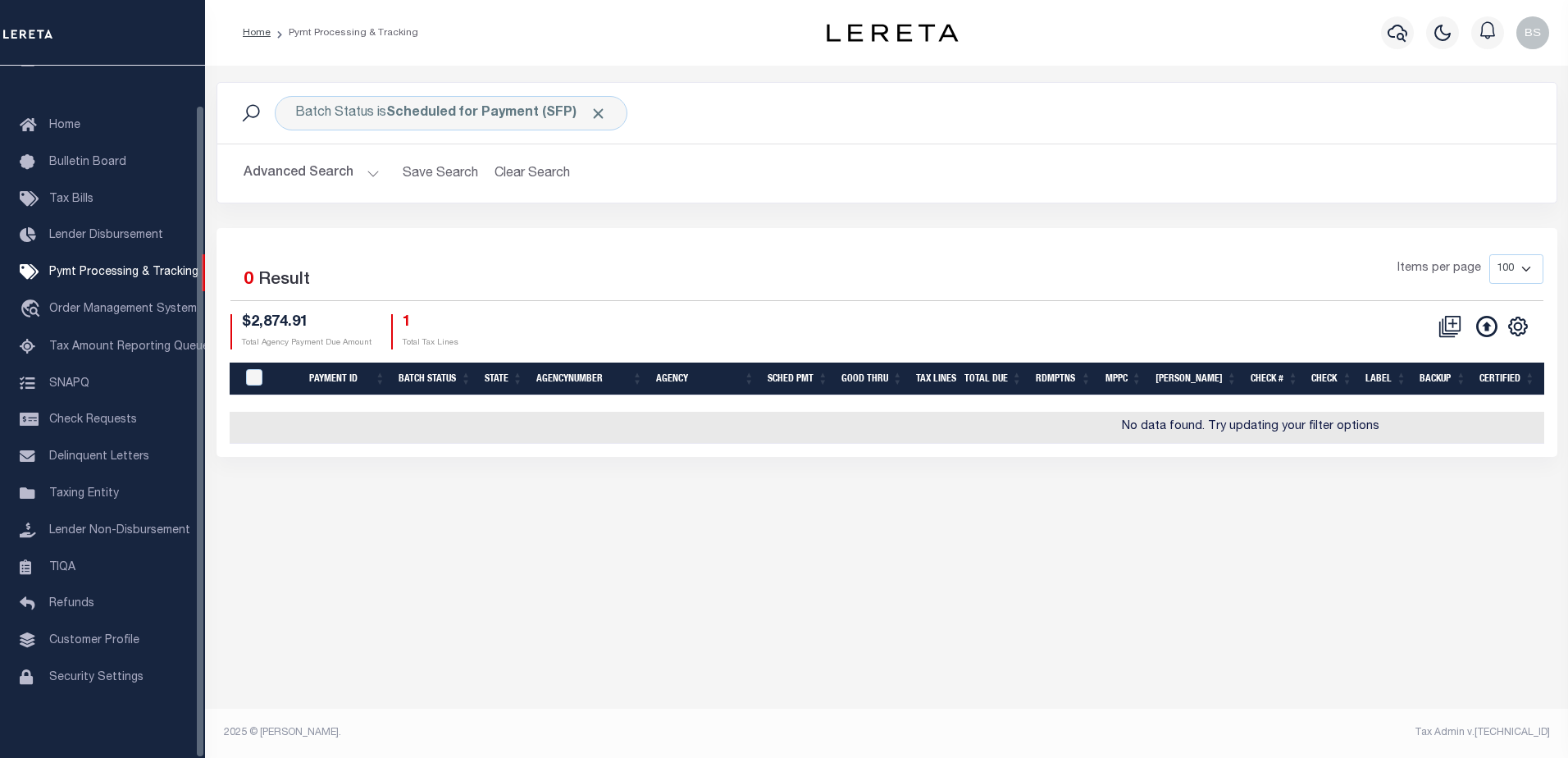
click at [372, 174] on button "Advanced Search" at bounding box center [312, 173] width 136 height 32
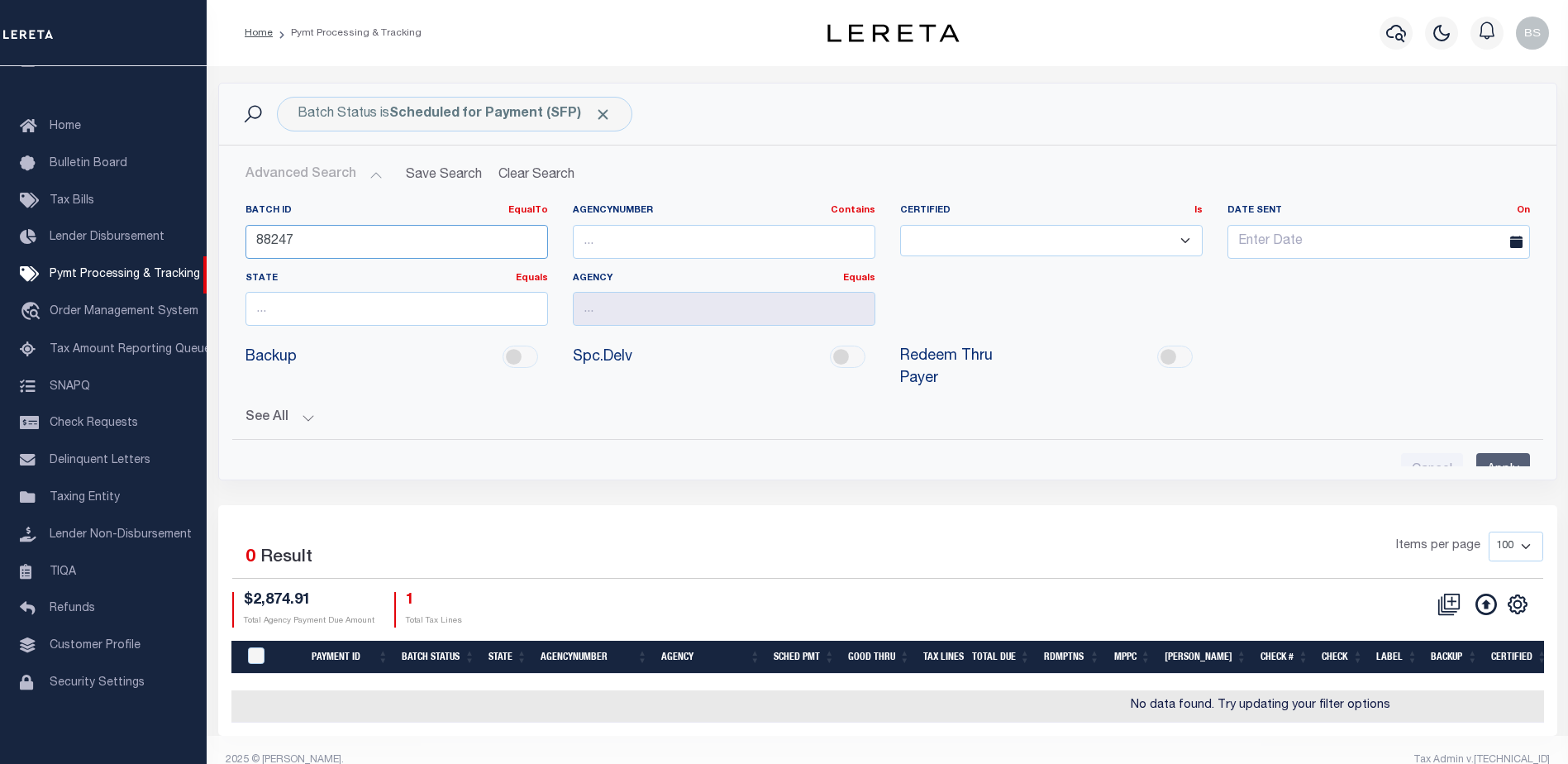
click at [320, 247] on input "88247" at bounding box center [397, 241] width 303 height 34
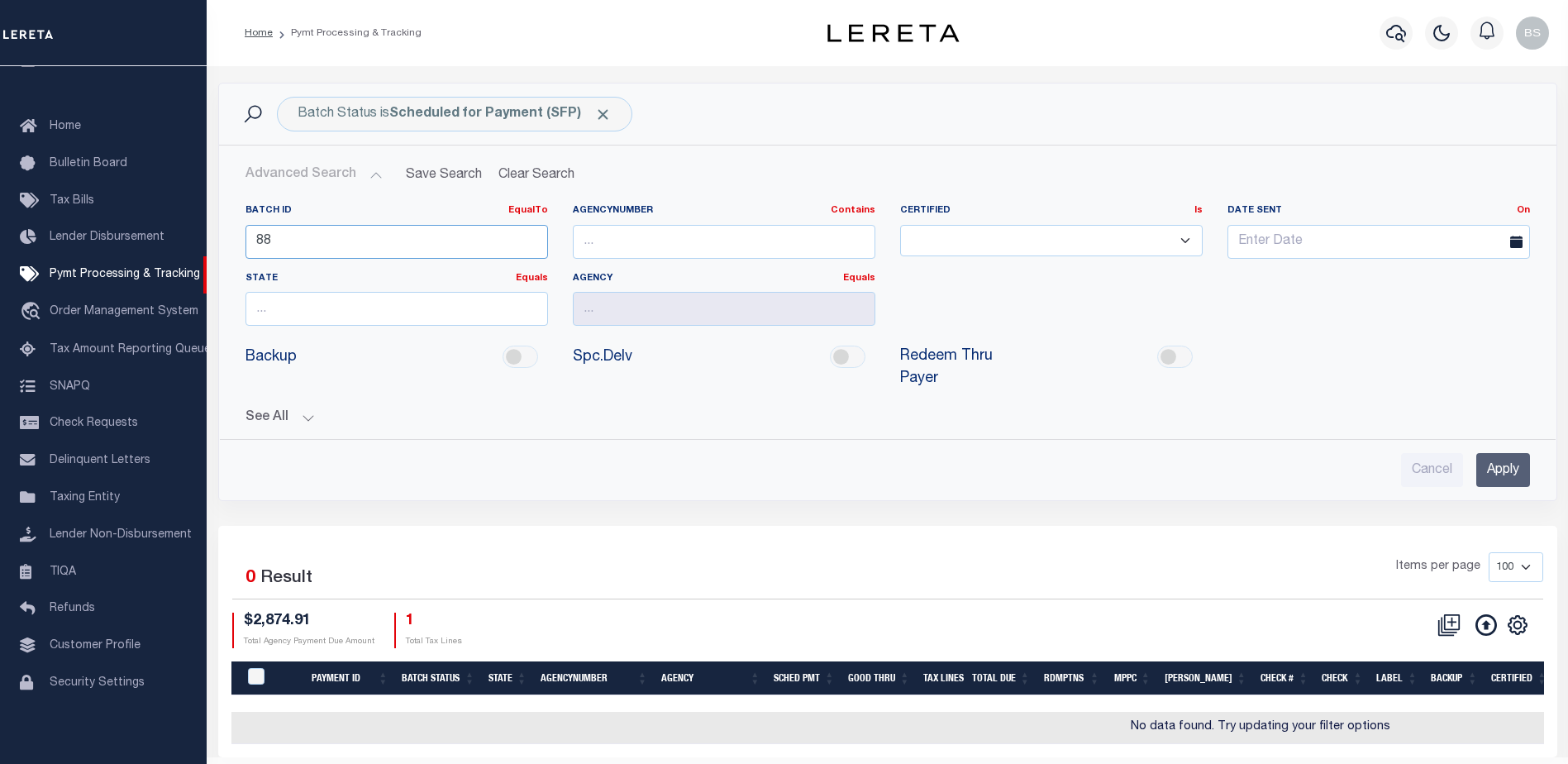
type input "8"
click at [1519, 461] on input "Apply" at bounding box center [1504, 470] width 54 height 34
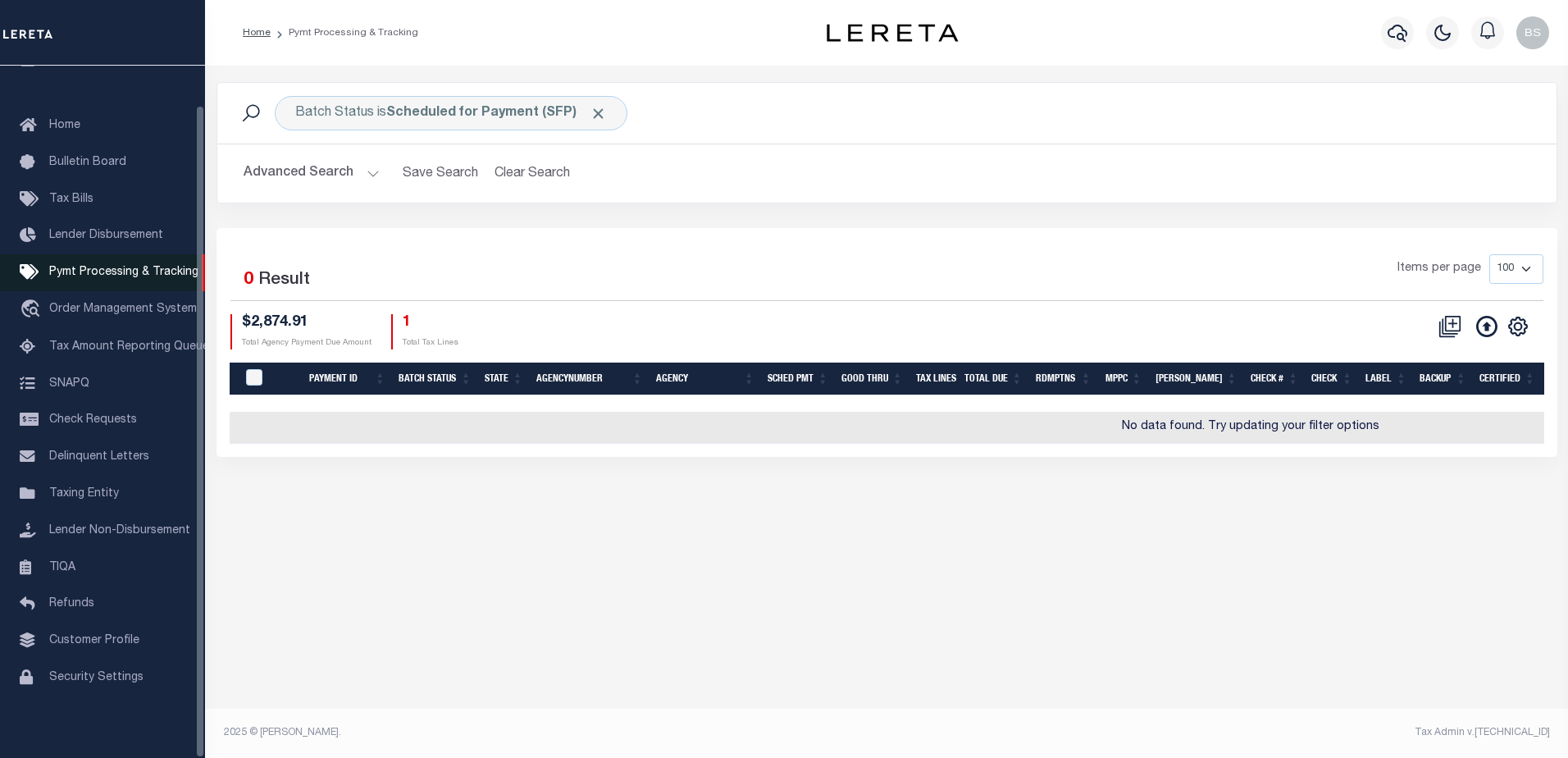
click at [86, 266] on span "Pymt Processing & Tracking" at bounding box center [123, 272] width 149 height 11
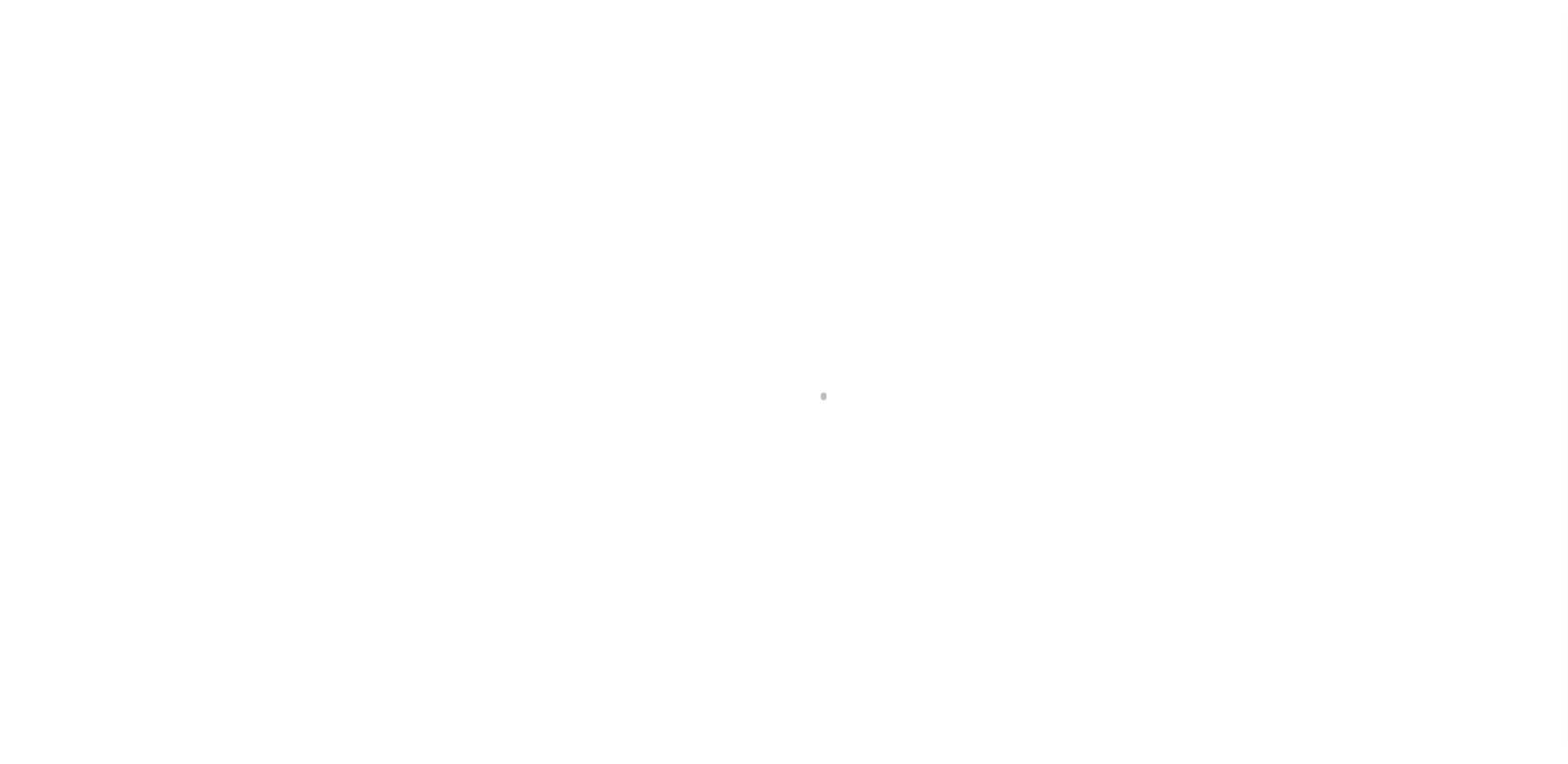
scroll to position [41, 0]
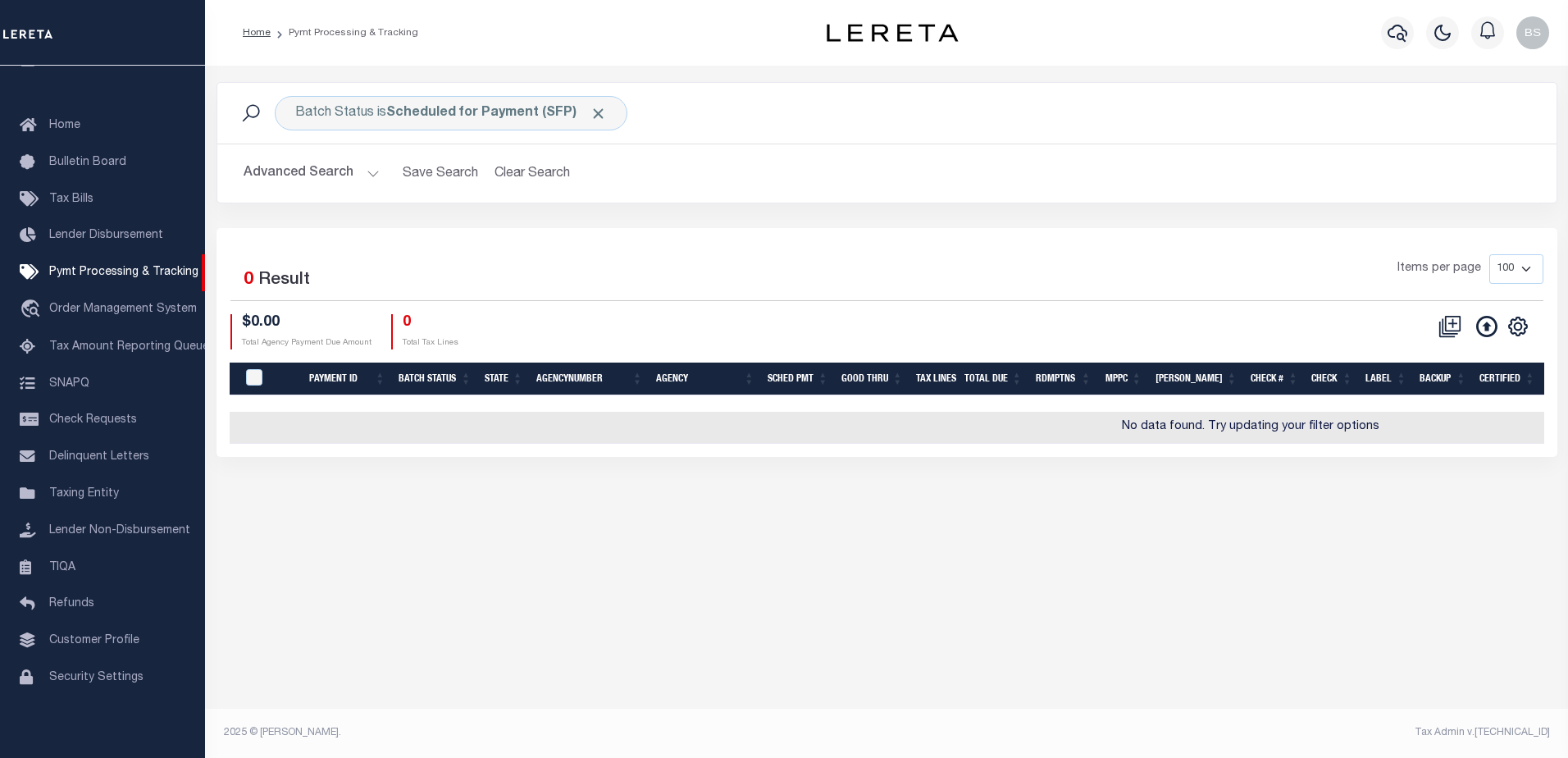
click at [366, 173] on button "Advanced Search" at bounding box center [312, 173] width 136 height 32
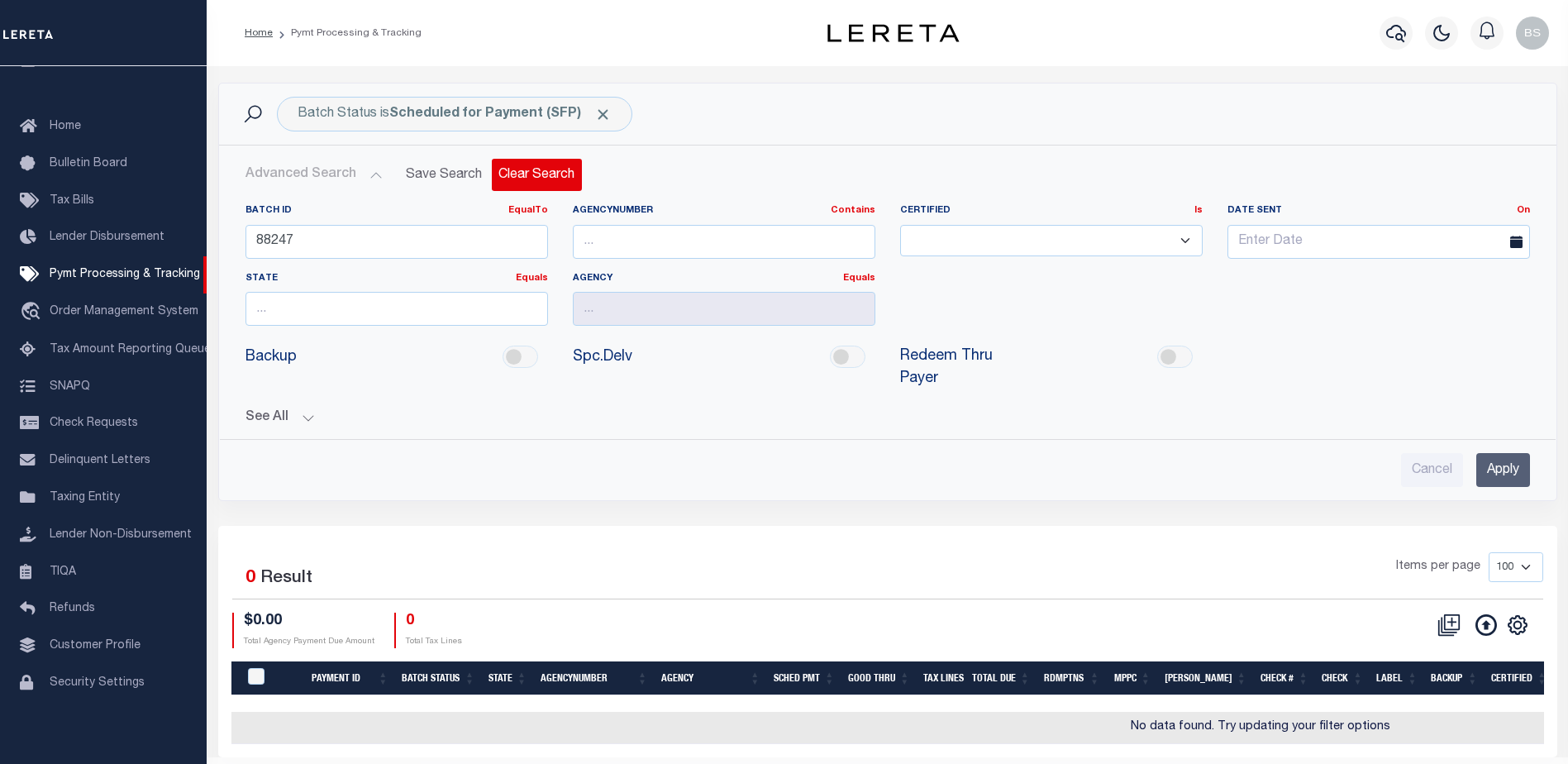
click at [536, 172] on button "Clear Search" at bounding box center [537, 174] width 90 height 33
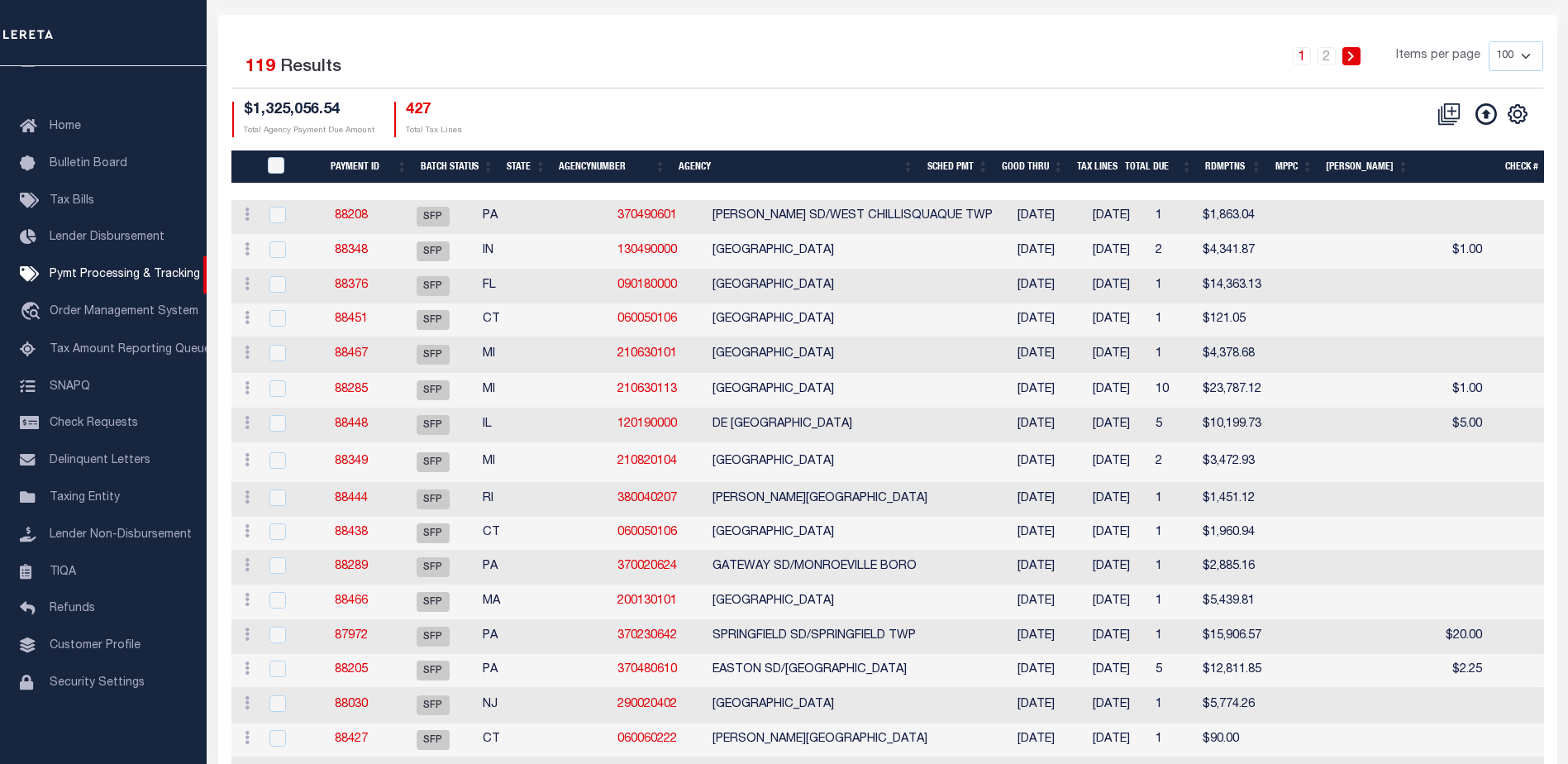
scroll to position [248, 0]
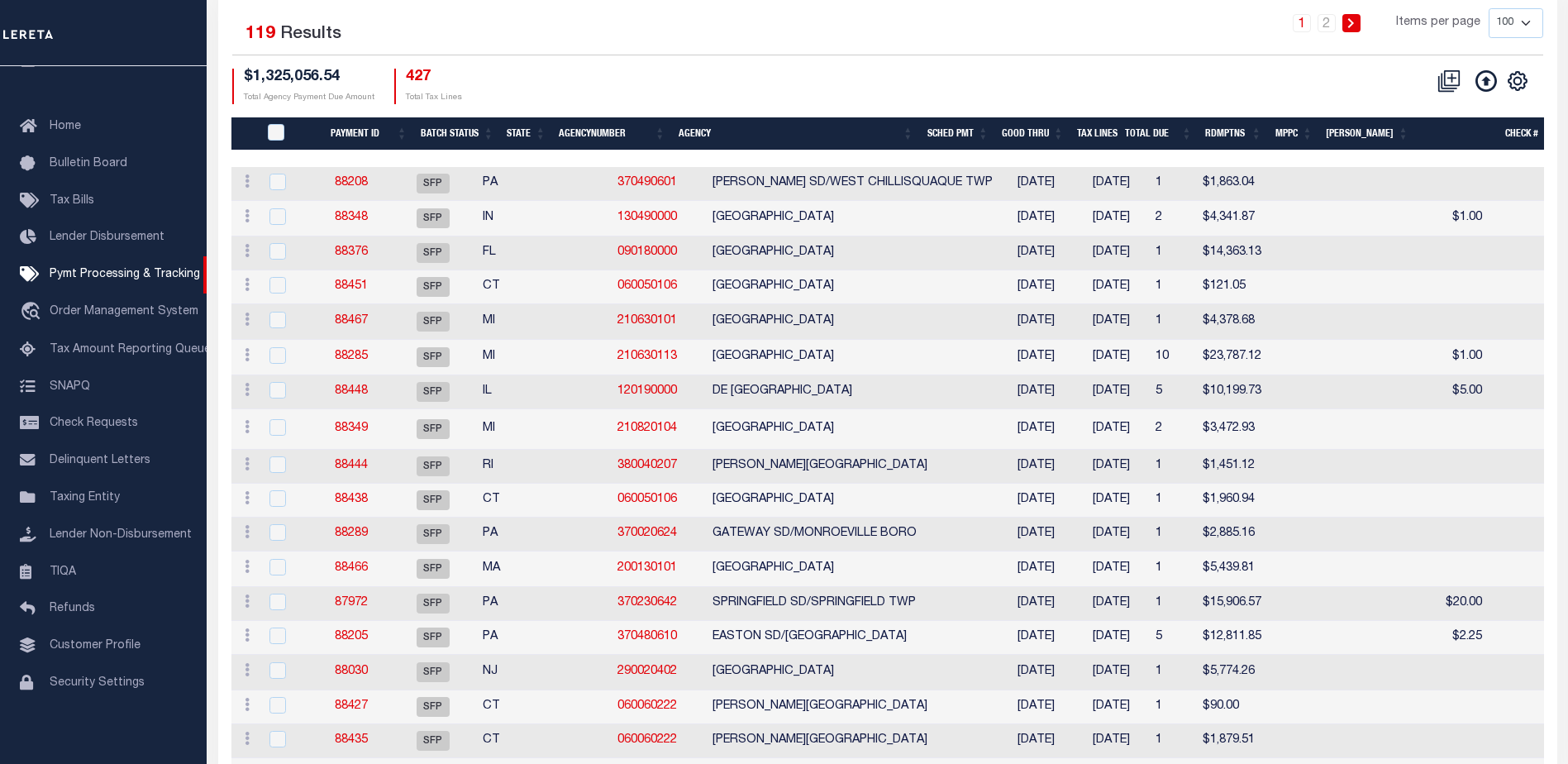
click at [1525, 24] on select "100 200 500 1000" at bounding box center [1516, 23] width 55 height 30
select select "1000"
click at [1489, 8] on select "100 200 500 1000" at bounding box center [1516, 23] width 55 height 30
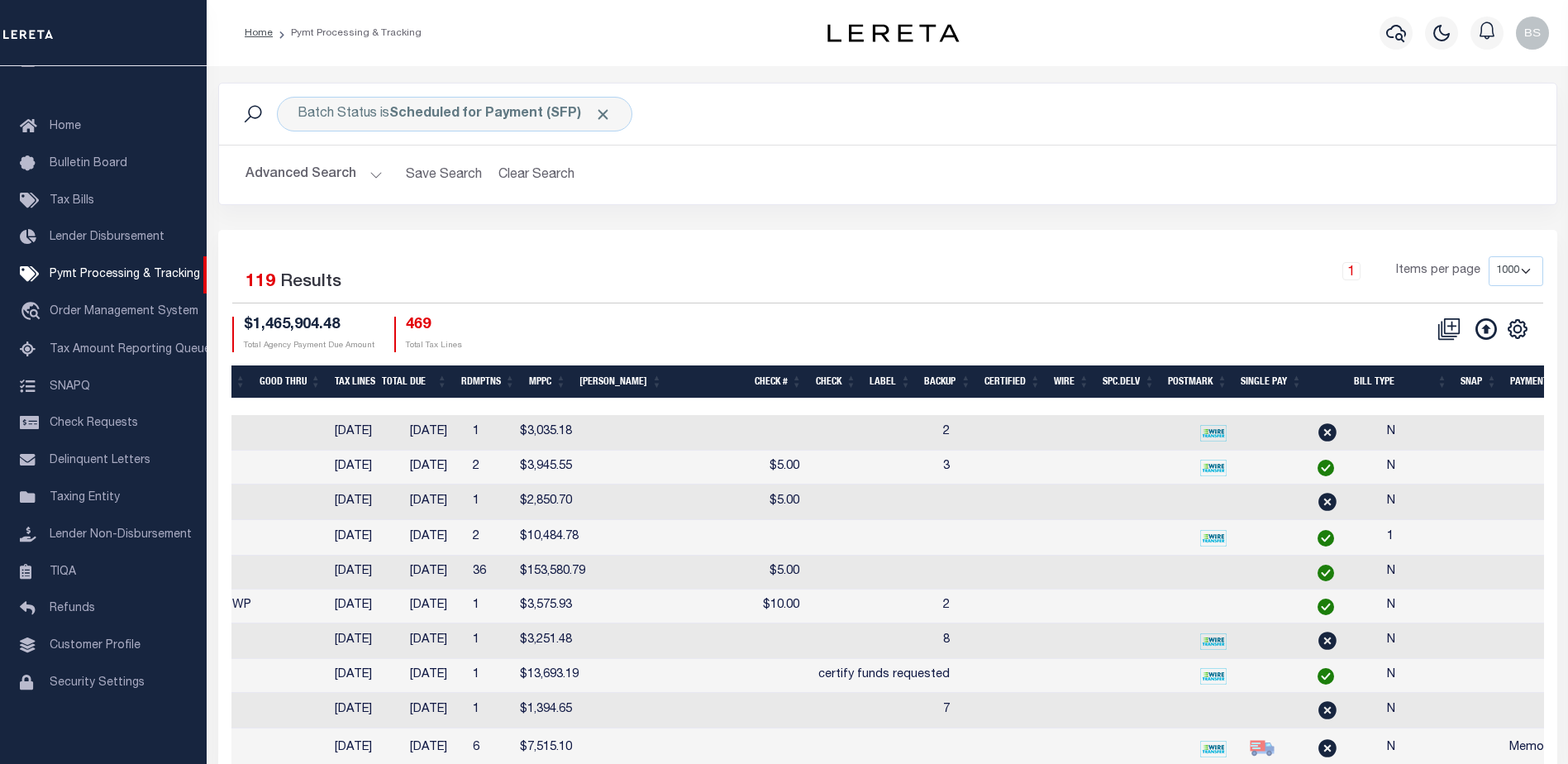
scroll to position [0, 0]
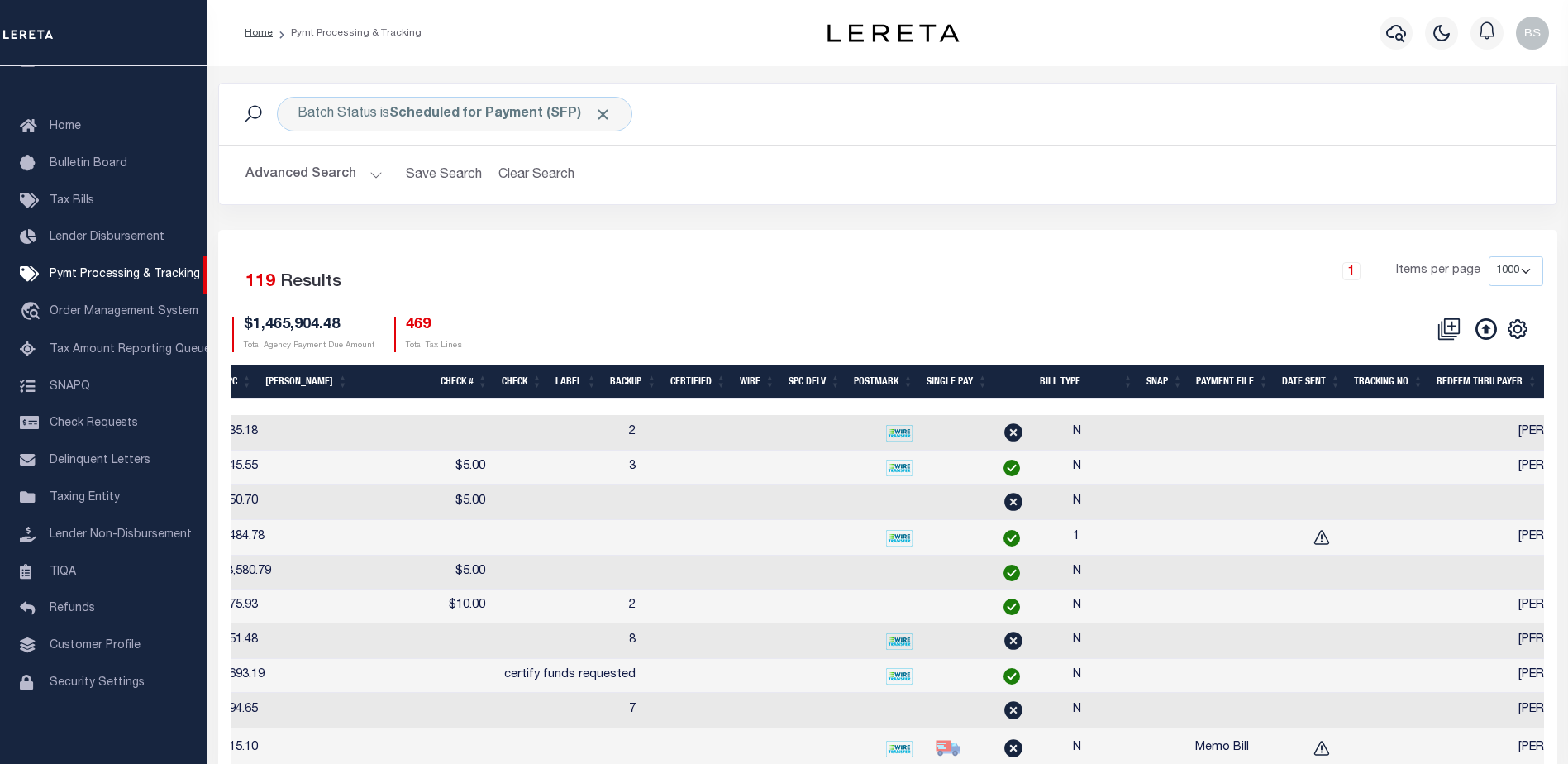
click at [1388, 381] on th "Tracking No" at bounding box center [1388, 382] width 83 height 34
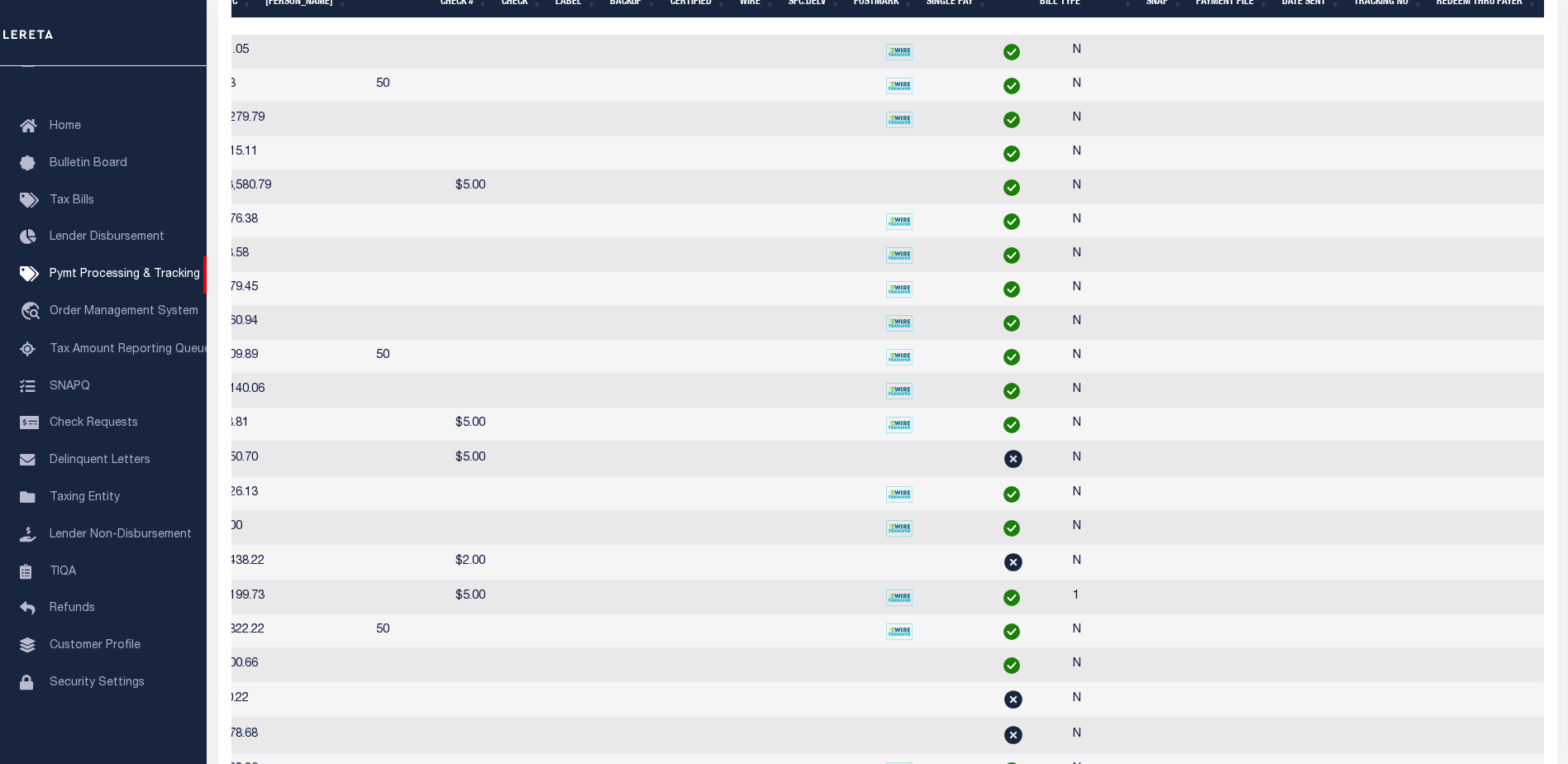
scroll to position [447, 0]
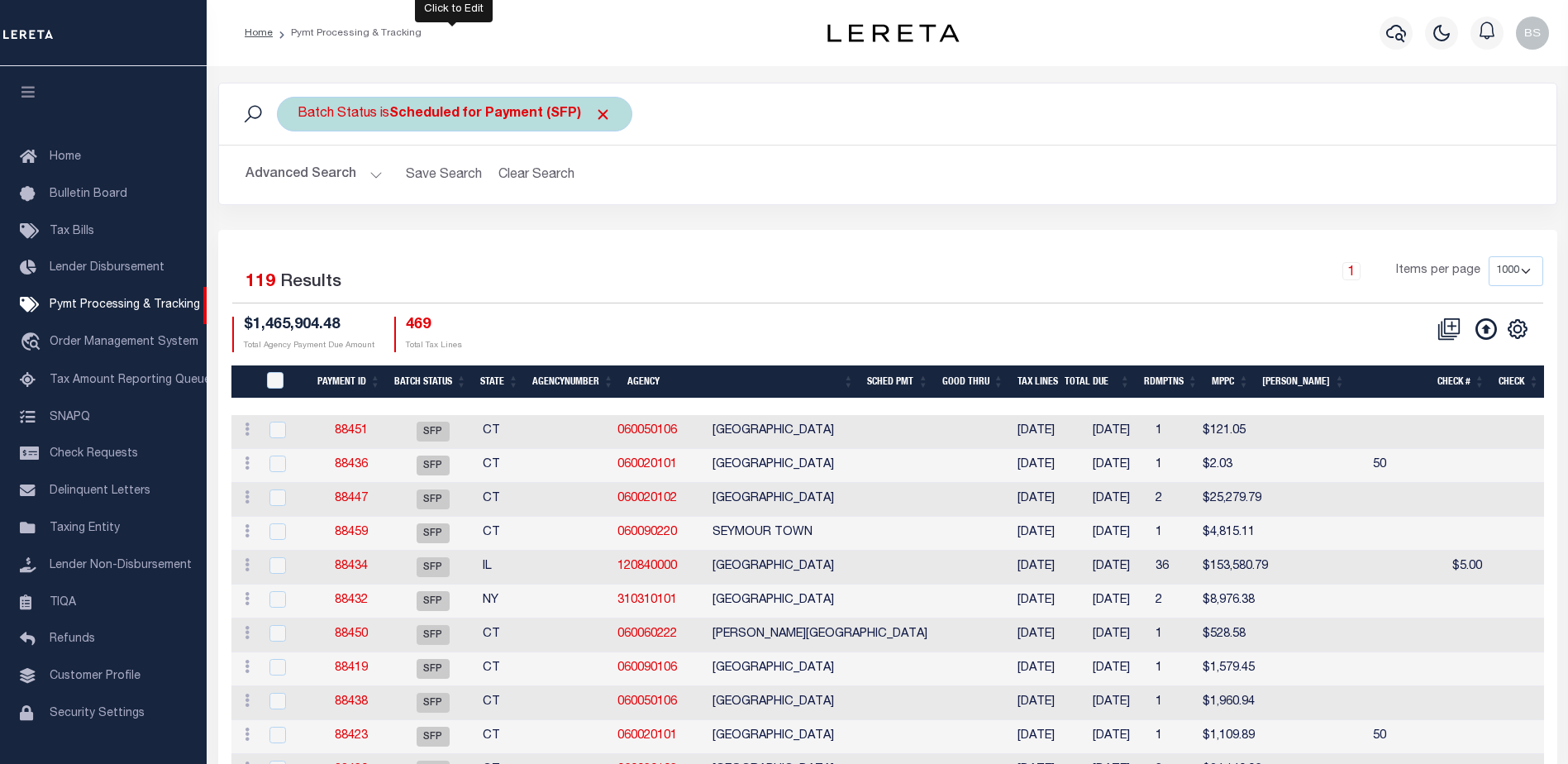
click at [517, 122] on div "Batch Status is Scheduled for Payment (SFP)" at bounding box center [455, 114] width 356 height 34
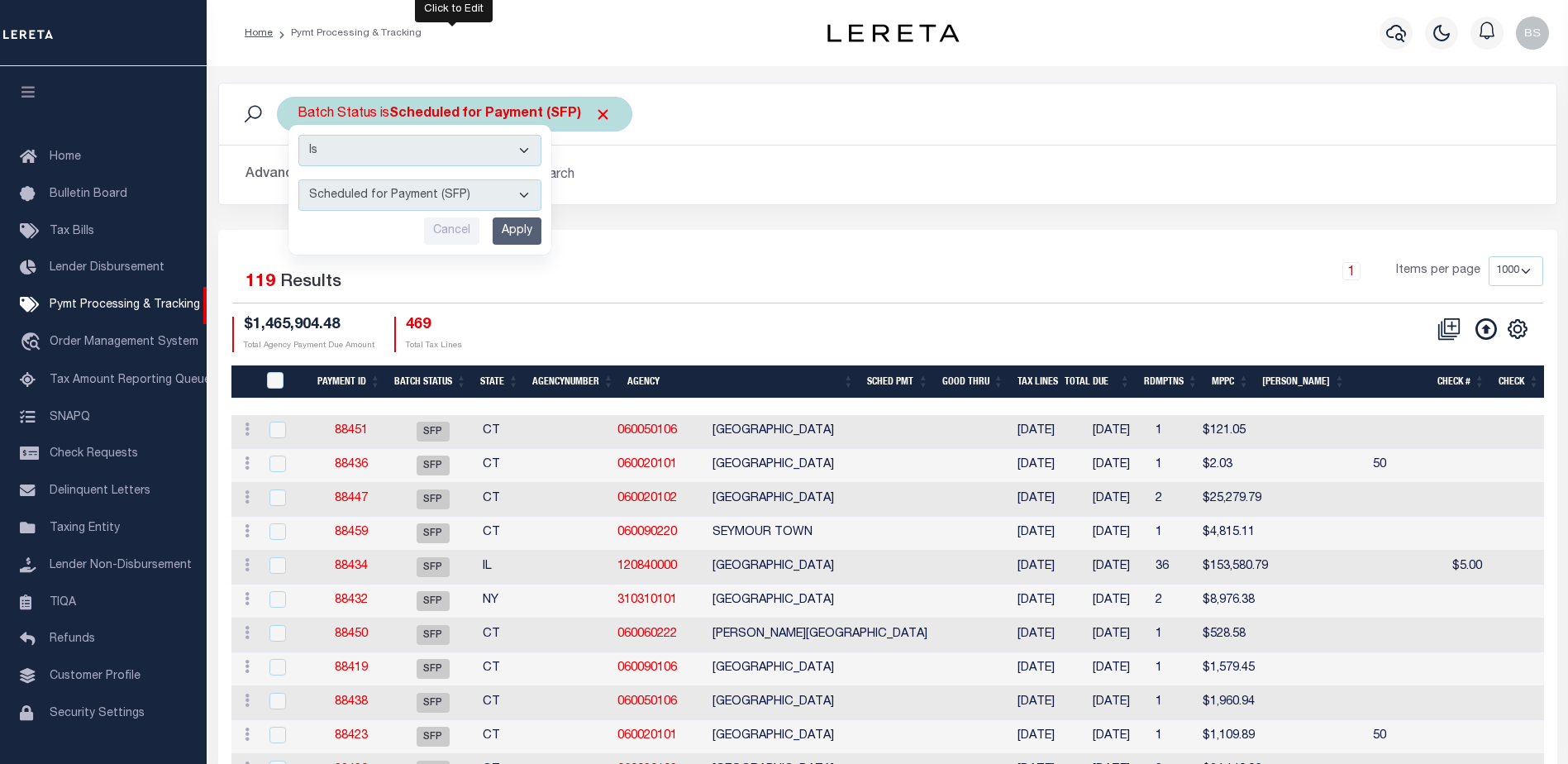
click at [522, 191] on select "Awaiting Funds (AWF) Cleared and Complete (CAC) New Check Needed (NCN) Payment …" at bounding box center [419, 196] width 243 height 32
select select "RSR"
click at [298, 180] on select "Awaiting Funds (AWF) Cleared and Complete (CAC) New Check Needed (NCN) Payment …" at bounding box center [419, 196] width 243 height 32
click at [517, 229] on input "Apply" at bounding box center [517, 230] width 48 height 27
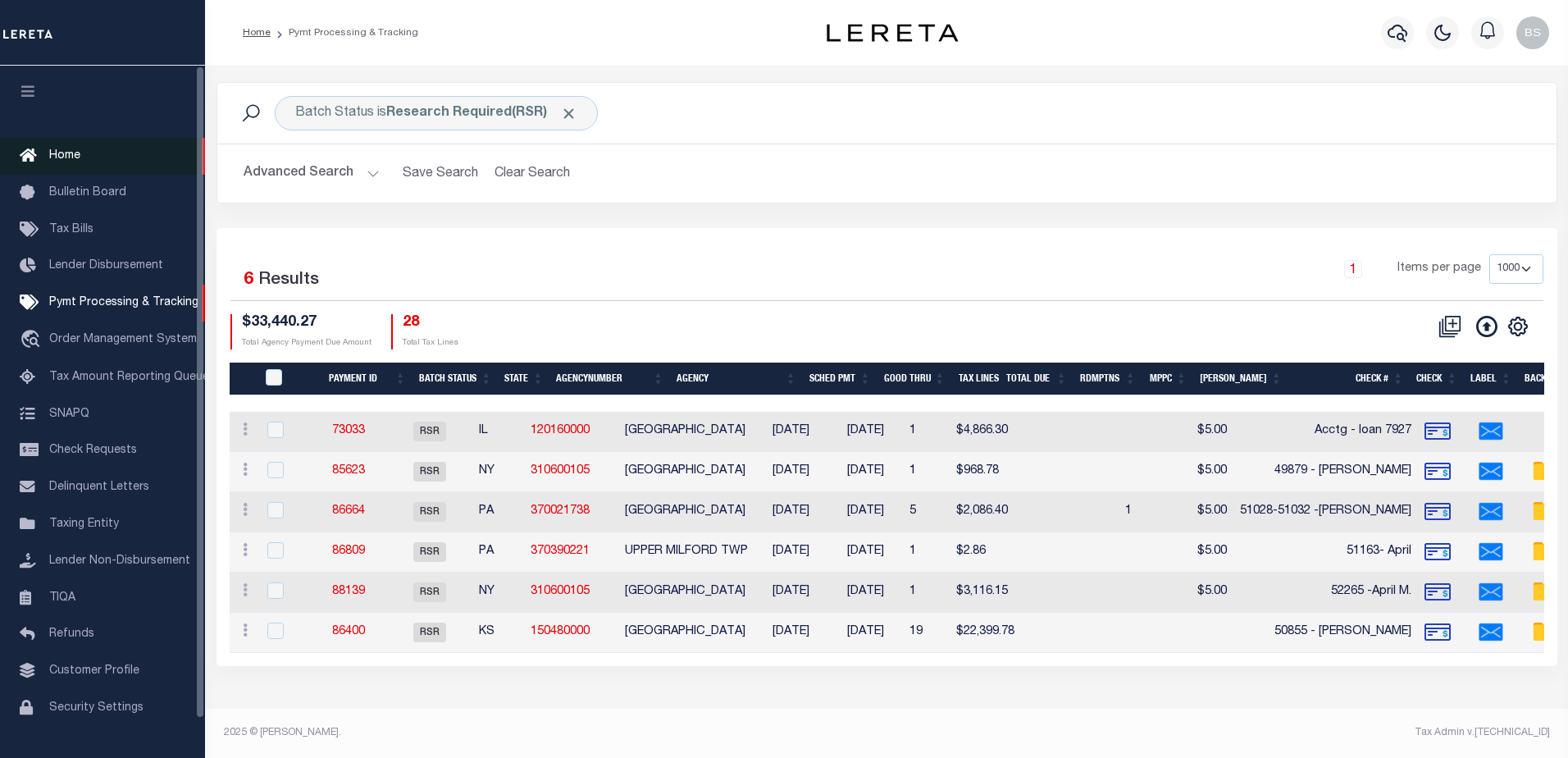
click at [66, 155] on span "Home" at bounding box center [65, 155] width 31 height 11
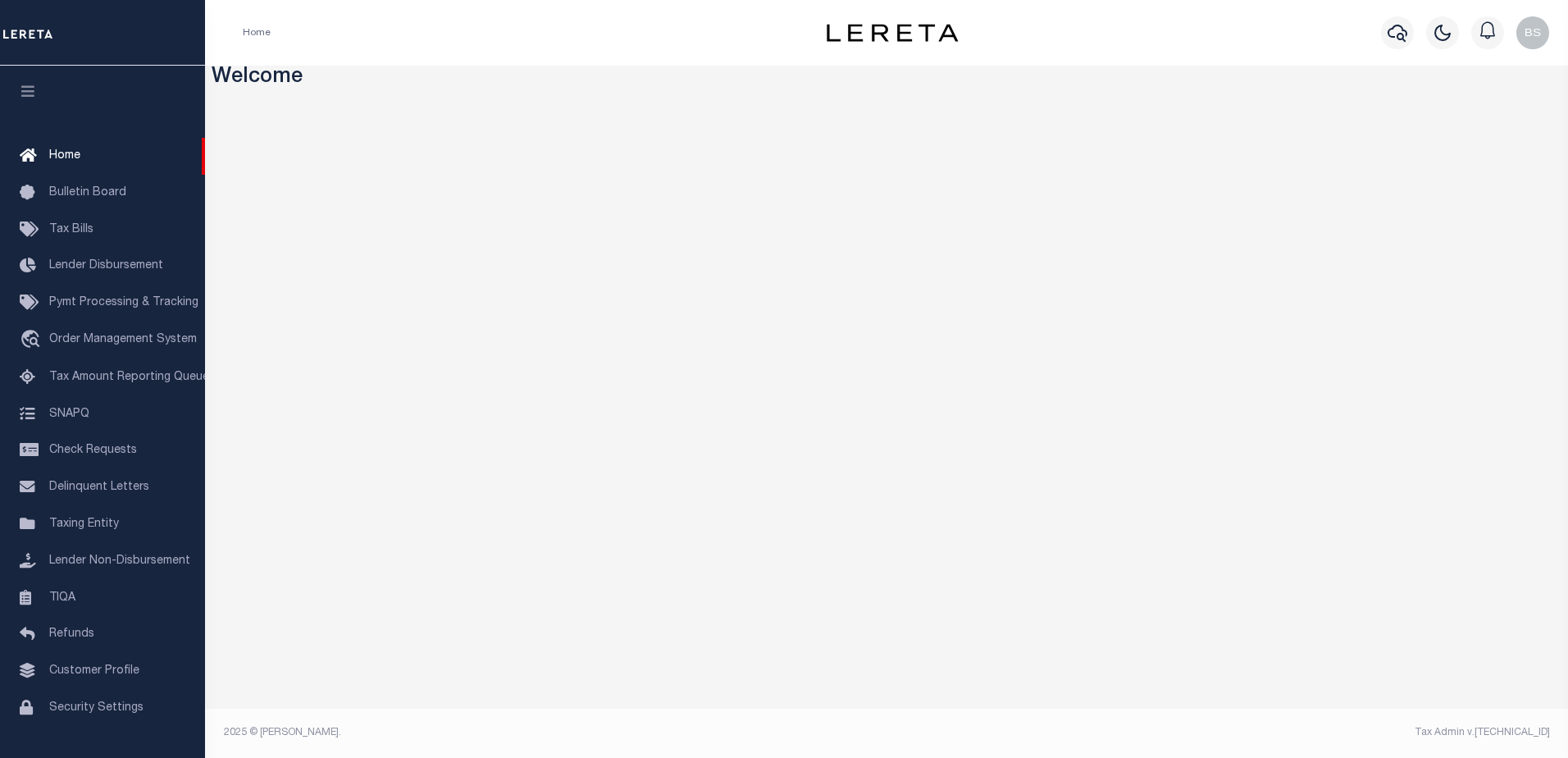
click at [1036, 55] on div "Profile Sign out" at bounding box center [1280, 32] width 553 height 57
click at [56, 160] on span "Home" at bounding box center [65, 155] width 31 height 11
click at [1390, 26] on icon "button" at bounding box center [1397, 32] width 19 height 19
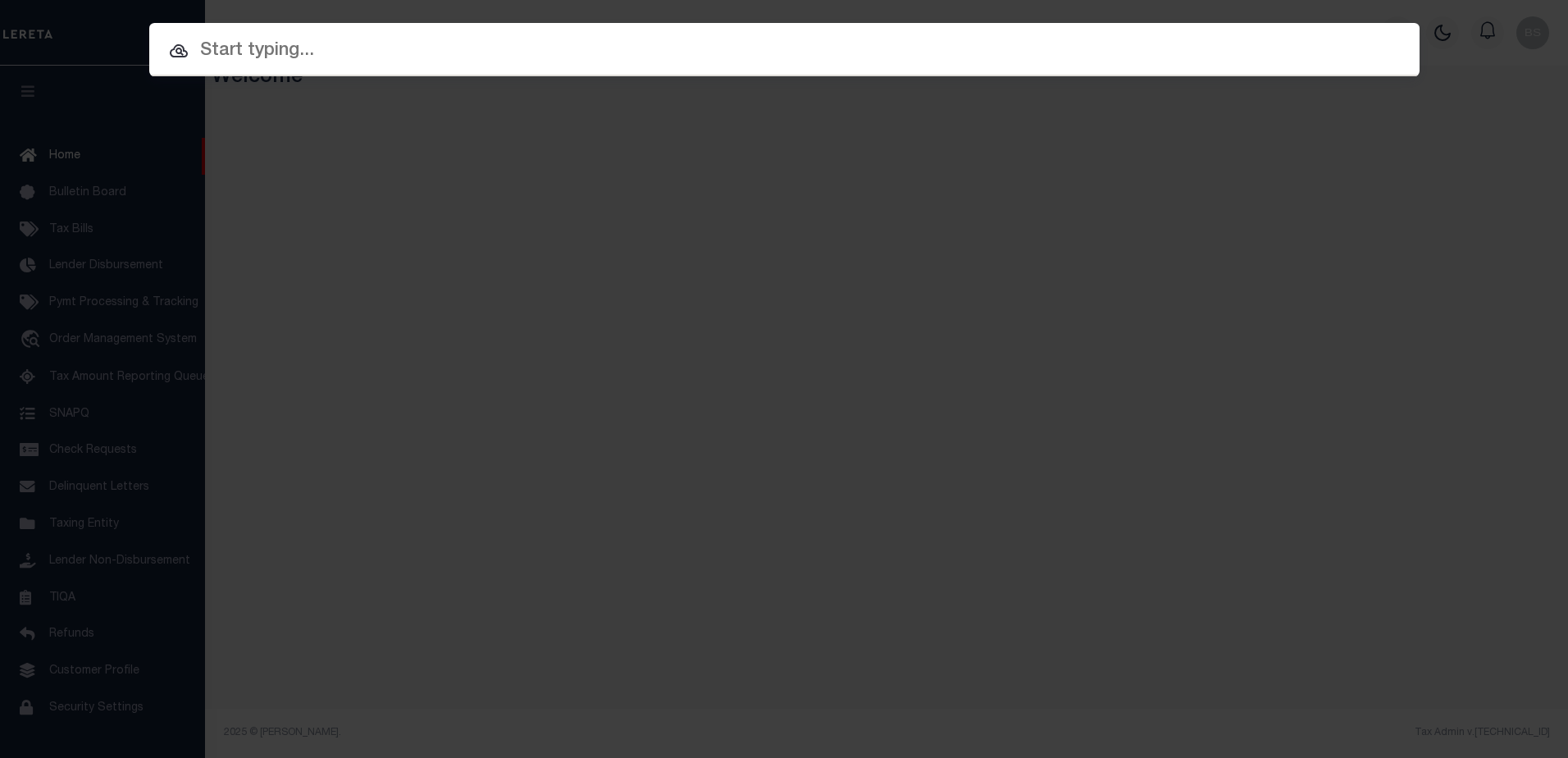
click at [473, 44] on input "text" at bounding box center [784, 51] width 1270 height 29
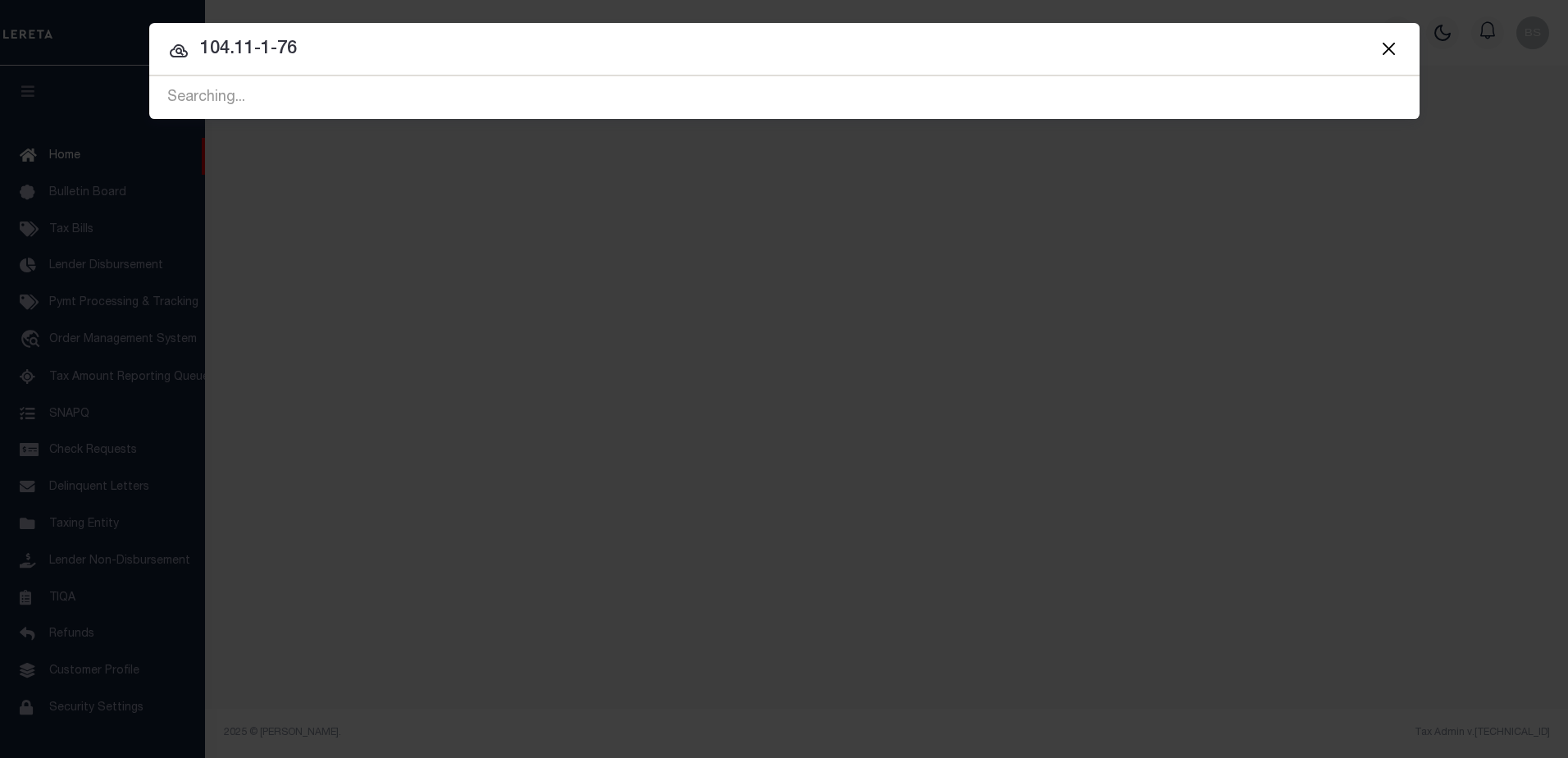
type input "104.11-1-76"
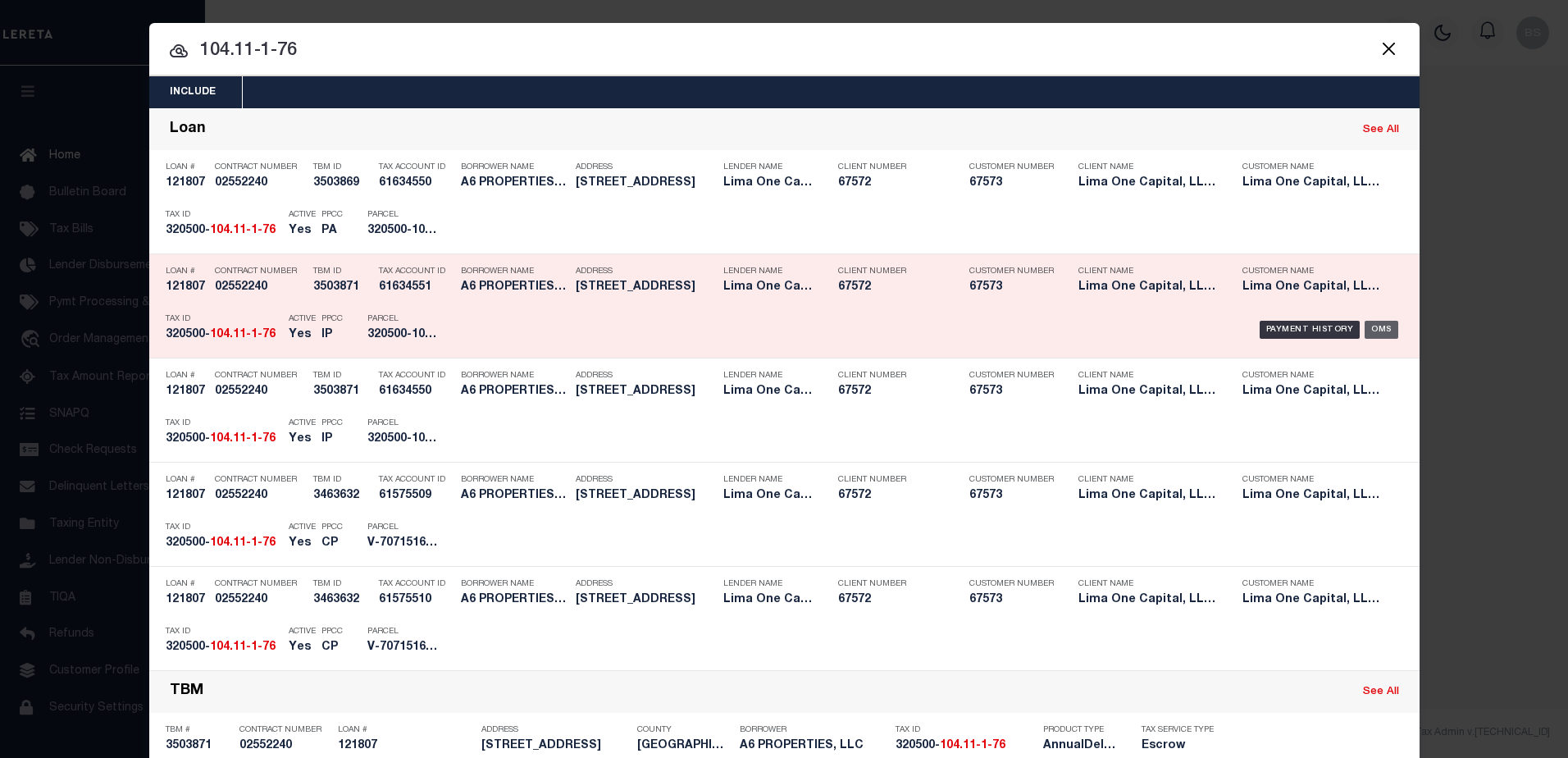
click at [1366, 328] on div "OMS" at bounding box center [1381, 330] width 33 height 18
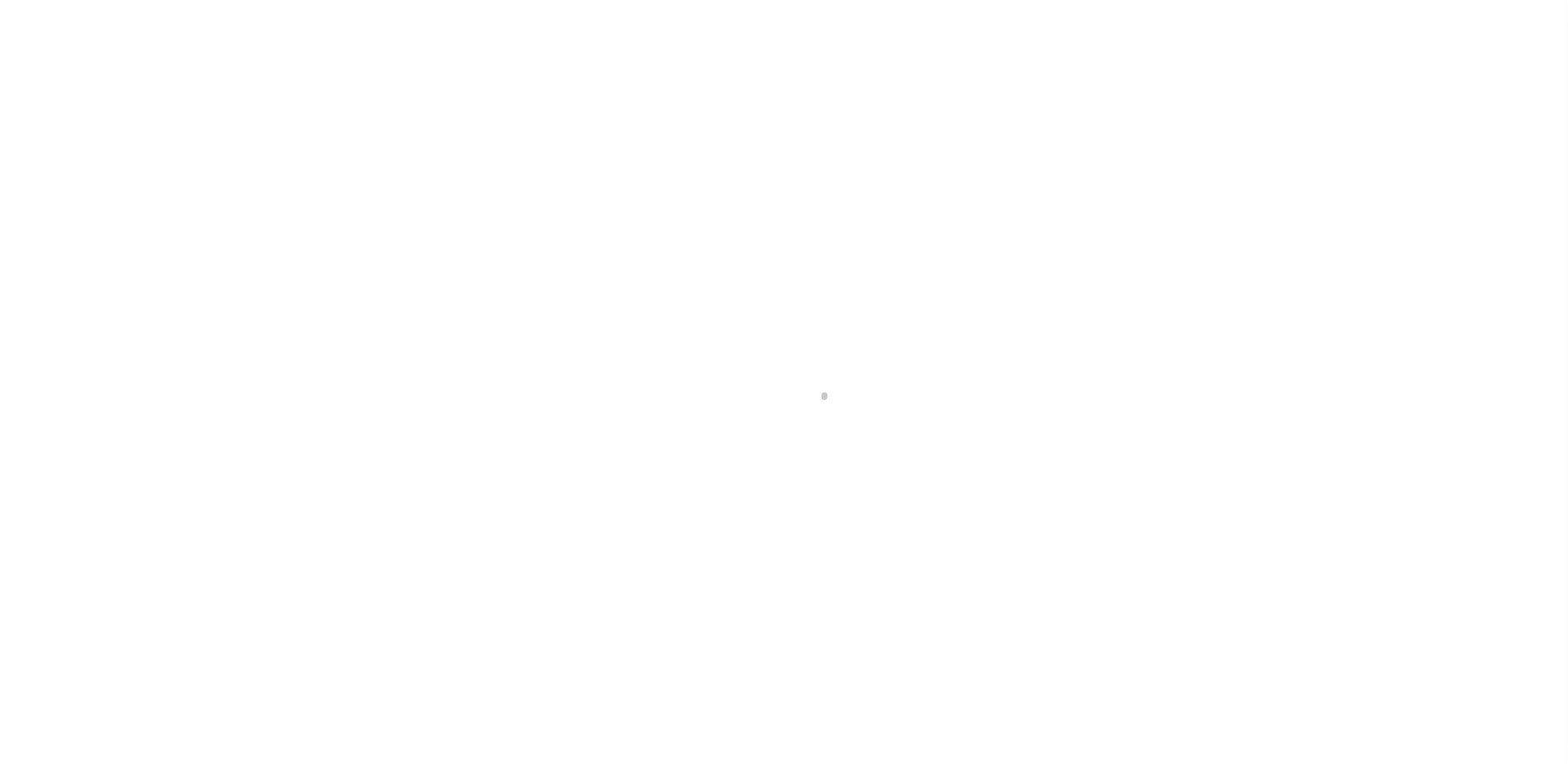
select select "Escrow"
type input "[STREET_ADDRESS]"
type input "10411176"
type input "Geneva [GEOGRAPHIC_DATA] 14456"
type input "121807-6"
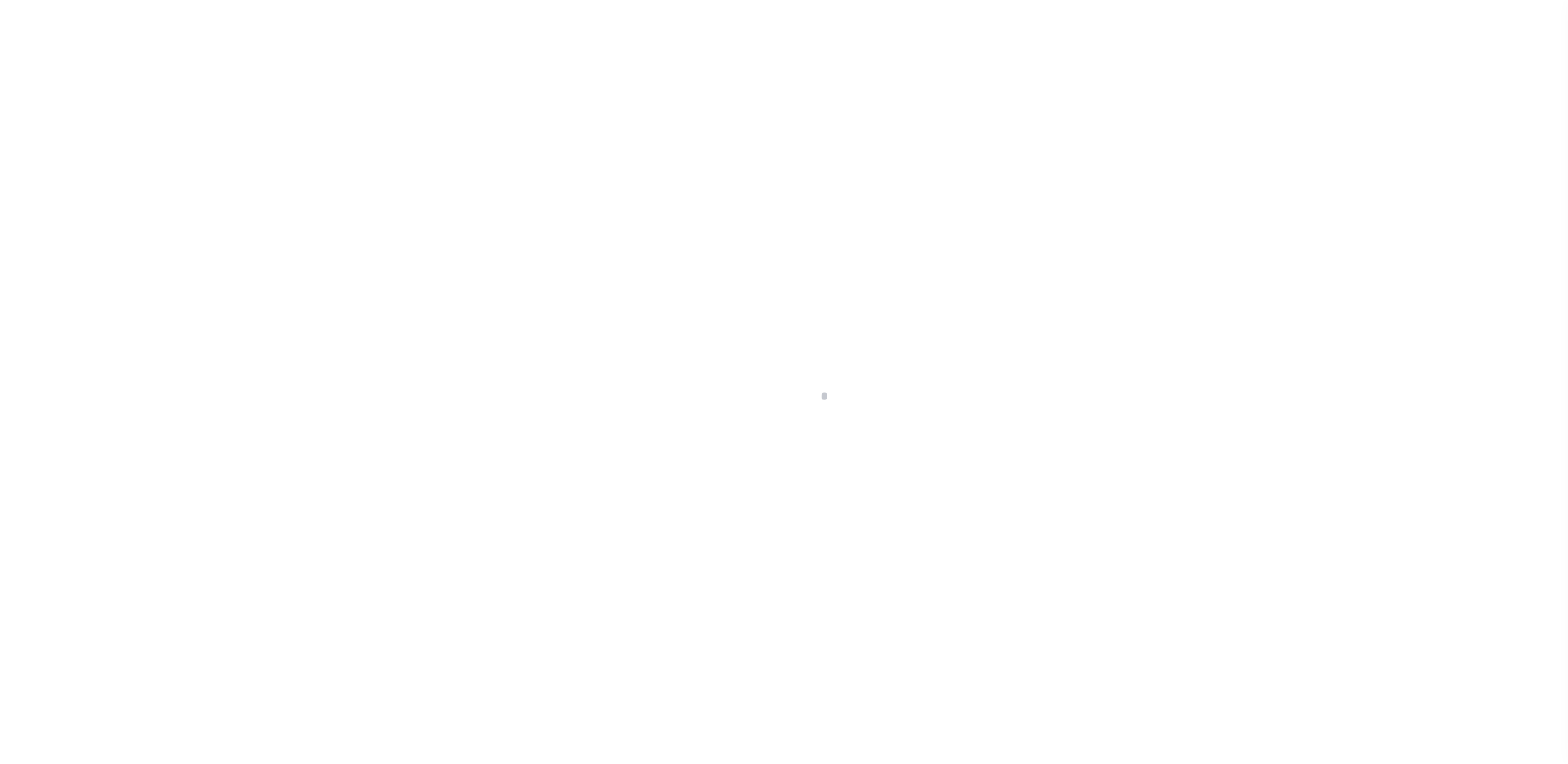
type input "NY"
select select
select select "4"
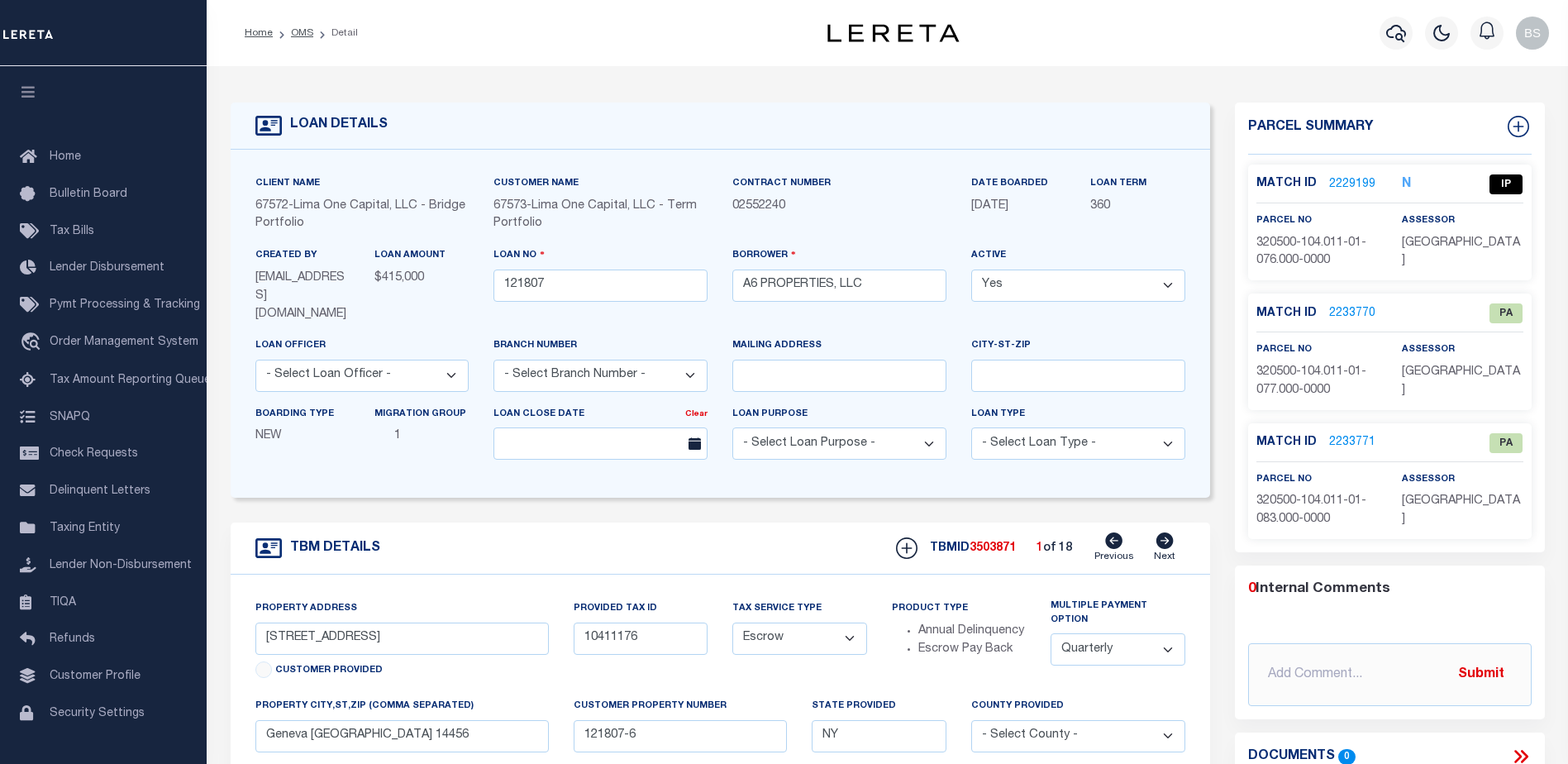
click at [1345, 180] on link "2229199" at bounding box center [1353, 184] width 47 height 18
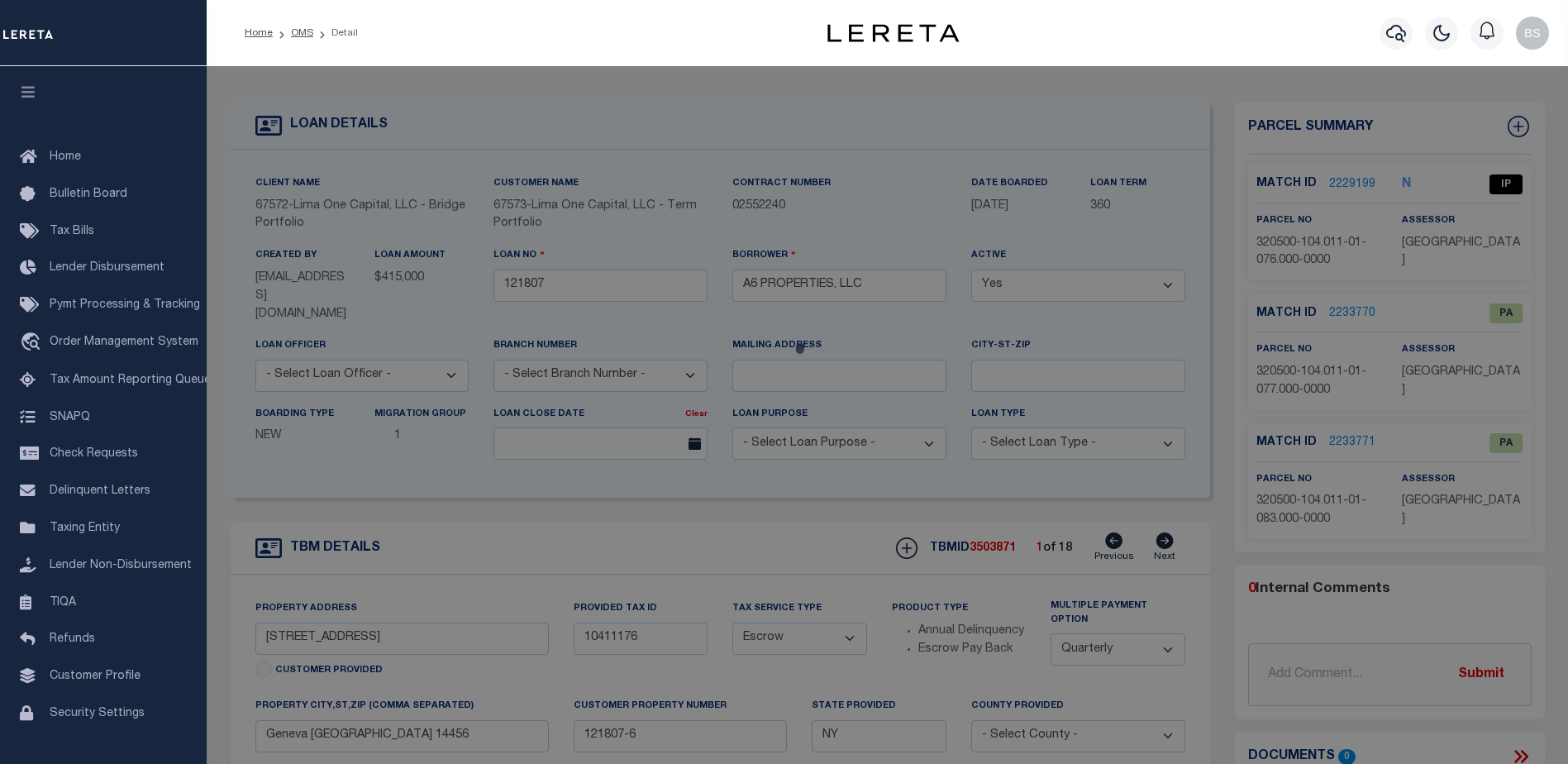
checkbox input "false"
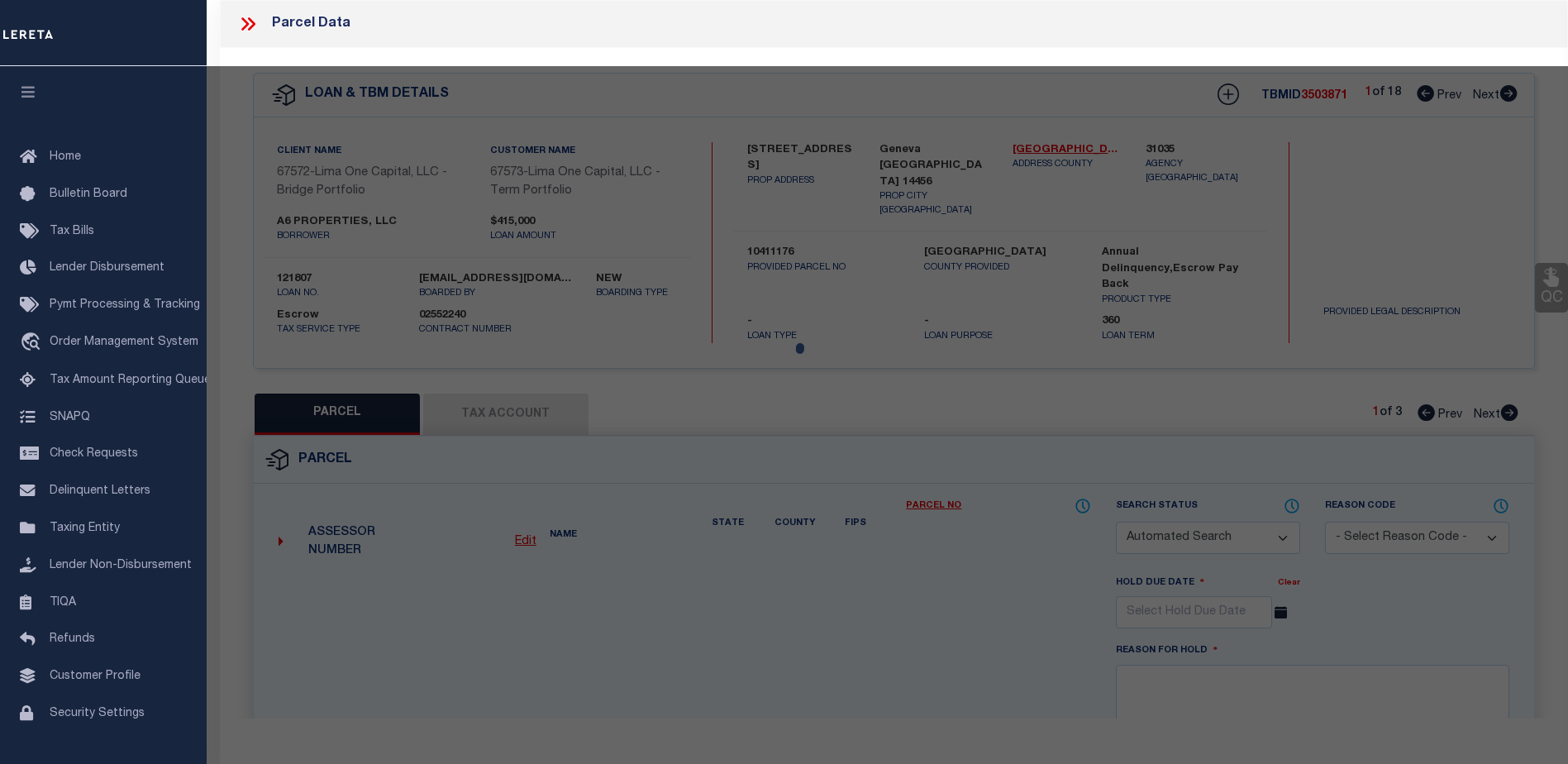
select select "IP"
type input "A6 PROPERTIES LLC"
select select "ATL"
select select "ADD"
type input "26 WEST AVE"
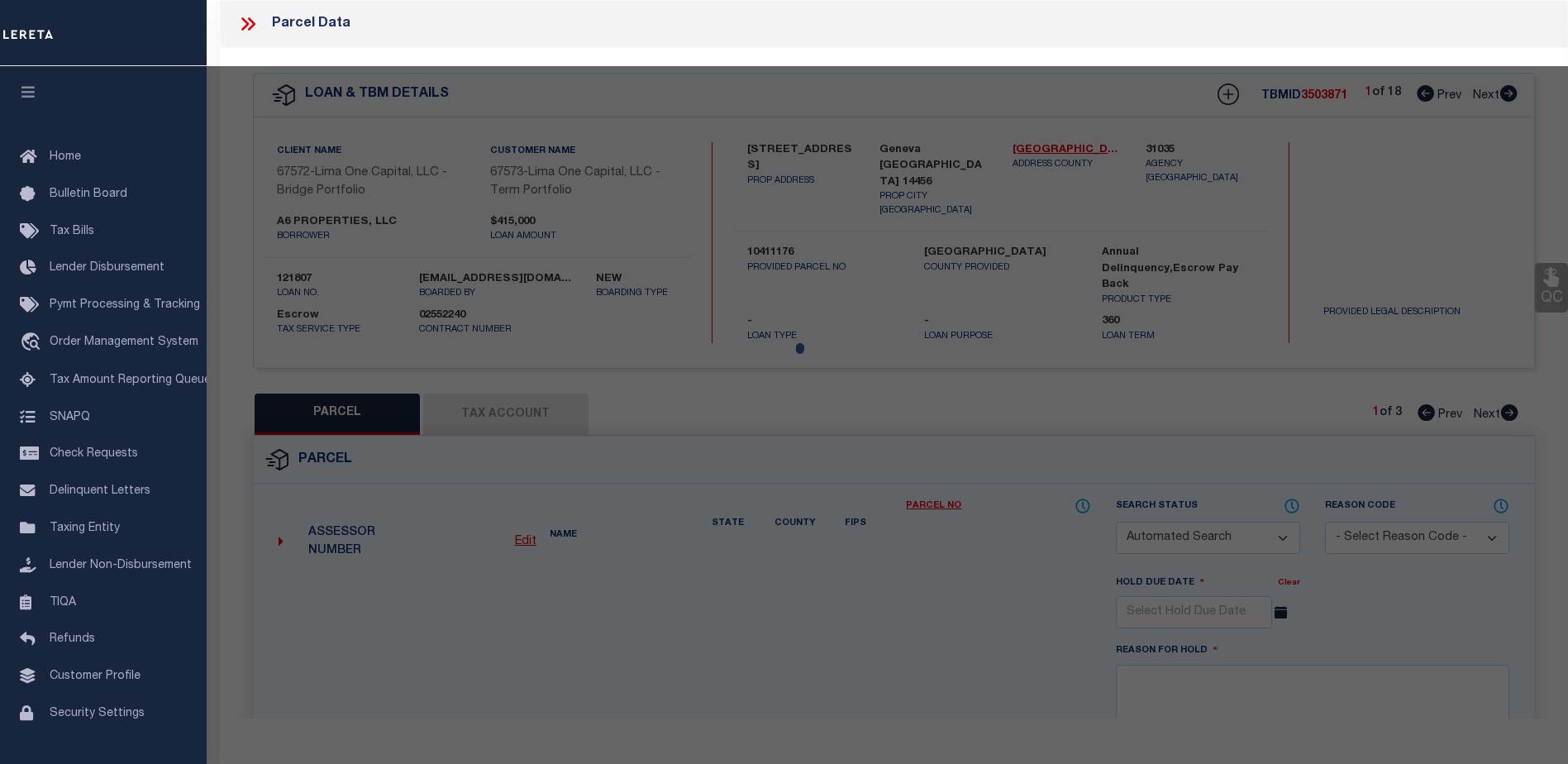
checkbox input "false"
type input "GENEVA, NY 14456"
type textarea "LOT:76.000 BLK:1 SEC:104.11 DIST:320500 CITY/MUNI/TWP:GENEVA"
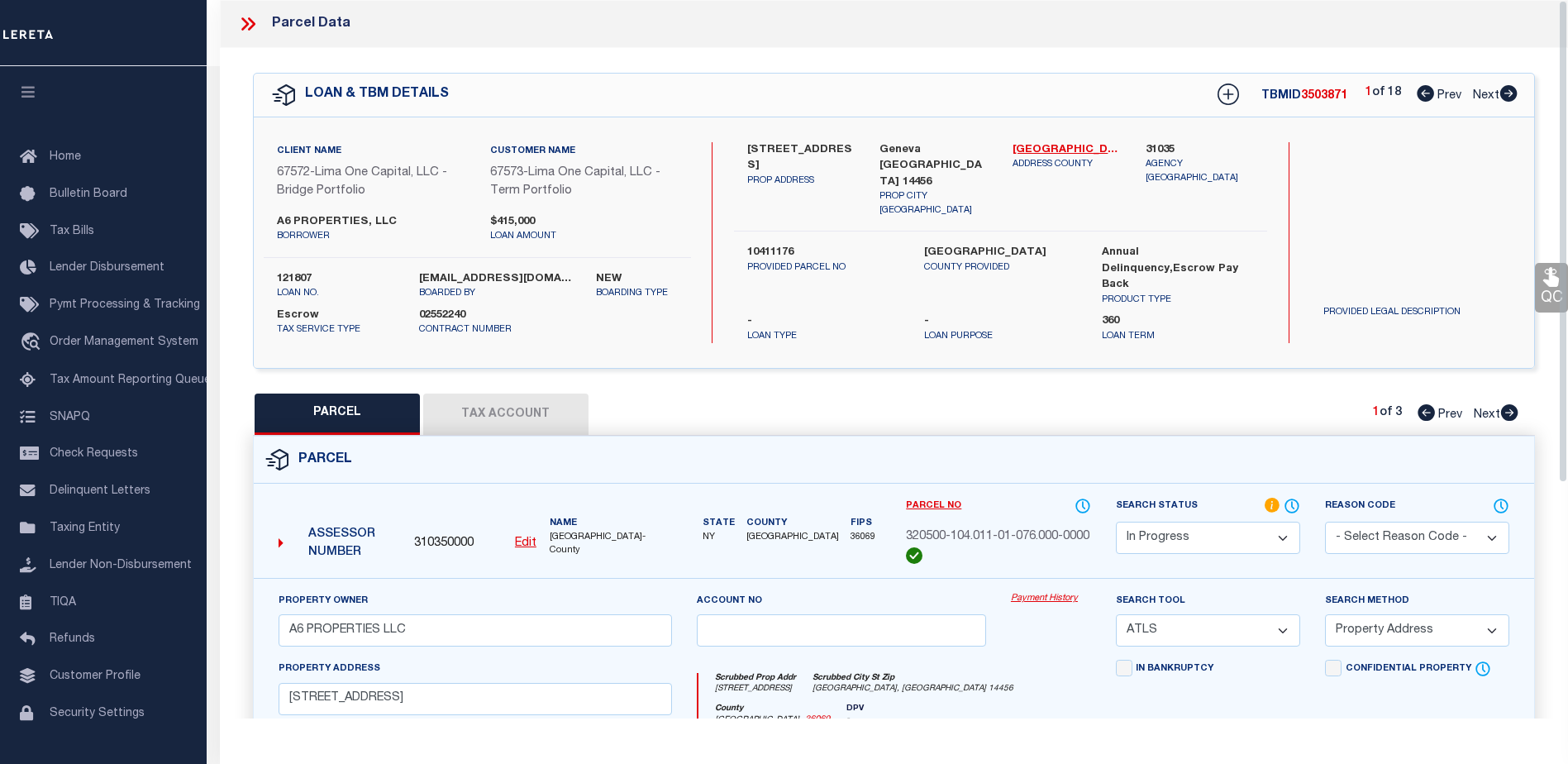
click at [1060, 592] on link "Payment History" at bounding box center [1051, 598] width 80 height 14
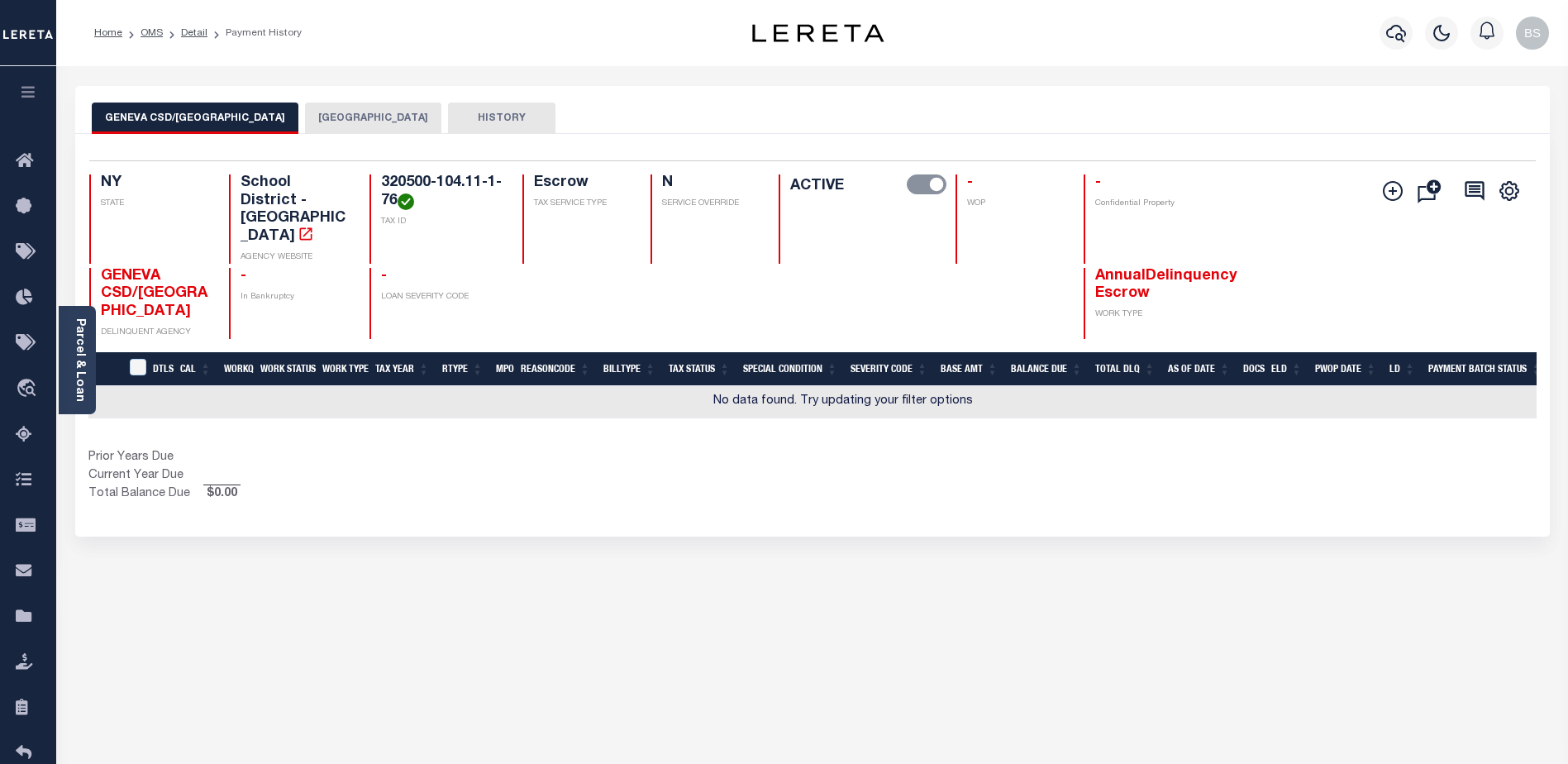
click at [328, 107] on button "[GEOGRAPHIC_DATA]" at bounding box center [373, 118] width 136 height 32
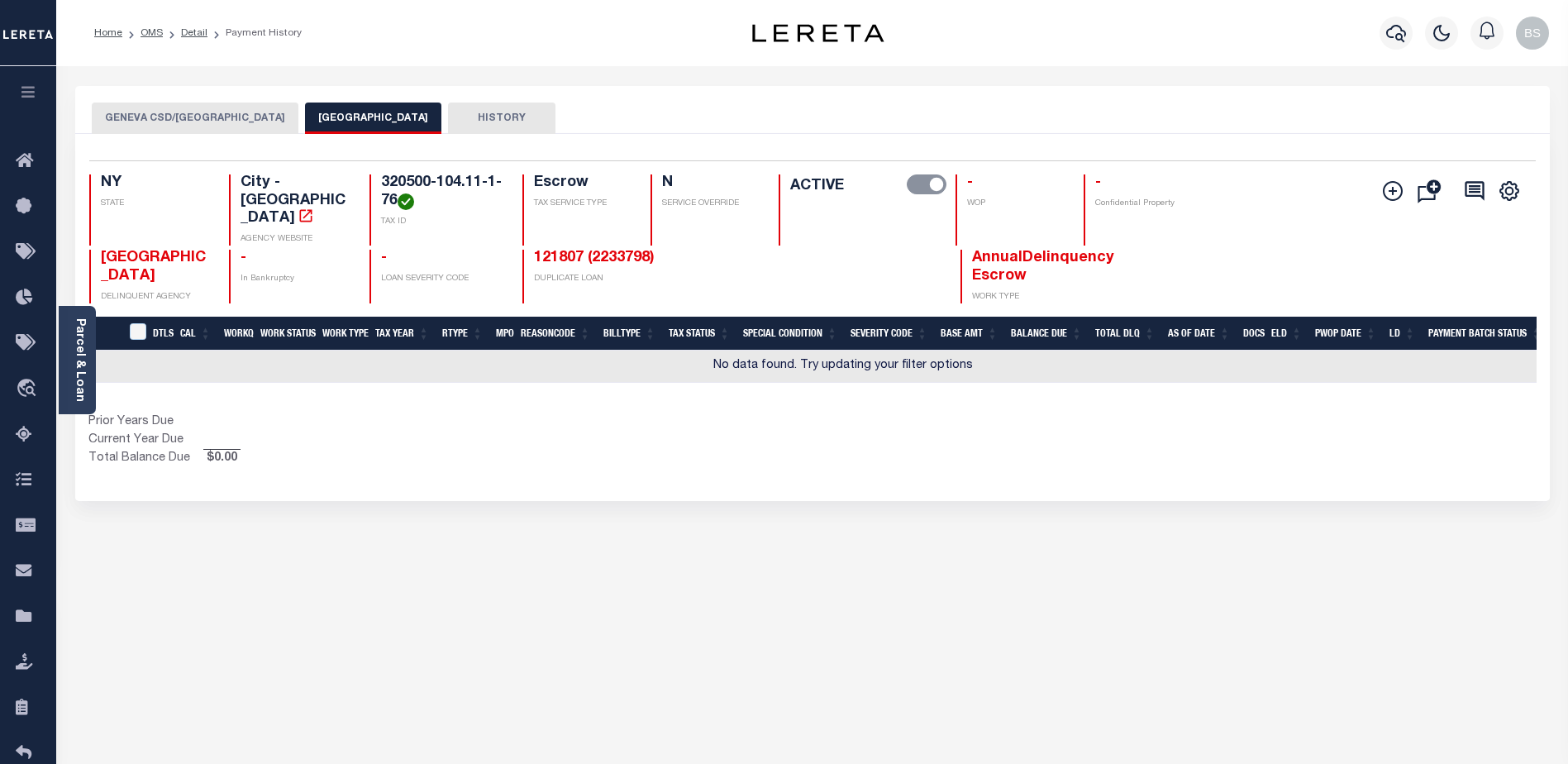
click at [197, 110] on button "GENEVA CSD/[GEOGRAPHIC_DATA]" at bounding box center [195, 118] width 207 height 32
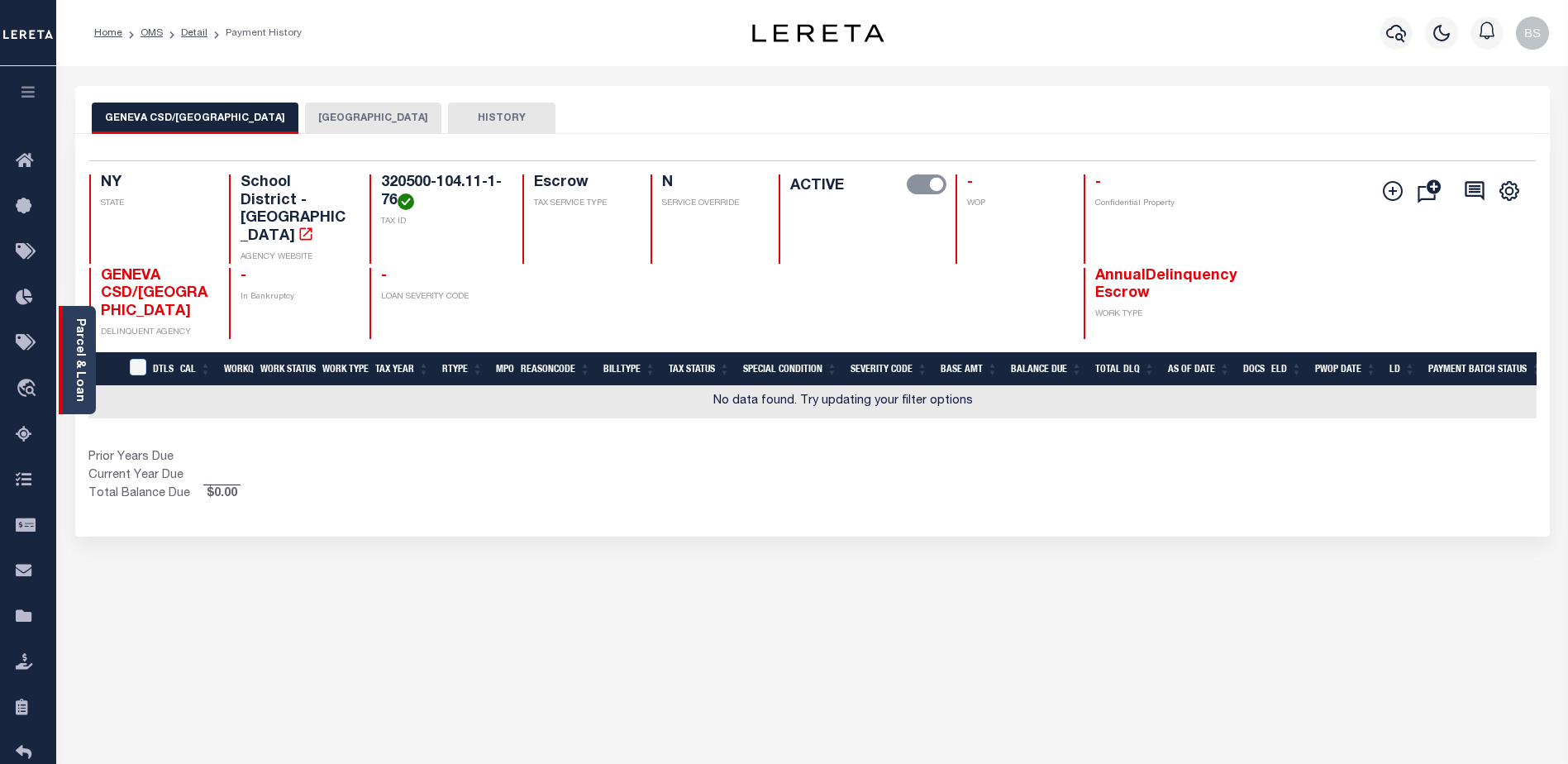
click at [74, 341] on link "Parcel & Loan" at bounding box center [79, 361] width 11 height 84
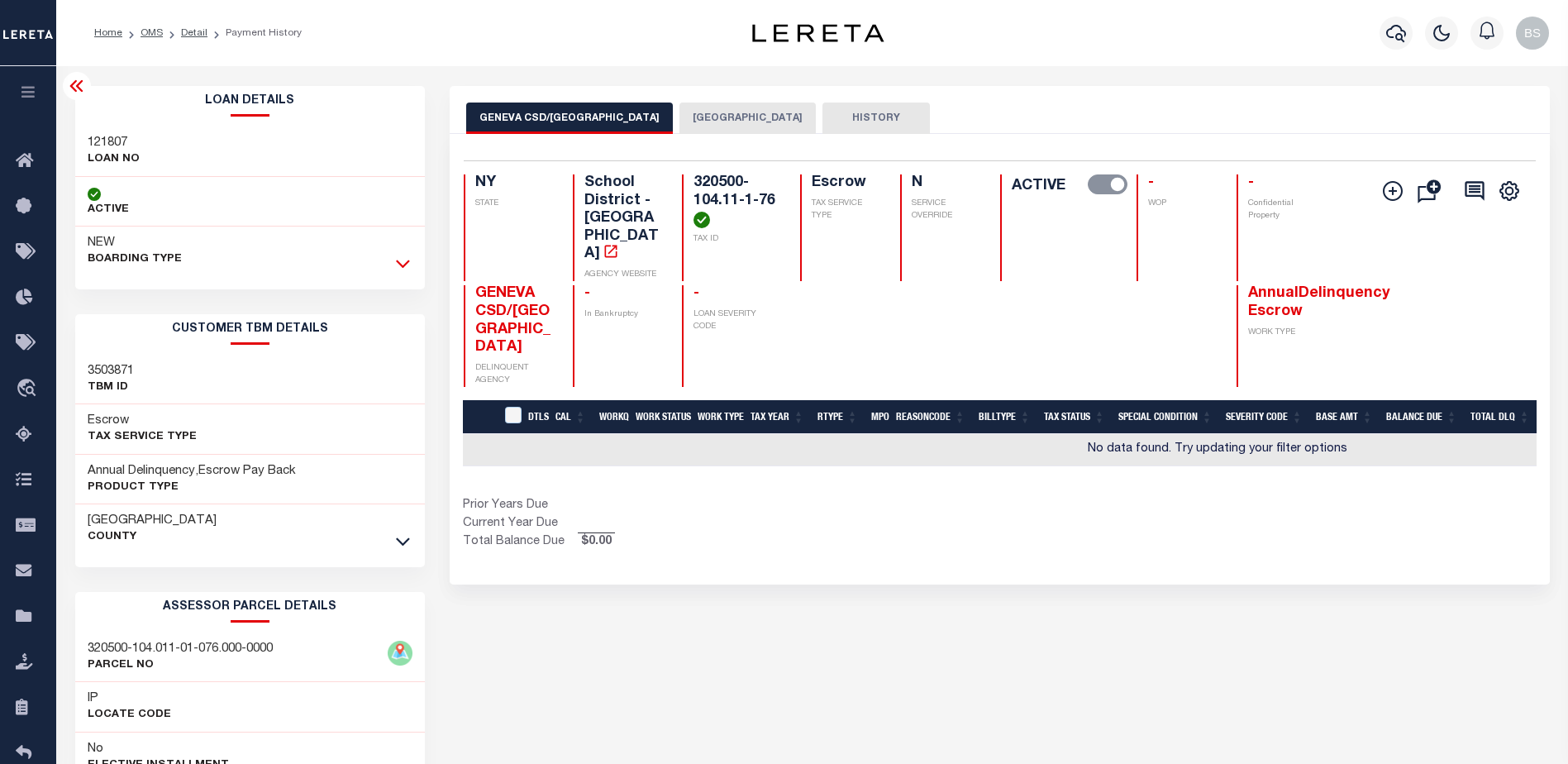
click at [400, 264] on icon at bounding box center [402, 264] width 14 height 8
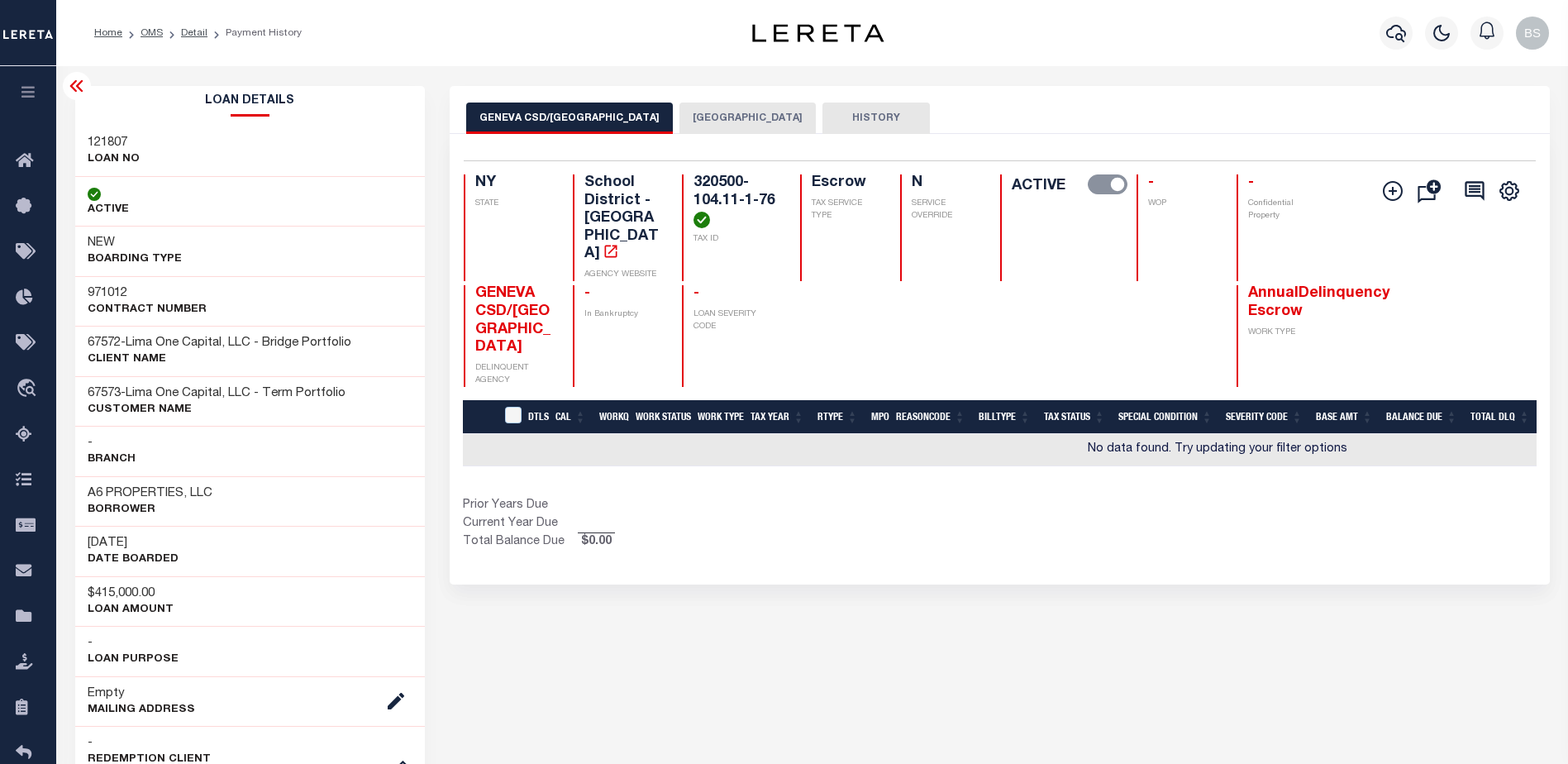
click at [81, 88] on icon at bounding box center [76, 86] width 20 height 20
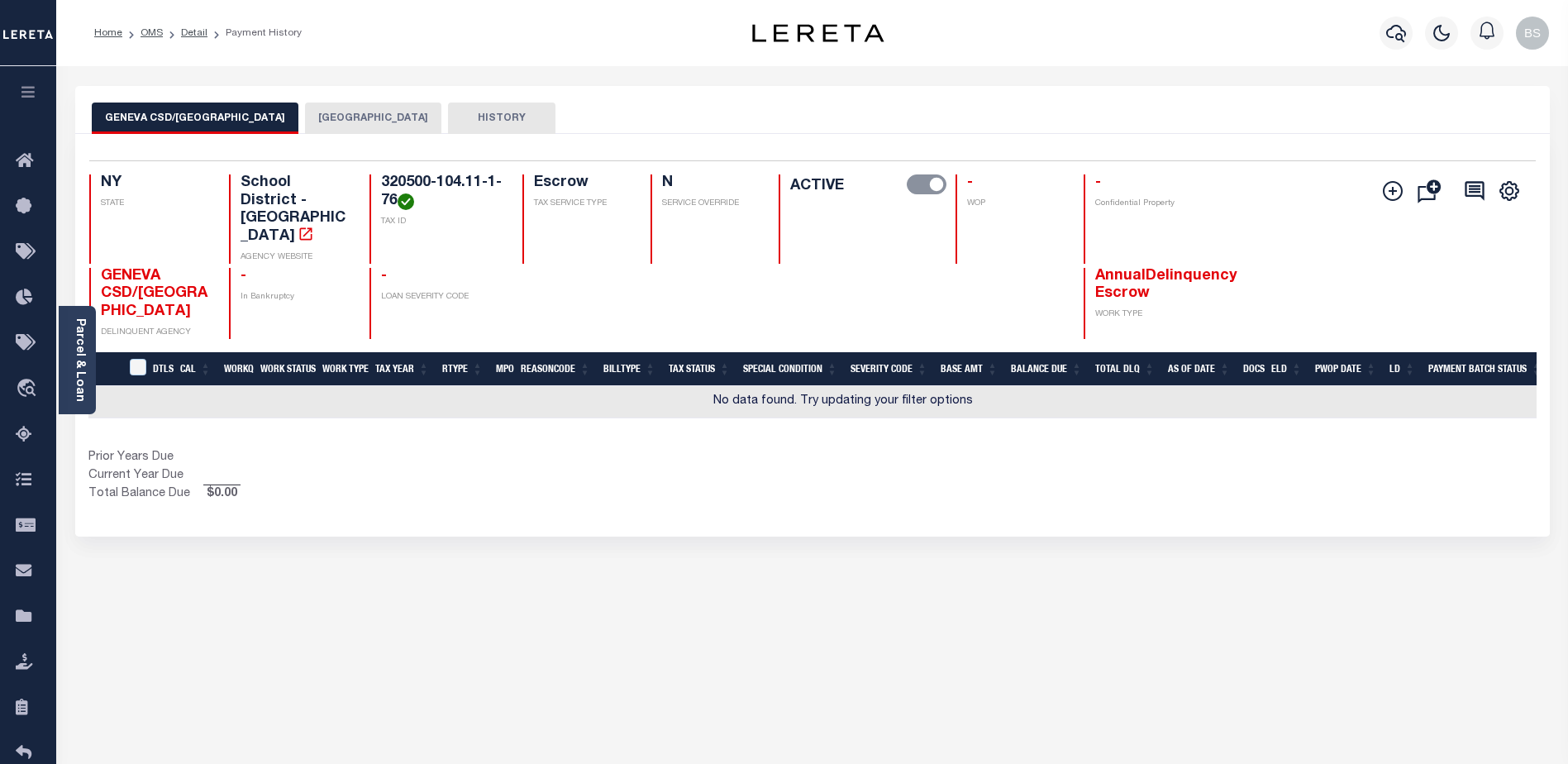
drag, startPoint x: 988, startPoint y: 71, endPoint x: 1359, endPoint y: 75, distance: 371.0
click at [20, 154] on icon at bounding box center [29, 161] width 26 height 20
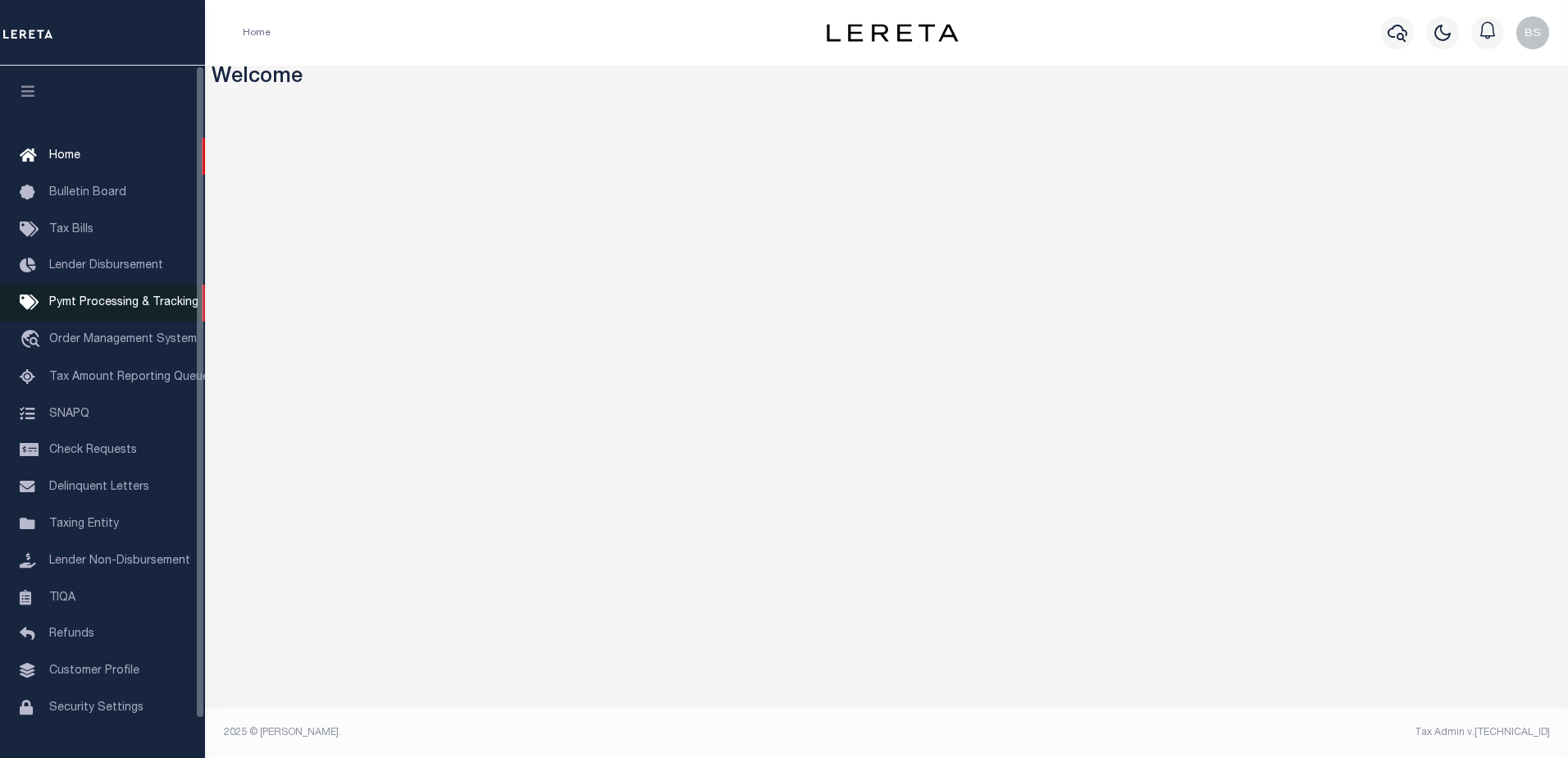
click at [111, 307] on span "Pymt Processing & Tracking" at bounding box center [123, 302] width 149 height 11
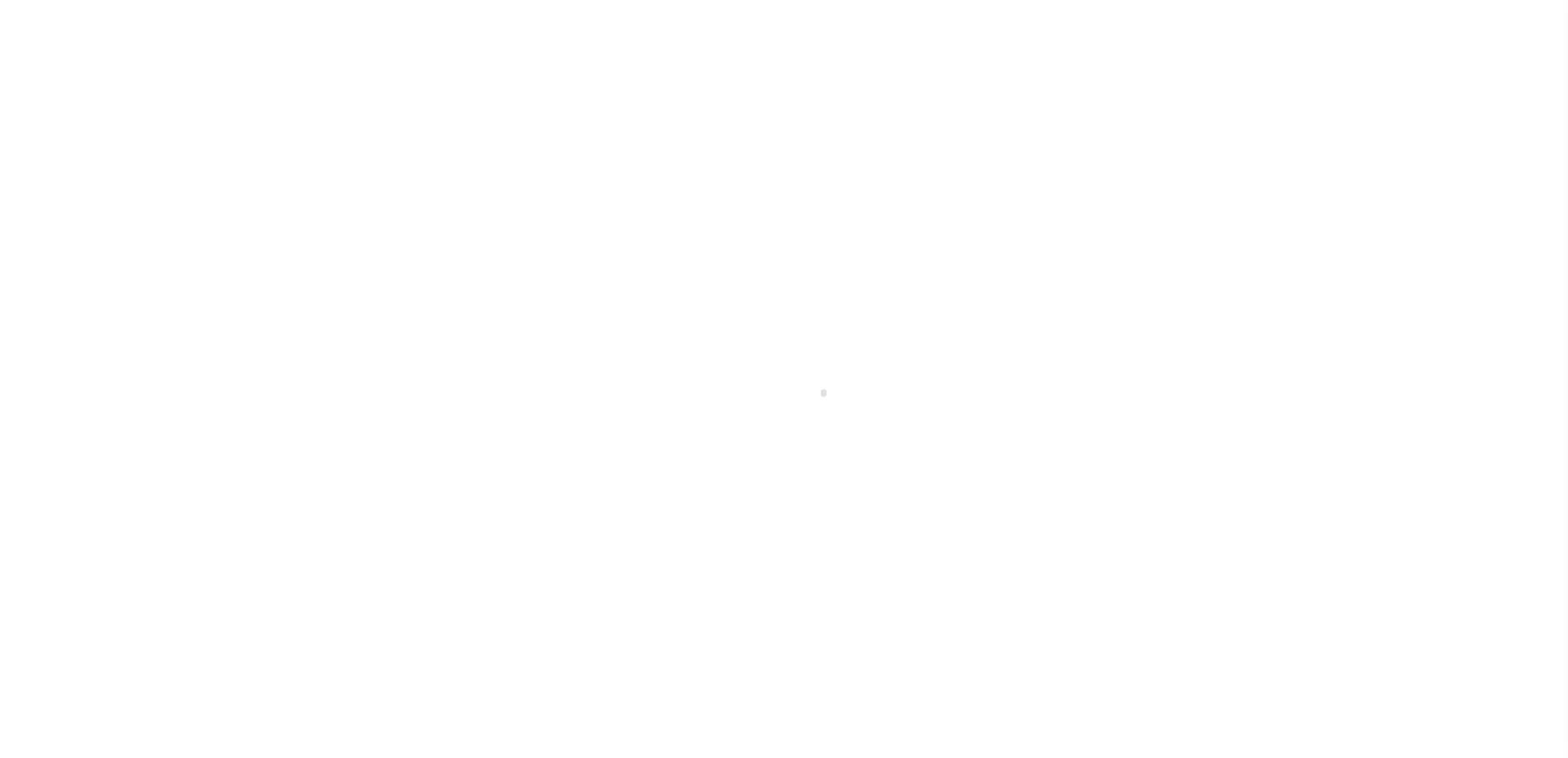
select select "1000"
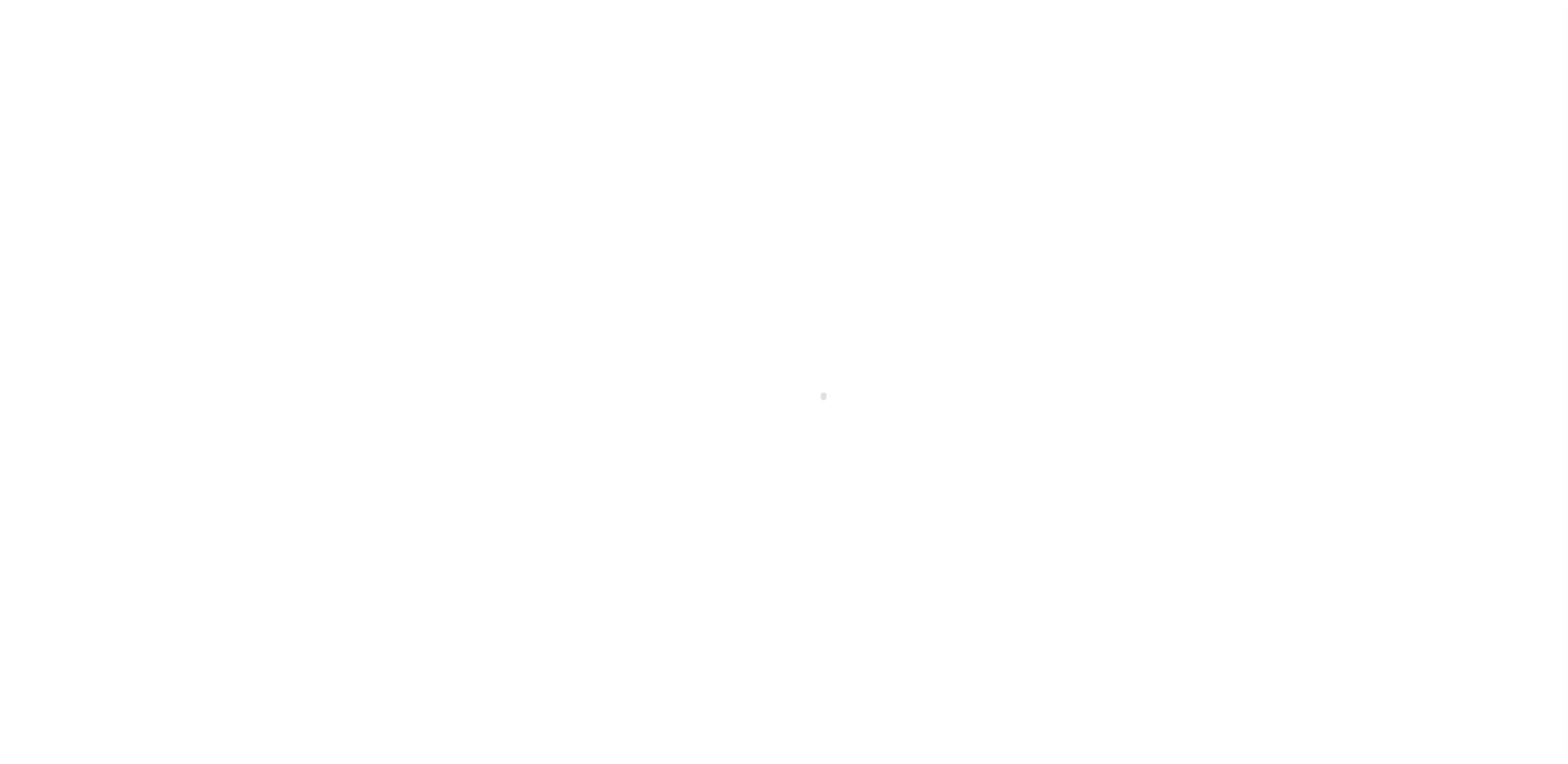
scroll to position [41, 0]
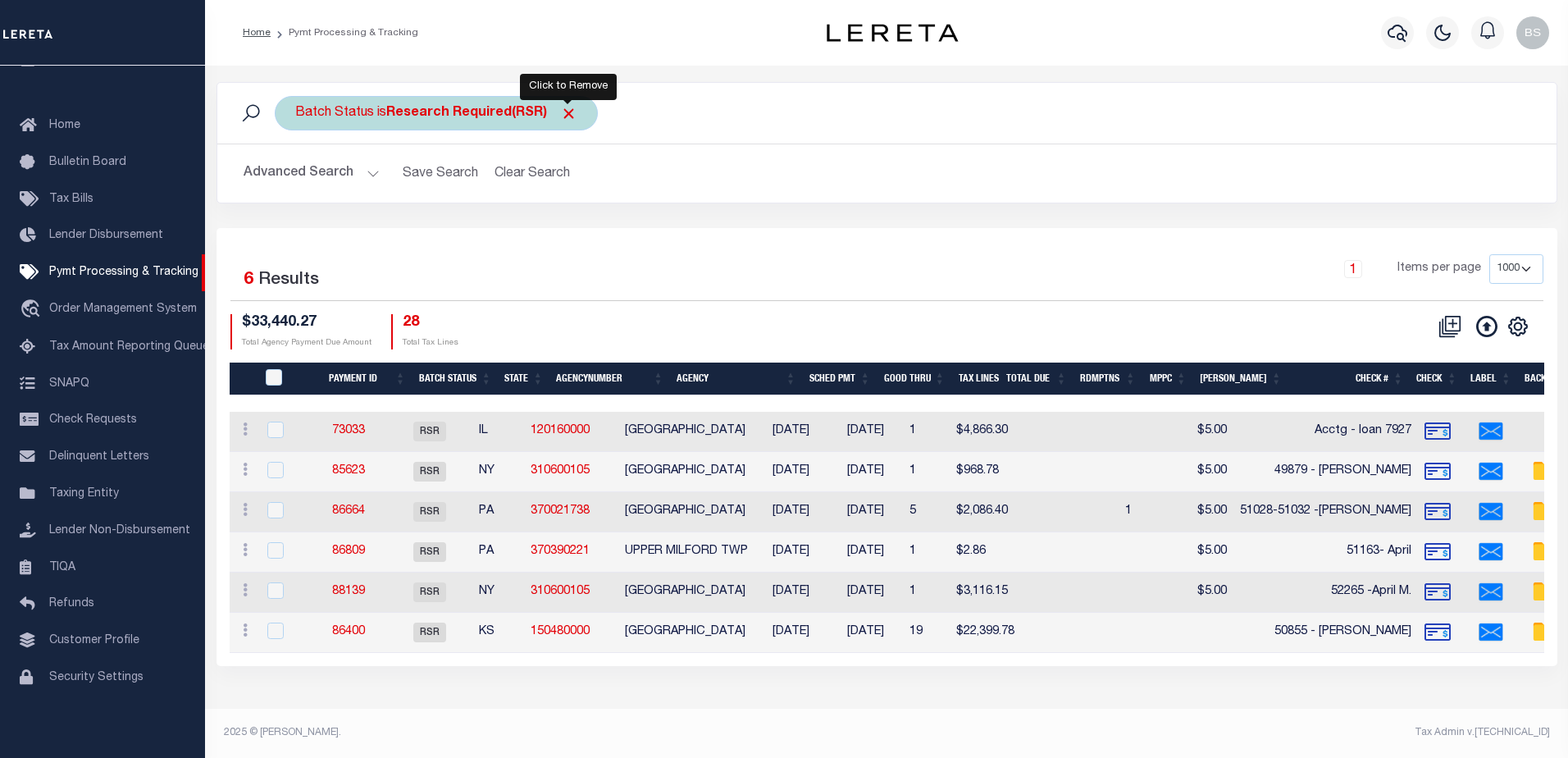
click at [570, 108] on span "Click to Remove" at bounding box center [569, 114] width 18 height 18
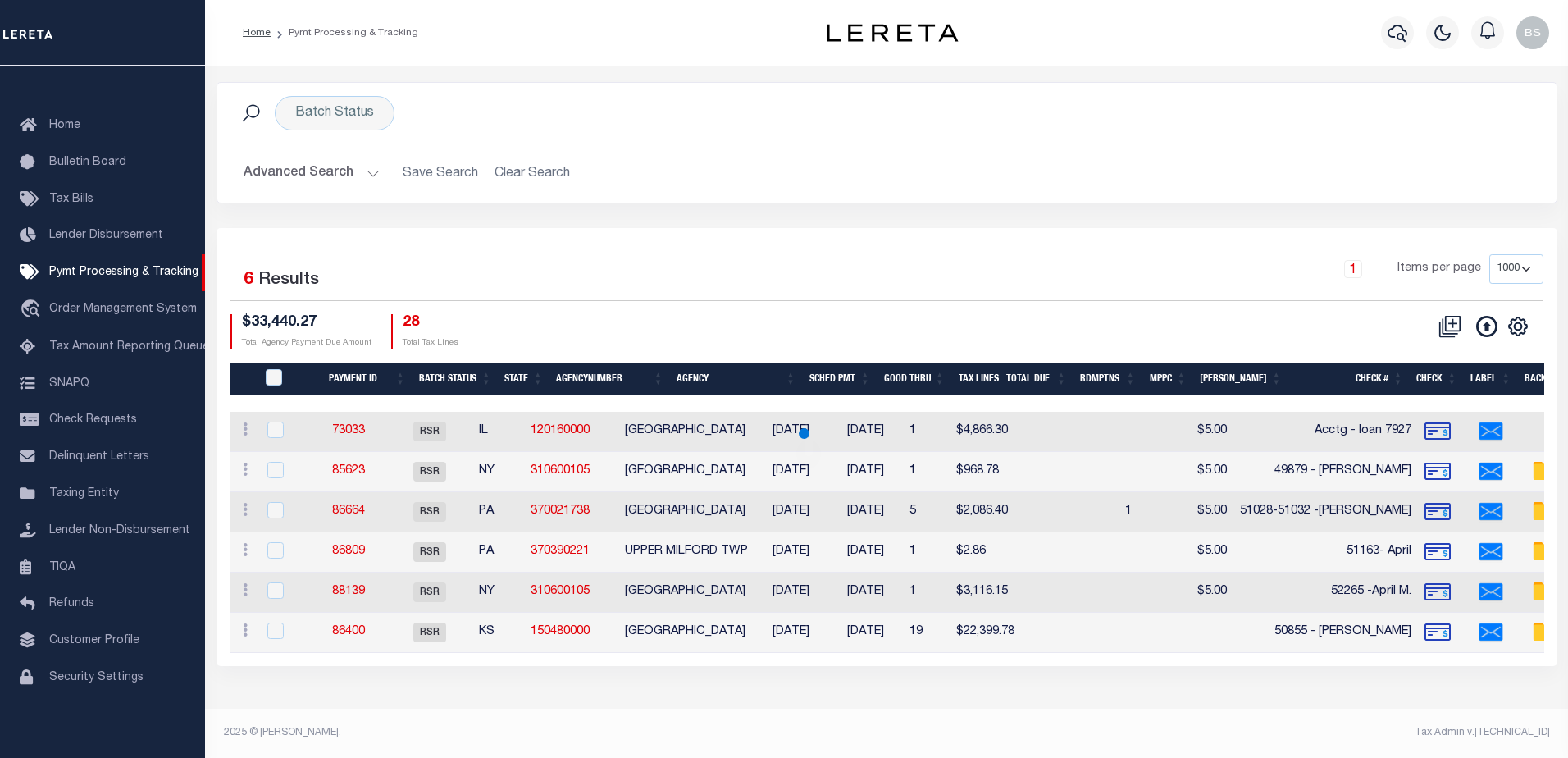
click at [370, 174] on button "Advanced Search" at bounding box center [312, 173] width 136 height 32
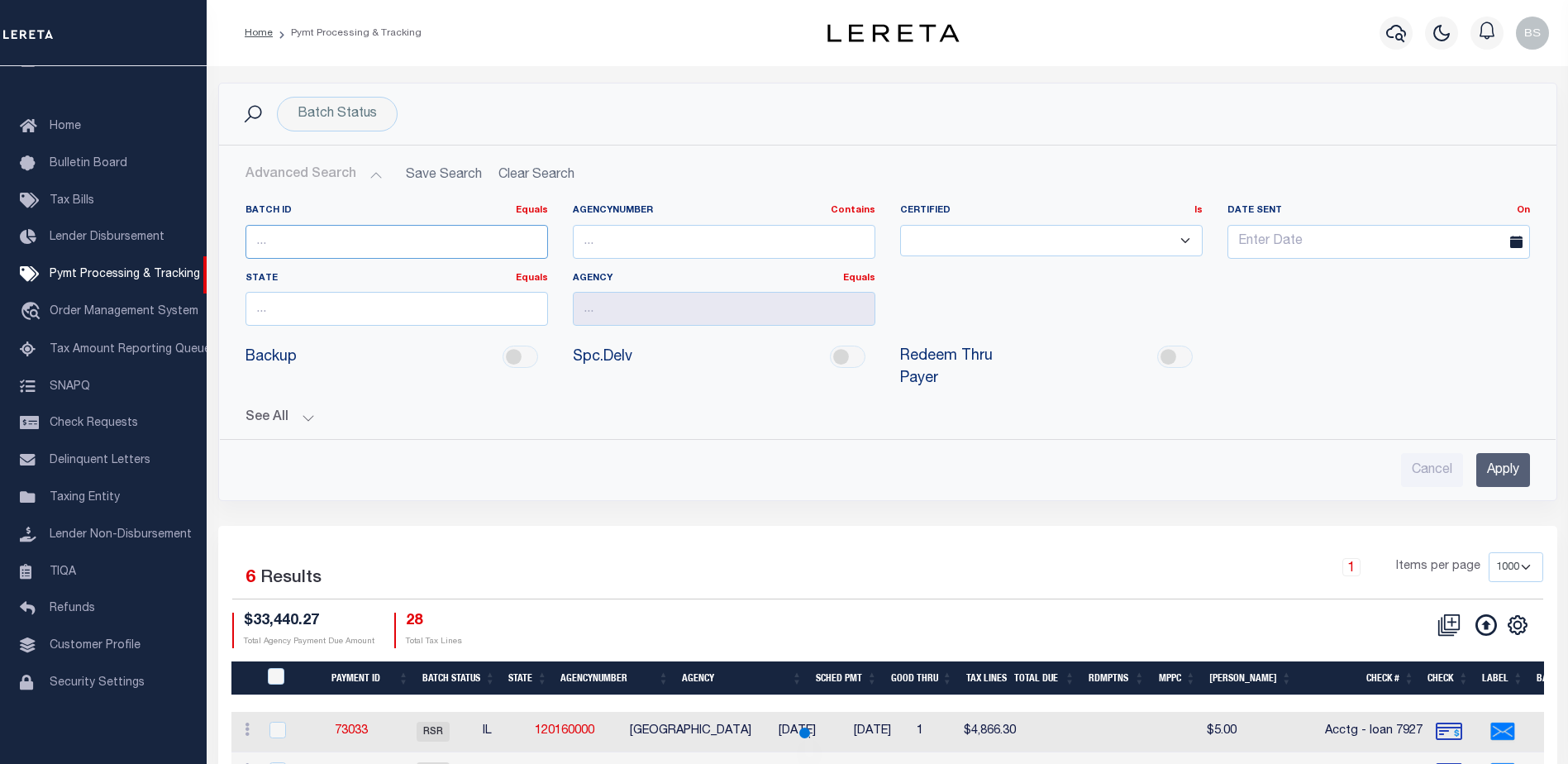
click at [334, 239] on input "number" at bounding box center [397, 241] width 303 height 34
type input "88247"
click at [1504, 458] on input "Apply" at bounding box center [1504, 470] width 54 height 34
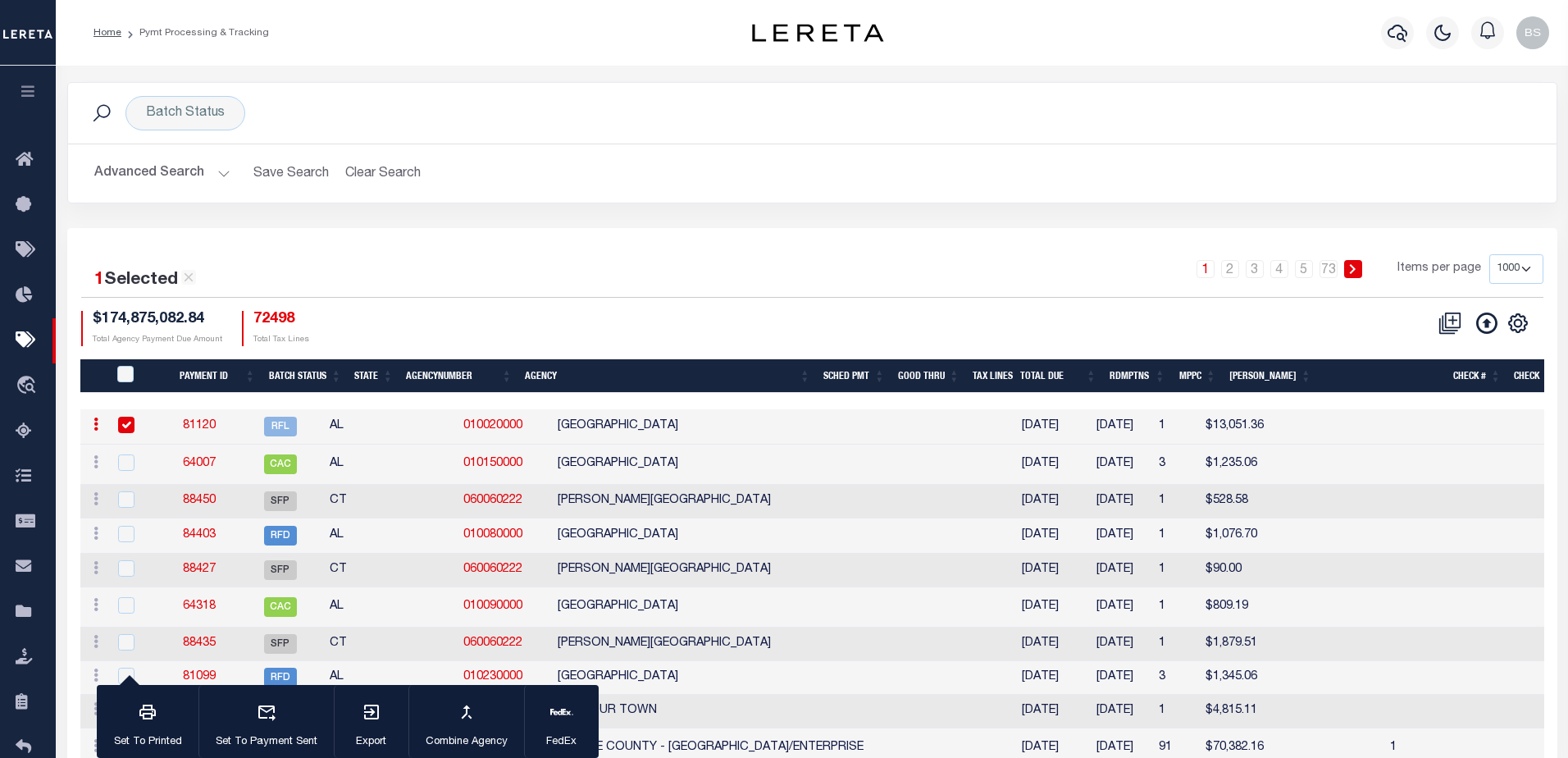
click at [337, 118] on div "Batch Status Search" at bounding box center [813, 113] width 1463 height 34
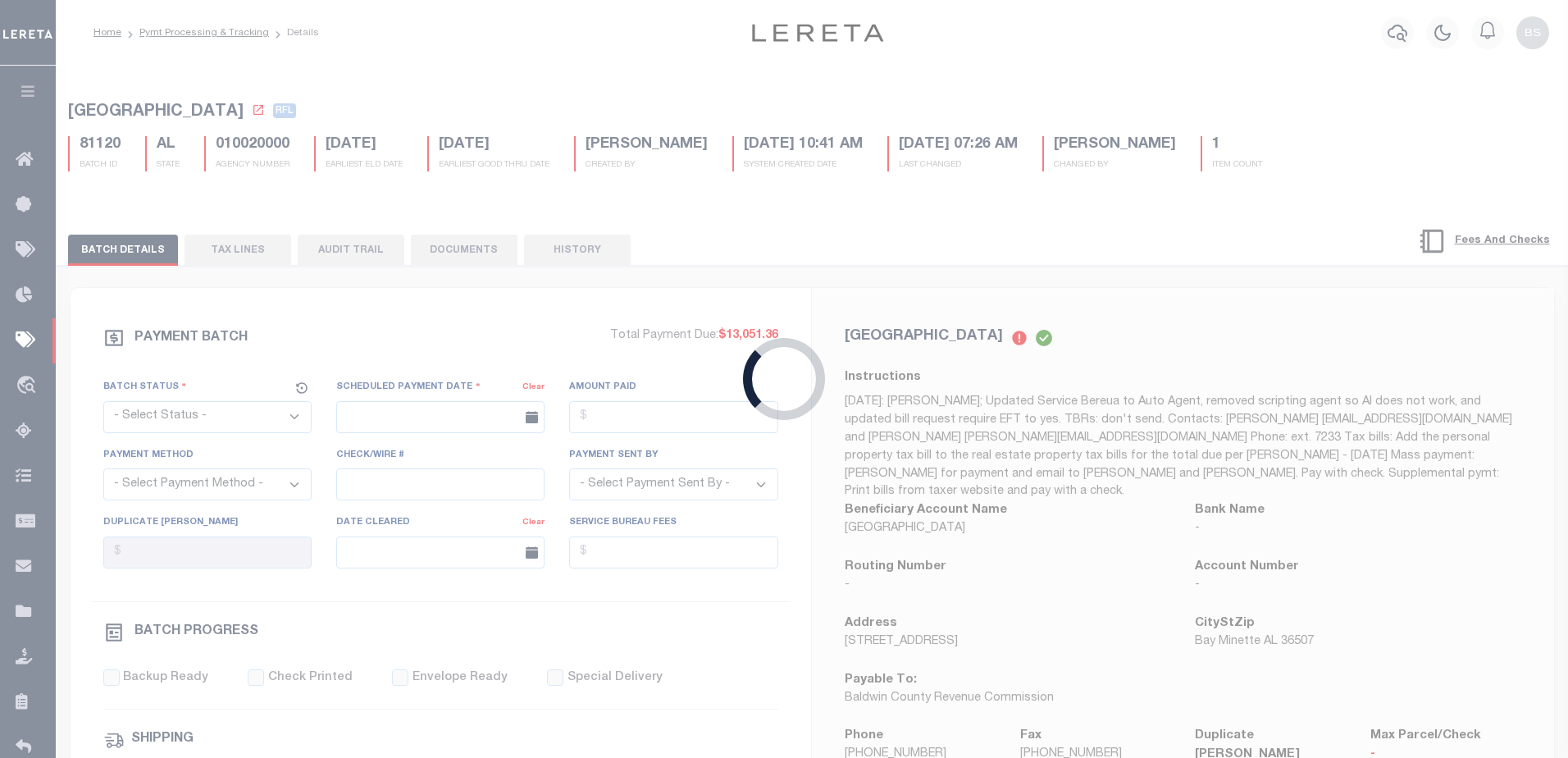
click at [224, 172] on div "Loading..." at bounding box center [784, 379] width 1568 height 758
select select "RFL"
type input "10/27/2024"
select select
type input "N"
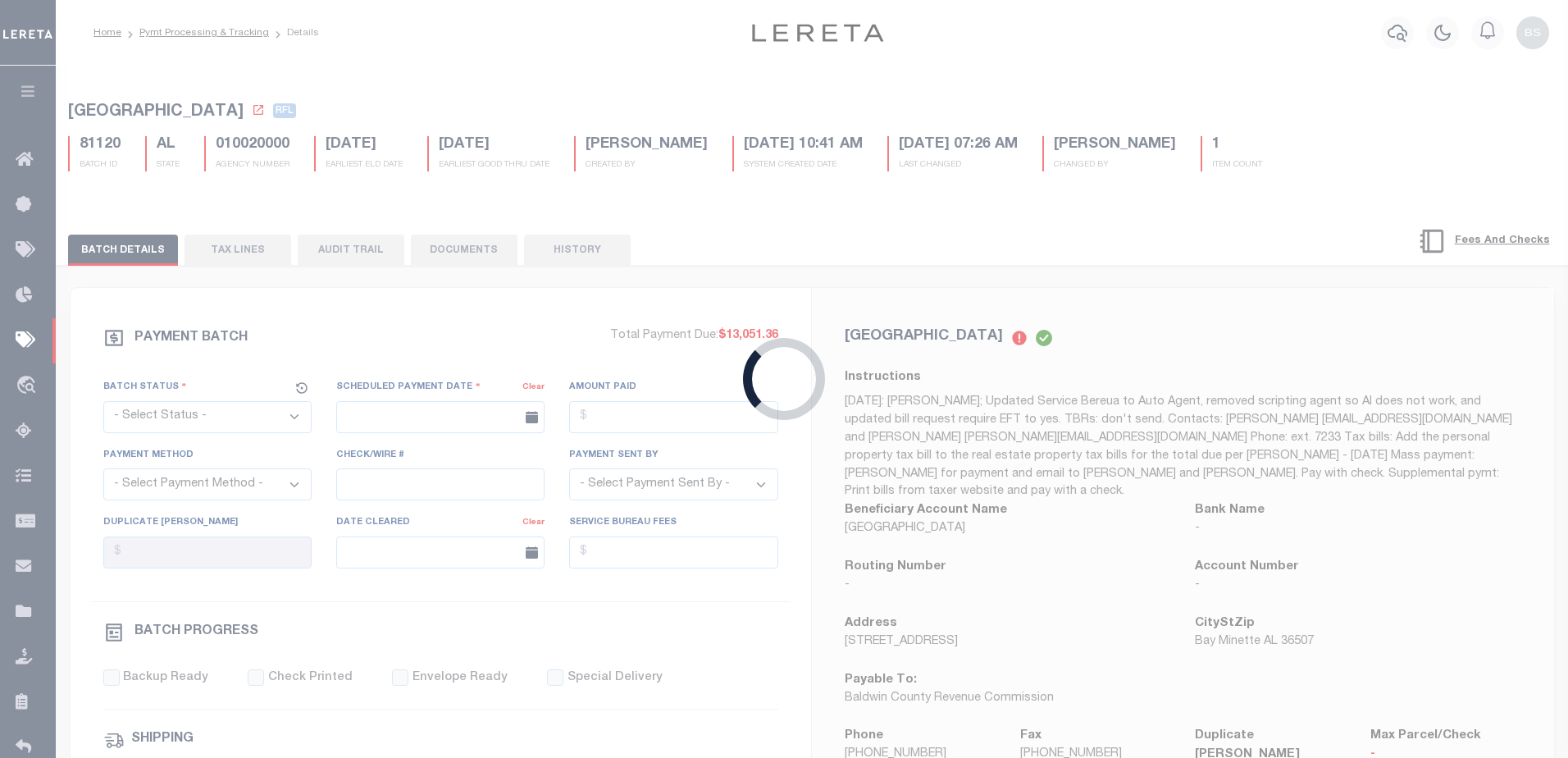
radio input "true"
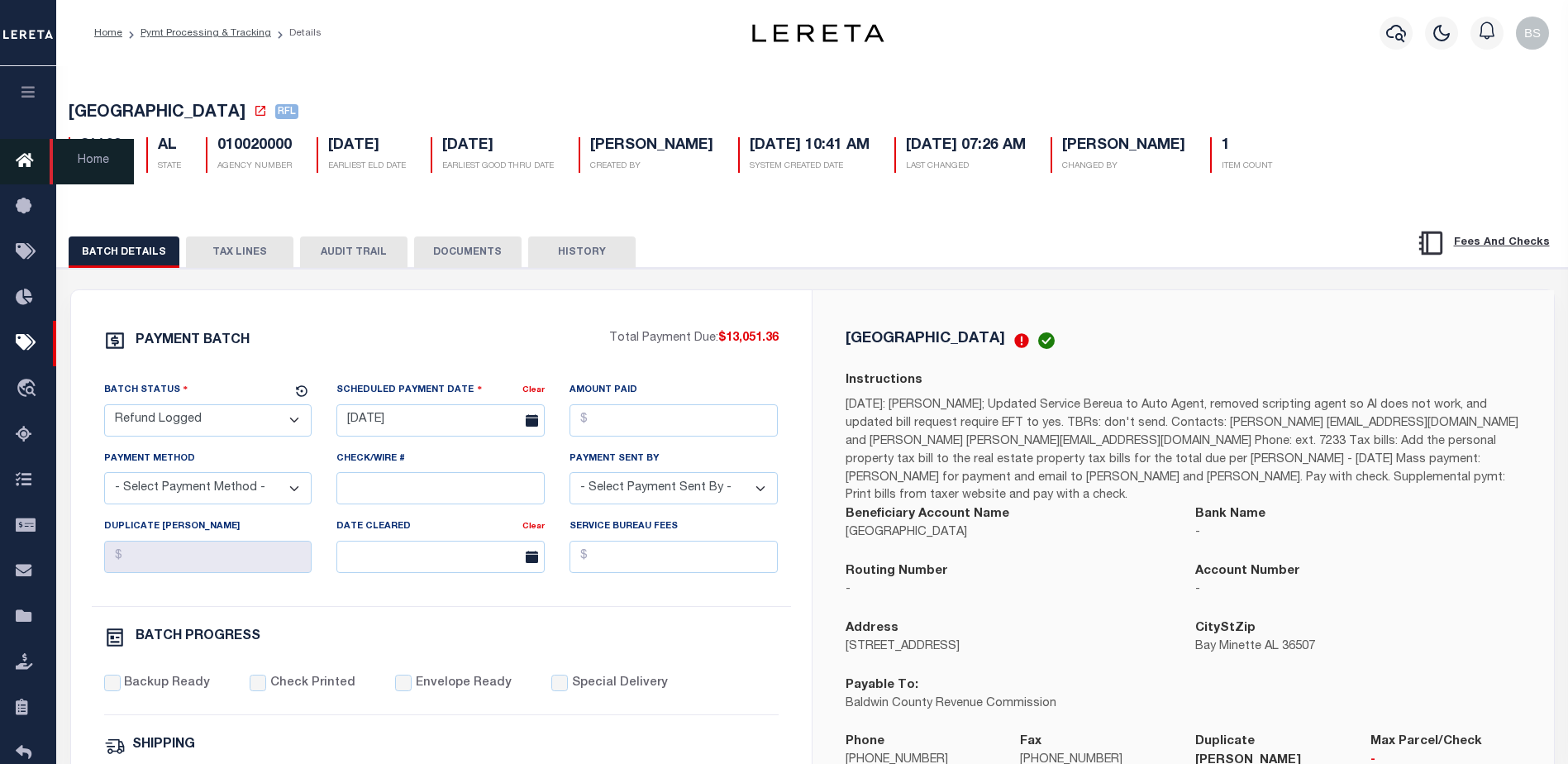
click at [16, 169] on icon at bounding box center [29, 161] width 26 height 20
click at [26, 165] on icon at bounding box center [29, 161] width 26 height 20
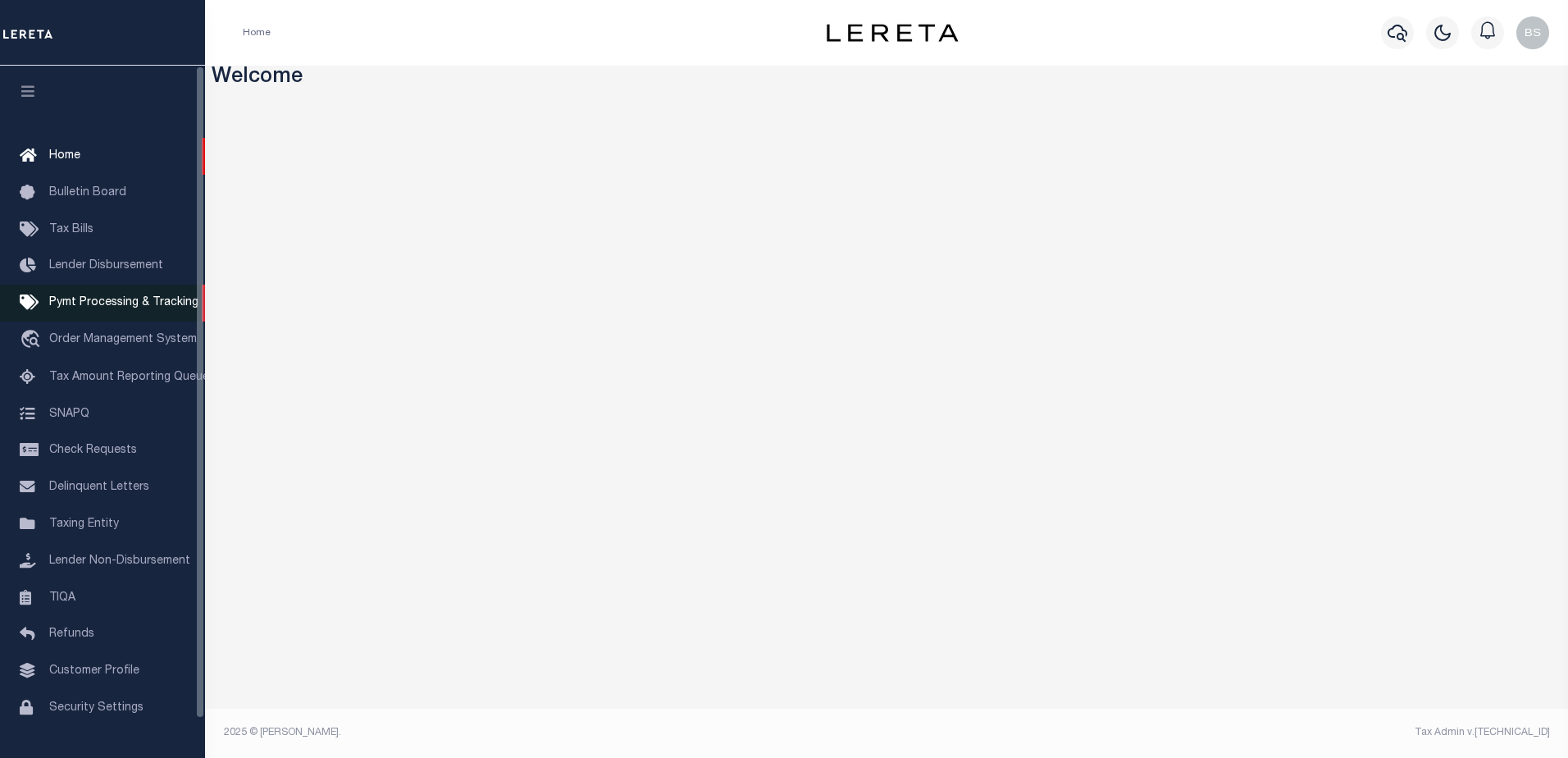
click at [91, 309] on span "Pymt Processing & Tracking" at bounding box center [123, 302] width 149 height 11
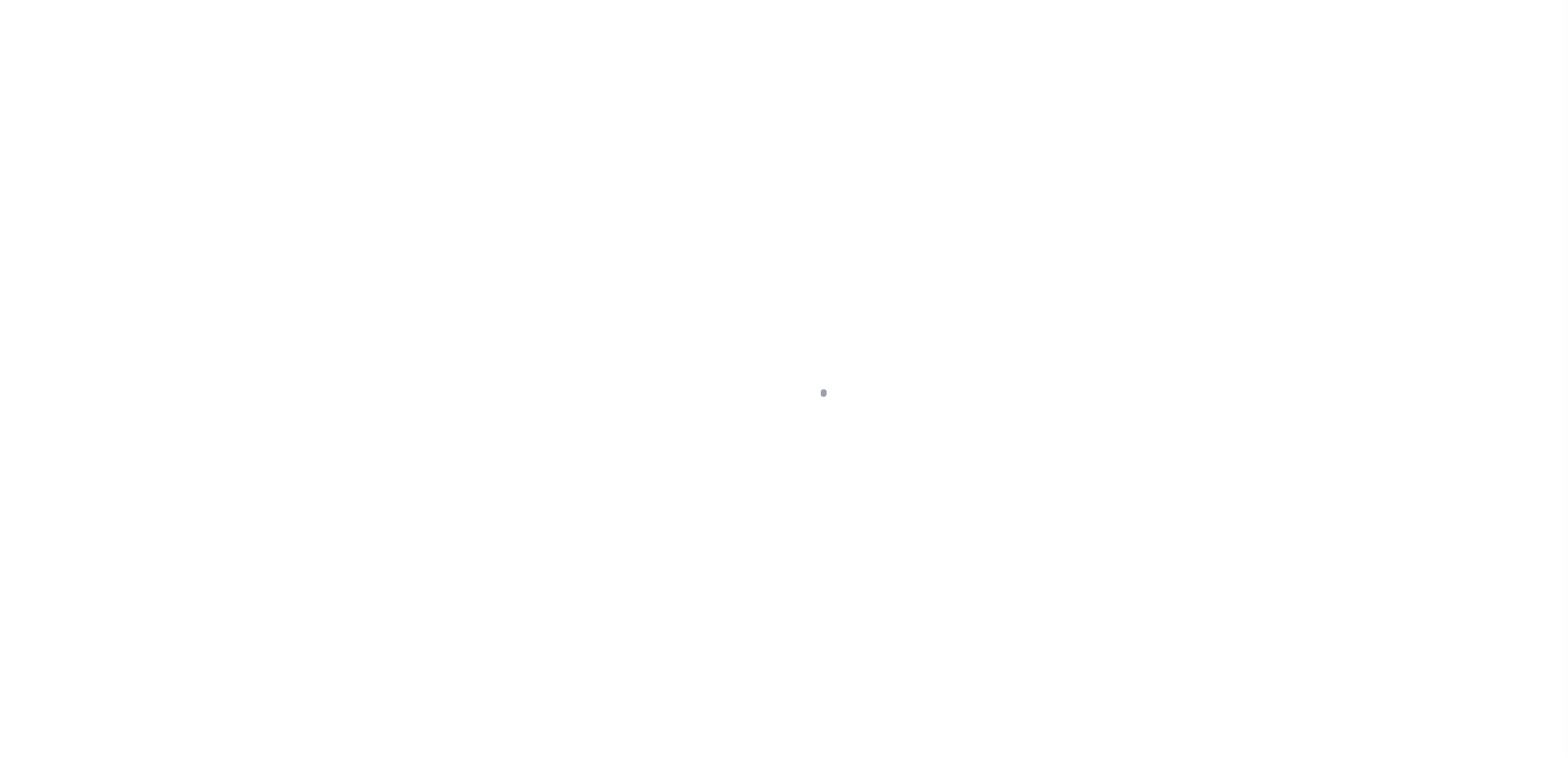
select select "1000"
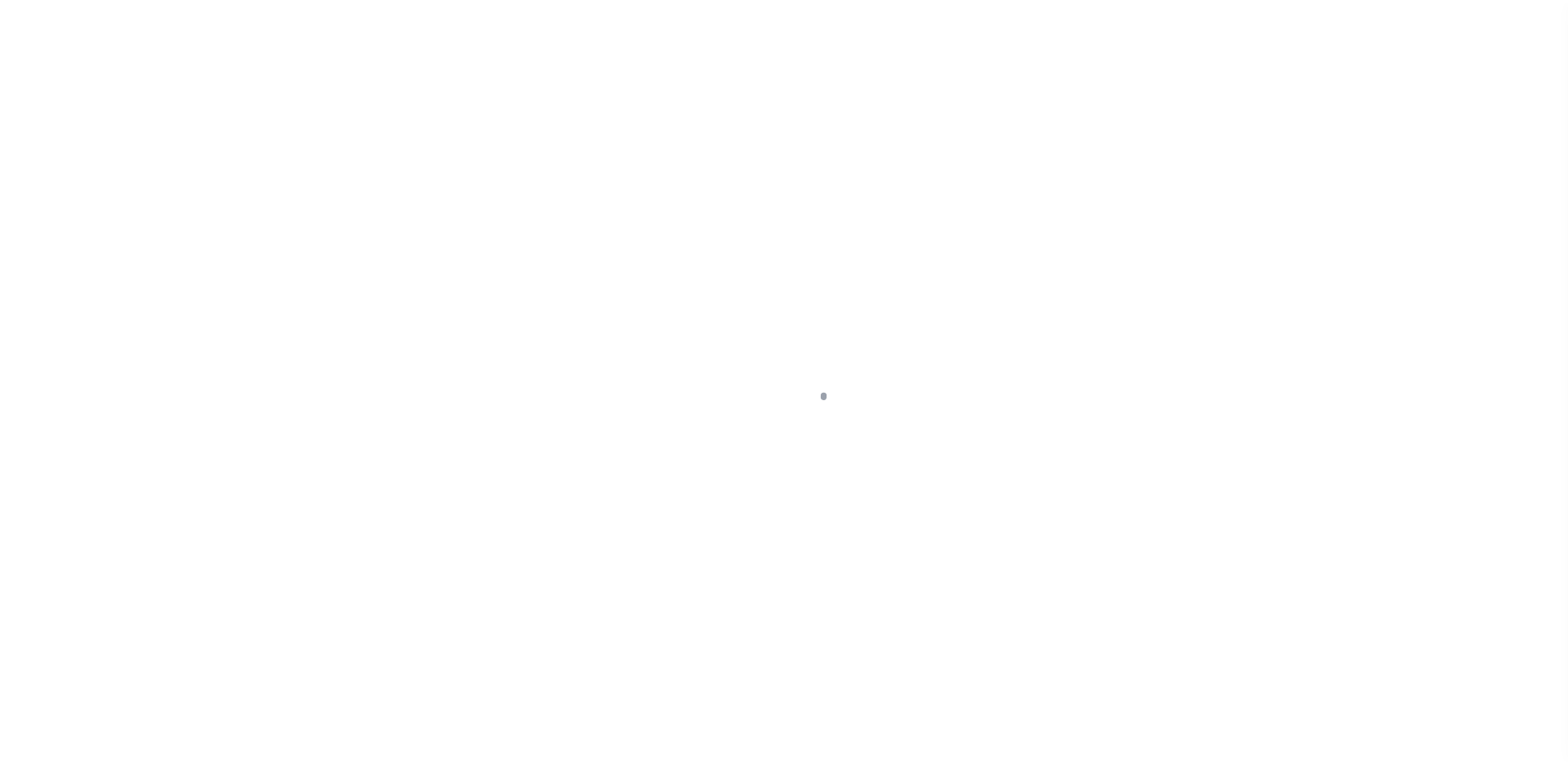
scroll to position [41, 0]
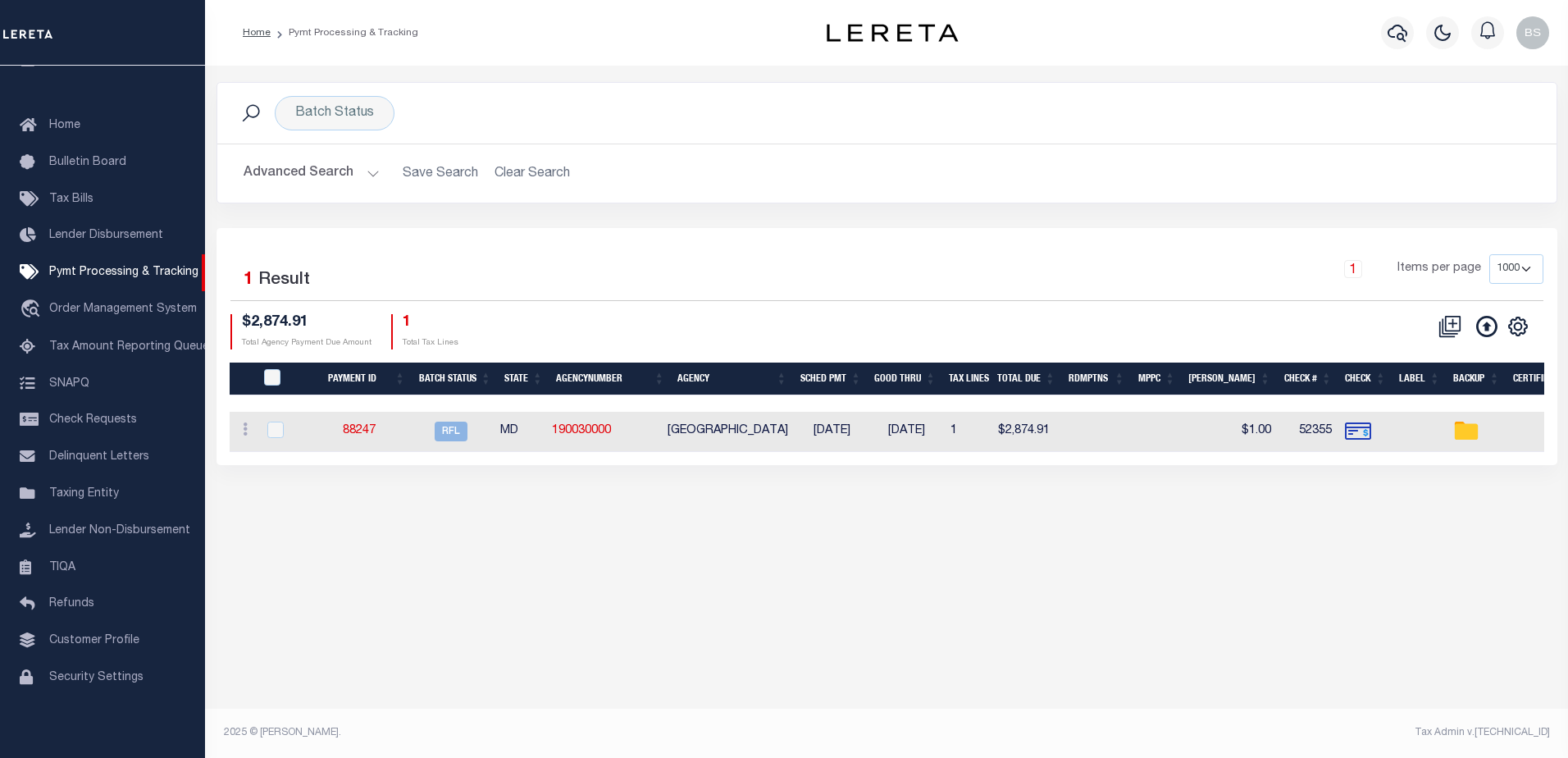
click at [369, 174] on button "Advanced Search" at bounding box center [312, 173] width 136 height 32
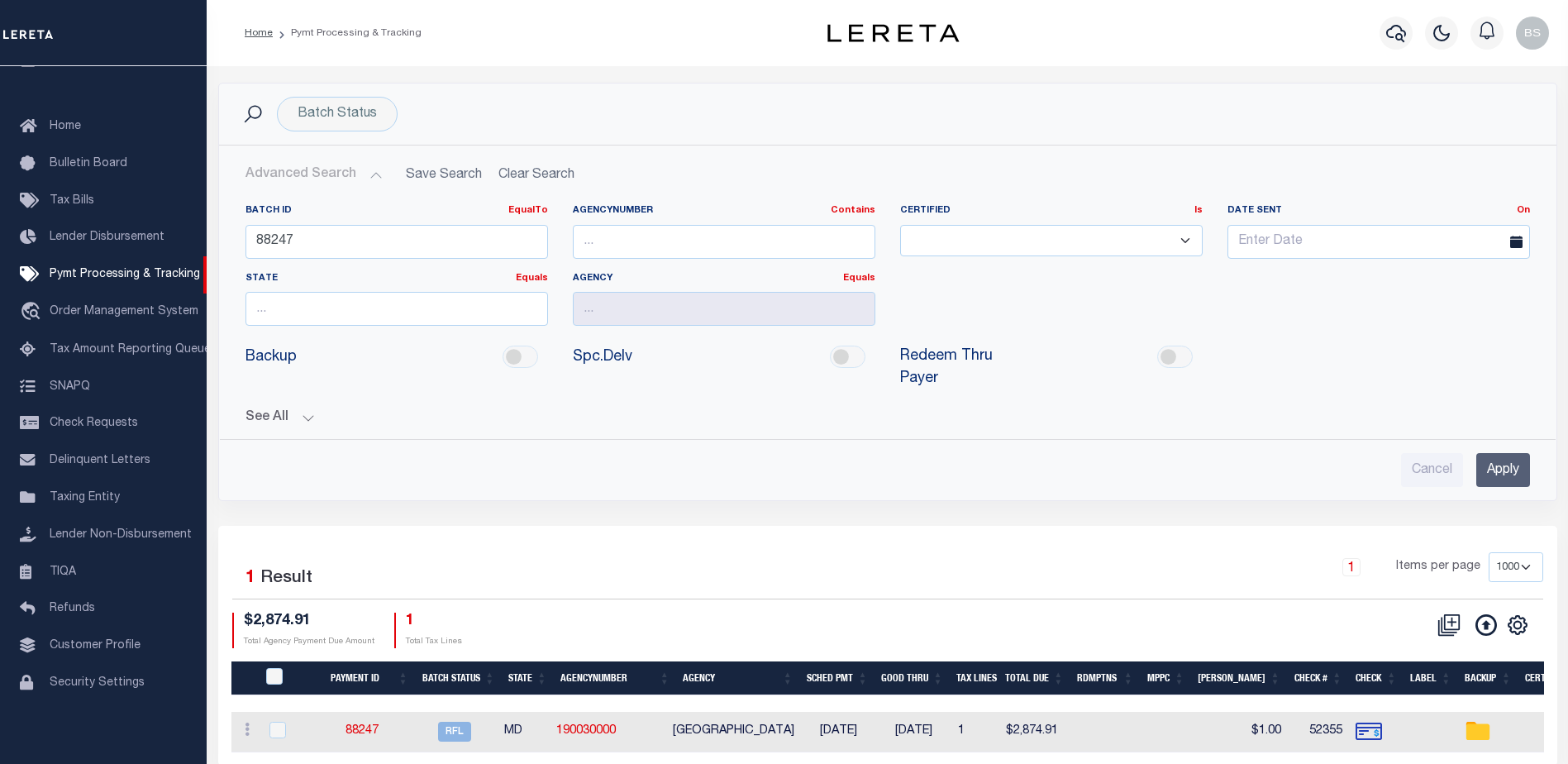
click at [620, 127] on div "Batch Status Search" at bounding box center [887, 114] width 1311 height 34
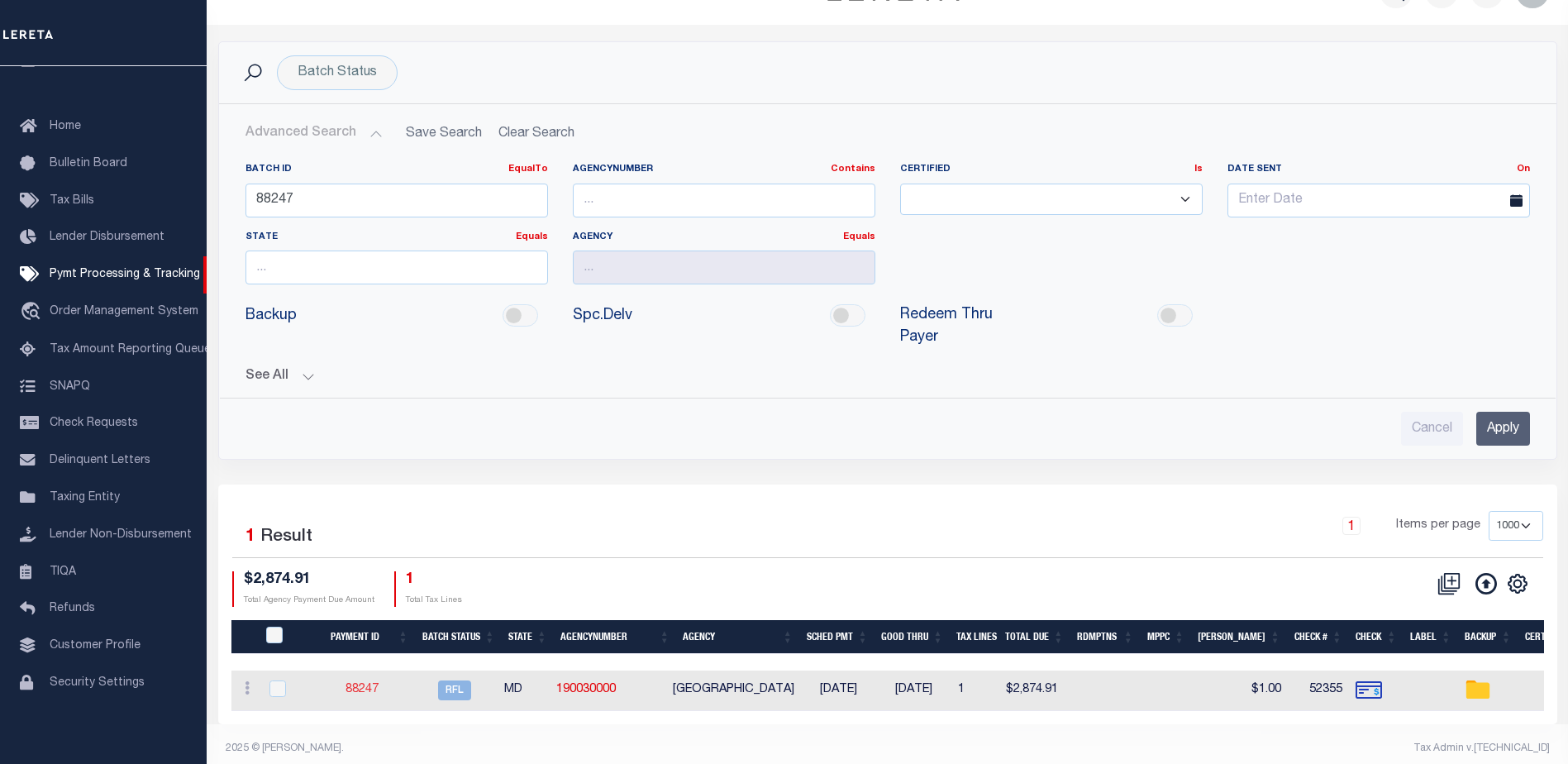
click at [365, 684] on link "88247" at bounding box center [361, 689] width 33 height 11
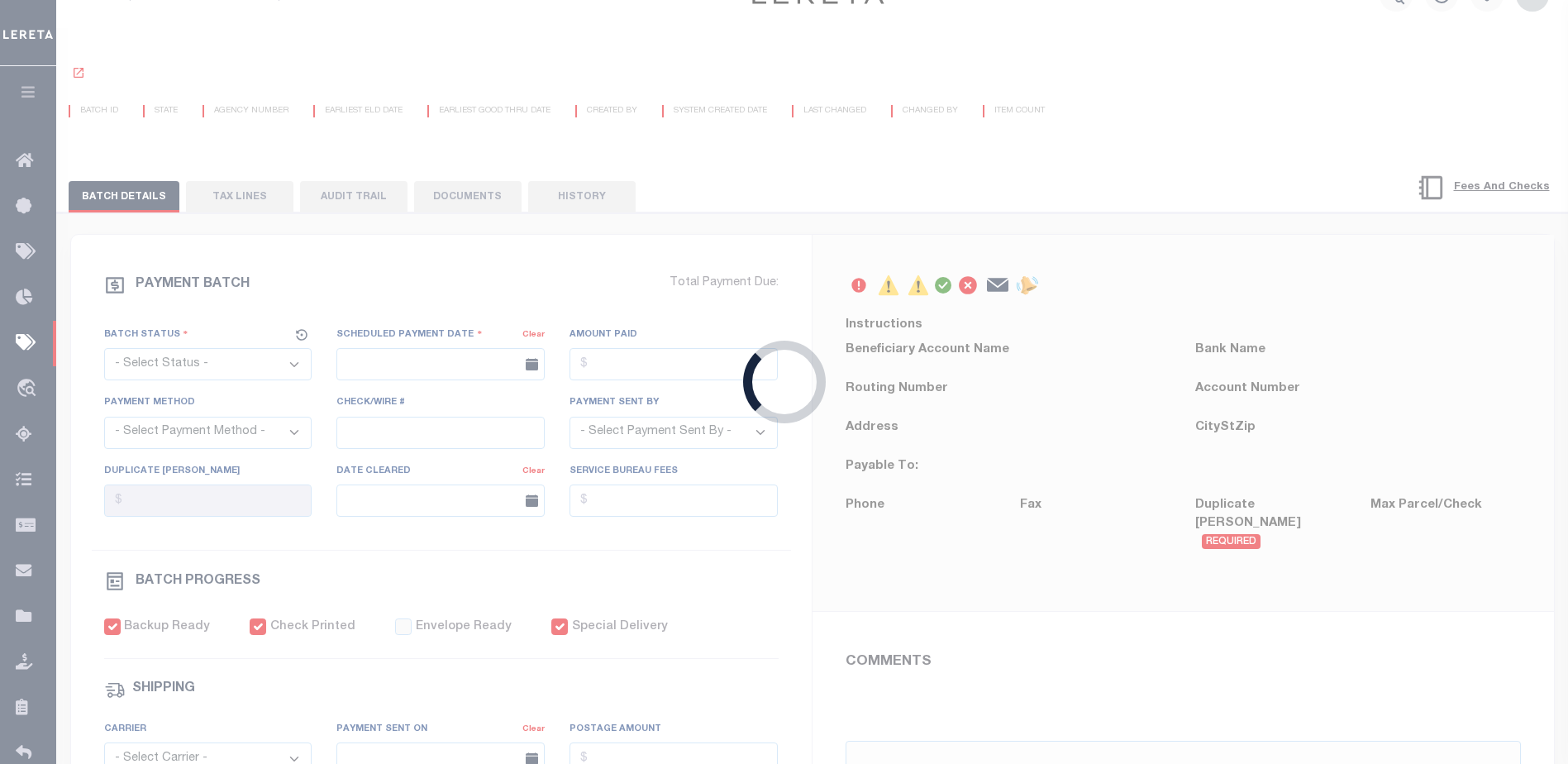
select select "RFL"
type input "[DATE]"
type input "$2,864.15"
select select "CHK"
type input "52355"
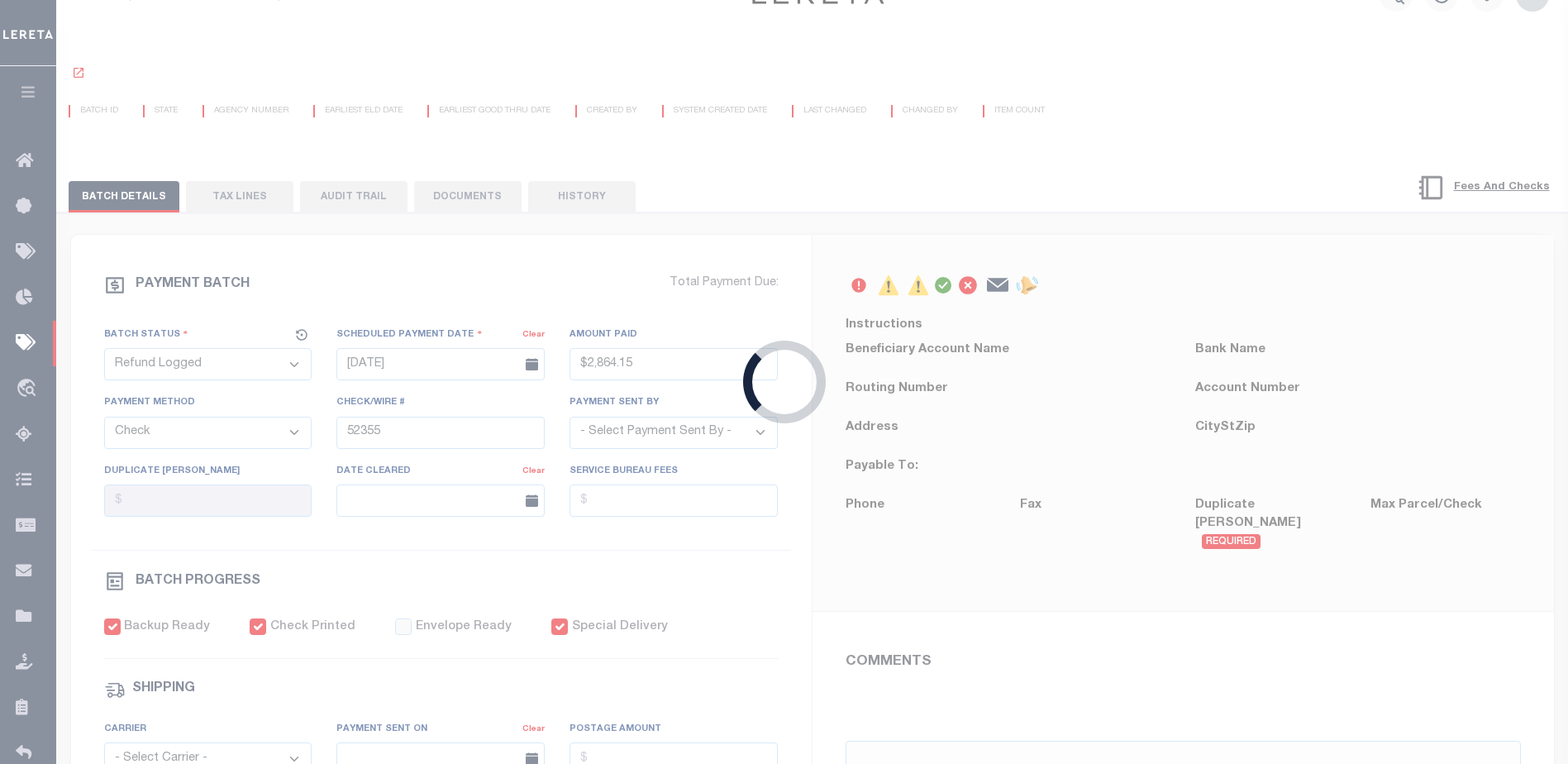
select select "[PERSON_NAME]"
type input "$1"
checkbox input "true"
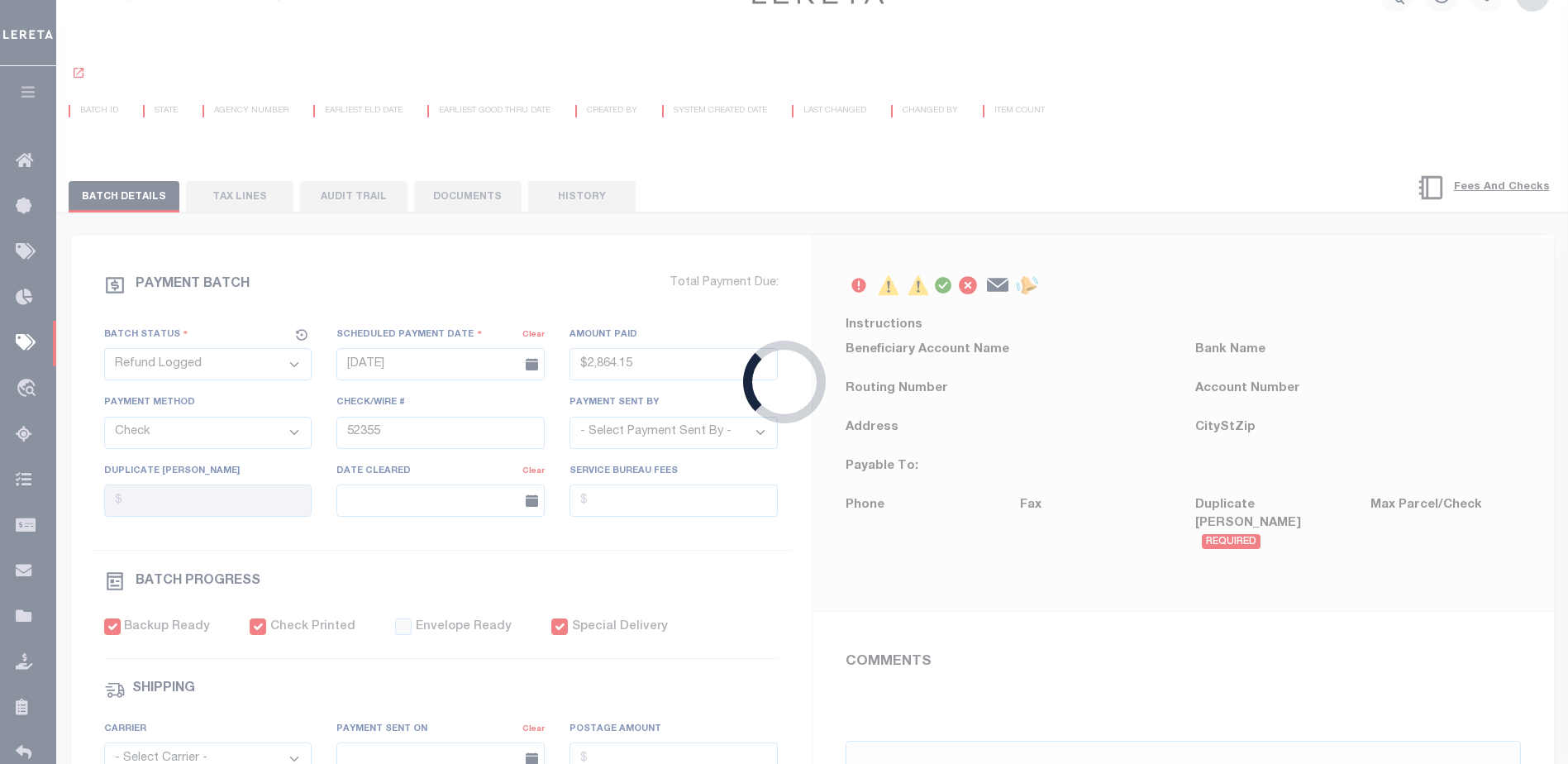
select select "FDX"
type input "[DATE]"
type input "$72.35"
type input "883367897527"
select select
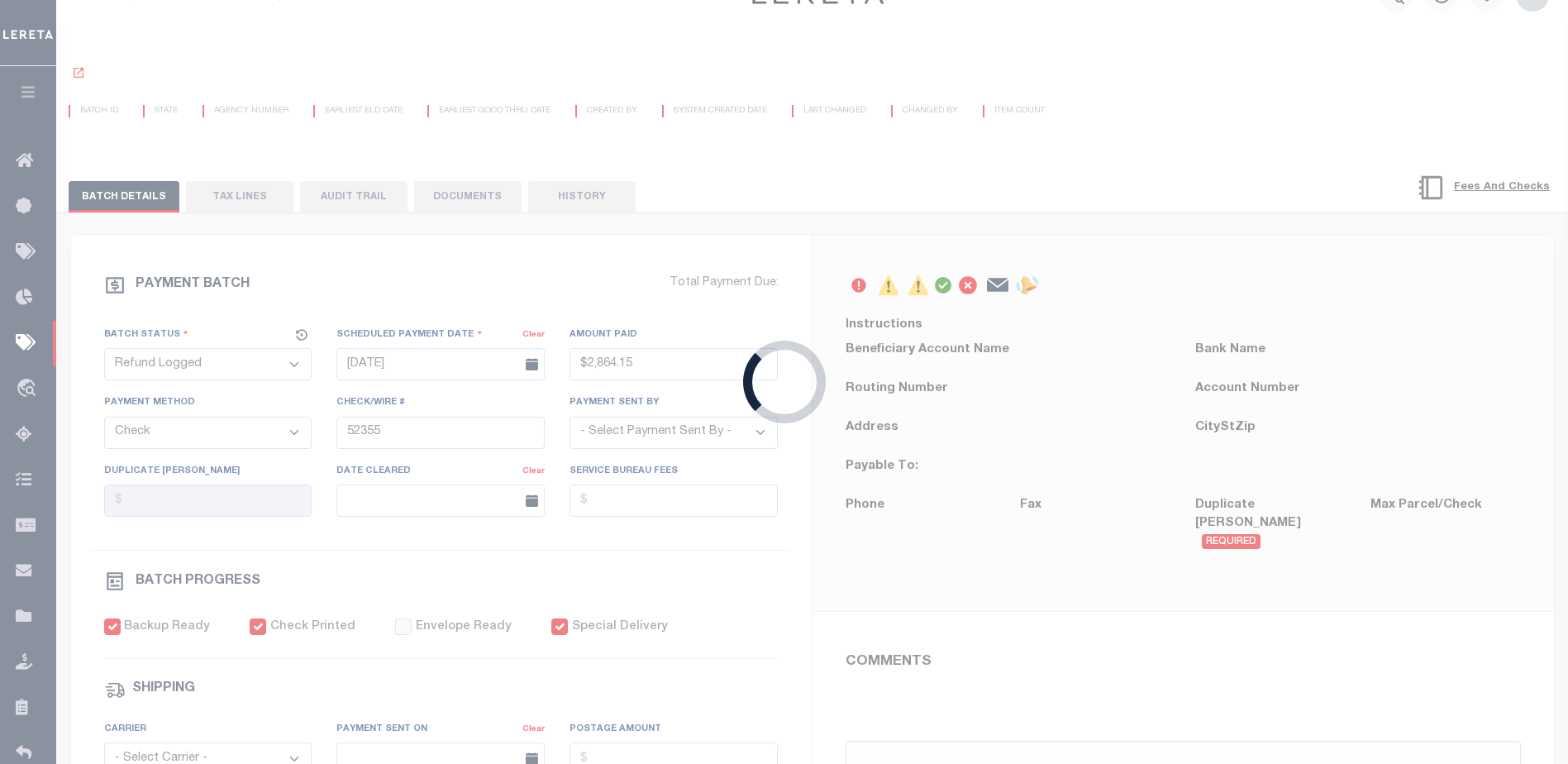
type input "N"
radio input "true"
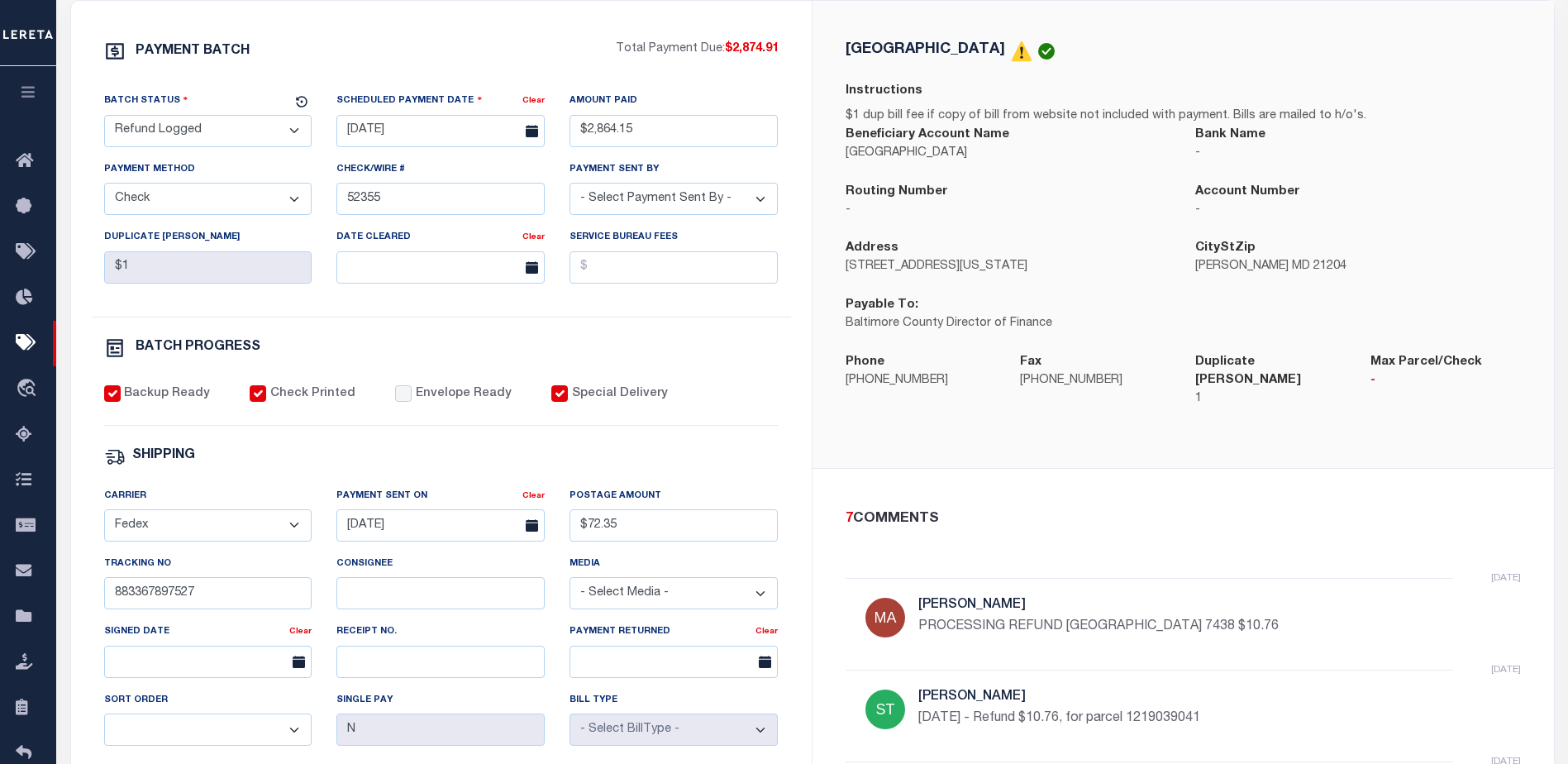
scroll to position [331, 0]
